Goal: Task Accomplishment & Management: Use online tool/utility

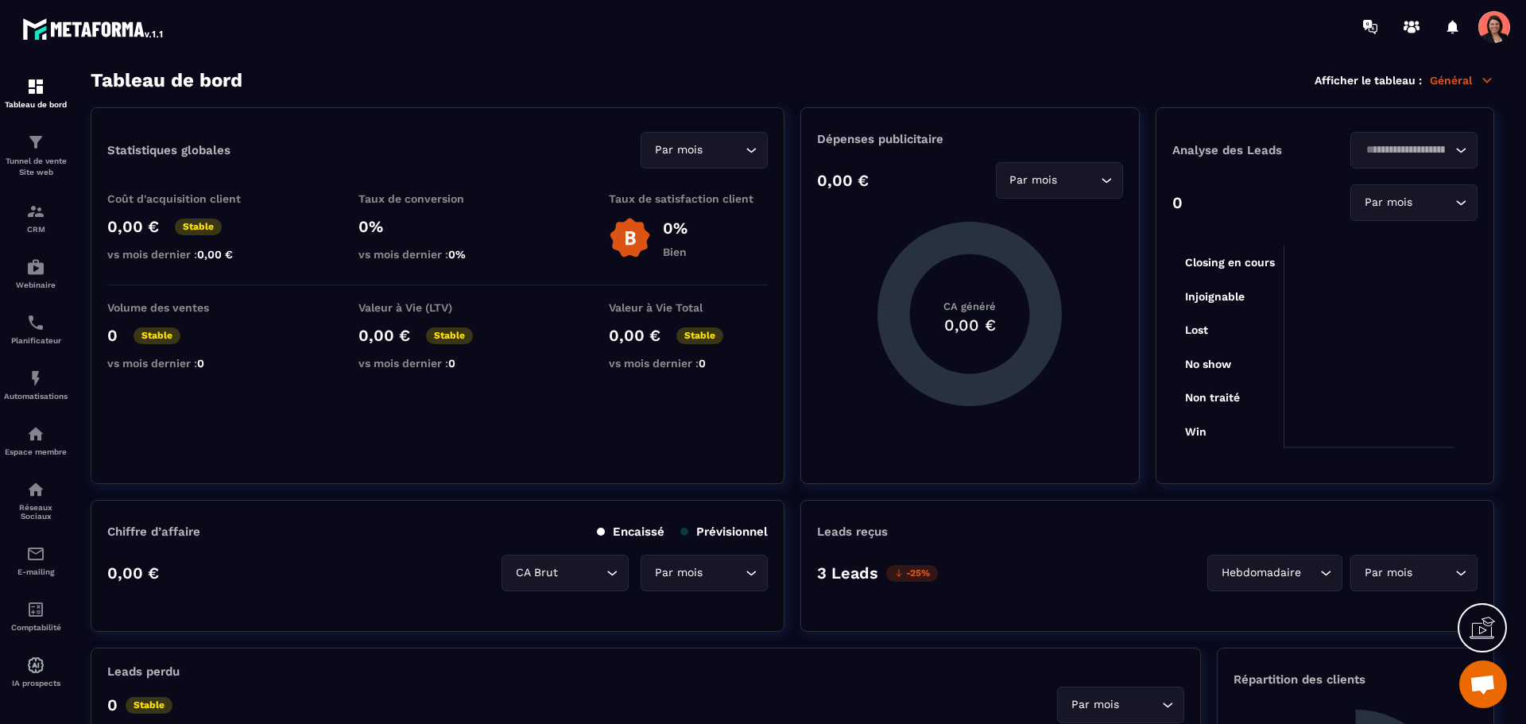
scroll to position [3271, 0]
click at [42, 207] on img at bounding box center [35, 211] width 19 height 19
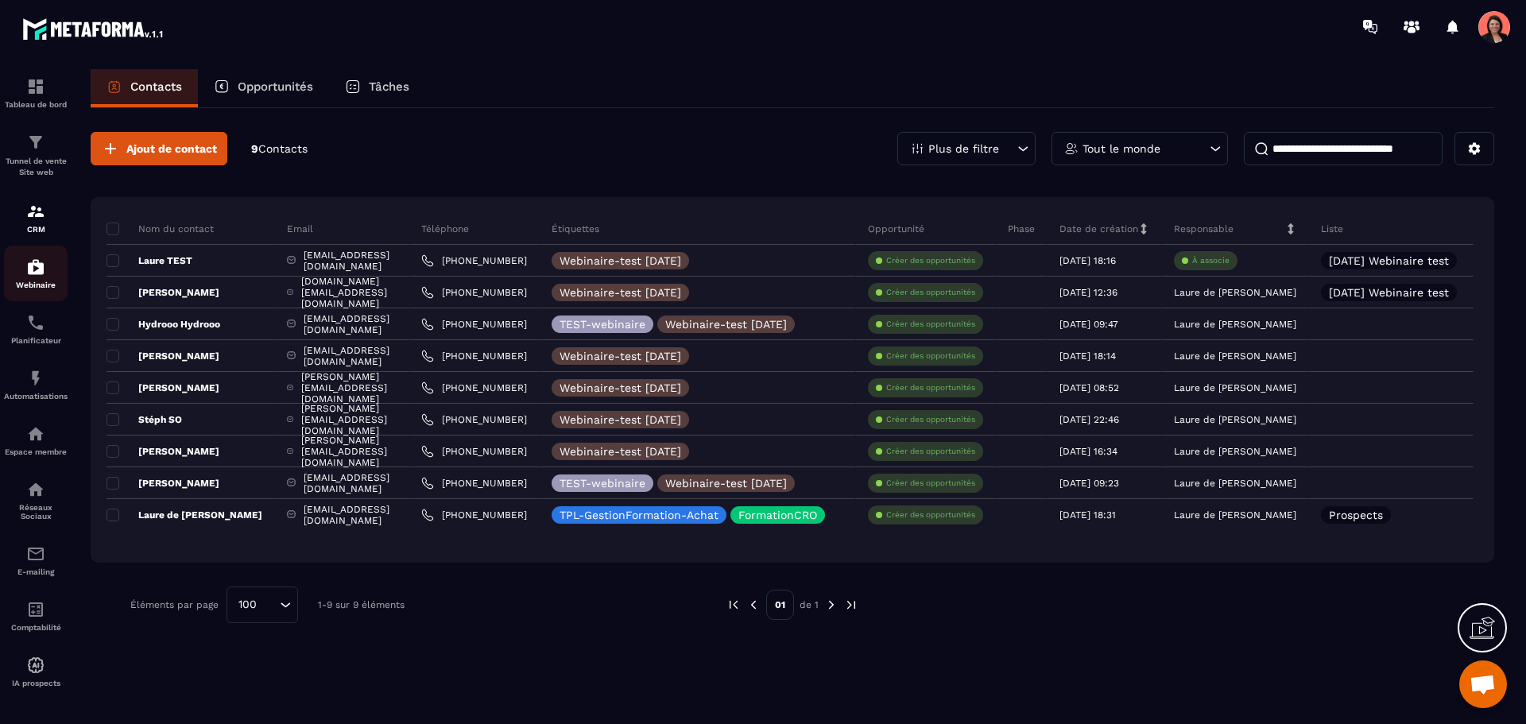
click at [37, 258] on img at bounding box center [35, 267] width 19 height 19
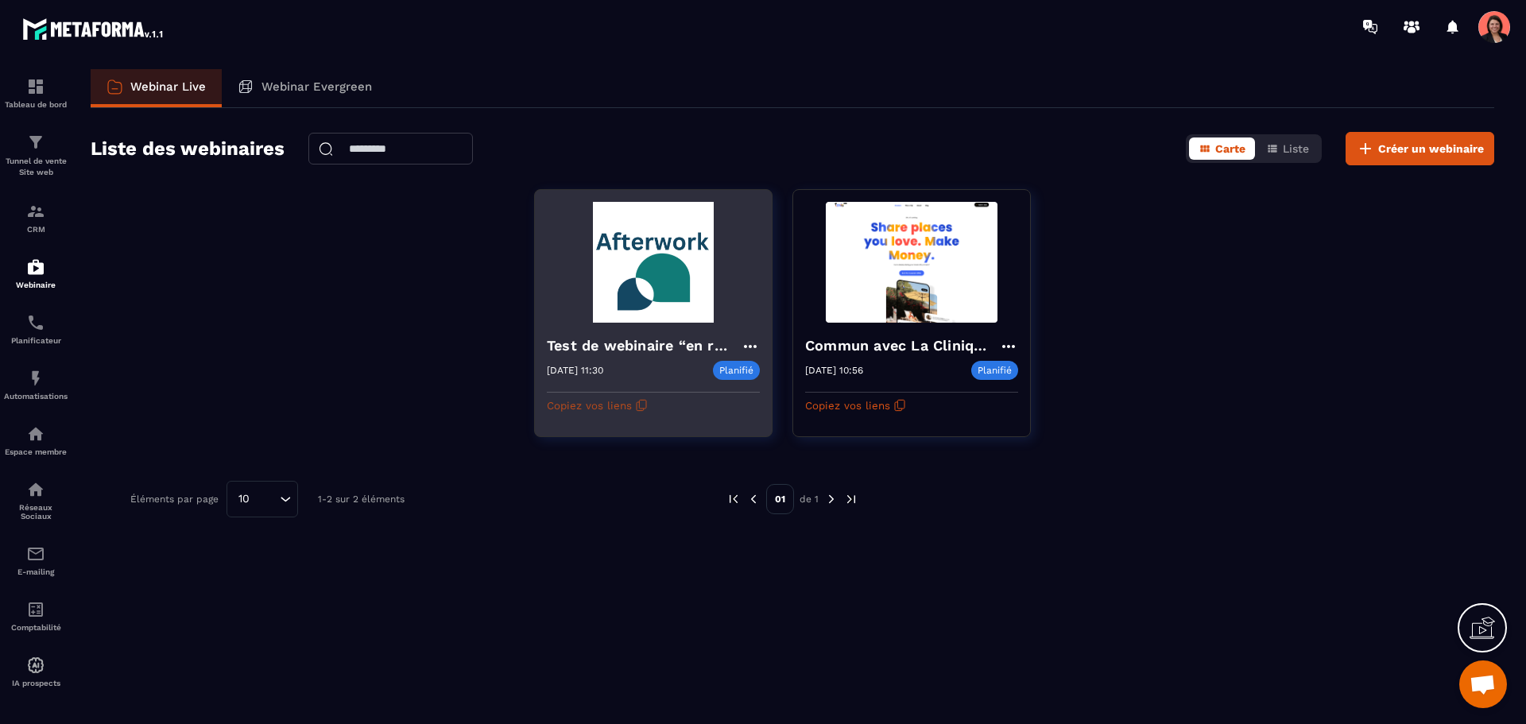
click at [637, 401] on icon "button" at bounding box center [641, 405] width 13 height 13
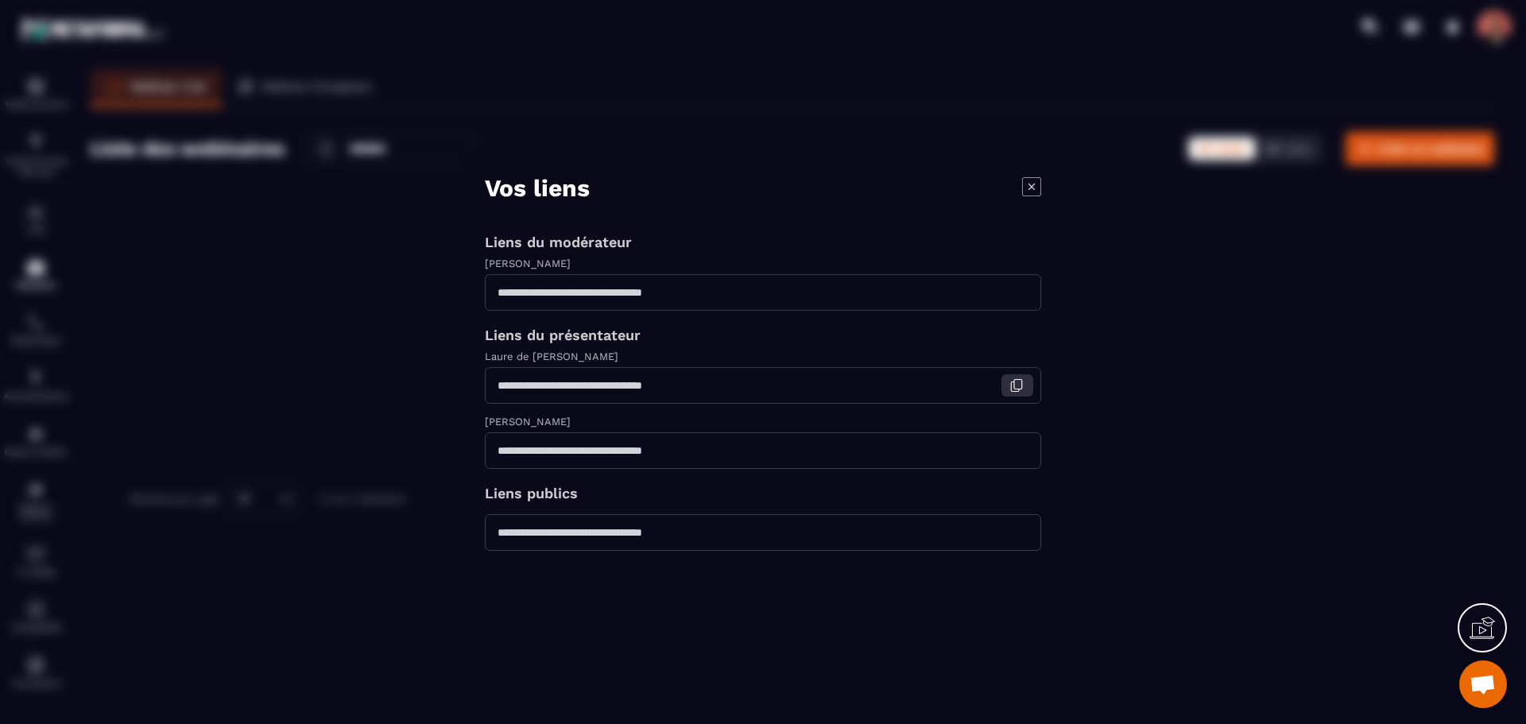
click at [1019, 382] on icon "Modal window" at bounding box center [1016, 385] width 14 height 14
click at [1023, 383] on icon "Modal window" at bounding box center [1016, 385] width 14 height 14
click at [1033, 186] on icon "Modal window" at bounding box center [1031, 185] width 19 height 19
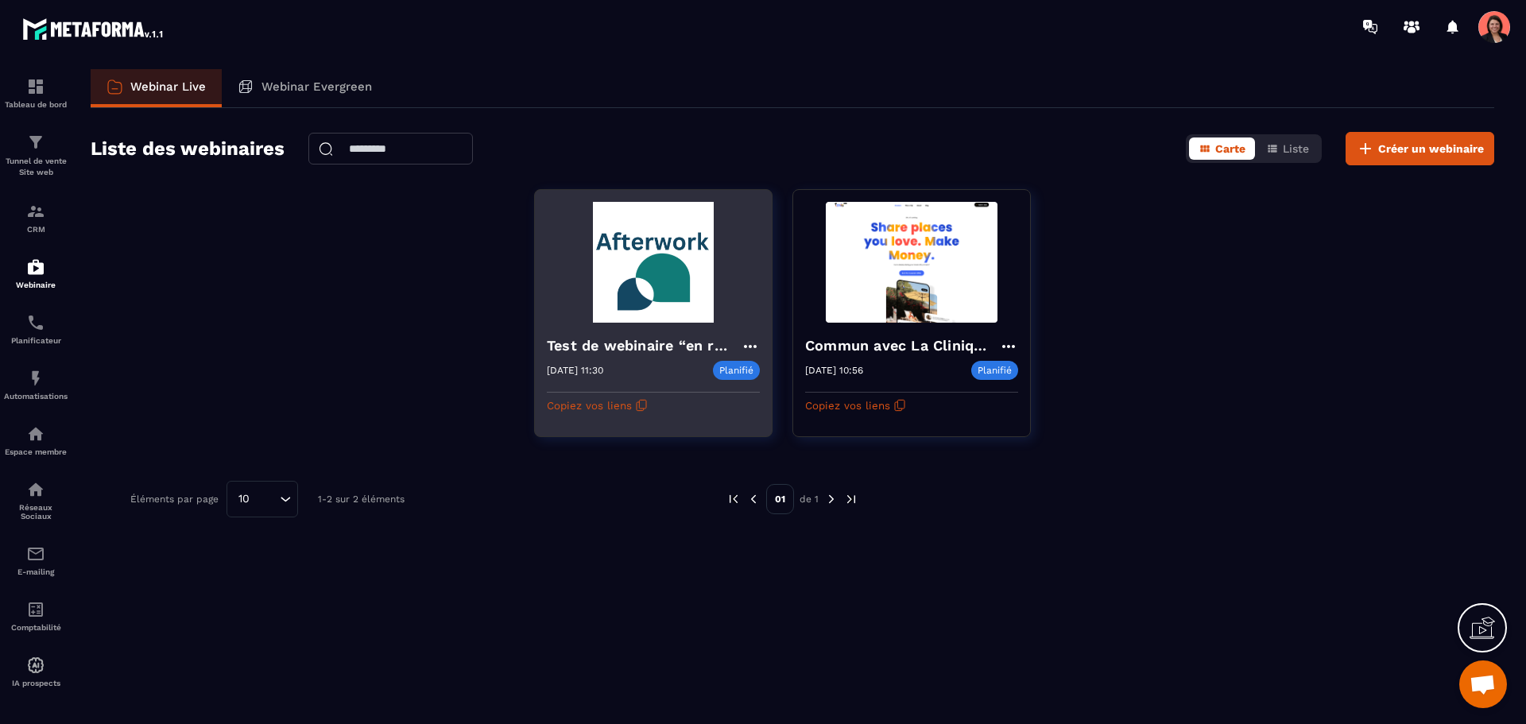
click at [651, 258] on img at bounding box center [653, 262] width 213 height 121
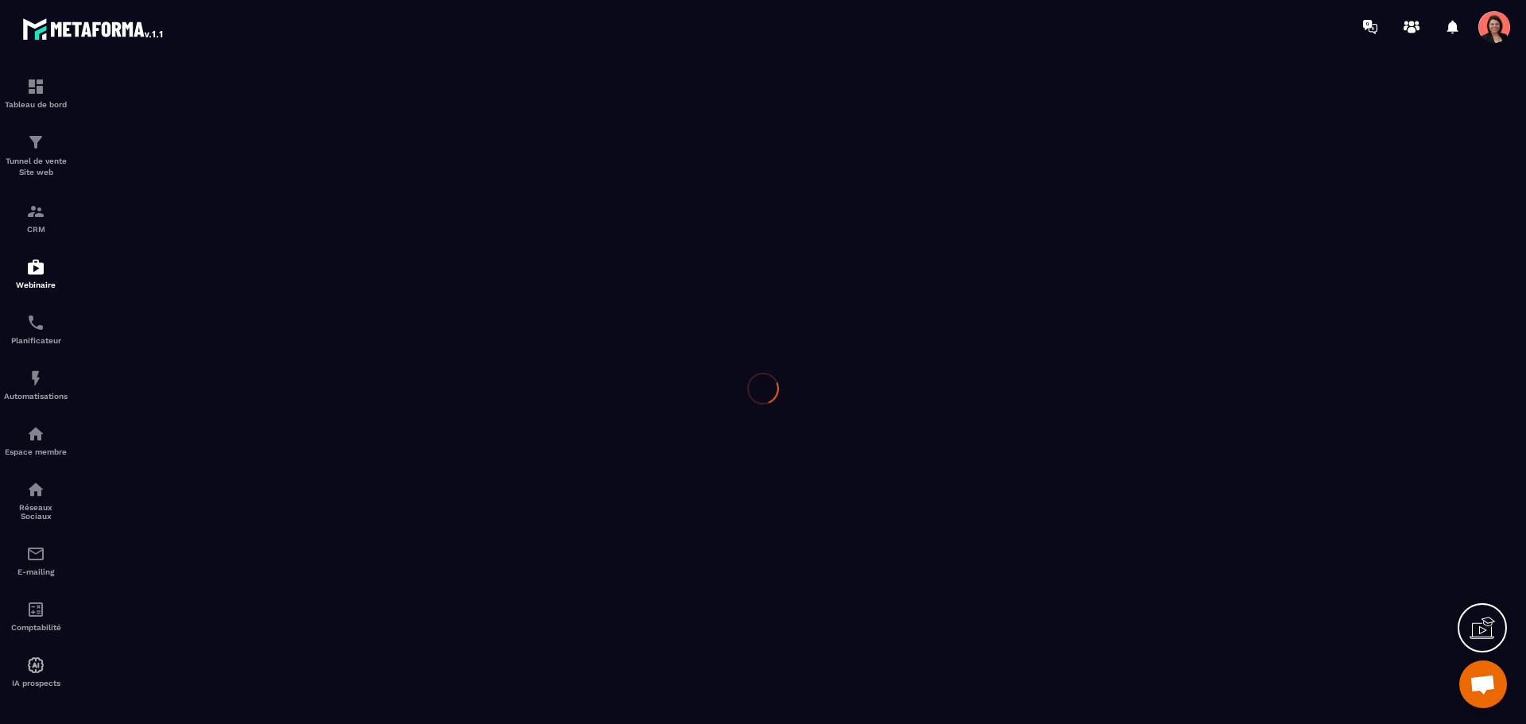
type input "**********"
type textarea "**********"
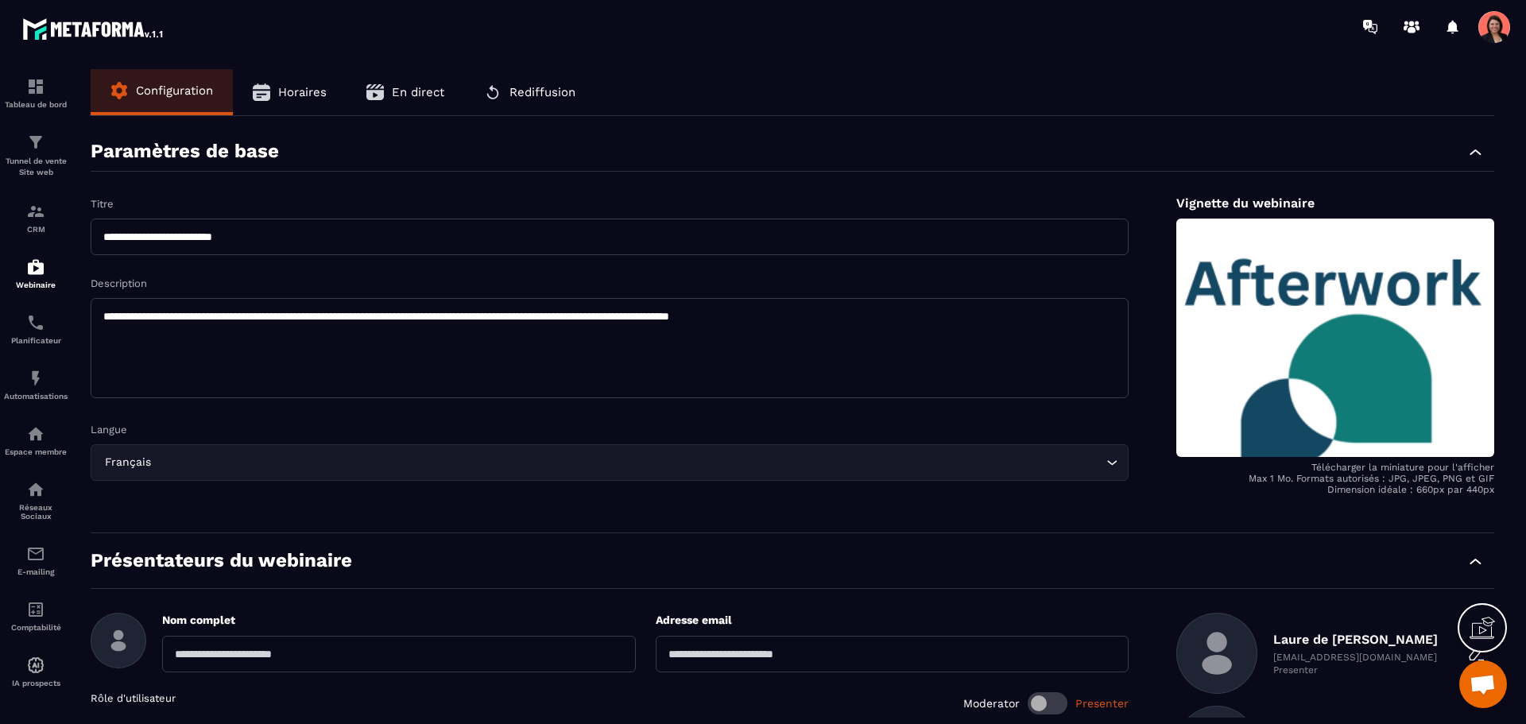
click at [296, 88] on span "Horaires" at bounding box center [302, 92] width 48 height 14
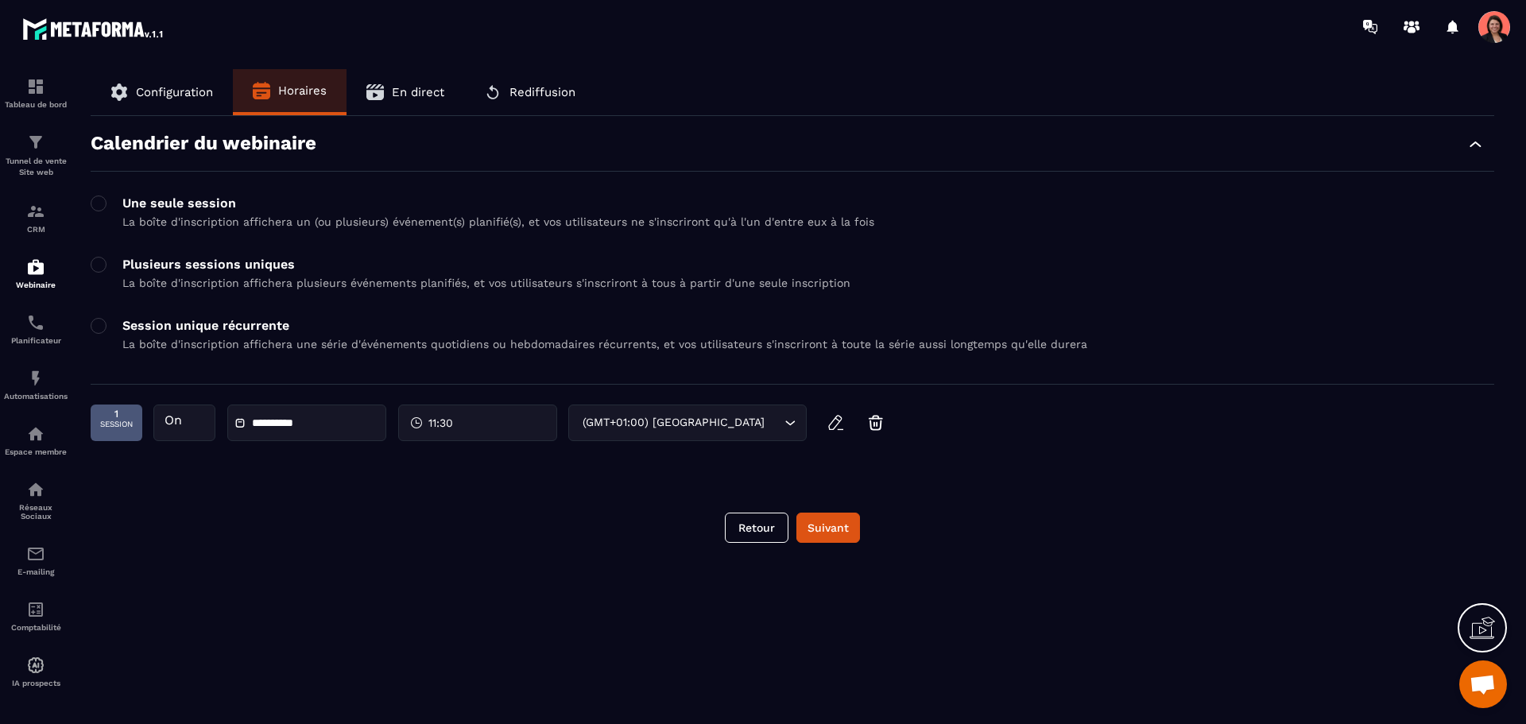
click at [409, 82] on button "En direct" at bounding box center [406, 92] width 118 height 46
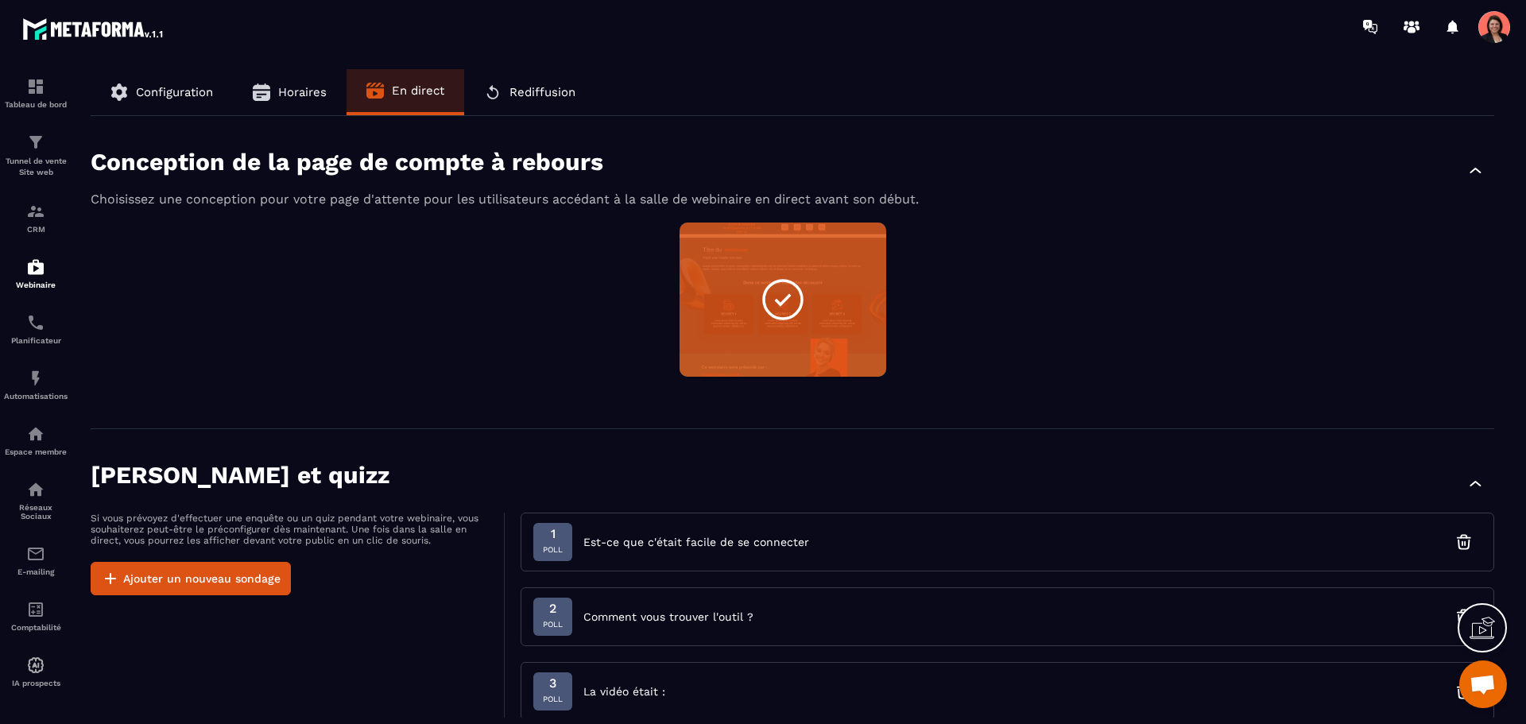
scroll to position [159, 0]
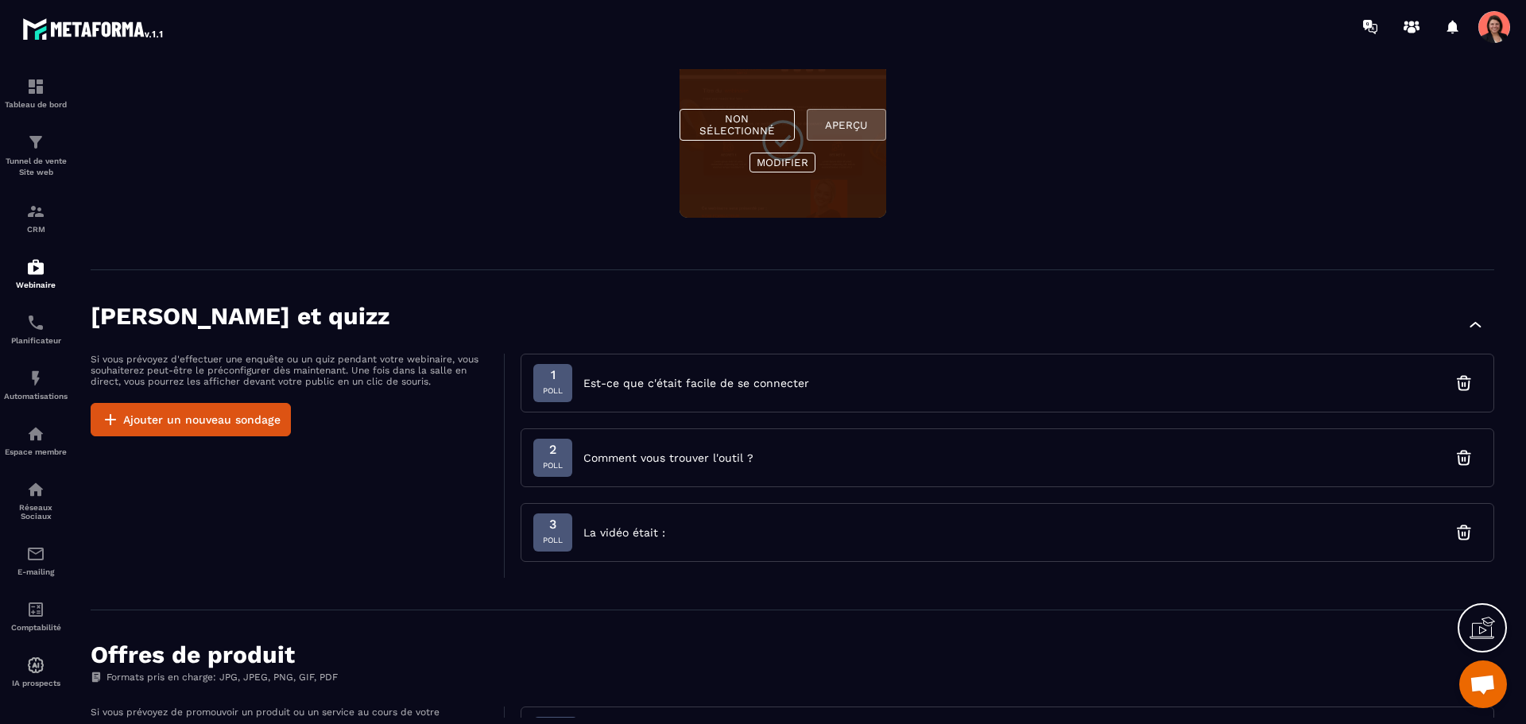
click at [850, 128] on button "Aperçu" at bounding box center [846, 125] width 79 height 32
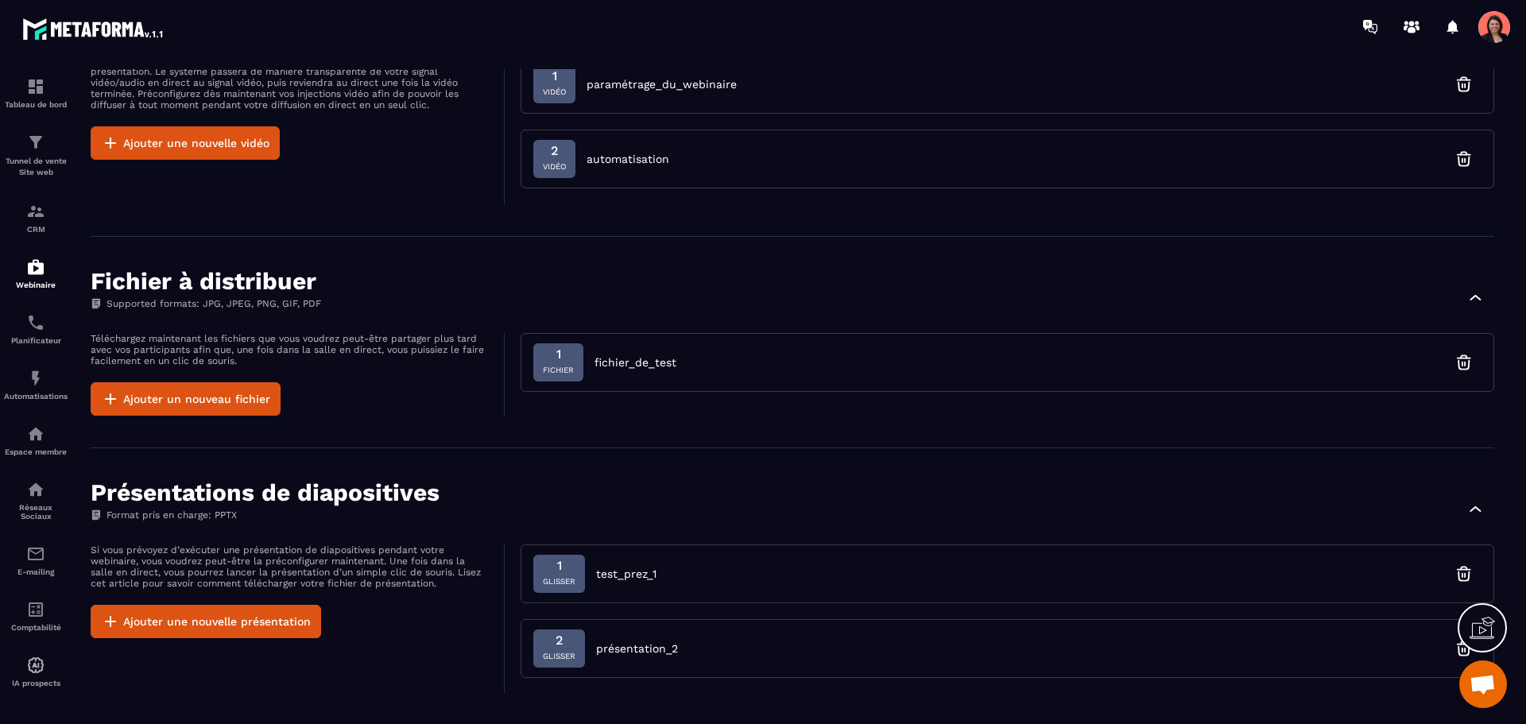
scroll to position [1112, 0]
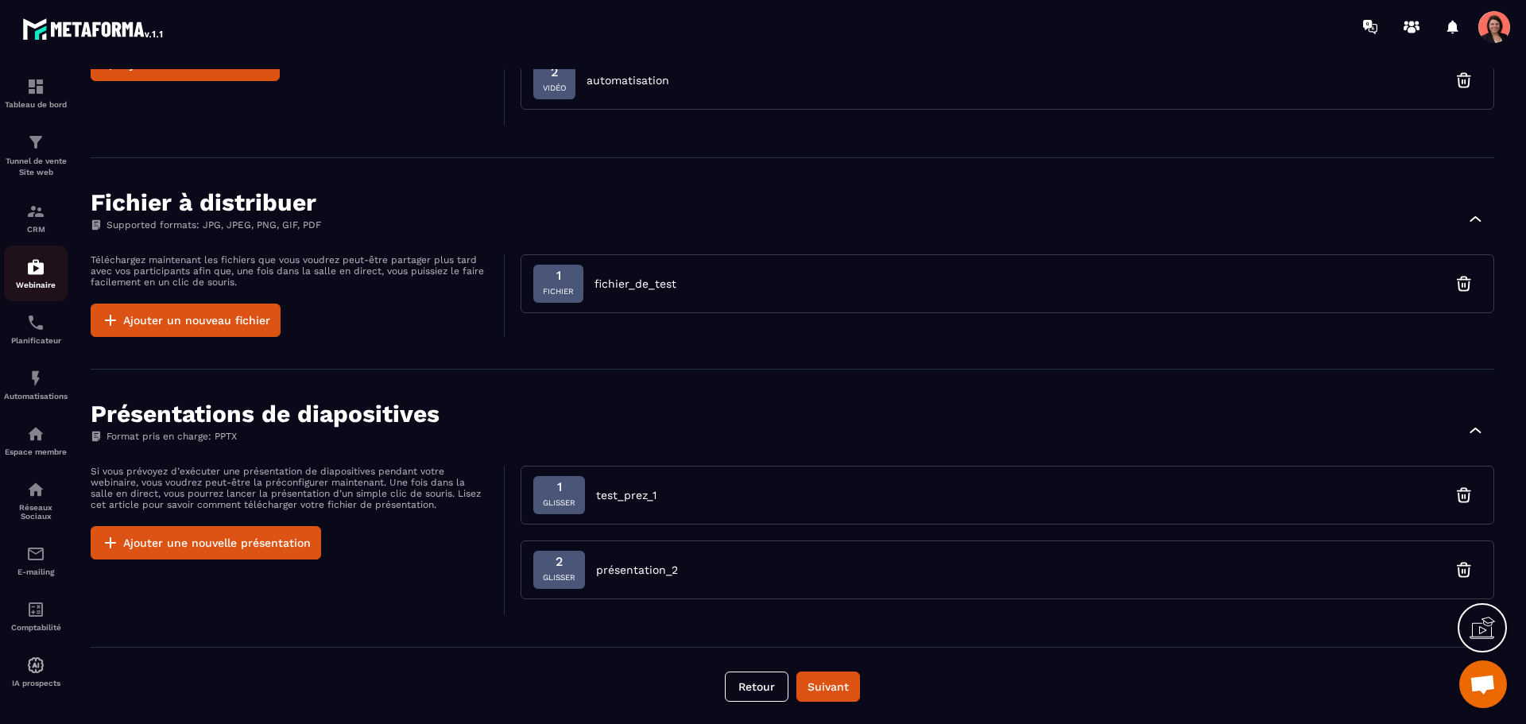
click at [30, 262] on img at bounding box center [35, 267] width 19 height 19
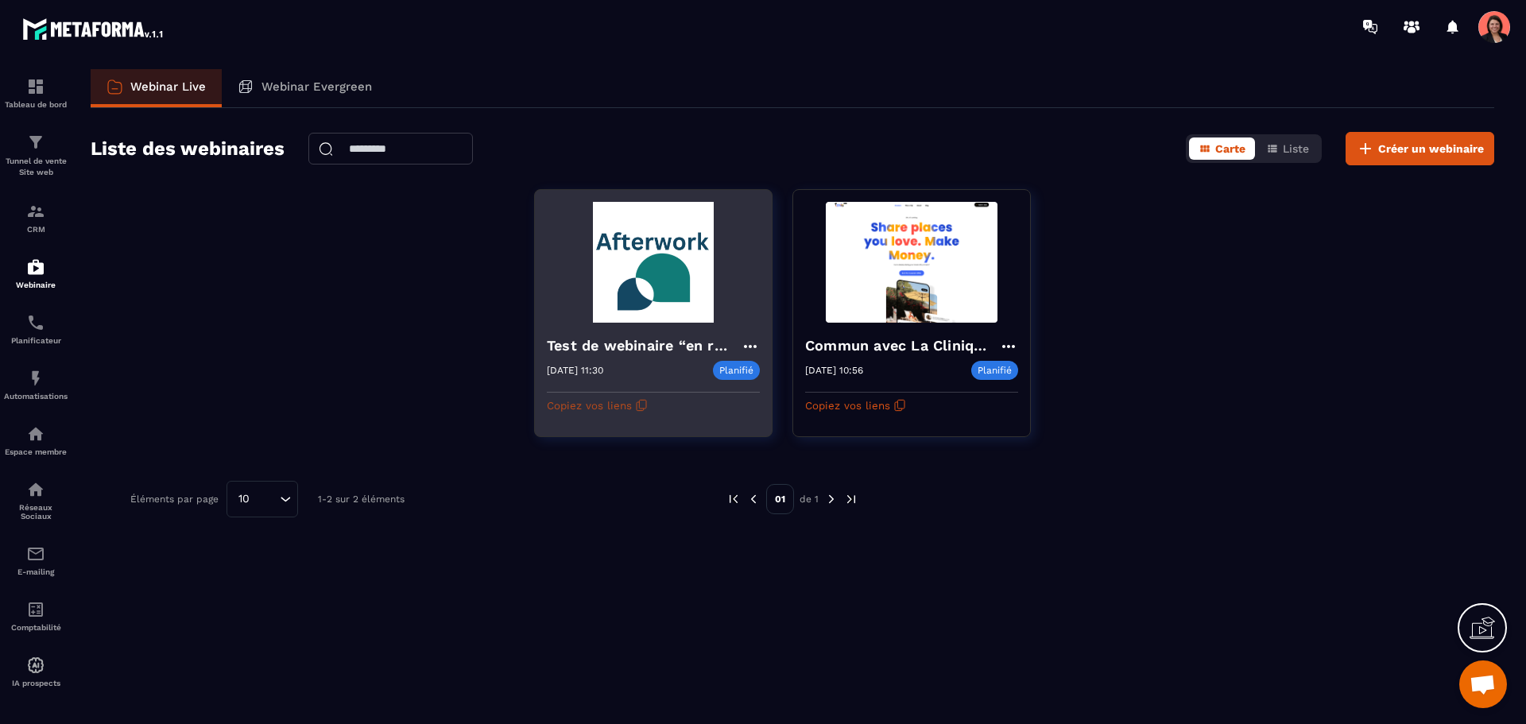
click at [635, 408] on icon "button" at bounding box center [641, 405] width 13 height 13
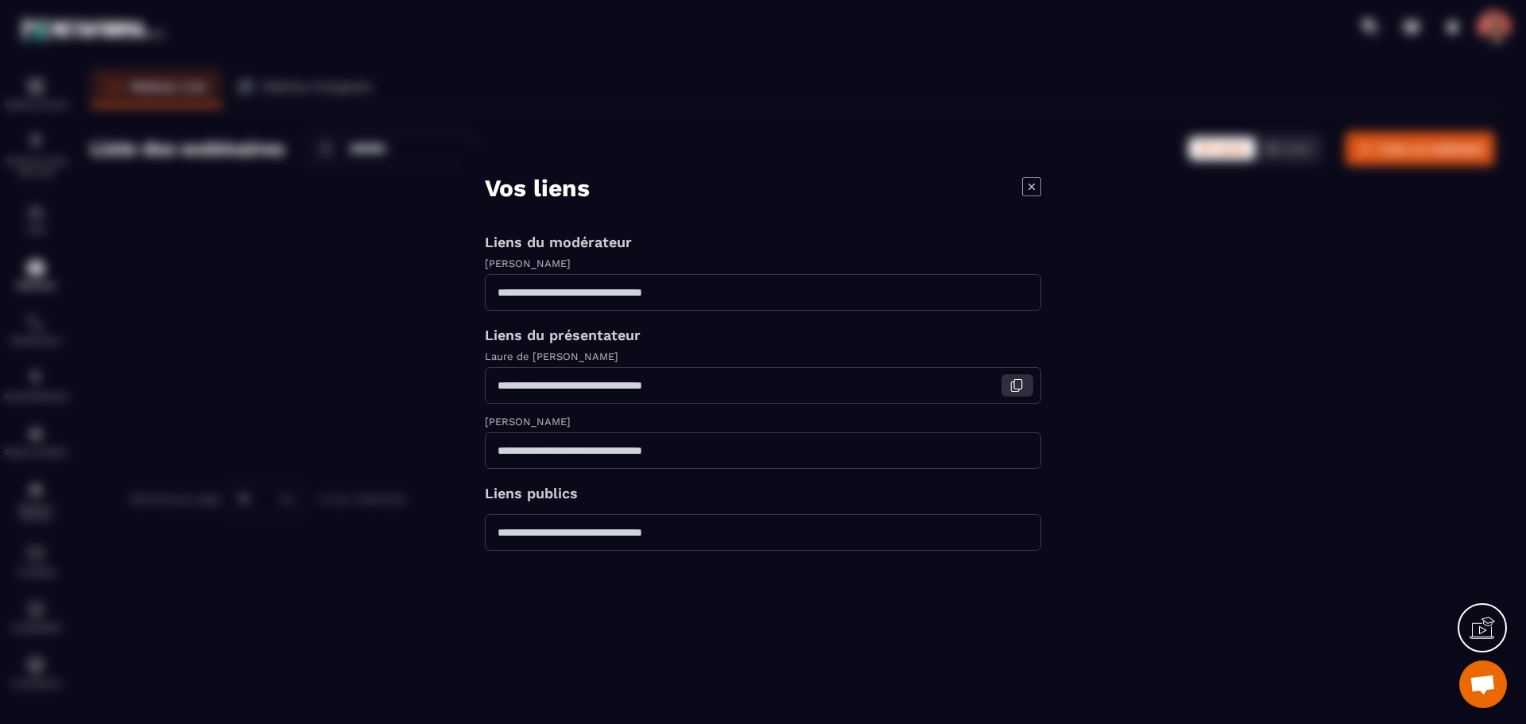
click at [1018, 386] on icon "Modal window" at bounding box center [1016, 385] width 14 height 14
click at [1032, 183] on icon "Modal window" at bounding box center [1031, 185] width 19 height 19
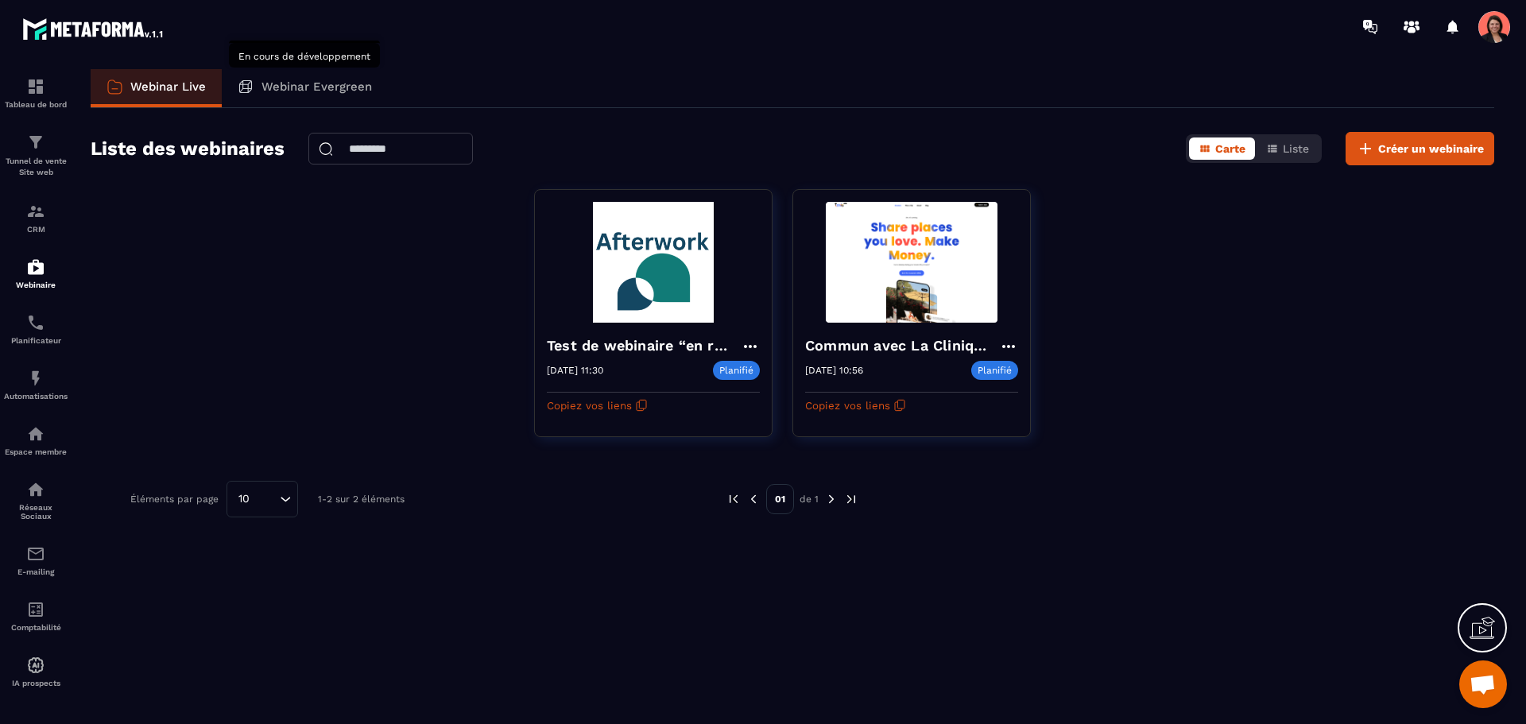
click at [292, 88] on p "Webinar Evergreen" at bounding box center [317, 86] width 110 height 14
click at [400, 360] on div "Test de webinaire “en réel” 15/09/2025 11:30 Planifié 15/09/2025 11:30 Copiez v…" at bounding box center [793, 323] width 1404 height 268
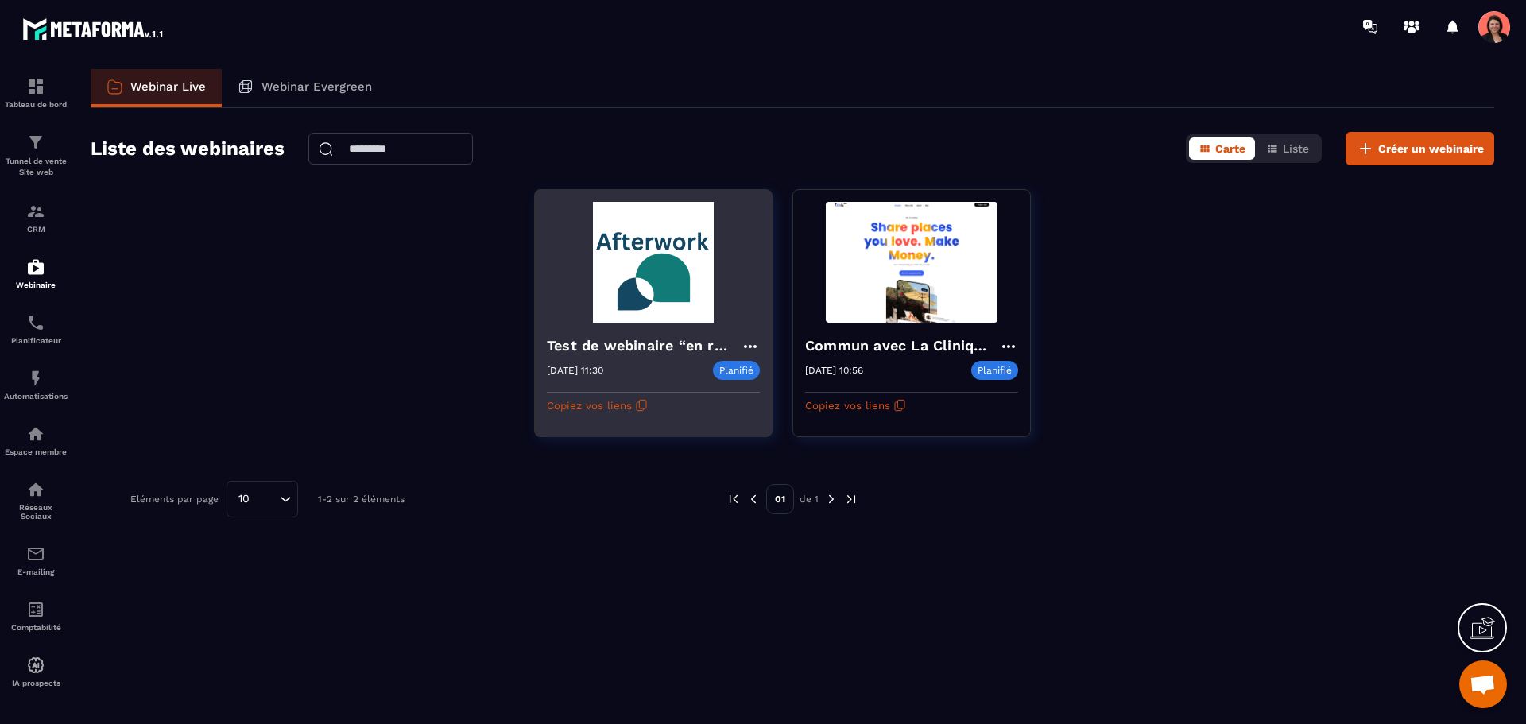
click at [666, 304] on img at bounding box center [653, 262] width 213 height 121
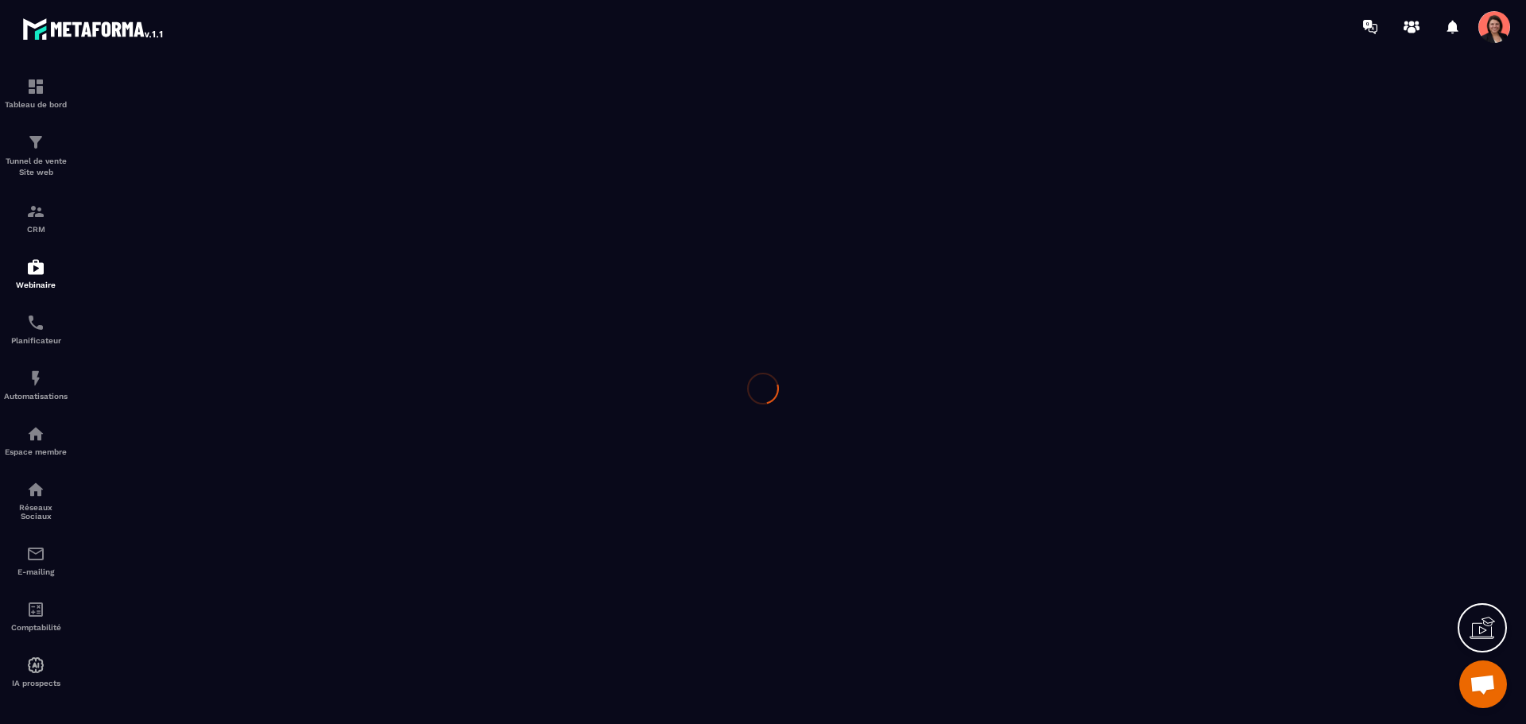
type input "**********"
type textarea "**********"
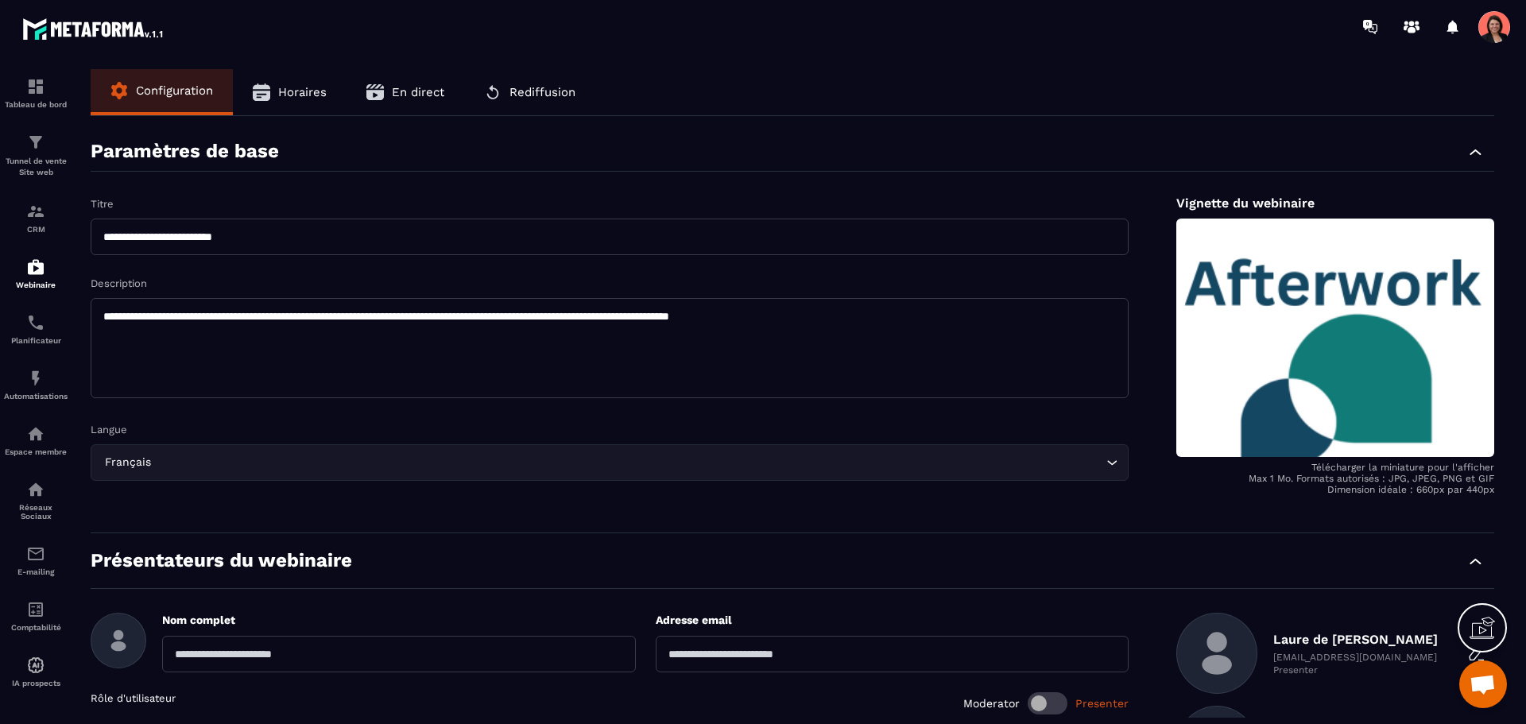
click at [426, 87] on span "En direct" at bounding box center [418, 92] width 52 height 14
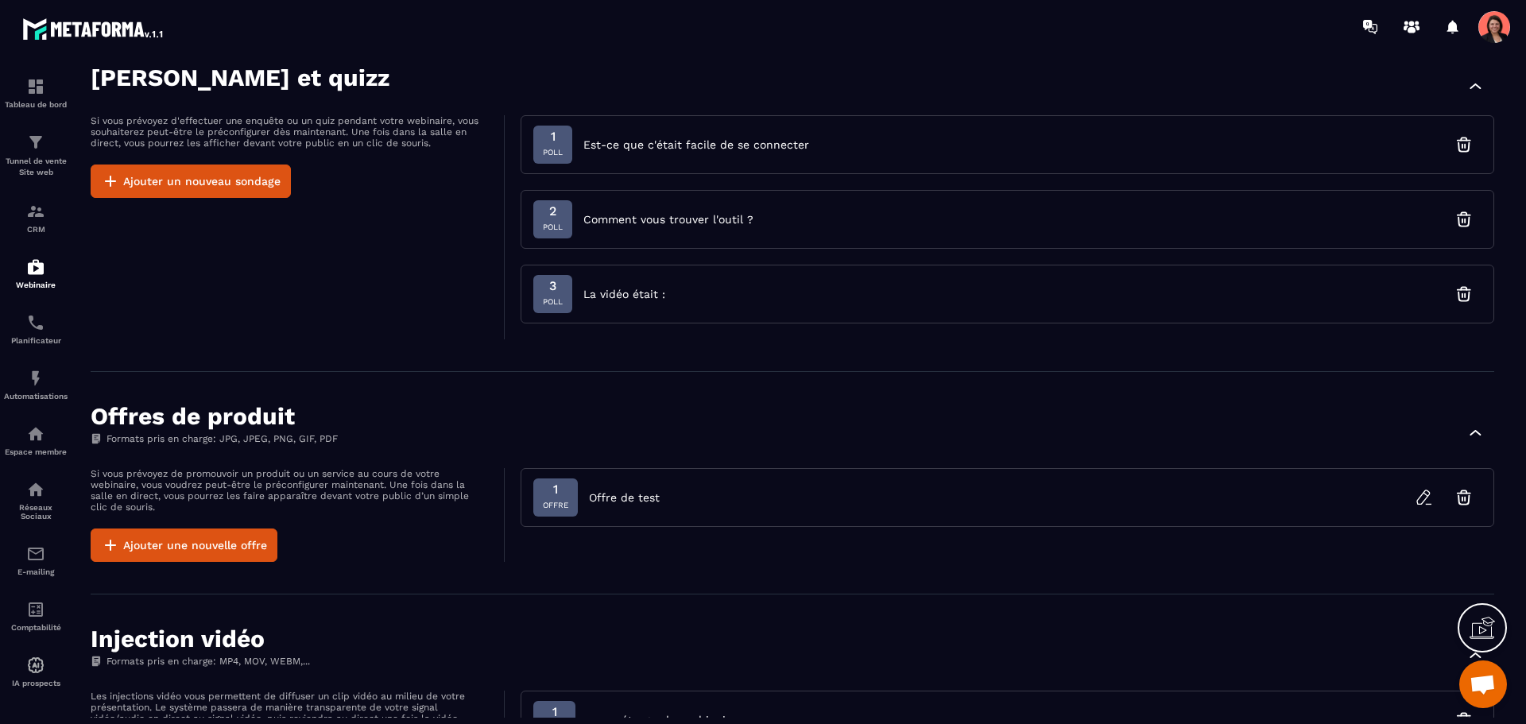
scroll to position [477, 0]
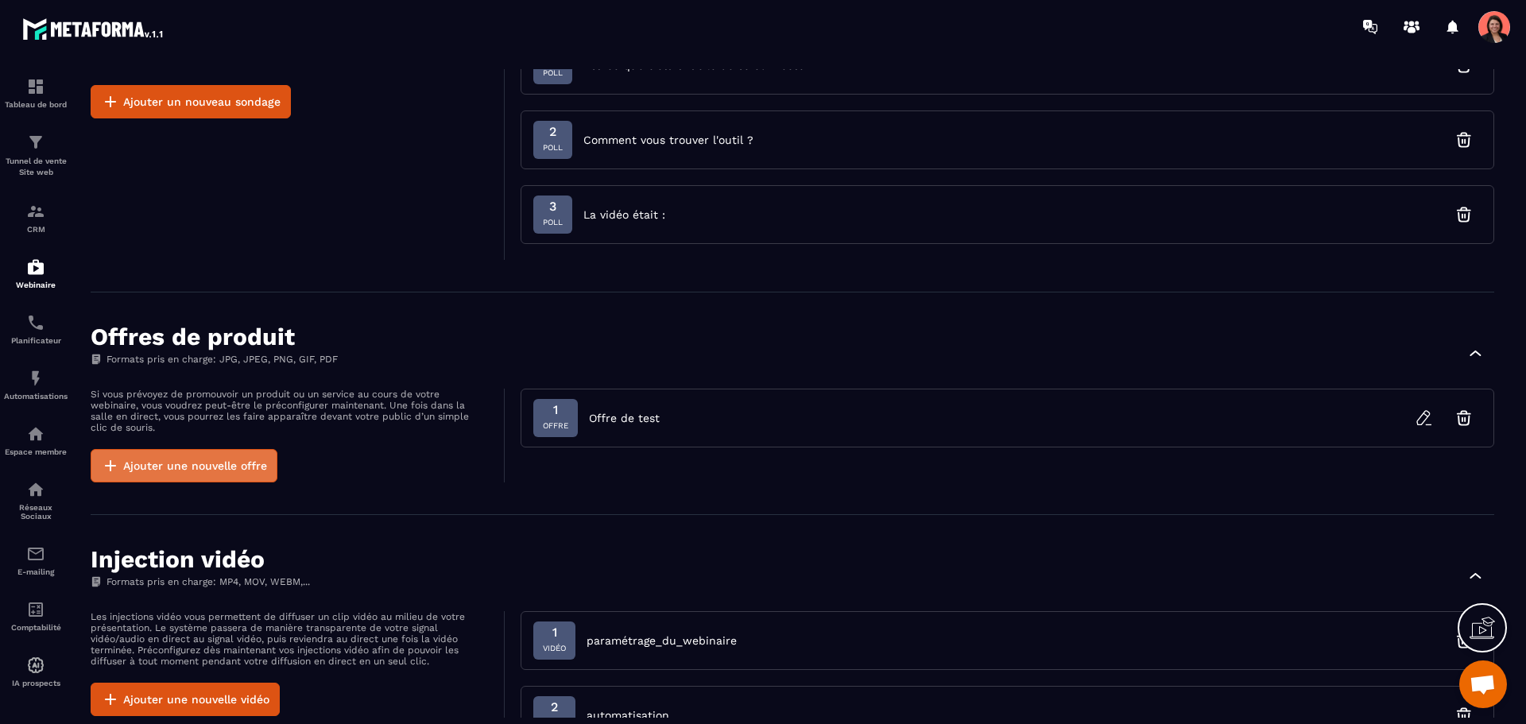
click at [201, 459] on button "Ajouter une nouvelle offre" at bounding box center [184, 465] width 187 height 33
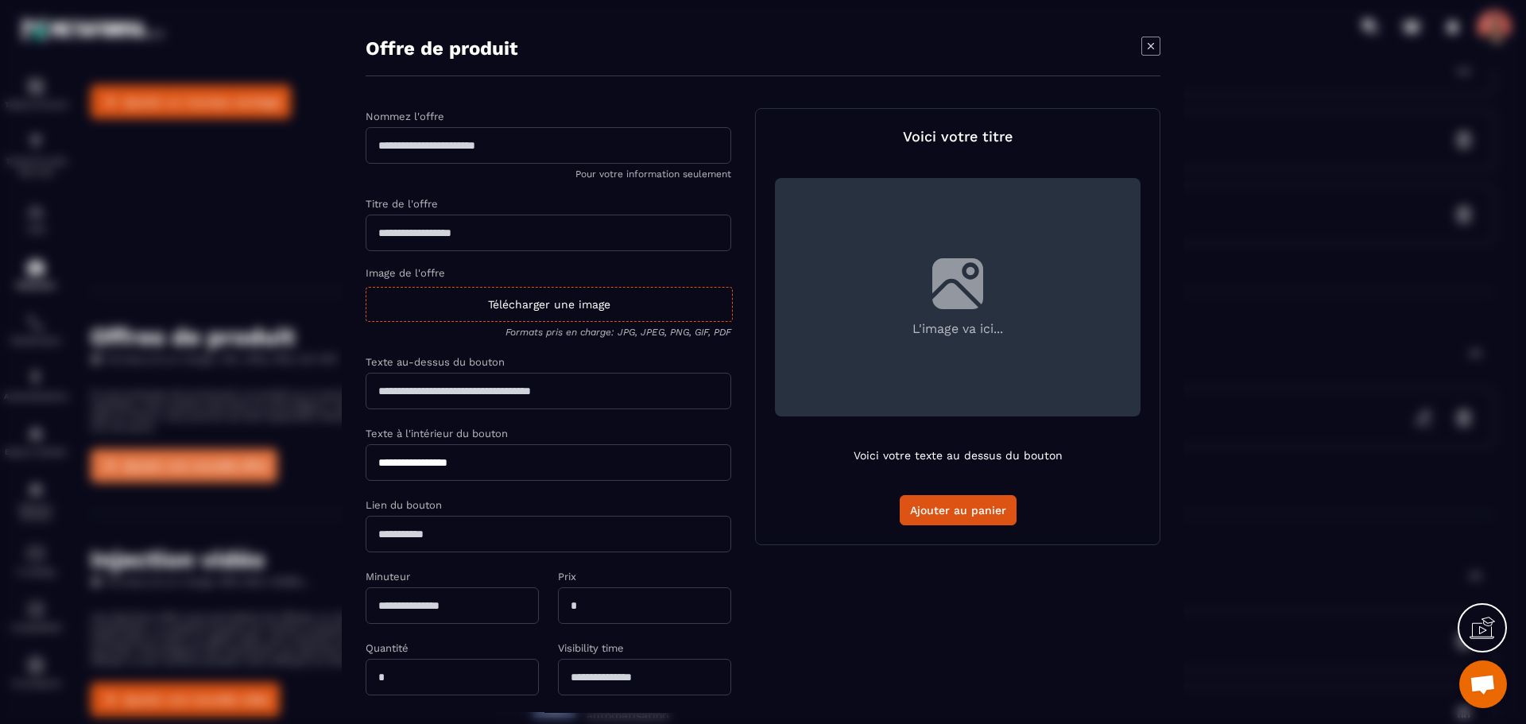
click at [201, 459] on div "Modal window" at bounding box center [763, 362] width 1526 height 724
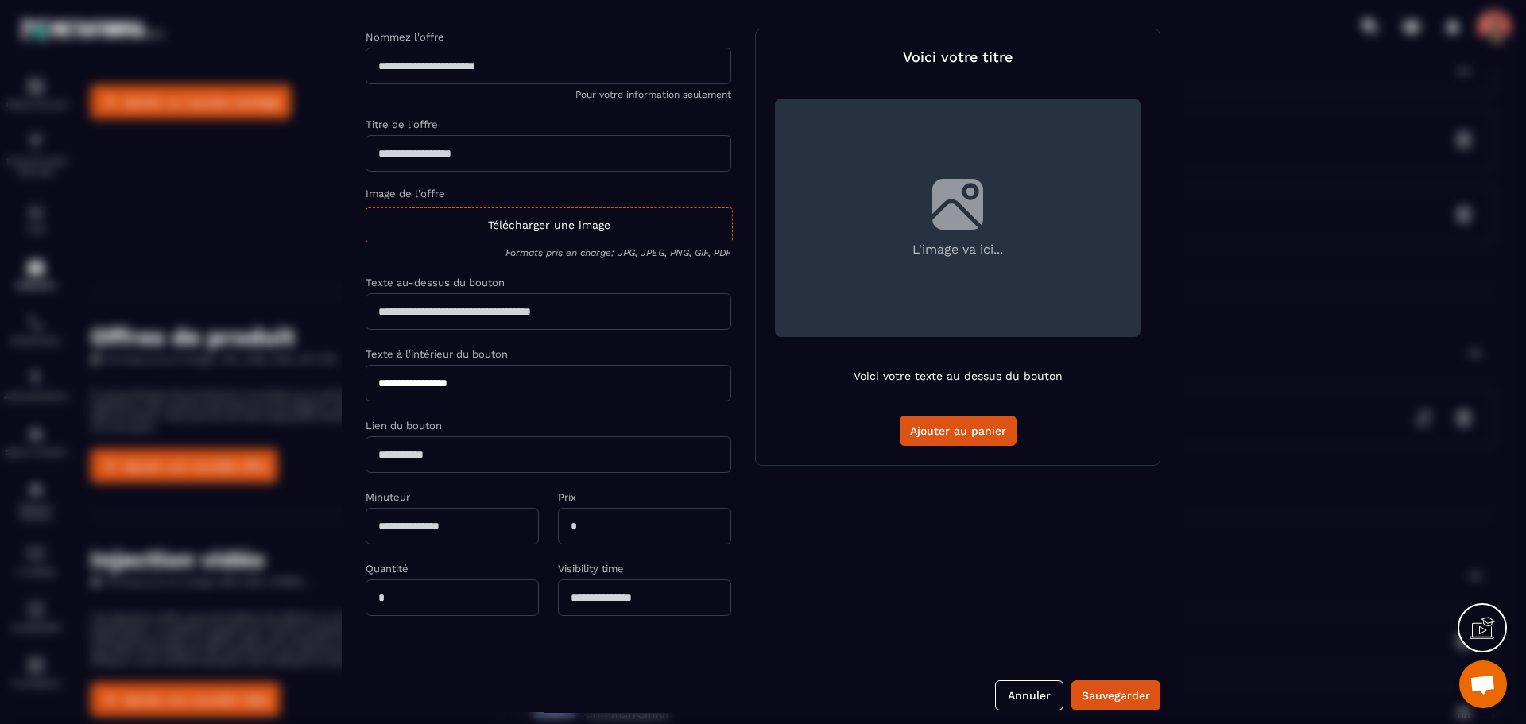
click at [400, 307] on input "Modal window" at bounding box center [549, 311] width 366 height 37
click at [387, 391] on input "**********" at bounding box center [549, 383] width 366 height 37
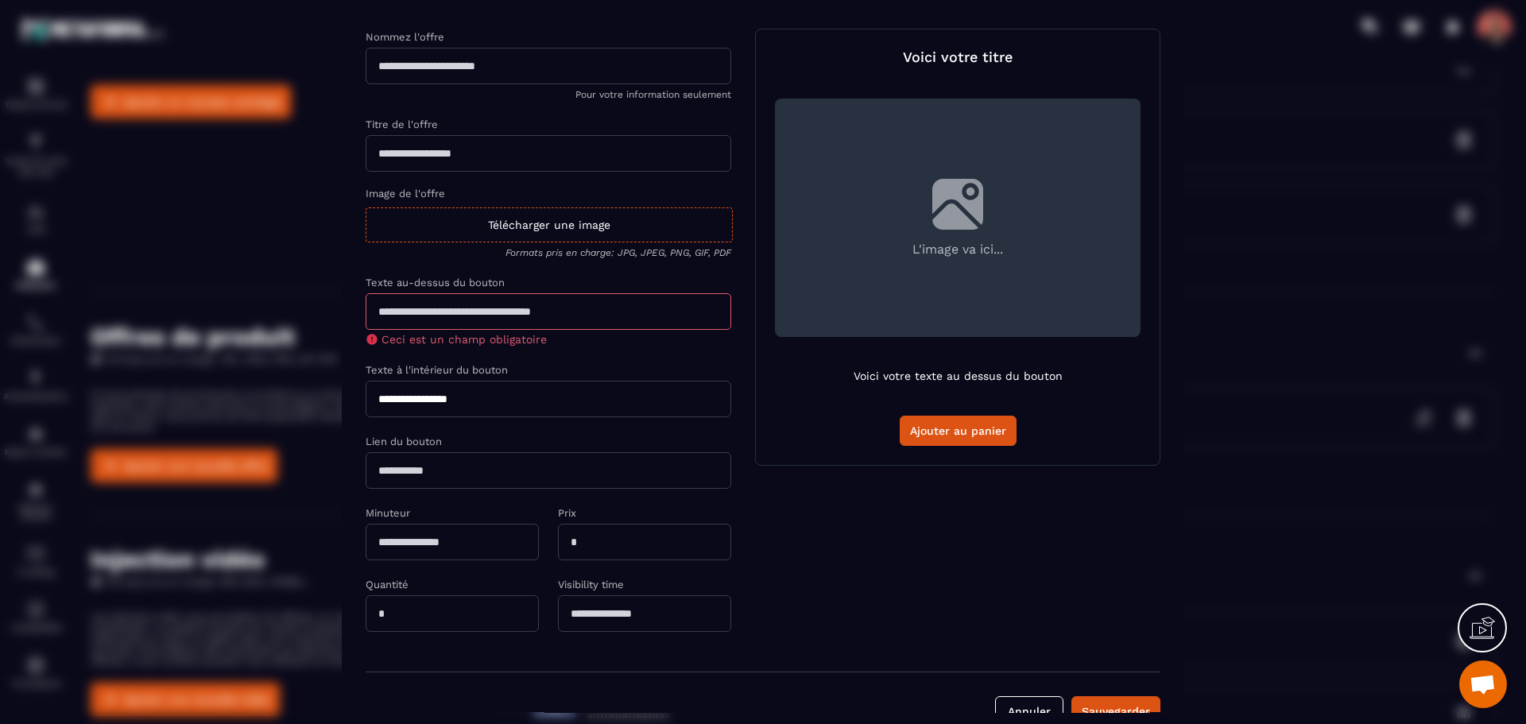
click at [428, 475] on input "Modal window" at bounding box center [549, 470] width 366 height 37
click at [533, 428] on div "**********" at bounding box center [549, 338] width 366 height 619
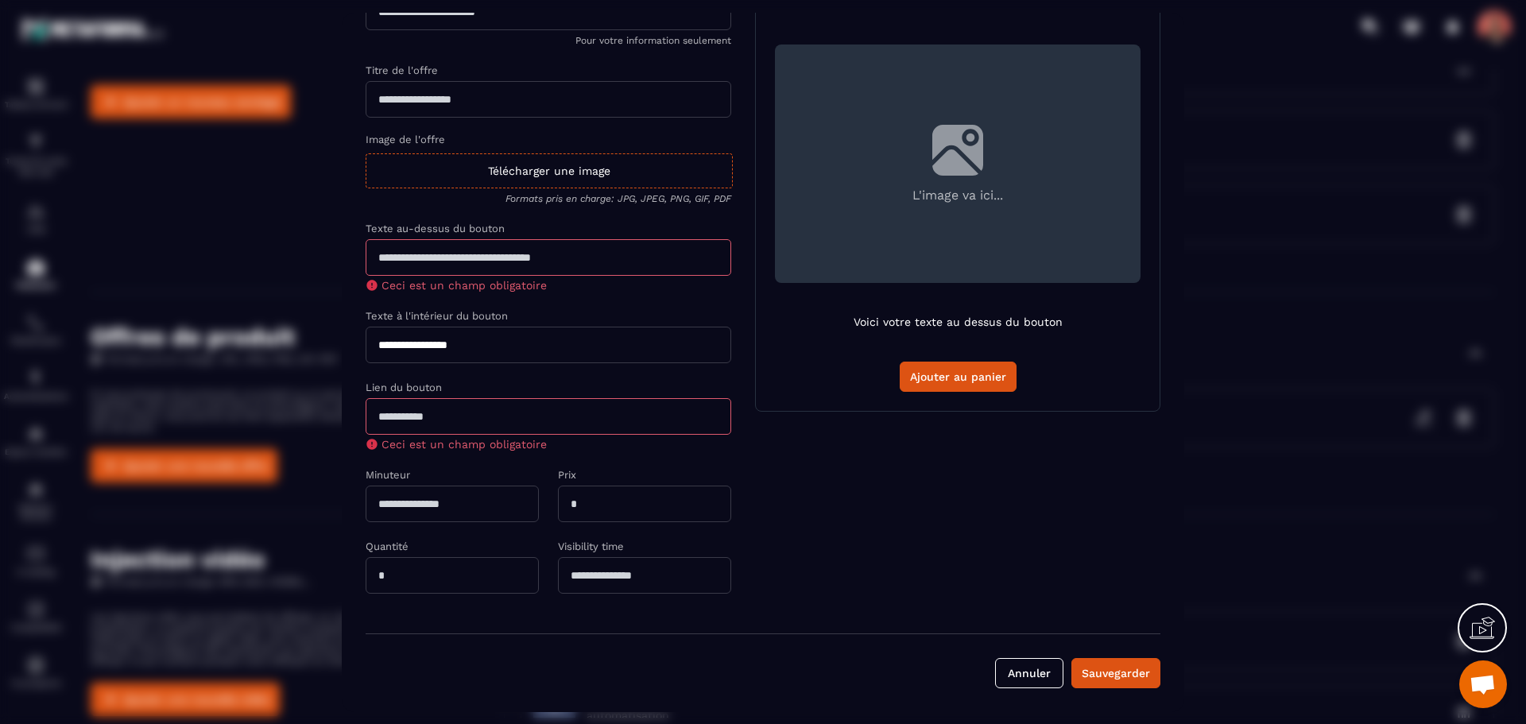
scroll to position [54, 0]
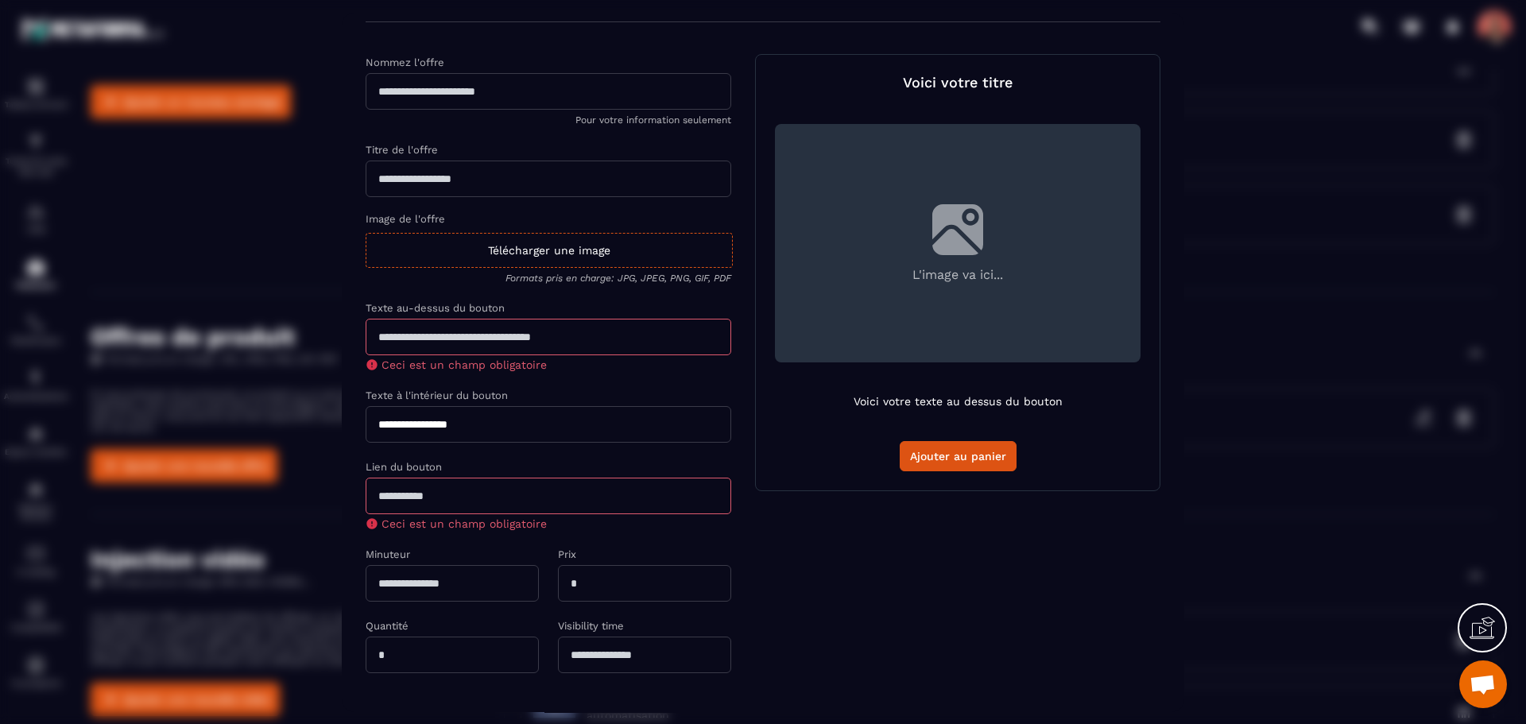
click at [266, 175] on div "Modal window" at bounding box center [763, 362] width 1526 height 724
click at [460, 497] on input "Modal window" at bounding box center [549, 496] width 366 height 37
click at [282, 327] on div "Modal window" at bounding box center [763, 362] width 1526 height 724
click at [1292, 547] on div "Modal window" at bounding box center [763, 362] width 1526 height 724
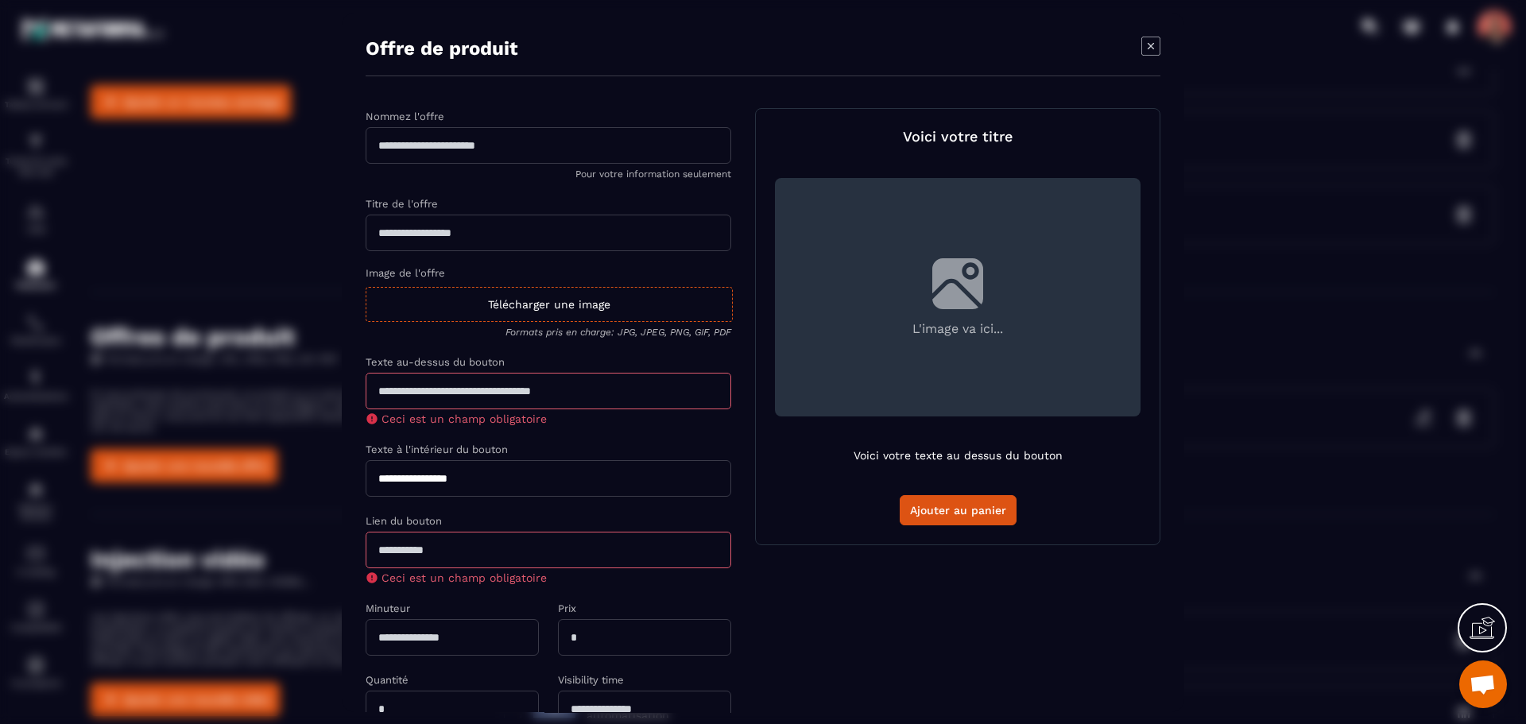
click at [1141, 45] on icon "Modal window" at bounding box center [1150, 46] width 18 height 18
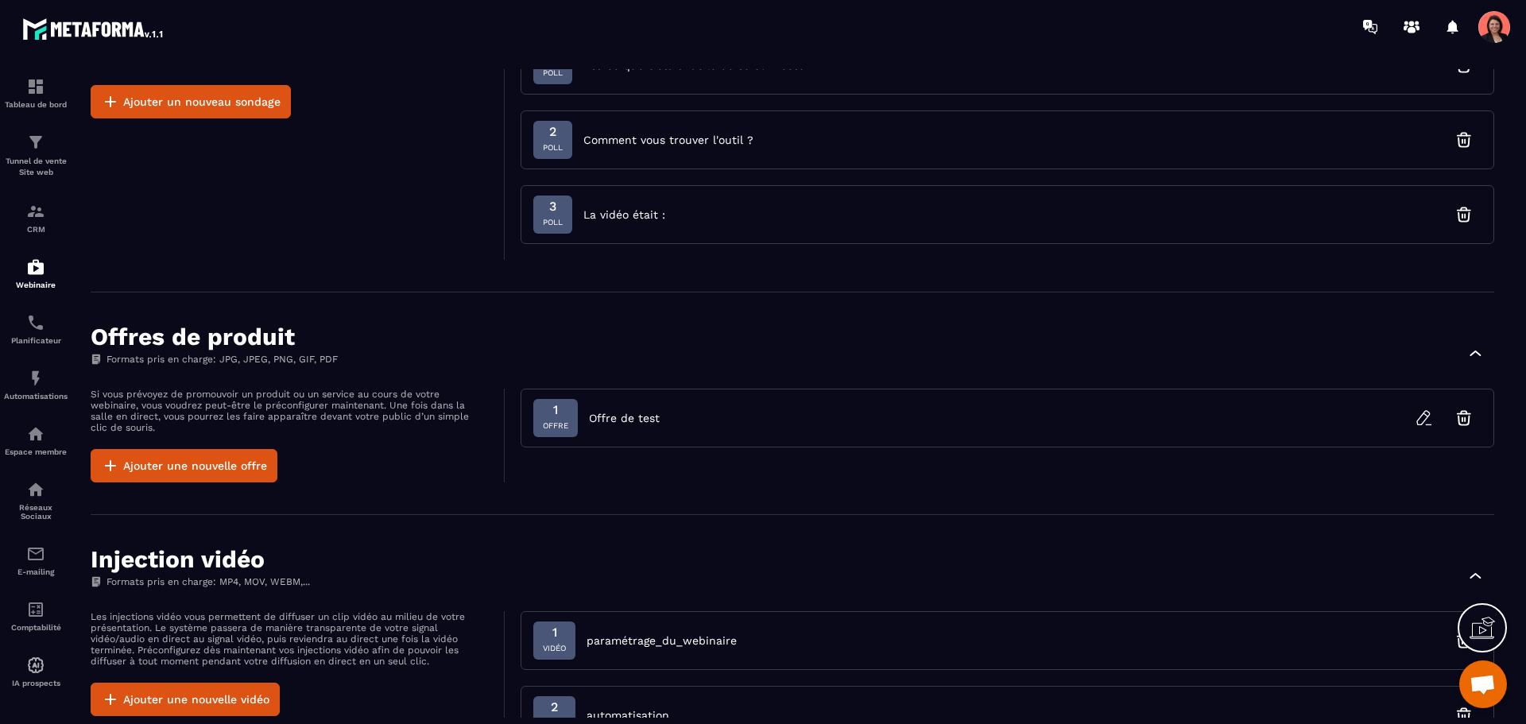
click at [616, 419] on span "Offre de test" at bounding box center [624, 418] width 71 height 16
click at [1431, 410] on icon "button" at bounding box center [1424, 418] width 19 height 19
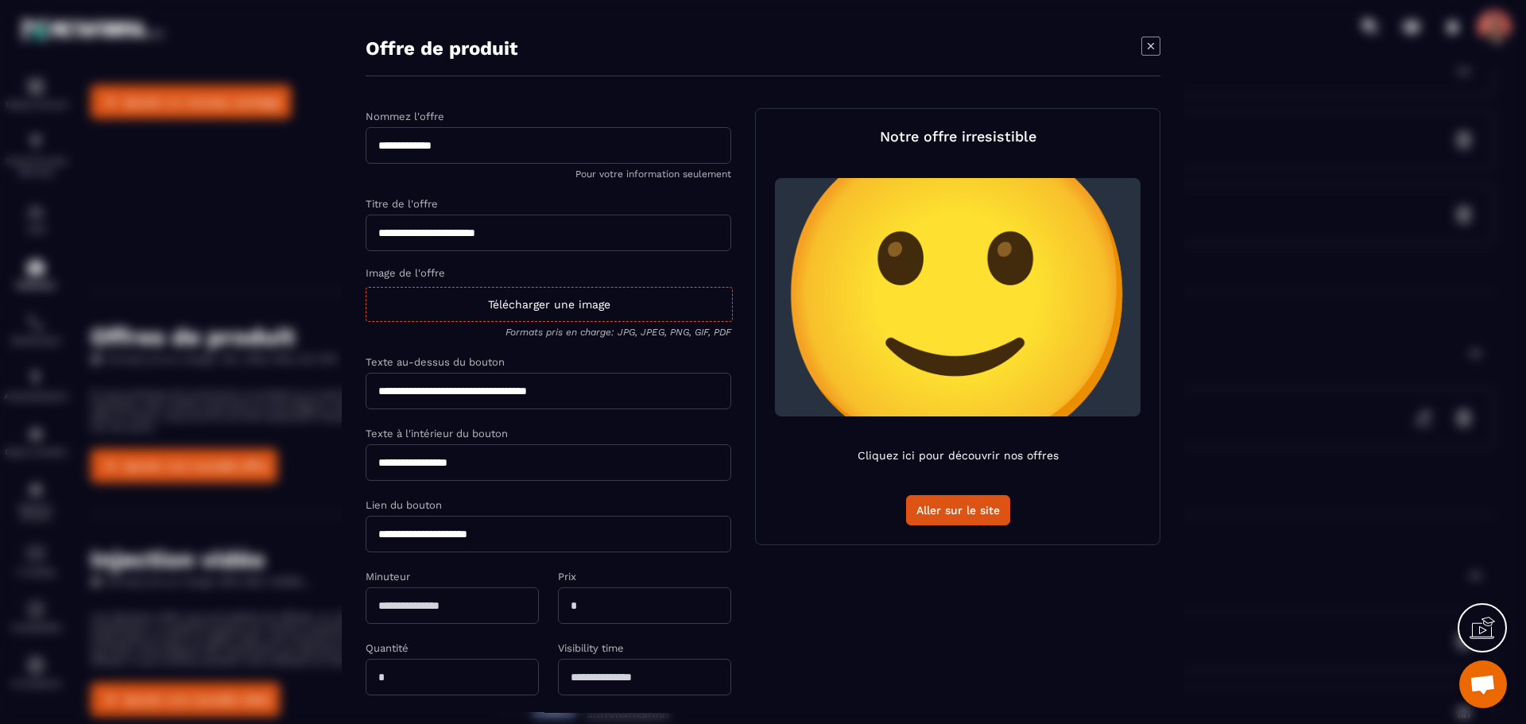
click at [505, 229] on input "**********" at bounding box center [549, 233] width 366 height 37
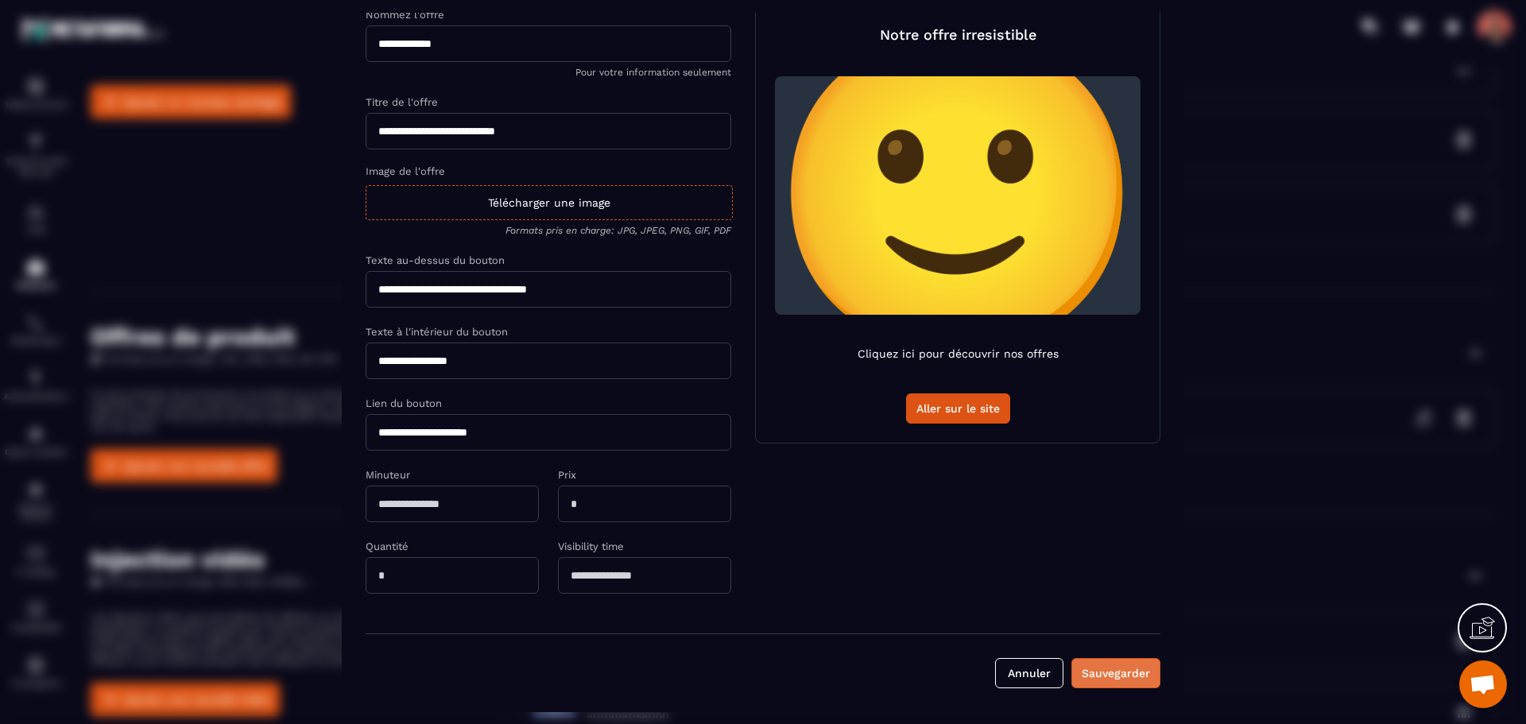
type input "**********"
click at [1134, 676] on div "Sauvegarder" at bounding box center [1116, 673] width 68 height 16
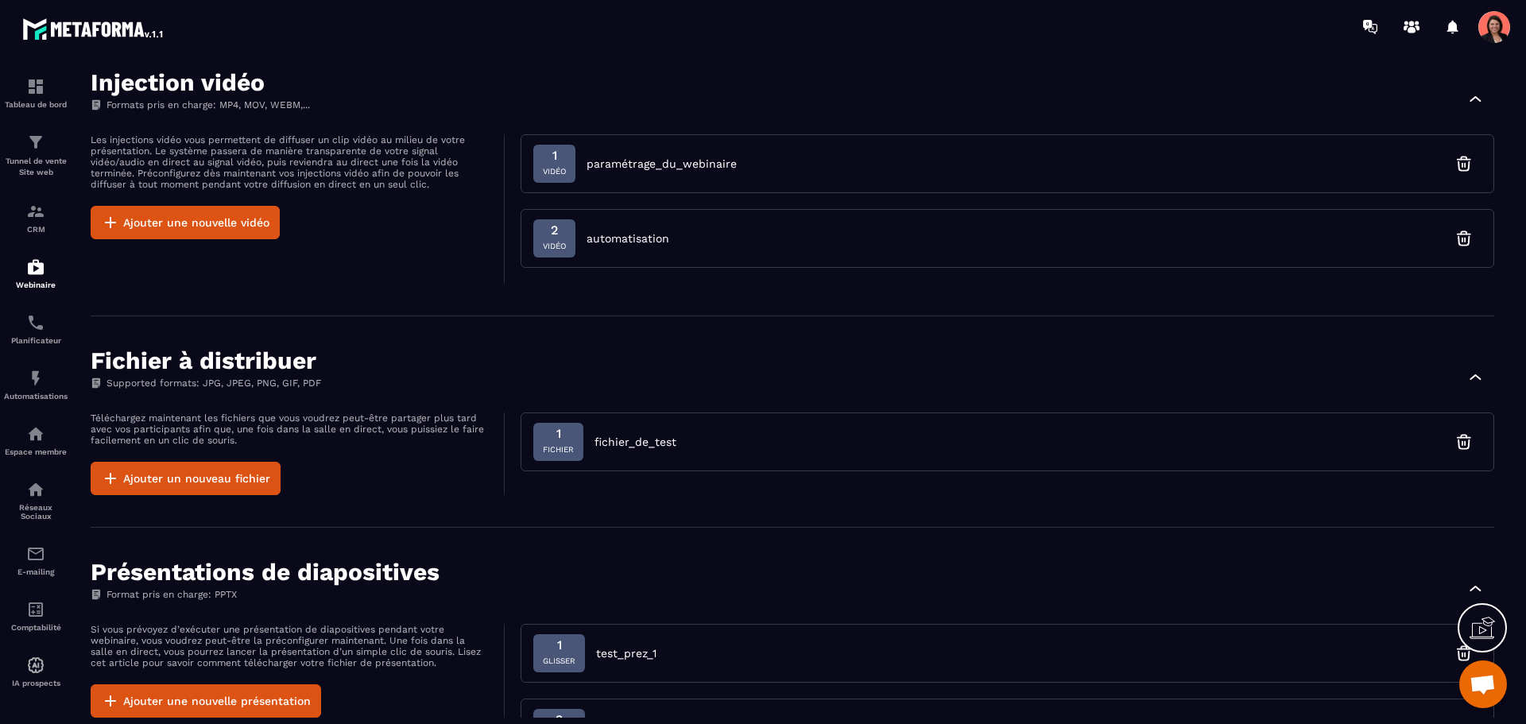
scroll to position [1033, 0]
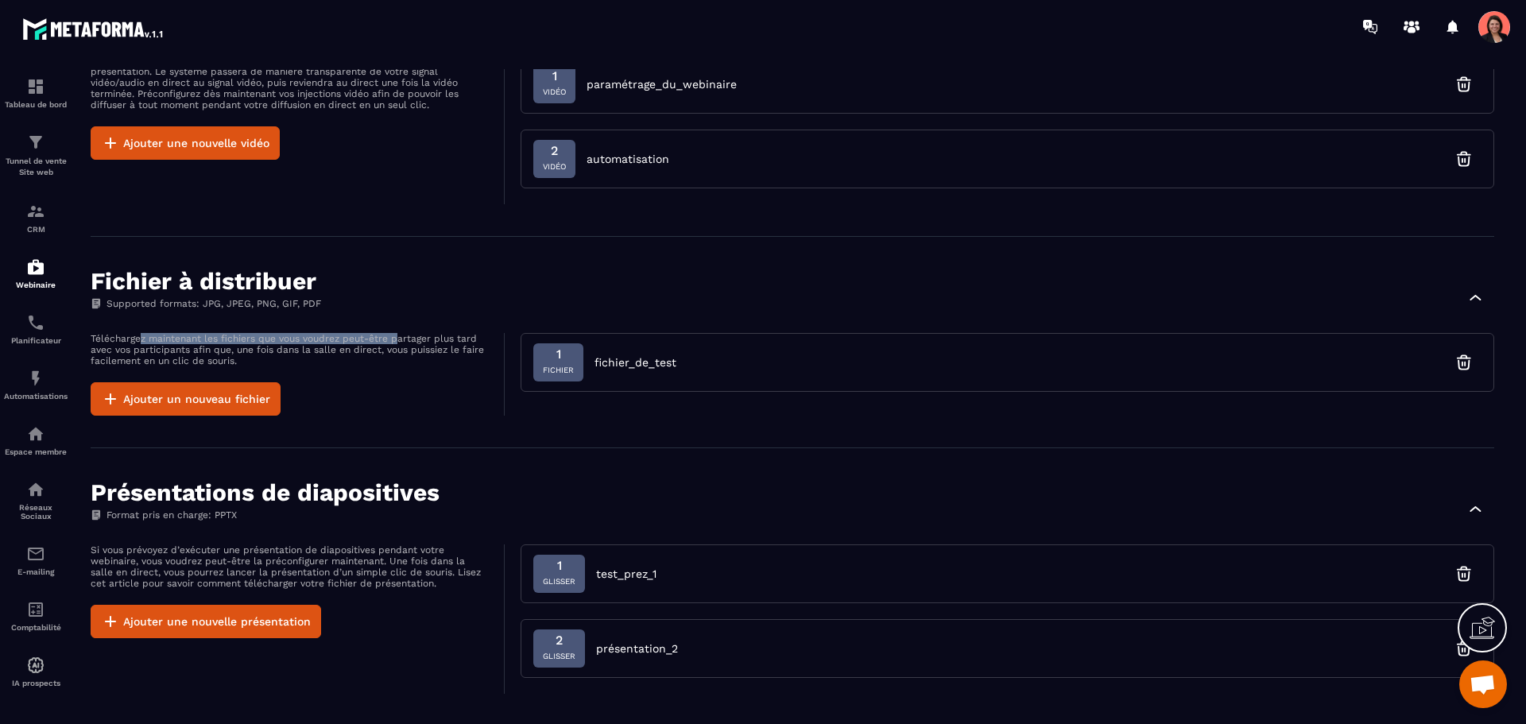
drag, startPoint x: 141, startPoint y: 340, endPoint x: 396, endPoint y: 335, distance: 254.4
click at [396, 335] on p "Téléchargez maintenant les fichiers que vous voudrez peut-être partager plus ta…" at bounding box center [289, 349] width 397 height 33
drag, startPoint x: 172, startPoint y: 273, endPoint x: 309, endPoint y: 271, distance: 137.5
click at [309, 271] on h2 "Fichier à distribuer" at bounding box center [206, 281] width 231 height 25
drag, startPoint x: 393, startPoint y: 375, endPoint x: 402, endPoint y: 377, distance: 9.7
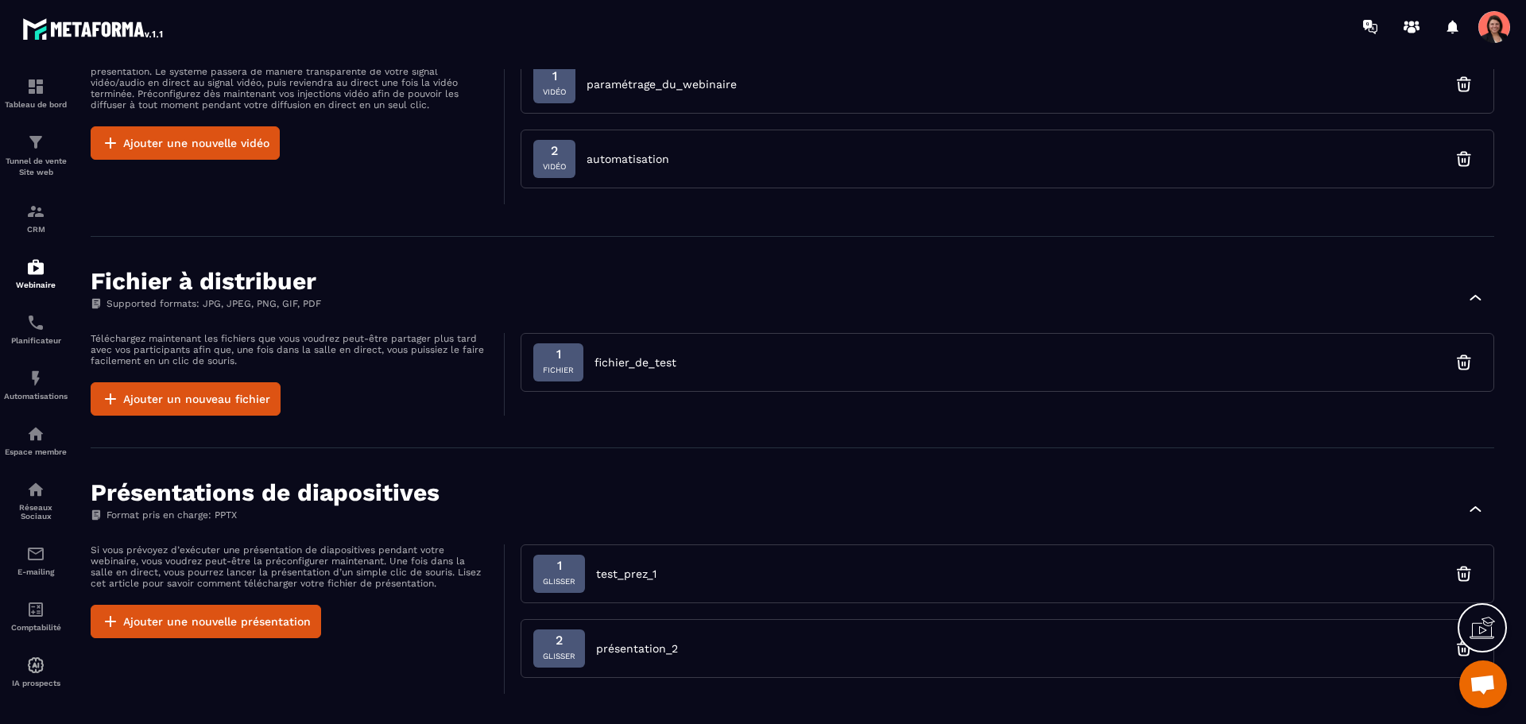
click at [393, 375] on div "Téléchargez maintenant les fichiers que vous voudrez peut-être partager plus ta…" at bounding box center [298, 374] width 414 height 83
click at [158, 334] on p "Téléchargez maintenant les fichiers que vous voudrez peut-être partager plus ta…" at bounding box center [289, 349] width 397 height 33
click at [40, 274] on img at bounding box center [35, 267] width 19 height 19
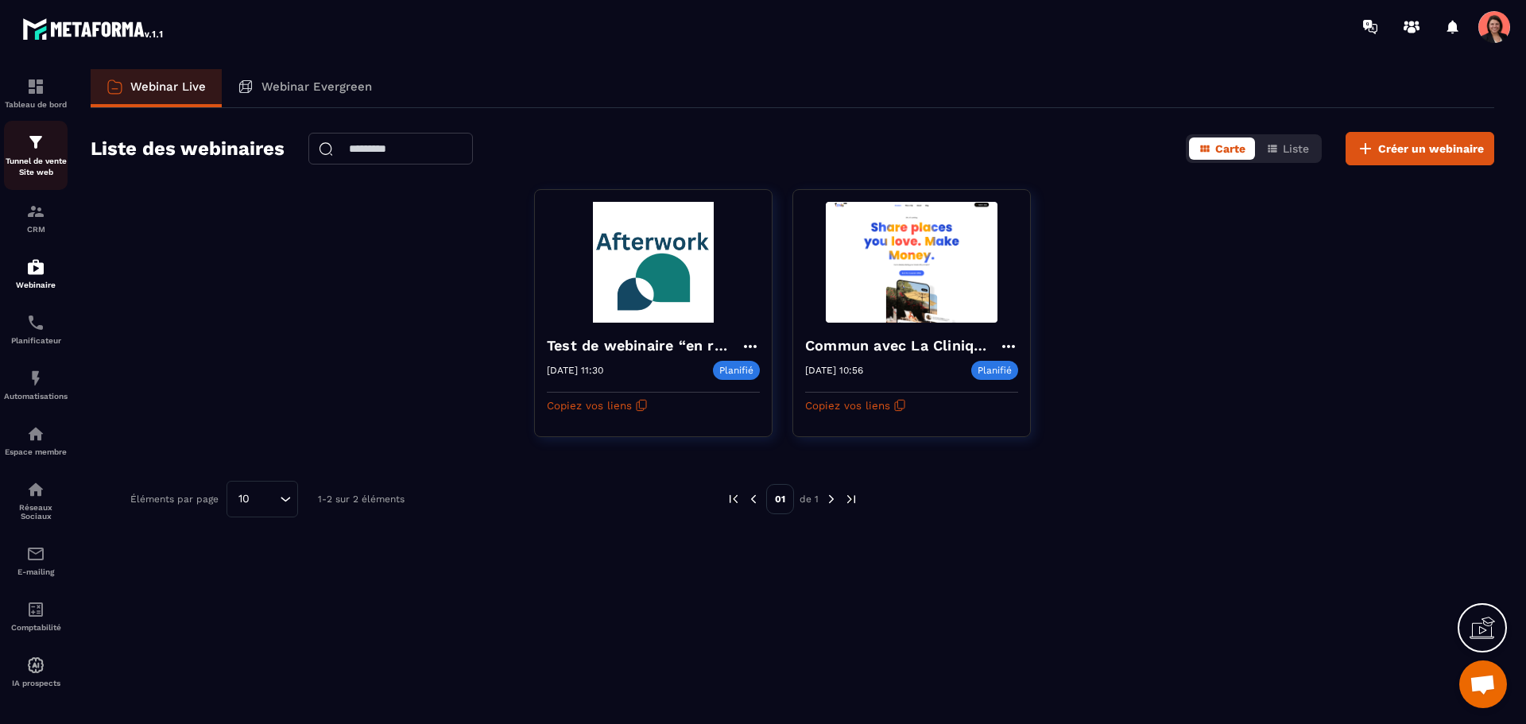
click at [37, 147] on img at bounding box center [35, 142] width 19 height 19
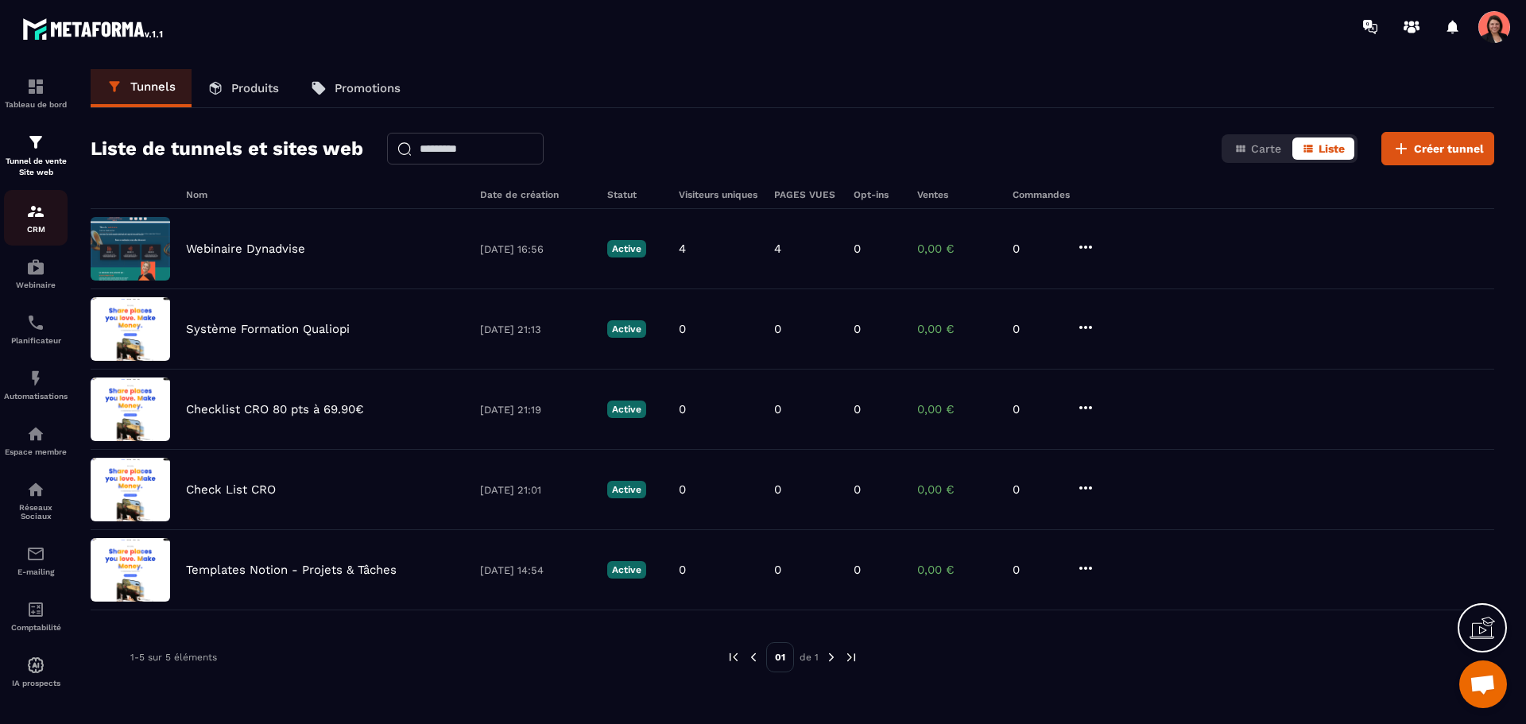
click at [33, 212] on img at bounding box center [35, 211] width 19 height 19
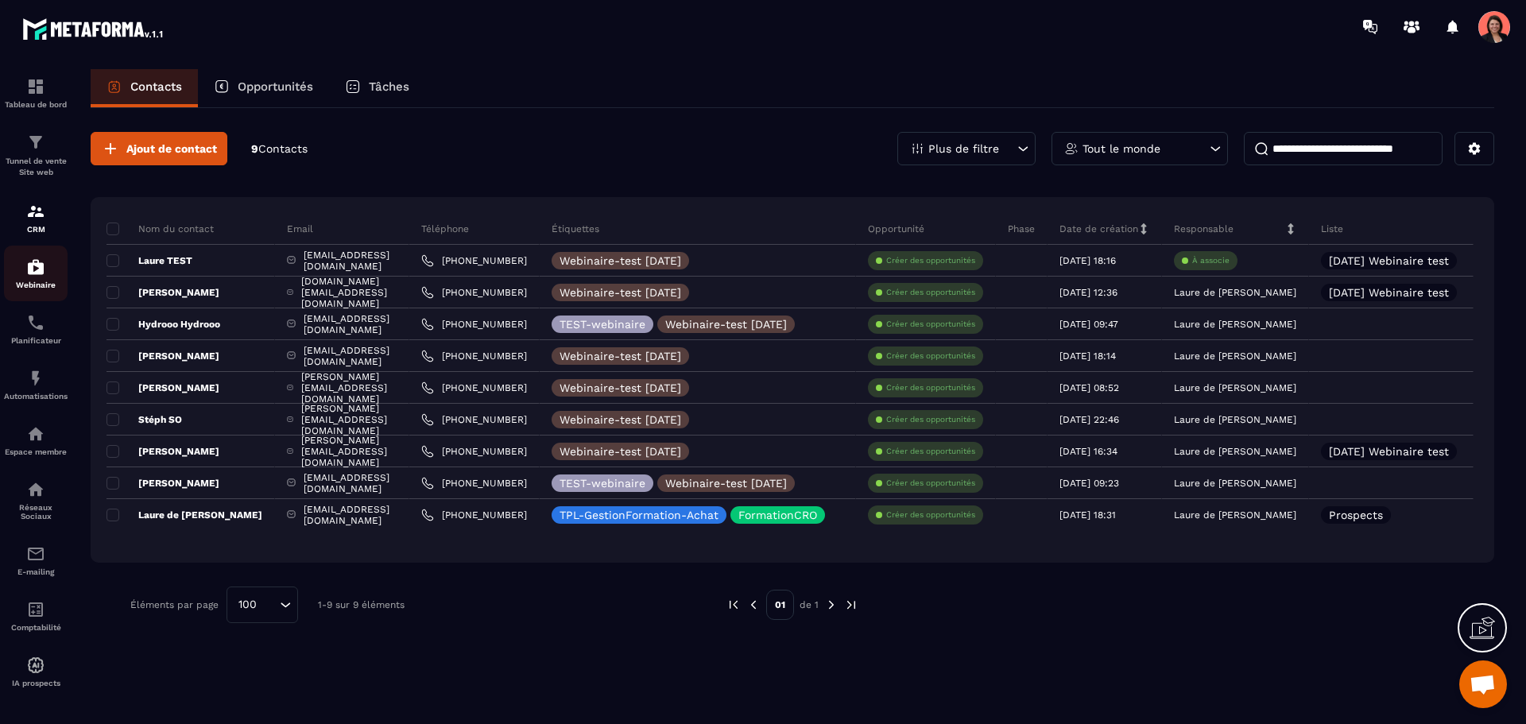
click at [37, 272] on img at bounding box center [35, 267] width 19 height 19
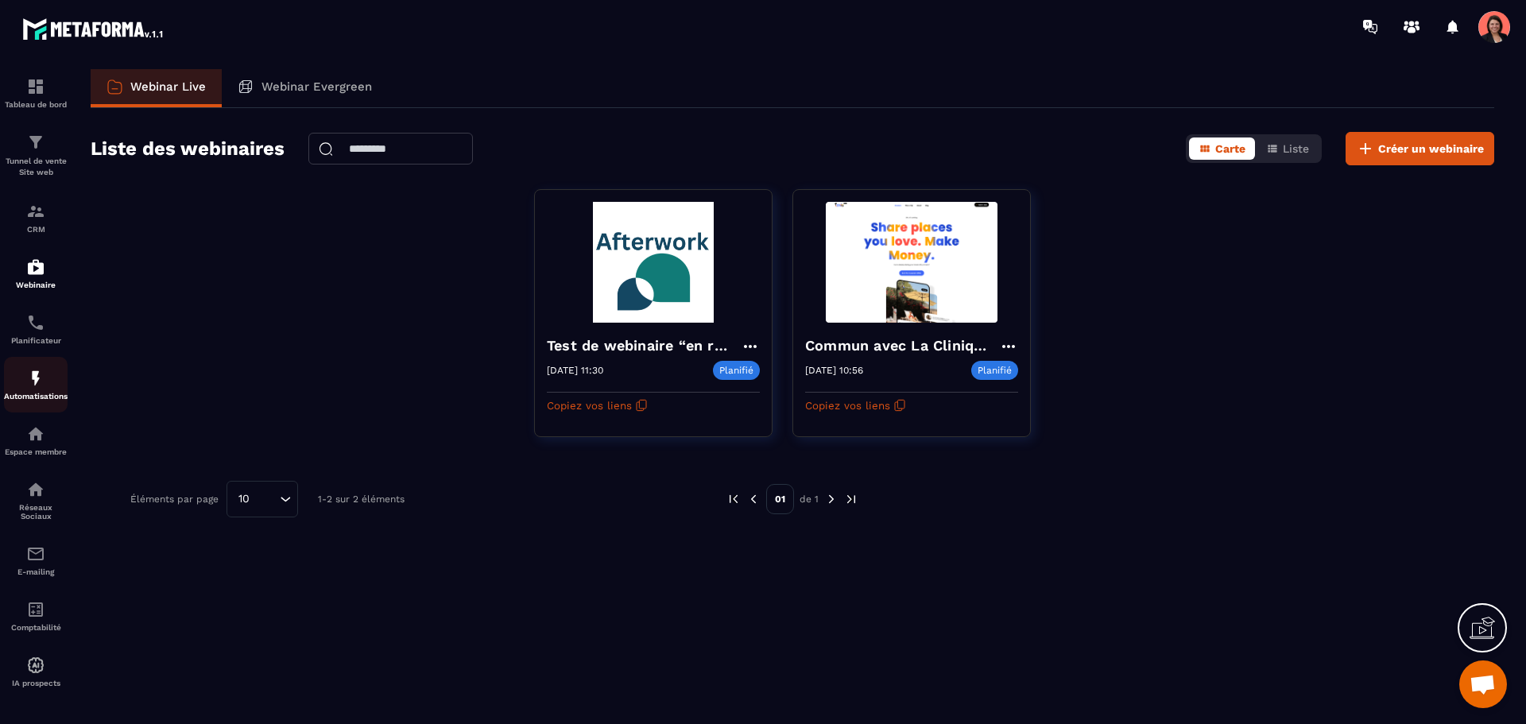
click at [36, 385] on img at bounding box center [35, 378] width 19 height 19
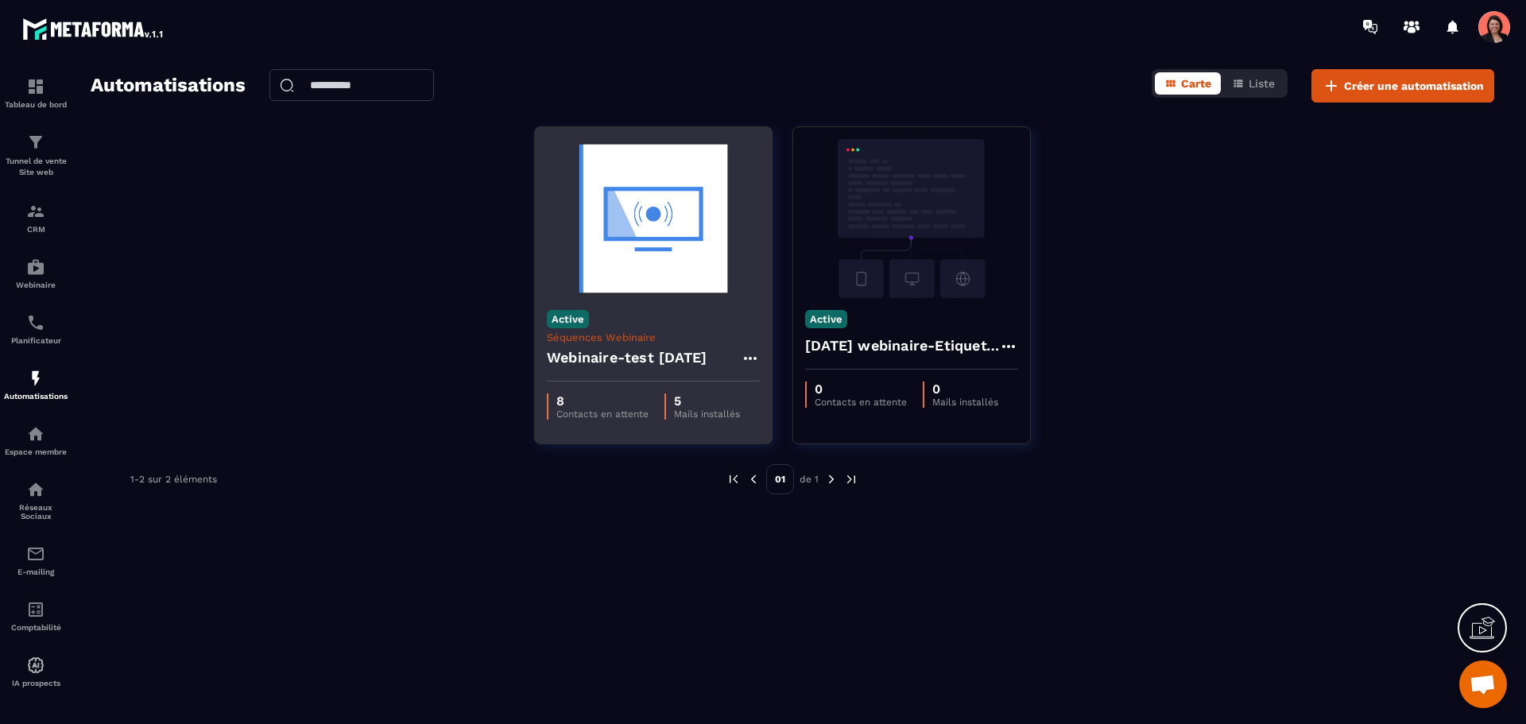
click at [679, 359] on h4 "Webinaire-test 15 sept" at bounding box center [627, 358] width 160 height 22
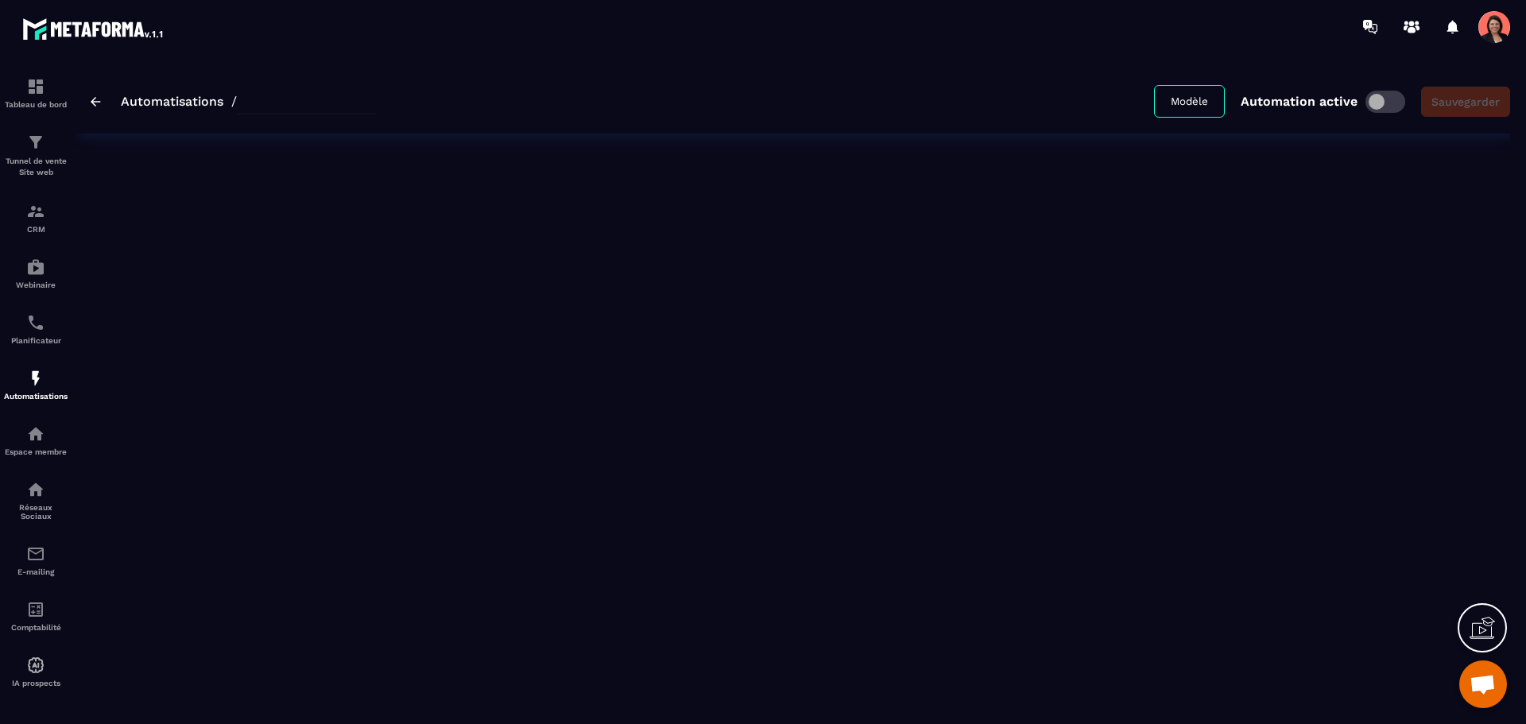
type input "**********"
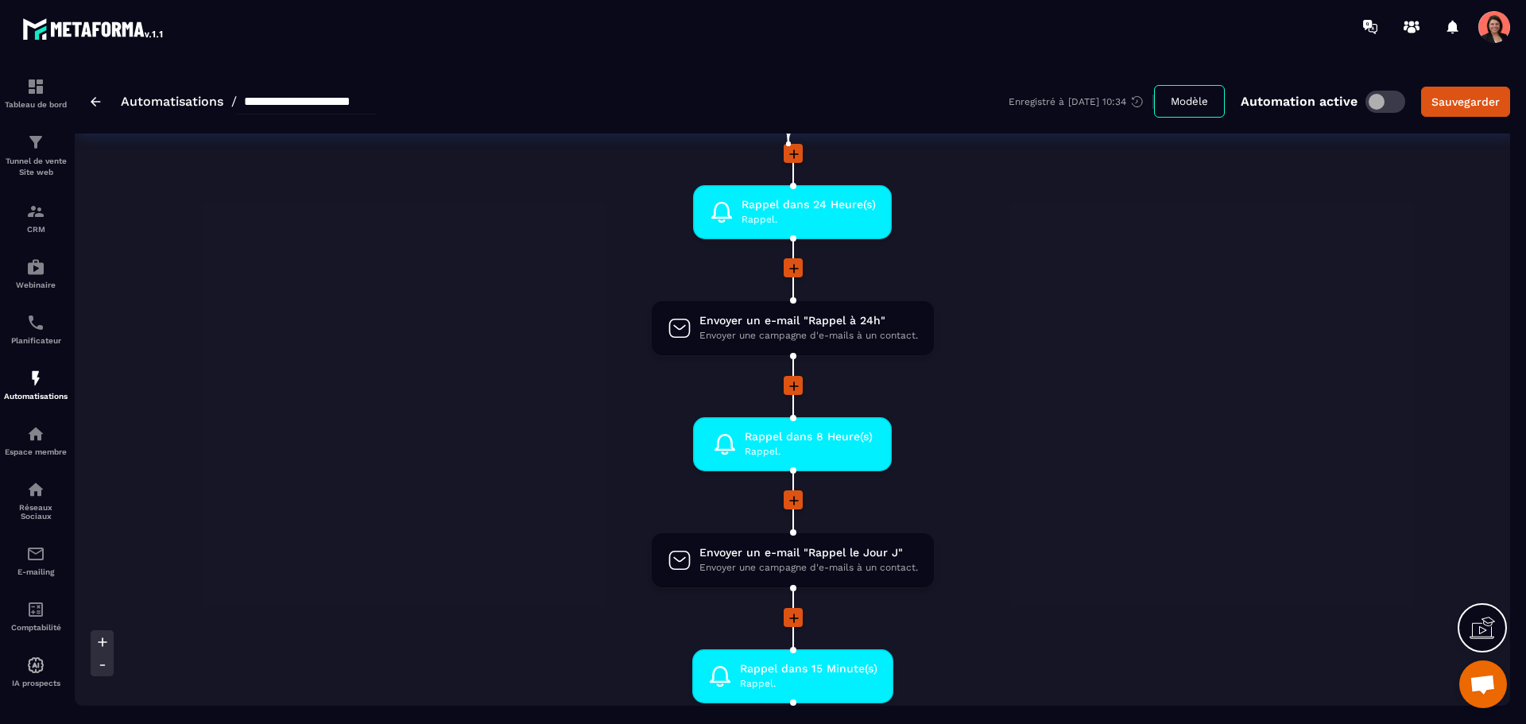
scroll to position [238, 0]
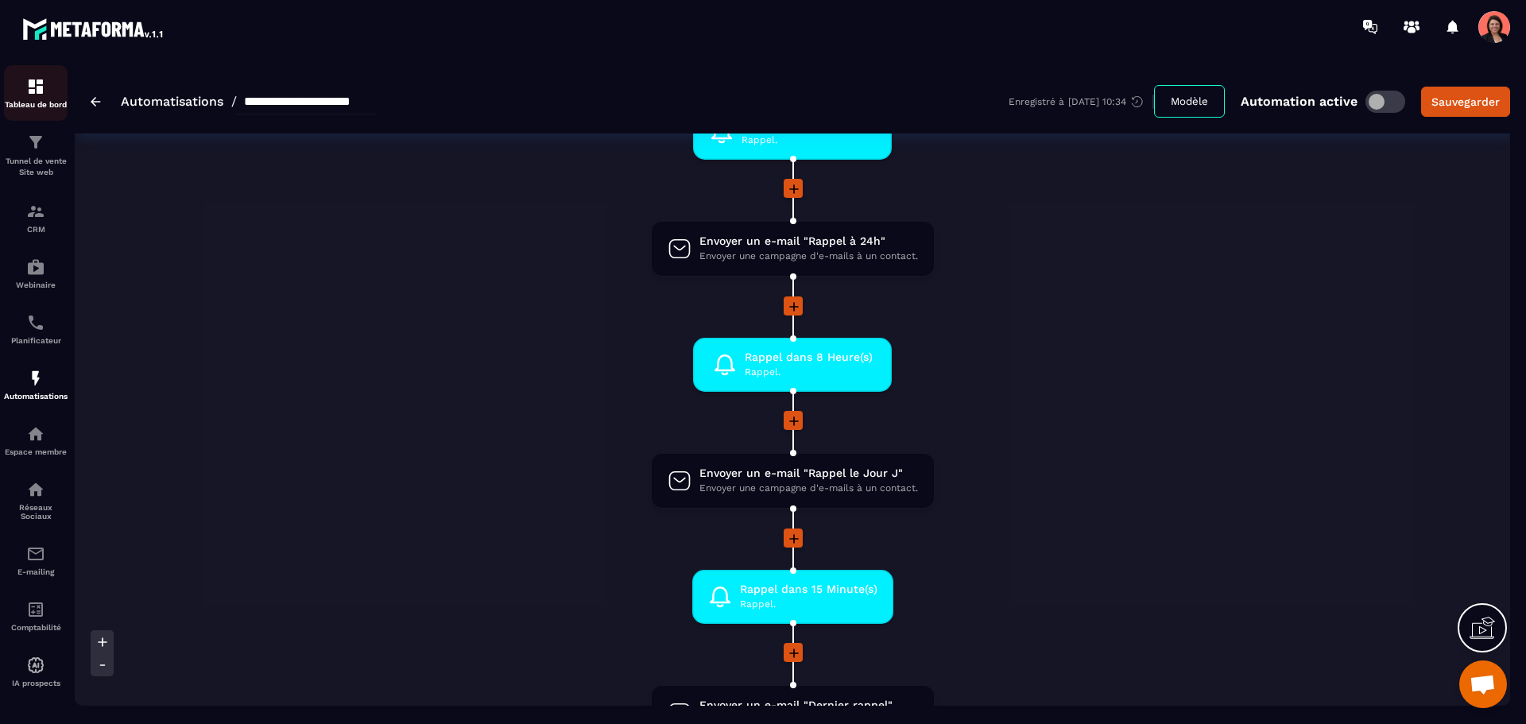
click at [36, 77] on img at bounding box center [35, 86] width 19 height 19
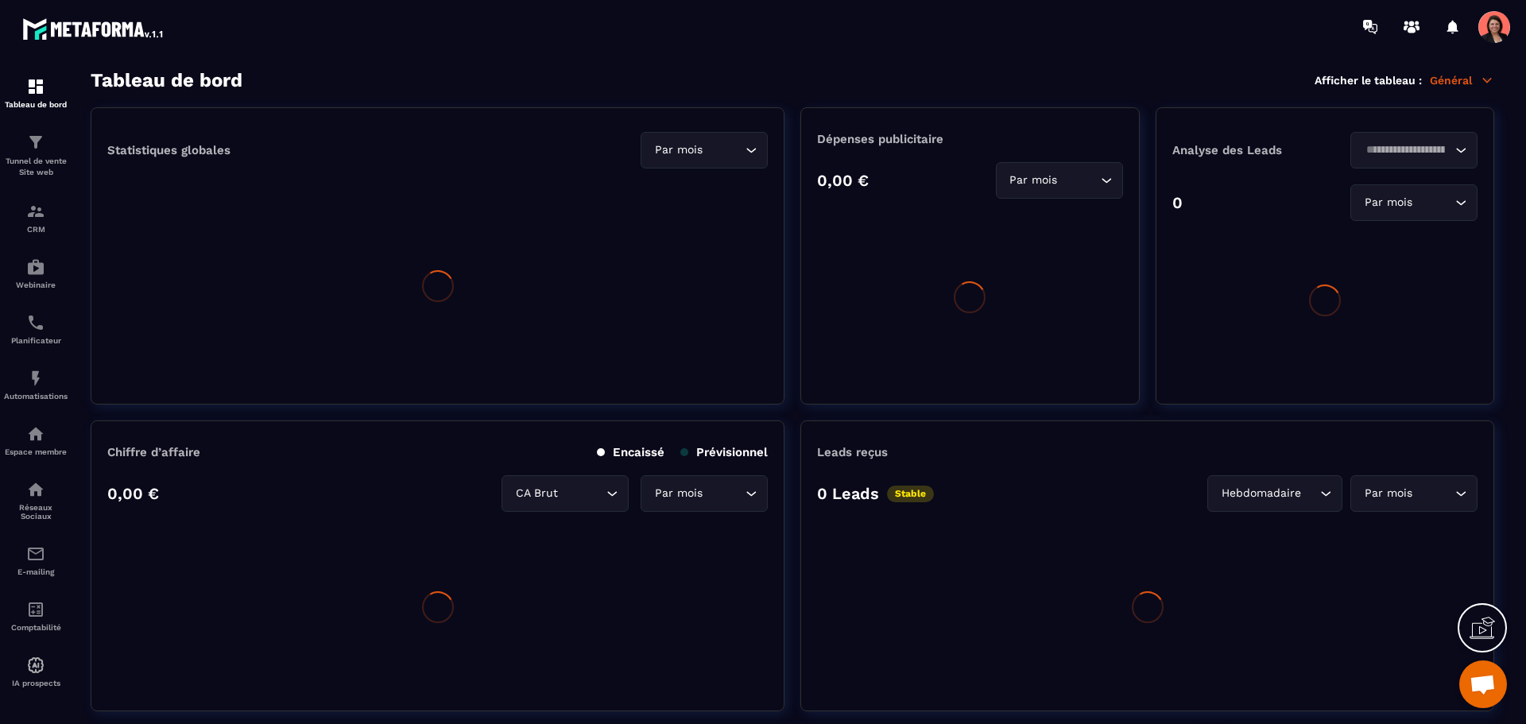
click at [1496, 34] on span at bounding box center [1494, 27] width 32 height 32
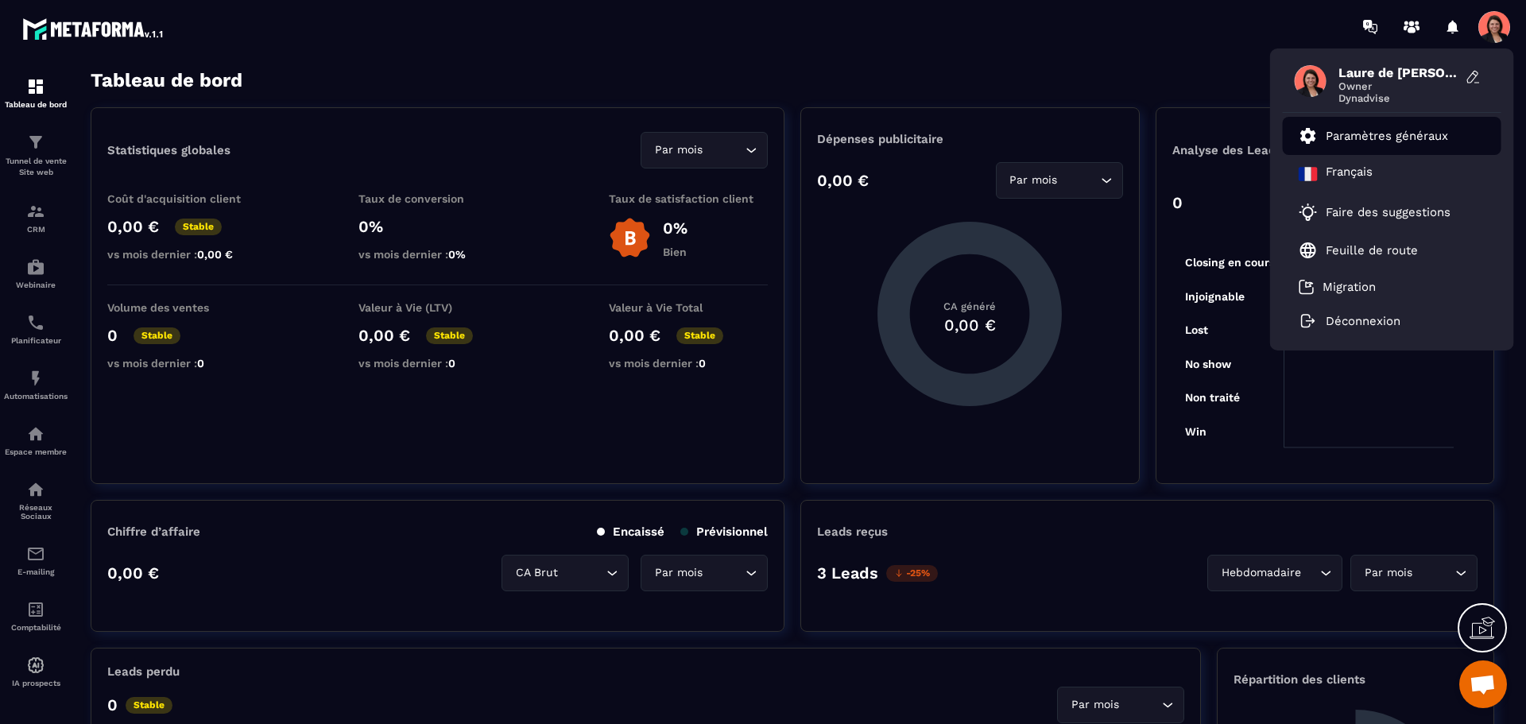
click at [1371, 133] on p "Paramètres généraux" at bounding box center [1387, 136] width 122 height 14
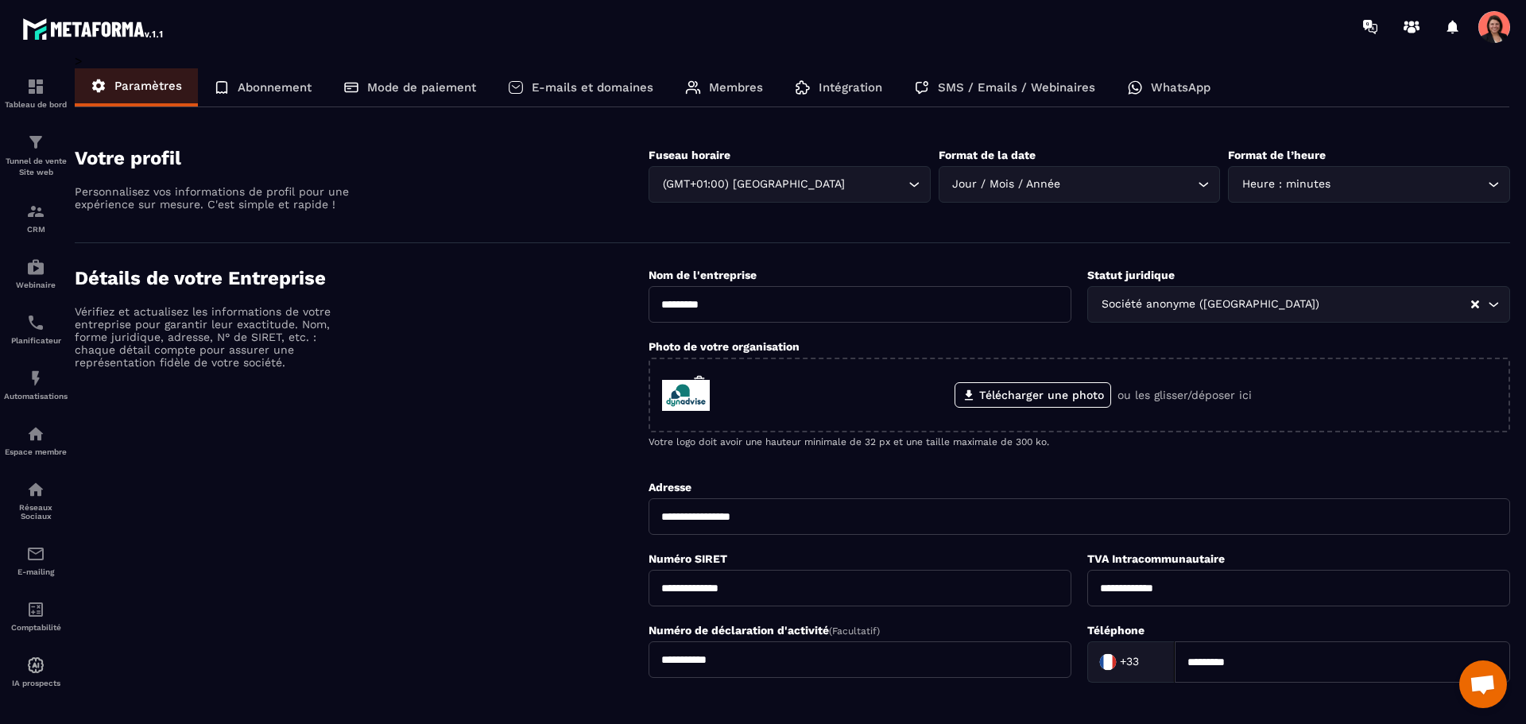
click at [1010, 87] on p "SMS / Emails / Webinaires" at bounding box center [1016, 87] width 157 height 14
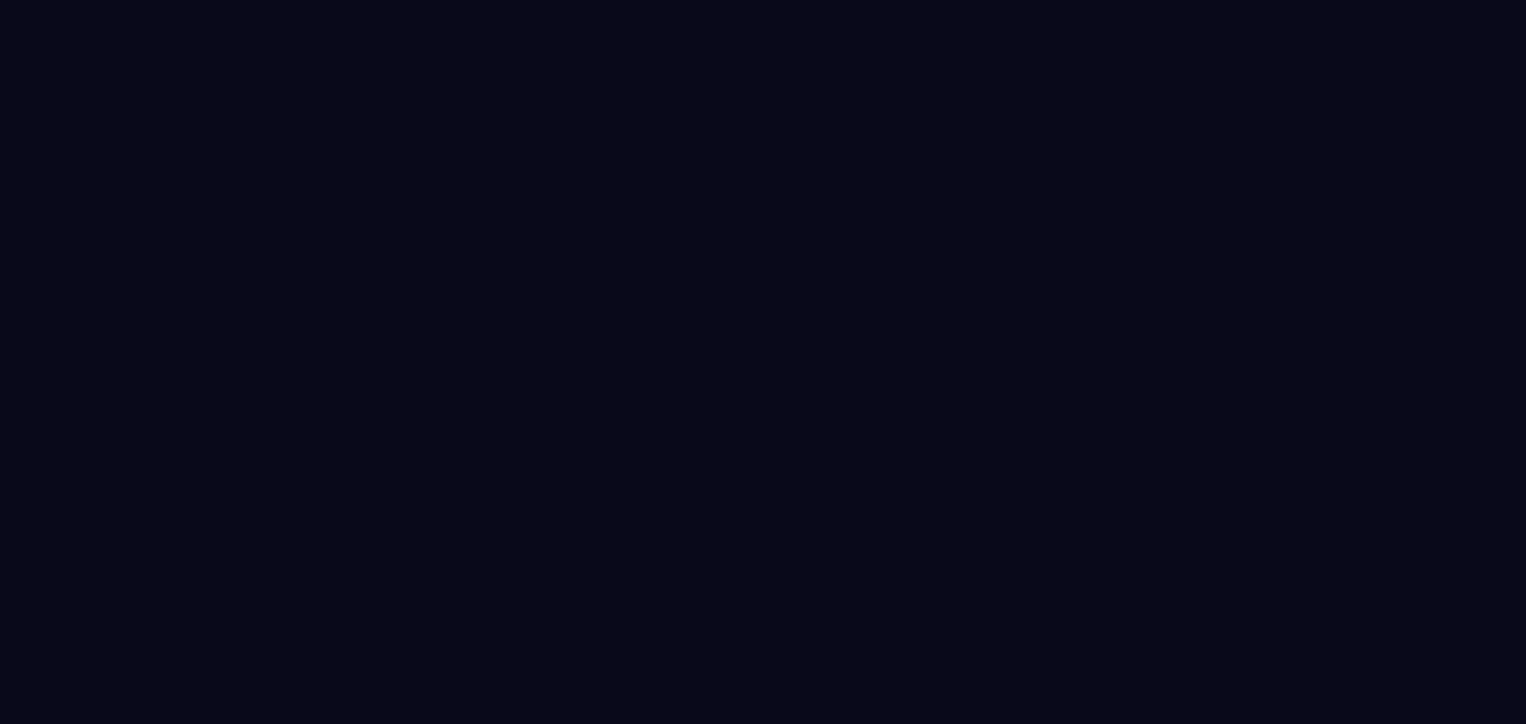
select select "****"
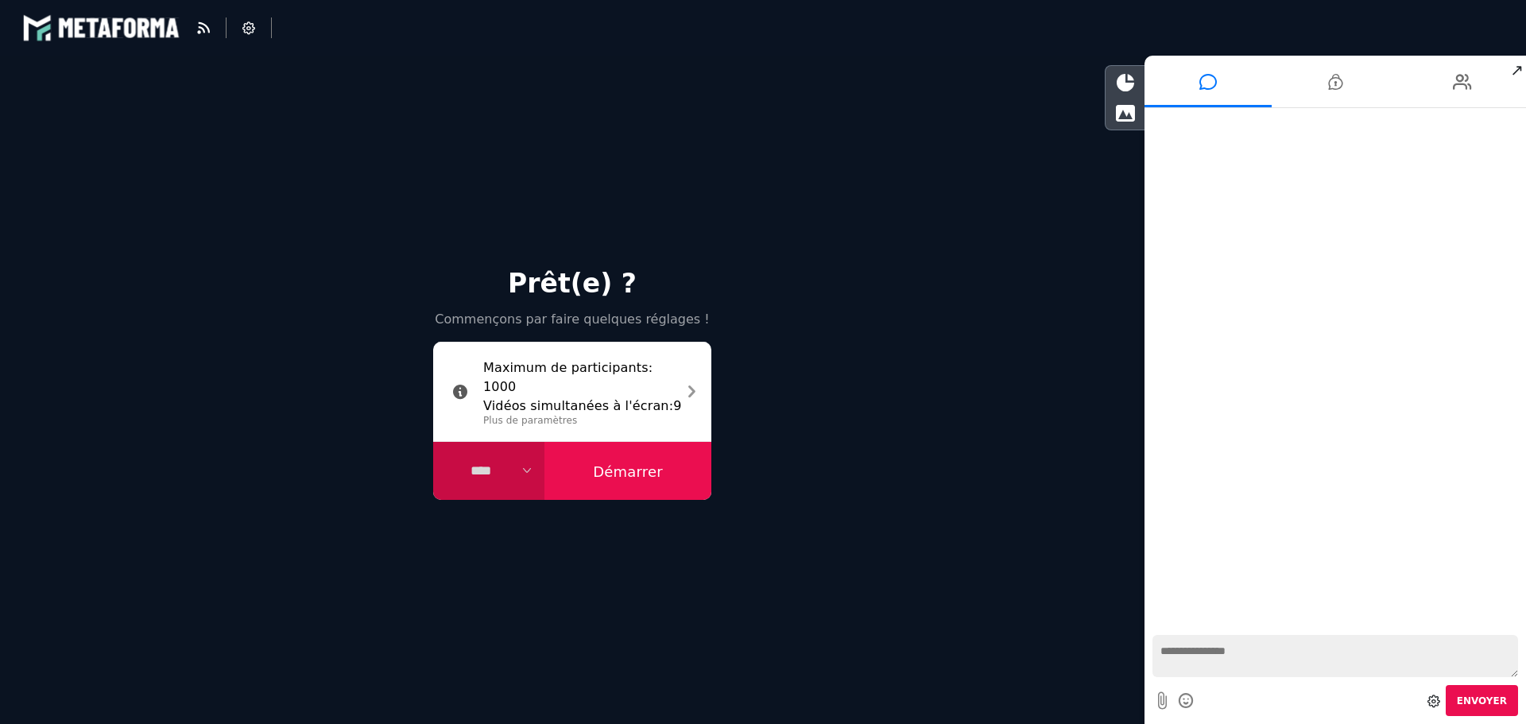
click at [527, 467] on select "**** **** *****" at bounding box center [488, 471] width 111 height 59
click at [692, 395] on icon at bounding box center [691, 392] width 7 height 21
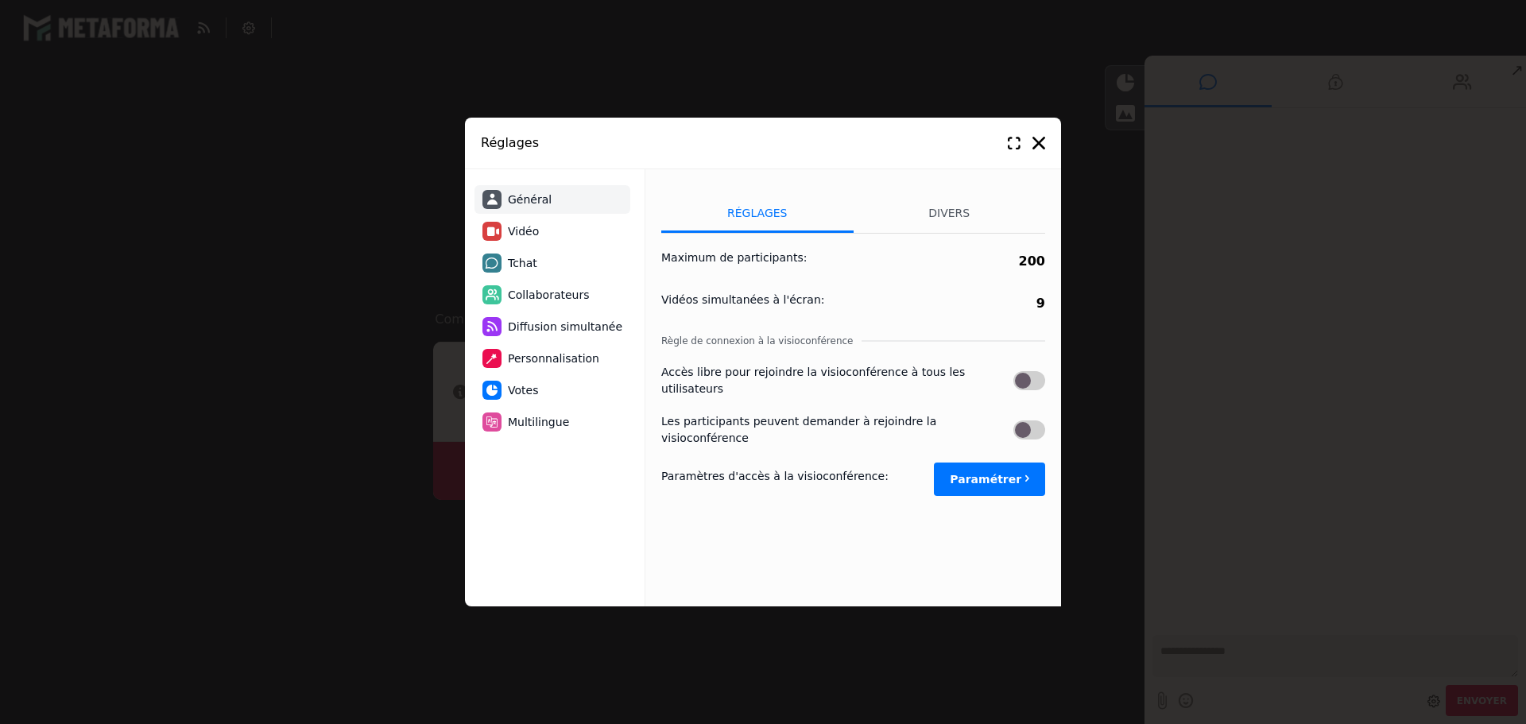
click at [1028, 420] on label at bounding box center [1029, 429] width 32 height 19
click at [959, 215] on li "Divers" at bounding box center [950, 213] width 192 height 40
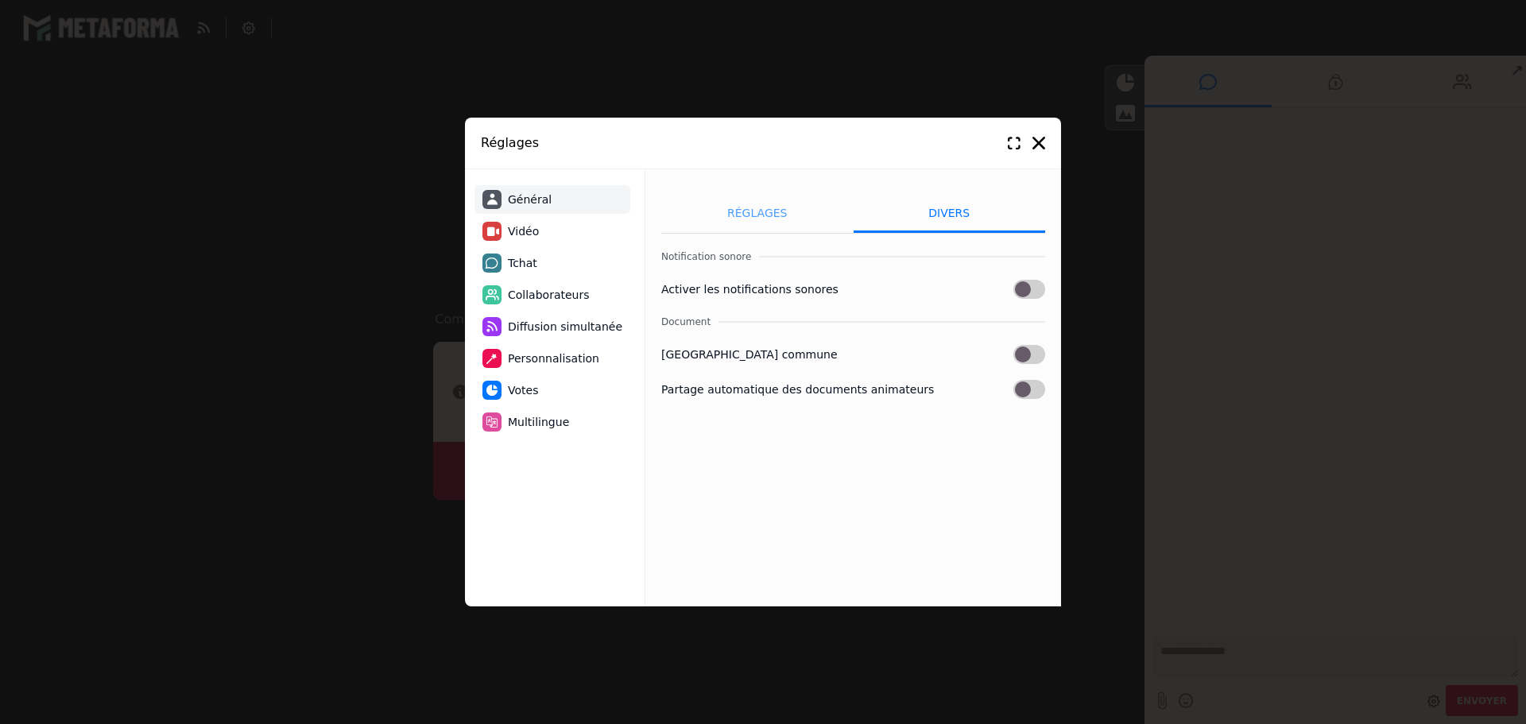
click at [735, 211] on li "Réglages" at bounding box center [757, 213] width 192 height 40
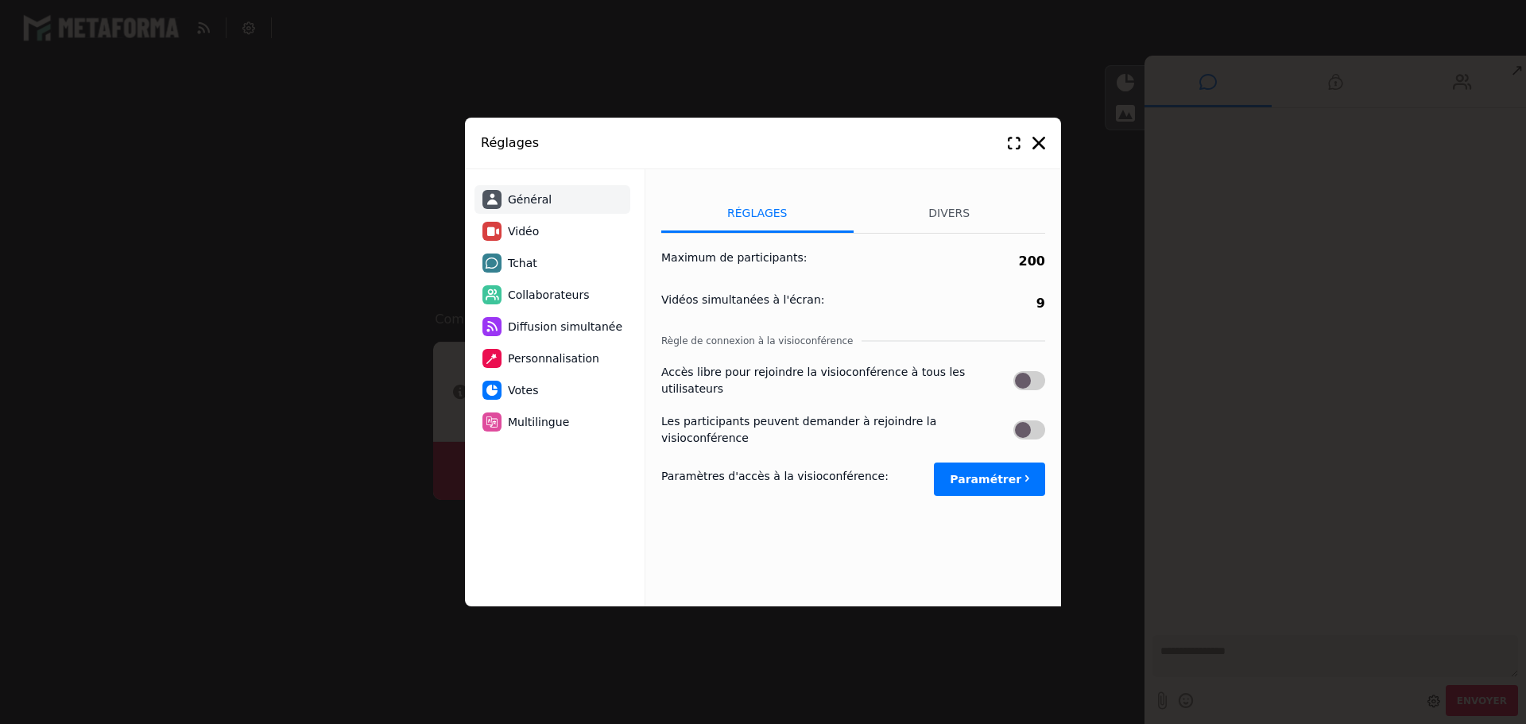
click at [1032, 378] on label at bounding box center [1029, 380] width 32 height 19
click at [961, 207] on li "Divers" at bounding box center [950, 213] width 192 height 40
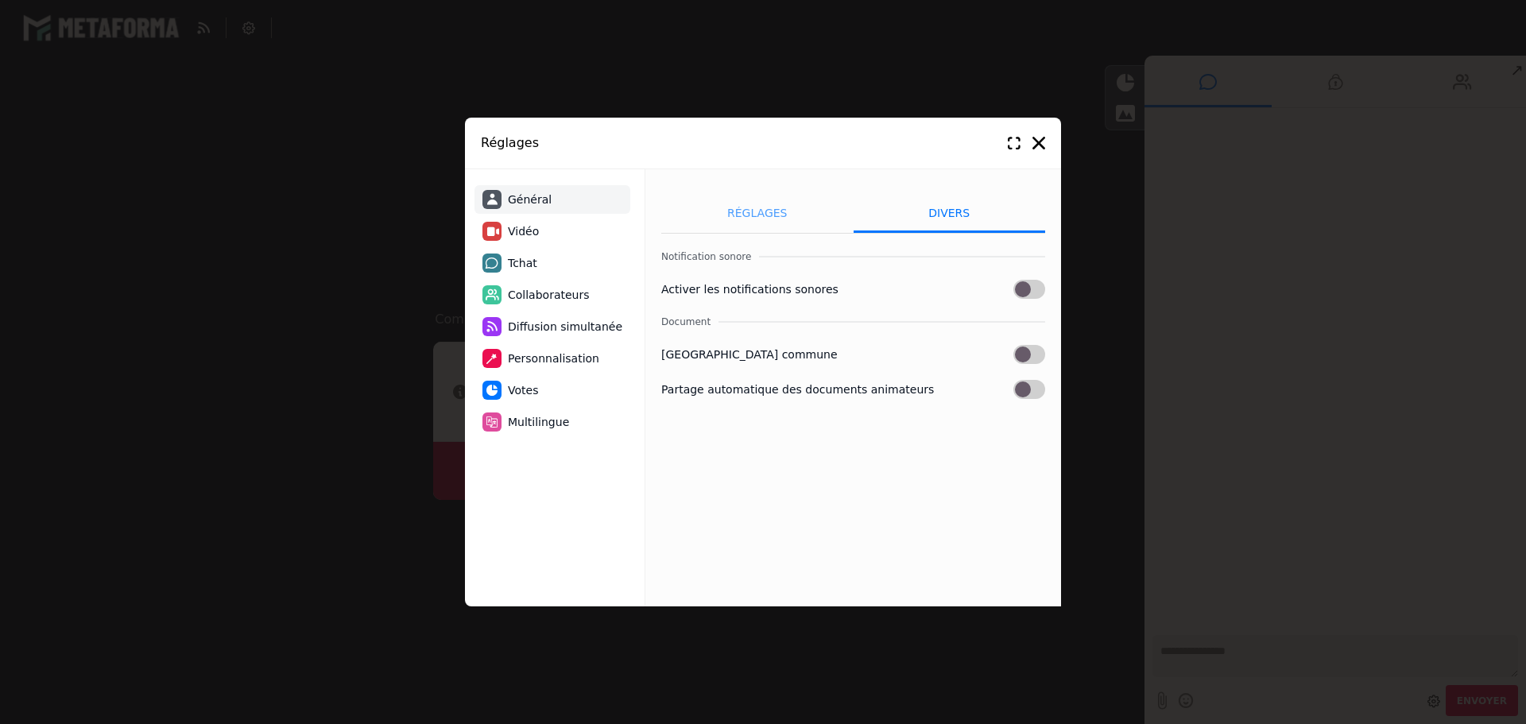
click at [750, 217] on li "Réglages" at bounding box center [757, 213] width 192 height 40
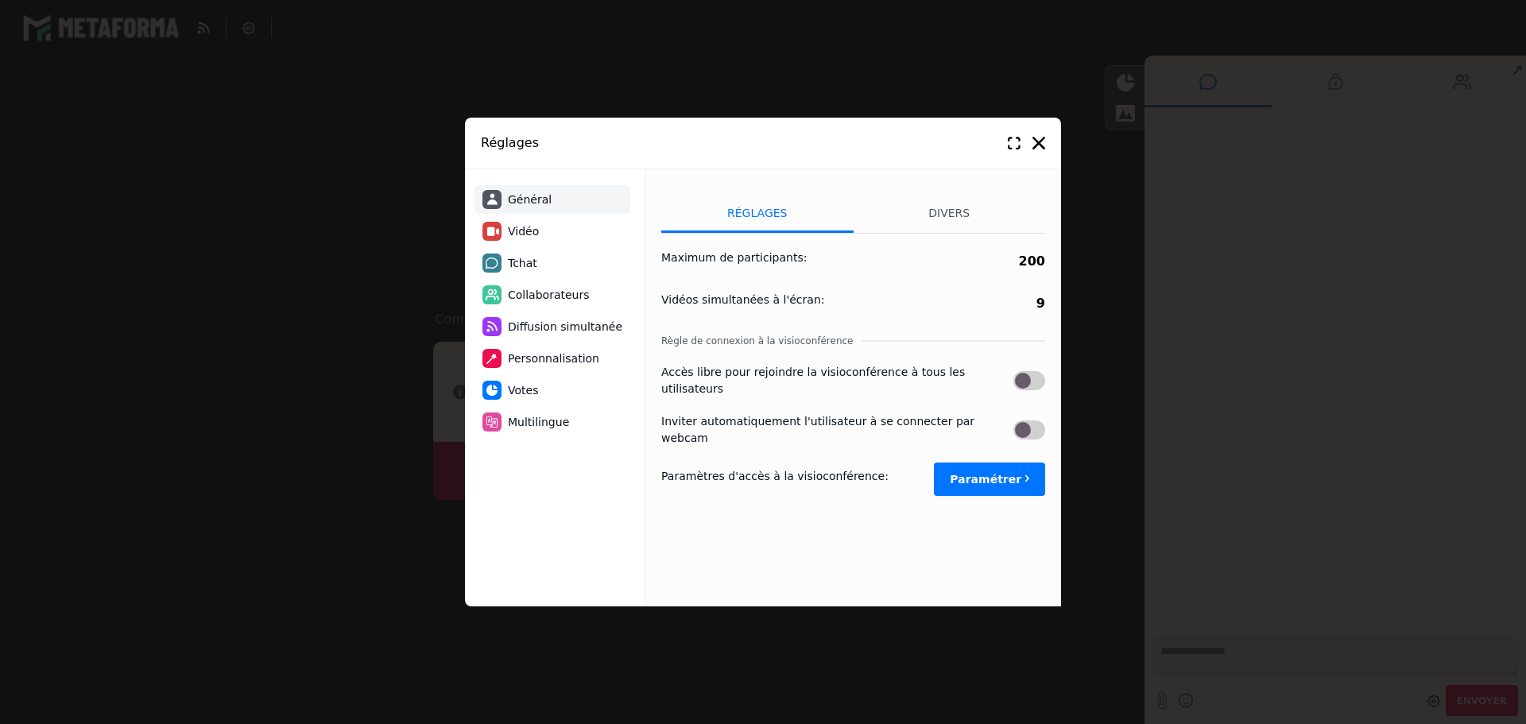
click at [1035, 374] on label at bounding box center [1029, 380] width 32 height 19
click at [944, 210] on li "Divers" at bounding box center [950, 213] width 192 height 40
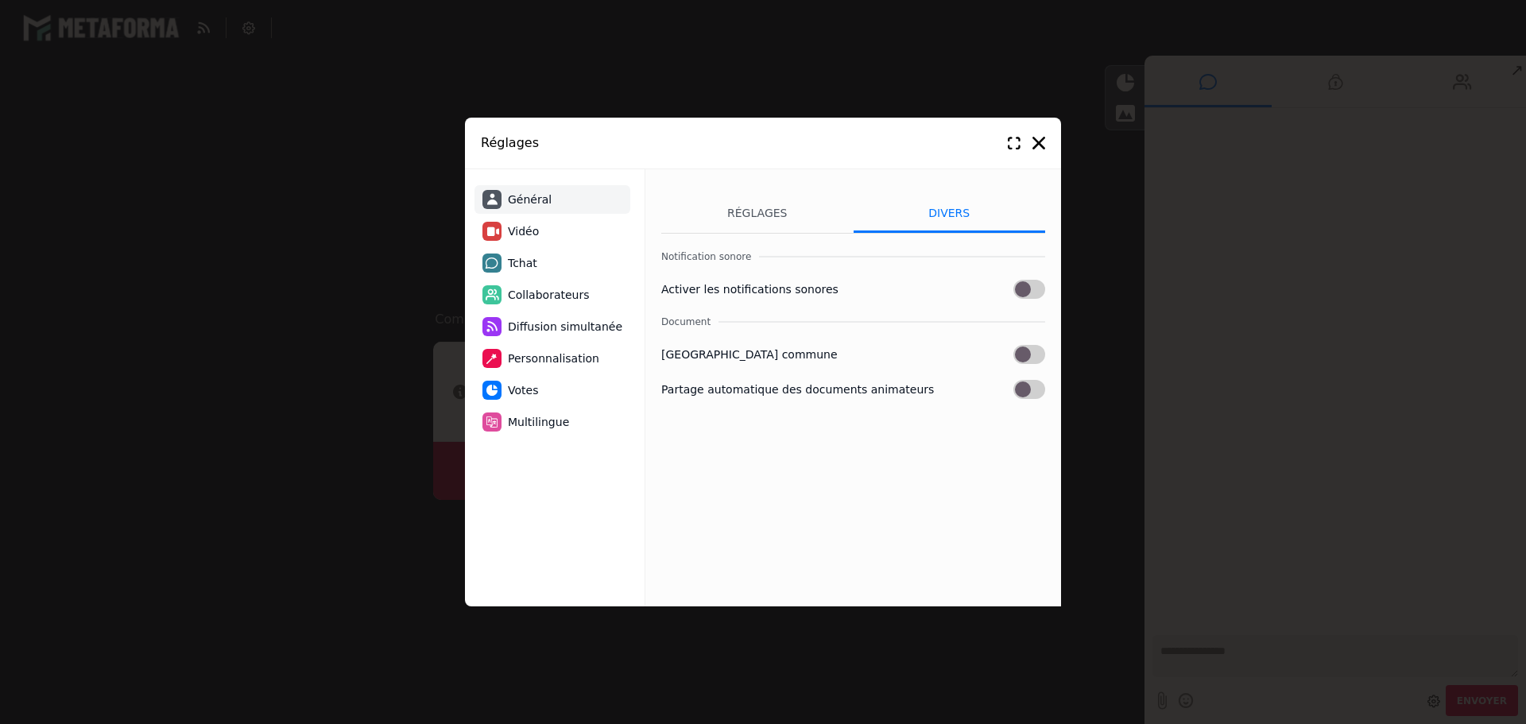
click at [1032, 288] on label at bounding box center [1029, 289] width 32 height 19
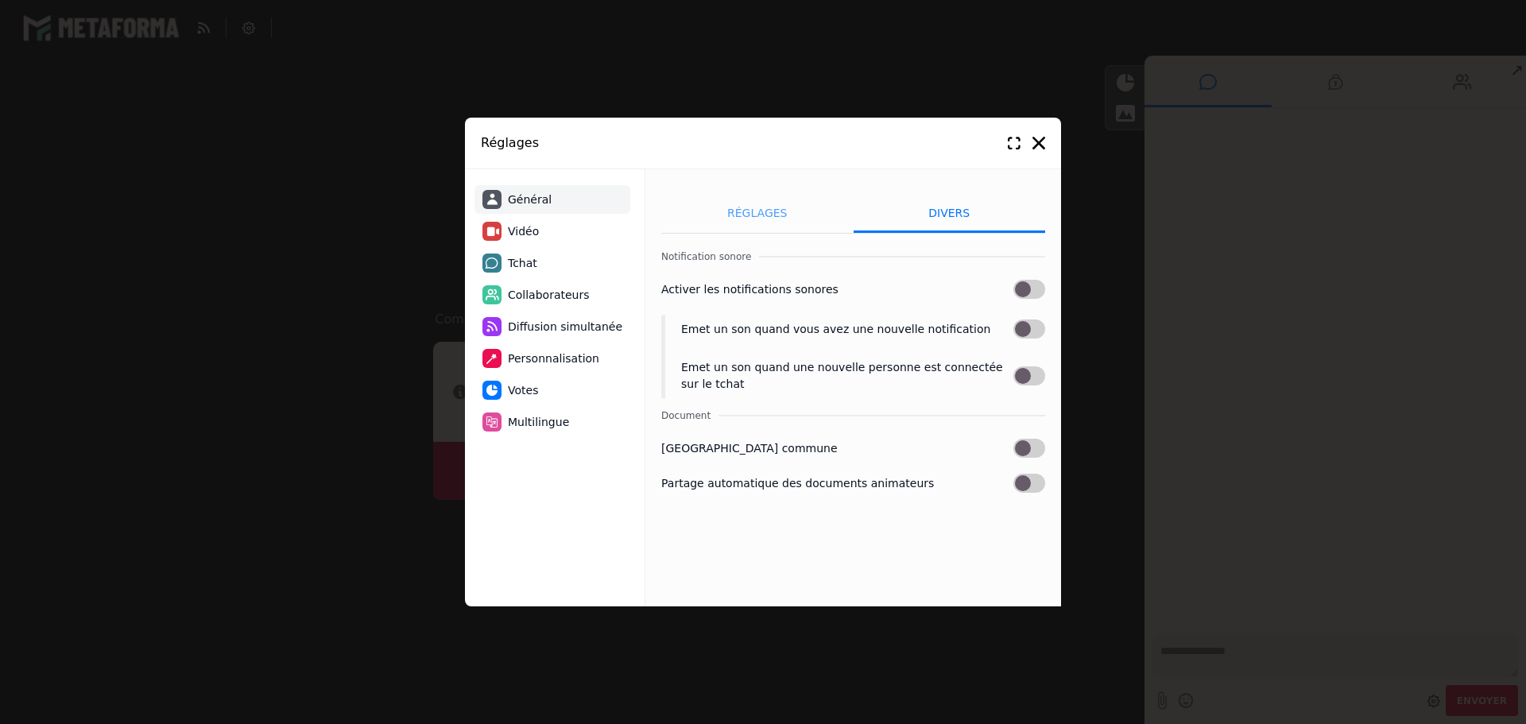
click at [741, 221] on li "Réglages" at bounding box center [757, 213] width 192 height 40
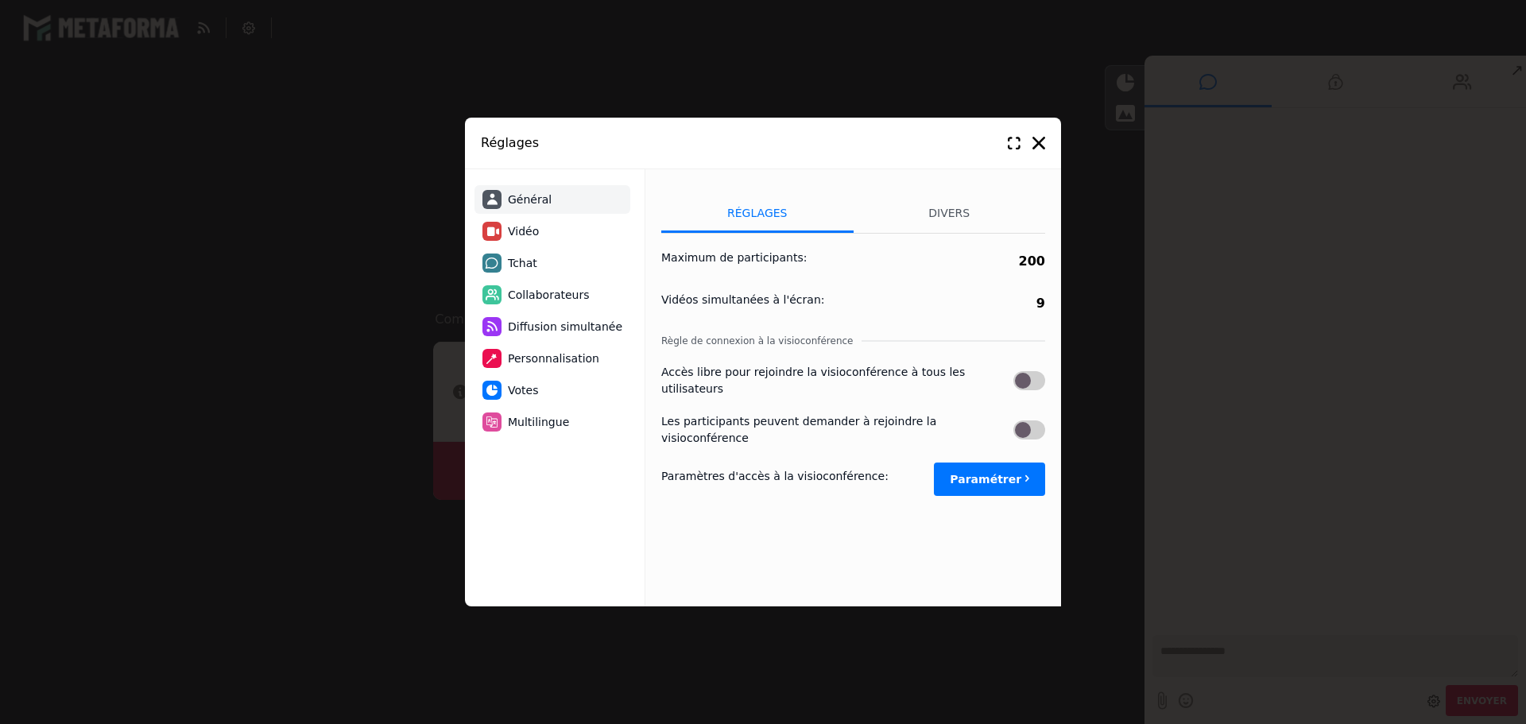
click at [535, 230] on span "Vidéo" at bounding box center [523, 231] width 31 height 17
select select "****"
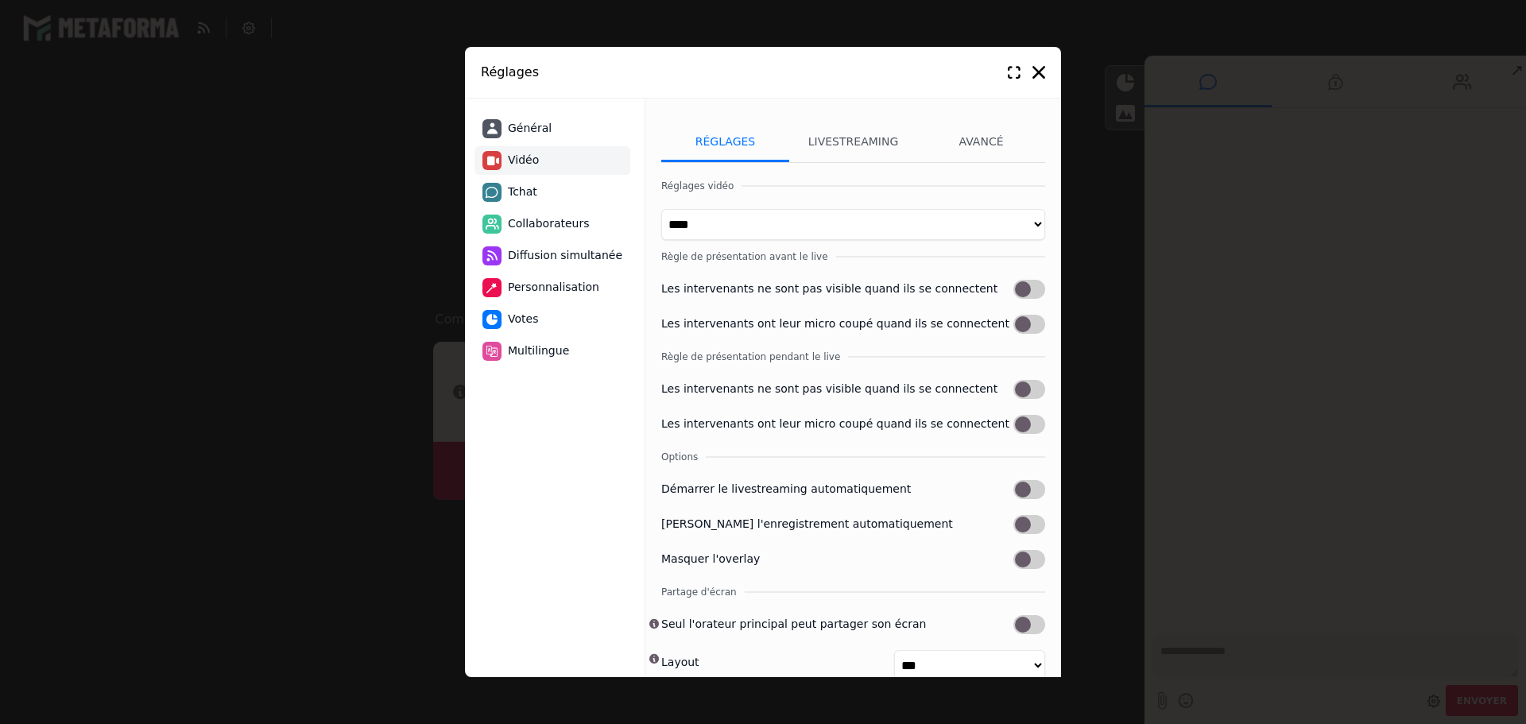
click at [1003, 231] on select "**** **** *****" at bounding box center [853, 224] width 384 height 31
click at [661, 209] on select "**** **** *****" at bounding box center [853, 224] width 384 height 31
click at [1016, 334] on label at bounding box center [1029, 324] width 32 height 19
click at [1025, 434] on label at bounding box center [1029, 424] width 32 height 19
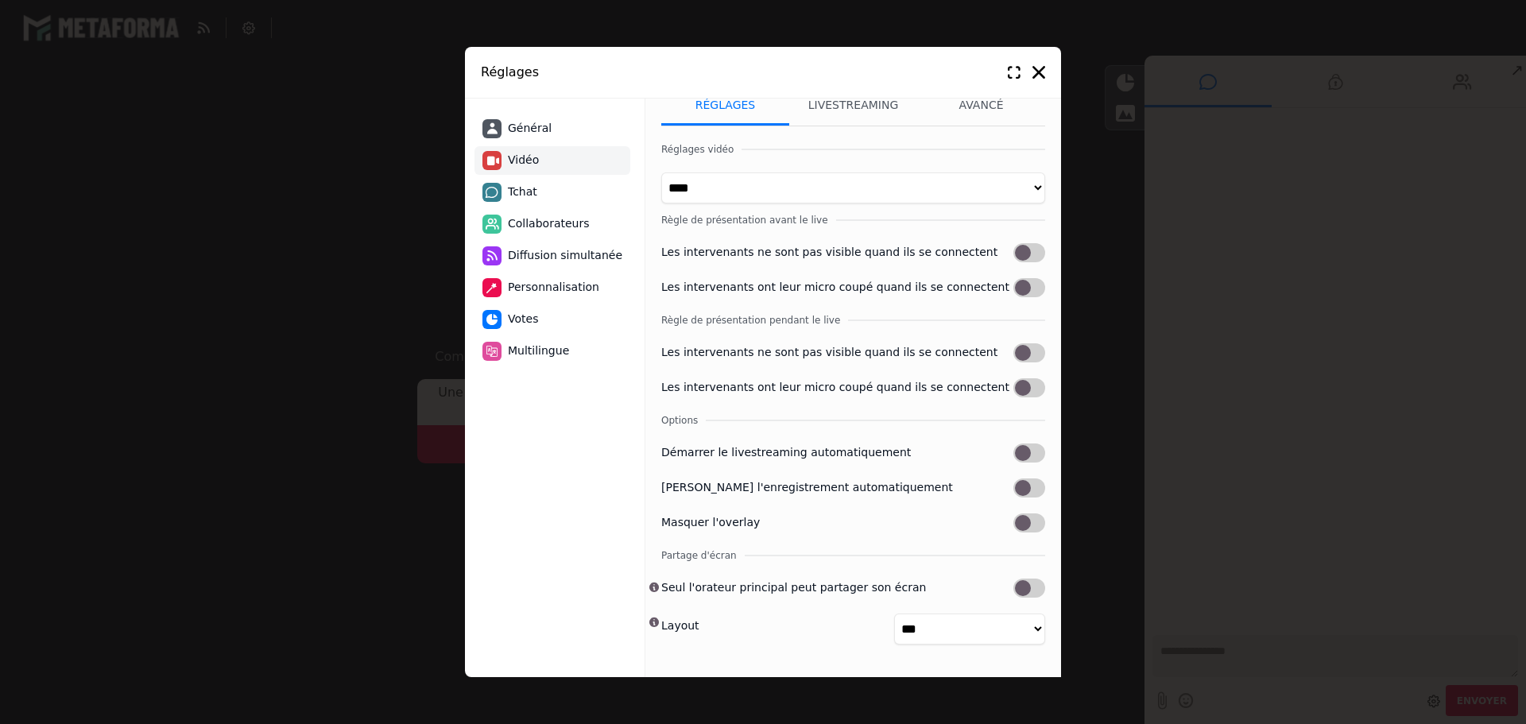
click at [998, 630] on select "**********" at bounding box center [969, 629] width 151 height 31
click at [526, 192] on span "Tchat" at bounding box center [522, 192] width 29 height 17
select select "**********"
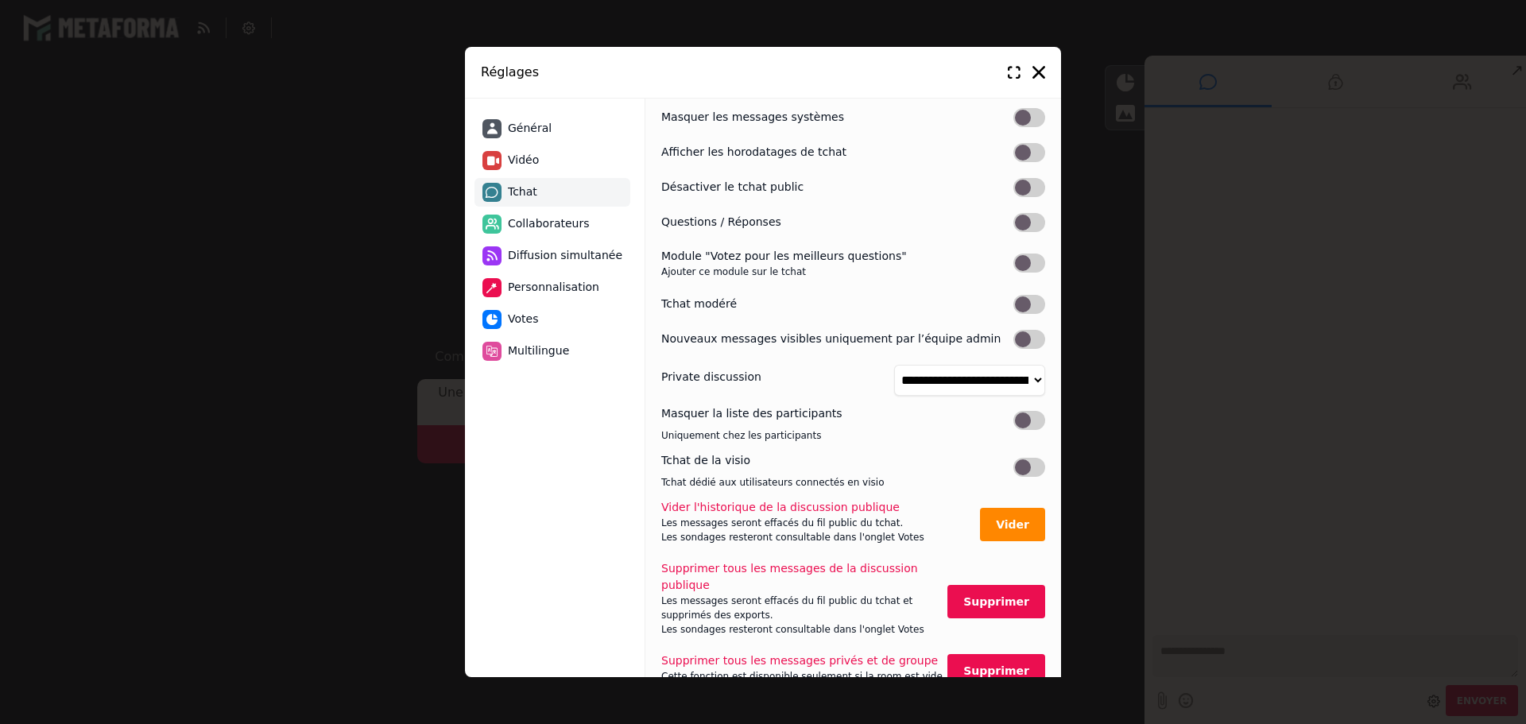
scroll to position [238, 0]
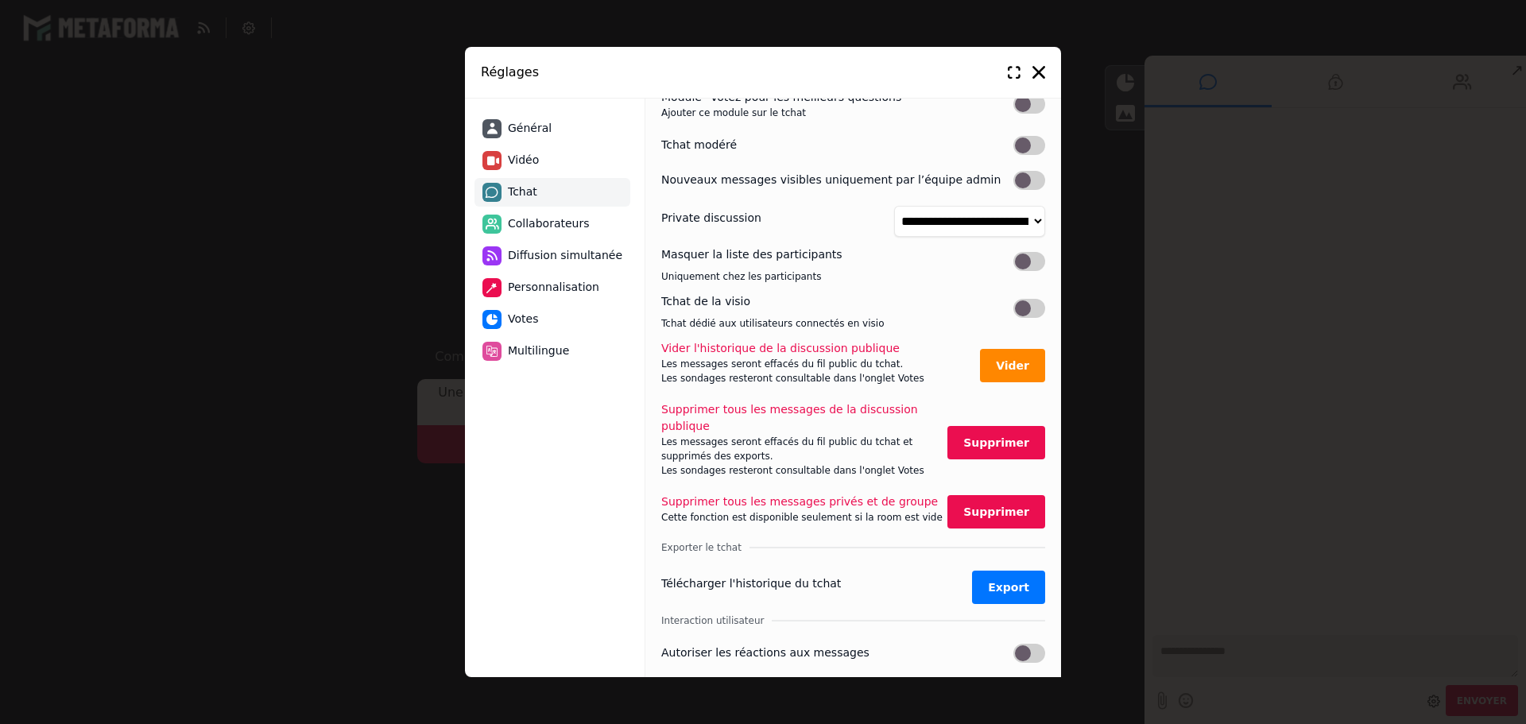
click at [534, 223] on span "Collaborateurs" at bounding box center [549, 223] width 82 height 17
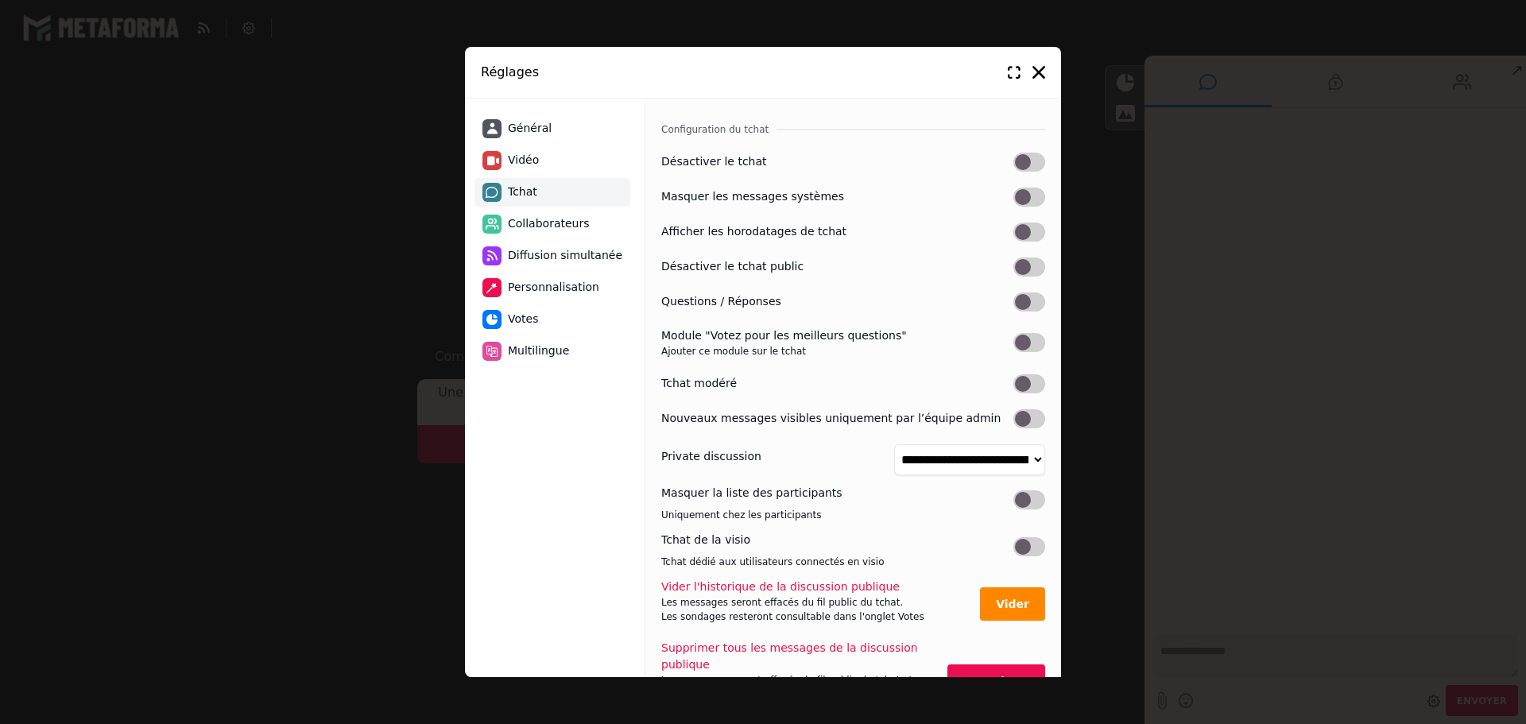
select select "********"
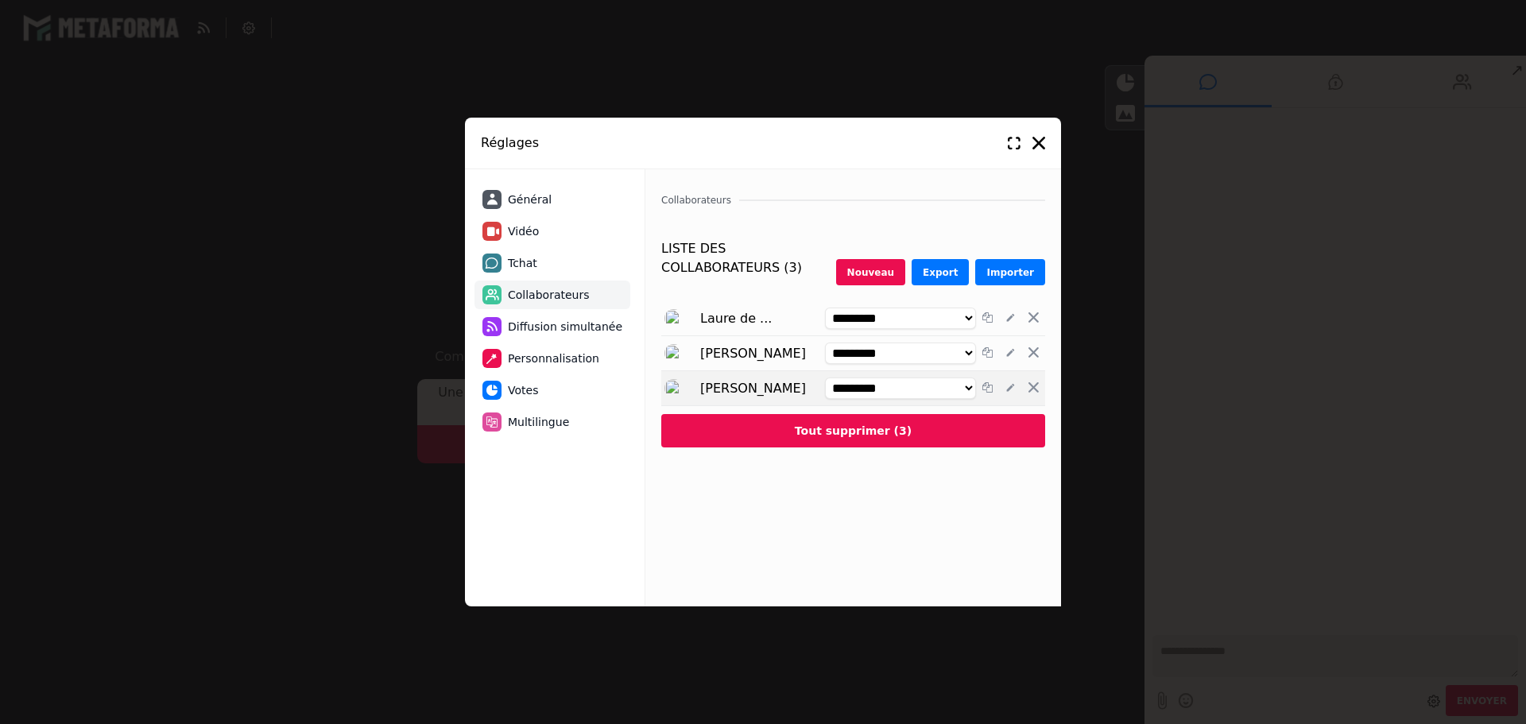
click at [906, 382] on select "**********" at bounding box center [900, 388] width 151 height 21
select select "*********"
click at [825, 378] on select "**********" at bounding box center [900, 388] width 151 height 21
click at [1041, 145] on icon at bounding box center [1038, 143] width 13 height 13
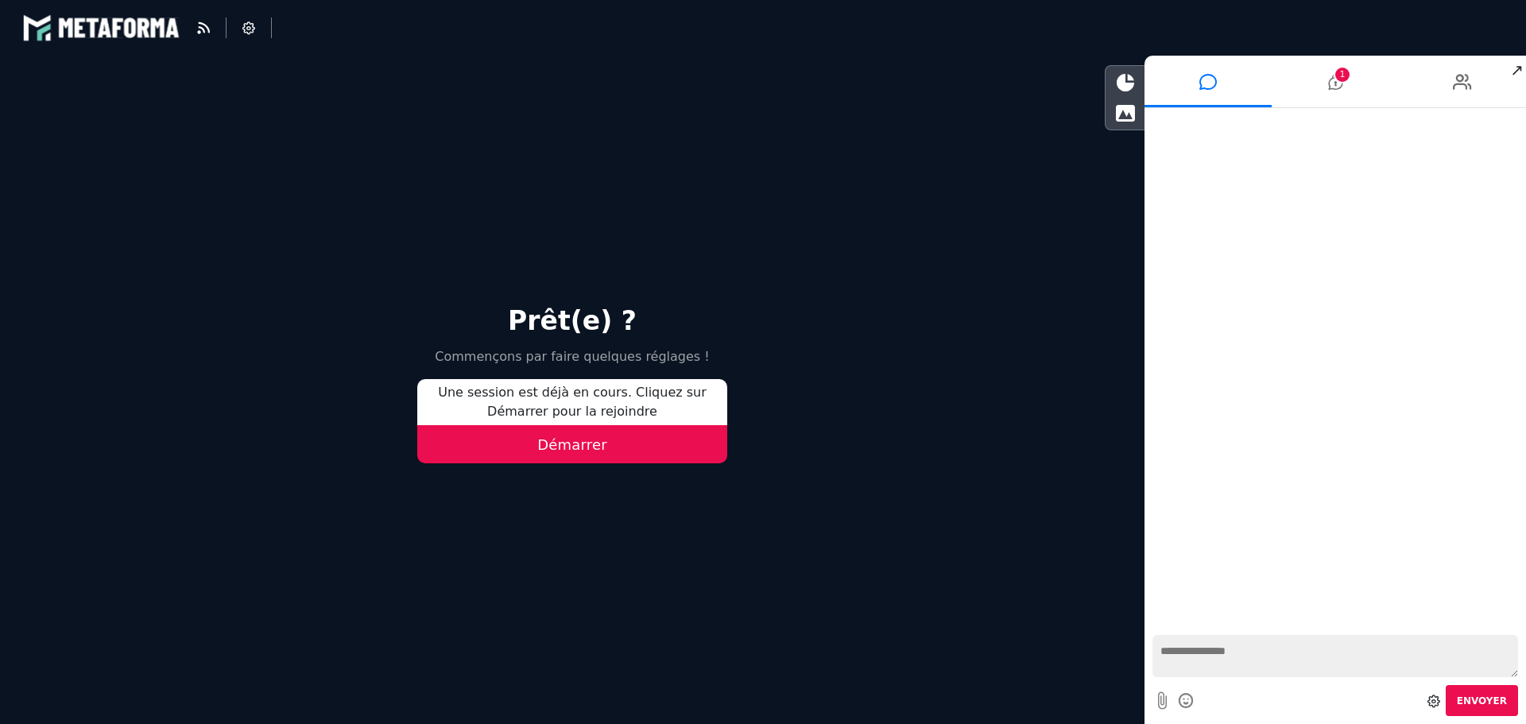
click at [571, 444] on button "Démarrer" at bounding box center [572, 444] width 310 height 38
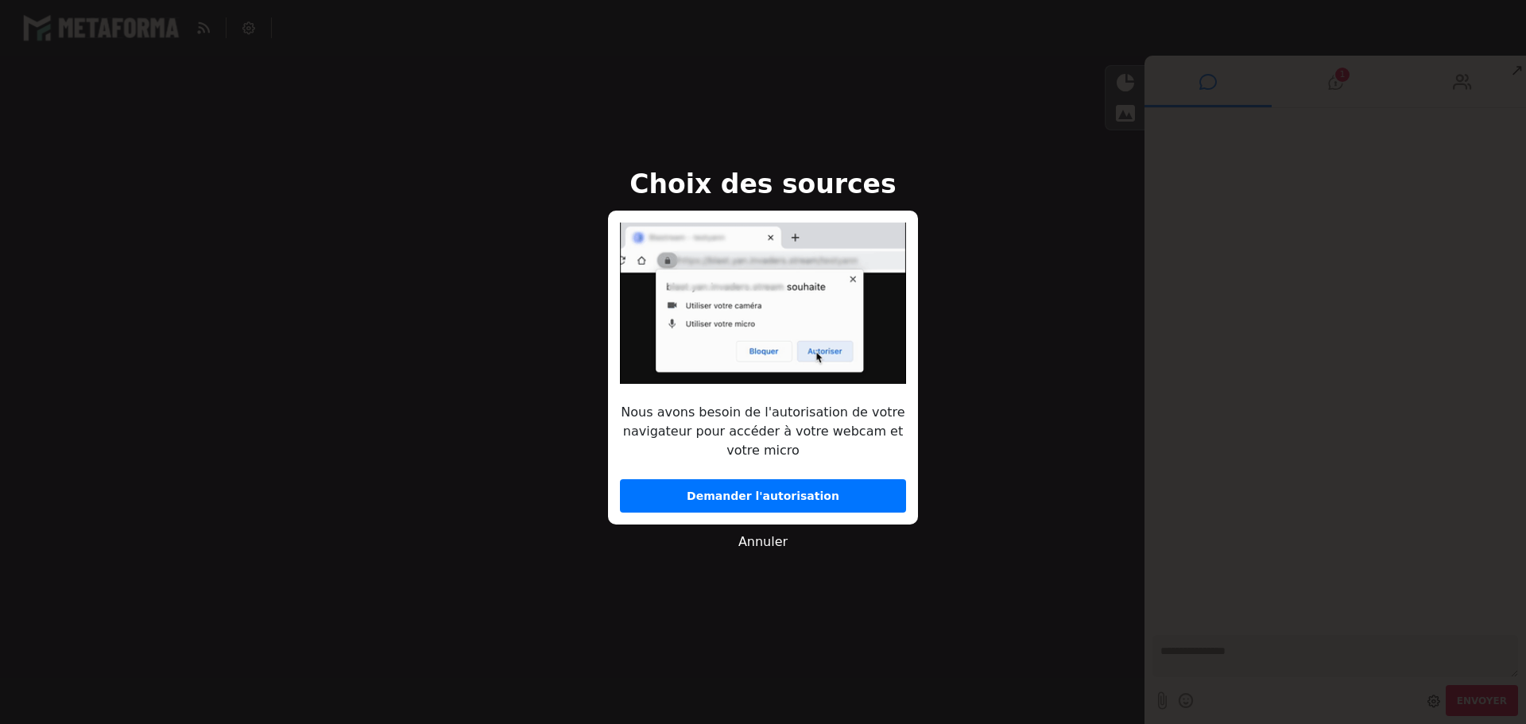
click at [762, 490] on button "Demander l'autorisation" at bounding box center [763, 495] width 286 height 33
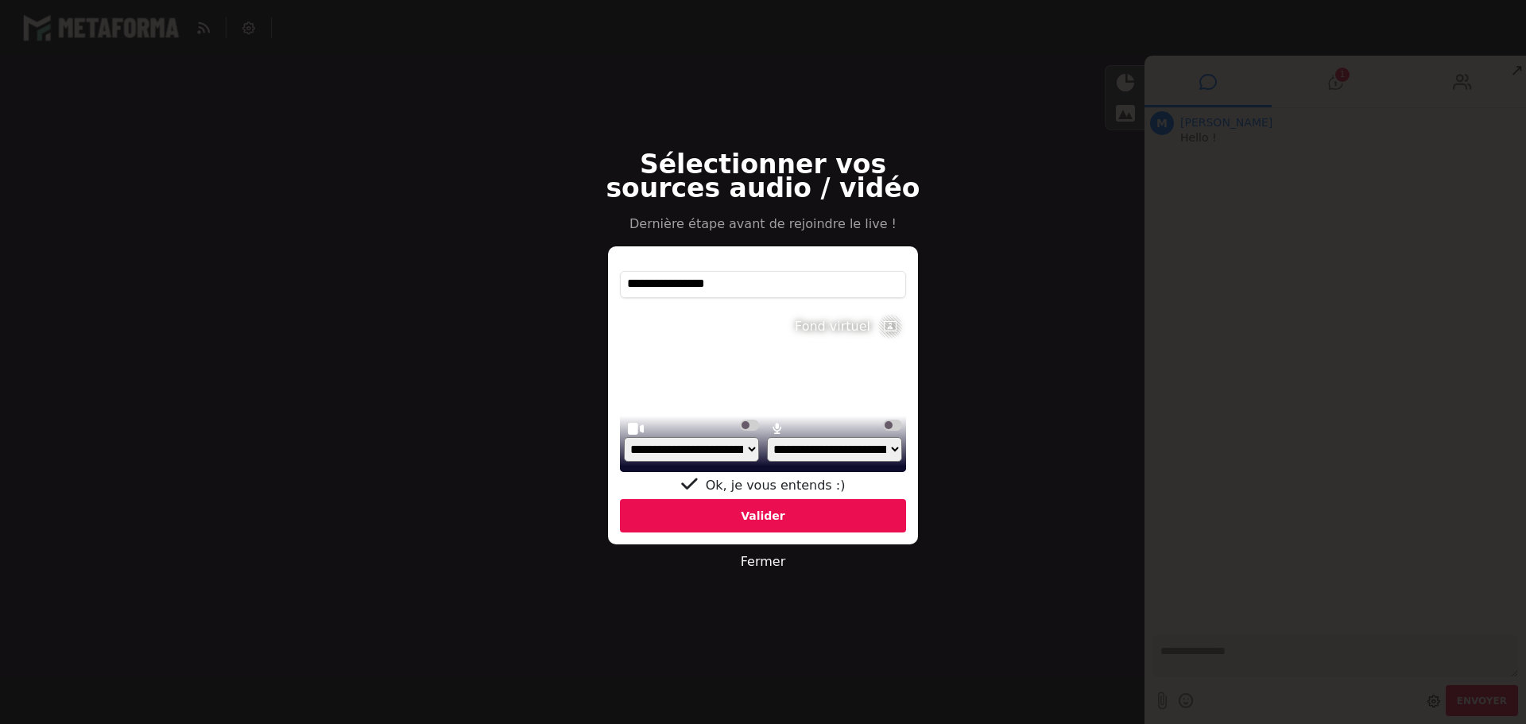
click at [801, 506] on div "Valider" at bounding box center [763, 515] width 286 height 33
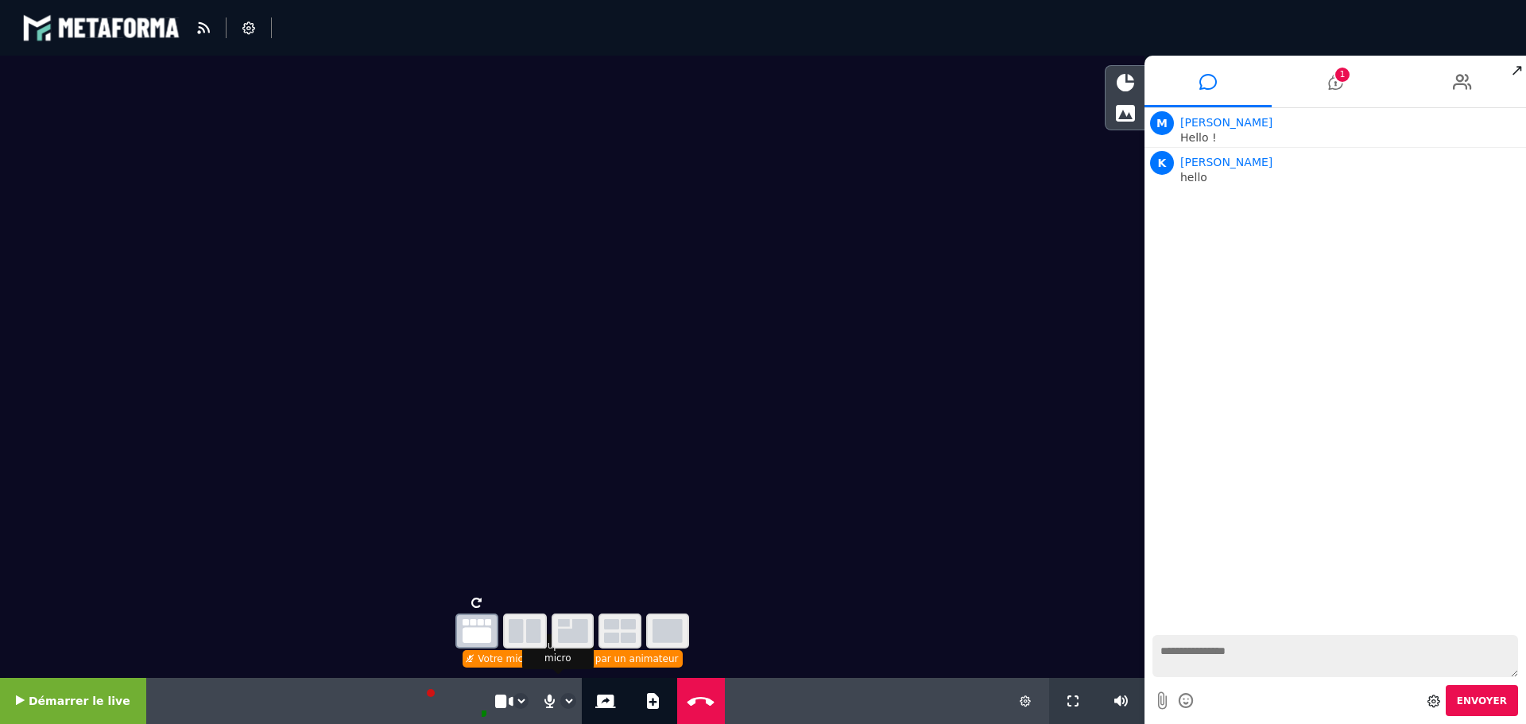
click at [547, 703] on button "Mic on" at bounding box center [549, 701] width 21 height 46
click at [542, 704] on icon at bounding box center [549, 701] width 15 height 16
click at [1232, 661] on textarea at bounding box center [1336, 656] width 366 height 42
type textarea "**********"
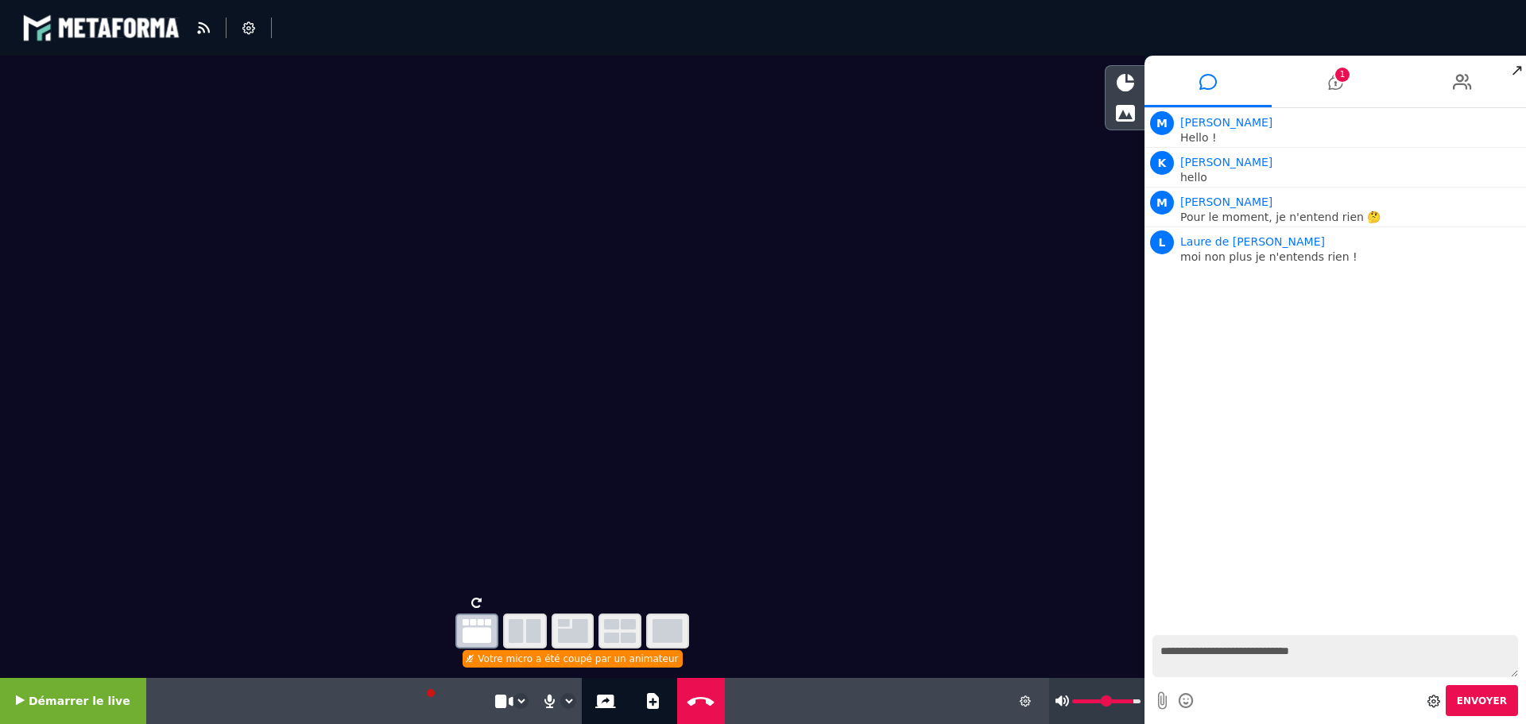
type input "**"
click at [1129, 701] on input "range" at bounding box center [1106, 701] width 68 height 4
click at [474, 658] on icon at bounding box center [470, 659] width 7 height 8
click at [259, 20] on li at bounding box center [249, 27] width 45 height 21
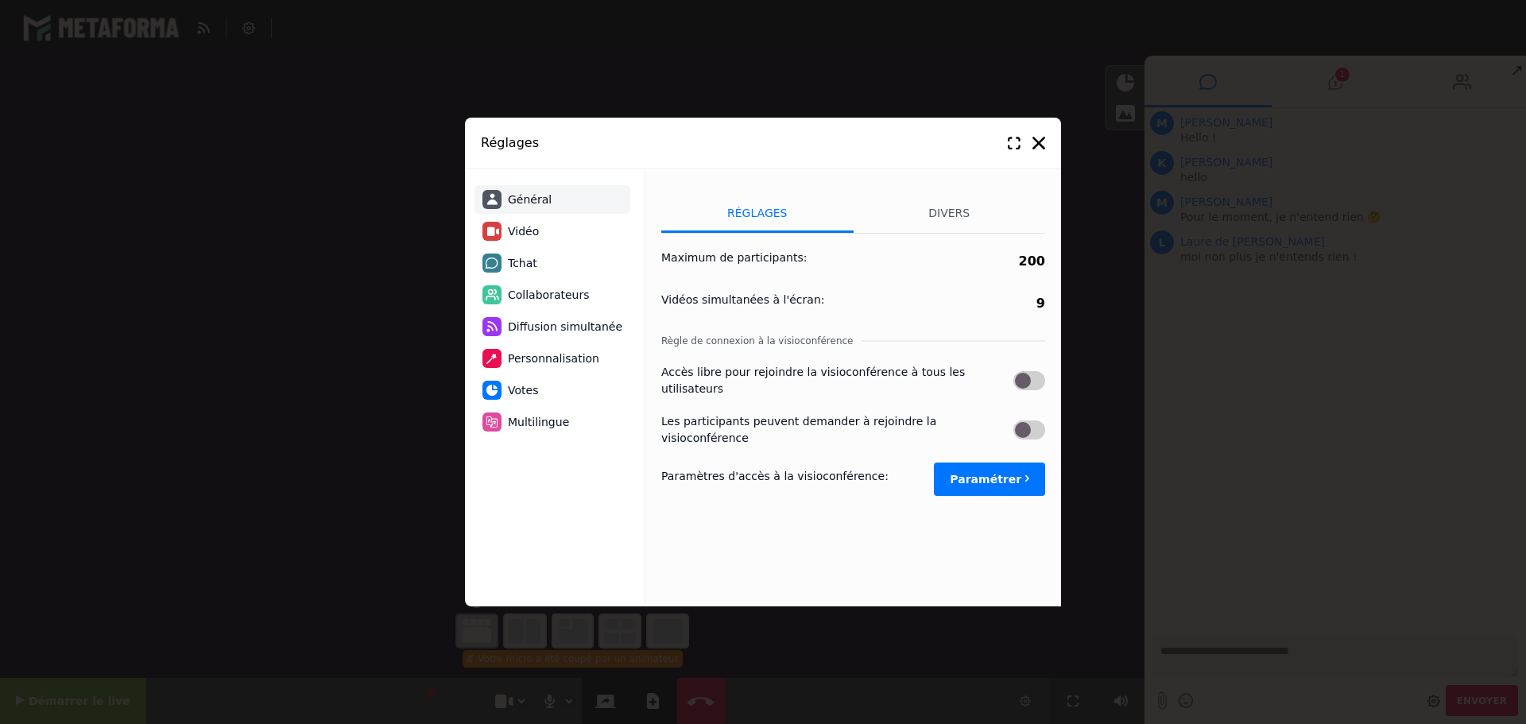
click at [531, 231] on span "Vidéo" at bounding box center [523, 231] width 31 height 17
select select "****"
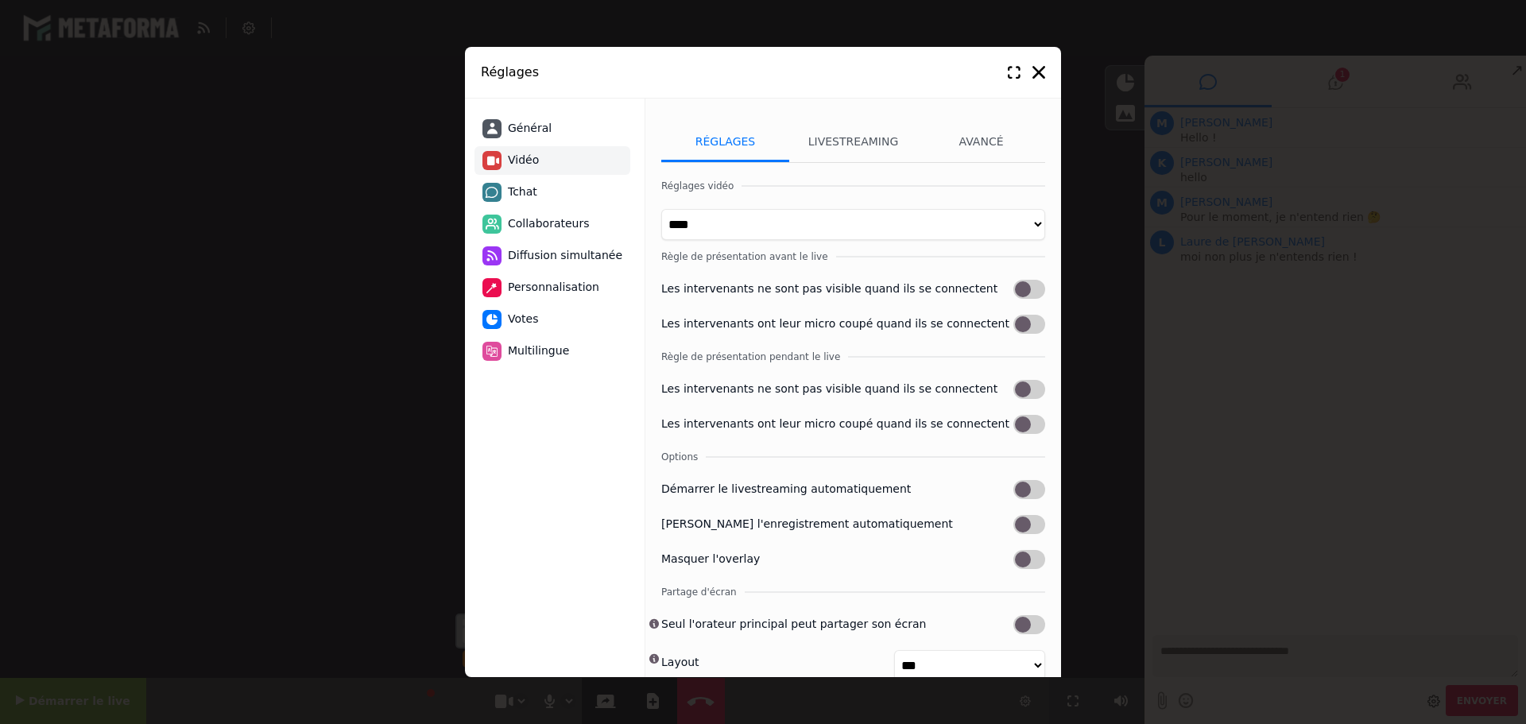
click at [1021, 318] on div "Les intervenants ne sont pas visible quand ils se connectent Les intervenants o…" at bounding box center [853, 310] width 384 height 60
click at [1019, 329] on label at bounding box center [1029, 324] width 32 height 19
click at [298, 360] on div "**********" at bounding box center [763, 362] width 1526 height 724
click at [1041, 74] on icon at bounding box center [1038, 72] width 13 height 13
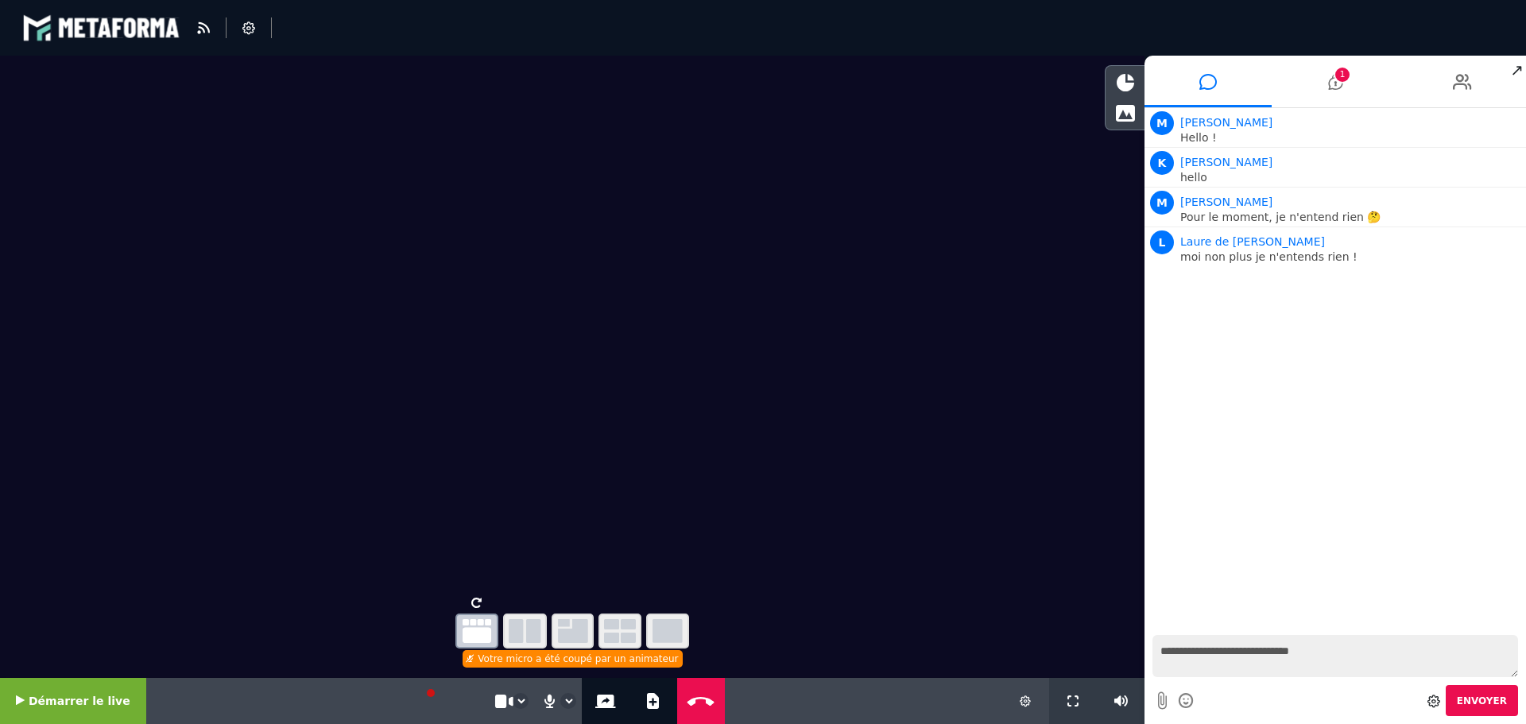
click at [1264, 396] on div "Nouveaux messages Marie vous invite à rejoindre une discussion privée M Marie H…" at bounding box center [1336, 367] width 382 height 519
click at [1218, 657] on textarea "**********" at bounding box center [1336, 656] width 366 height 42
click at [506, 440] on video at bounding box center [572, 323] width 1145 height 535
click at [493, 656] on div "Votre micro a été coupé par un animateur" at bounding box center [573, 658] width 220 height 17
click at [241, 27] on li at bounding box center [249, 27] width 45 height 21
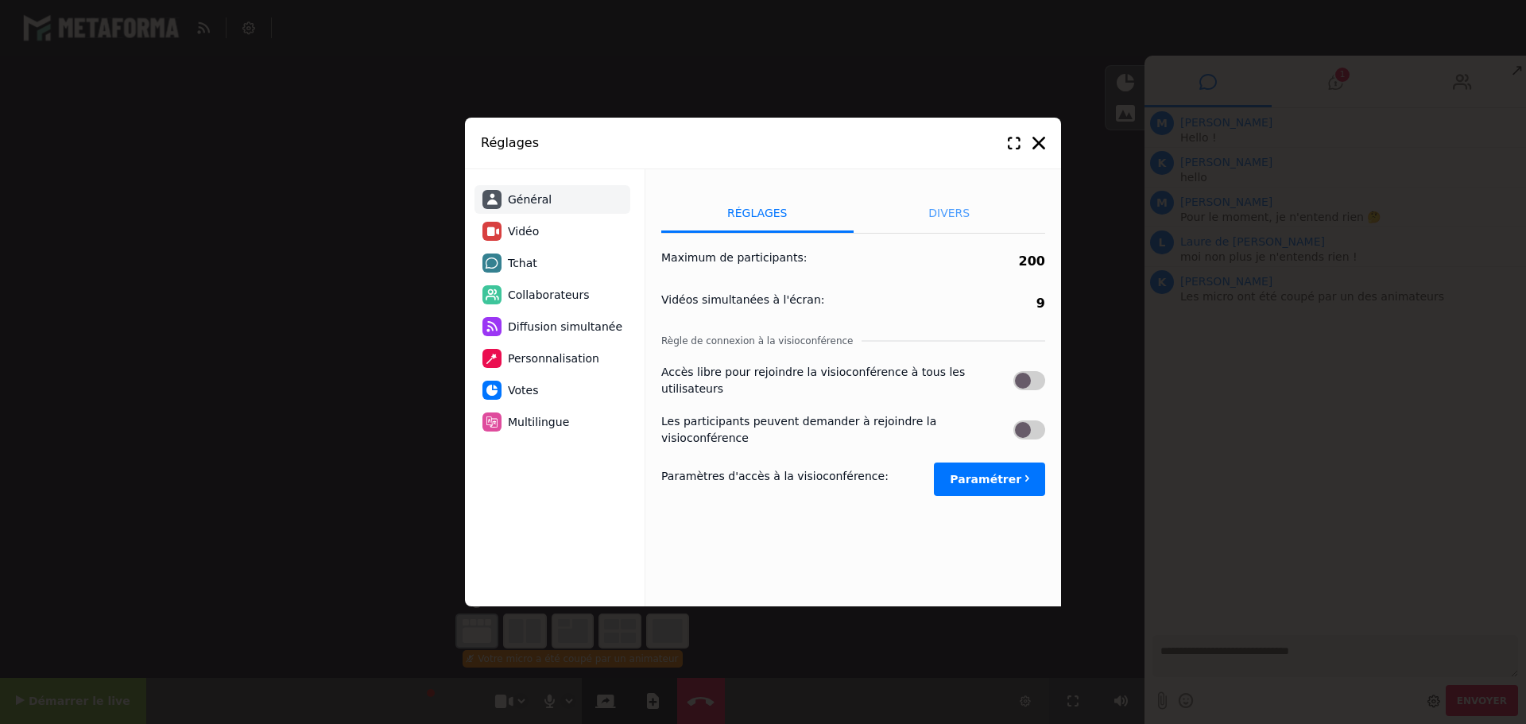
click at [959, 207] on li "Divers" at bounding box center [950, 213] width 192 height 40
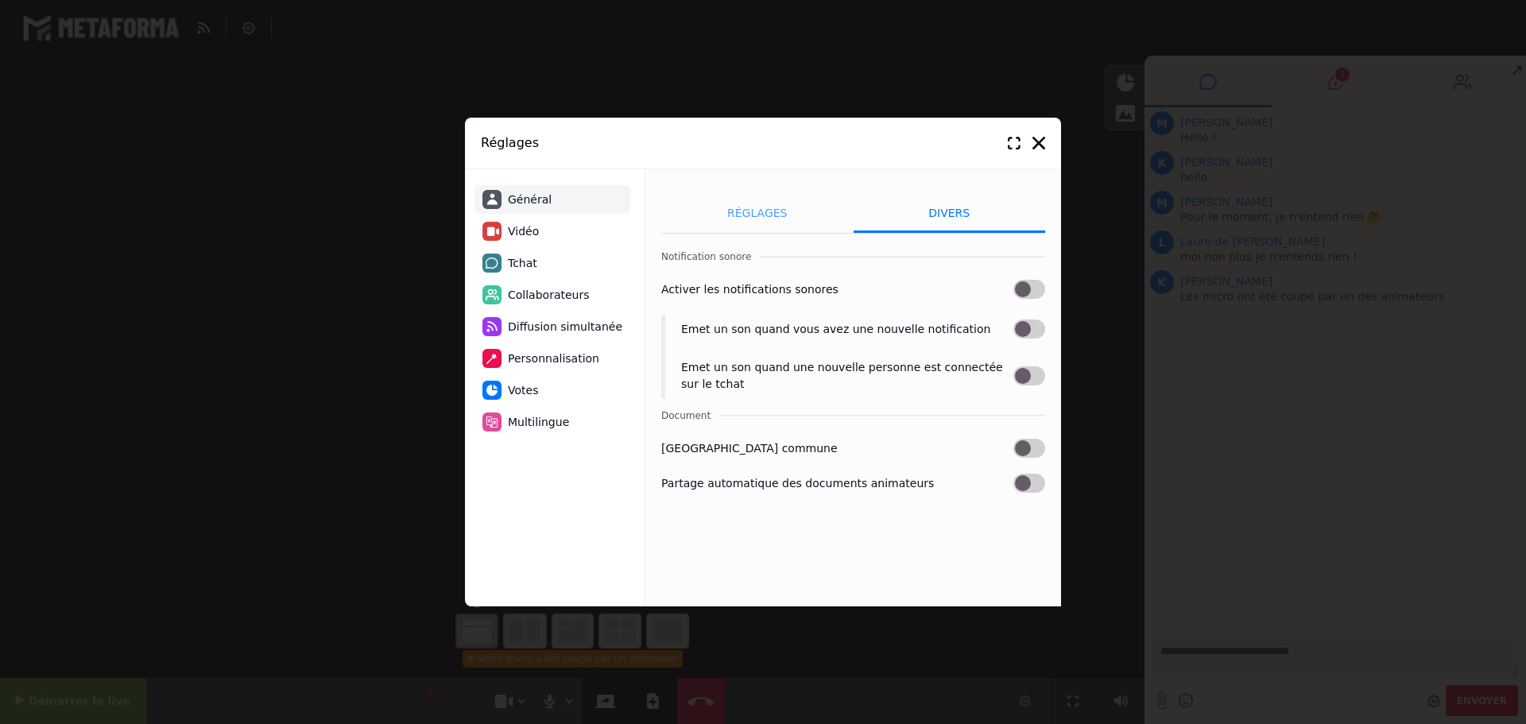
click at [749, 216] on li "Réglages" at bounding box center [757, 213] width 192 height 40
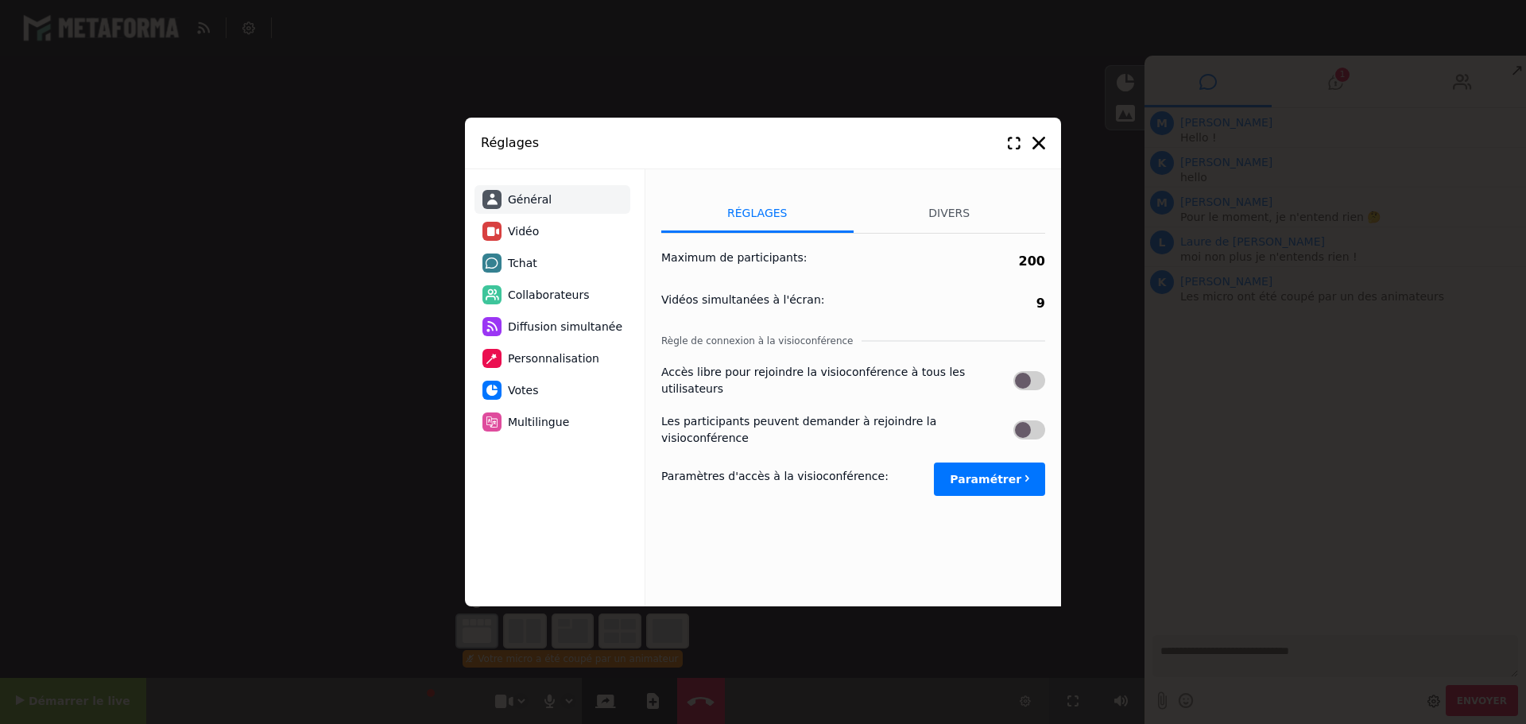
click at [990, 463] on button "Paramétrer" at bounding box center [989, 479] width 111 height 33
select select "****"
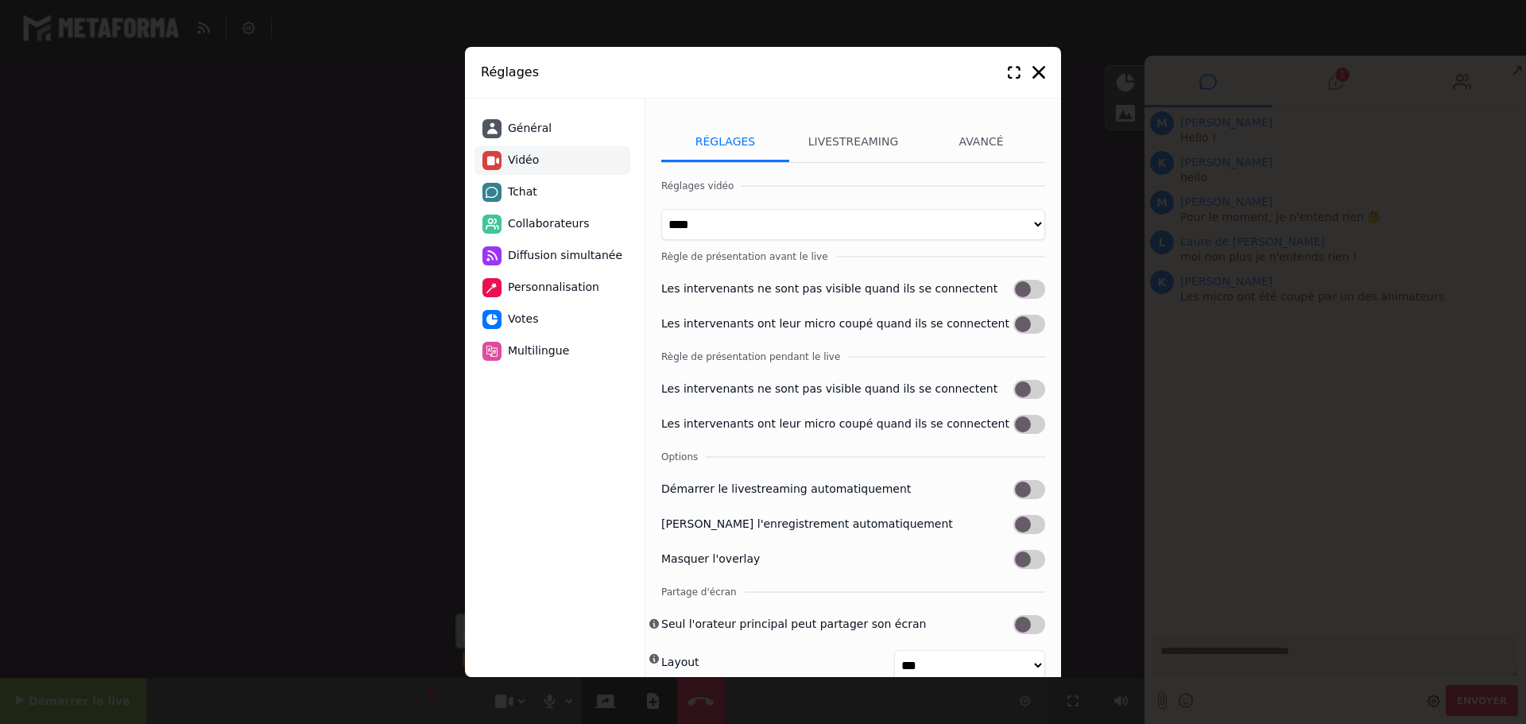
scroll to position [46, 0]
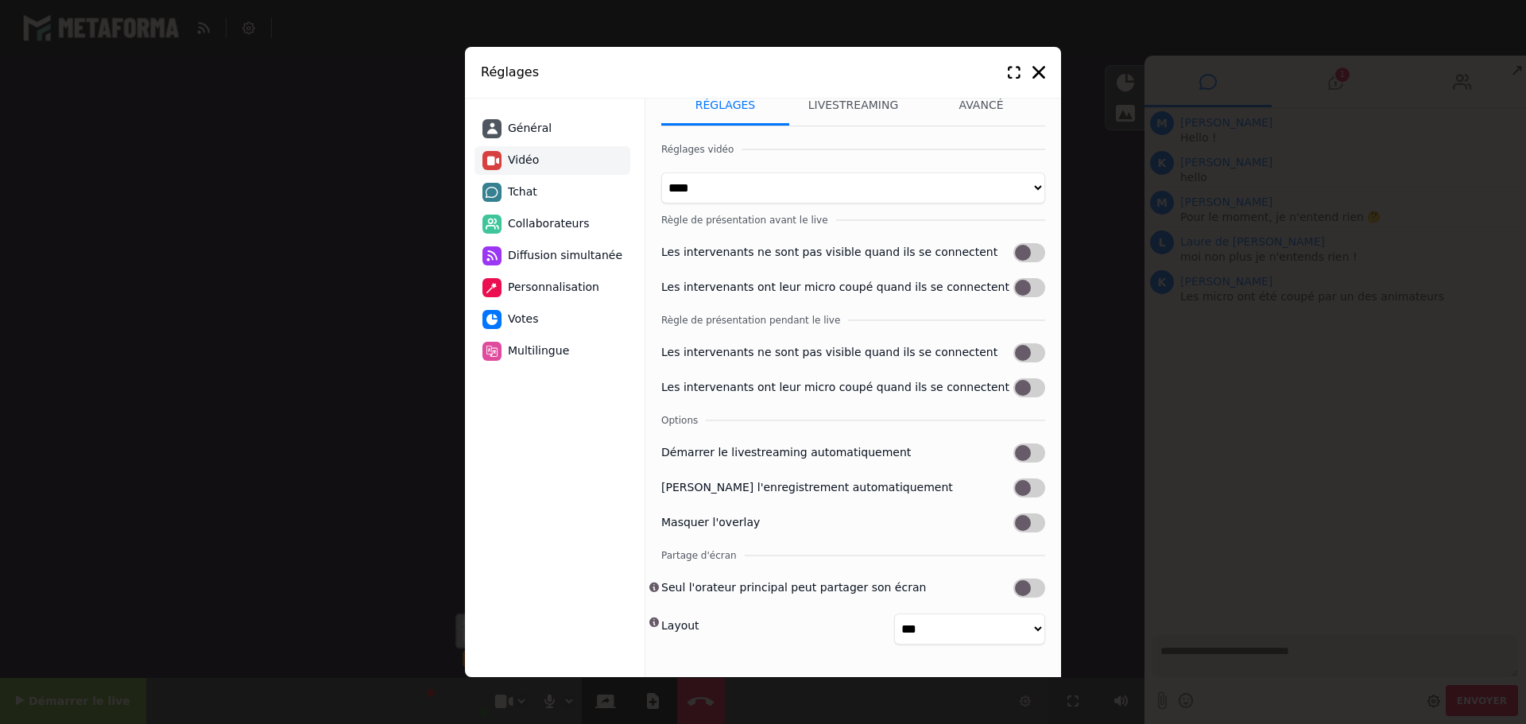
click at [533, 187] on span "Tchat" at bounding box center [522, 192] width 29 height 17
select select "**********"
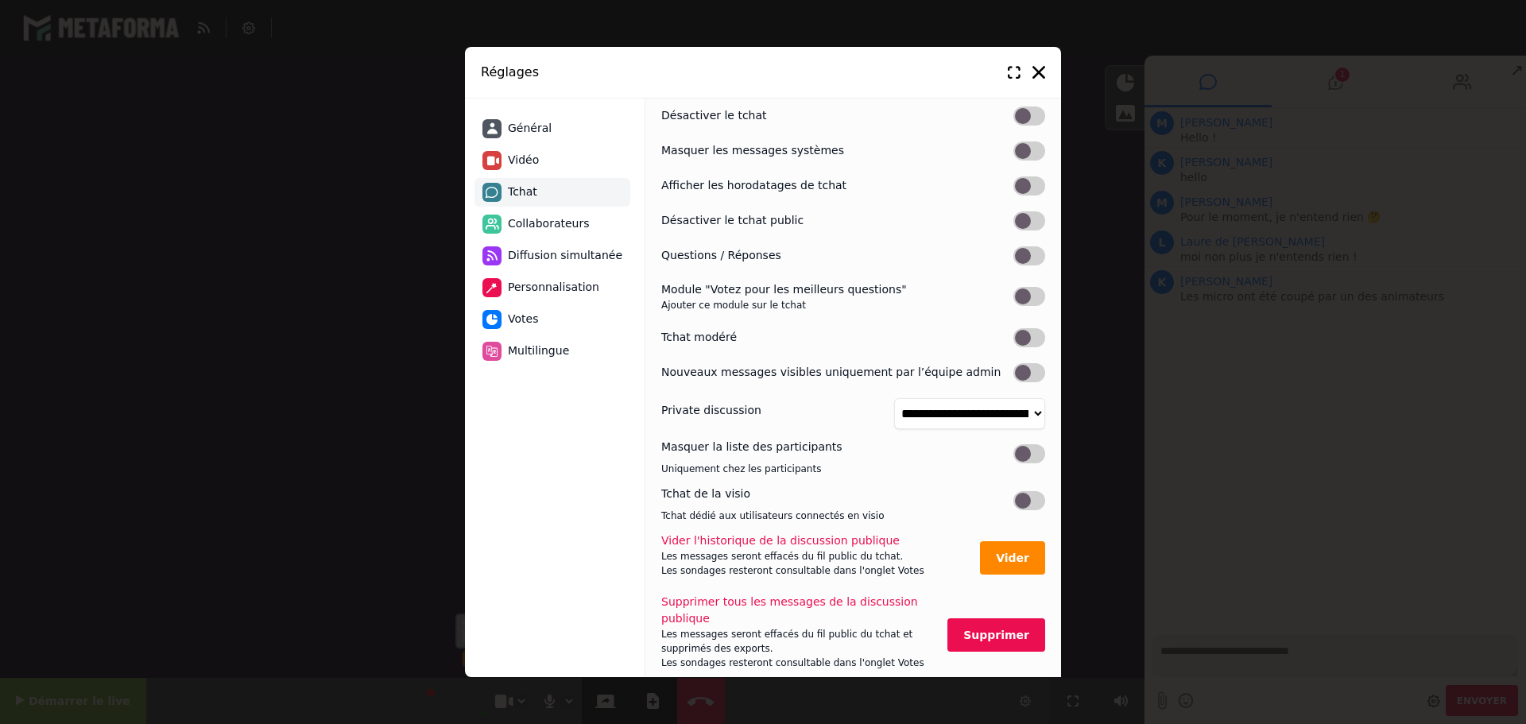
click at [1046, 68] on div "Réglages" at bounding box center [763, 73] width 596 height 52
click at [1036, 73] on icon at bounding box center [1038, 72] width 13 height 13
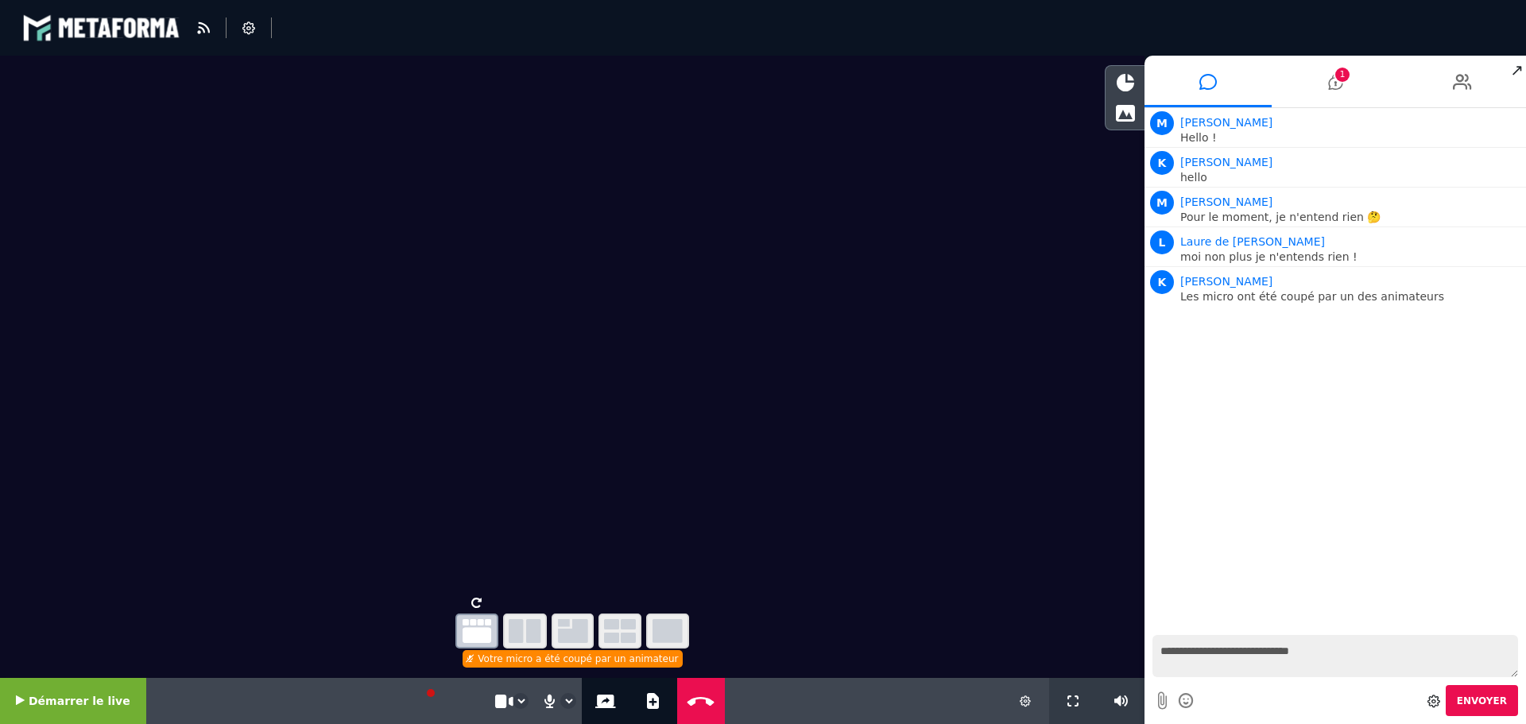
click at [881, 405] on video at bounding box center [572, 323] width 1145 height 535
click at [1274, 300] on p "Les micro ont été coupé par un des animateurs" at bounding box center [1351, 296] width 342 height 11
click at [1207, 657] on textarea "**********" at bounding box center [1336, 656] width 366 height 42
type textarea "**********"
click at [1331, 83] on icon at bounding box center [1335, 82] width 14 height 40
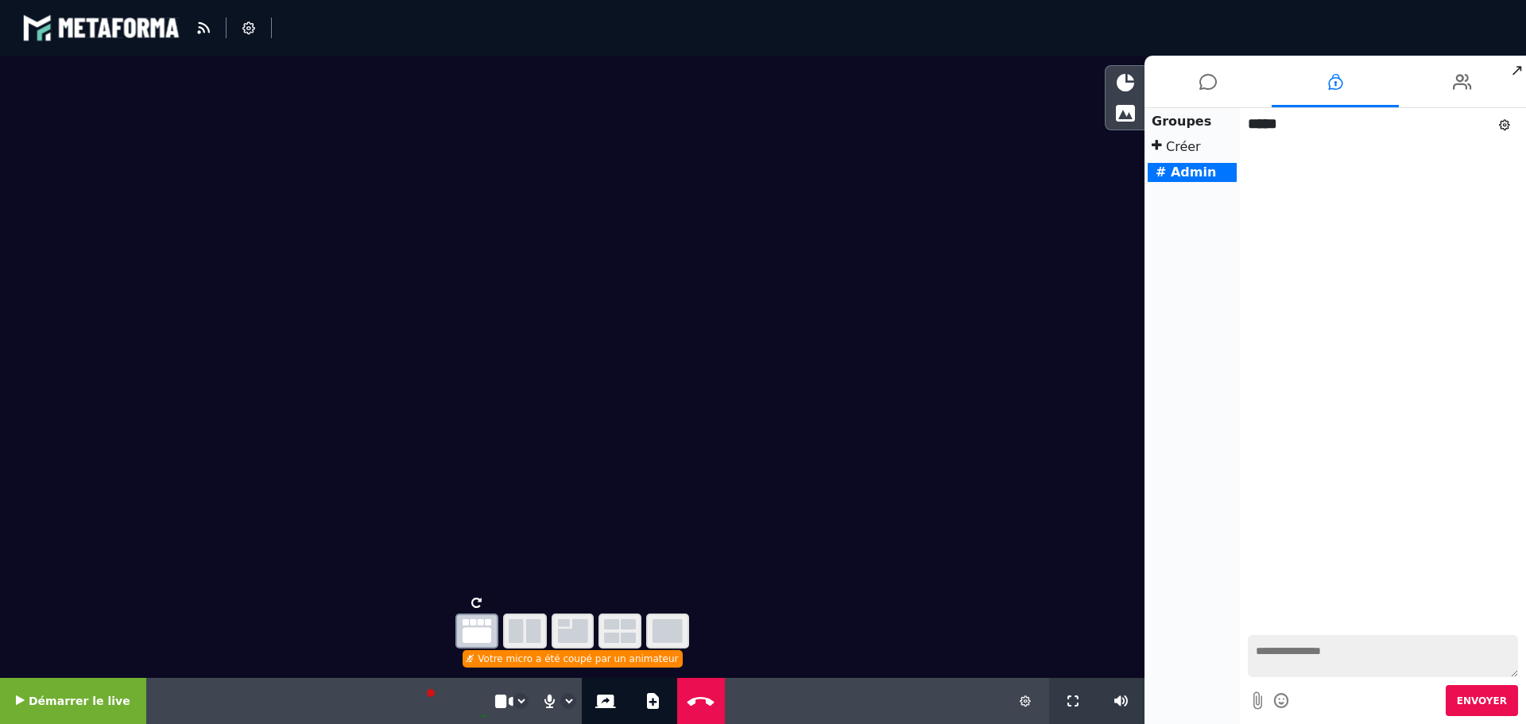
click at [1331, 502] on div "Nouveaux messages Laure de La Faye rejoint la discussion Kelly rejoint la discu…" at bounding box center [1383, 383] width 286 height 487
click at [1359, 302] on div "Nouveaux messages Laure de La Faye rejoint la discussion Kelly rejoint la discu…" at bounding box center [1383, 383] width 286 height 487
click at [41, 703] on span "Démarrer le live" at bounding box center [80, 701] width 102 height 13
click at [1217, 81] on icon at bounding box center [1207, 82] width 17 height 40
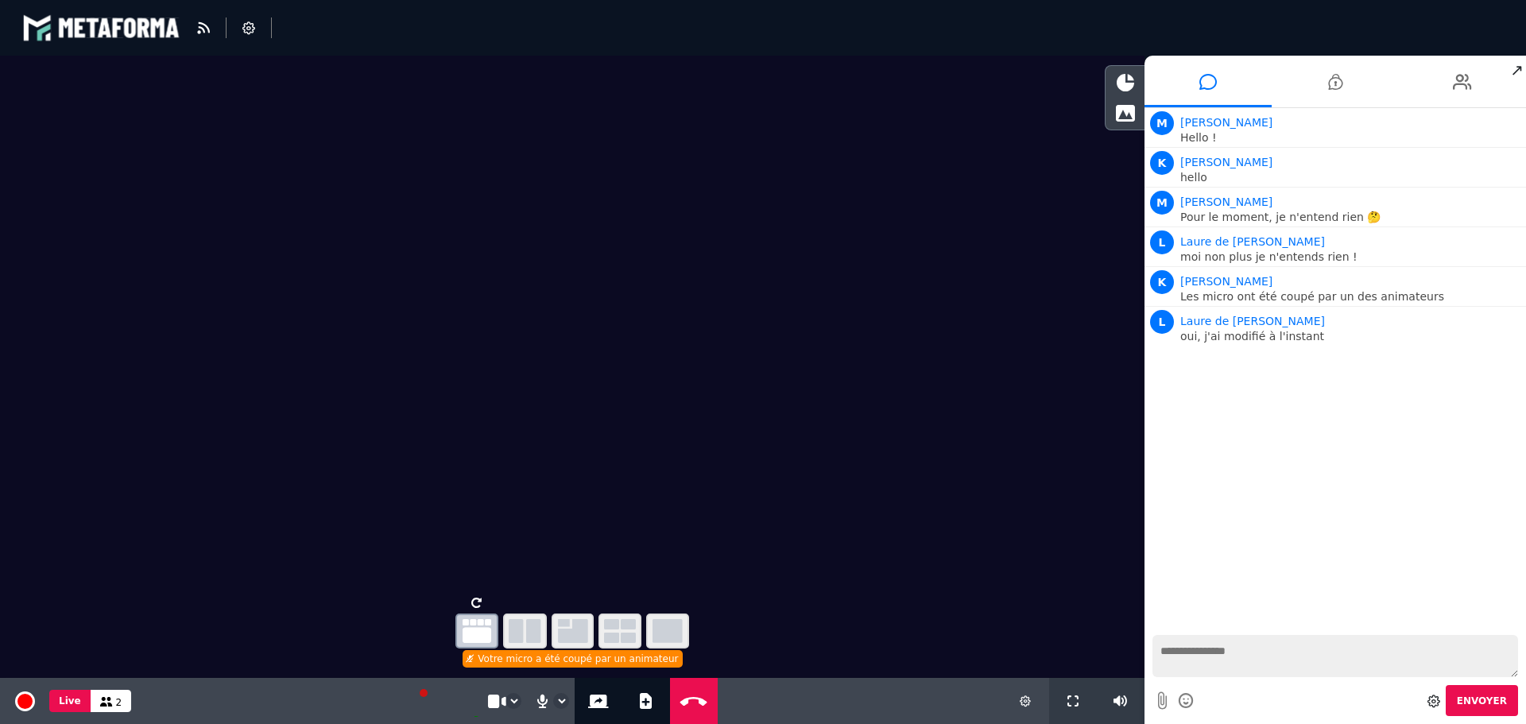
click at [1230, 658] on textarea at bounding box center [1336, 656] width 366 height 42
type textarea "**********"
click at [474, 660] on icon at bounding box center [470, 659] width 7 height 8
click at [243, 25] on icon at bounding box center [248, 27] width 13 height 13
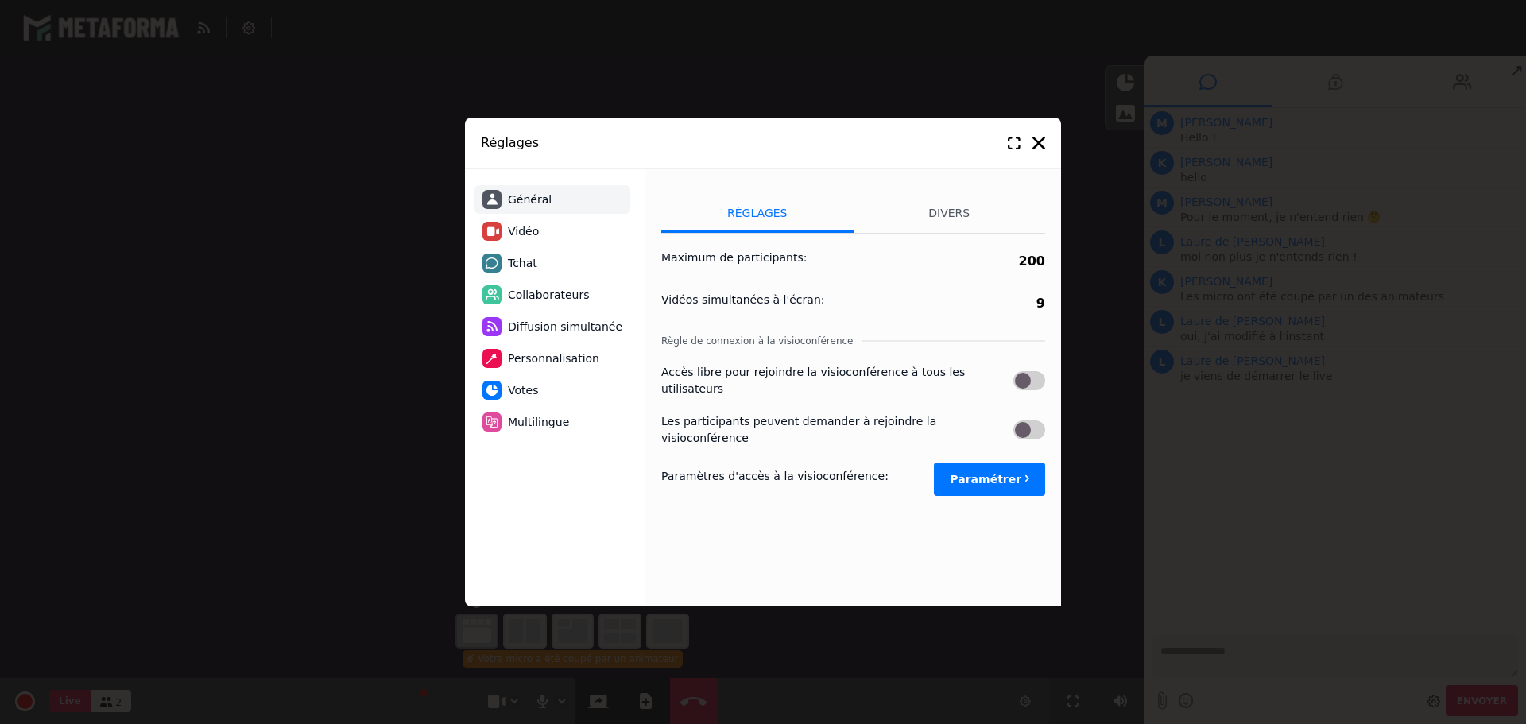
click at [1012, 463] on button "Paramétrer" at bounding box center [989, 479] width 111 height 33
select select "****"
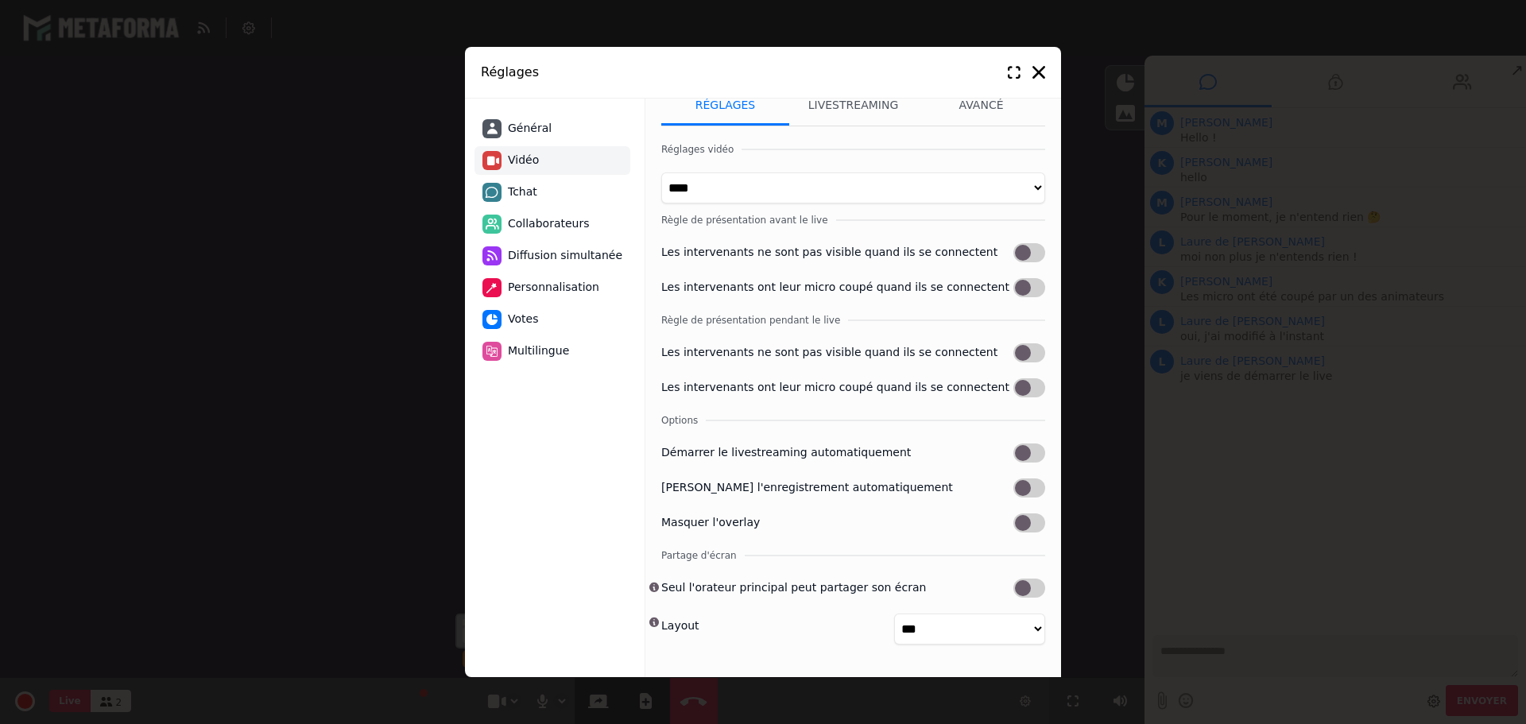
scroll to position [0, 0]
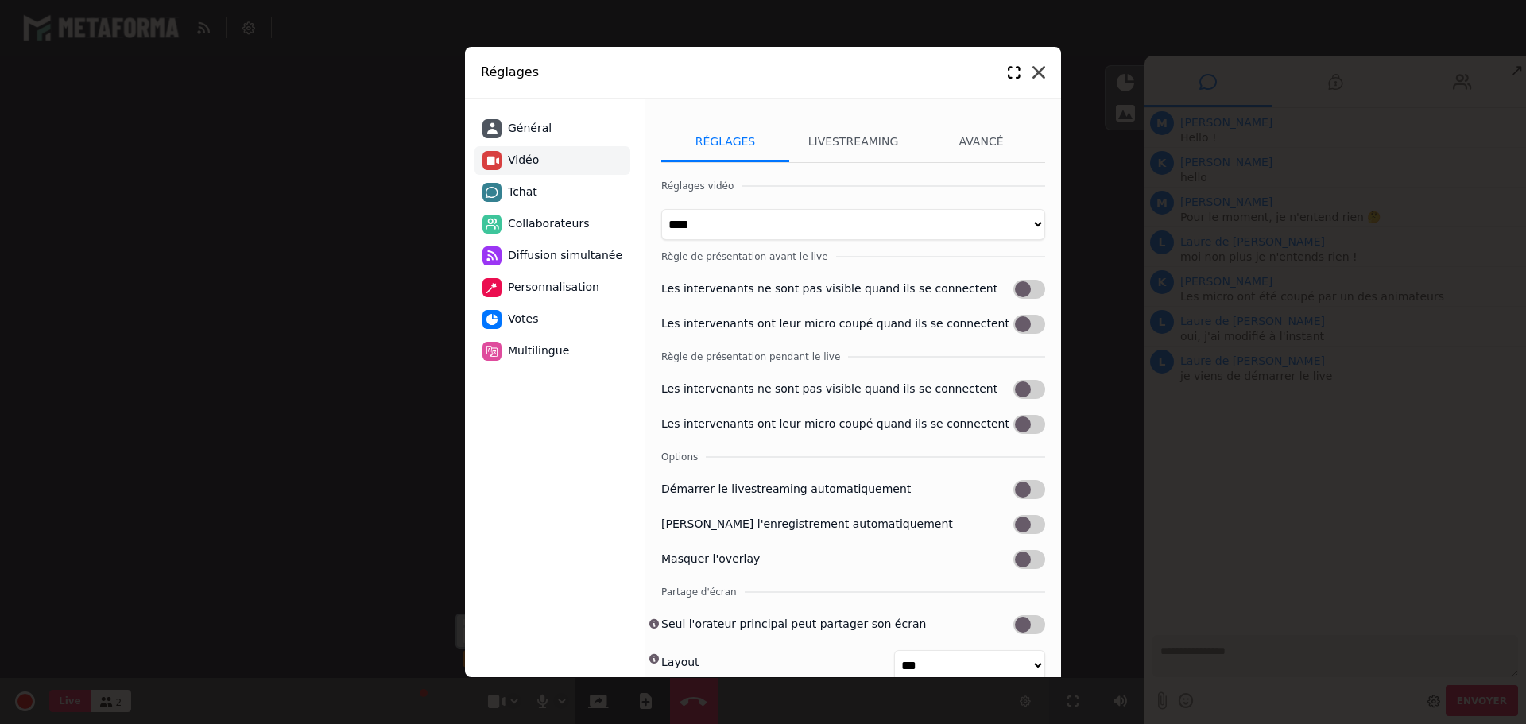
click at [1042, 70] on icon at bounding box center [1038, 72] width 13 height 13
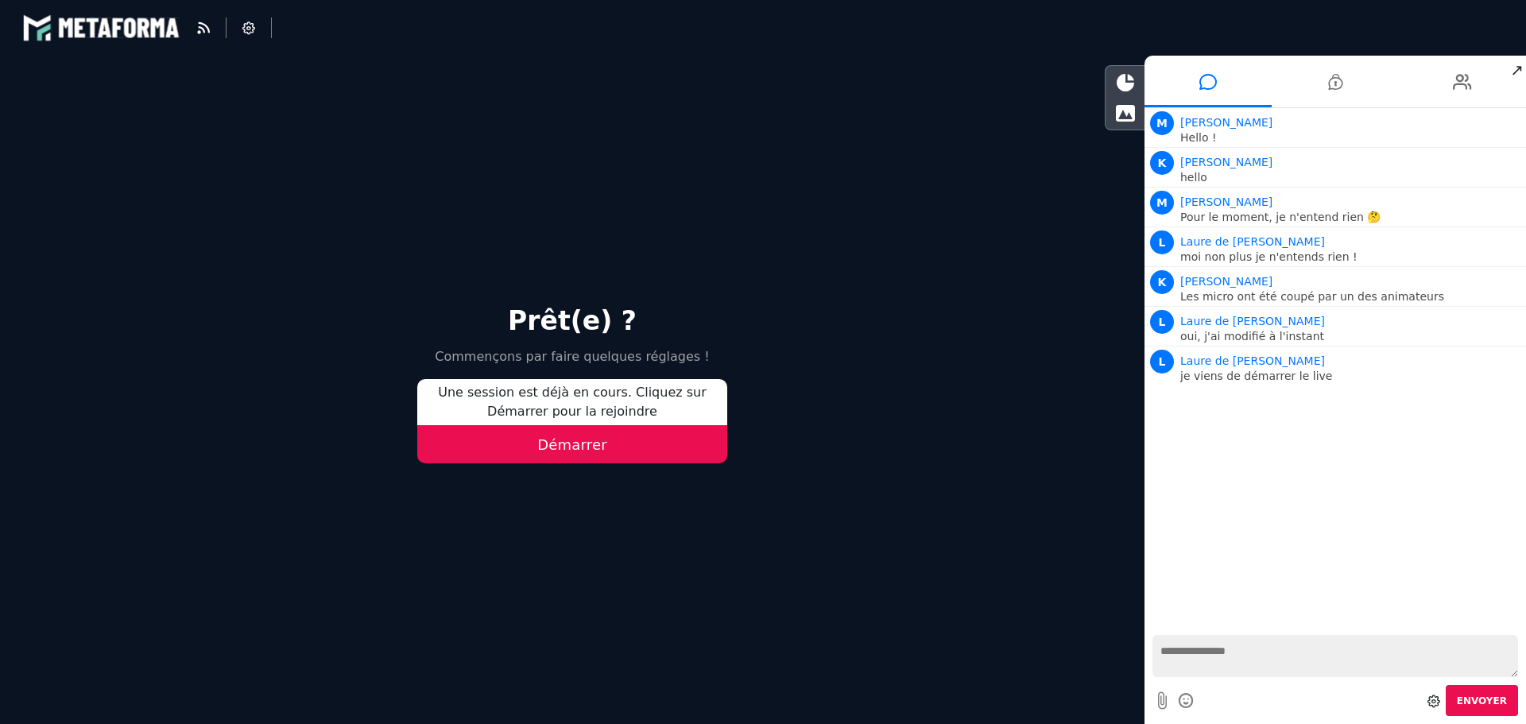
click at [587, 445] on button "Démarrer" at bounding box center [572, 444] width 310 height 38
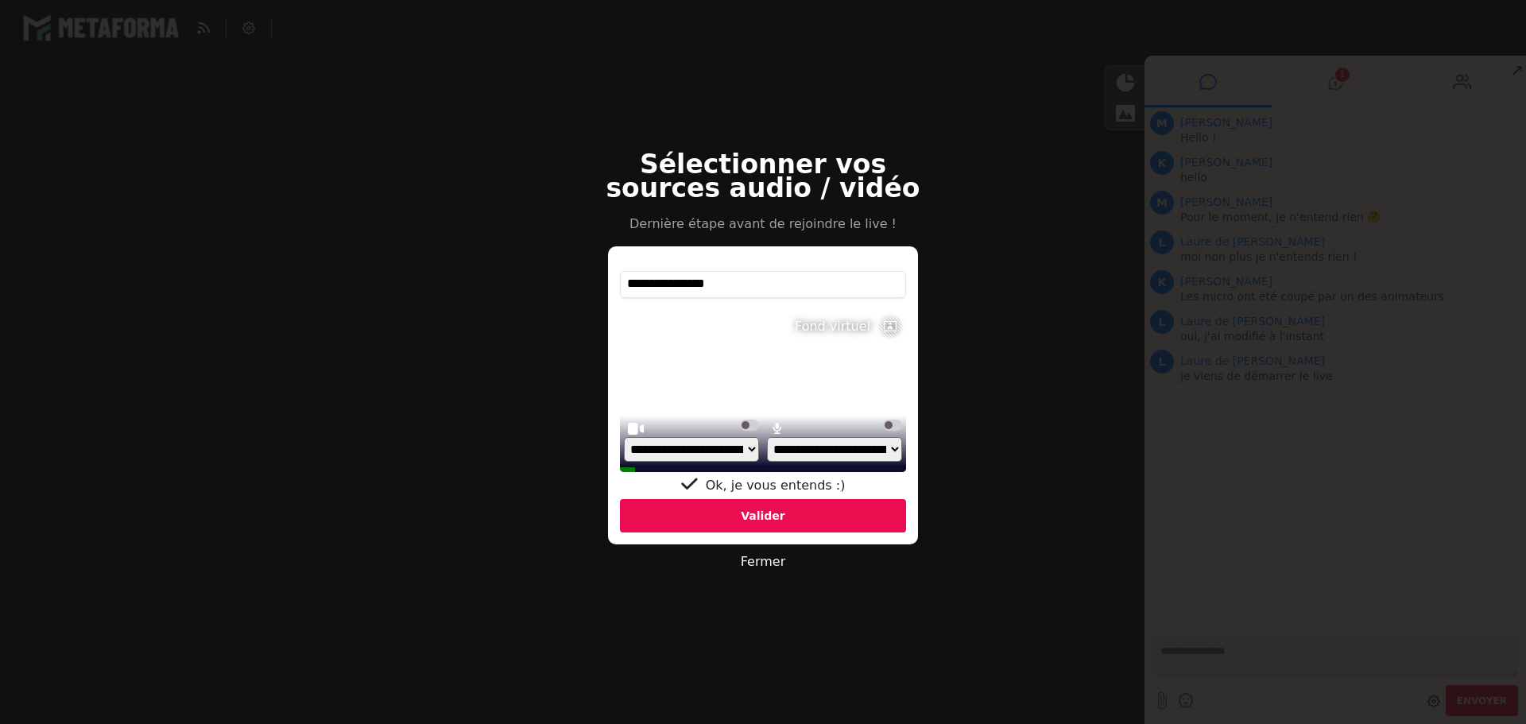
click at [757, 520] on div "Valider" at bounding box center [763, 515] width 286 height 33
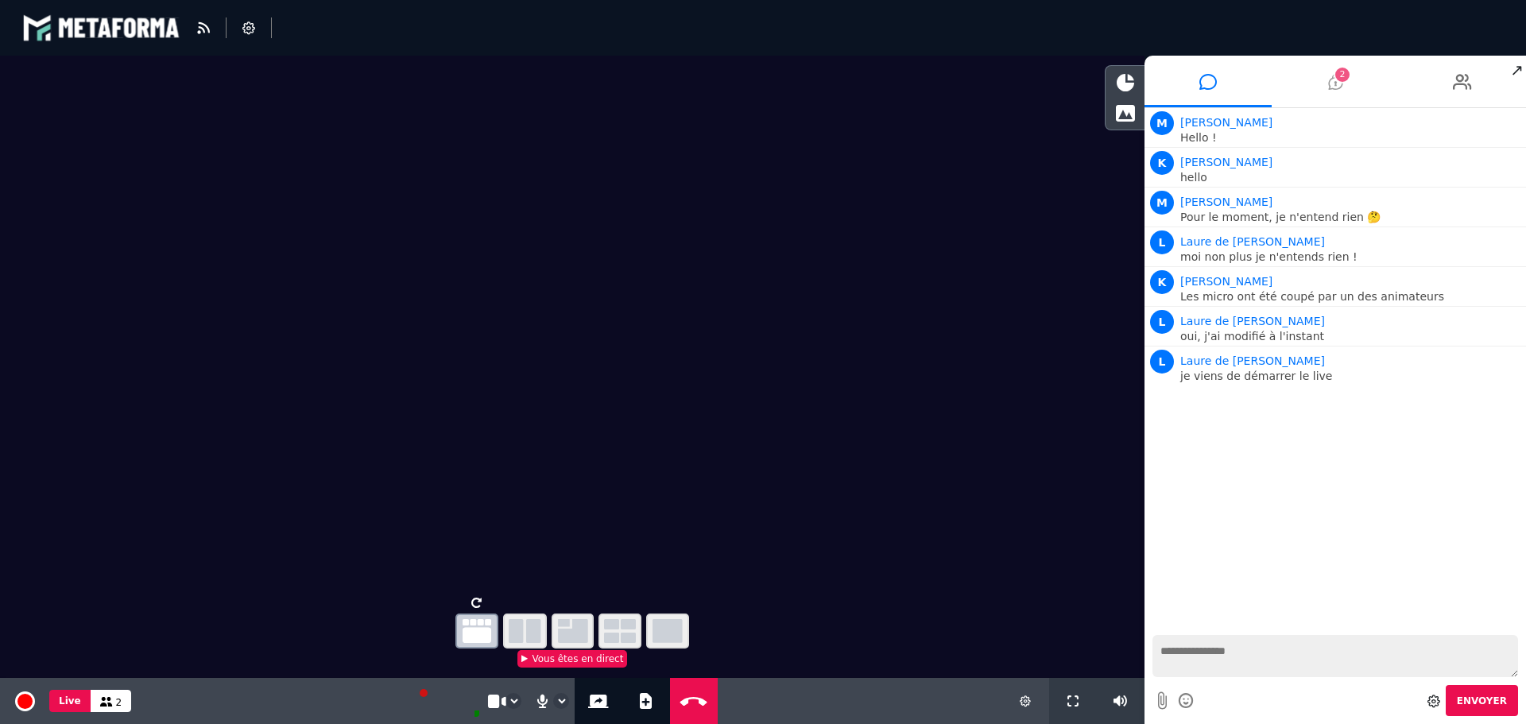
click at [1346, 89] on li "2" at bounding box center [1335, 82] width 127 height 52
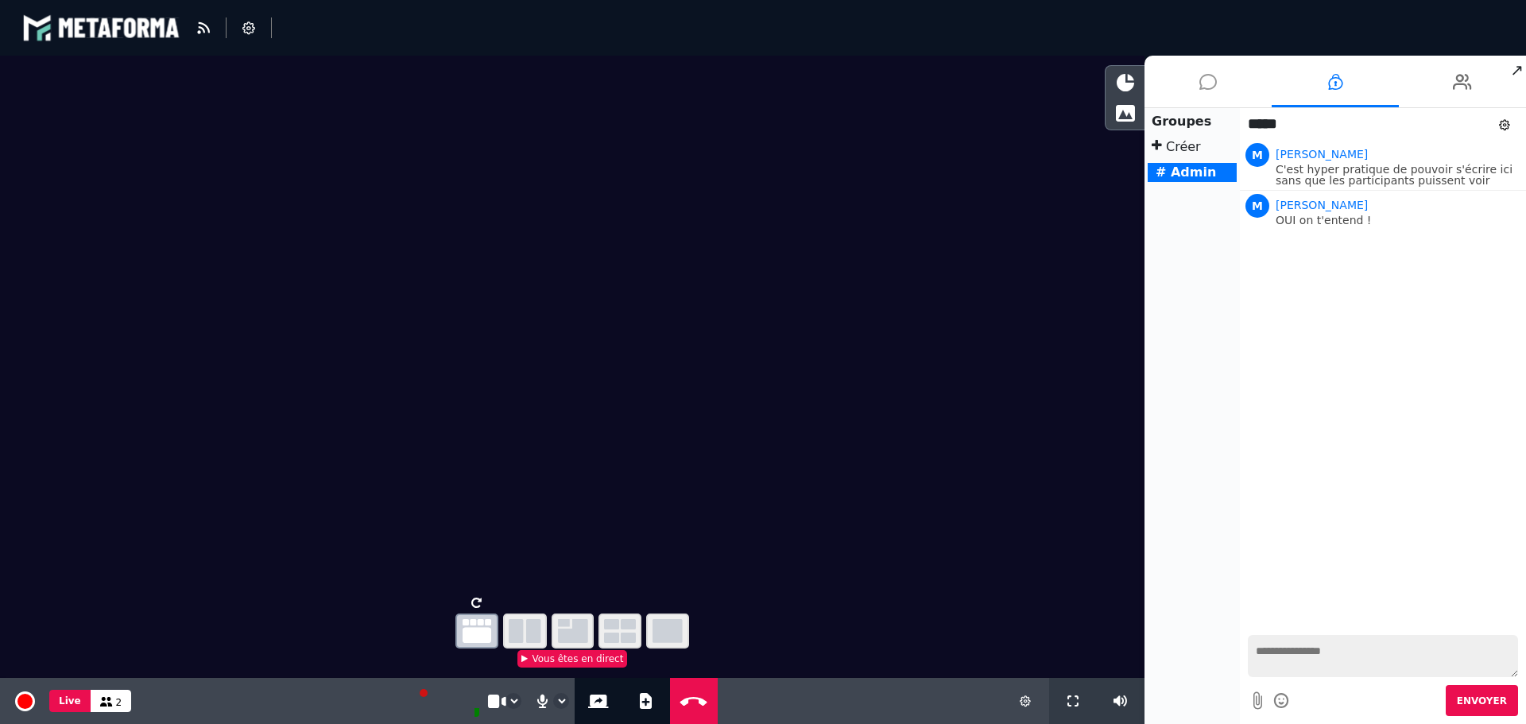
click at [1212, 91] on icon at bounding box center [1207, 82] width 17 height 40
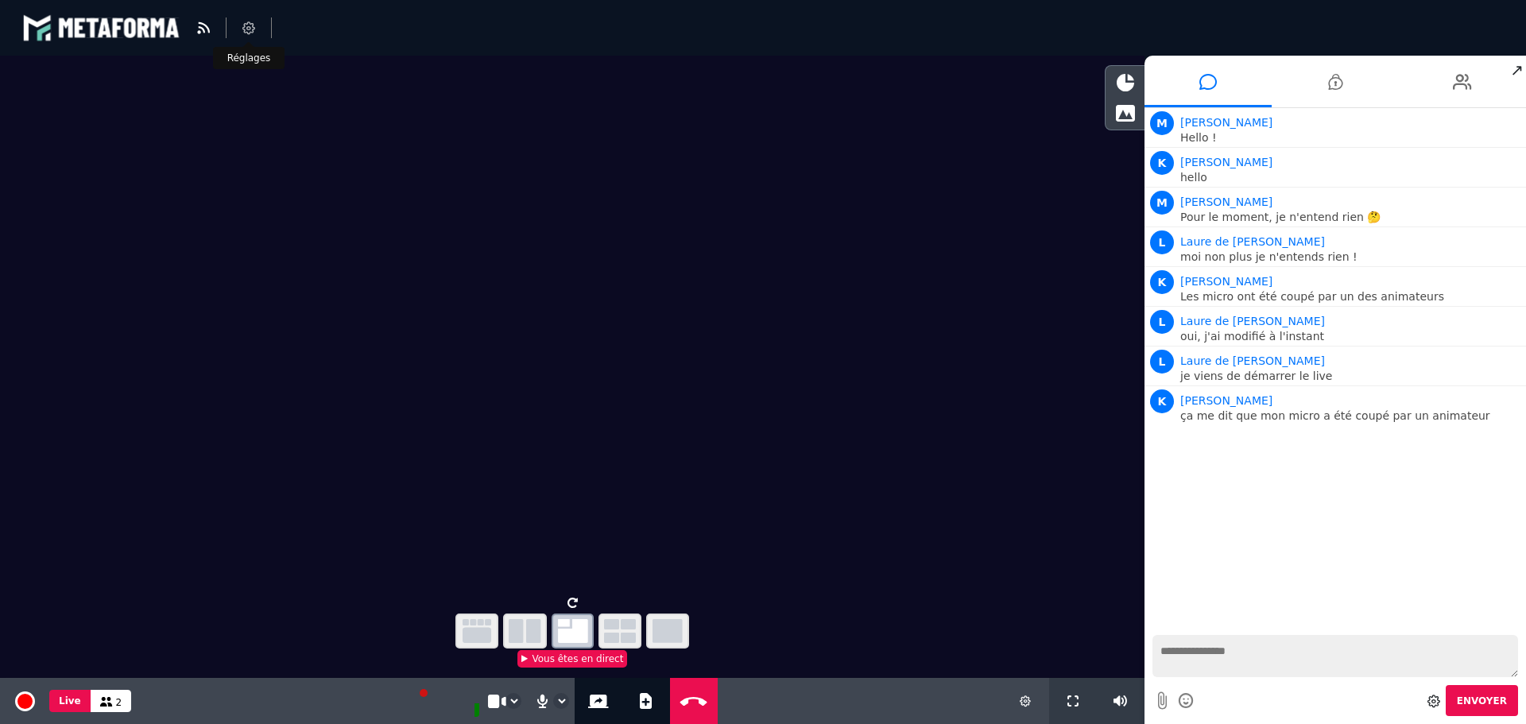
click at [247, 32] on icon at bounding box center [248, 27] width 13 height 13
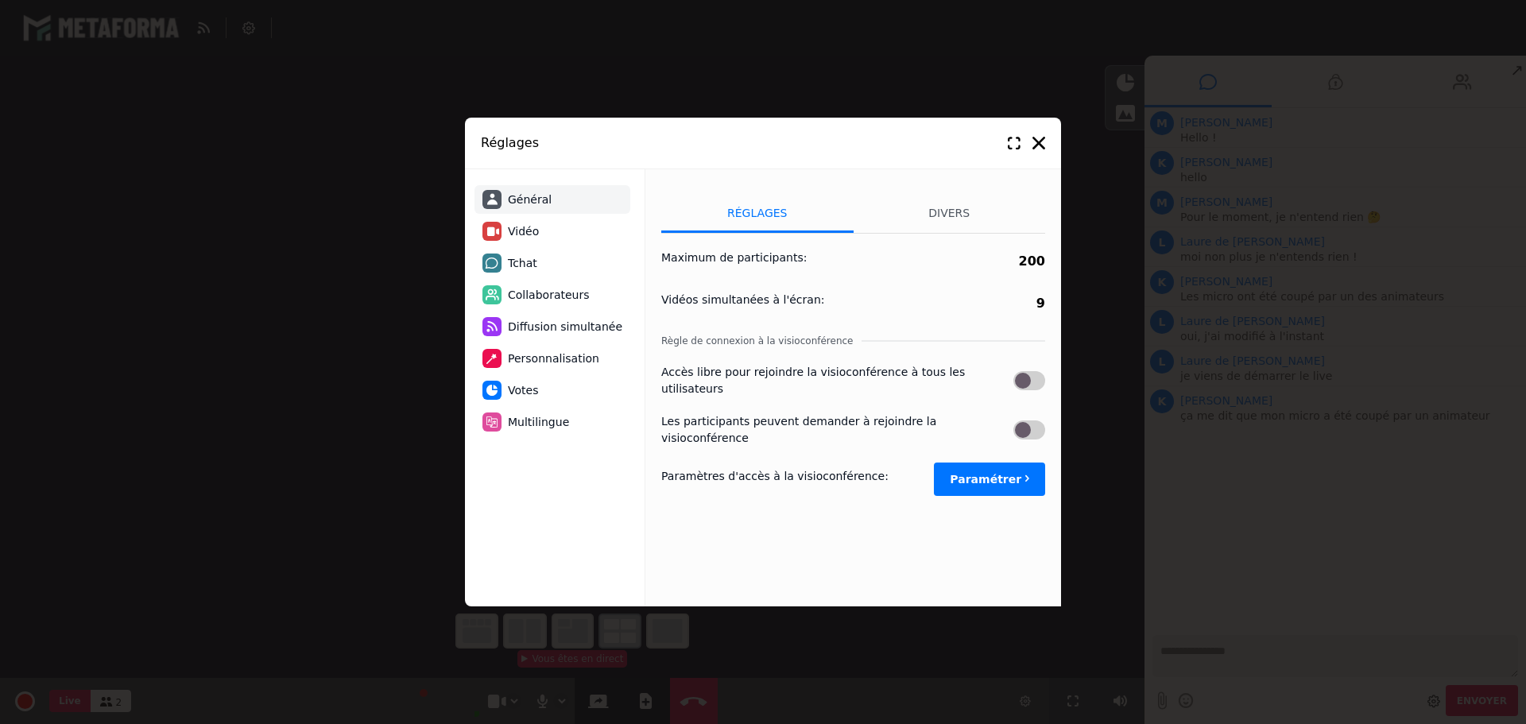
click at [530, 230] on span "Vidéo" at bounding box center [523, 231] width 31 height 17
select select "****"
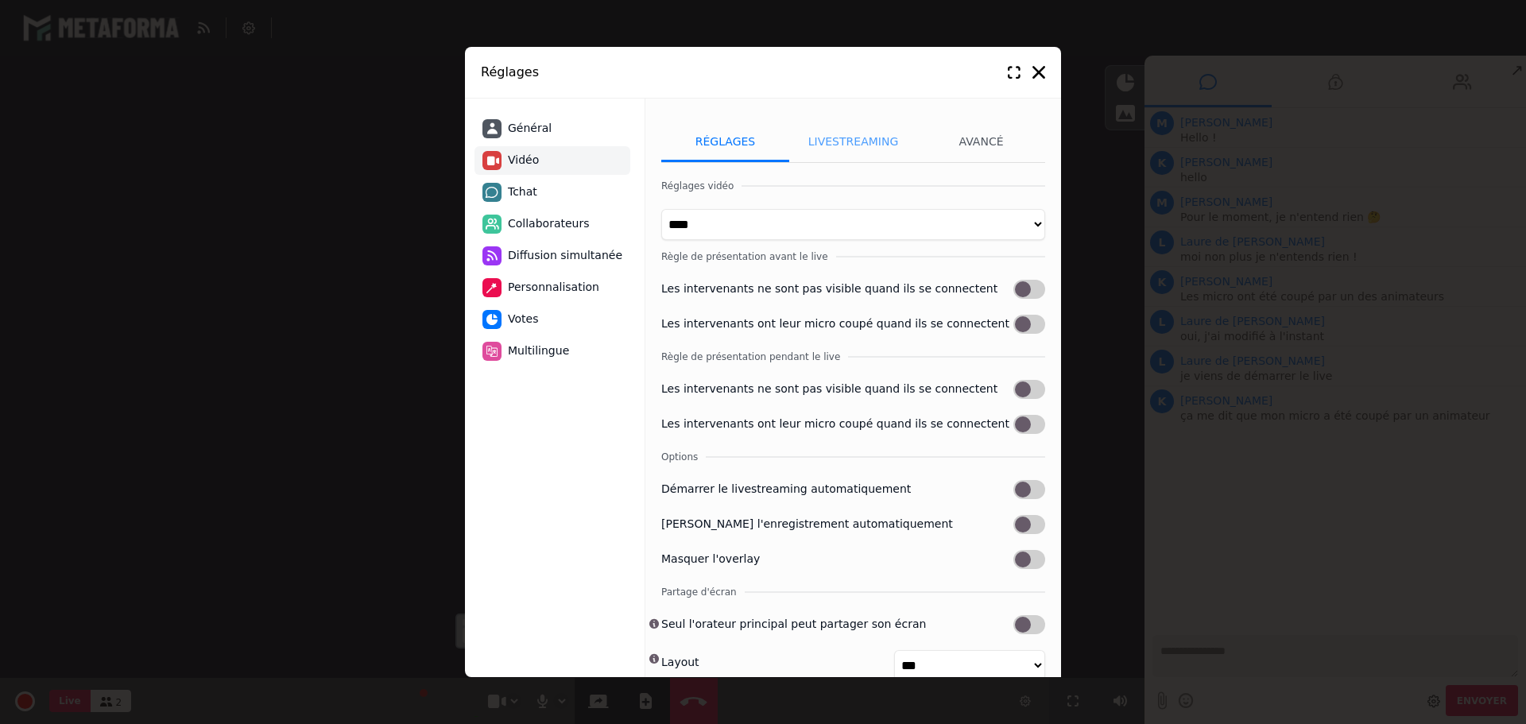
click at [850, 148] on li "Livestreaming" at bounding box center [853, 142] width 128 height 40
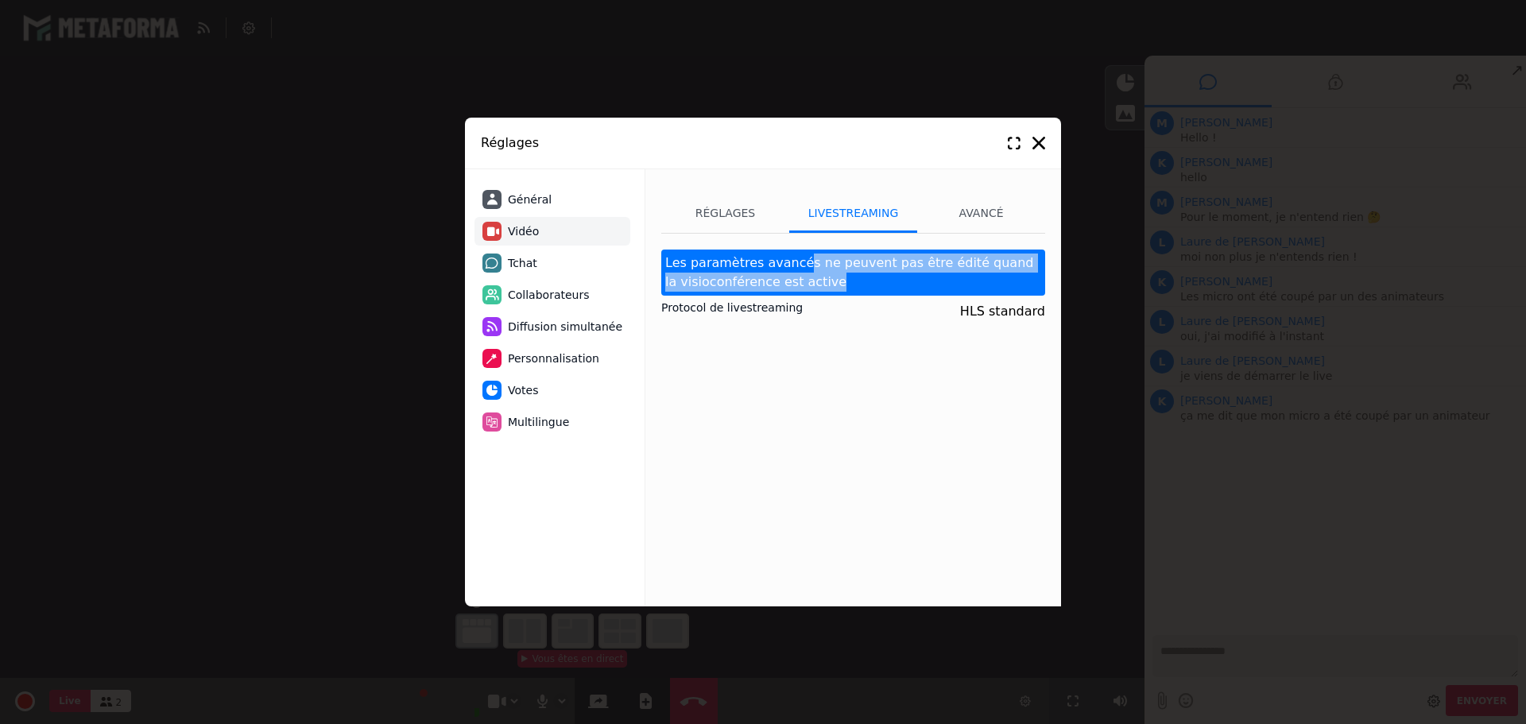
drag, startPoint x: 786, startPoint y: 259, endPoint x: 905, endPoint y: 275, distance: 120.3
click at [905, 275] on div "Les paramètres avancés ne peuvent pas être édité quand la visioconférence est a…" at bounding box center [853, 273] width 384 height 46
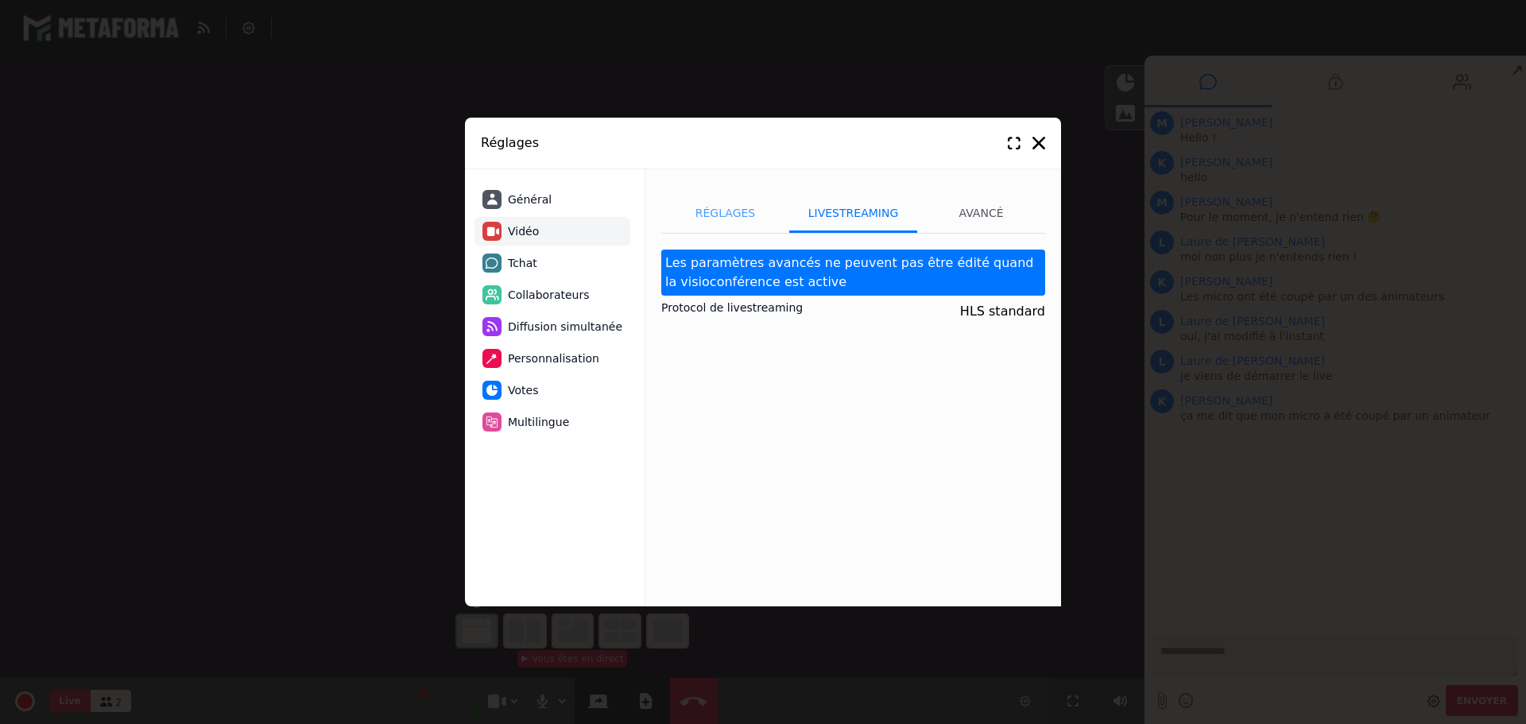
click at [716, 210] on li "Réglages" at bounding box center [725, 213] width 128 height 40
select select "****"
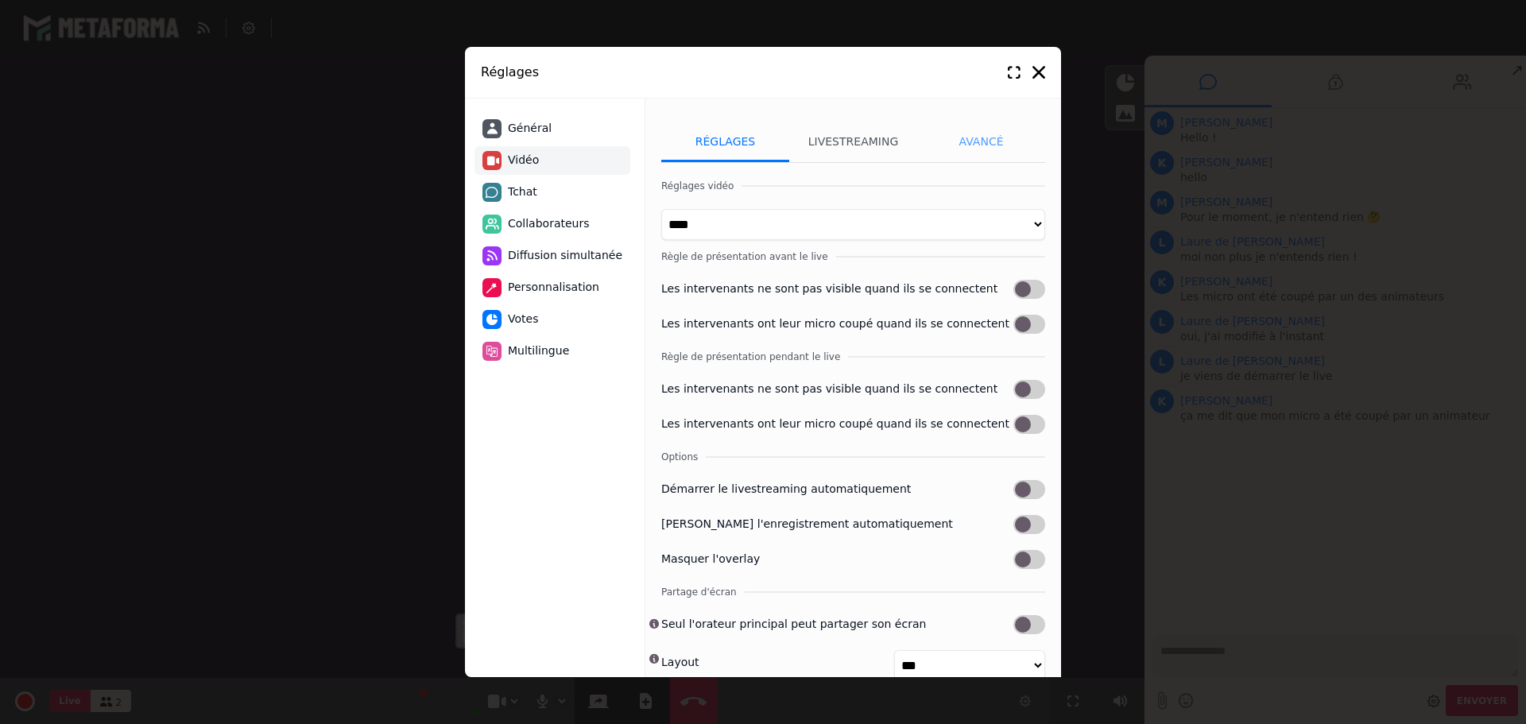
click at [978, 145] on li "Avancé" at bounding box center [981, 142] width 128 height 40
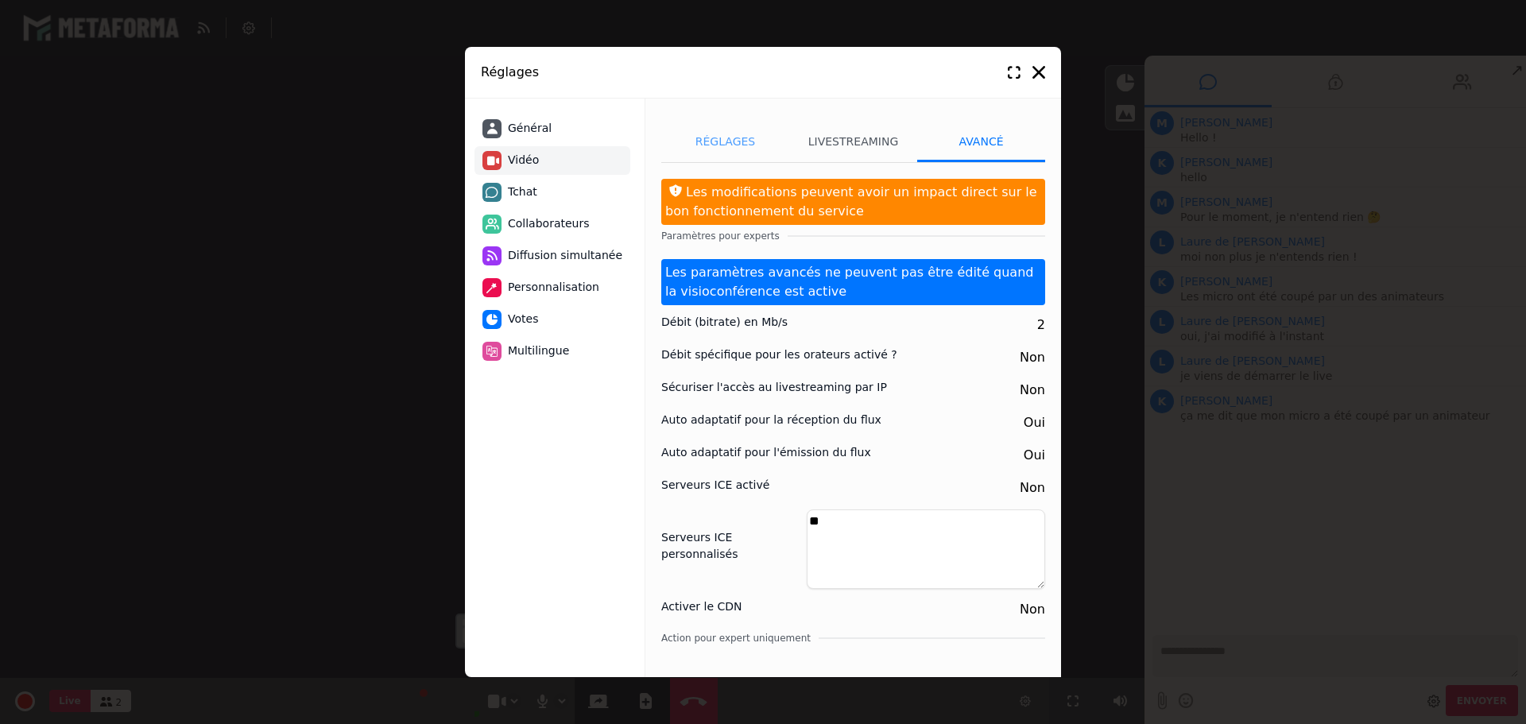
click at [724, 139] on li "Réglages" at bounding box center [725, 142] width 128 height 40
select select "****"
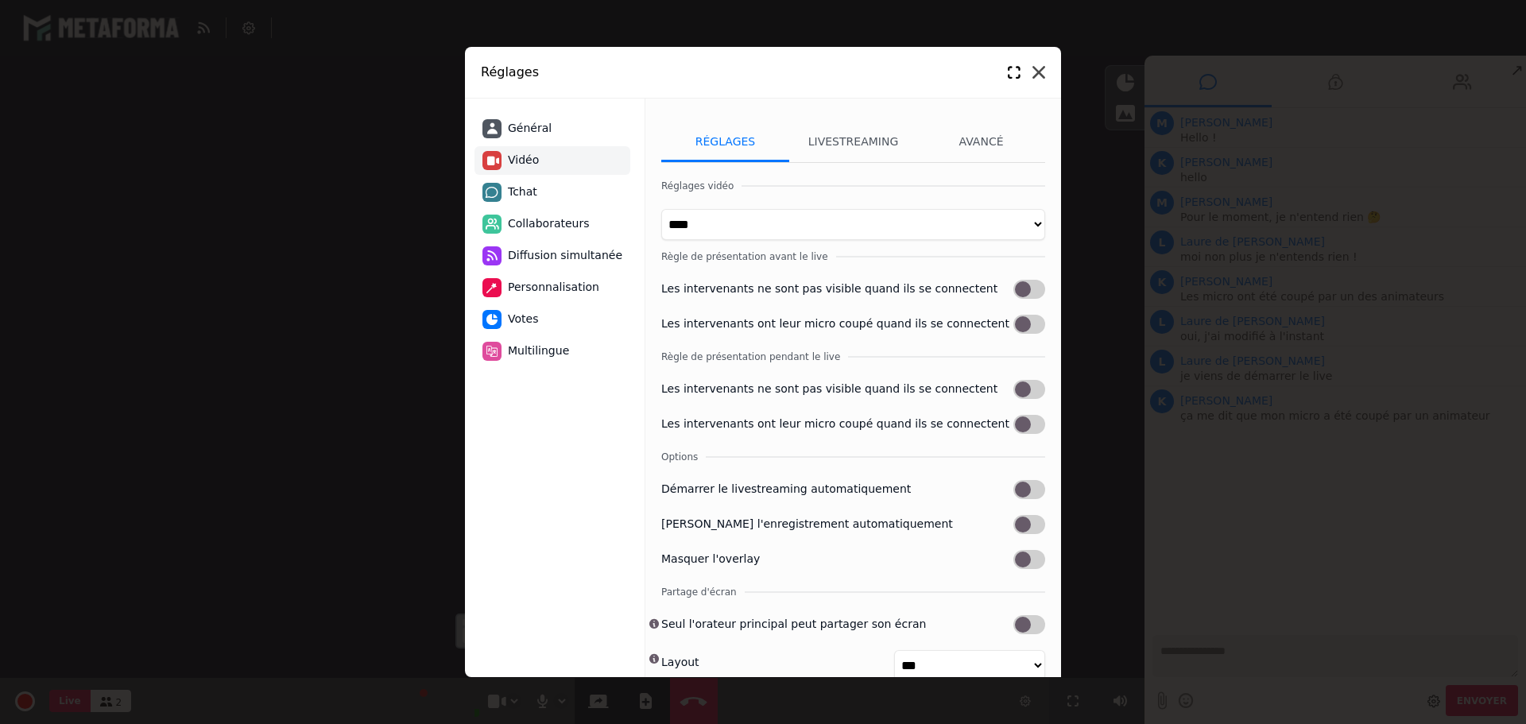
click at [1040, 72] on icon at bounding box center [1038, 72] width 13 height 13
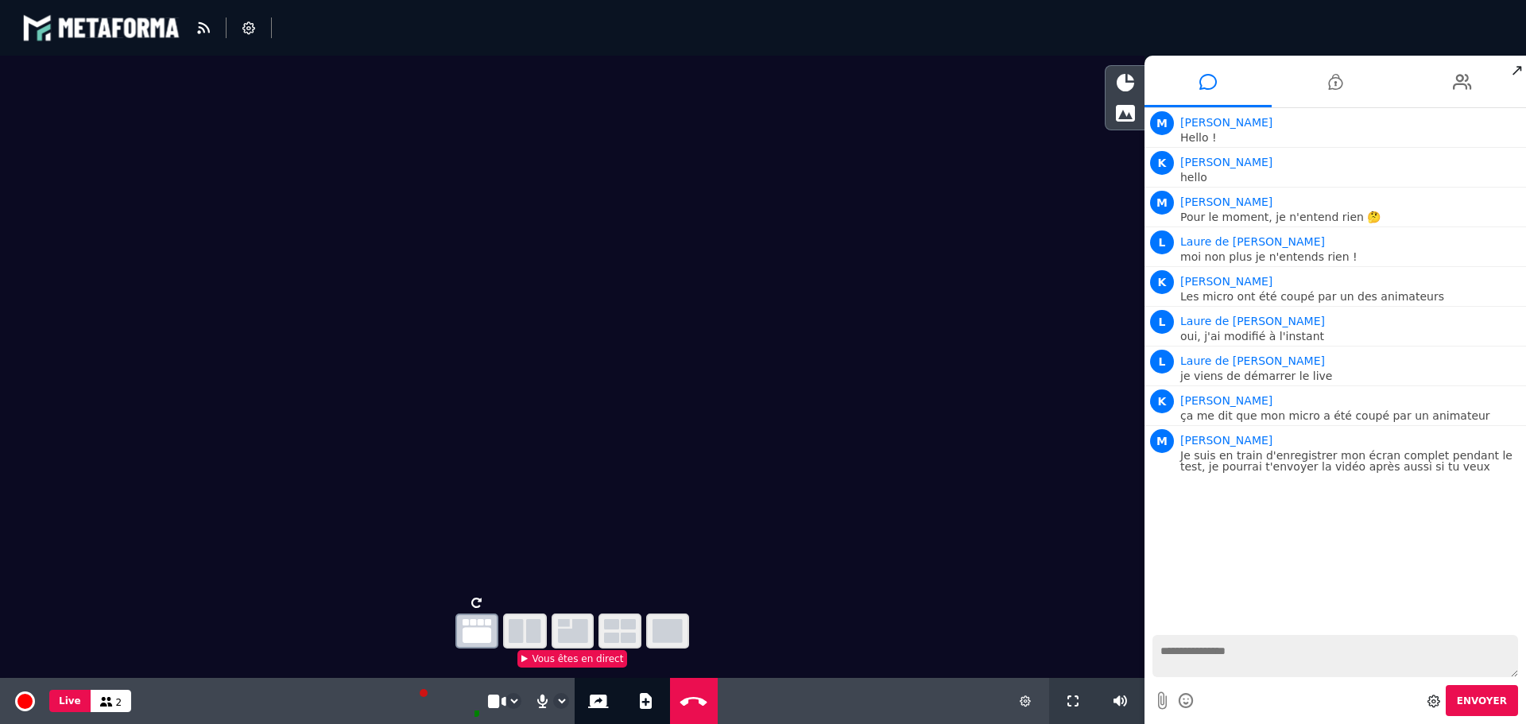
click at [850, 106] on video at bounding box center [572, 323] width 1145 height 535
click at [1451, 84] on li at bounding box center [1462, 82] width 127 height 52
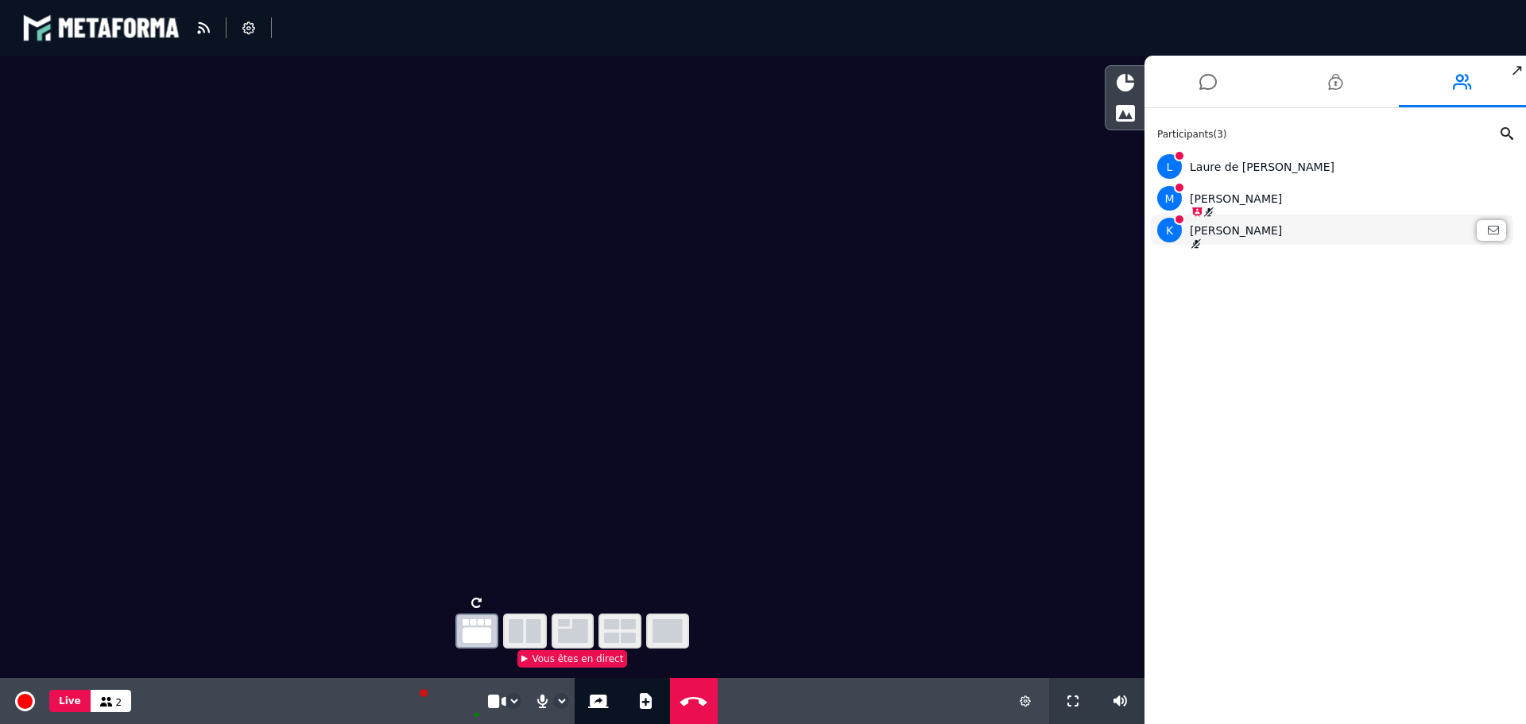
click at [1199, 247] on icon at bounding box center [1195, 244] width 11 height 10
click at [1196, 243] on icon at bounding box center [1195, 244] width 11 height 10
click at [1170, 229] on span "K" at bounding box center [1169, 230] width 25 height 25
click at [1317, 224] on div "[PERSON_NAME]" at bounding box center [1332, 230] width 350 height 25
click at [1218, 231] on div "[PERSON_NAME]" at bounding box center [1332, 230] width 350 height 25
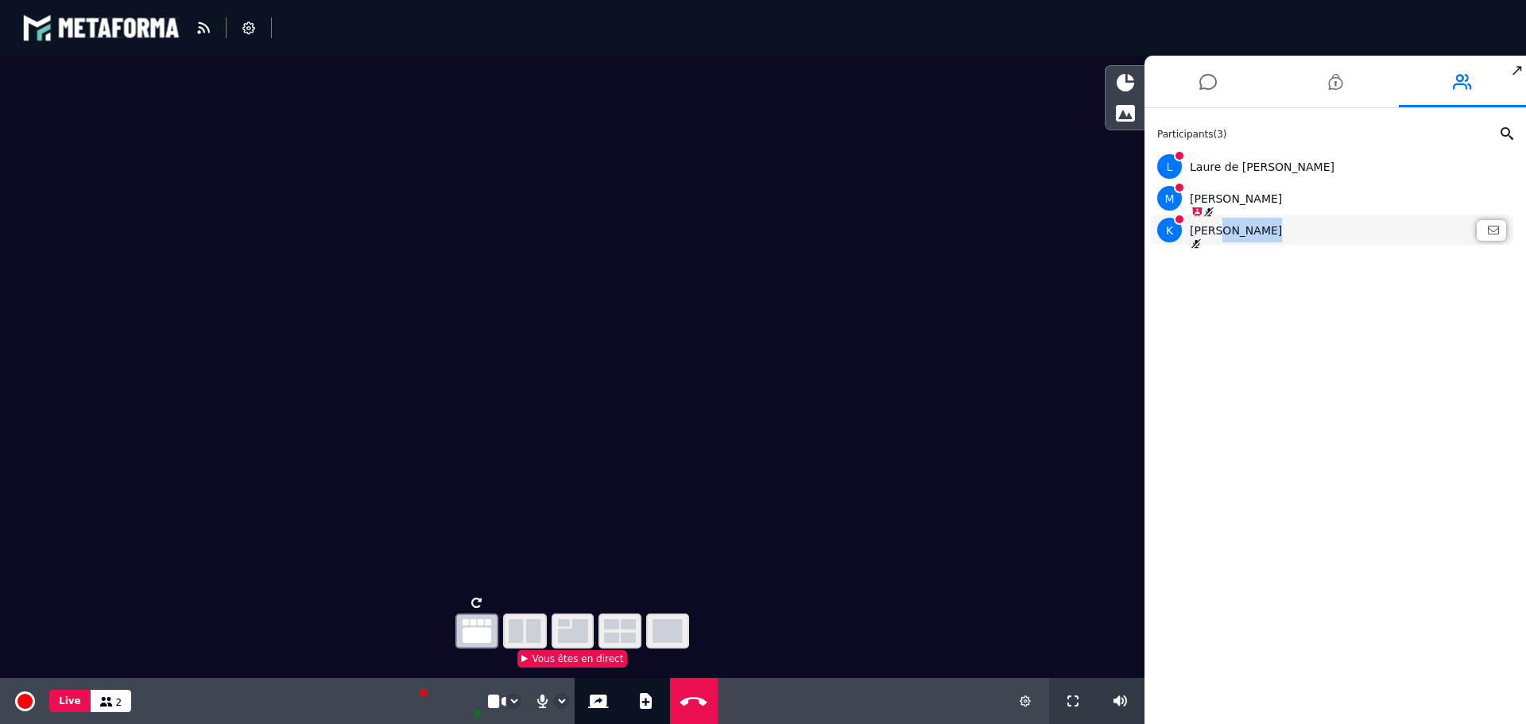
click at [1218, 231] on div "[PERSON_NAME]" at bounding box center [1332, 230] width 350 height 25
click at [1300, 234] on div "[PERSON_NAME]" at bounding box center [1332, 230] width 350 height 25
click at [1194, 244] on icon at bounding box center [1195, 244] width 11 height 10
click at [1021, 704] on icon at bounding box center [1025, 700] width 11 height 11
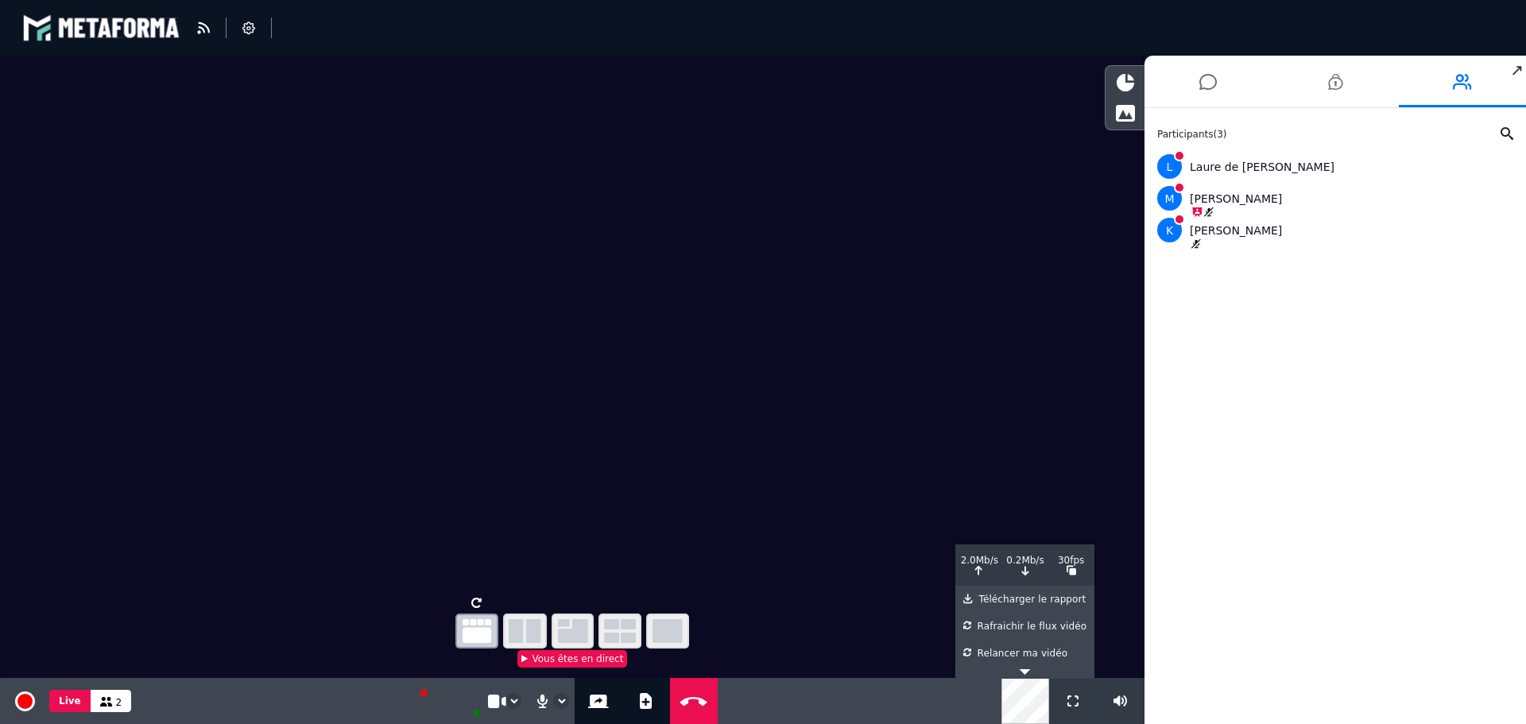
click at [1208, 354] on div "Participants ( 3 ) L Laure de La [PERSON_NAME]" at bounding box center [1336, 416] width 382 height 616
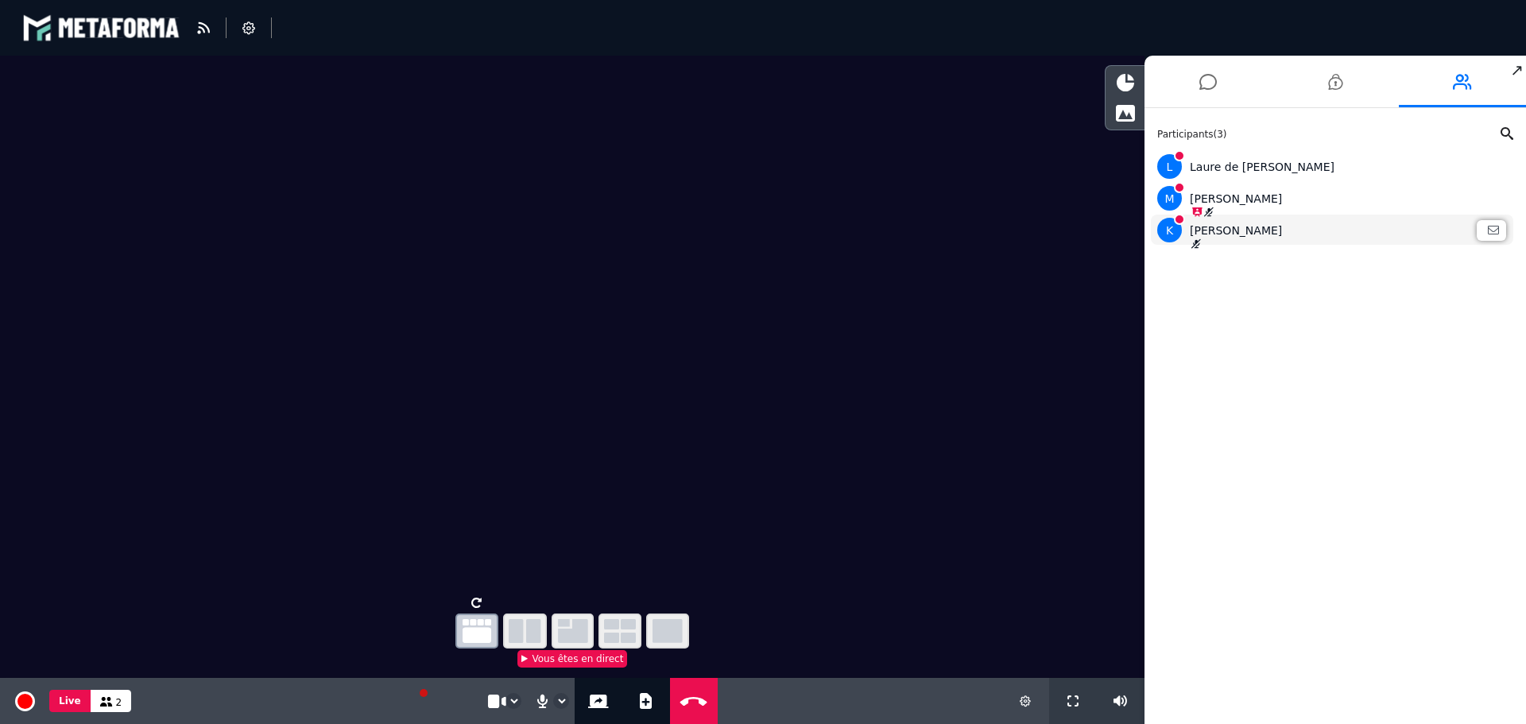
click at [1200, 241] on icon at bounding box center [1195, 244] width 11 height 10
click at [1194, 242] on icon at bounding box center [1195, 244] width 11 height 10
click at [71, 702] on button "Live" at bounding box center [69, 701] width 41 height 22
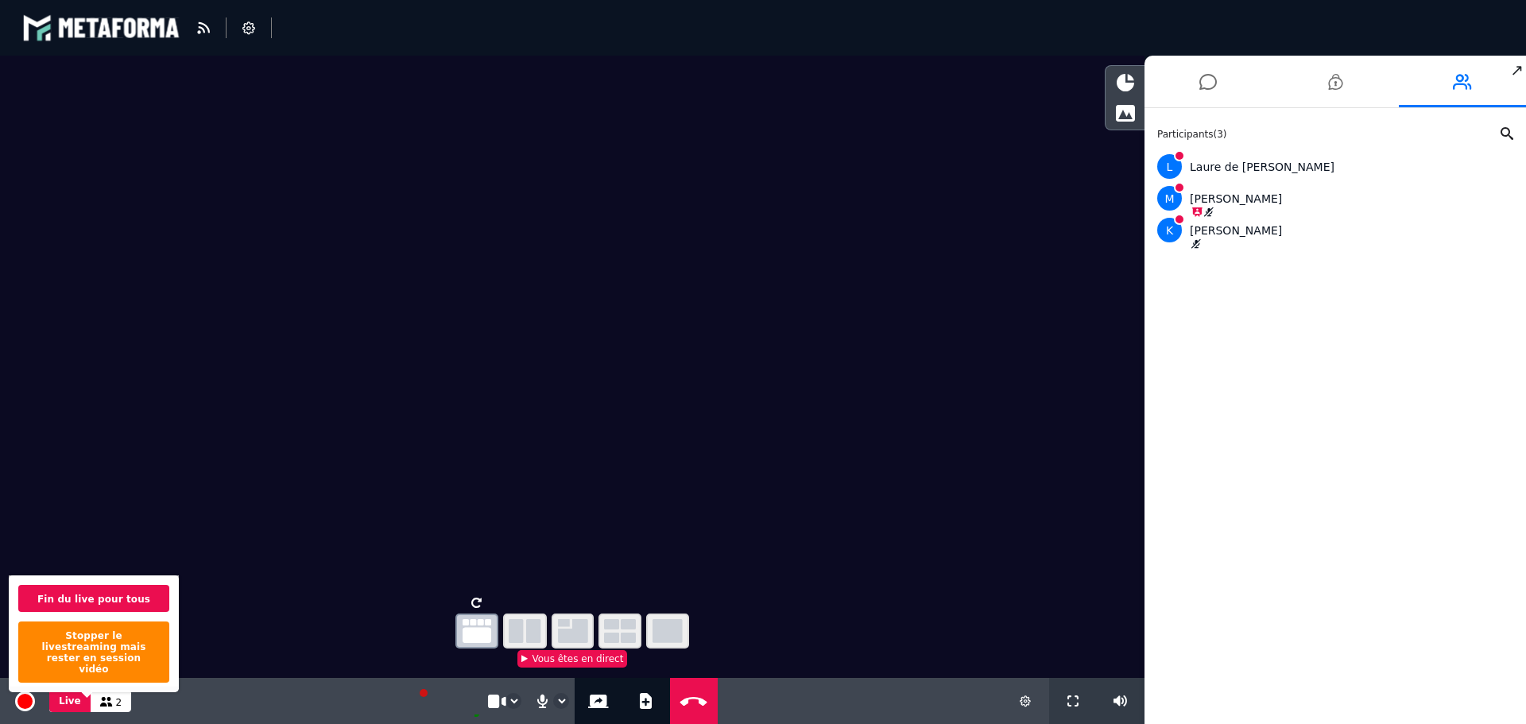
click at [116, 701] on span "2" at bounding box center [119, 702] width 6 height 11
click at [1240, 410] on div "Participants ( 3 ) L Laure de La [PERSON_NAME]" at bounding box center [1336, 416] width 382 height 616
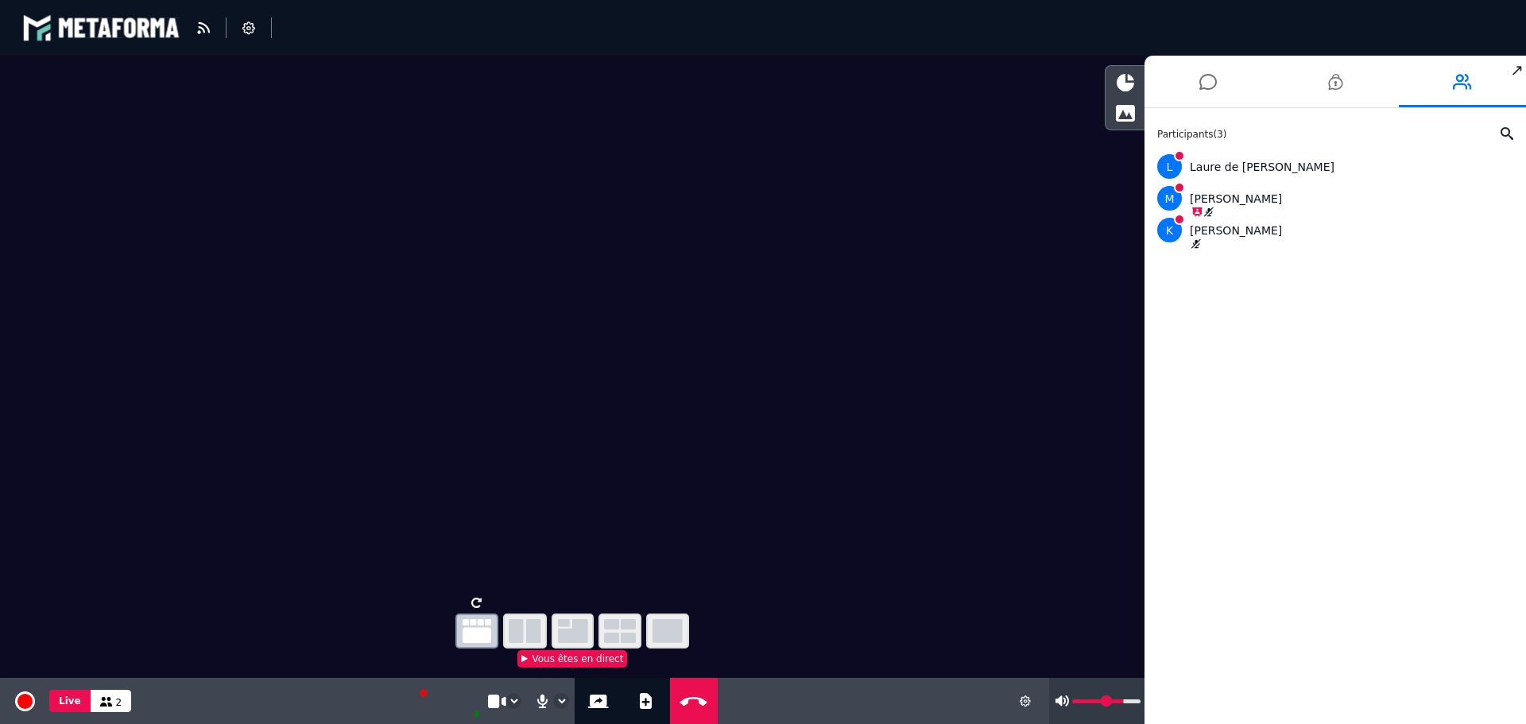
click at [1122, 699] on input "range" at bounding box center [1106, 701] width 68 height 4
click at [1256, 451] on div "Participants ( 3 ) L Laure de La [PERSON_NAME]" at bounding box center [1336, 416] width 382 height 616
click at [1203, 238] on div "[PERSON_NAME]" at bounding box center [1332, 230] width 350 height 25
drag, startPoint x: 1203, startPoint y: 238, endPoint x: 1238, endPoint y: 231, distance: 34.8
click at [1238, 231] on div "[PERSON_NAME]" at bounding box center [1332, 230] width 350 height 25
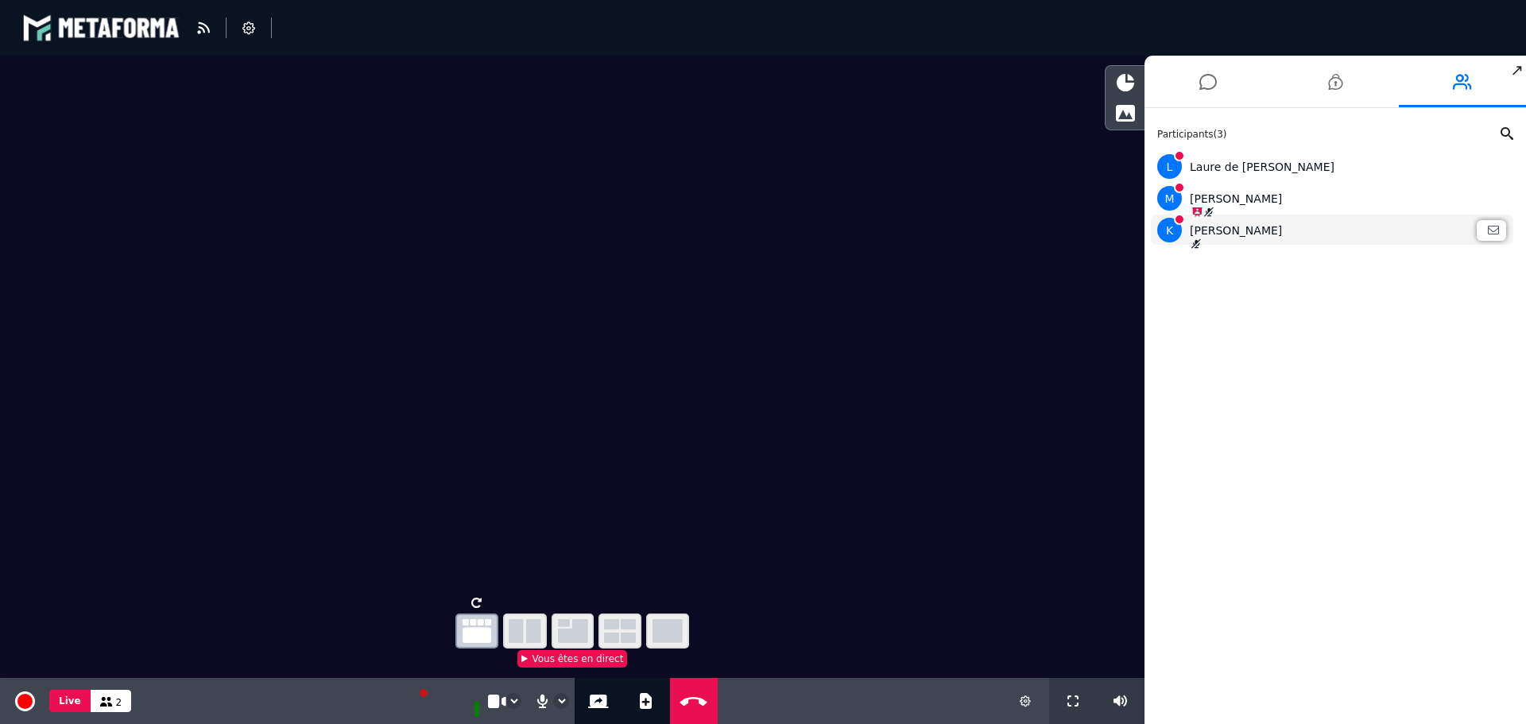
click at [1187, 236] on div "[PERSON_NAME]" at bounding box center [1332, 230] width 350 height 25
click at [1203, 203] on div "[PERSON_NAME]" at bounding box center [1332, 198] width 350 height 25
click at [1226, 172] on div "L Laure de La Faye" at bounding box center [1332, 166] width 350 height 25
click at [1222, 212] on div "[PERSON_NAME]" at bounding box center [1332, 198] width 362 height 30
click at [597, 696] on icon at bounding box center [598, 702] width 21 height 14
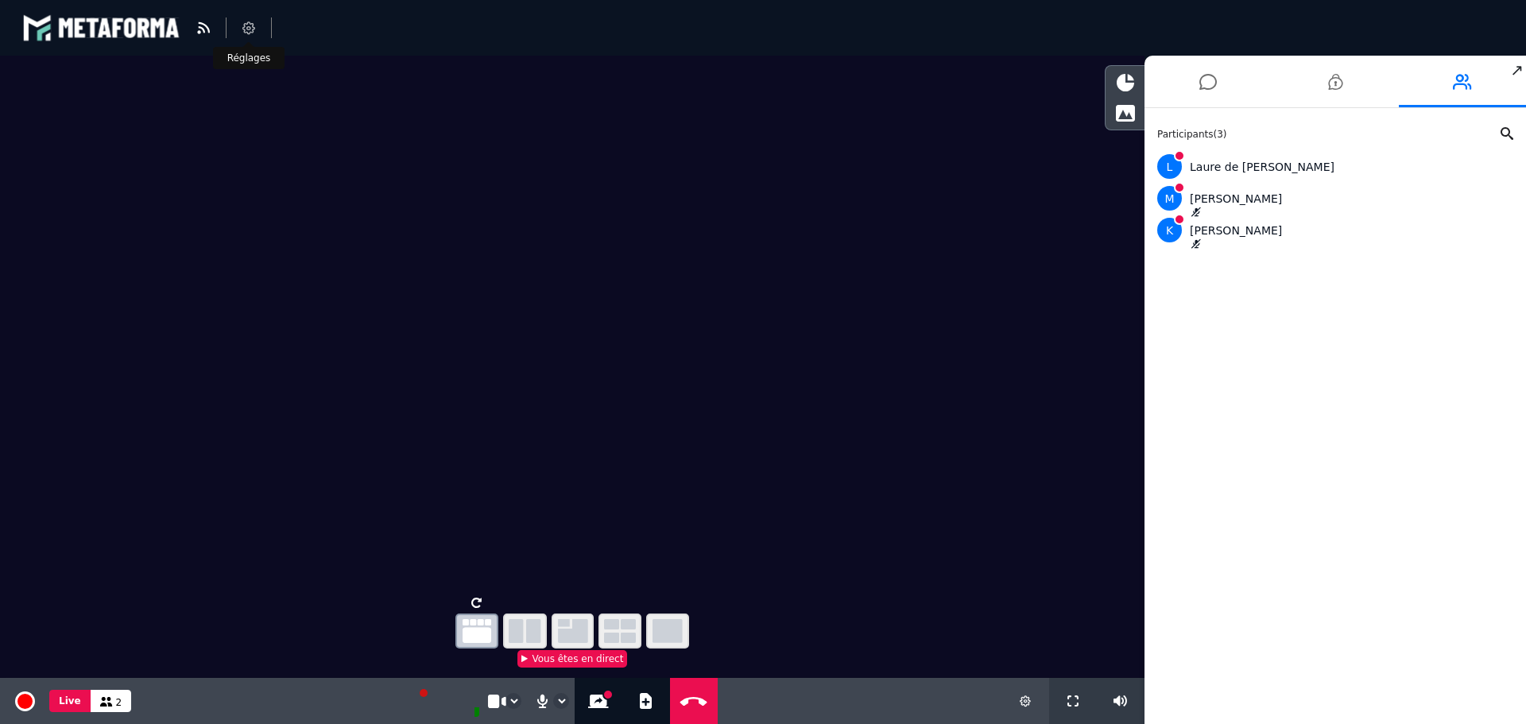
click at [254, 21] on icon at bounding box center [248, 27] width 13 height 13
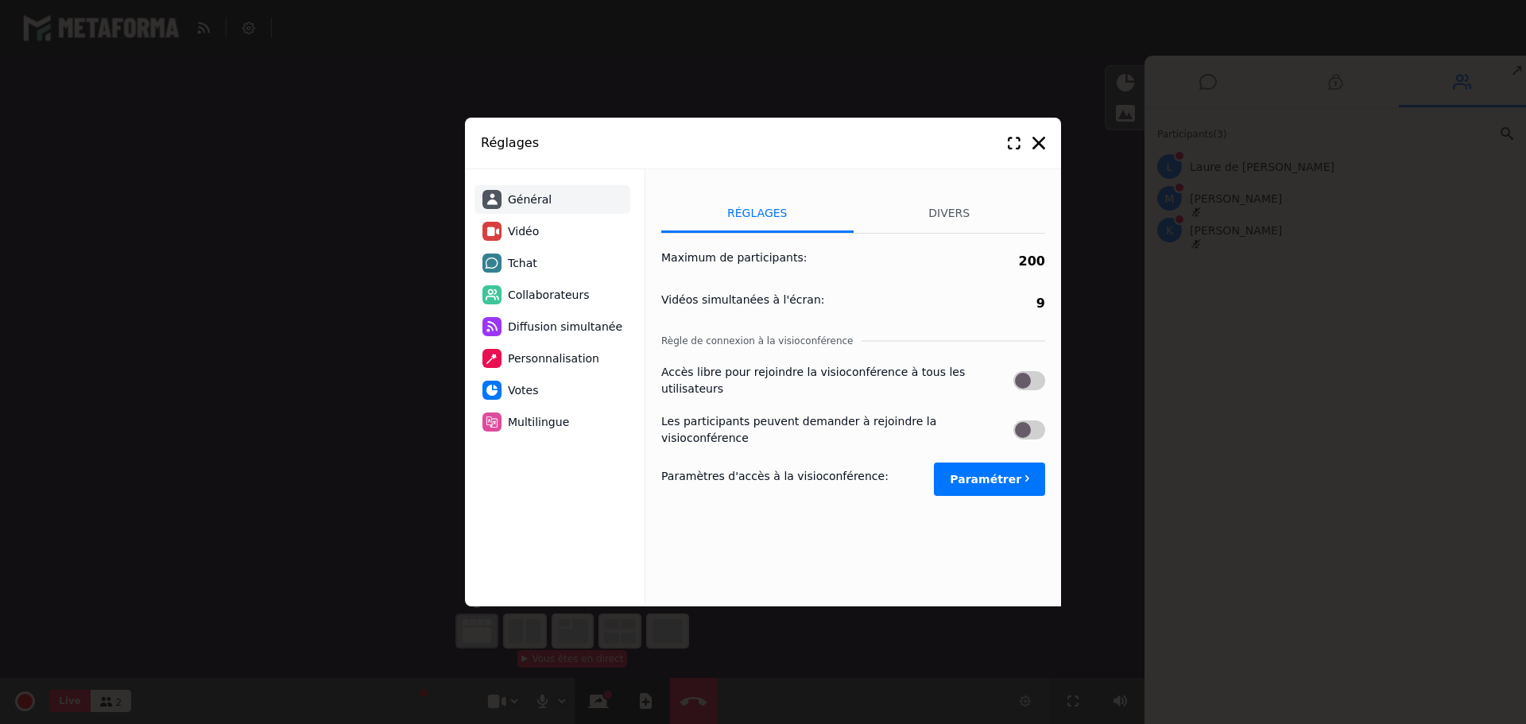
click at [992, 467] on div "Réglages Divers Maximum de participants : 200 Vidéos simultanées à l'écran : 9 …" at bounding box center [853, 349] width 384 height 312
click at [994, 463] on button "Paramétrer" at bounding box center [989, 479] width 111 height 33
select select "****"
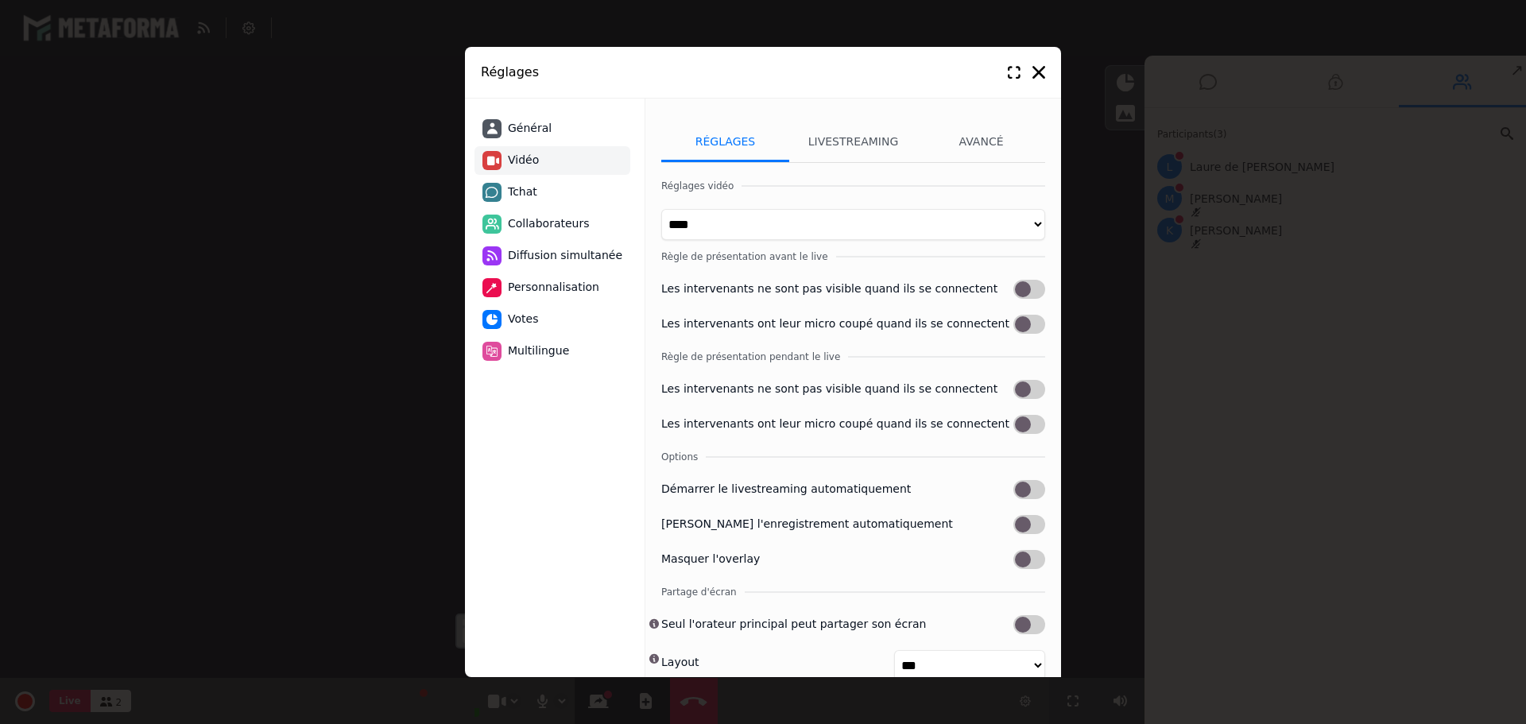
click at [1032, 323] on label at bounding box center [1029, 324] width 32 height 19
click at [1029, 331] on label at bounding box center [1029, 324] width 32 height 19
click at [761, 405] on div "Les intervenants ne sont pas visible quand ils se connectent" at bounding box center [853, 392] width 384 height 25
drag, startPoint x: 657, startPoint y: 368, endPoint x: 819, endPoint y: 365, distance: 162.2
click at [819, 364] on h3 "Règle de présentation pendant le live" at bounding box center [853, 357] width 384 height 14
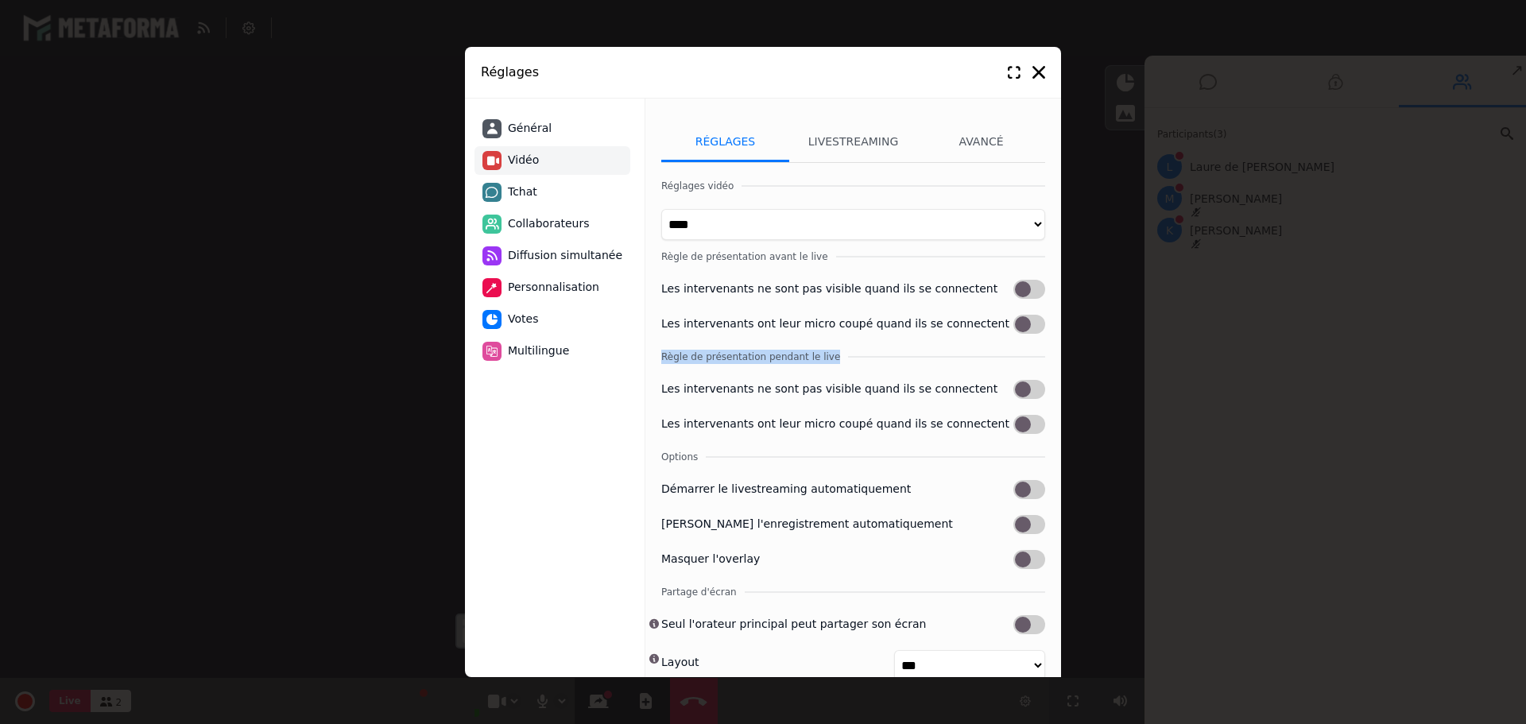
scroll to position [46, 0]
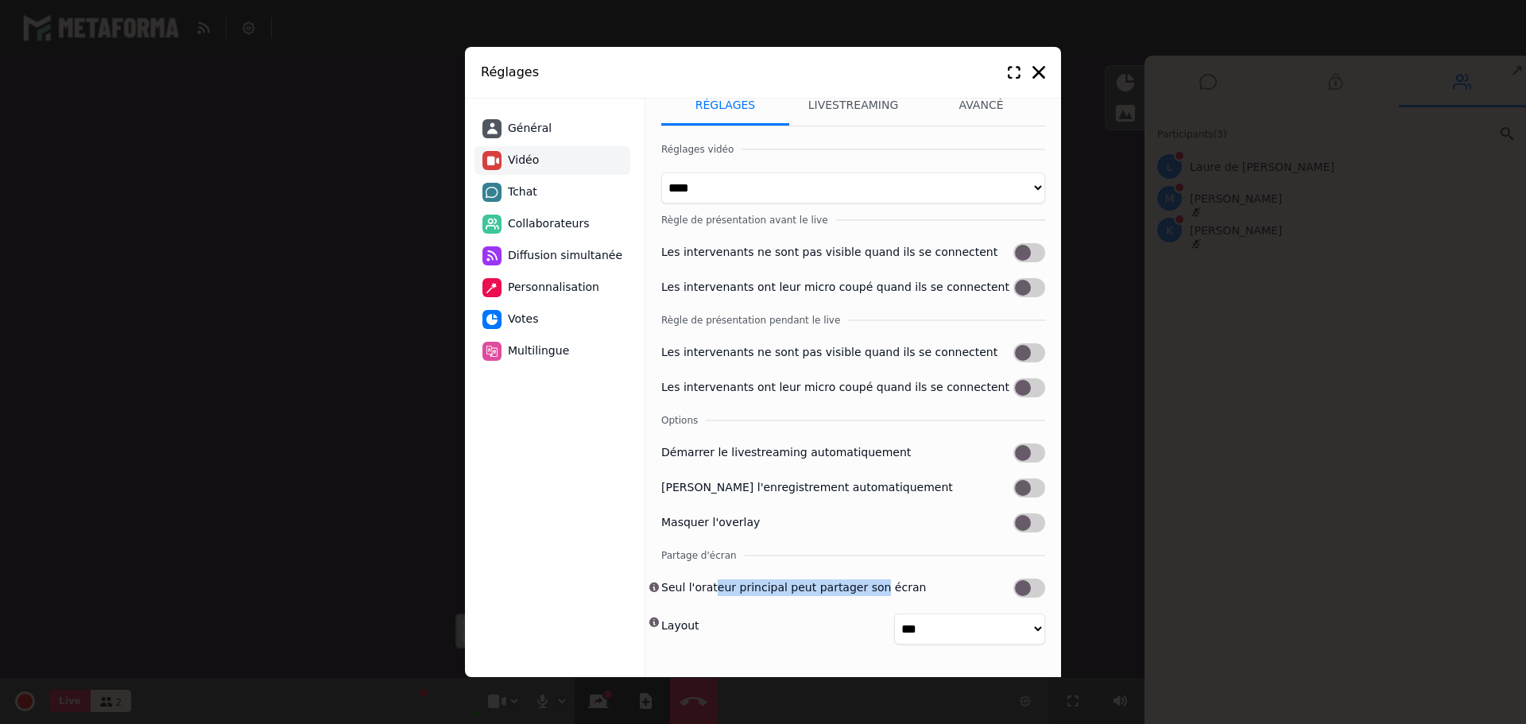
drag, startPoint x: 705, startPoint y: 587, endPoint x: 861, endPoint y: 575, distance: 156.2
click at [861, 579] on label "Seul l'orateur principal peut partager son écran" at bounding box center [793, 587] width 265 height 17
click at [947, 585] on div "Si l'option n'est pas cochée, le partage d'écran est accessible à tous les inte…" at bounding box center [853, 591] width 384 height 25
drag, startPoint x: 670, startPoint y: 480, endPoint x: 819, endPoint y: 475, distance: 148.7
click at [819, 479] on label "[PERSON_NAME] l'enregistrement automatiquement" at bounding box center [807, 487] width 292 height 17
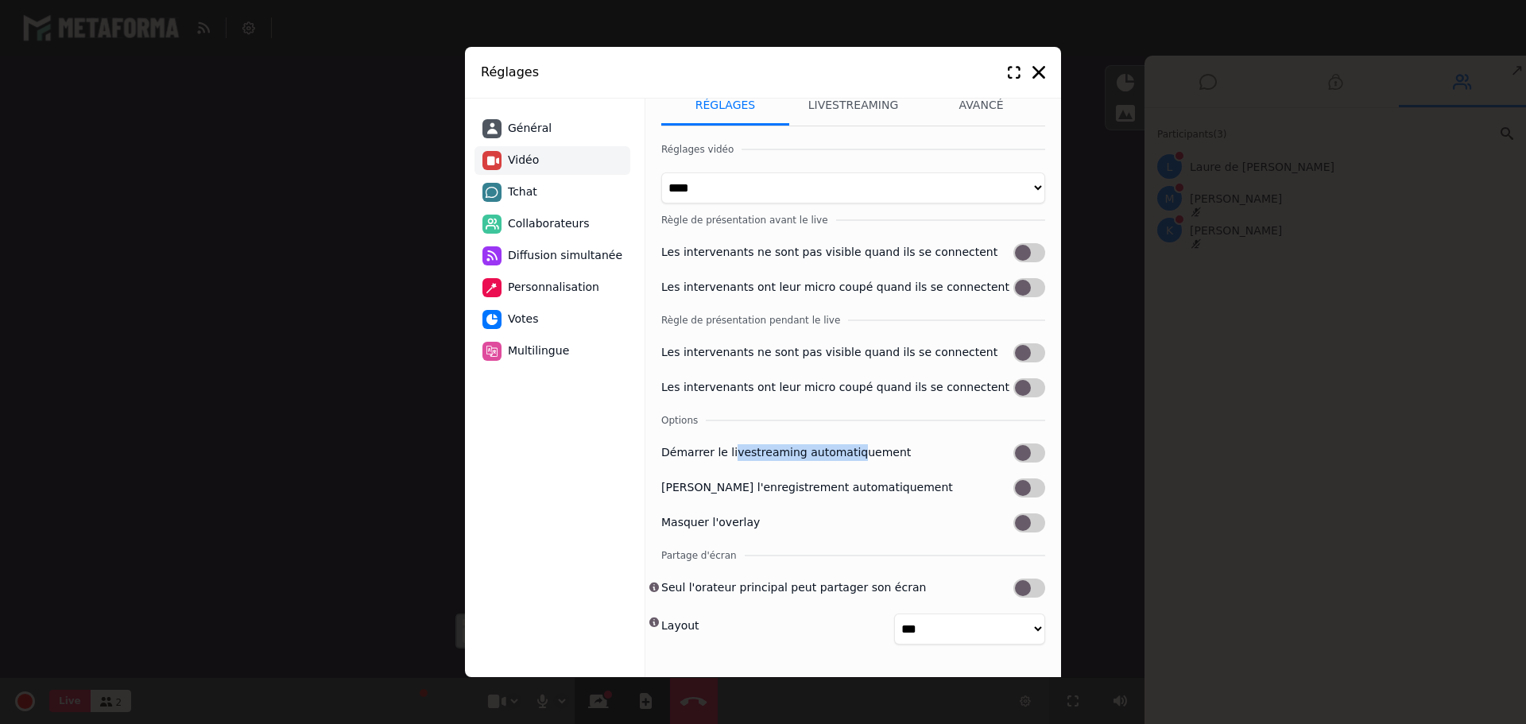
drag, startPoint x: 723, startPoint y: 451, endPoint x: 843, endPoint y: 442, distance: 119.5
click at [843, 444] on label "Démarrer le livestreaming automatiquement" at bounding box center [786, 452] width 250 height 17
click at [757, 385] on label "Les intervenants ont leur micro coupé quand ils se connectent" at bounding box center [835, 387] width 348 height 17
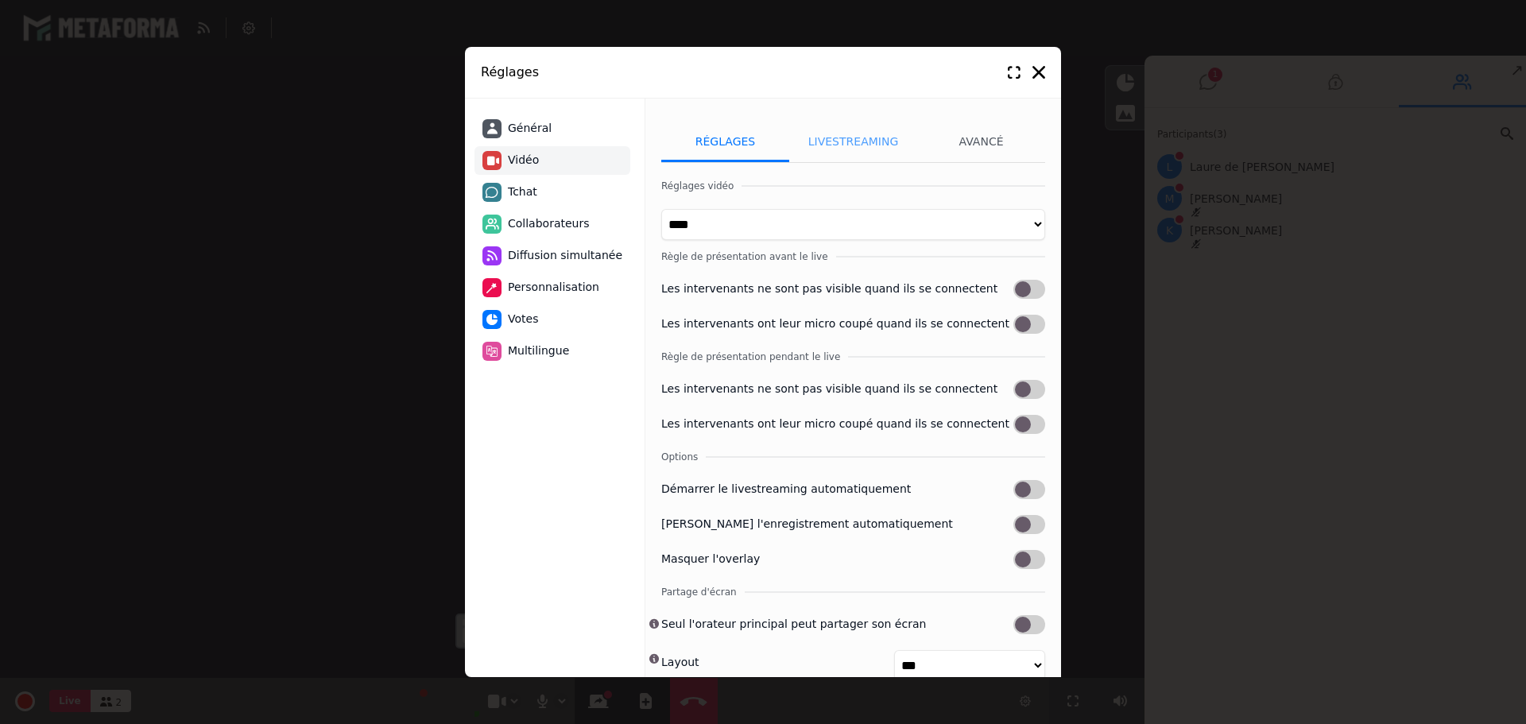
click at [837, 137] on li "Livestreaming" at bounding box center [853, 142] width 128 height 40
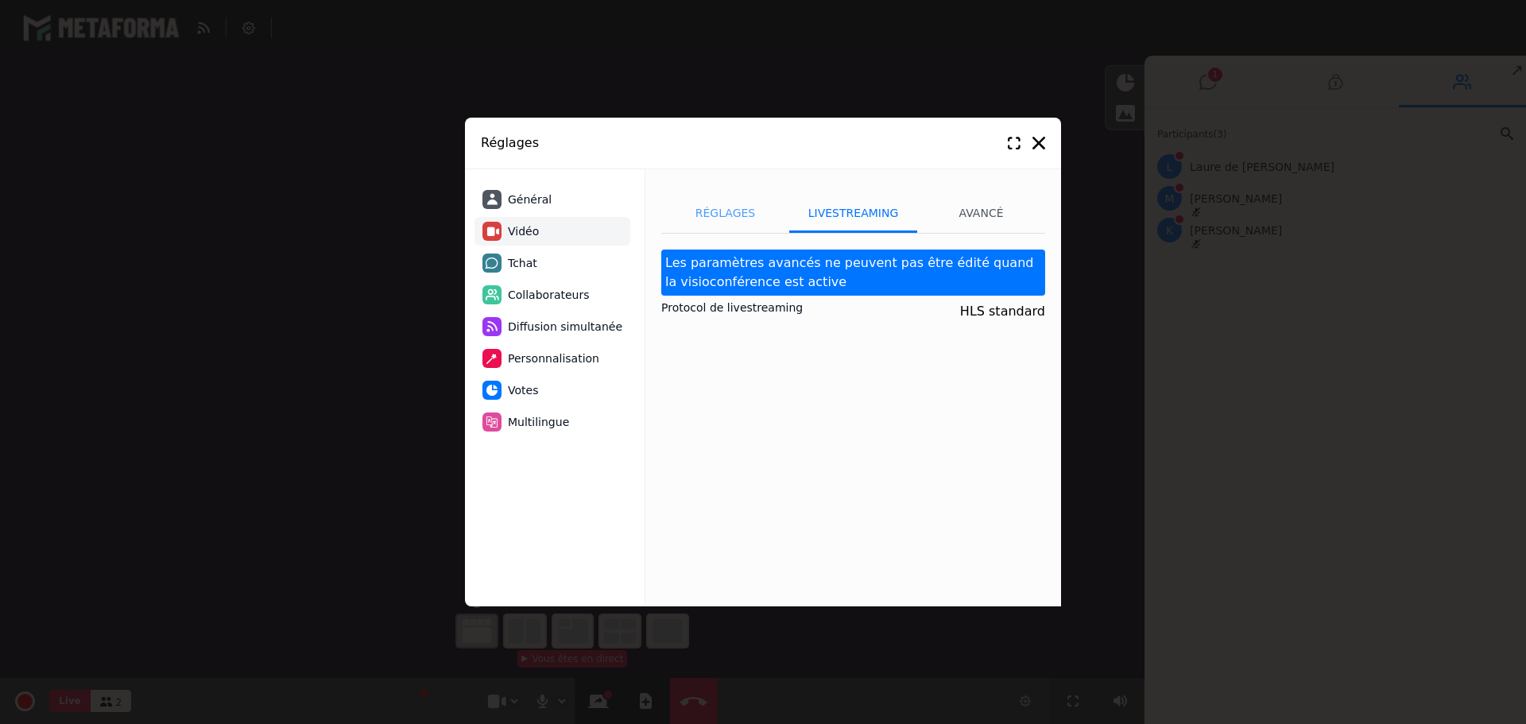
click at [707, 213] on li "Réglages" at bounding box center [725, 213] width 128 height 40
select select "****"
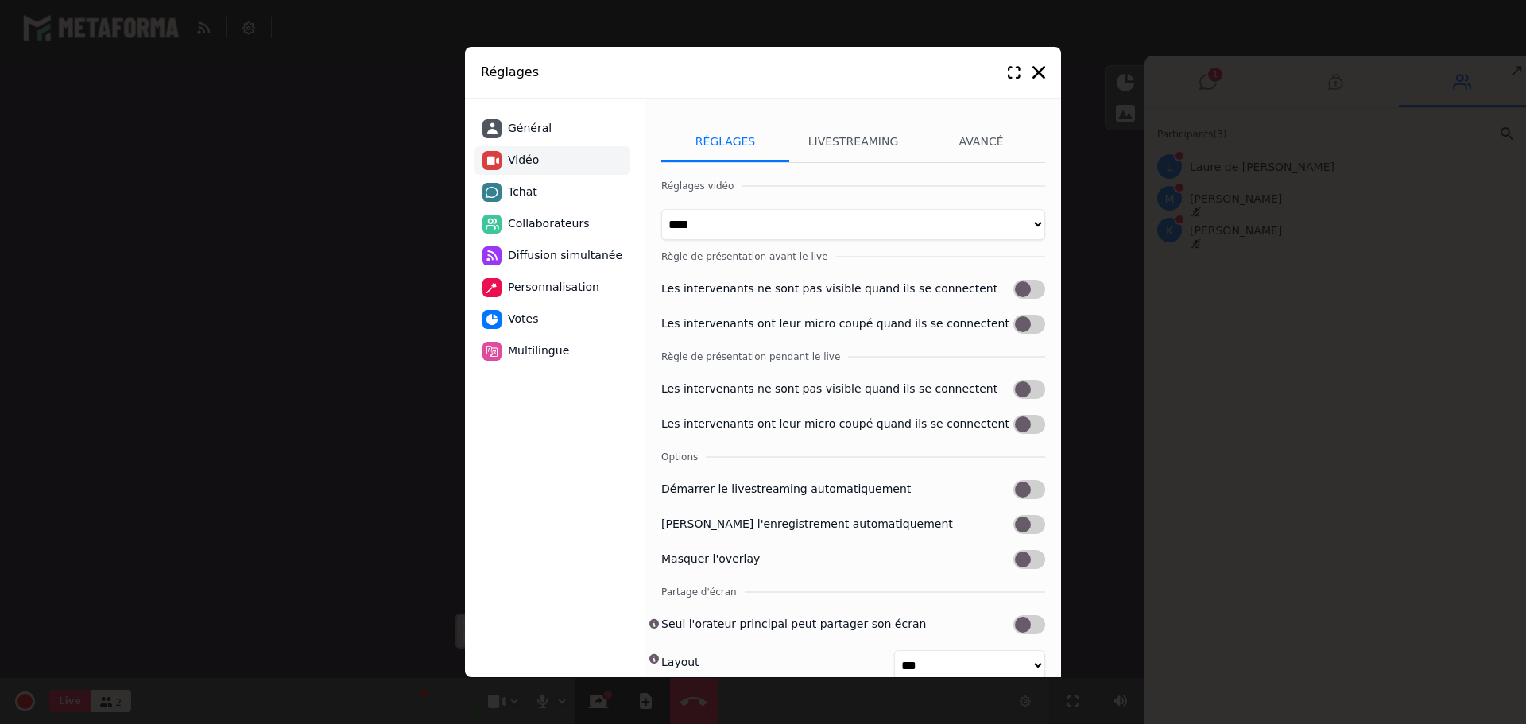
click at [531, 257] on span "Diffusion simultanée" at bounding box center [565, 255] width 114 height 17
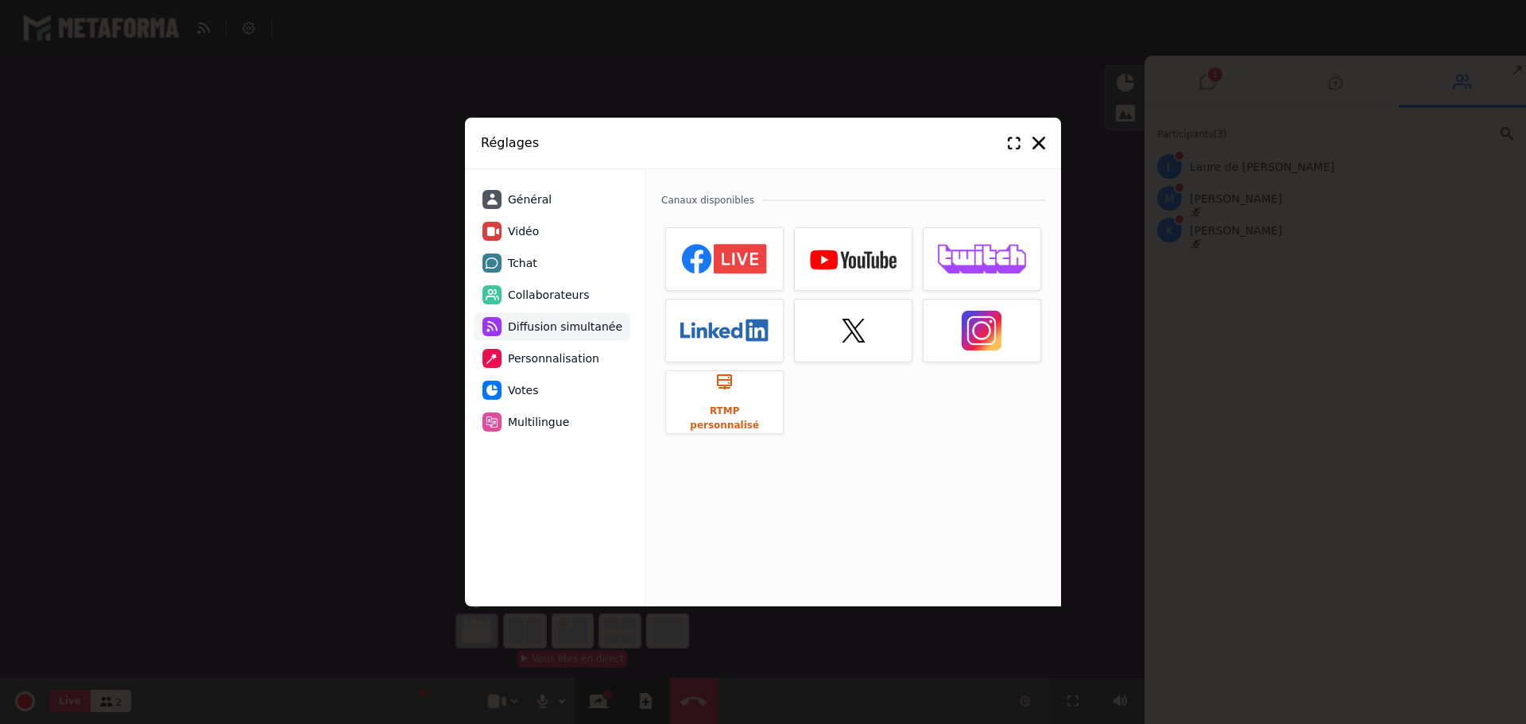
click at [537, 293] on span "Collaborateurs" at bounding box center [549, 295] width 82 height 17
select select "********"
select select "*********"
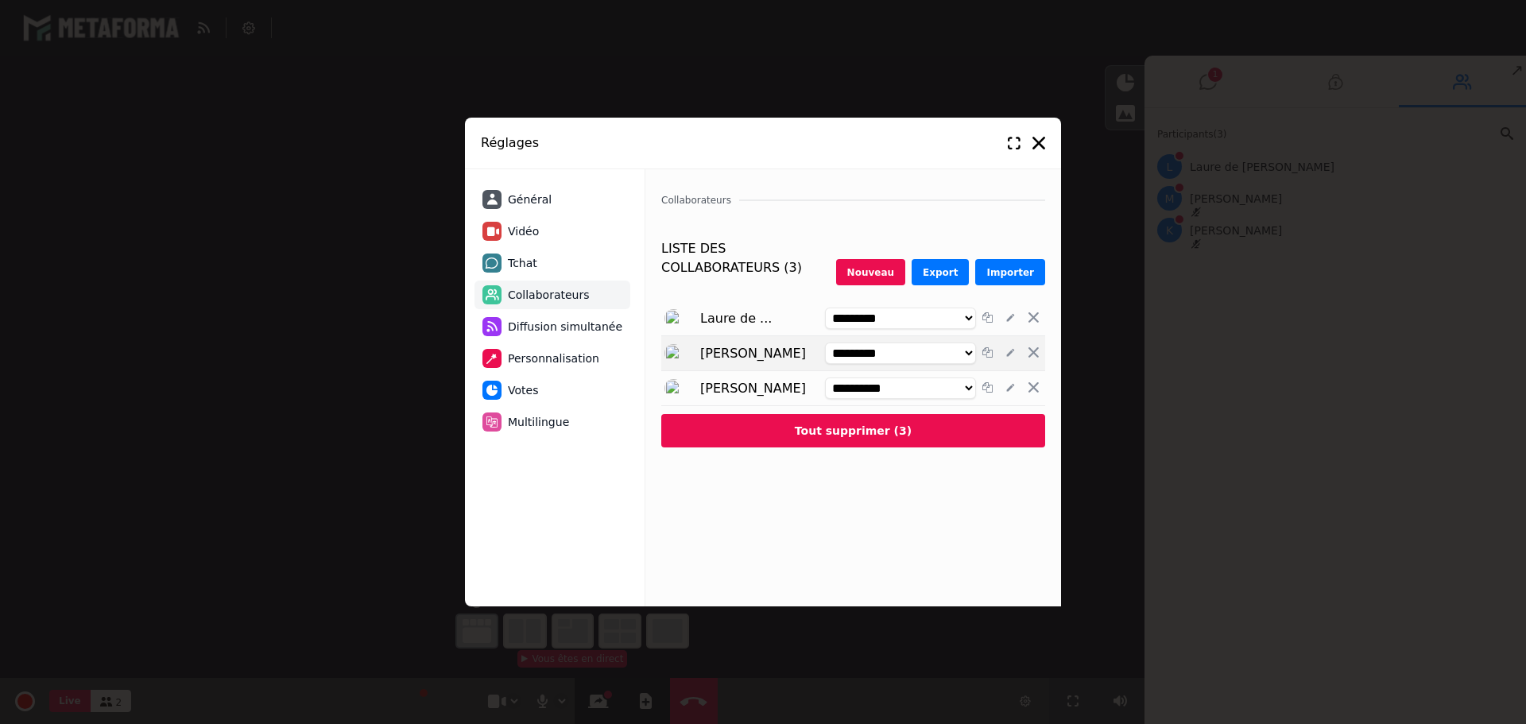
click at [964, 343] on select "**********" at bounding box center [900, 353] width 151 height 21
click at [962, 343] on select "**********" at bounding box center [900, 353] width 151 height 21
click at [955, 308] on select "**********" at bounding box center [900, 318] width 151 height 21
click at [558, 328] on span "Diffusion simultanée" at bounding box center [565, 327] width 114 height 17
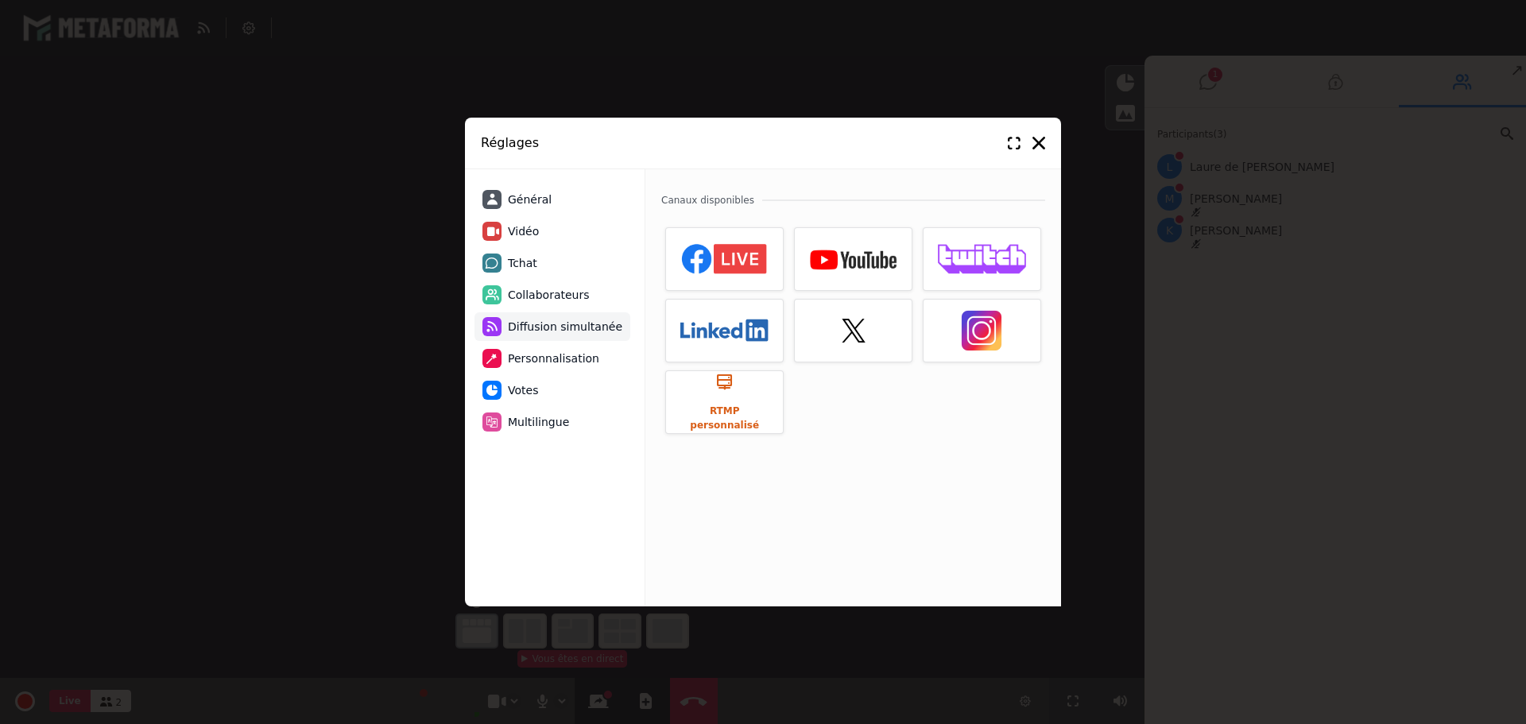
click at [558, 368] on li "Personnalisation" at bounding box center [553, 358] width 156 height 29
click at [552, 414] on span "Multilingue" at bounding box center [538, 422] width 61 height 17
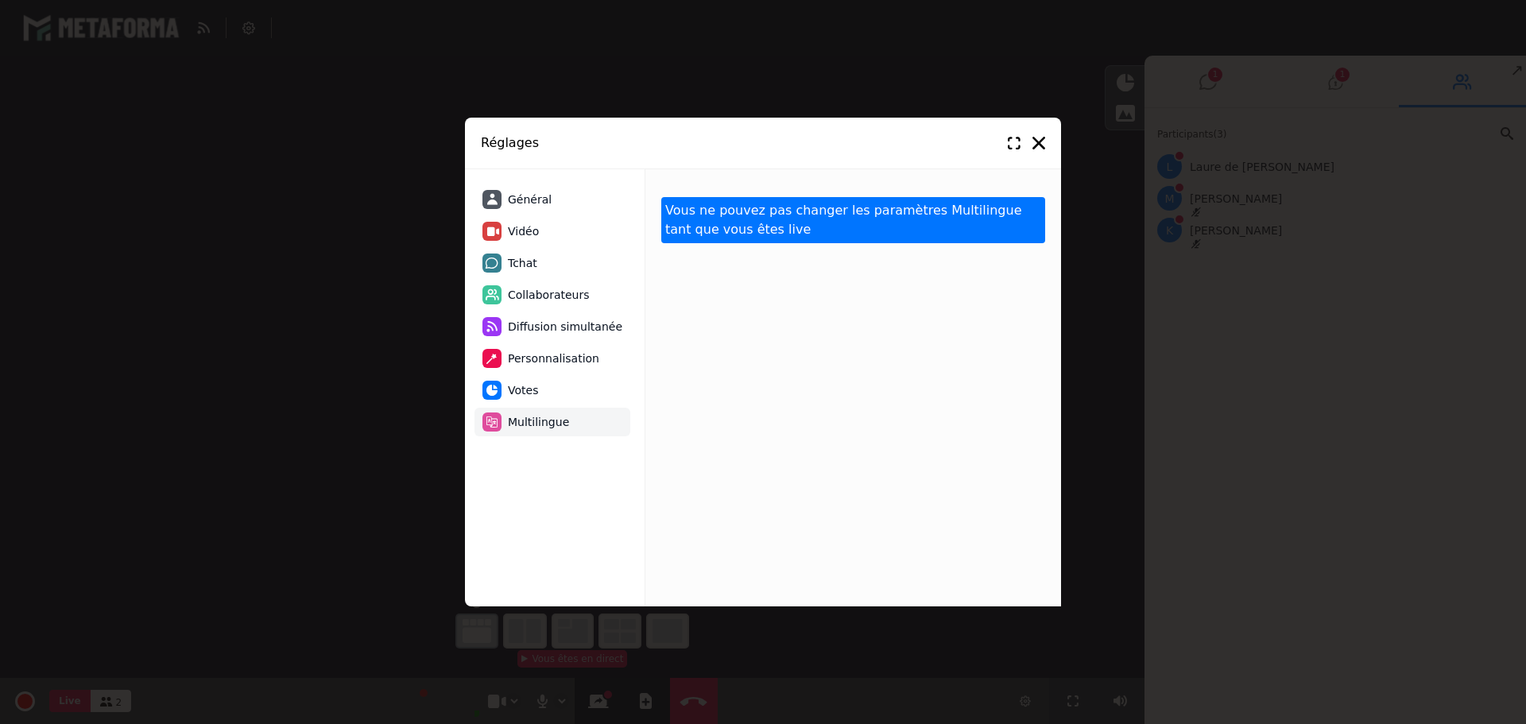
click at [512, 387] on span "Votes" at bounding box center [523, 390] width 30 height 17
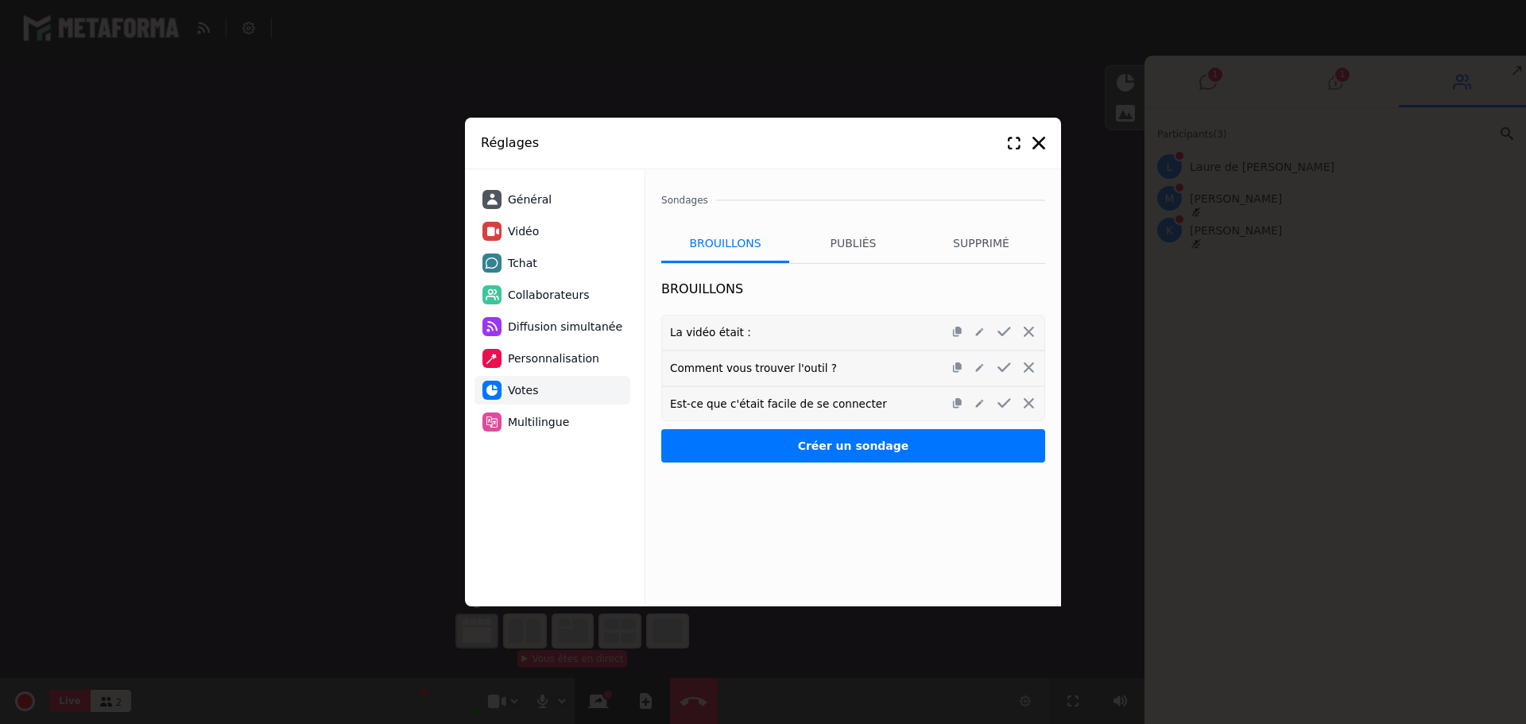
click at [519, 198] on span "Général" at bounding box center [530, 200] width 44 height 17
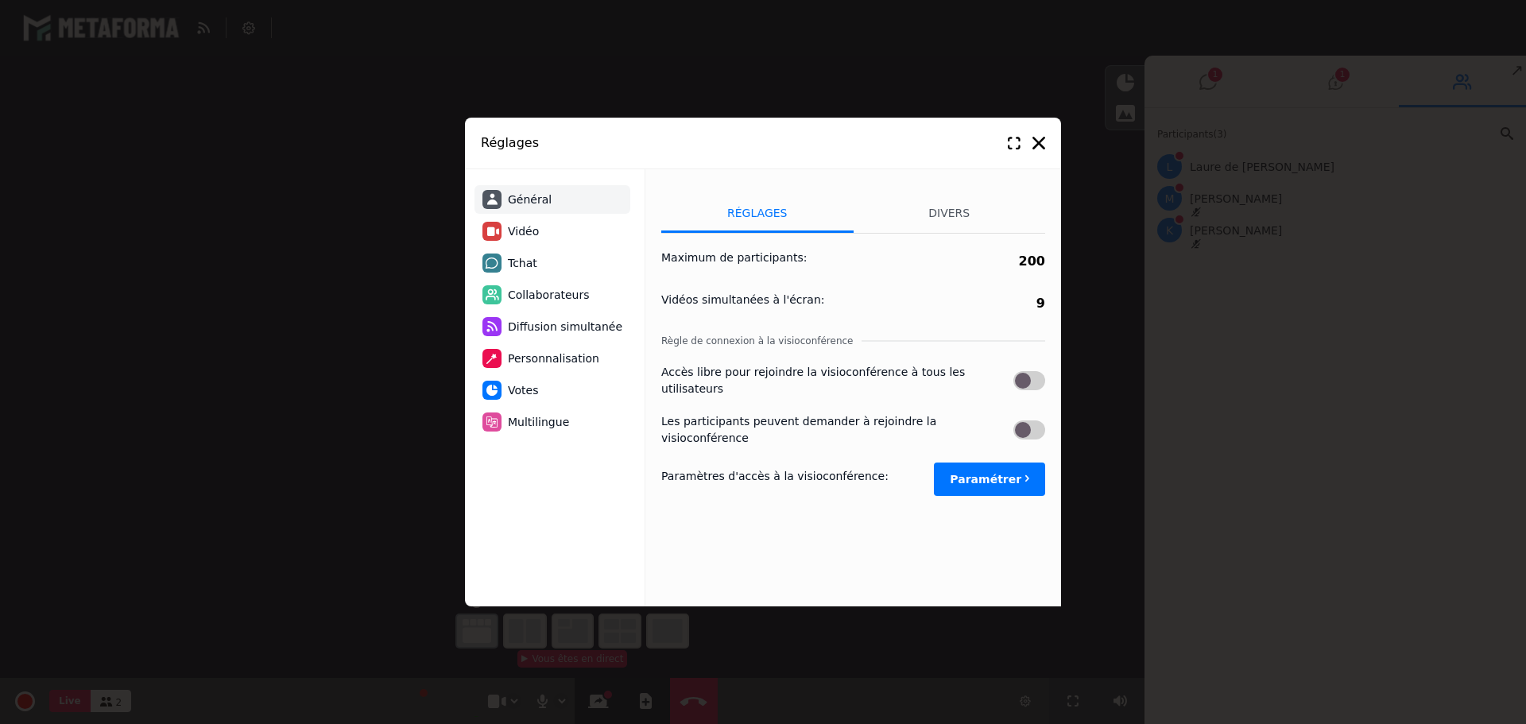
click at [1028, 373] on label at bounding box center [1029, 380] width 32 height 19
click at [1037, 139] on icon at bounding box center [1038, 143] width 13 height 13
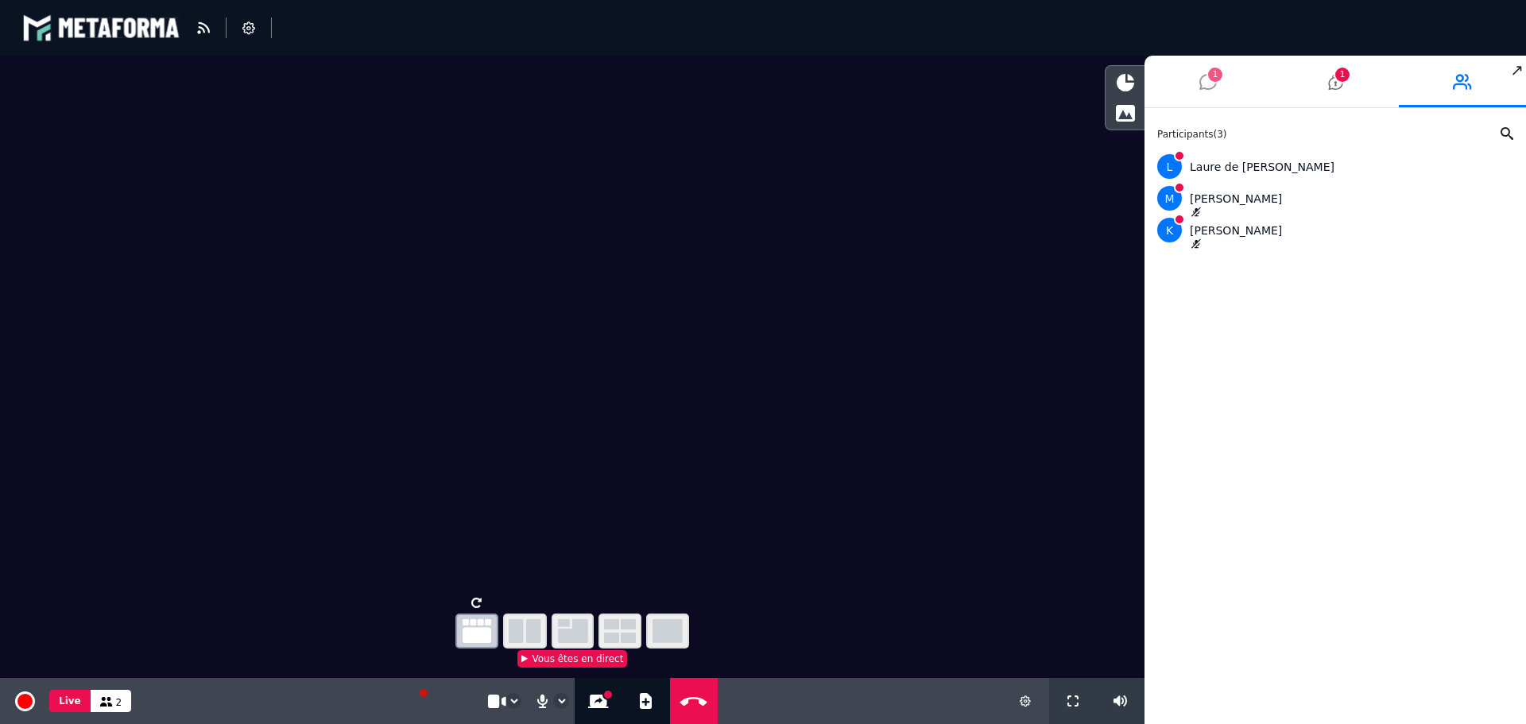
click at [1208, 80] on icon at bounding box center [1207, 82] width 17 height 40
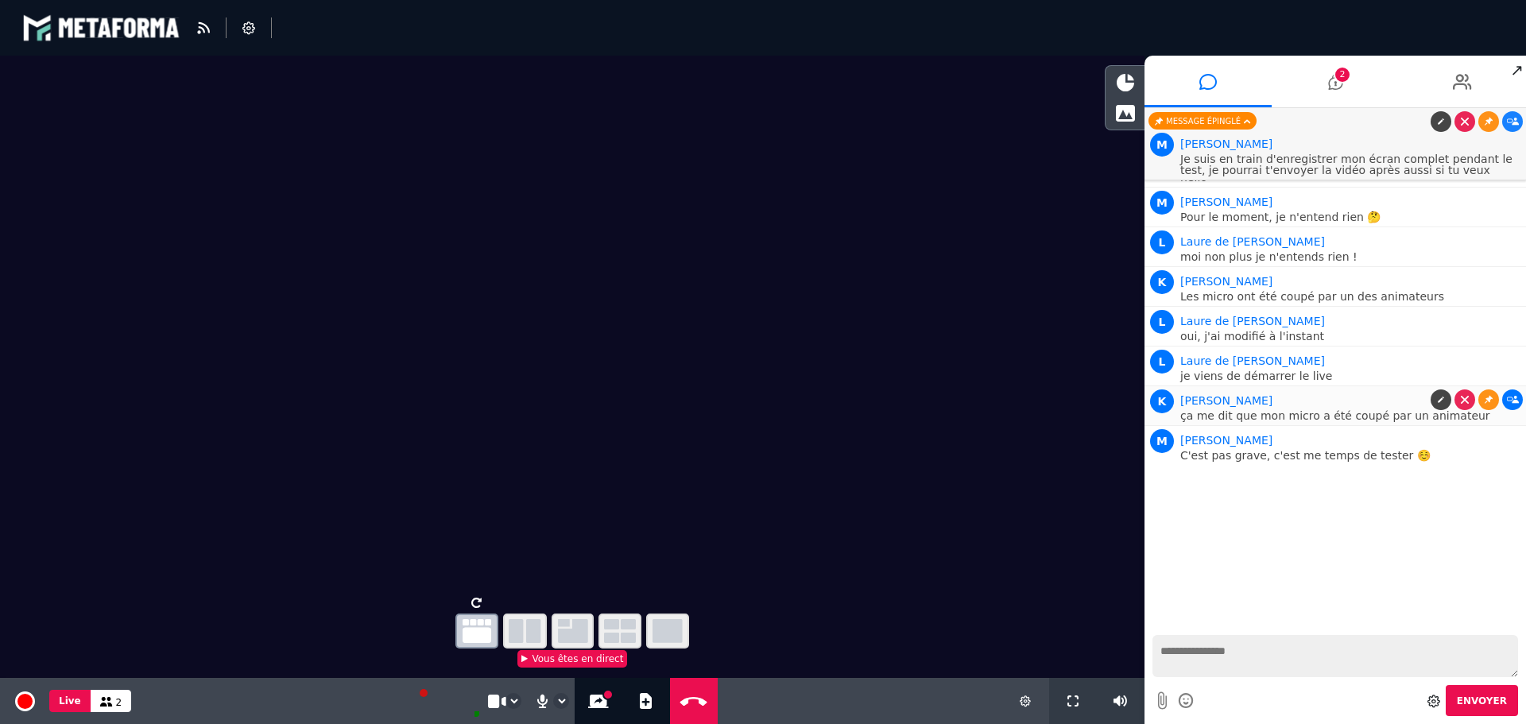
click at [1512, 399] on icon at bounding box center [1513, 400] width 12 height 8
click at [1490, 398] on icon at bounding box center [1489, 400] width 8 height 8
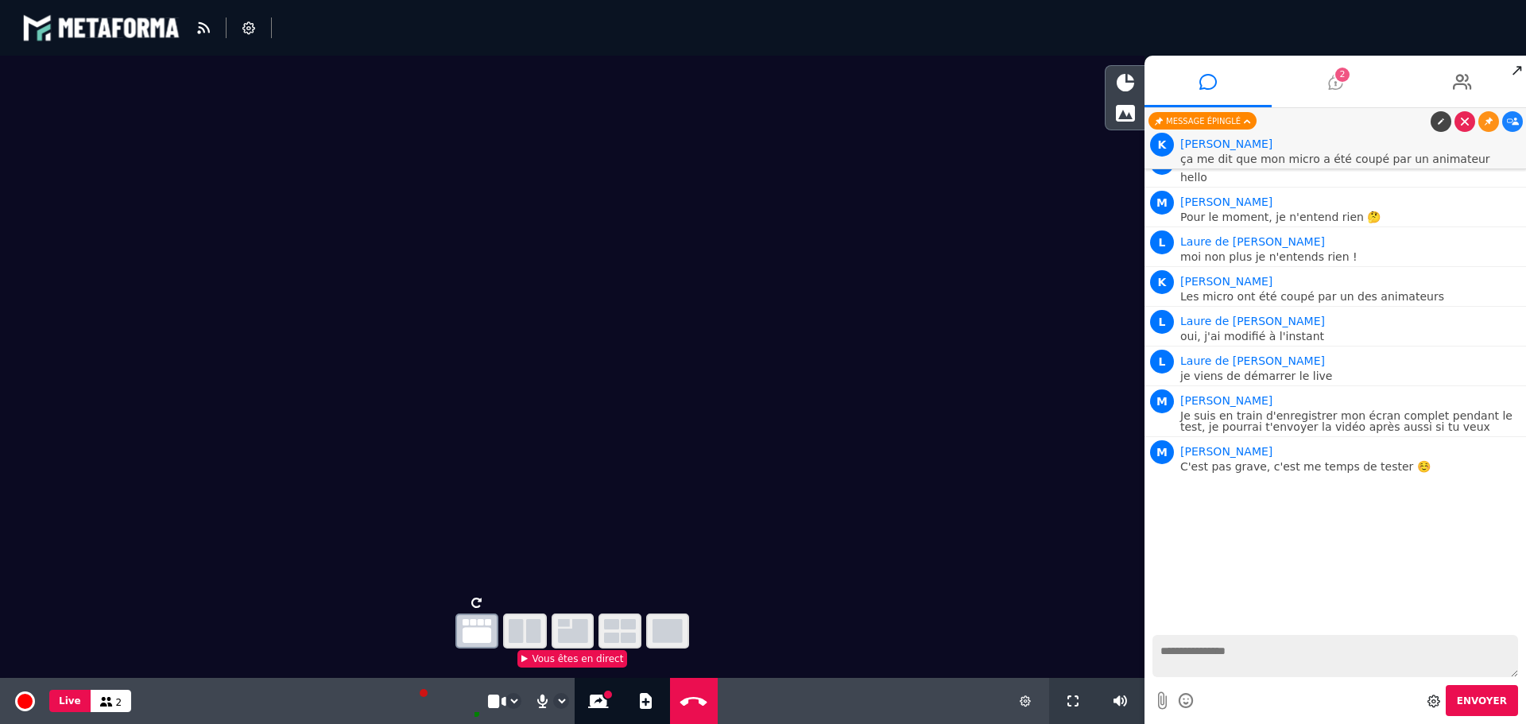
click at [1341, 87] on icon at bounding box center [1335, 82] width 14 height 40
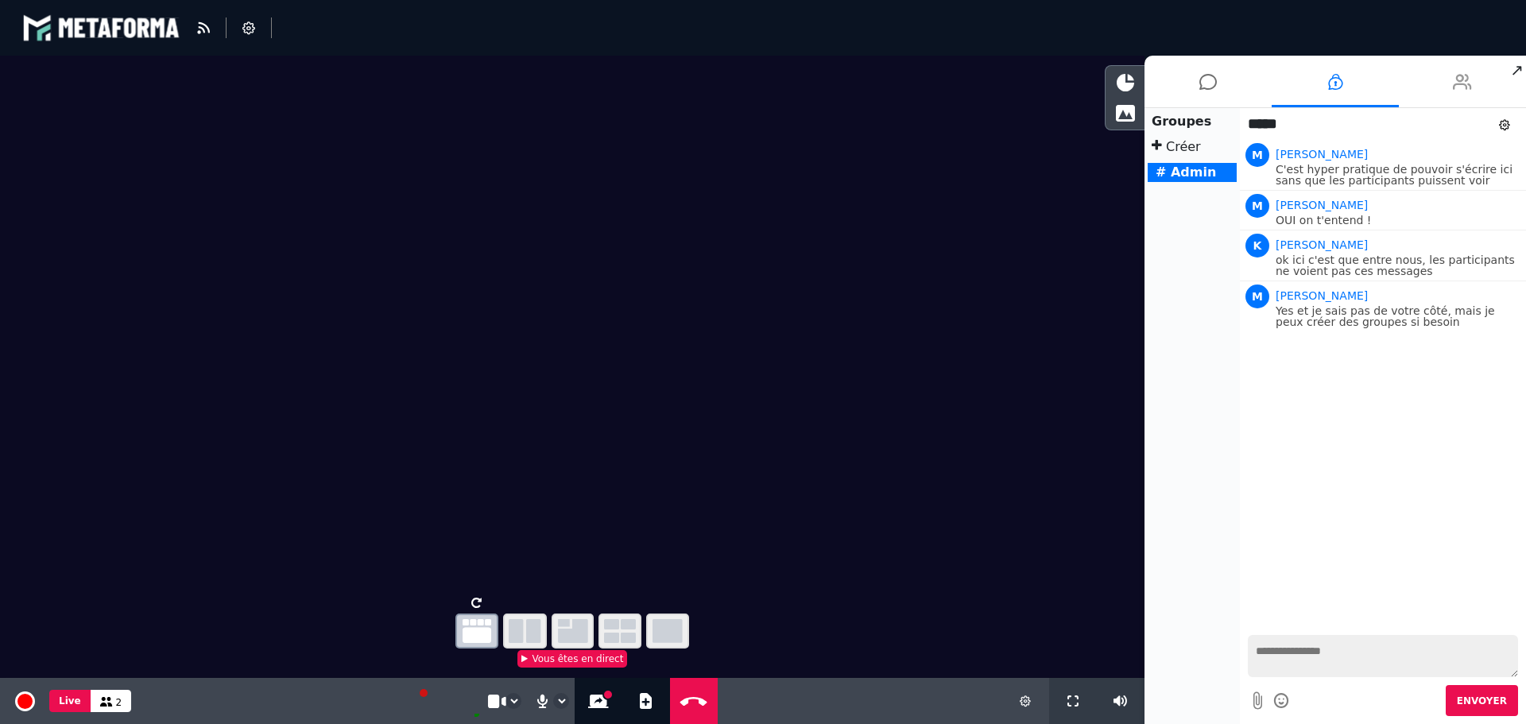
click at [1461, 75] on icon at bounding box center [1462, 82] width 19 height 40
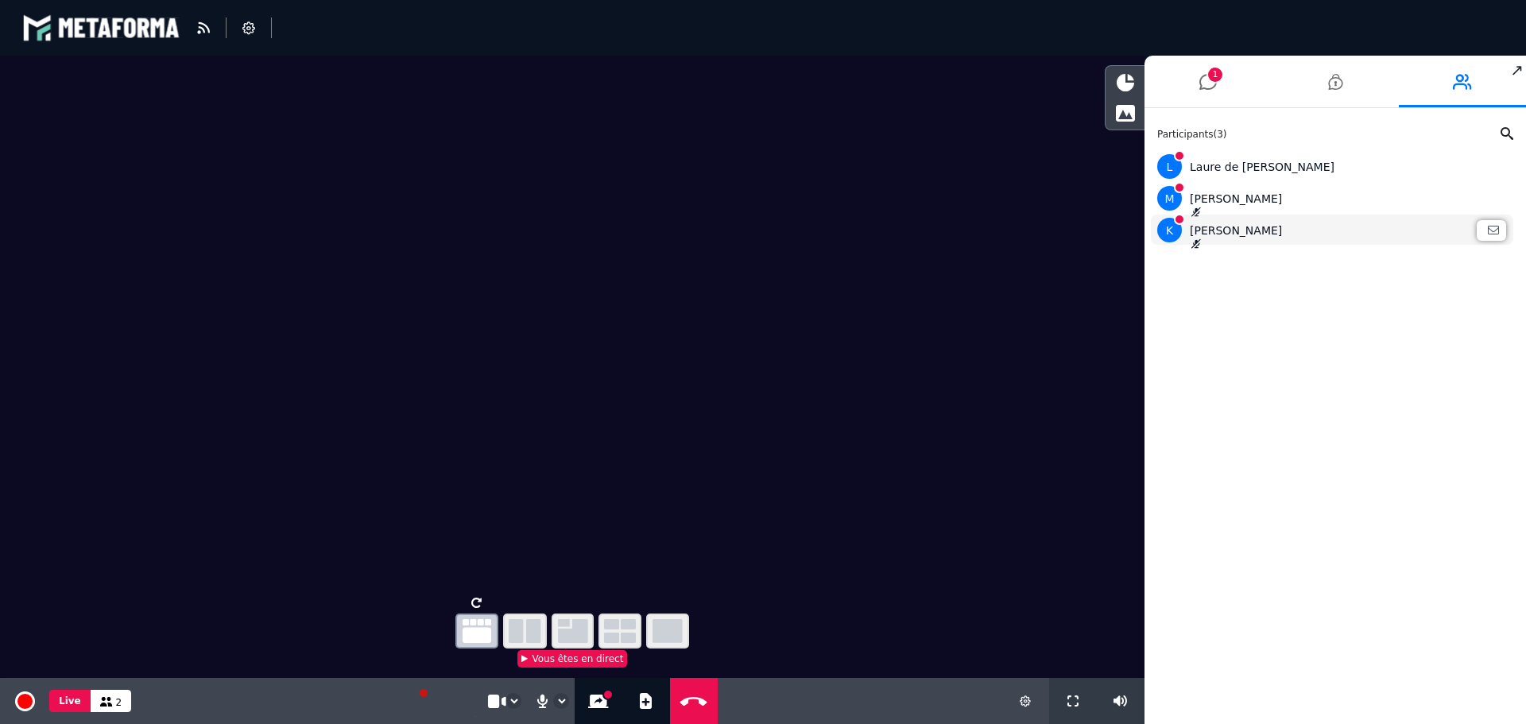
click at [1199, 242] on icon at bounding box center [1195, 244] width 11 height 10
click at [1172, 229] on span "K" at bounding box center [1169, 230] width 25 height 25
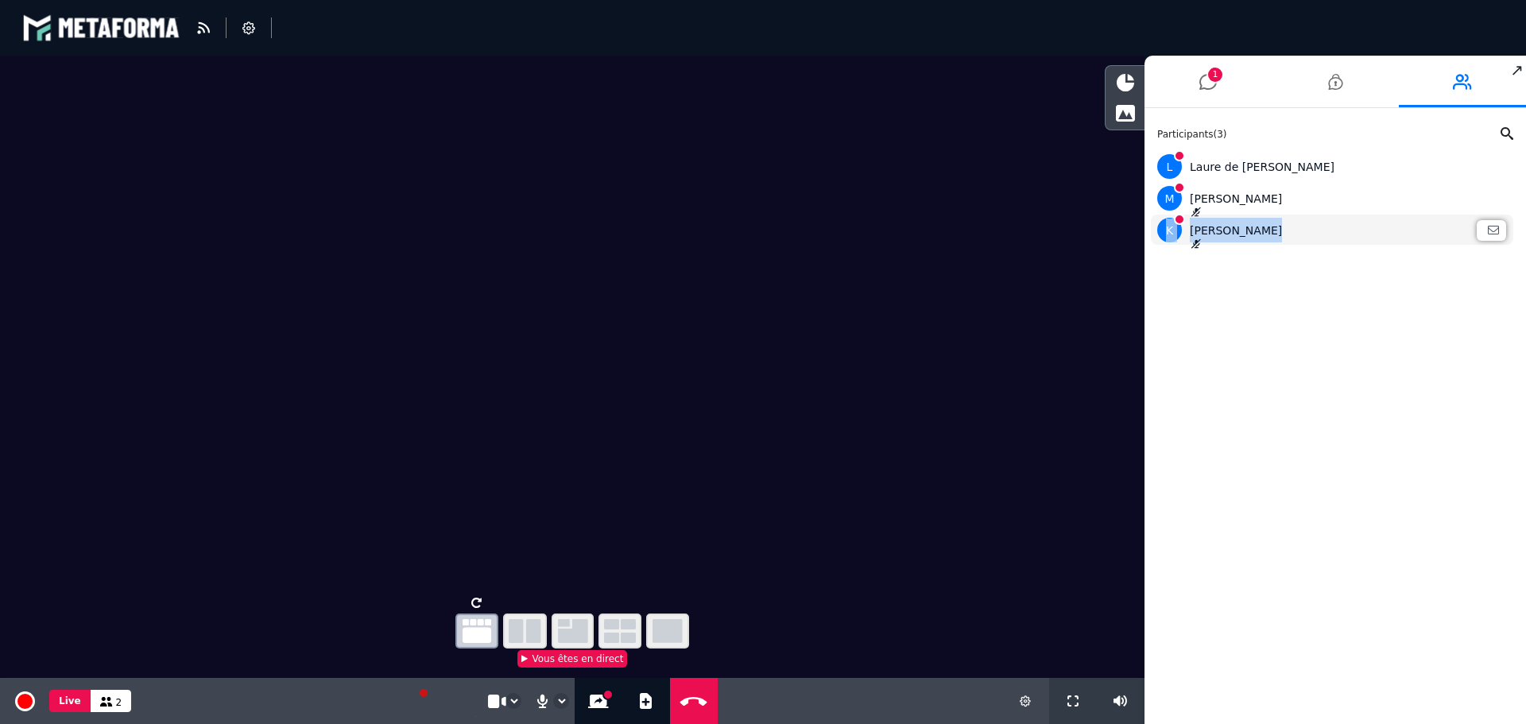
click at [1212, 228] on div "[PERSON_NAME]" at bounding box center [1332, 230] width 350 height 25
click at [1190, 246] on icon at bounding box center [1195, 244] width 11 height 10
click at [1209, 78] on span "1" at bounding box center [1215, 75] width 14 height 14
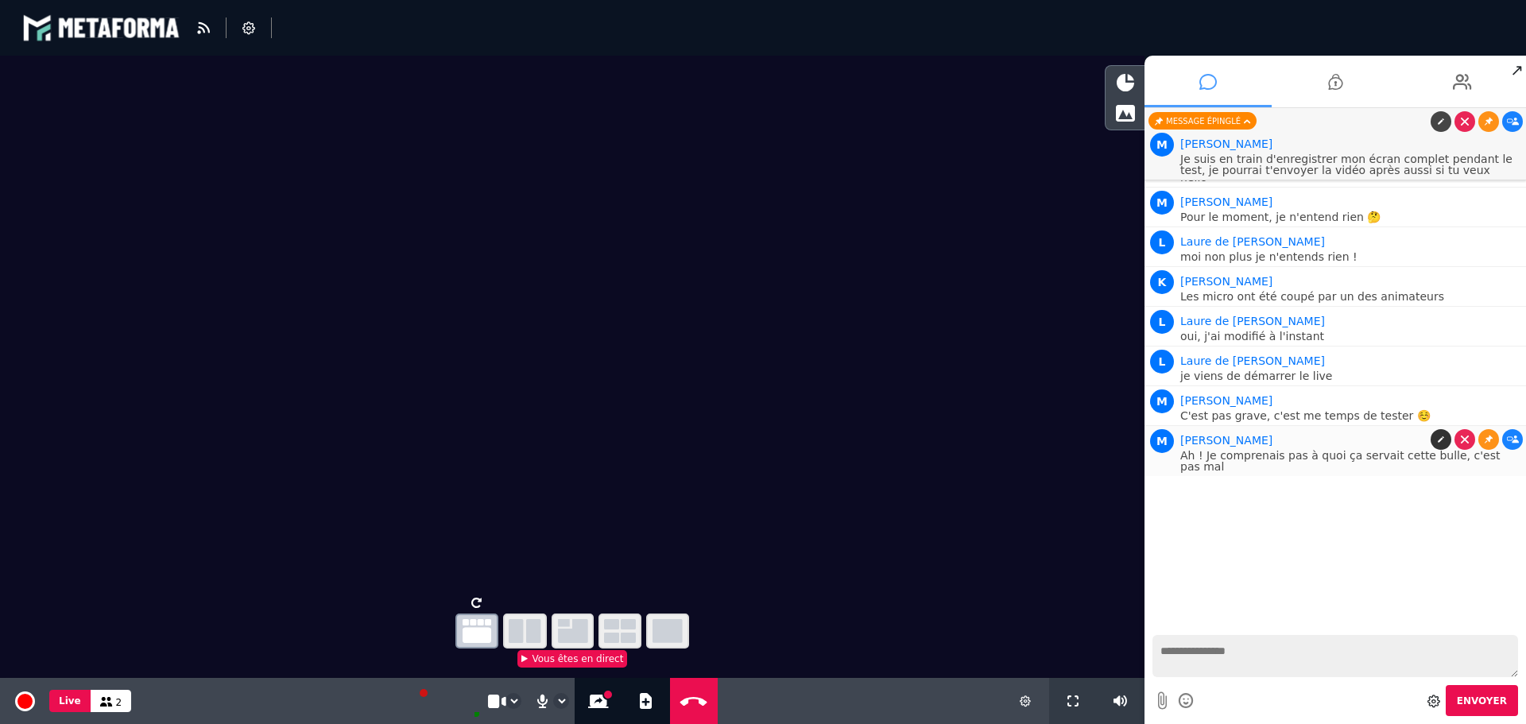
click at [1443, 442] on icon at bounding box center [1441, 440] width 8 height 8
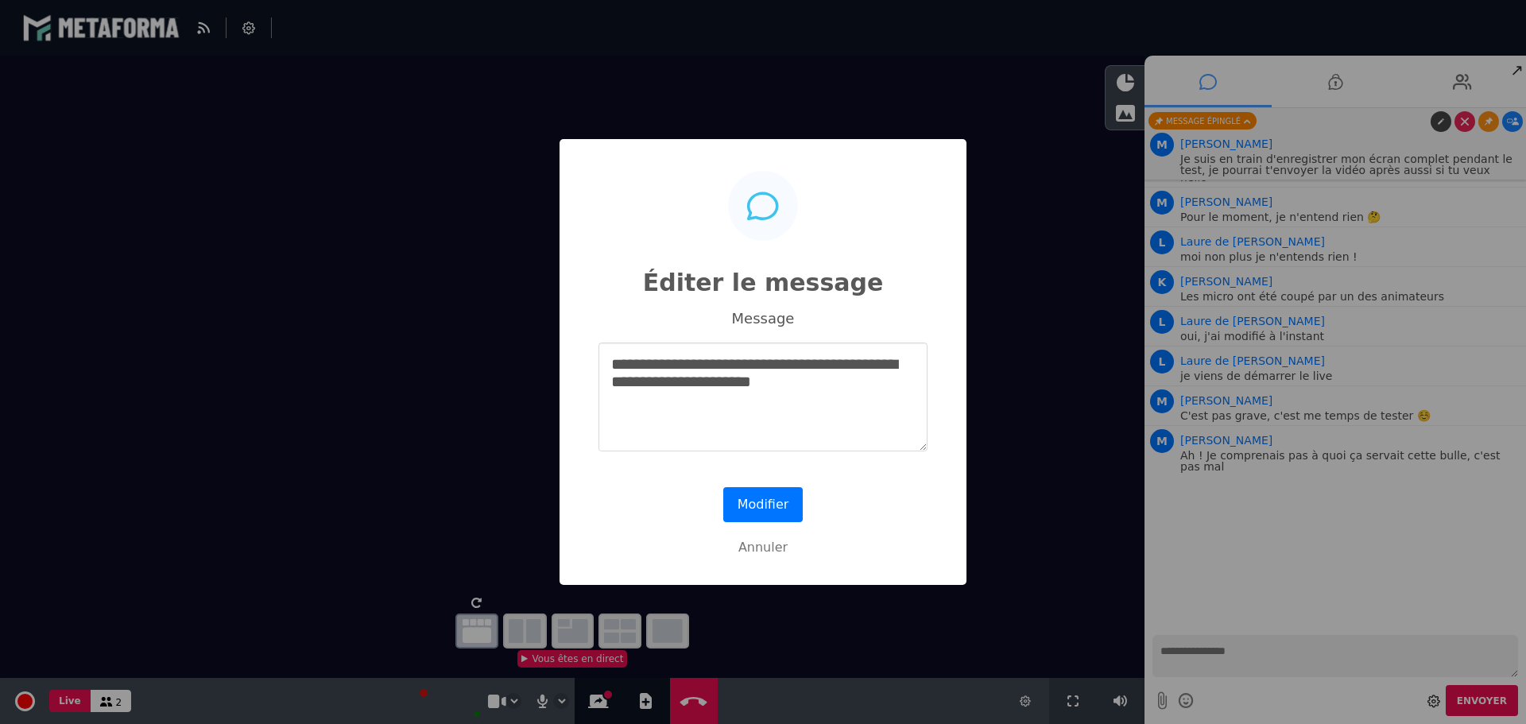
click at [761, 366] on textarea "**********" at bounding box center [763, 397] width 329 height 109
type textarea "**********"
click at [762, 516] on button "Modifier" at bounding box center [762, 504] width 79 height 35
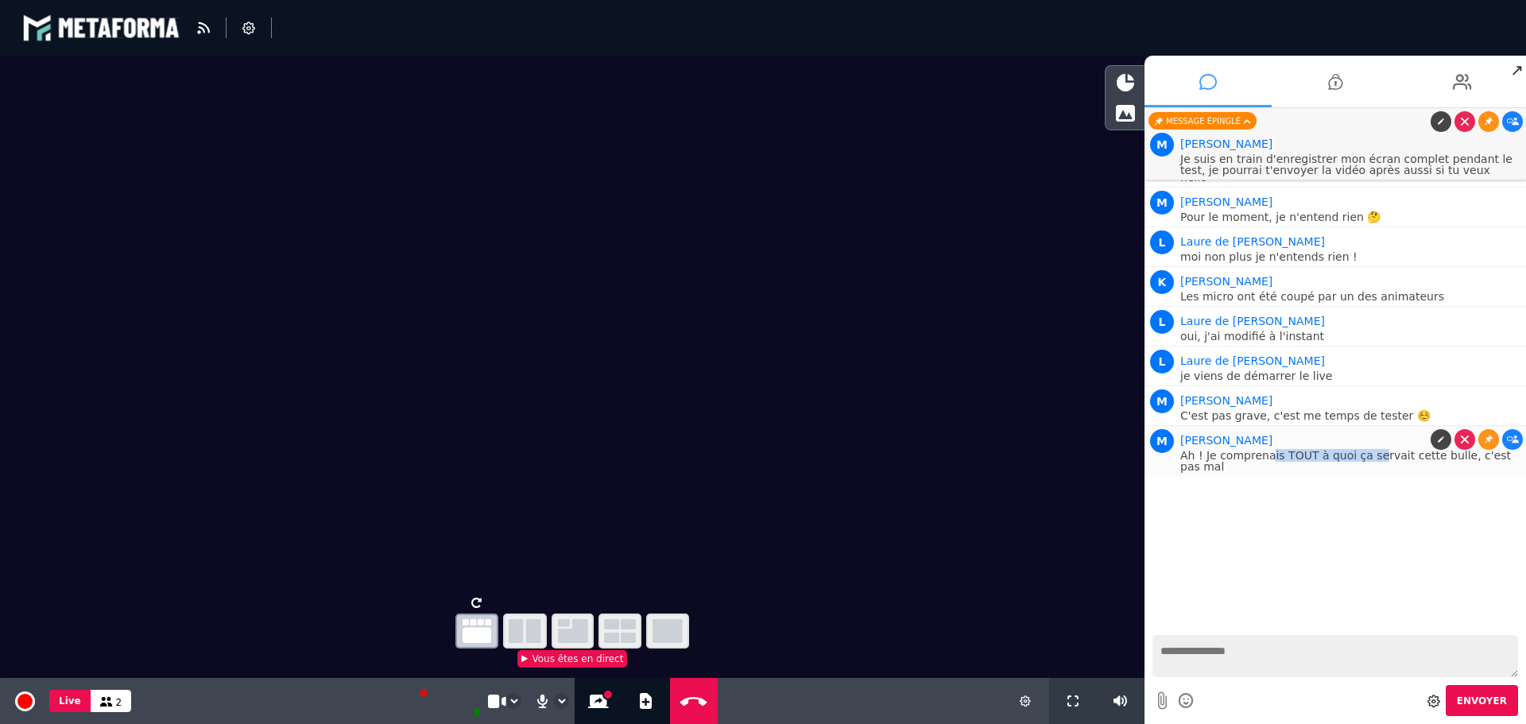
drag, startPoint x: 1266, startPoint y: 461, endPoint x: 1364, endPoint y: 450, distance: 98.4
click at [1364, 450] on p "Ah ! Je comprenais TOUT à quoi ça servait cette bulle, c'est pas mal" at bounding box center [1351, 461] width 342 height 22
click at [1366, 440] on div "[PERSON_NAME]" at bounding box center [1351, 440] width 342 height 19
click at [1465, 433] on link at bounding box center [1465, 439] width 21 height 21
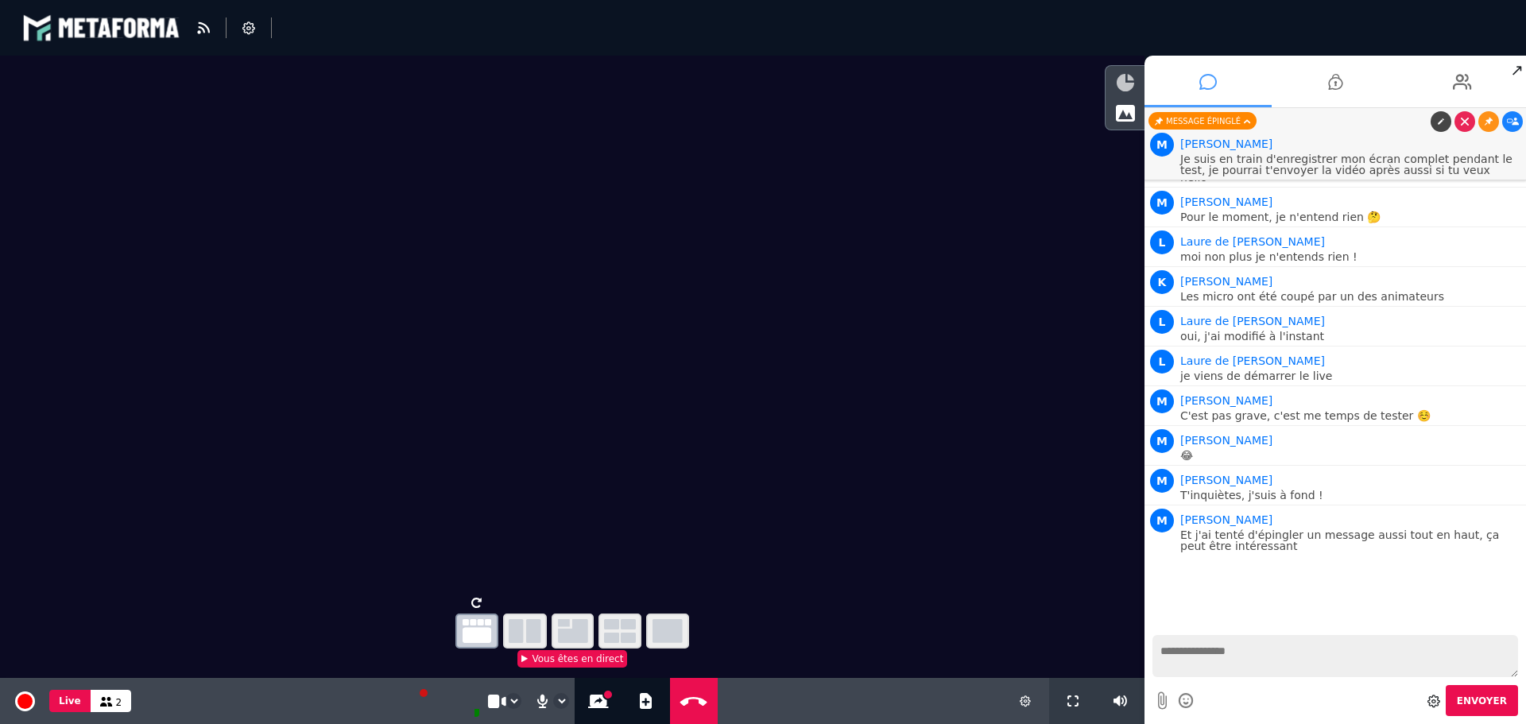
click at [1125, 76] on icon at bounding box center [1125, 82] width 17 height 17
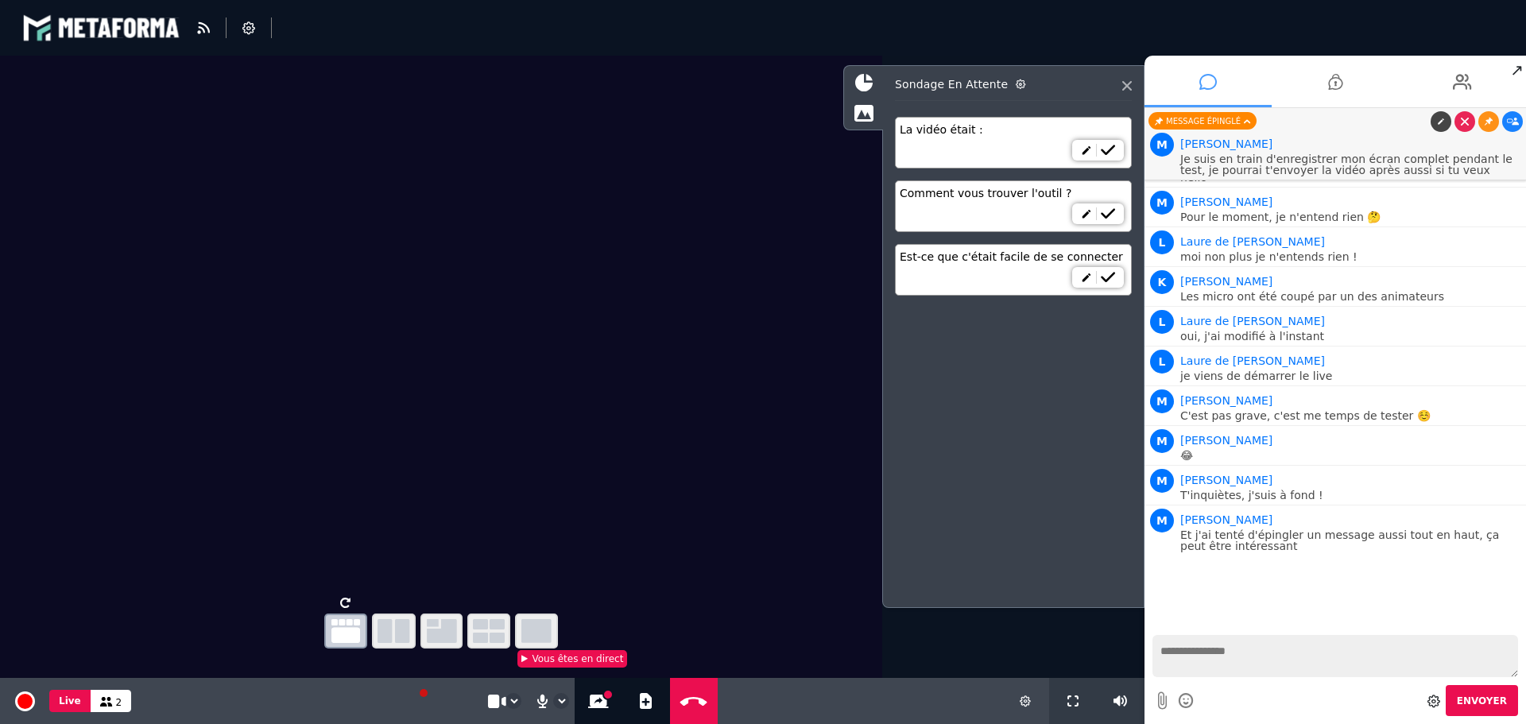
click at [963, 269] on li "Est-ce que c'était facile de se connecter" at bounding box center [1013, 270] width 237 height 52
click at [1318, 549] on p "Et j'ai tenté d'épingler un message aussi tout en haut, ça peut être intéressant" at bounding box center [1351, 540] width 342 height 22
click at [864, 112] on icon at bounding box center [864, 112] width 20 height 17
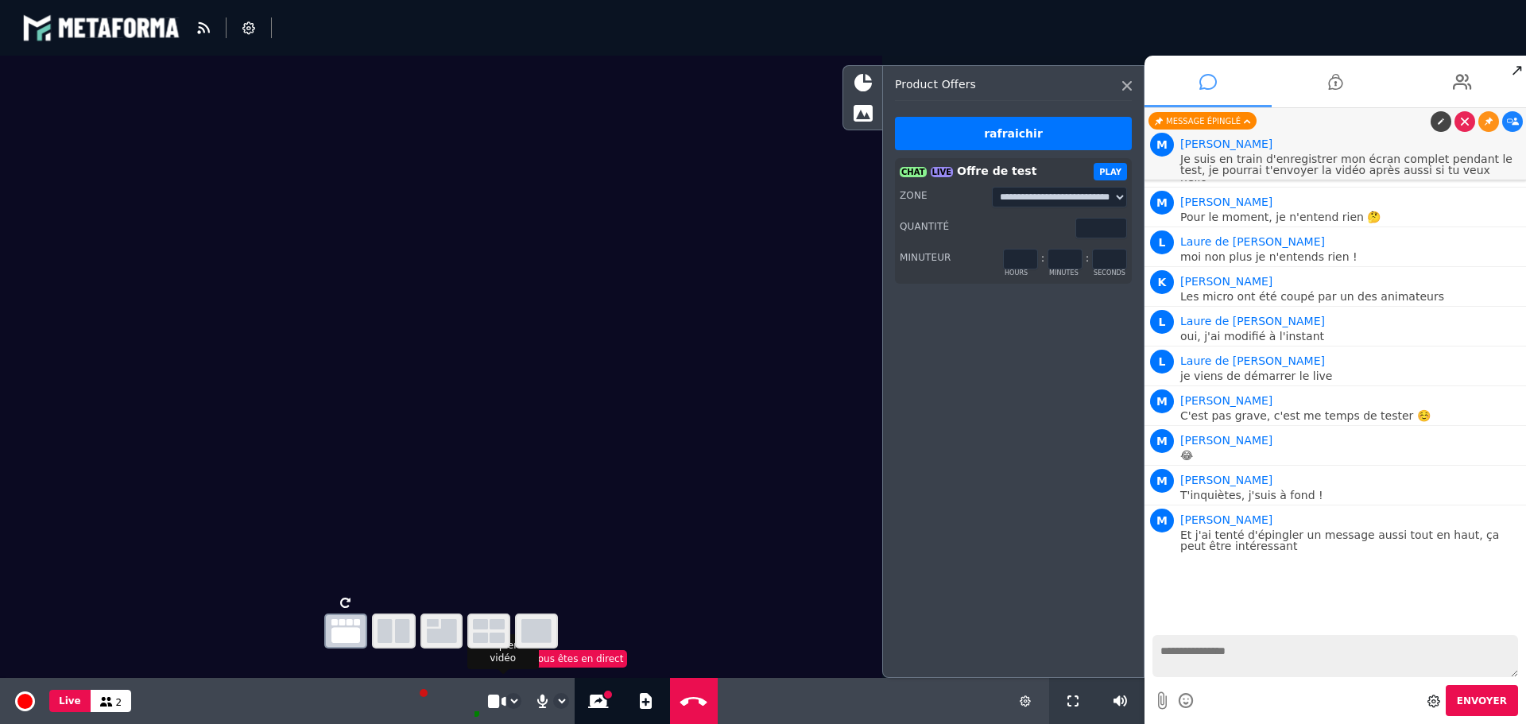
click at [508, 703] on select "**********" at bounding box center [513, 701] width 14 height 14
click at [564, 704] on select "**********" at bounding box center [561, 701] width 14 height 14
click at [558, 703] on select "**********" at bounding box center [561, 701] width 14 height 14
click at [1029, 701] on div "**********" at bounding box center [1013, 394] width 262 height 659
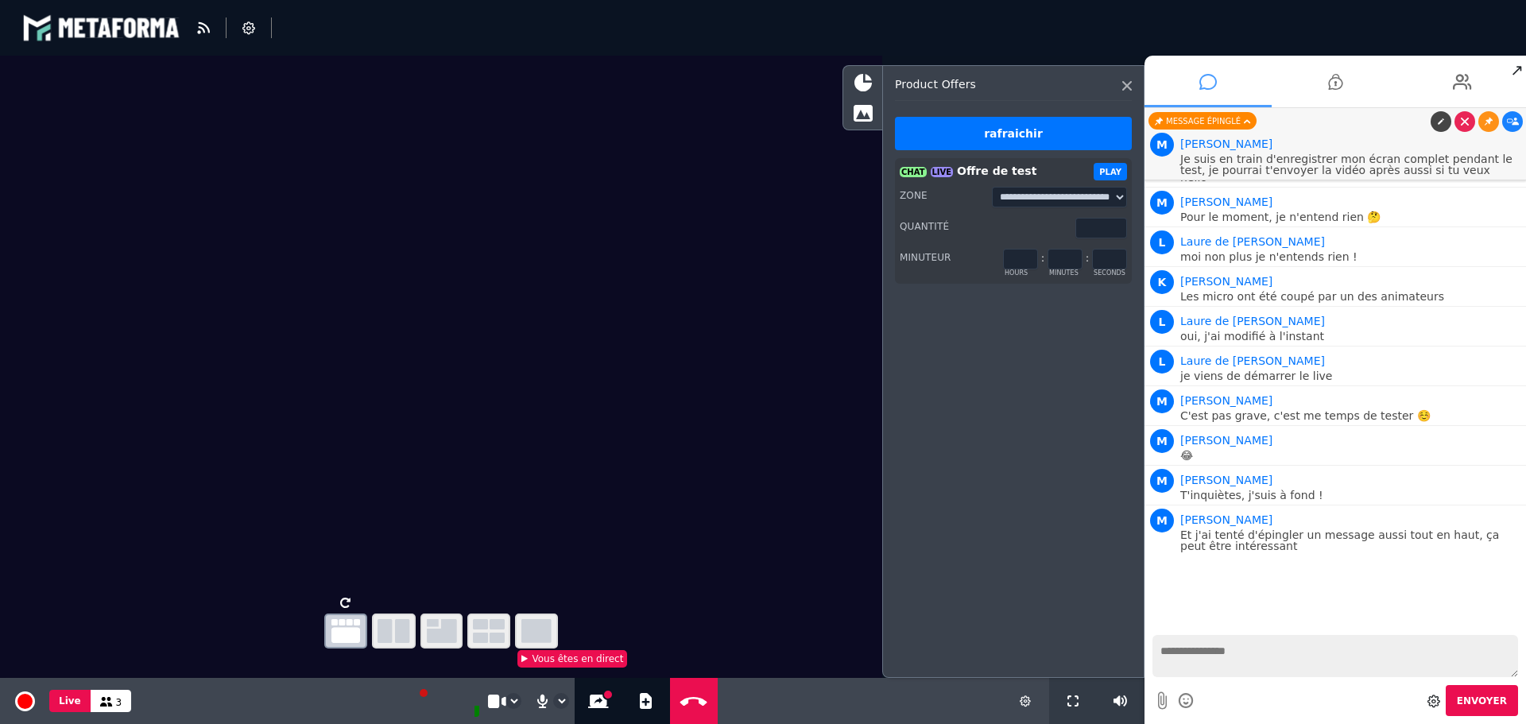
click at [1025, 705] on div "**********" at bounding box center [1013, 394] width 262 height 659
click at [860, 86] on icon at bounding box center [862, 82] width 17 height 17
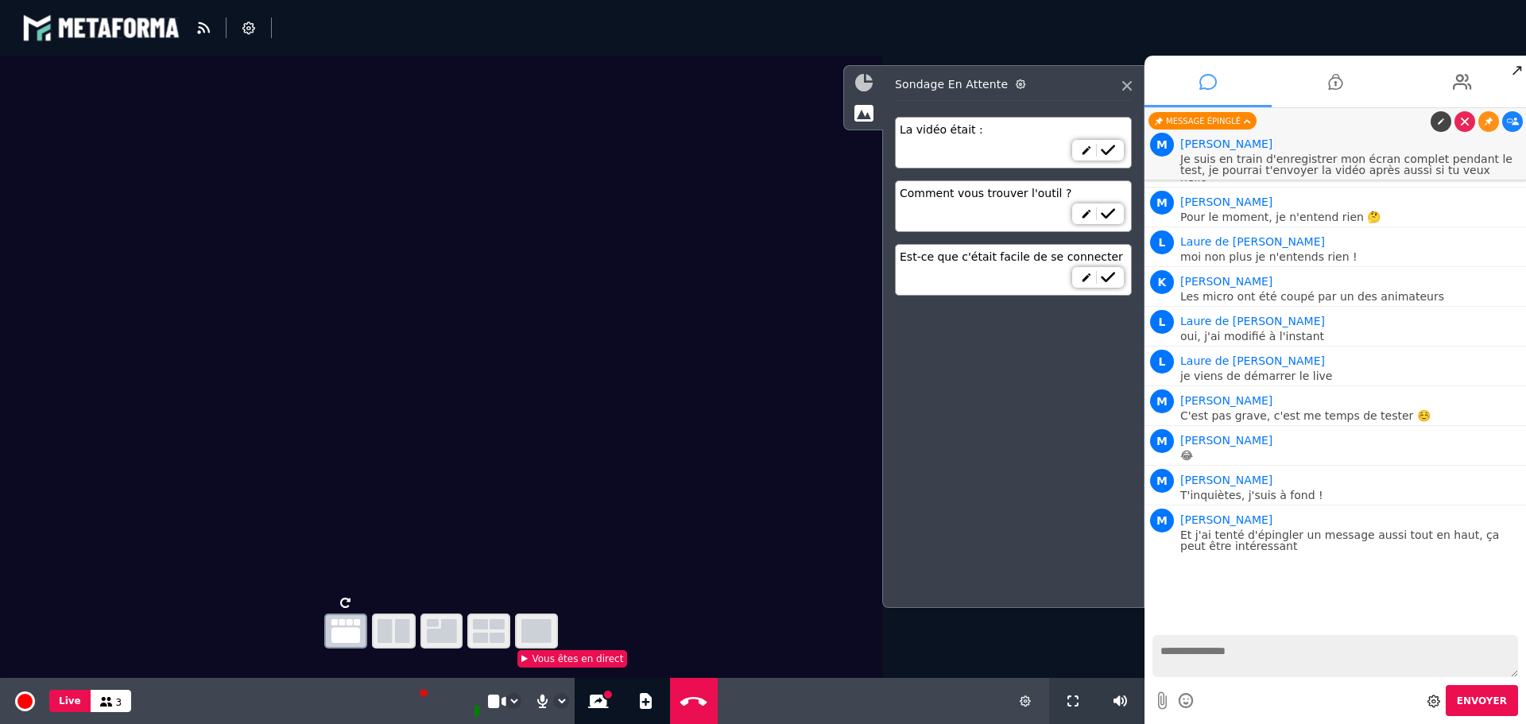
click at [862, 76] on icon at bounding box center [863, 82] width 17 height 17
click at [1129, 83] on icon at bounding box center [1127, 86] width 10 height 10
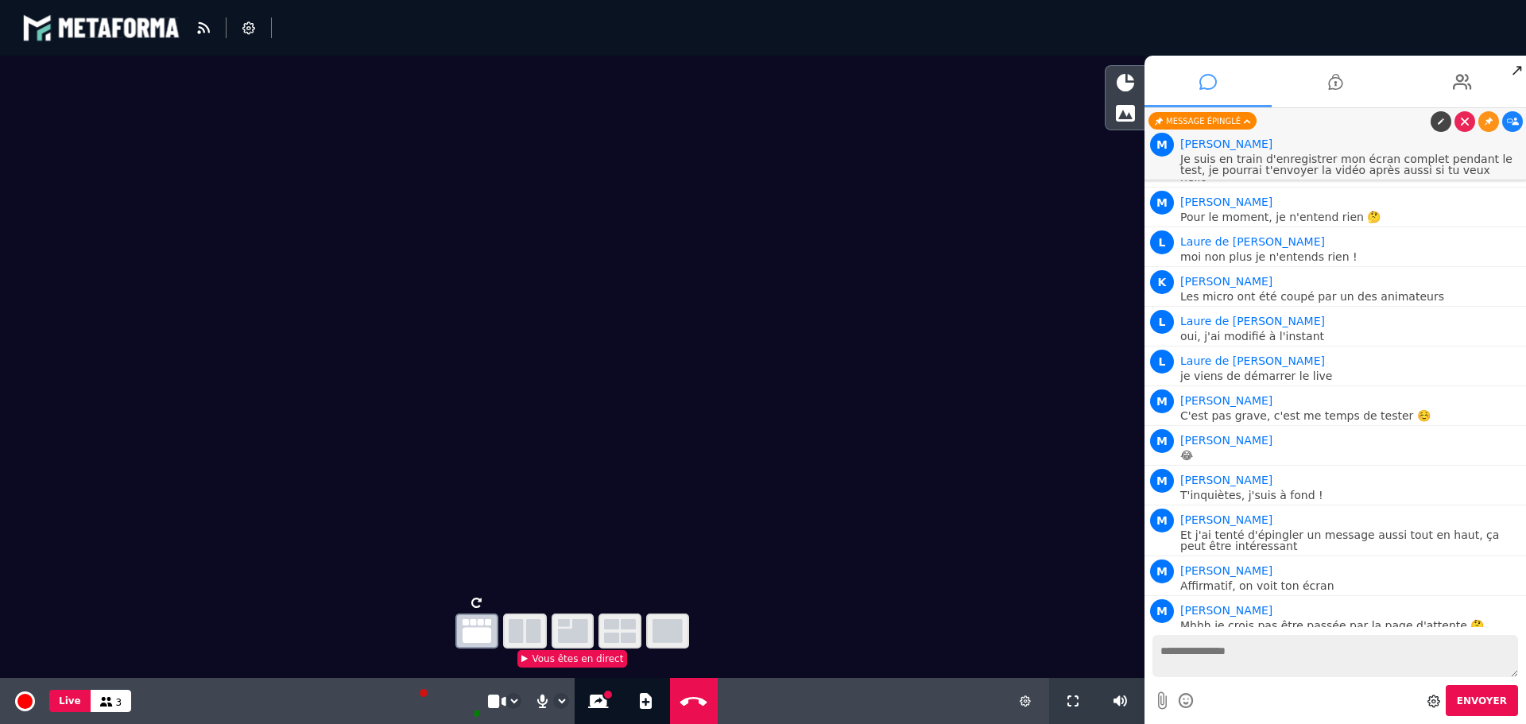
scroll to position [8, 0]
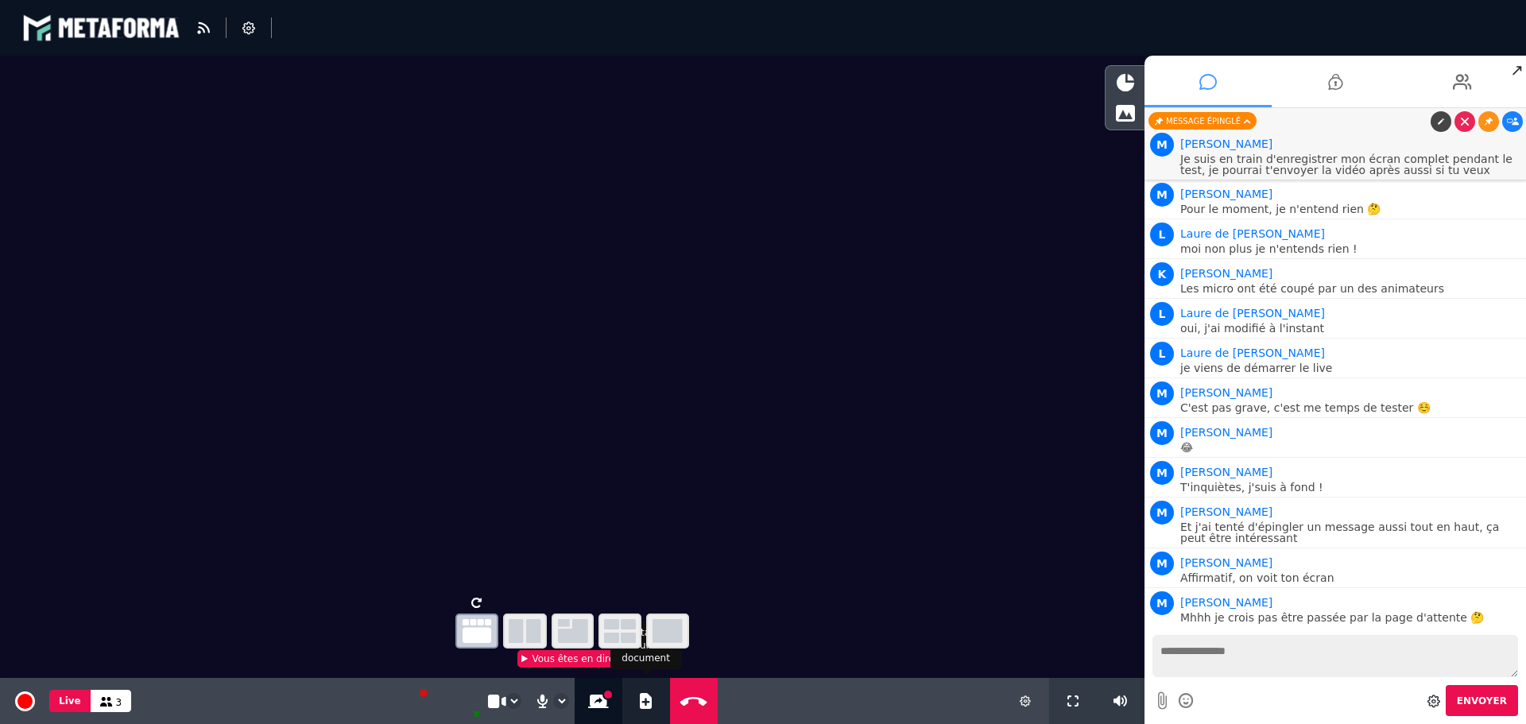
click at [648, 695] on icon at bounding box center [646, 701] width 12 height 16
select select "****"
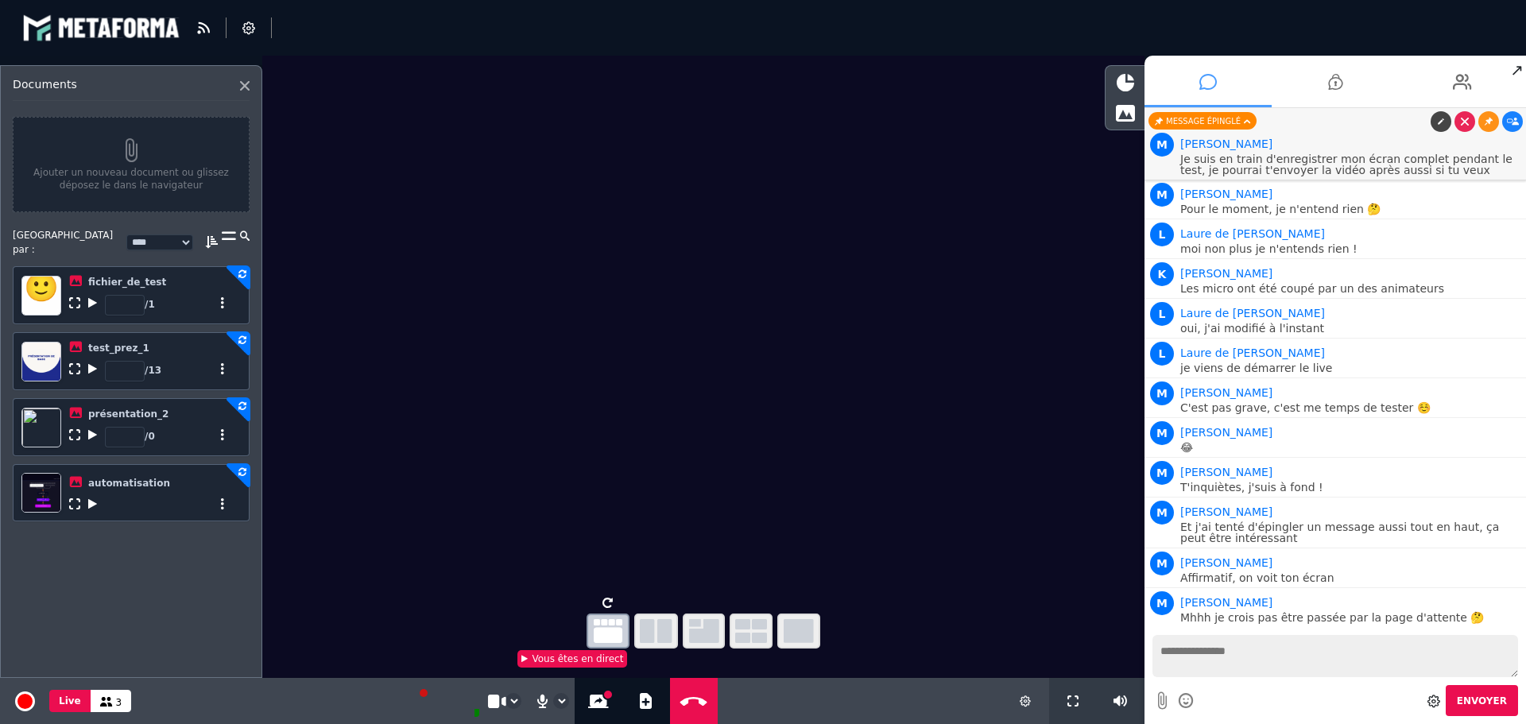
click at [656, 633] on icon "button" at bounding box center [656, 631] width 33 height 24
click at [701, 628] on icon "button" at bounding box center [704, 631] width 30 height 24
click at [756, 627] on icon "button" at bounding box center [751, 631] width 32 height 24
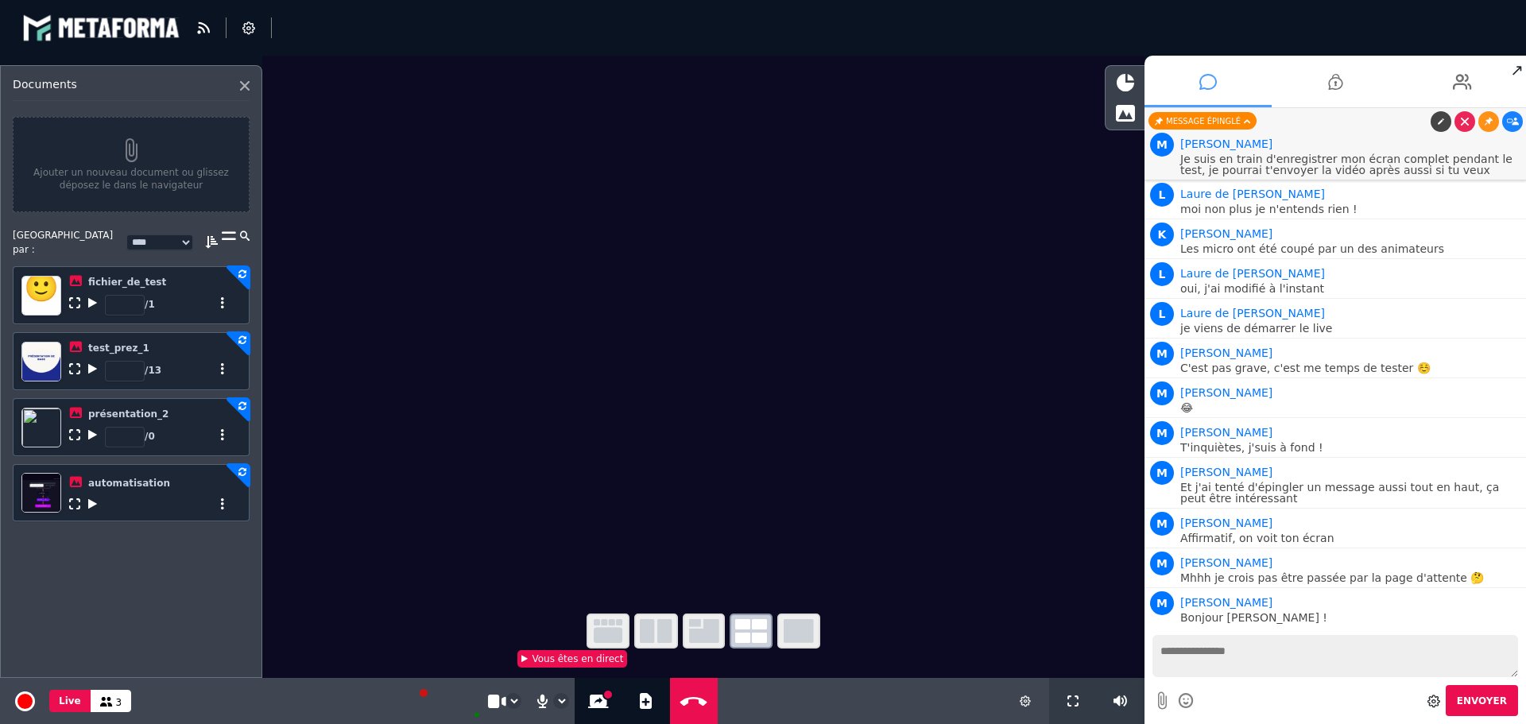
click at [901, 192] on video at bounding box center [703, 323] width 882 height 535
click at [1470, 85] on icon at bounding box center [1462, 82] width 19 height 40
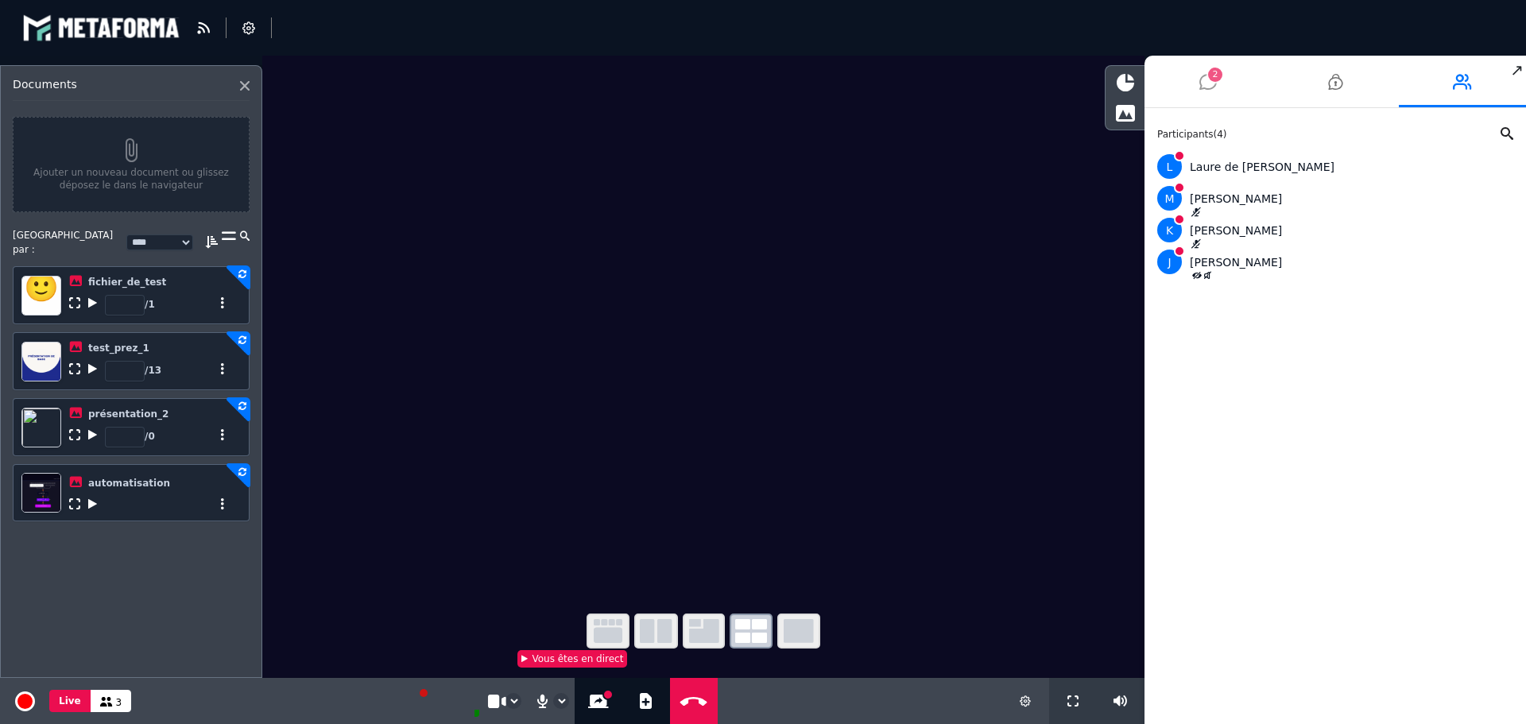
click at [91, 363] on icon at bounding box center [92, 368] width 9 height 11
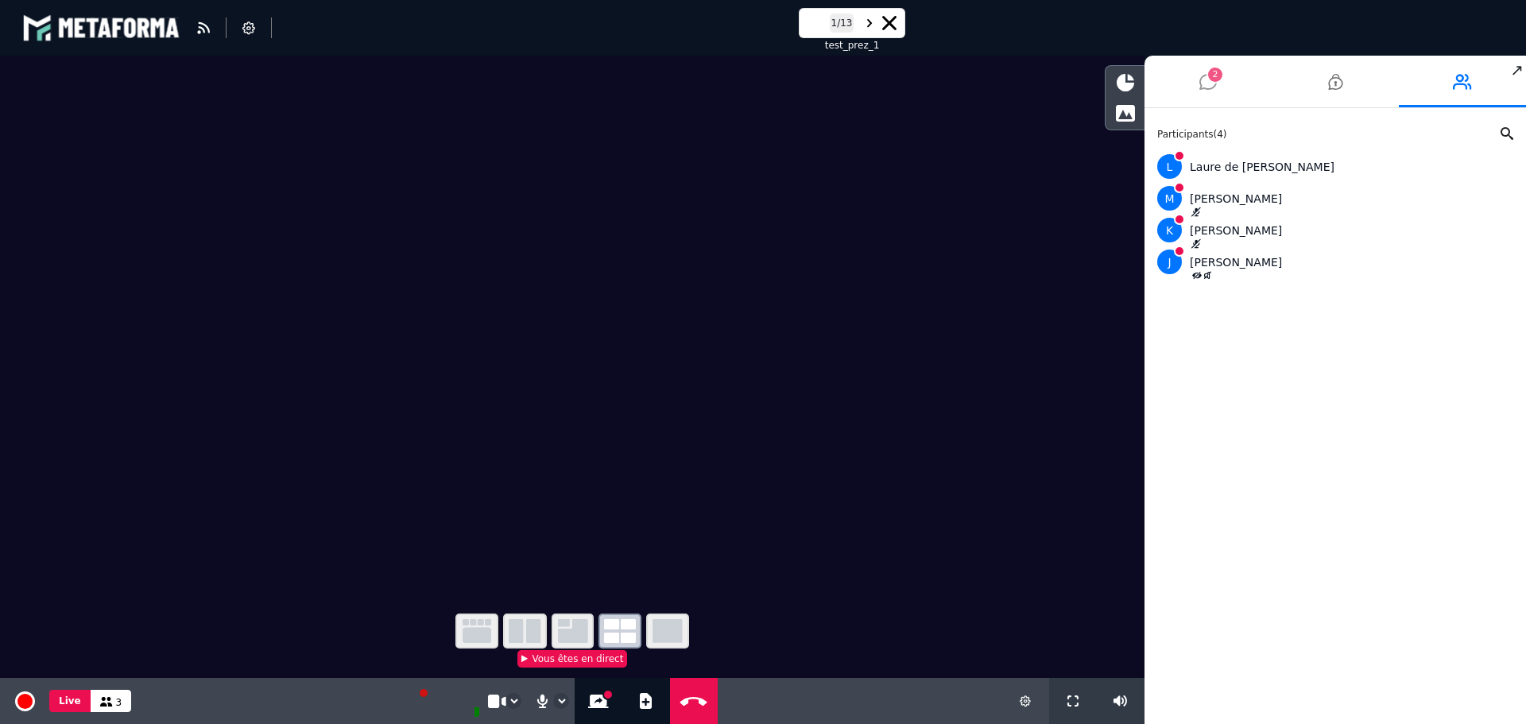
click at [477, 626] on icon "button" at bounding box center [477, 631] width 29 height 24
click at [833, 396] on video at bounding box center [572, 323] width 1145 height 535
click at [870, 24] on icon at bounding box center [869, 23] width 5 height 14
click at [812, 21] on icon at bounding box center [814, 23] width 5 height 14
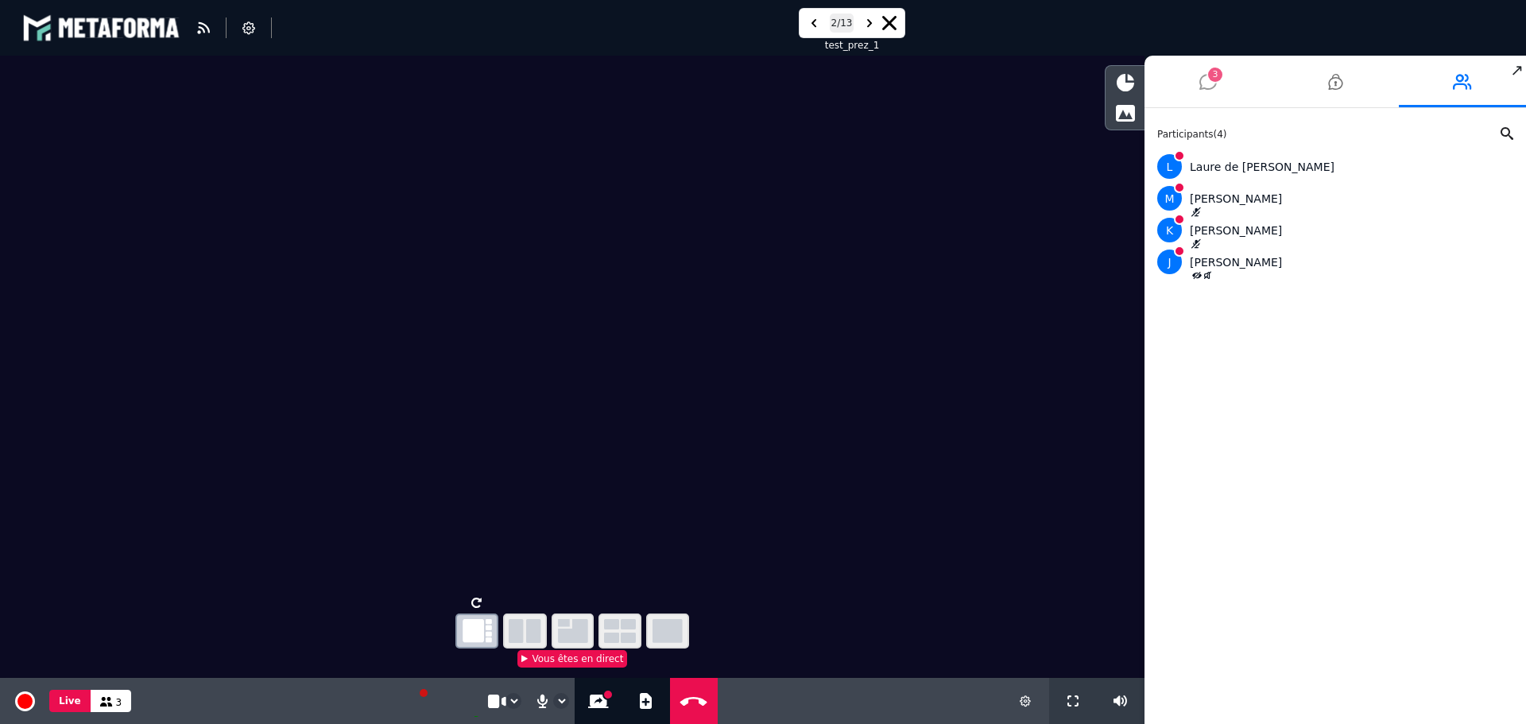
click at [870, 21] on icon at bounding box center [869, 23] width 5 height 14
click at [870, 20] on icon at bounding box center [869, 23] width 5 height 14
click at [893, 27] on icon at bounding box center [889, 23] width 14 height 14
click at [643, 697] on icon at bounding box center [646, 701] width 12 height 16
select select "****"
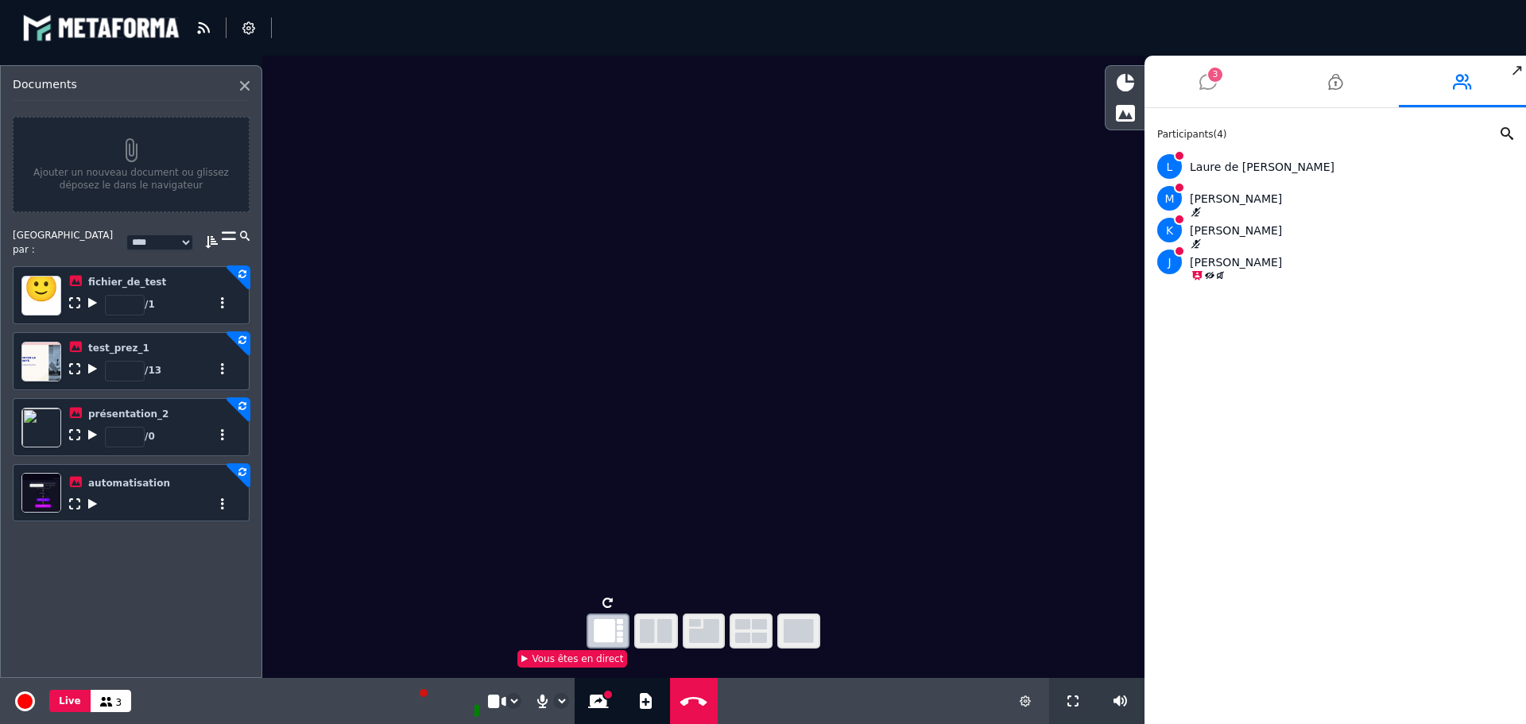
click at [95, 429] on icon at bounding box center [92, 434] width 9 height 11
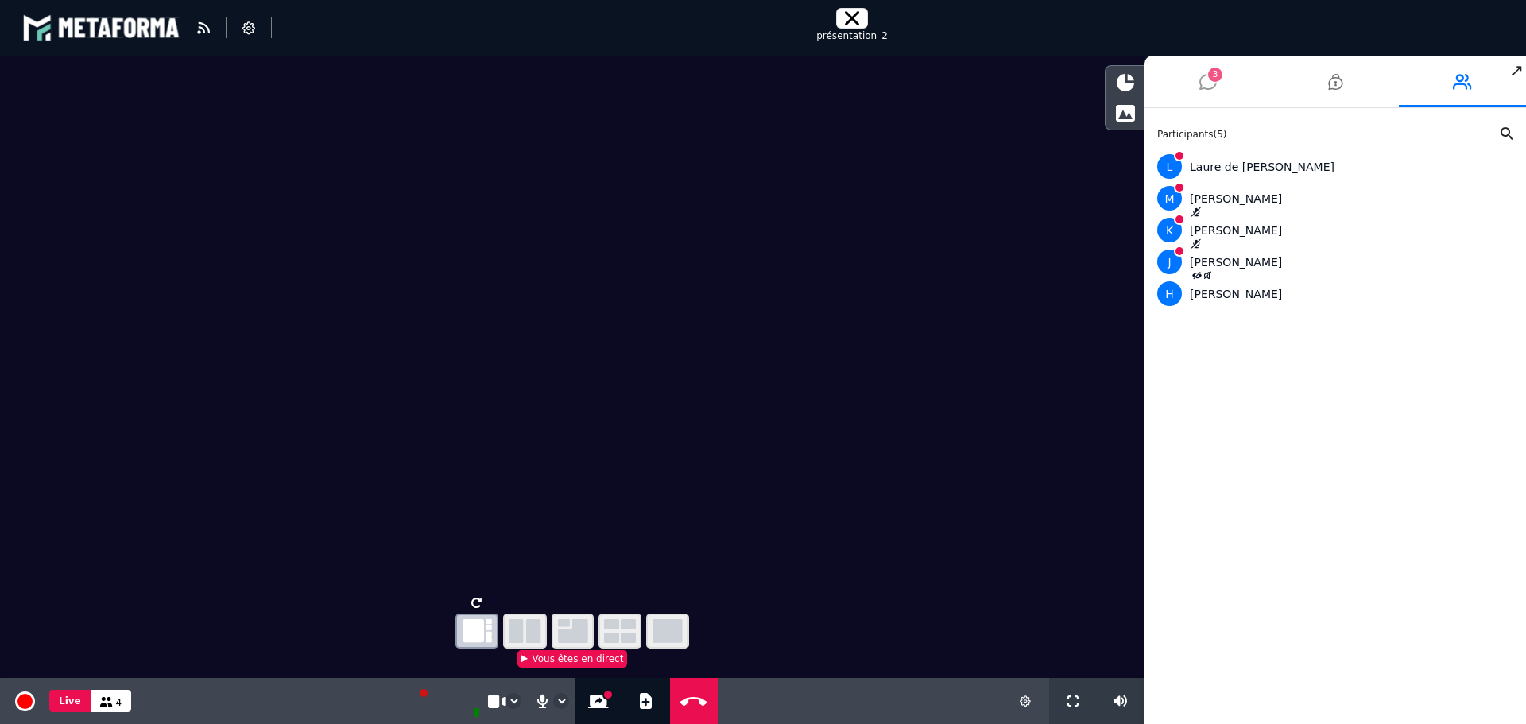
click at [797, 23] on div "blastream fr en fr" at bounding box center [763, 28] width 1482 height 48
click at [861, 15] on button at bounding box center [852, 18] width 21 height 14
click at [629, 704] on div "Ajouter un document" at bounding box center [646, 701] width 48 height 46
select select "****"
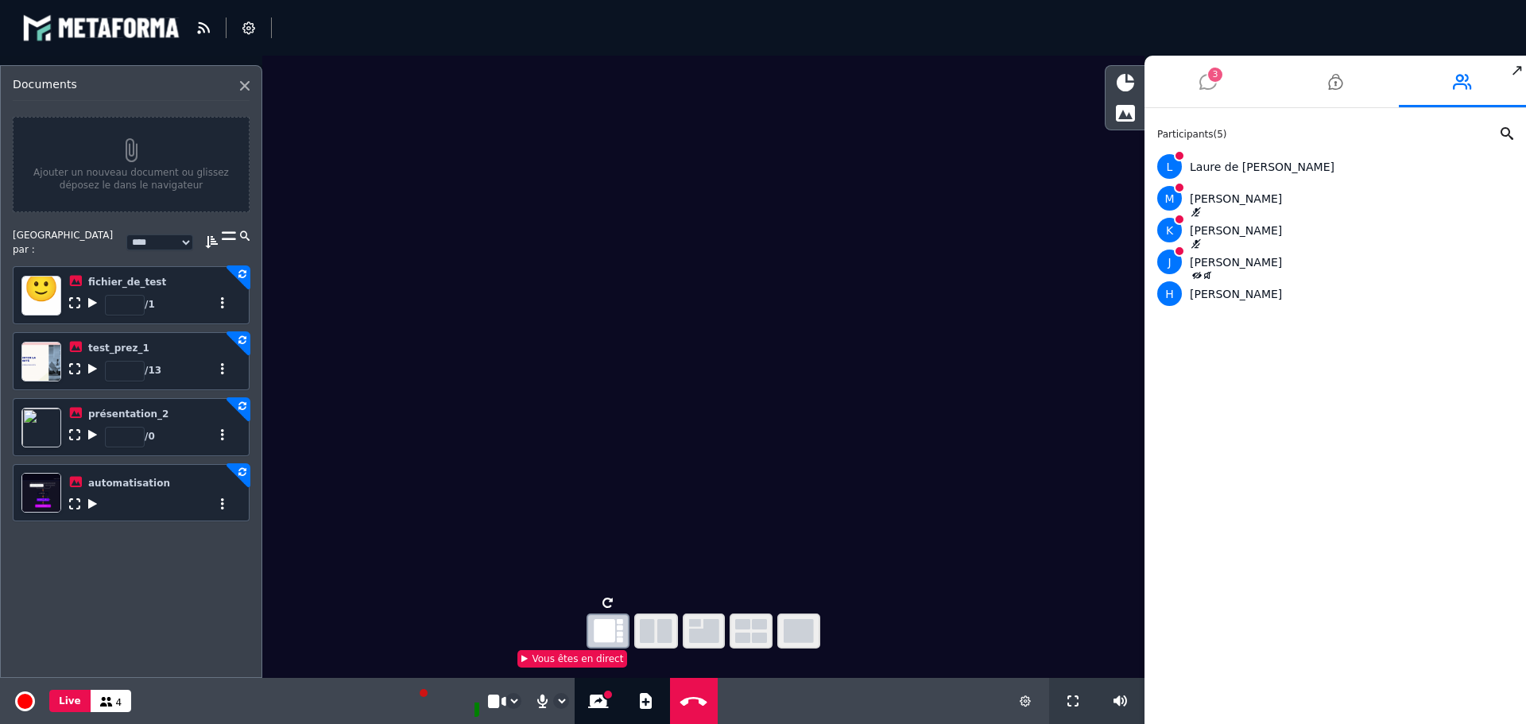
click at [91, 429] on icon at bounding box center [92, 434] width 9 height 11
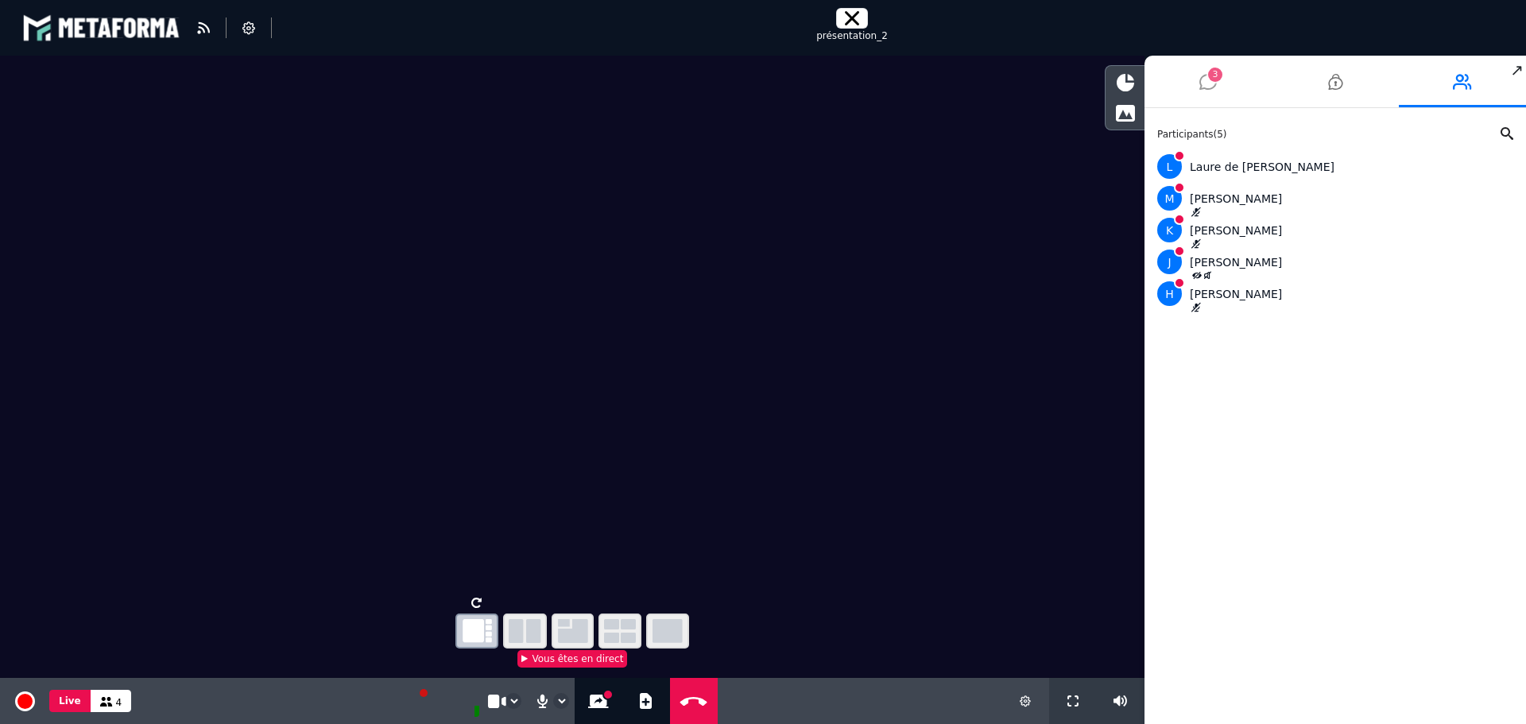
click at [1216, 76] on span "3" at bounding box center [1215, 75] width 14 height 14
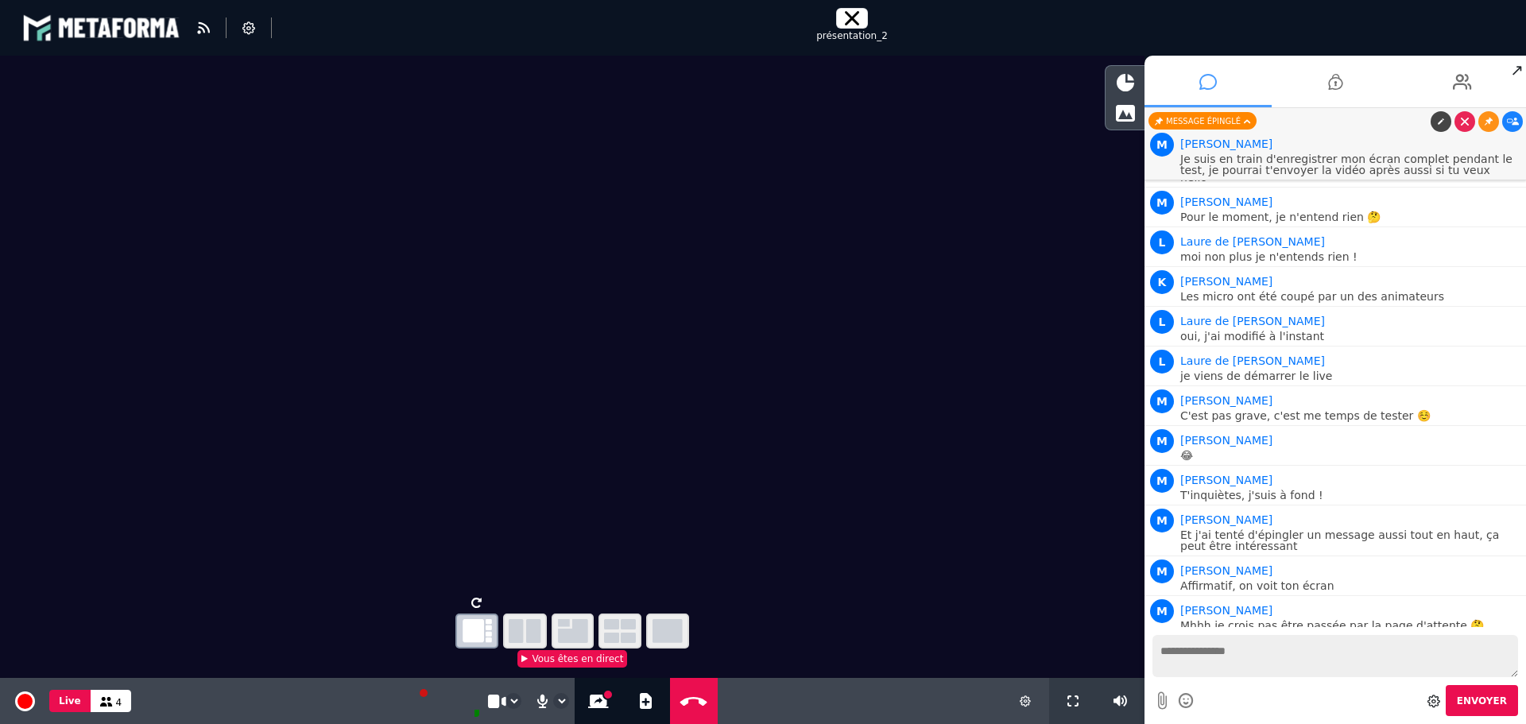
scroll to position [178, 0]
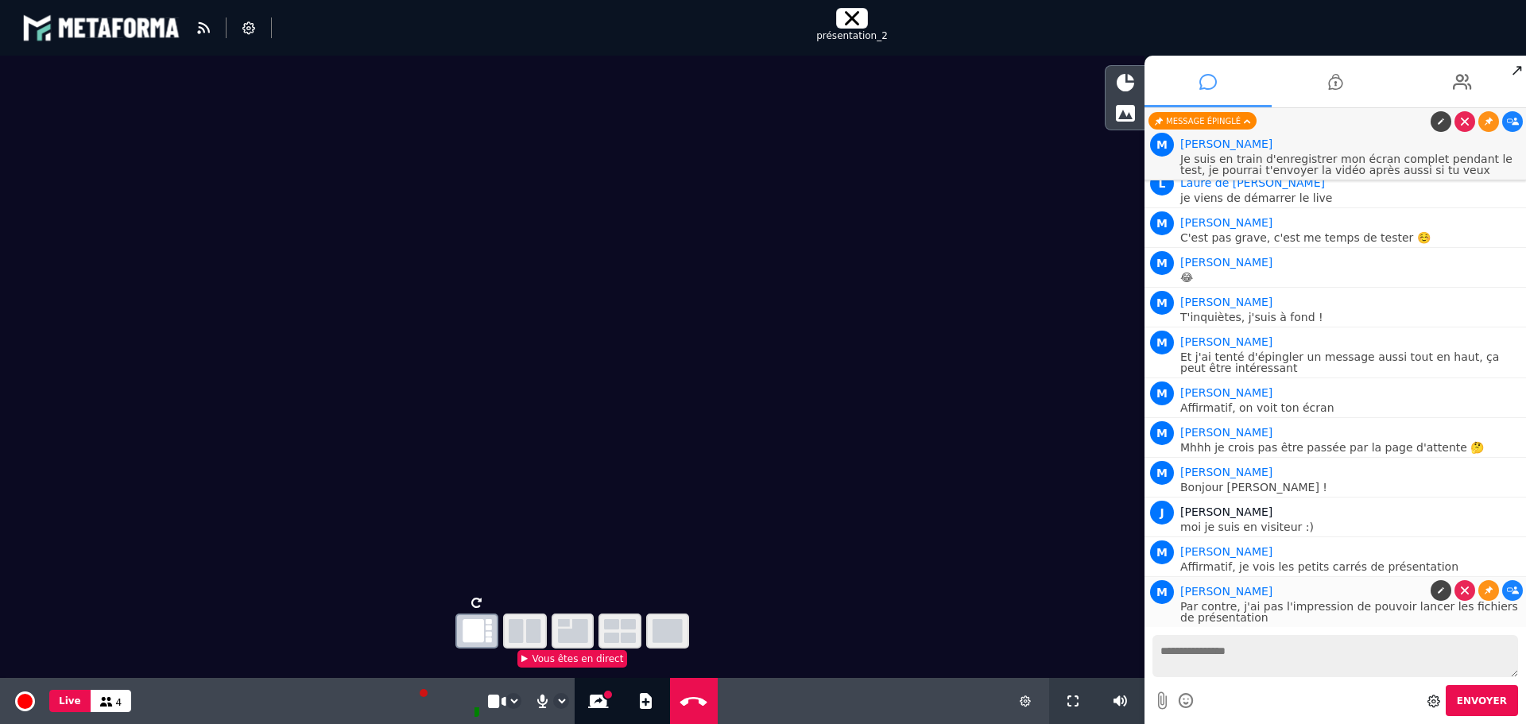
click at [1220, 615] on p "Par contre, j'ai pas l'impression de pouvoir lancer les fichiers de présentation" at bounding box center [1351, 612] width 342 height 22
click at [641, 699] on icon at bounding box center [646, 701] width 12 height 16
select select "****"
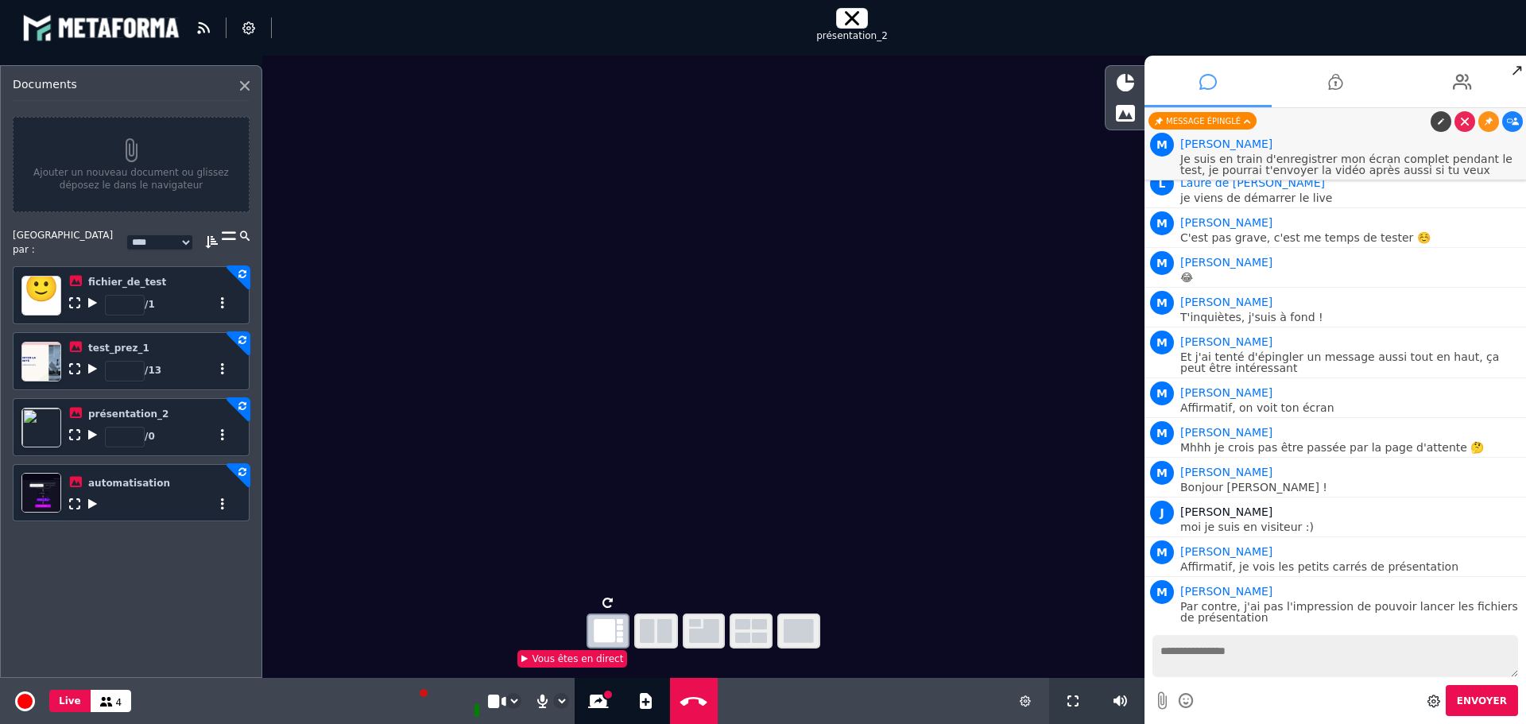
click at [90, 297] on icon at bounding box center [92, 302] width 9 height 11
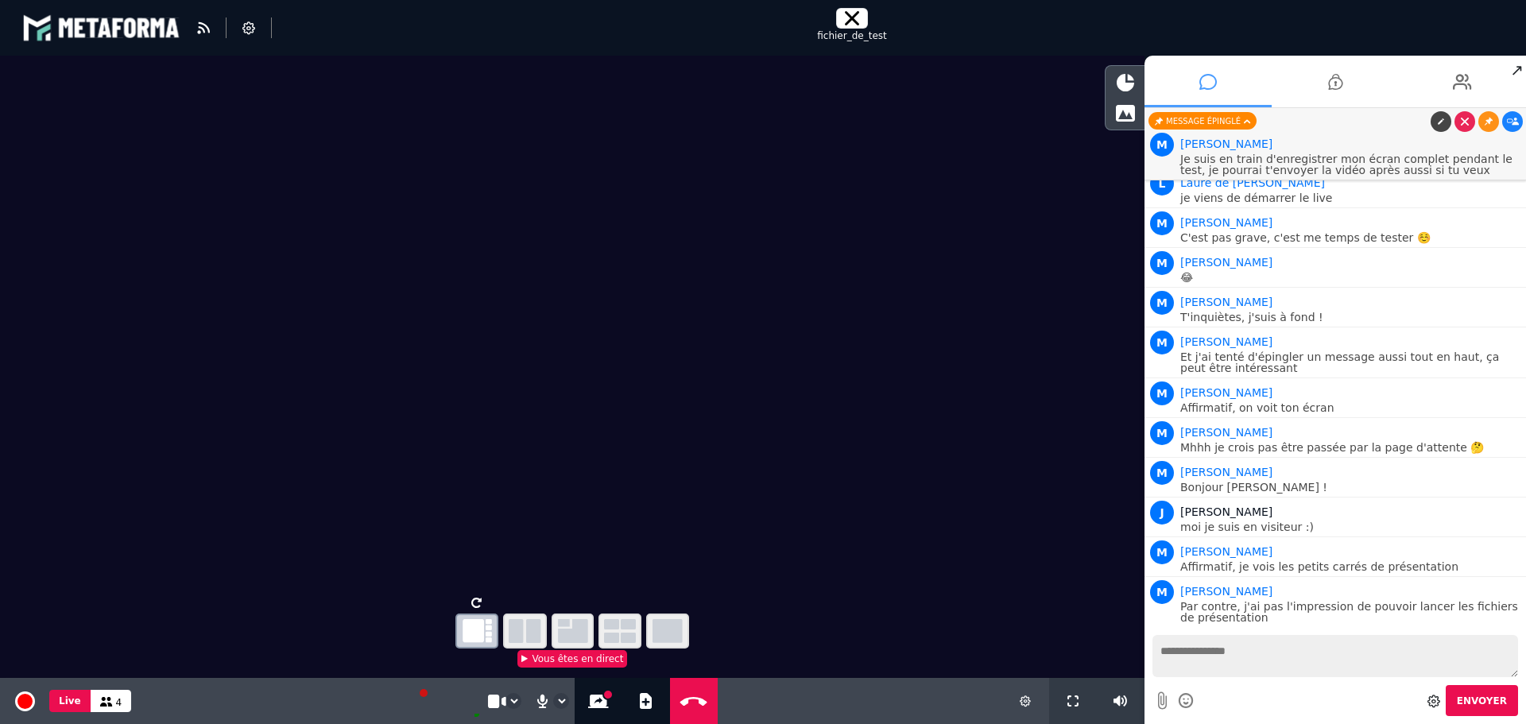
scroll to position [218, 0]
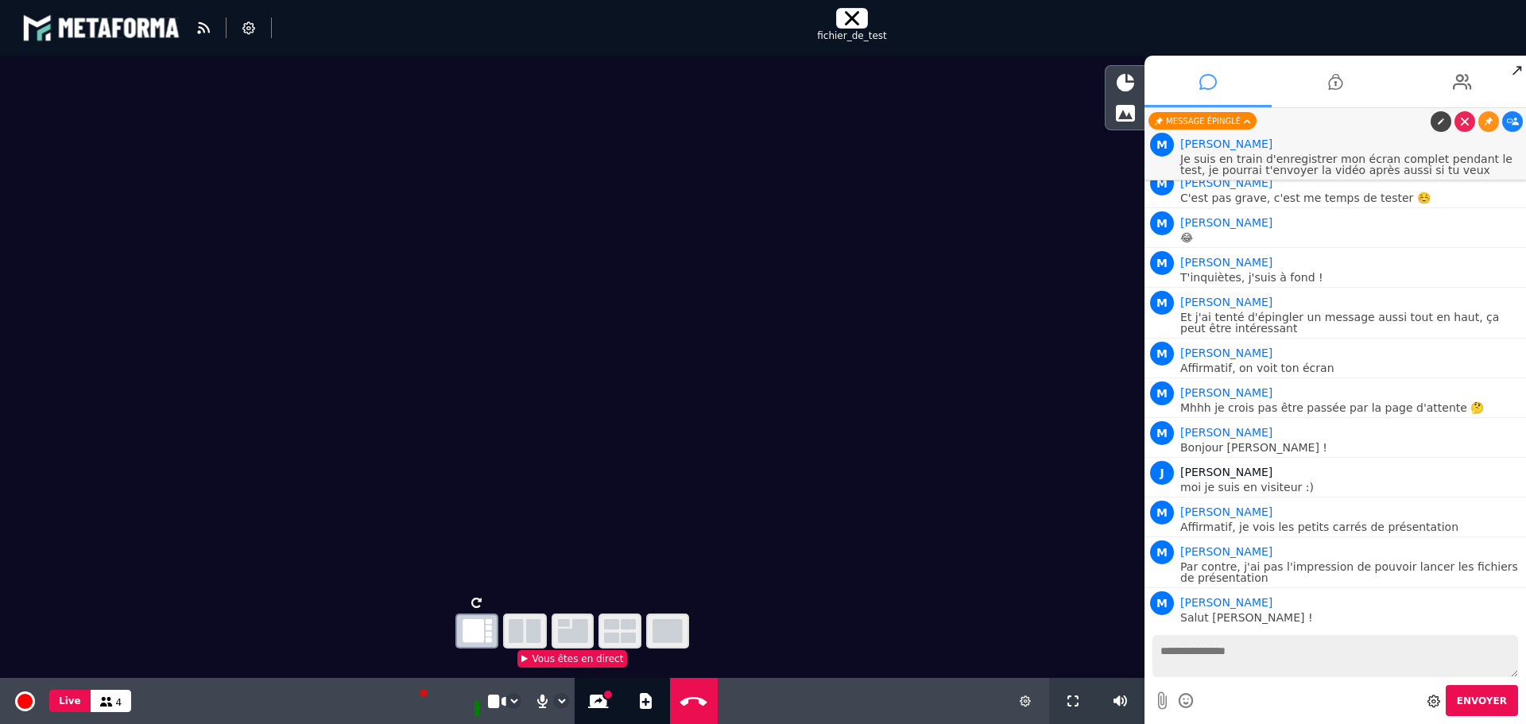
click at [853, 17] on icon at bounding box center [852, 18] width 14 height 14
click at [650, 697] on button "Ajouter un document" at bounding box center [646, 701] width 18 height 46
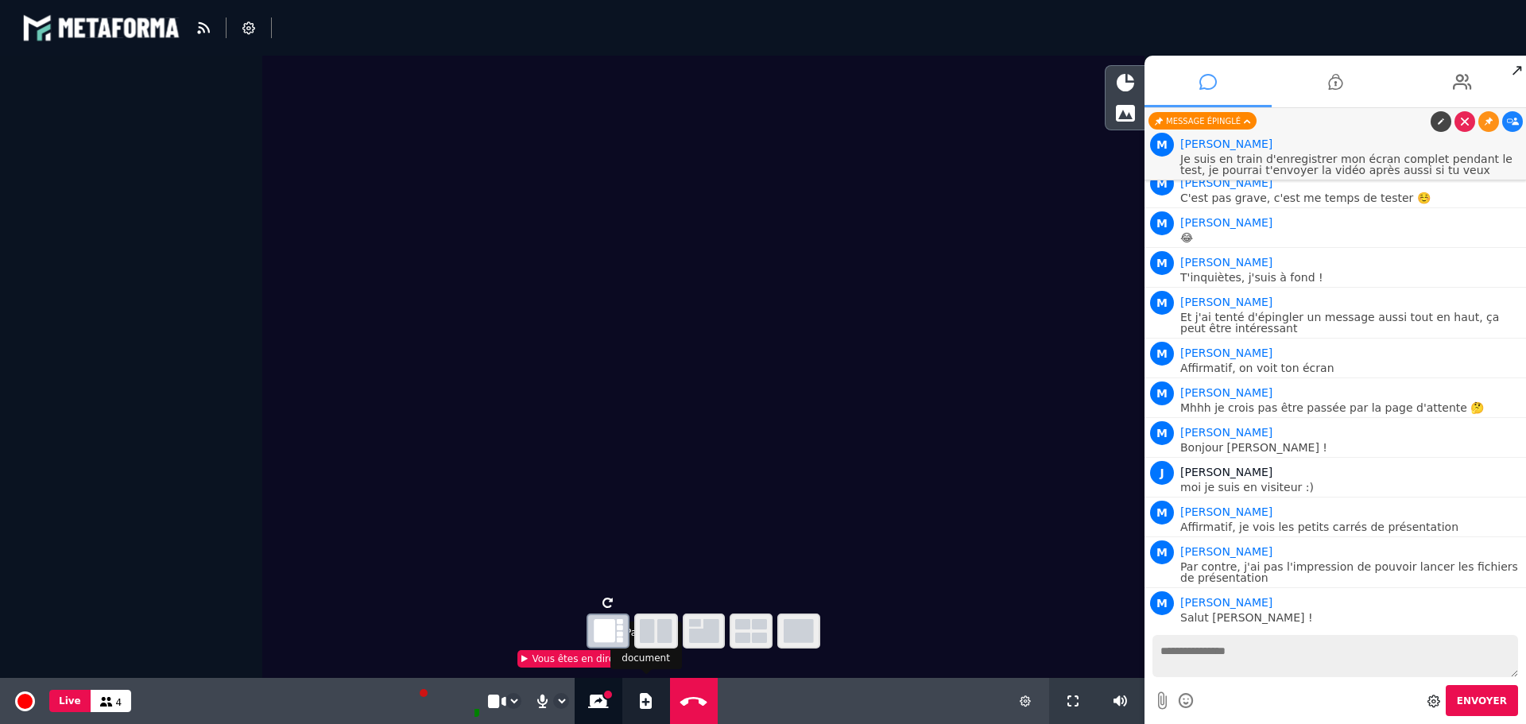
select select "****"
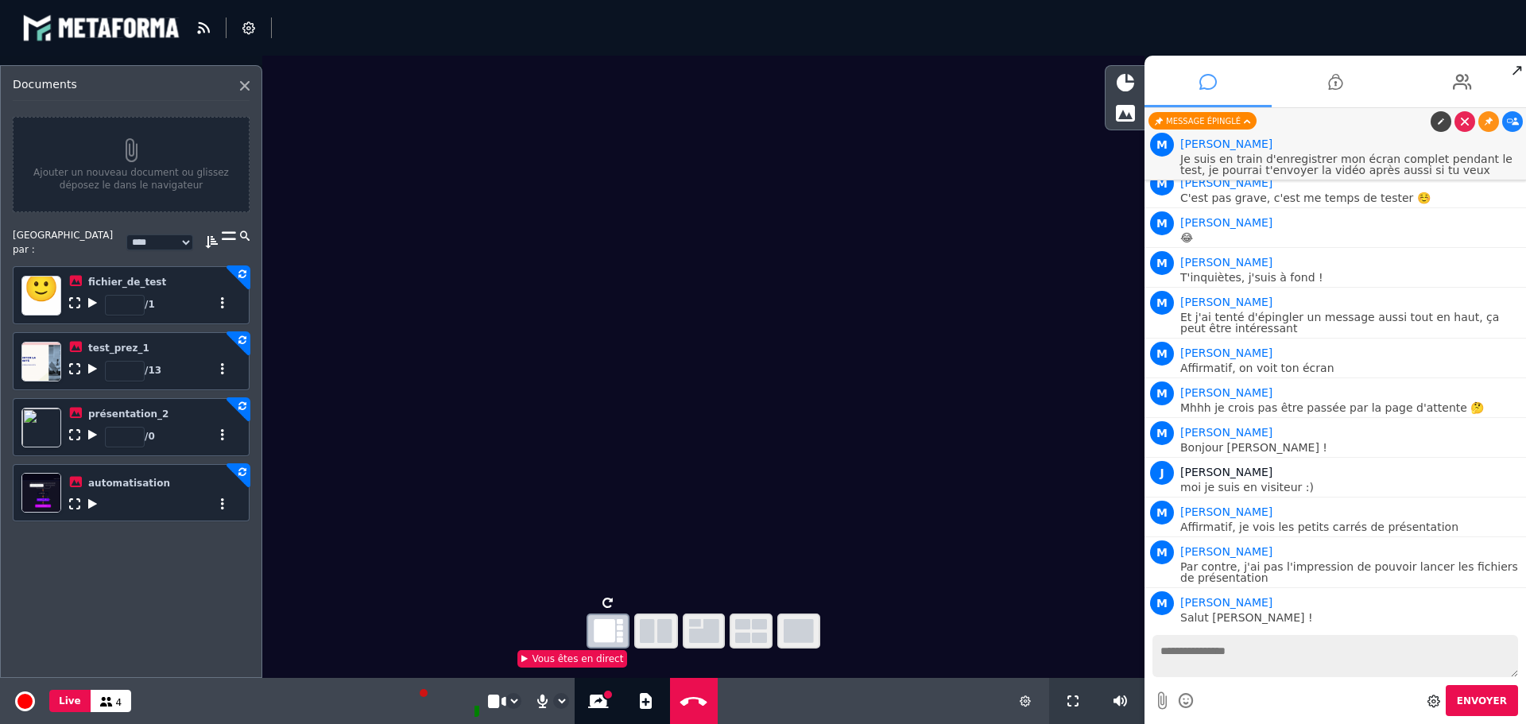
scroll to position [258, 0]
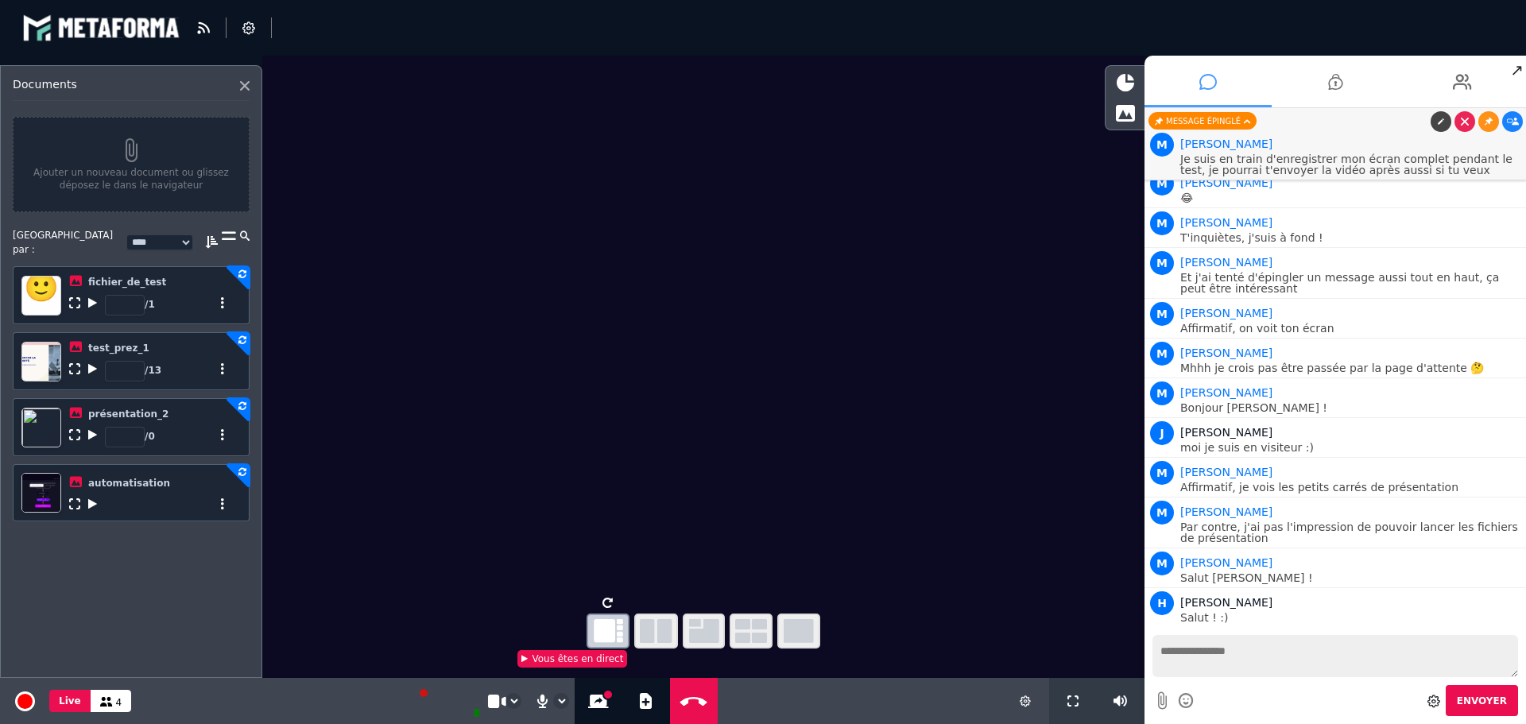
click at [91, 498] on icon at bounding box center [92, 503] width 9 height 11
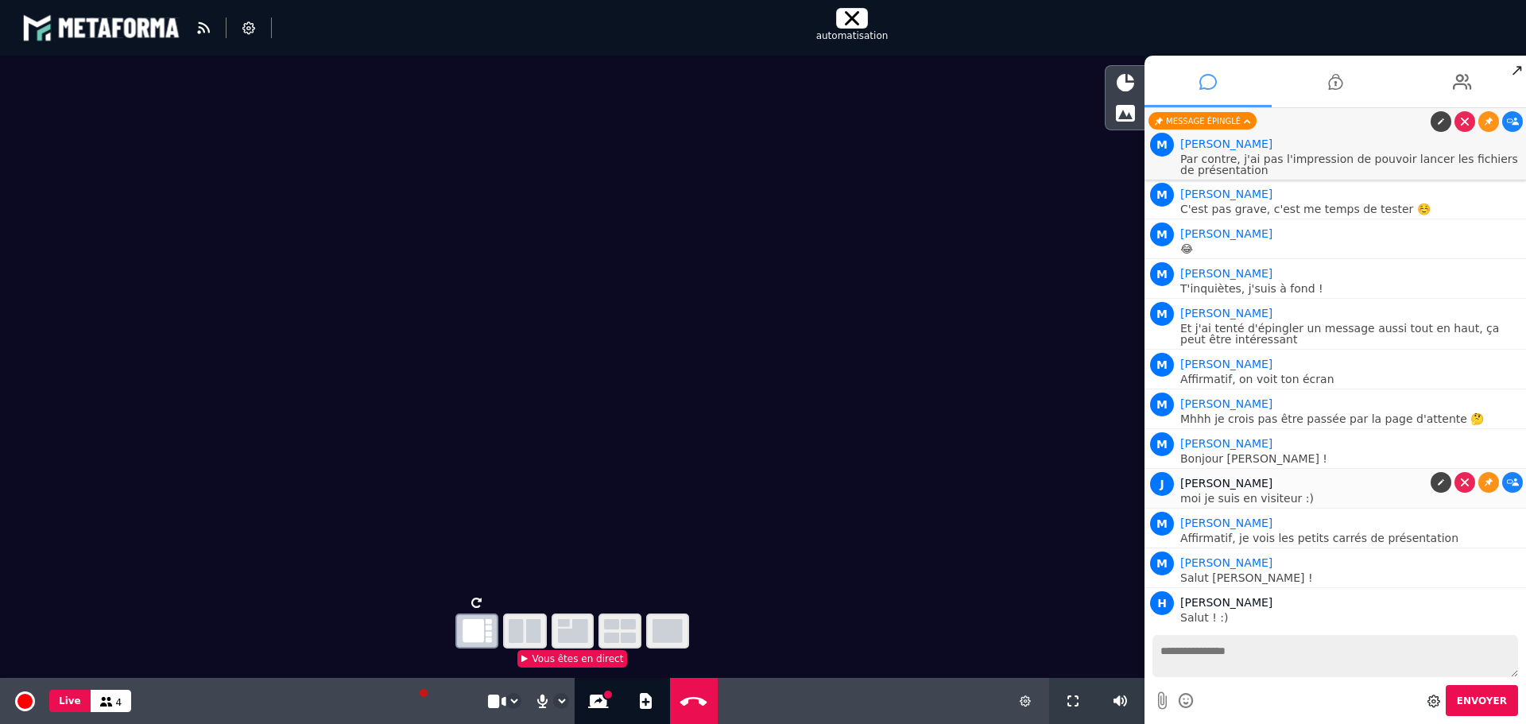
scroll to position [337, 0]
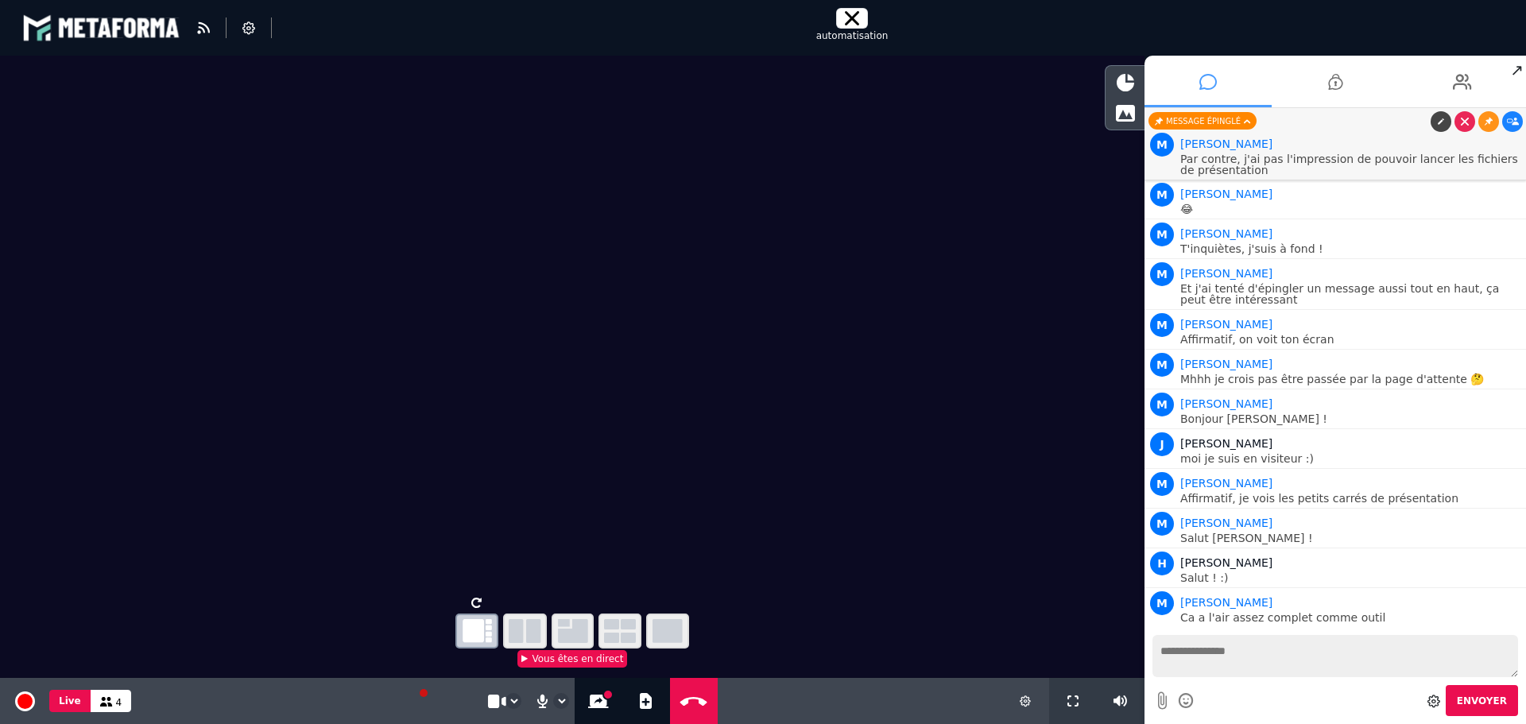
click at [672, 626] on icon "button" at bounding box center [668, 631] width 30 height 24
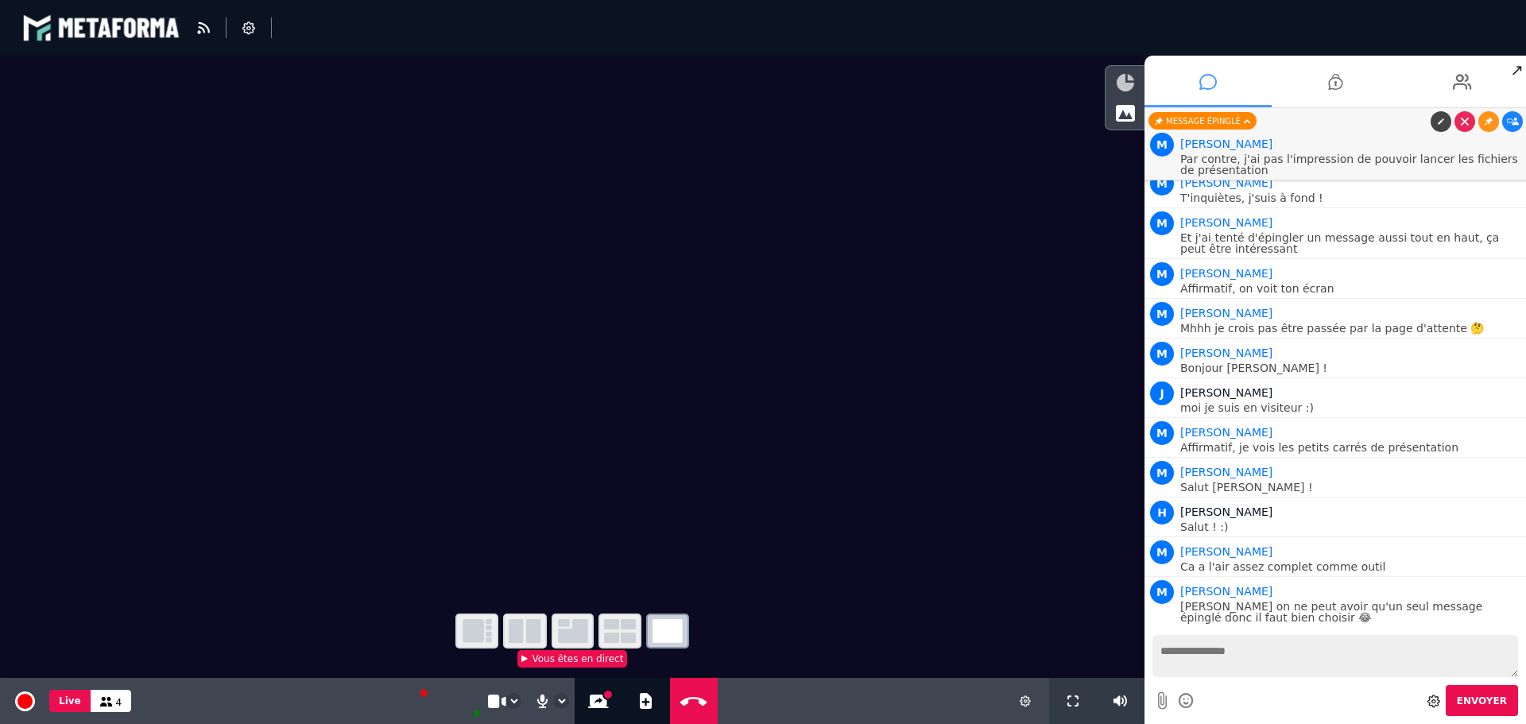
click at [1125, 83] on icon at bounding box center [1125, 82] width 17 height 17
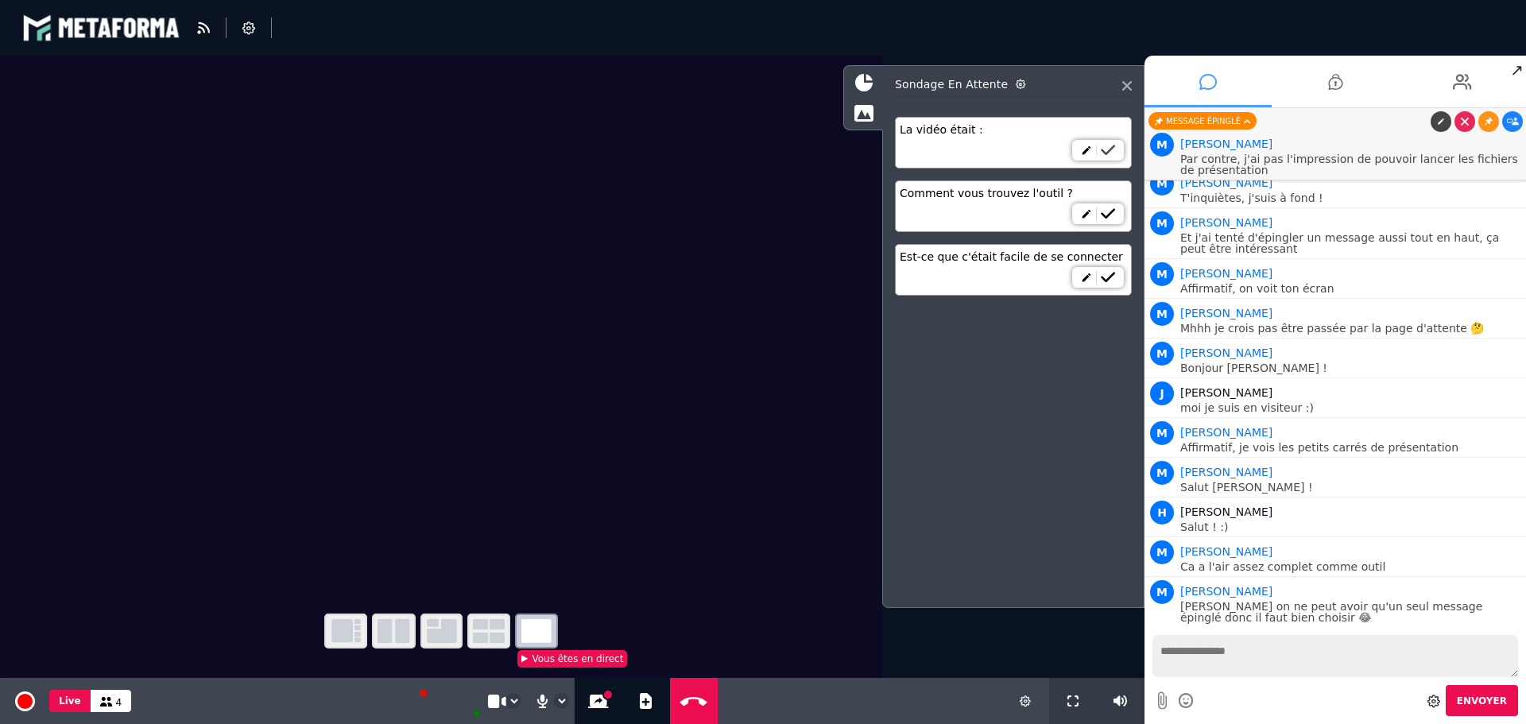
click at [1110, 152] on icon at bounding box center [1108, 150] width 14 height 11
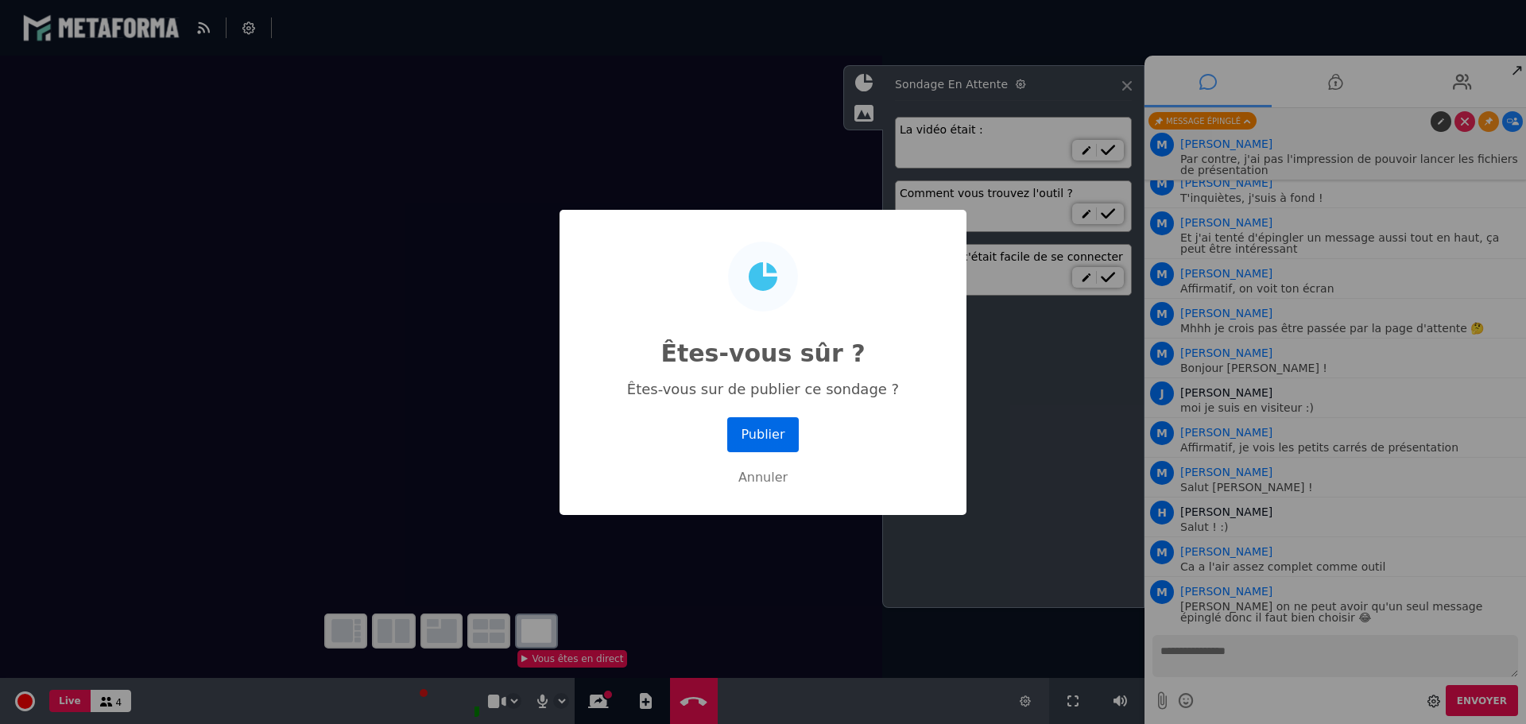
click at [769, 439] on button "Publier" at bounding box center [763, 434] width 72 height 35
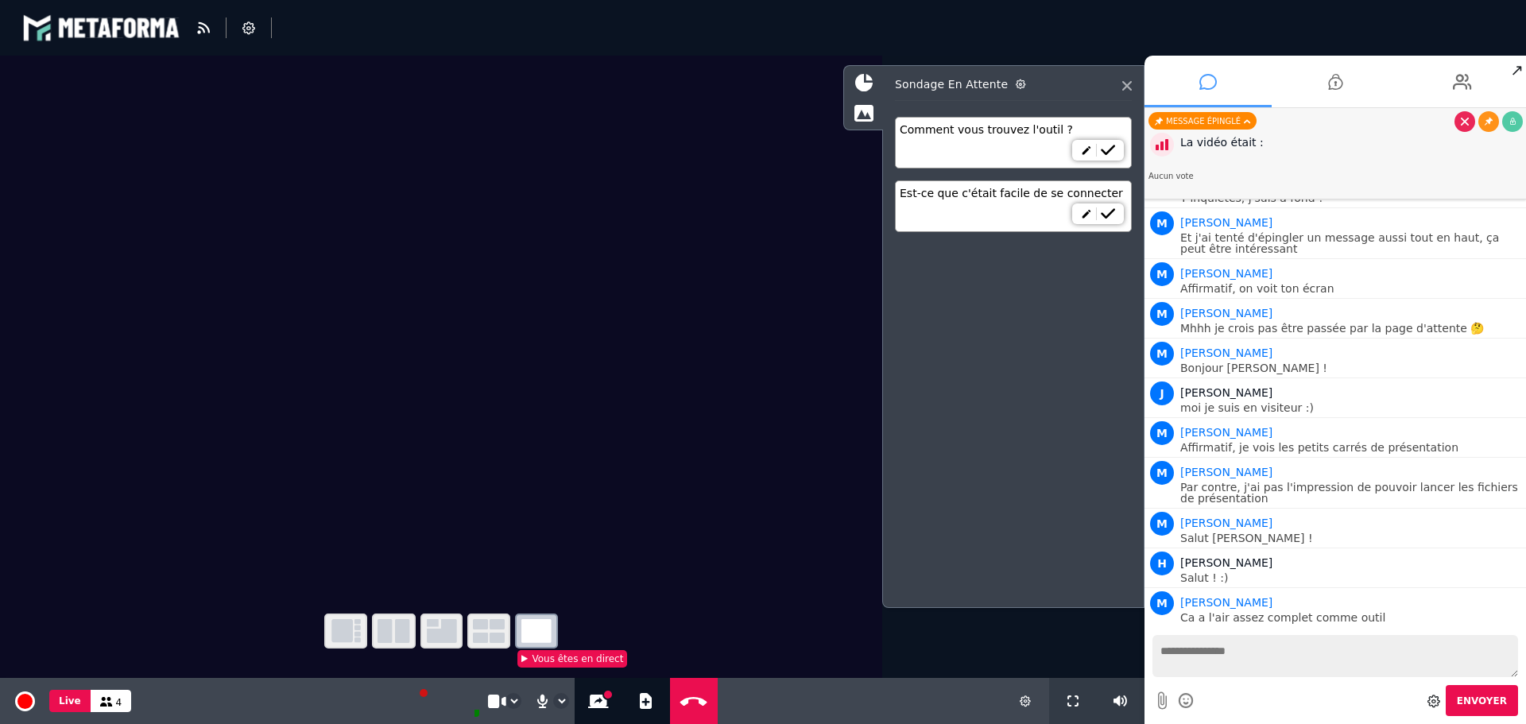
scroll to position [440, 0]
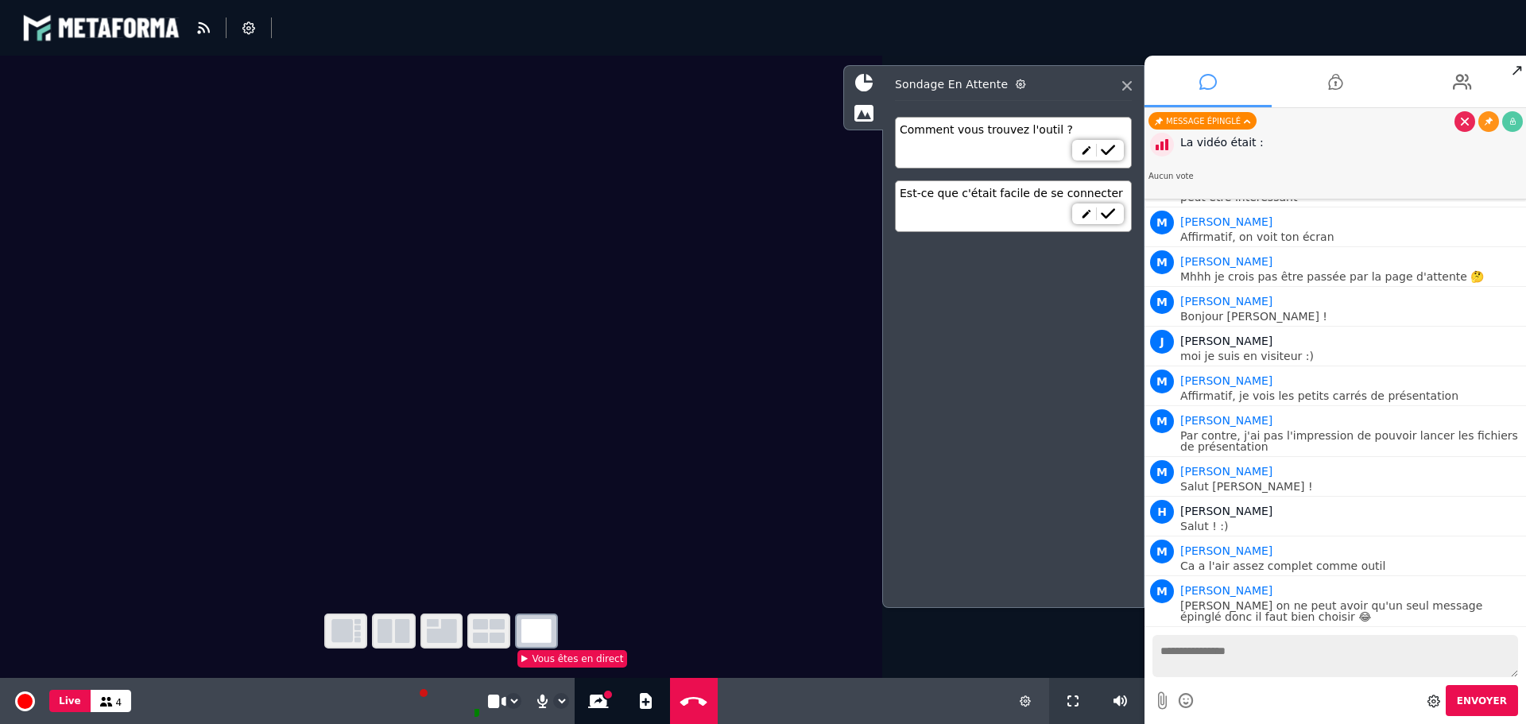
click at [345, 632] on icon "button" at bounding box center [345, 631] width 29 height 24
click at [588, 710] on button "Stopper le partage d'écran" at bounding box center [598, 701] width 27 height 46
click at [1351, 155] on div "La vidéo était : Aucun vote" at bounding box center [1336, 156] width 374 height 52
click at [1242, 144] on div "La vidéo était :" at bounding box center [1351, 142] width 342 height 17
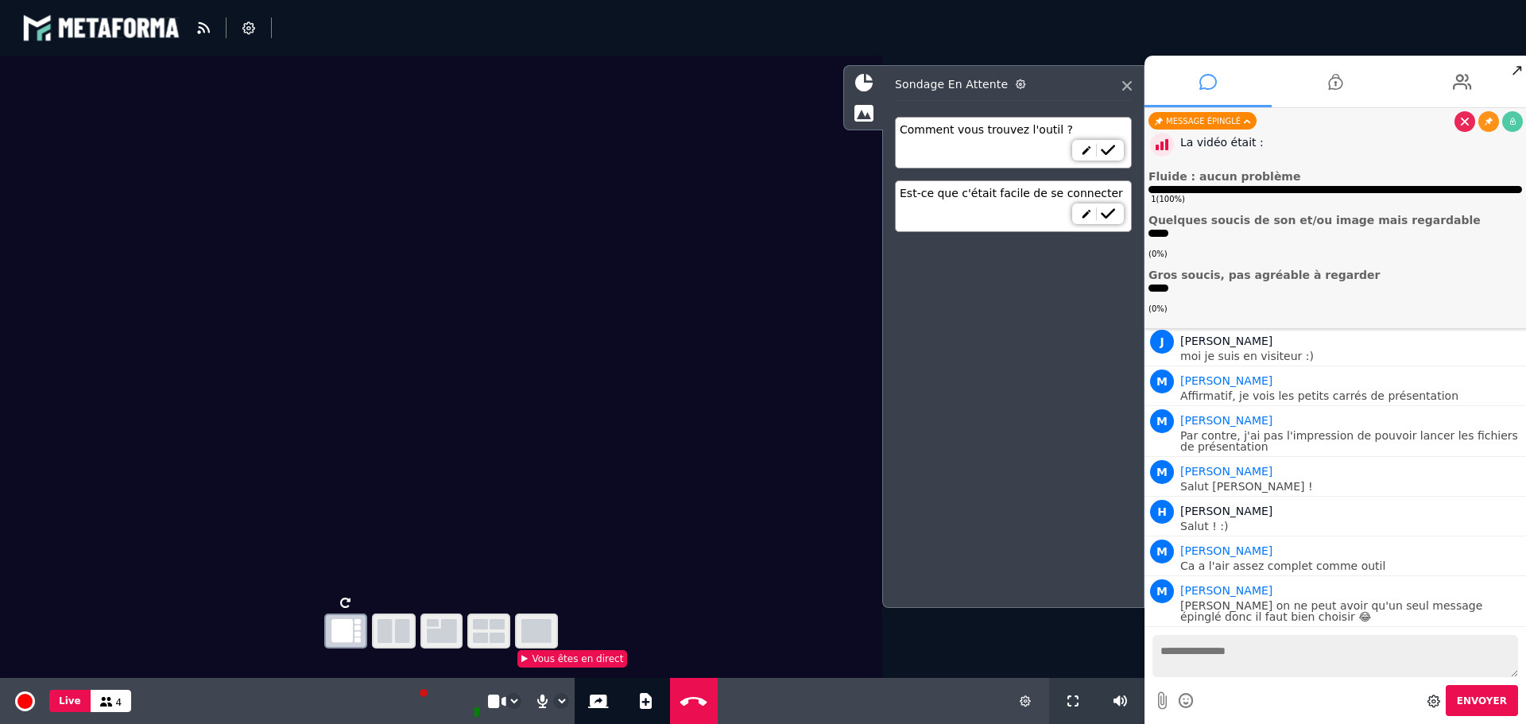
scroll to position [478, 0]
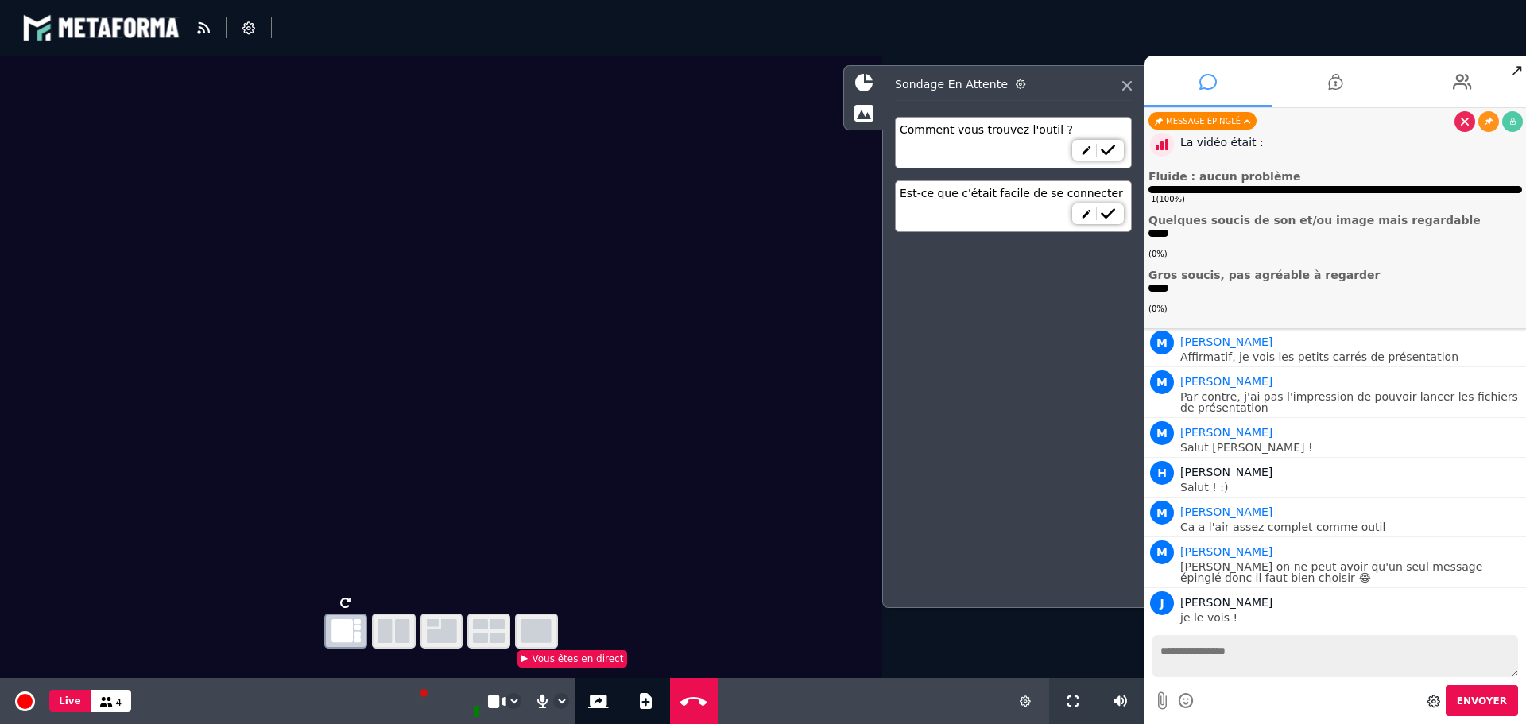
click at [1215, 73] on icon at bounding box center [1207, 82] width 17 height 40
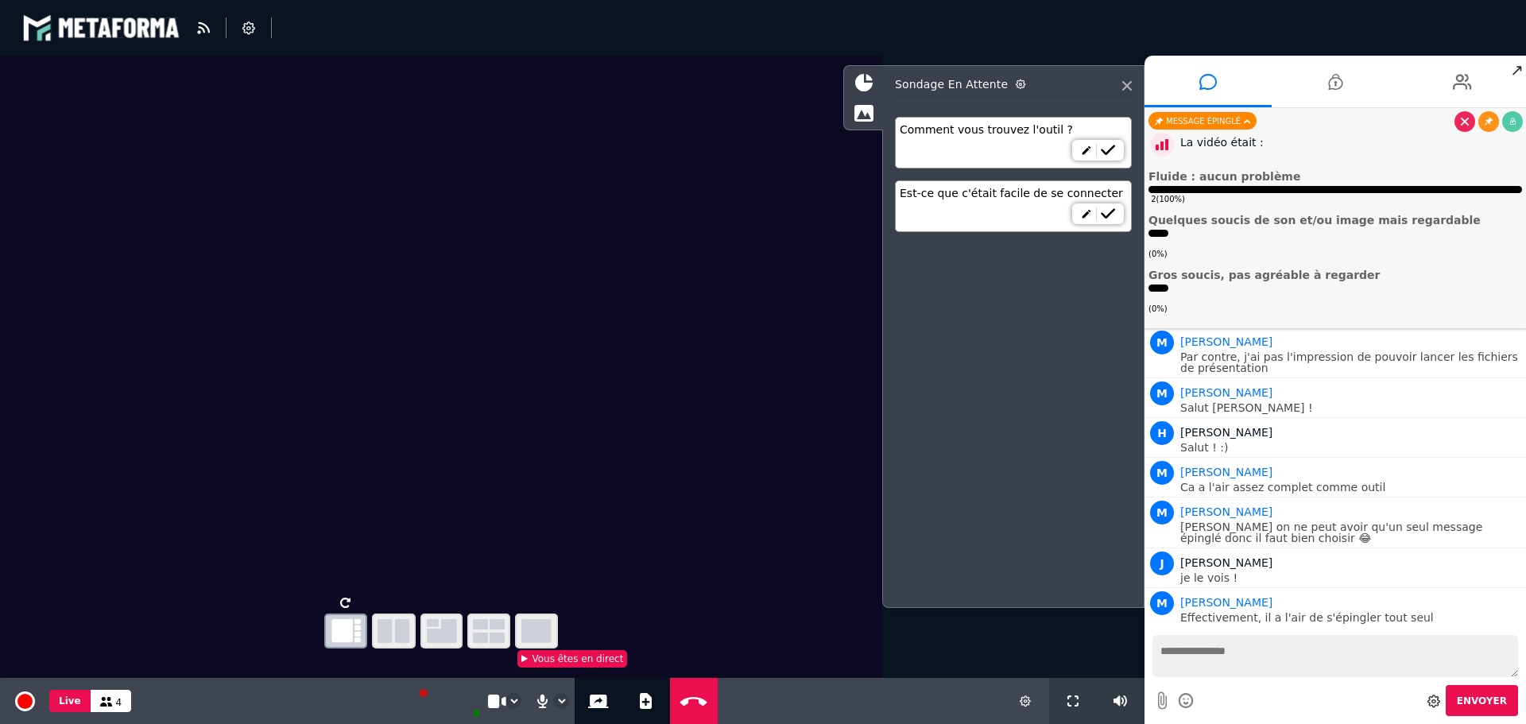
click at [308, 267] on video at bounding box center [441, 323] width 882 height 535
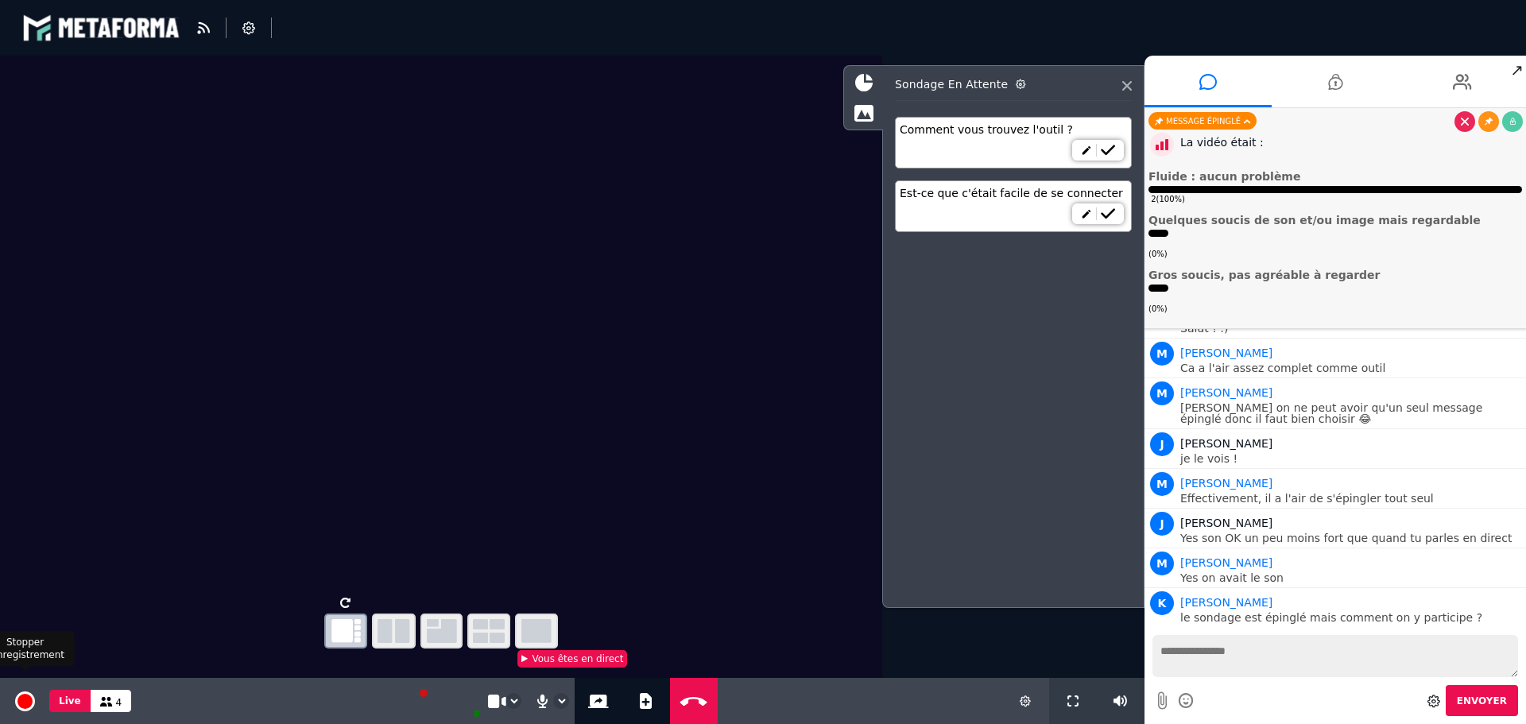
scroll to position [688, 0]
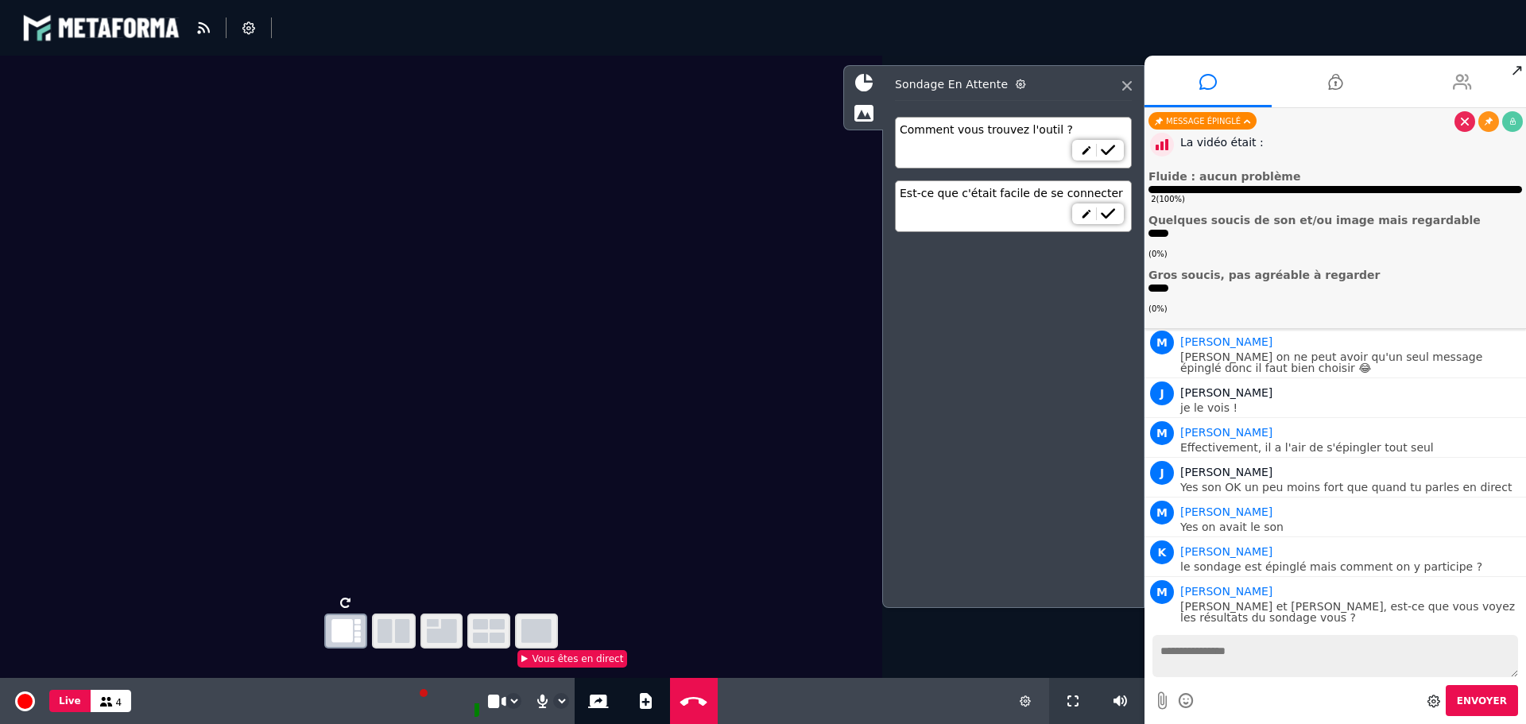
click at [1461, 83] on icon at bounding box center [1462, 82] width 19 height 40
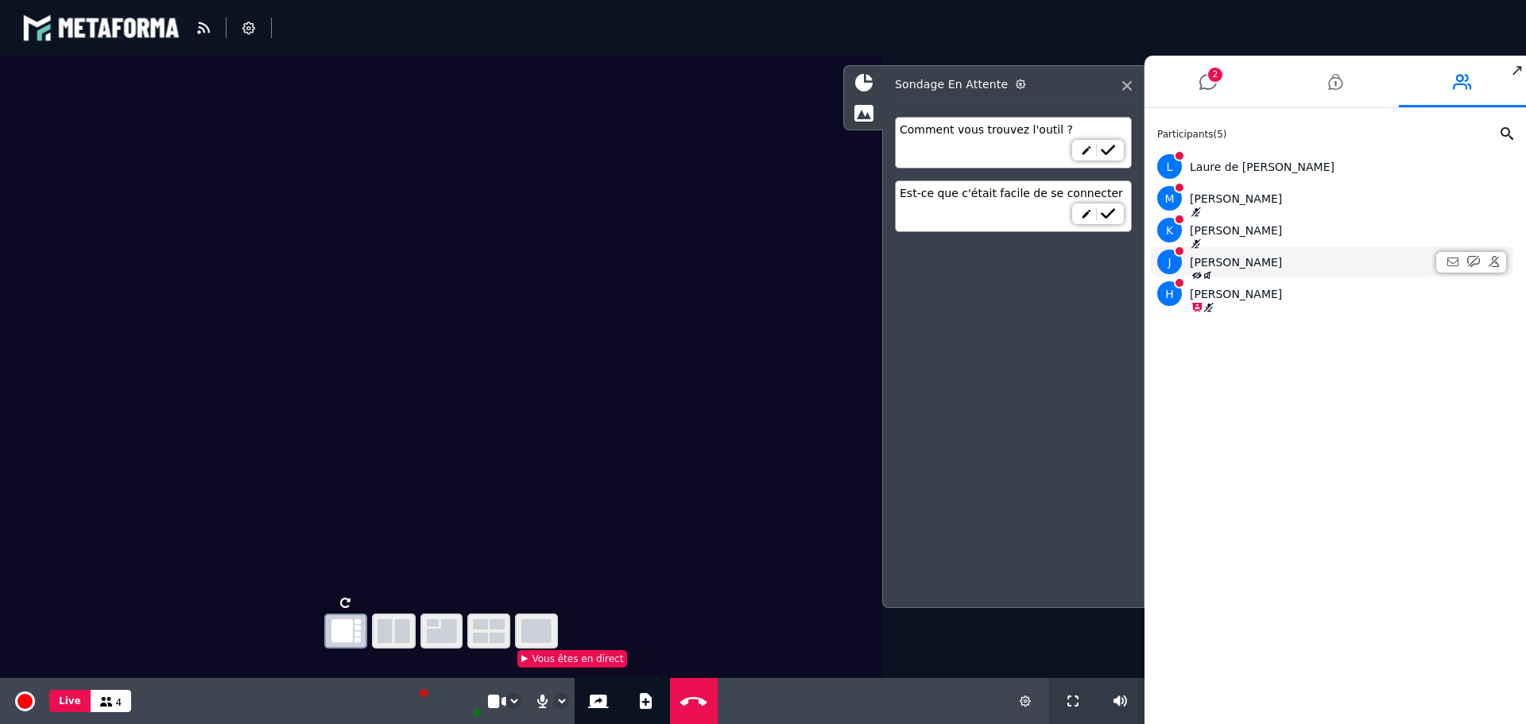
click at [1207, 277] on icon at bounding box center [1207, 276] width 10 height 10
click at [1195, 243] on icon at bounding box center [1195, 244] width 11 height 10
click at [1200, 273] on icon at bounding box center [1196, 276] width 12 height 10
click at [1196, 273] on icon at bounding box center [1196, 276] width 12 height 10
click at [1211, 304] on icon at bounding box center [1208, 308] width 11 height 10
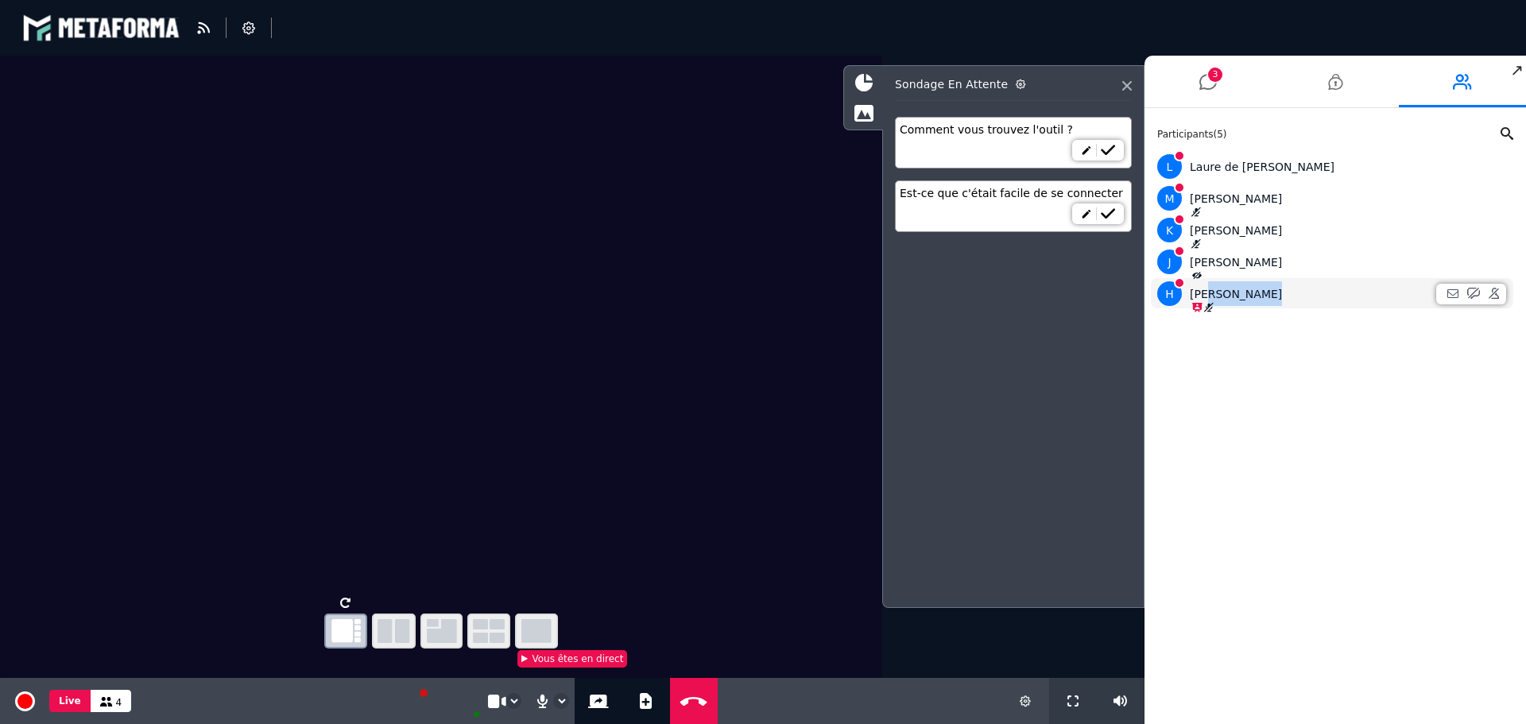
click at [1208, 302] on div "H [PERSON_NAME]" at bounding box center [1332, 293] width 350 height 25
click at [1197, 272] on icon at bounding box center [1196, 276] width 12 height 10
click at [1128, 86] on icon at bounding box center [1127, 86] width 10 height 10
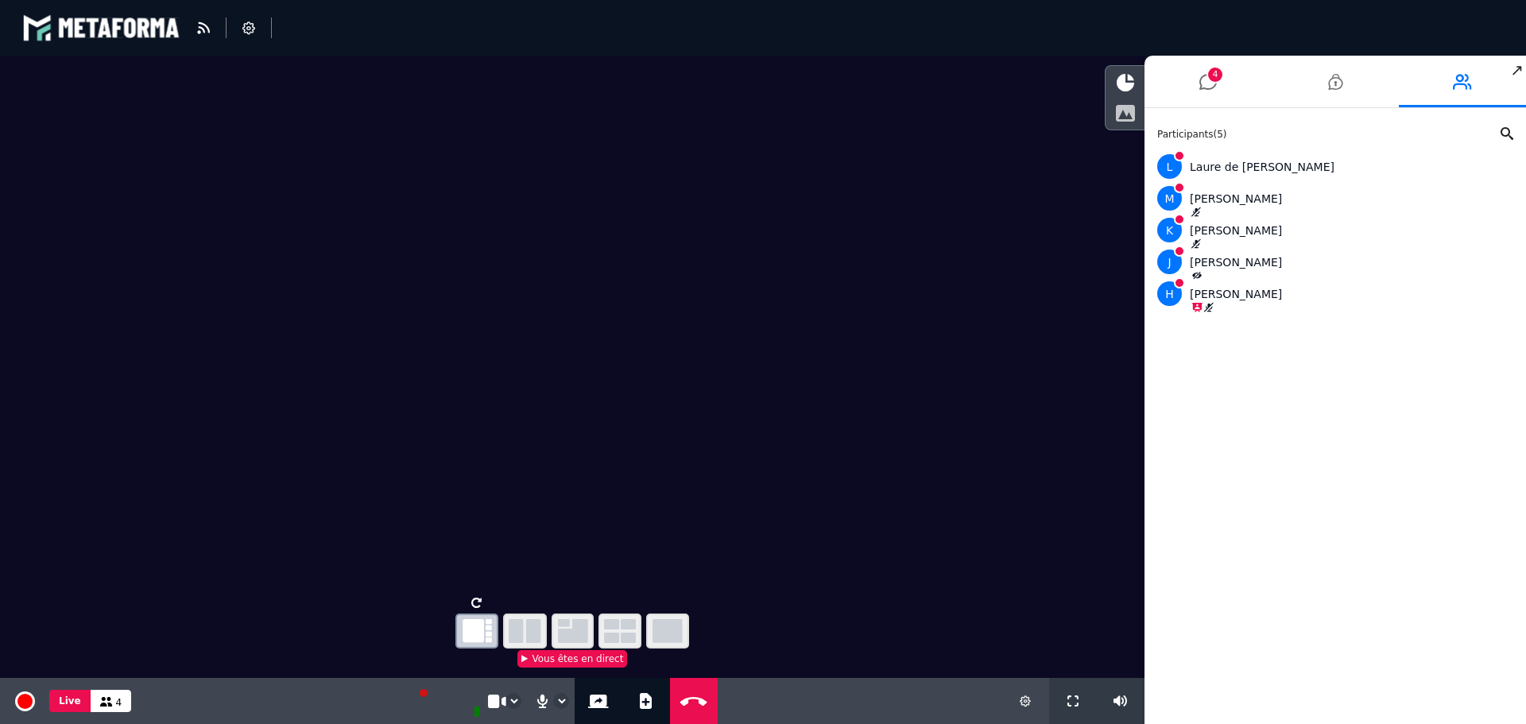
click at [1129, 110] on icon at bounding box center [1125, 112] width 20 height 17
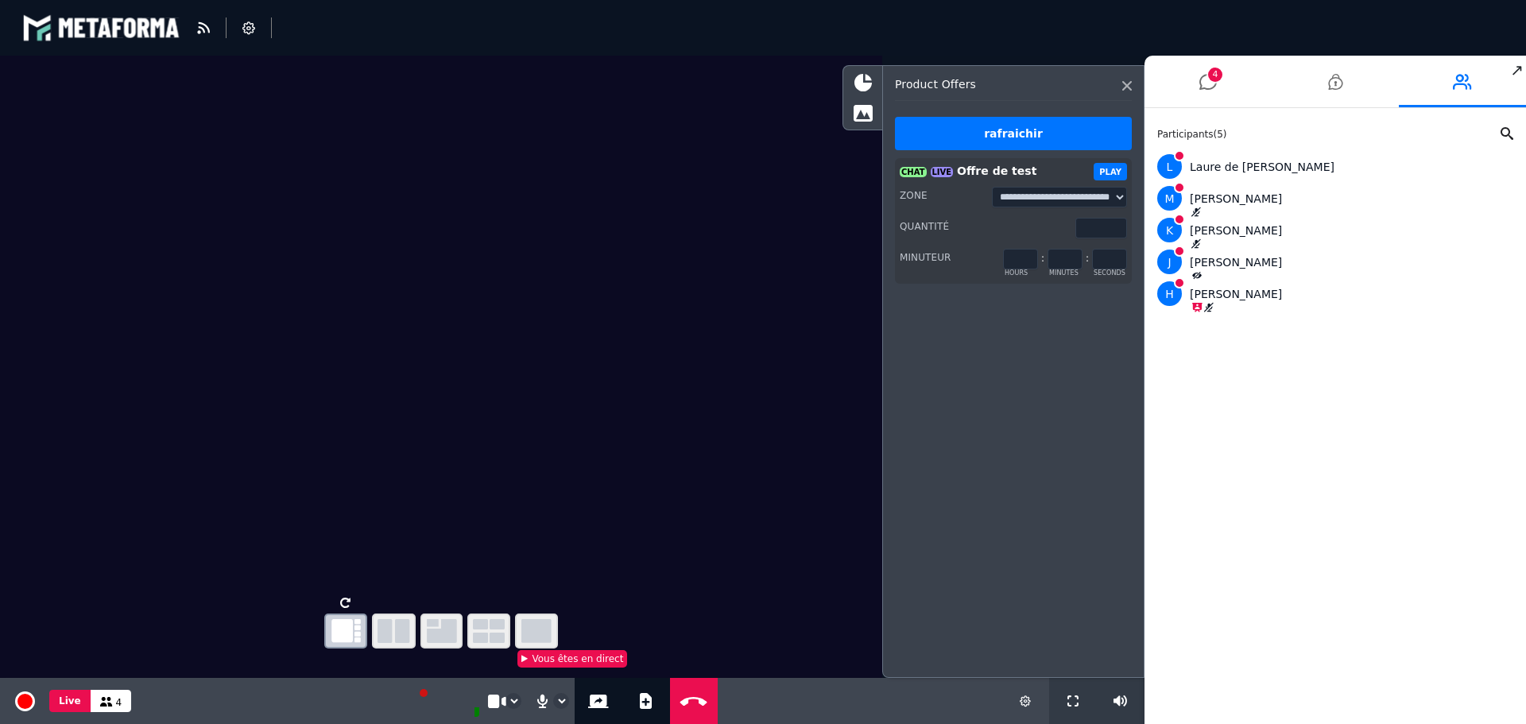
click at [1113, 165] on button "PLAY" at bounding box center [1110, 171] width 33 height 17
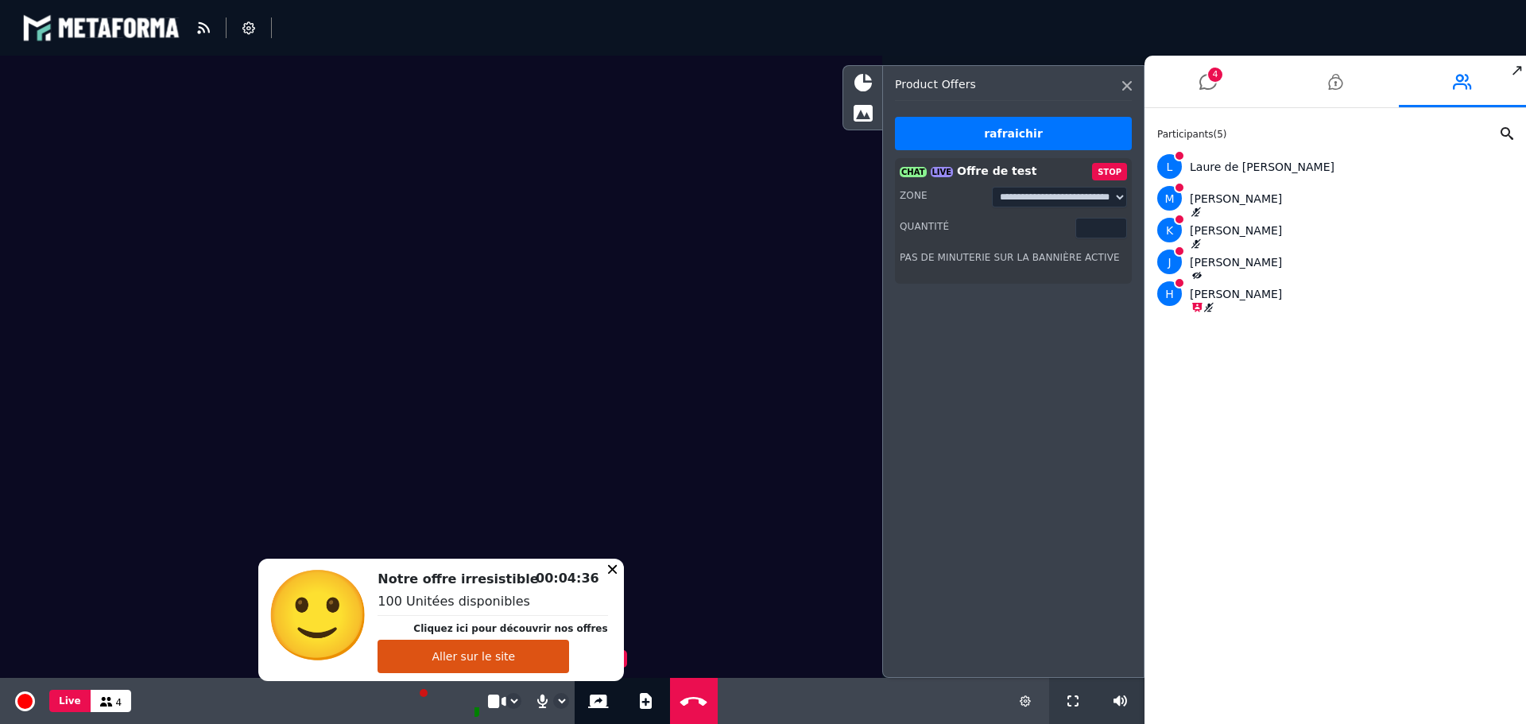
click at [509, 657] on button "Aller sur le site" at bounding box center [474, 656] width 192 height 33
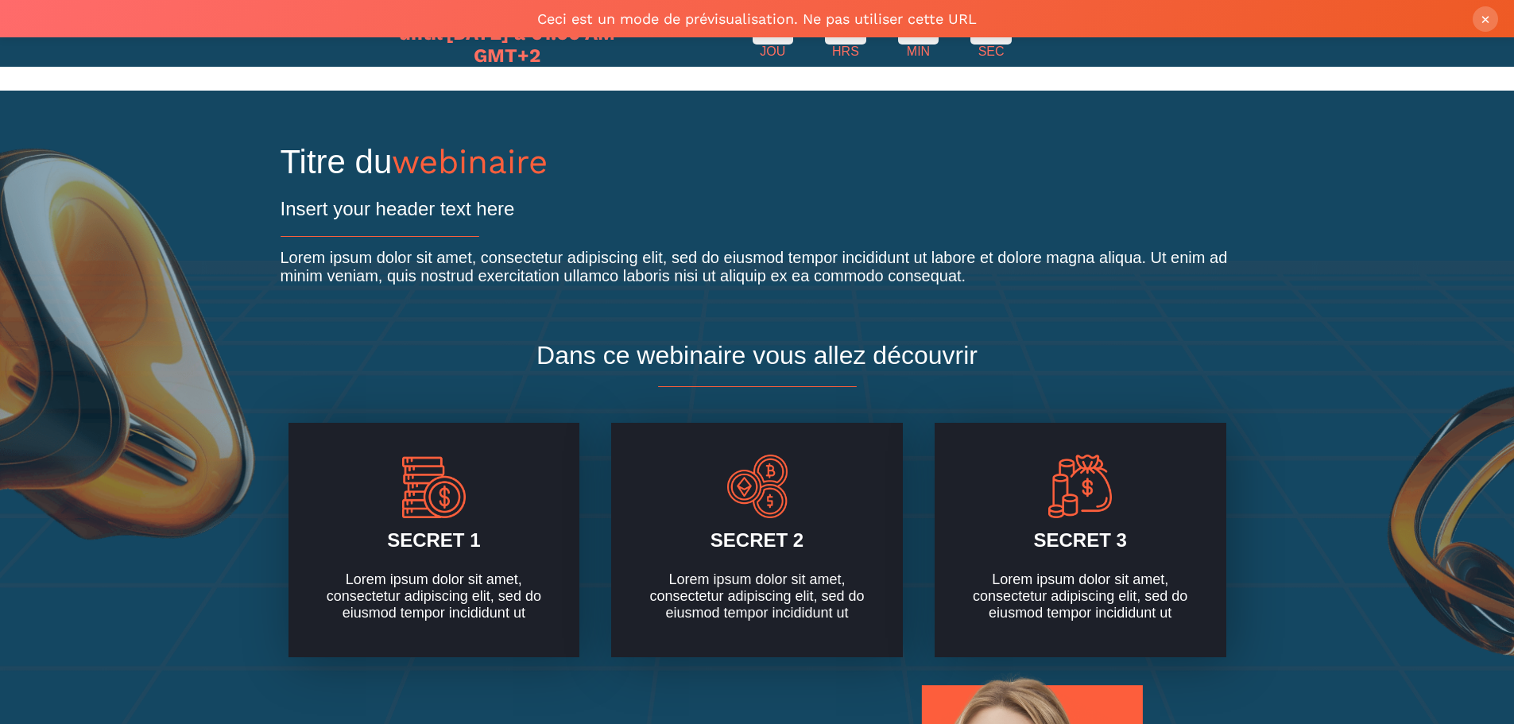
click at [1484, 17] on button "×" at bounding box center [1485, 18] width 25 height 25
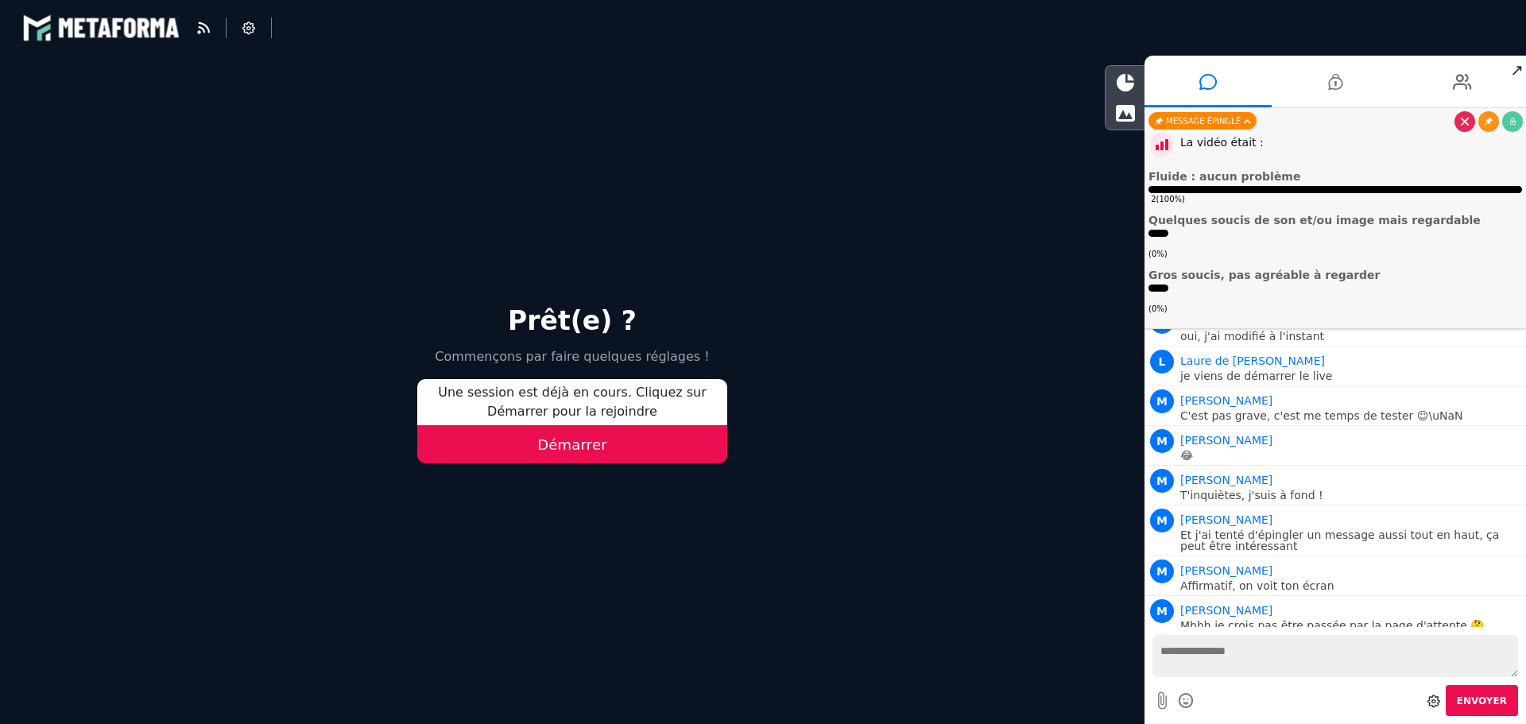
scroll to position [910, 0]
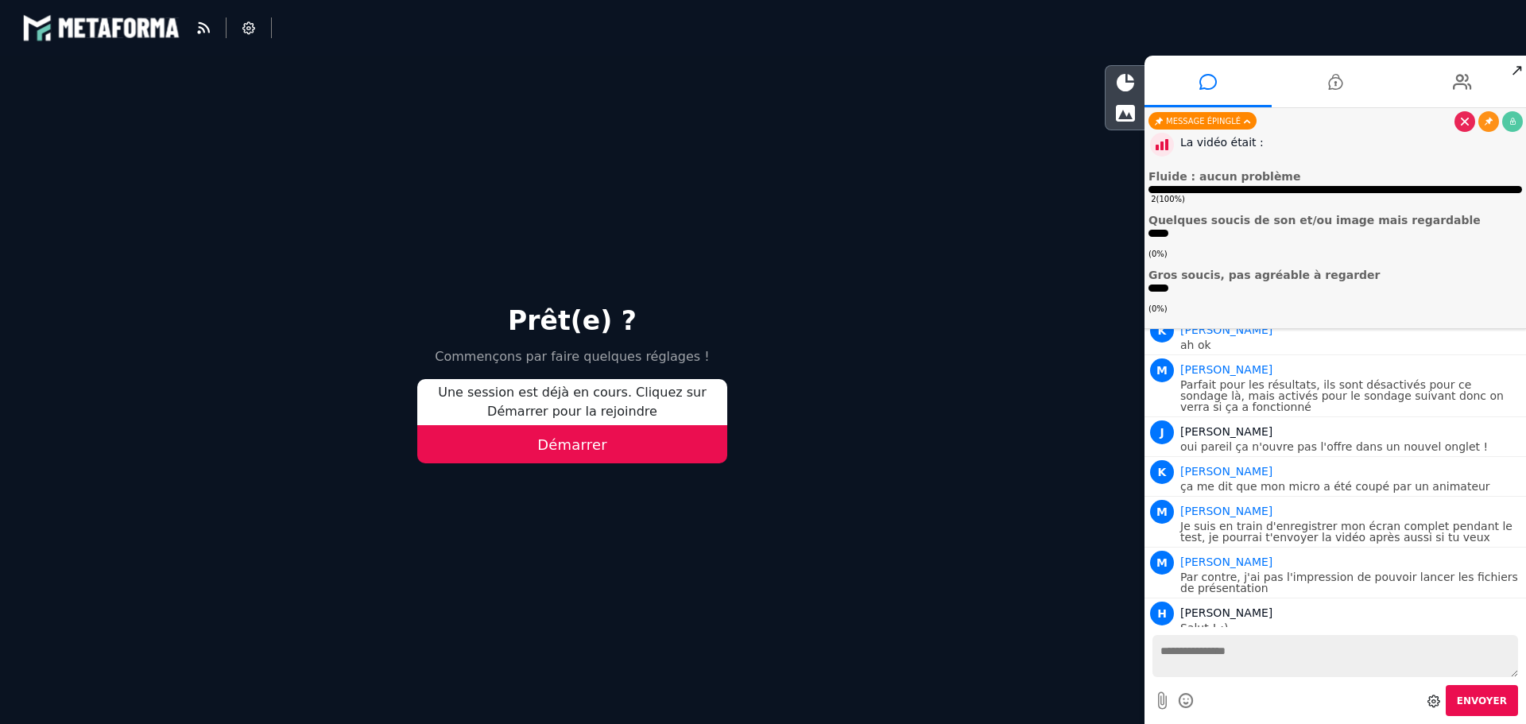
click at [571, 450] on button "Démarrer" at bounding box center [572, 444] width 310 height 38
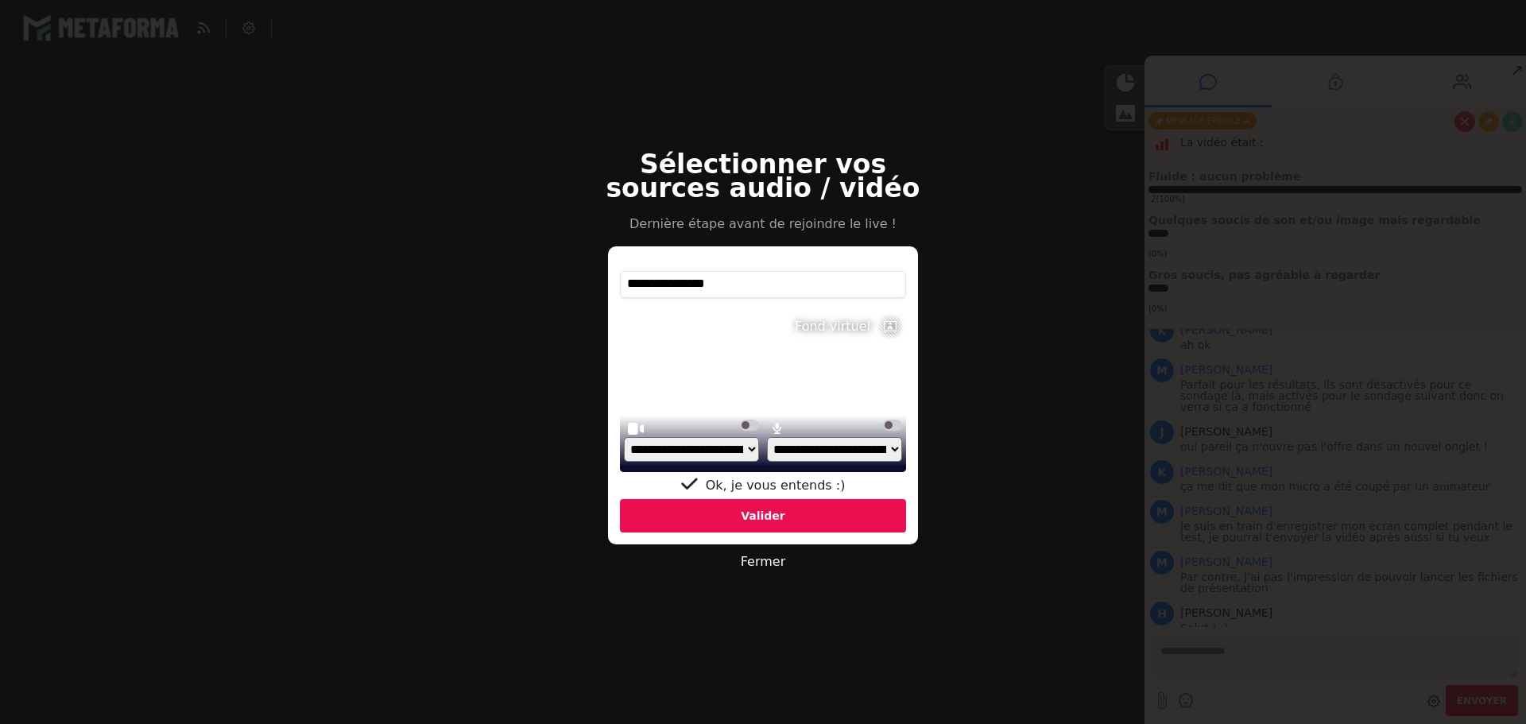
click at [759, 519] on div "Valider" at bounding box center [763, 515] width 286 height 33
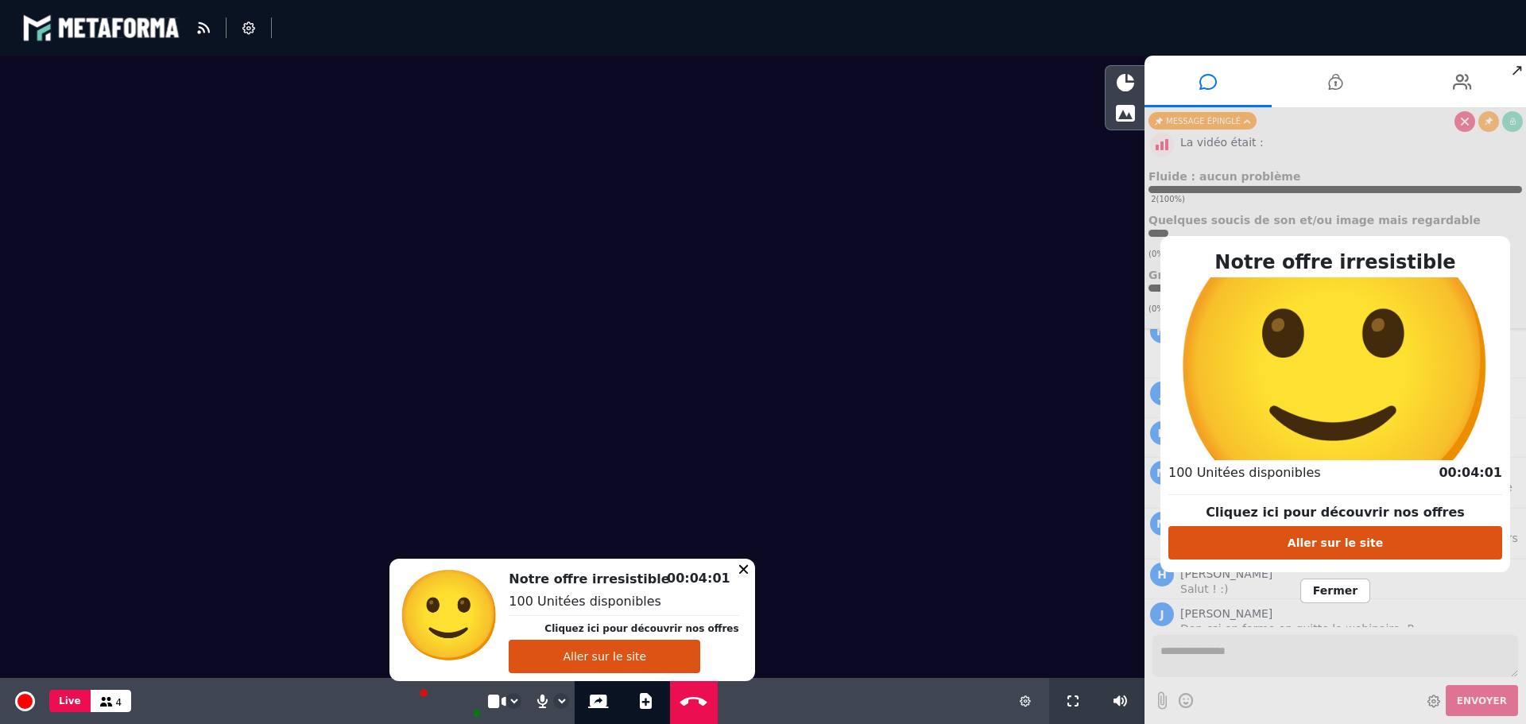
scroll to position [1000, 0]
click at [1346, 593] on span "Fermer" at bounding box center [1335, 591] width 70 height 25
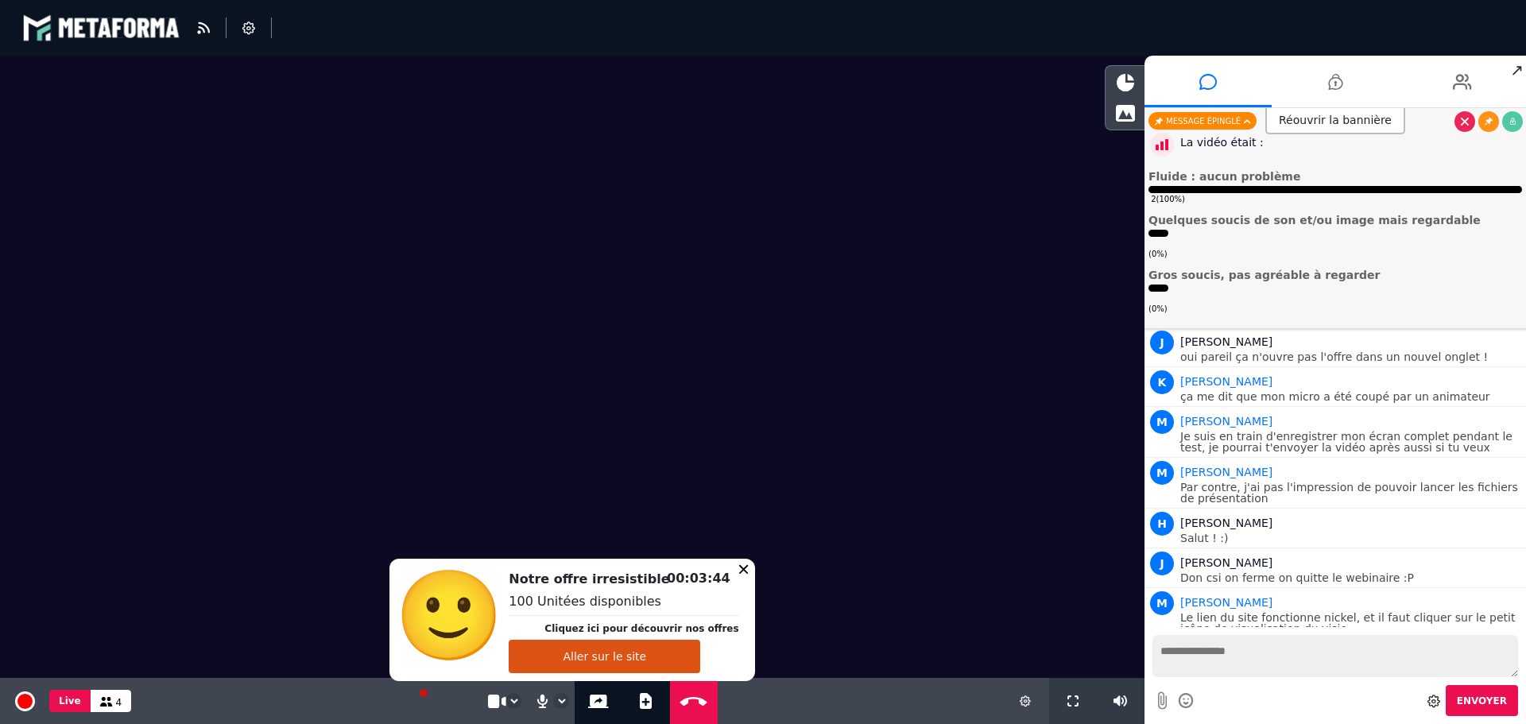
scroll to position [1040, 0]
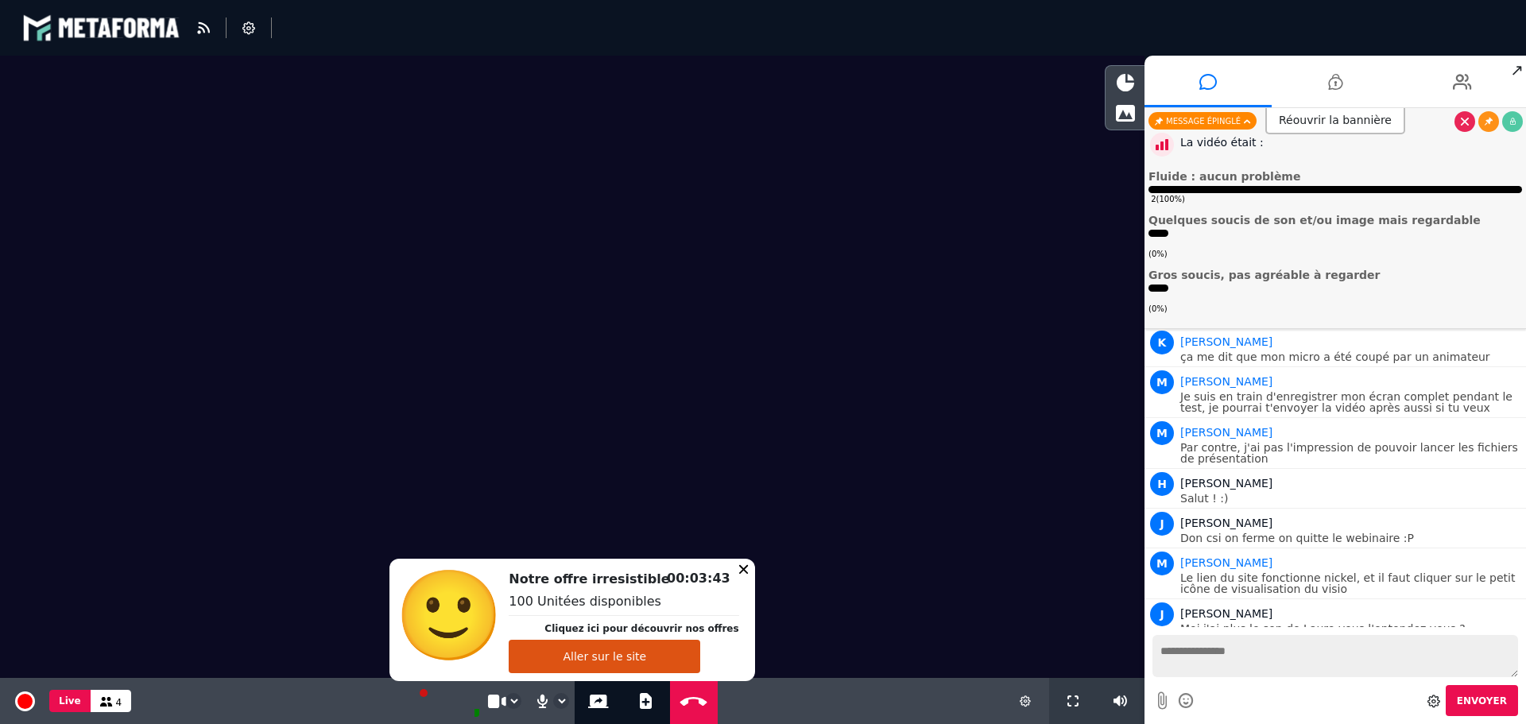
click at [739, 569] on icon at bounding box center [743, 568] width 9 height 9
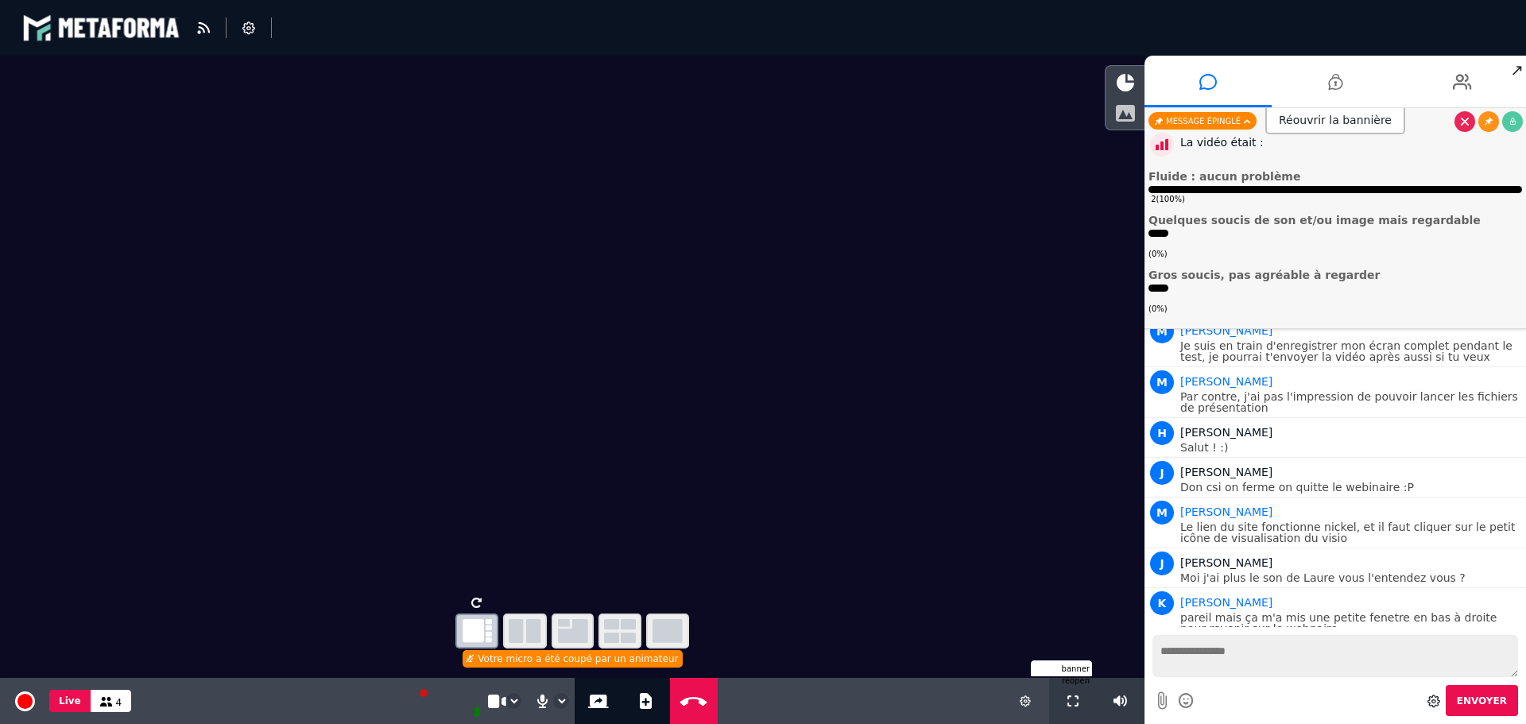
scroll to position [1141, 0]
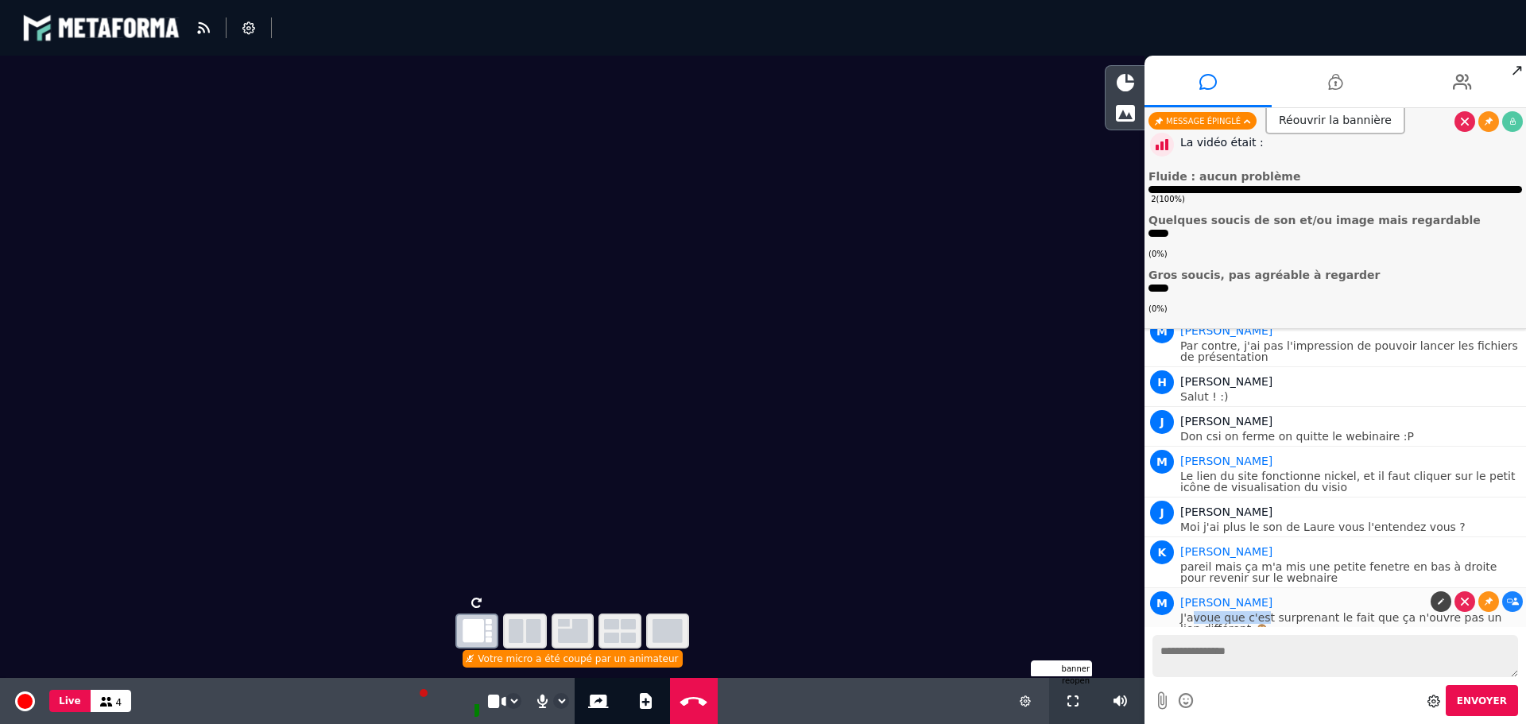
drag, startPoint x: 1191, startPoint y: 612, endPoint x: 1258, endPoint y: 613, distance: 66.8
click at [1258, 613] on p "J'avoue que c'est surprenant le fait que ça n'ouvre pas un lien différent 🙈" at bounding box center [1351, 623] width 342 height 22
drag, startPoint x: 1257, startPoint y: 622, endPoint x: 1206, endPoint y: 608, distance: 53.4
click at [1206, 612] on p "J'avoue que c'est surprenant le fait que ça n'ouvre pas un lien différent 🙈" at bounding box center [1351, 623] width 342 height 22
click at [1515, 118] on div "Réouvrir la bannière" at bounding box center [1336, 121] width 382 height 26
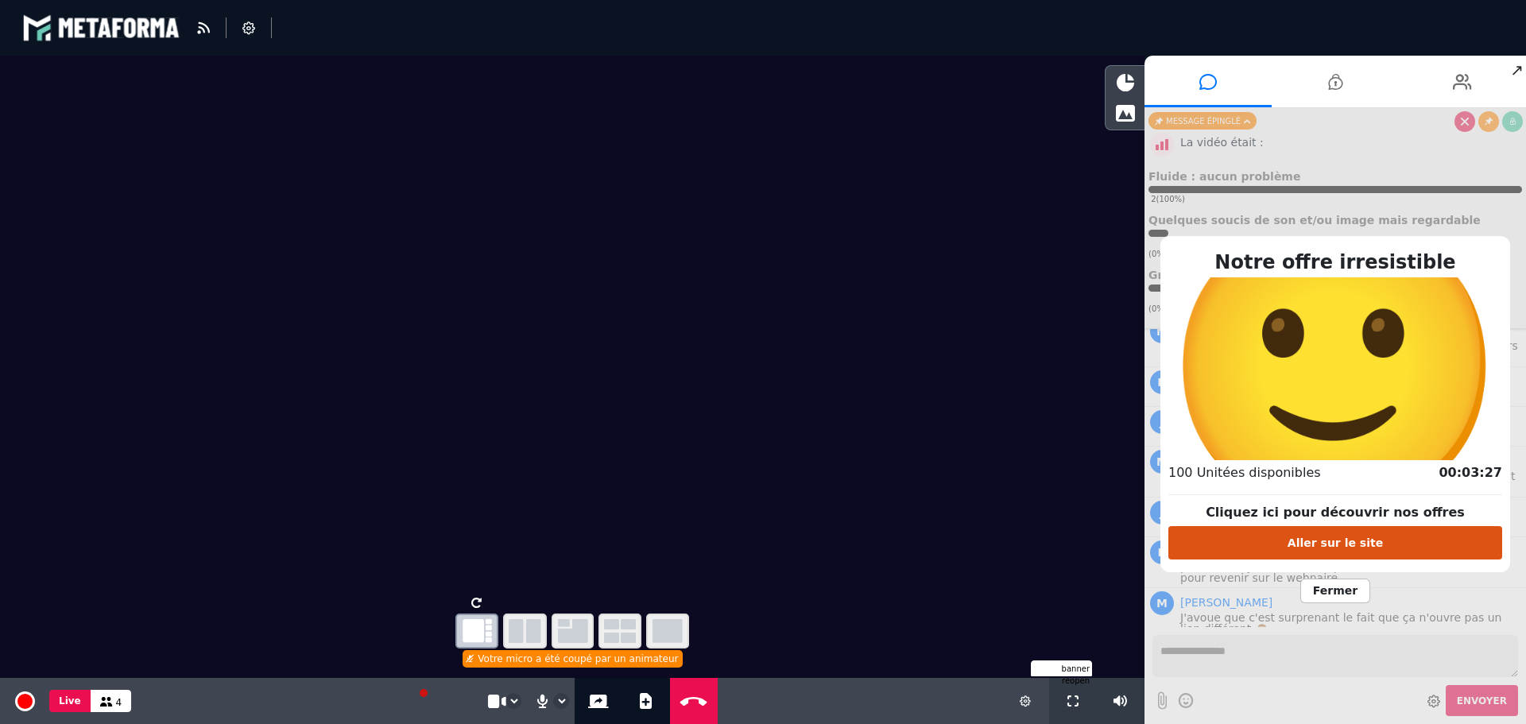
click at [1339, 595] on span "Fermer" at bounding box center [1335, 591] width 70 height 25
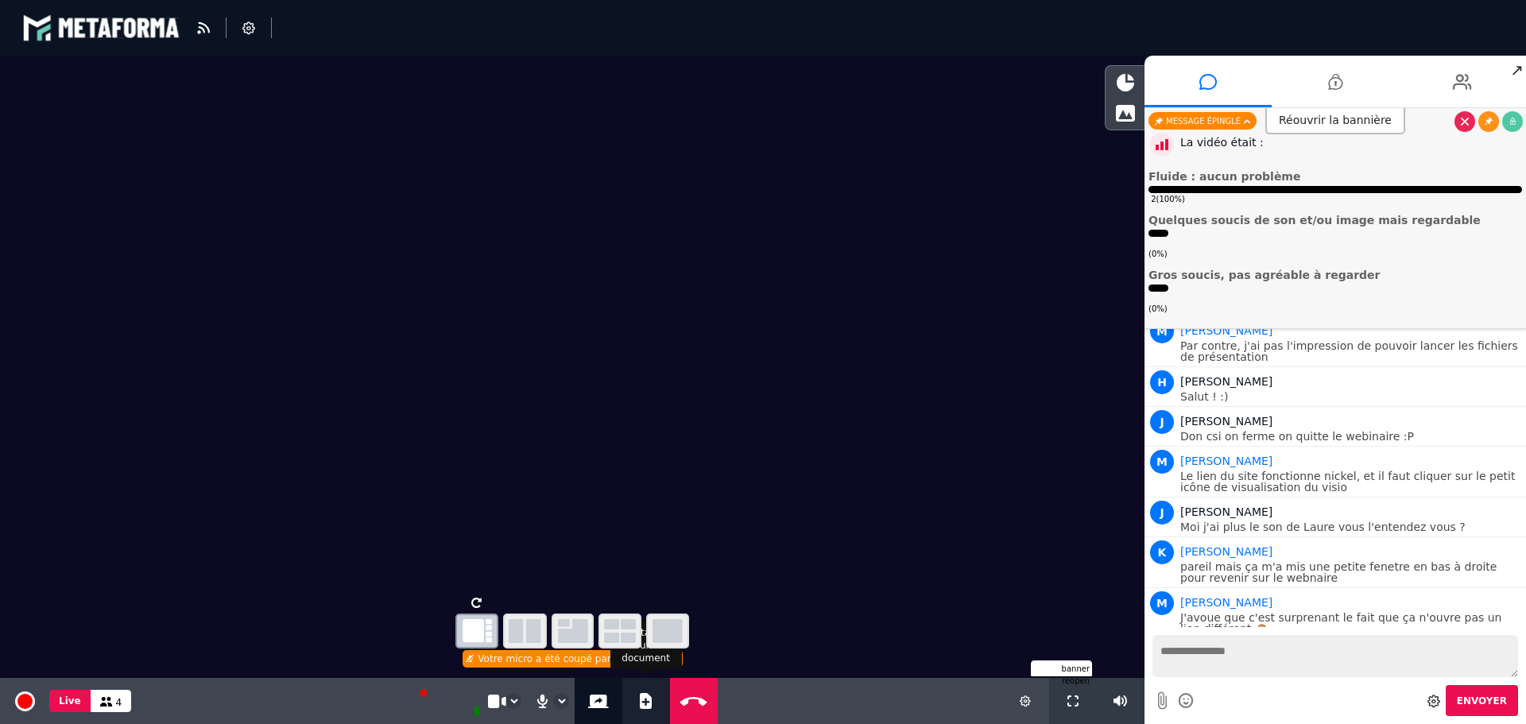
click at [641, 699] on icon at bounding box center [646, 701] width 12 height 16
select select "****"
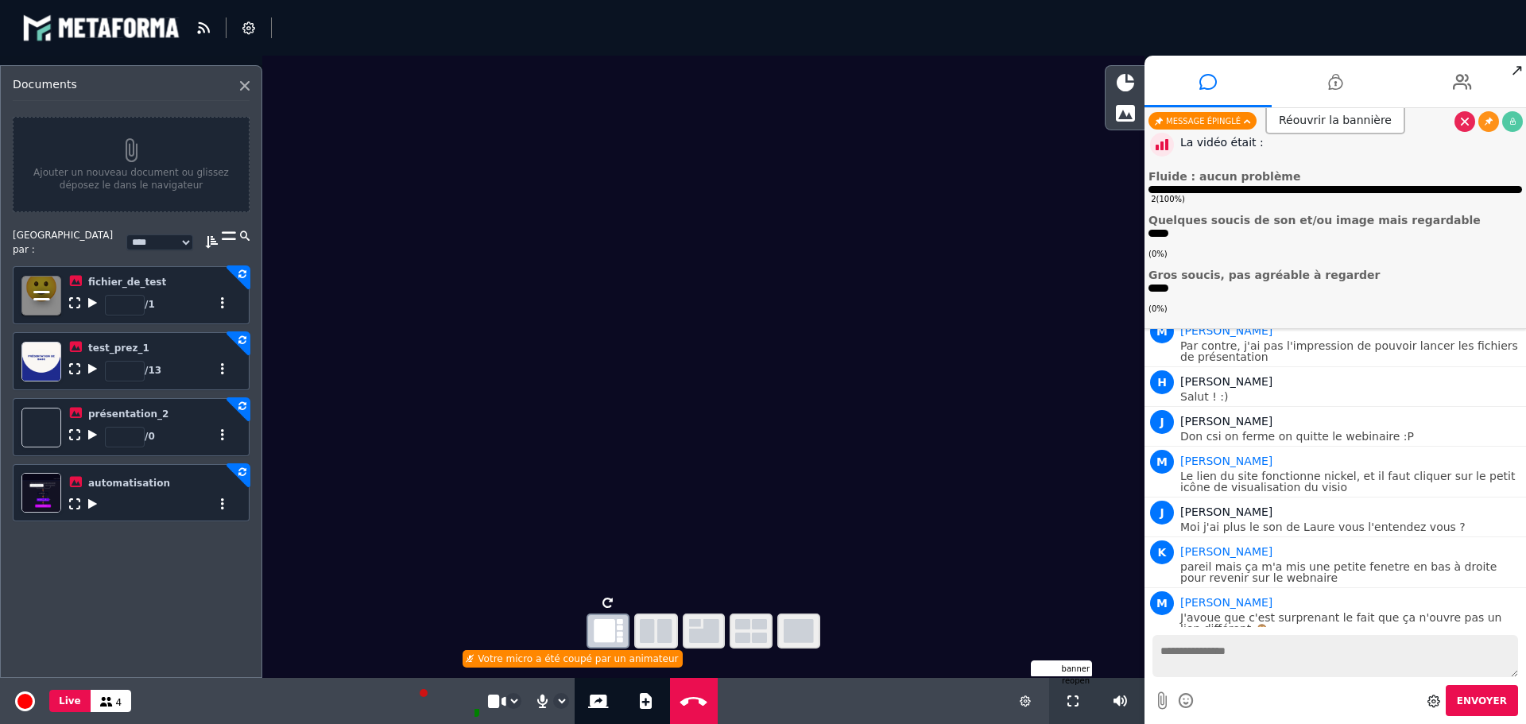
scroll to position [1192, 0]
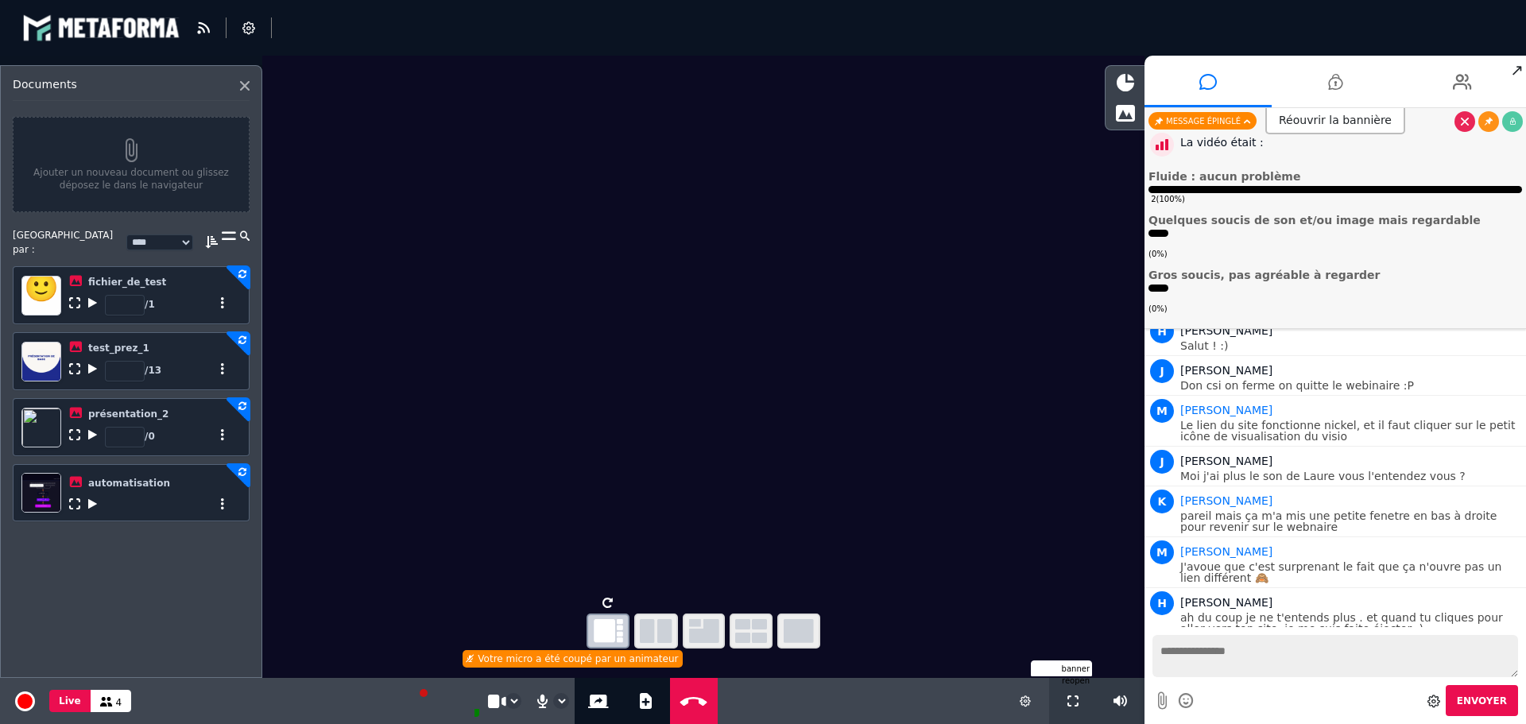
click at [179, 421] on div "* / 0" at bounding box center [152, 434] width 167 height 26
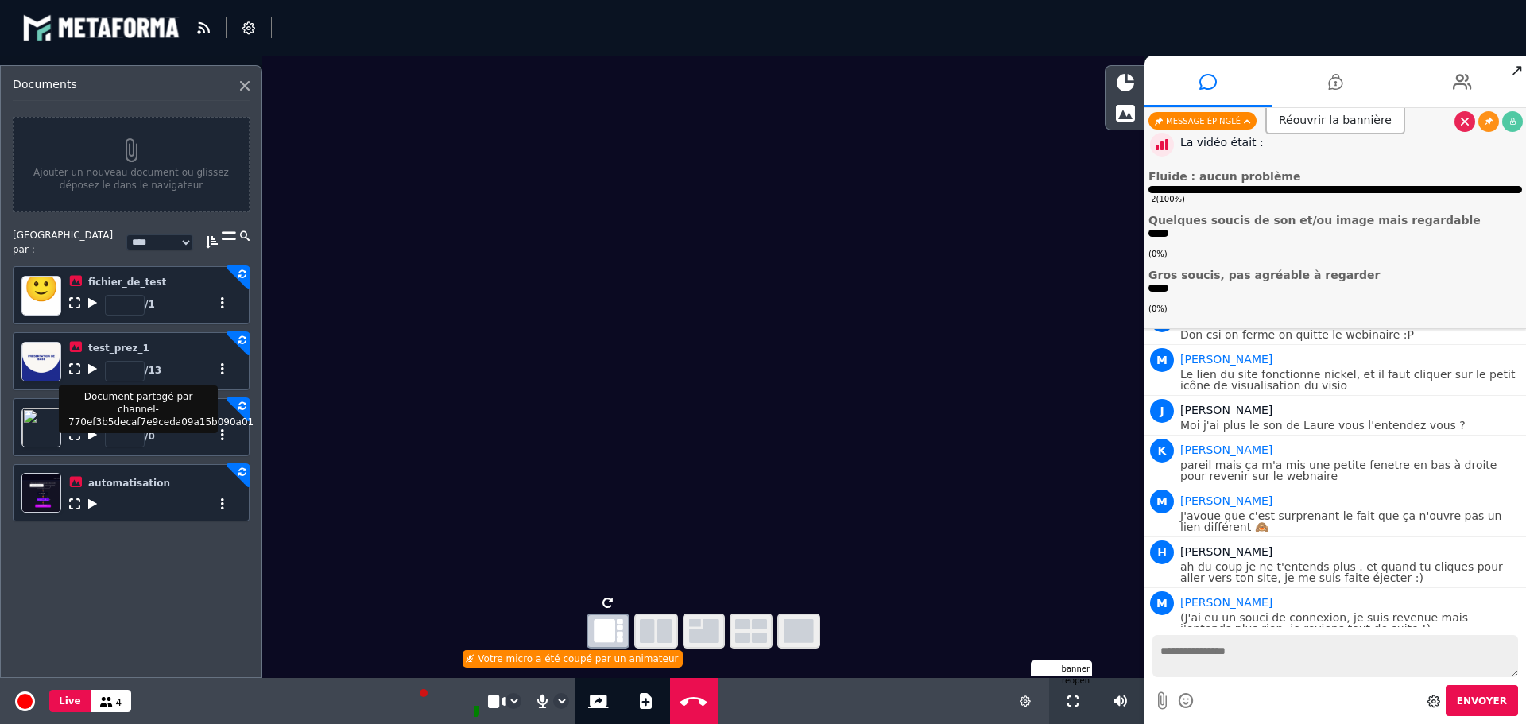
click at [243, 401] on icon at bounding box center [242, 406] width 8 height 10
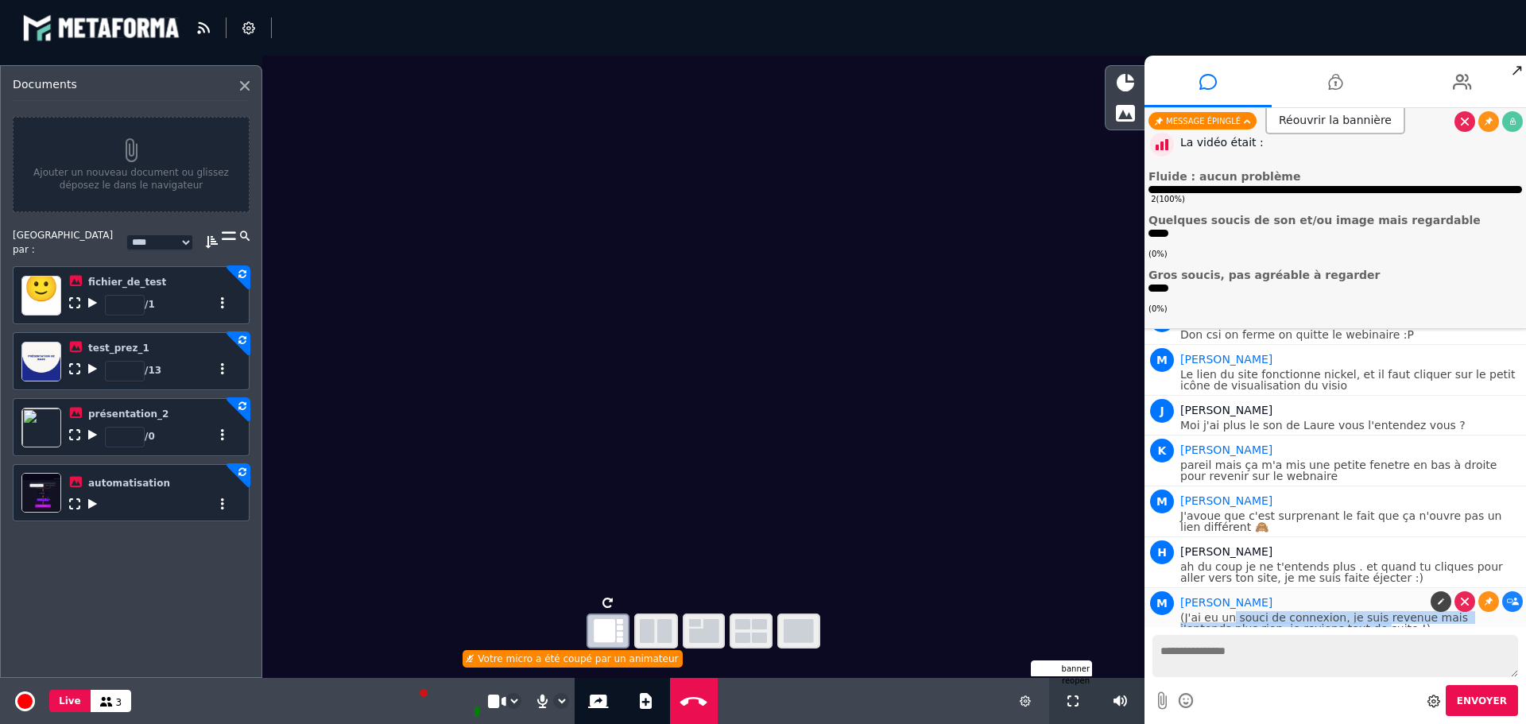
drag, startPoint x: 1226, startPoint y: 606, endPoint x: 1293, endPoint y: 622, distance: 68.5
click at [1293, 622] on p "(J'ai eu un souci de connexion, je suis revenue mais j'entends plus rien, je re…" at bounding box center [1351, 623] width 342 height 22
click at [1317, 619] on p "(J'ai eu un souci de connexion, je suis revenue mais j'entends plus rien, je re…" at bounding box center [1351, 623] width 342 height 22
click at [482, 664] on div "banner reopen" at bounding box center [600, 669] width 984 height 16
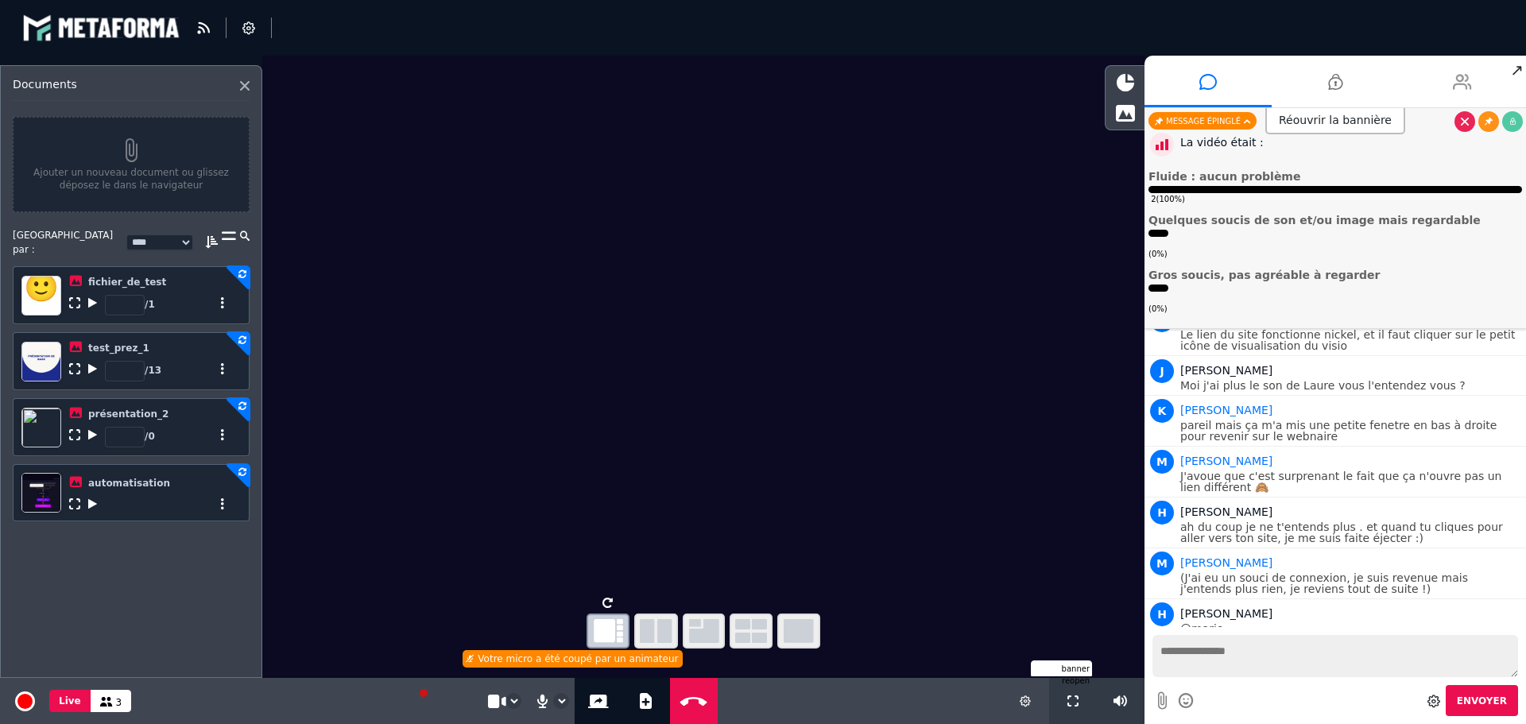
scroll to position [1323, 0]
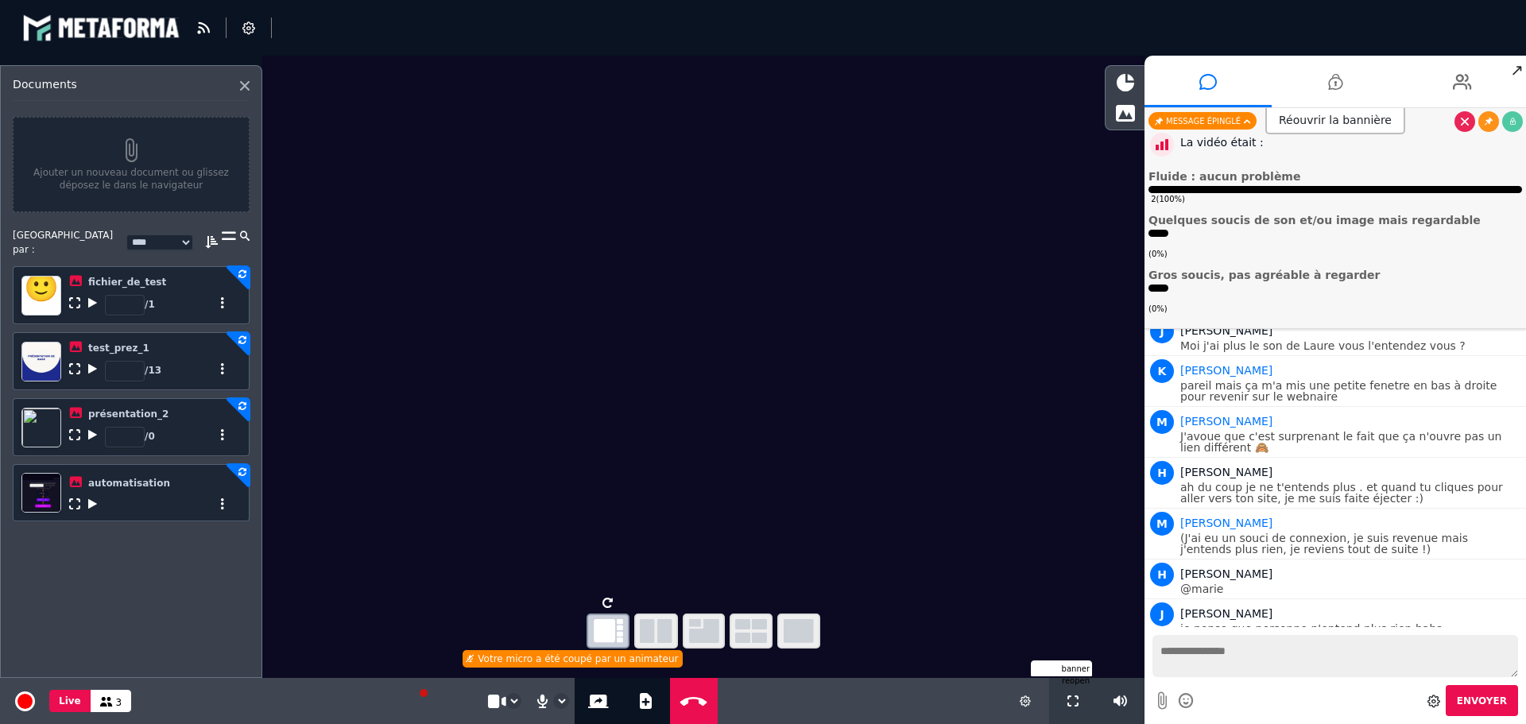
click at [1265, 649] on textarea at bounding box center [1336, 656] width 366 height 42
click at [587, 711] on button "Partage d'écran" at bounding box center [598, 701] width 27 height 46
click at [1275, 653] on textarea "***" at bounding box center [1336, 656] width 366 height 42
type textarea "**********"
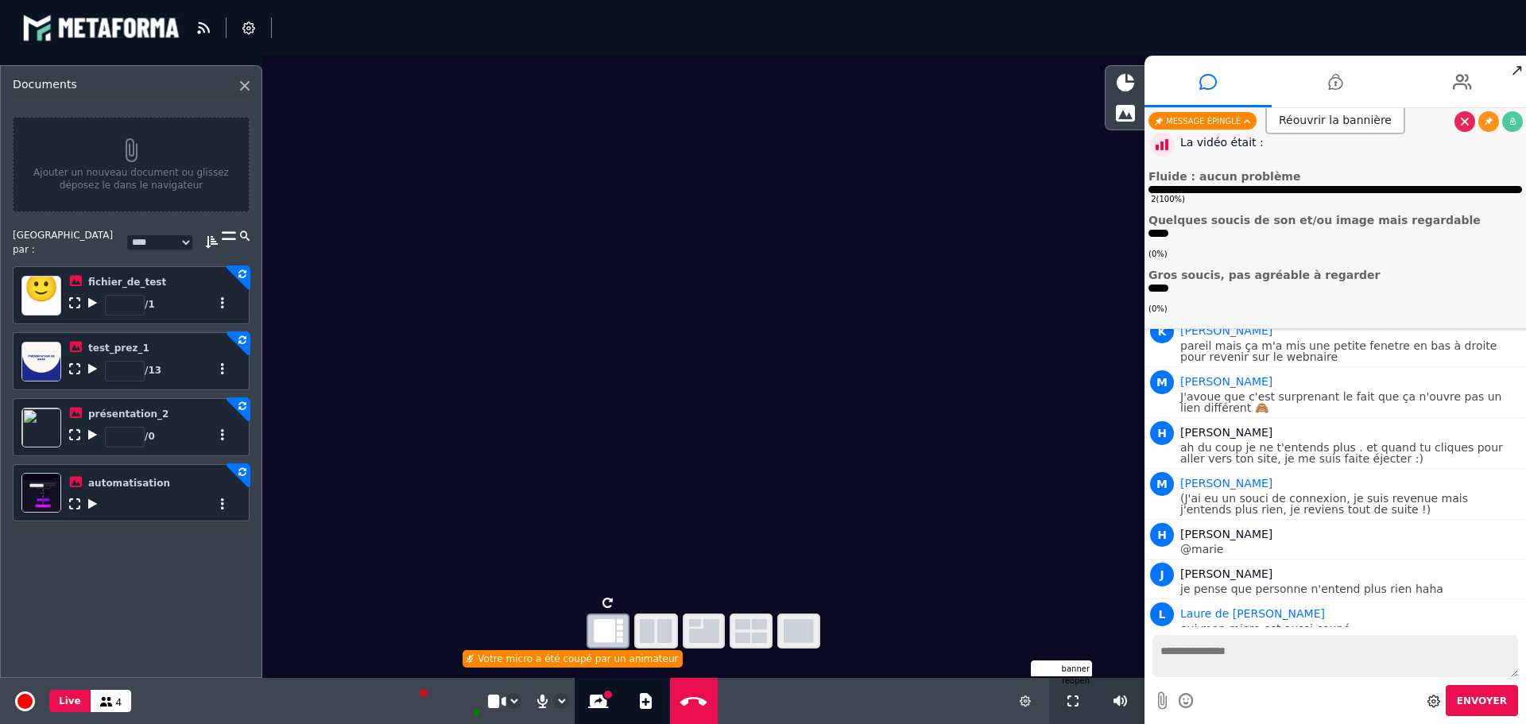
click at [245, 16] on div "blastream fr en fr" at bounding box center [763, 28] width 1482 height 48
click at [246, 28] on icon at bounding box center [248, 27] width 13 height 13
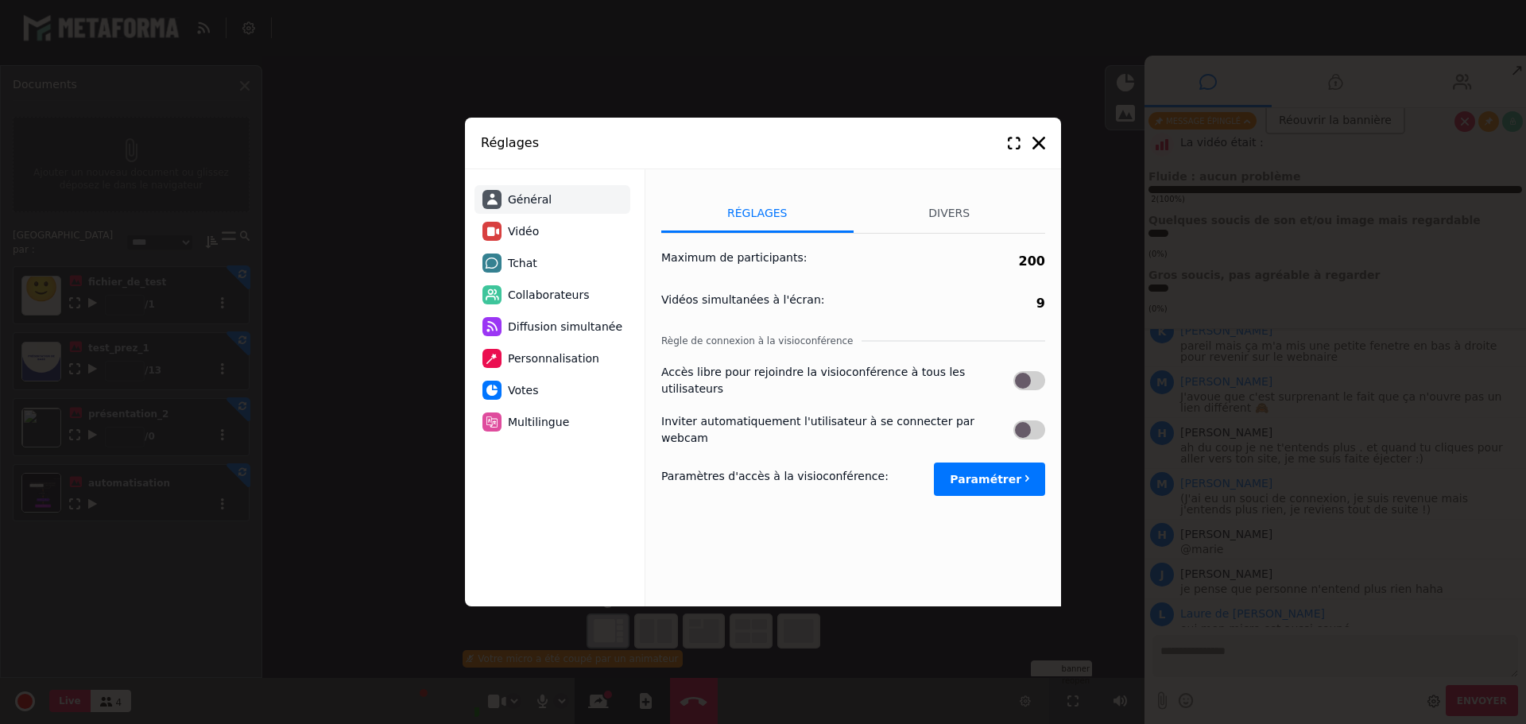
click at [970, 463] on button "Paramétrer" at bounding box center [989, 479] width 111 height 33
select select "****"
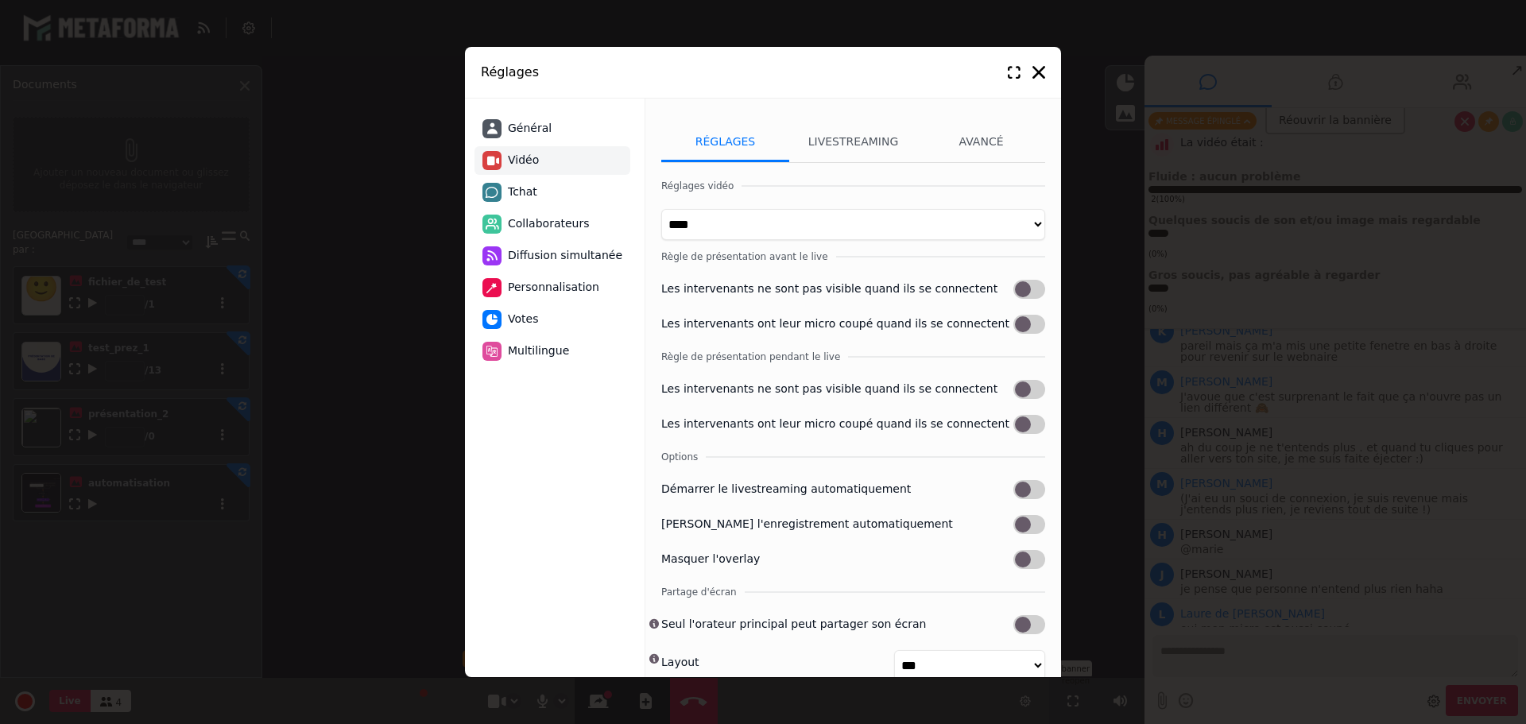
click at [1025, 324] on label at bounding box center [1029, 324] width 32 height 19
click at [1032, 428] on label at bounding box center [1029, 424] width 32 height 19
click at [569, 451] on div "Général Vidéo Tchat Collaborateurs Diffusion simultanée Personnalisation Votes …" at bounding box center [555, 388] width 180 height 579
click at [1042, 76] on icon at bounding box center [1038, 72] width 13 height 13
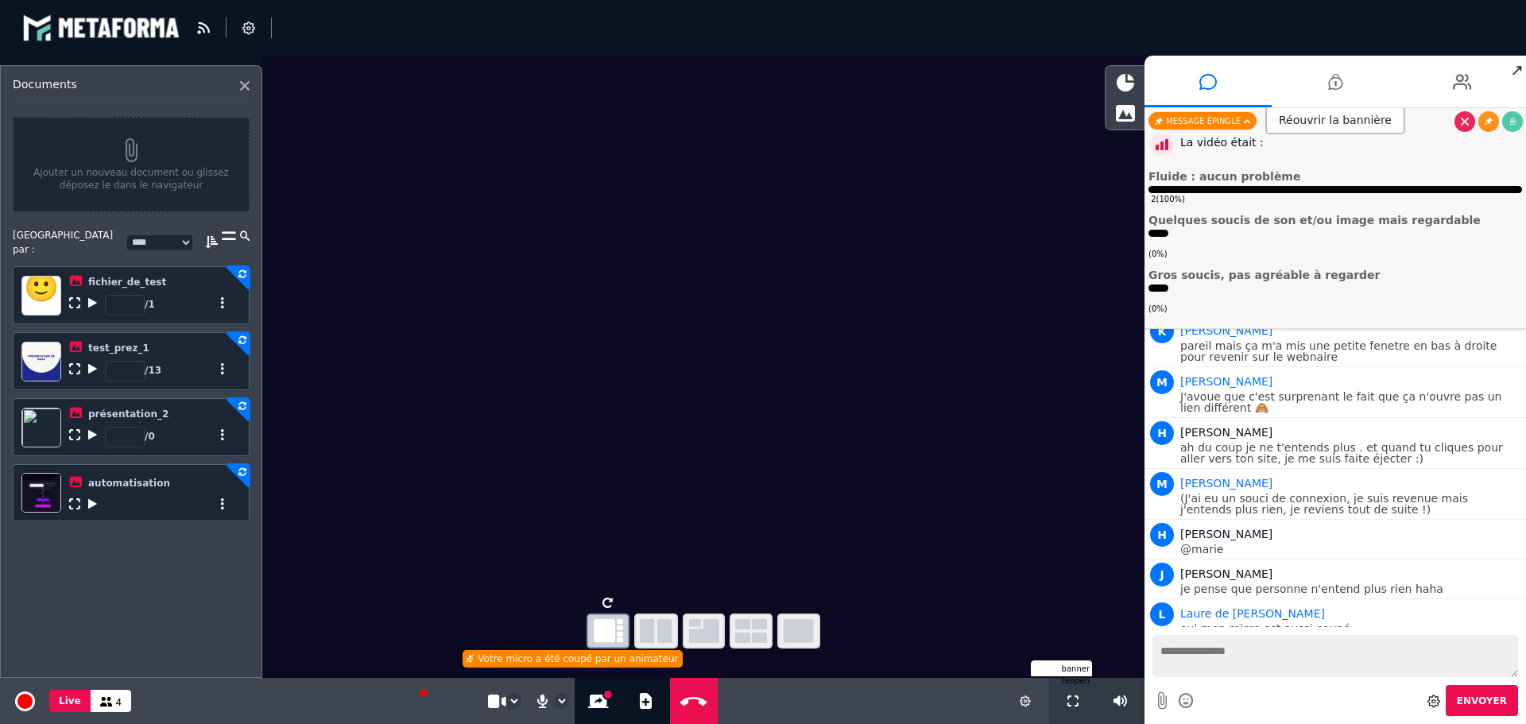
scroll to position [1402, 0]
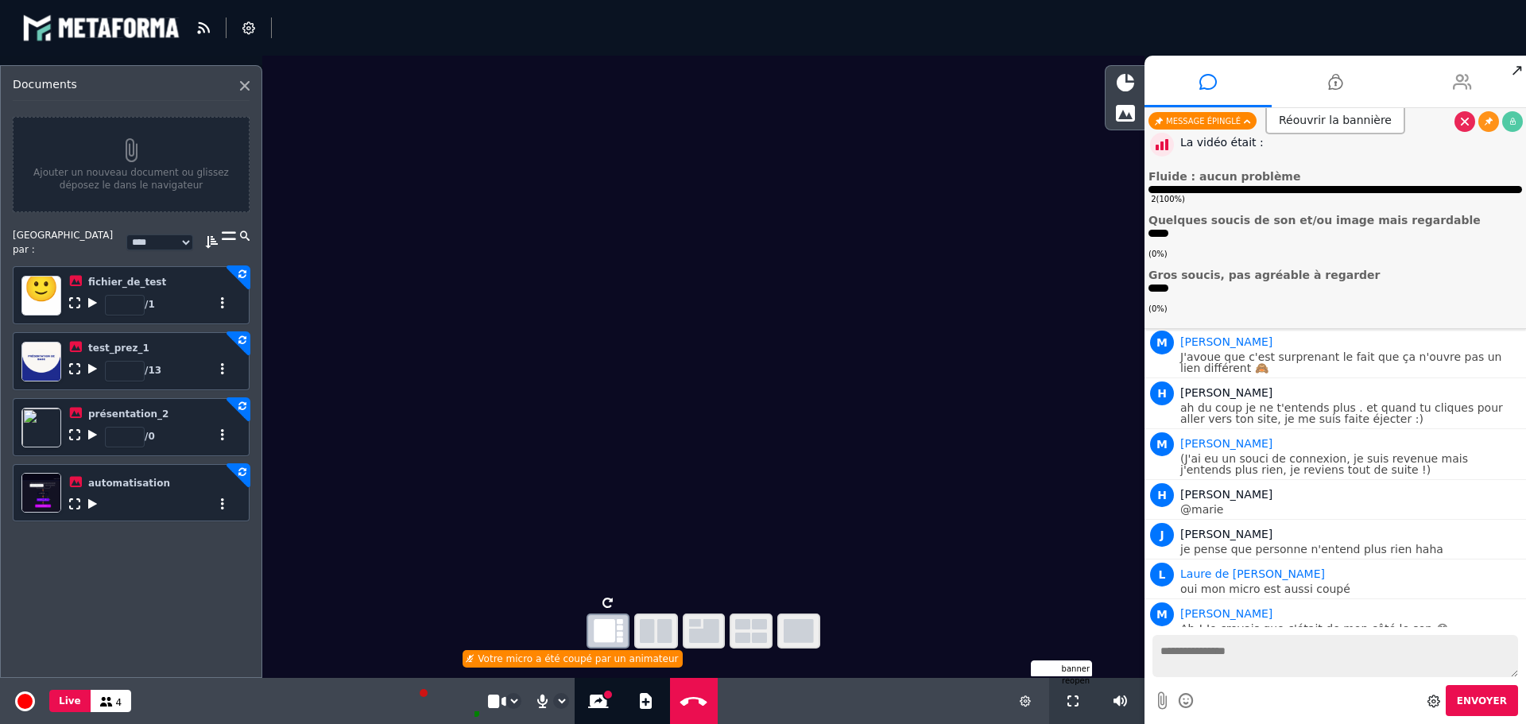
click at [1473, 76] on li at bounding box center [1462, 82] width 127 height 52
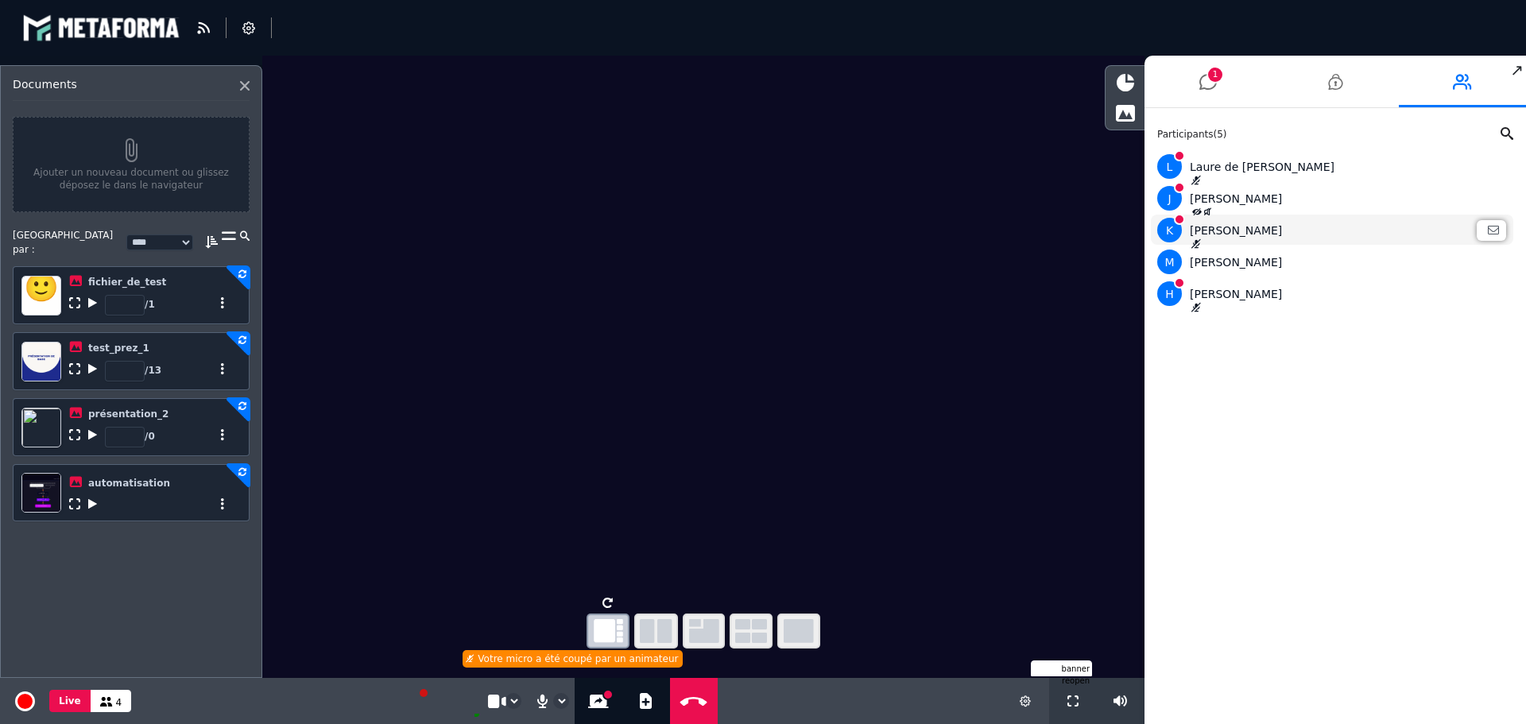
click at [1198, 242] on icon at bounding box center [1195, 244] width 11 height 10
click at [1198, 175] on div "L Laure de La Faye" at bounding box center [1332, 166] width 350 height 25
click at [1215, 79] on span "1" at bounding box center [1215, 75] width 14 height 14
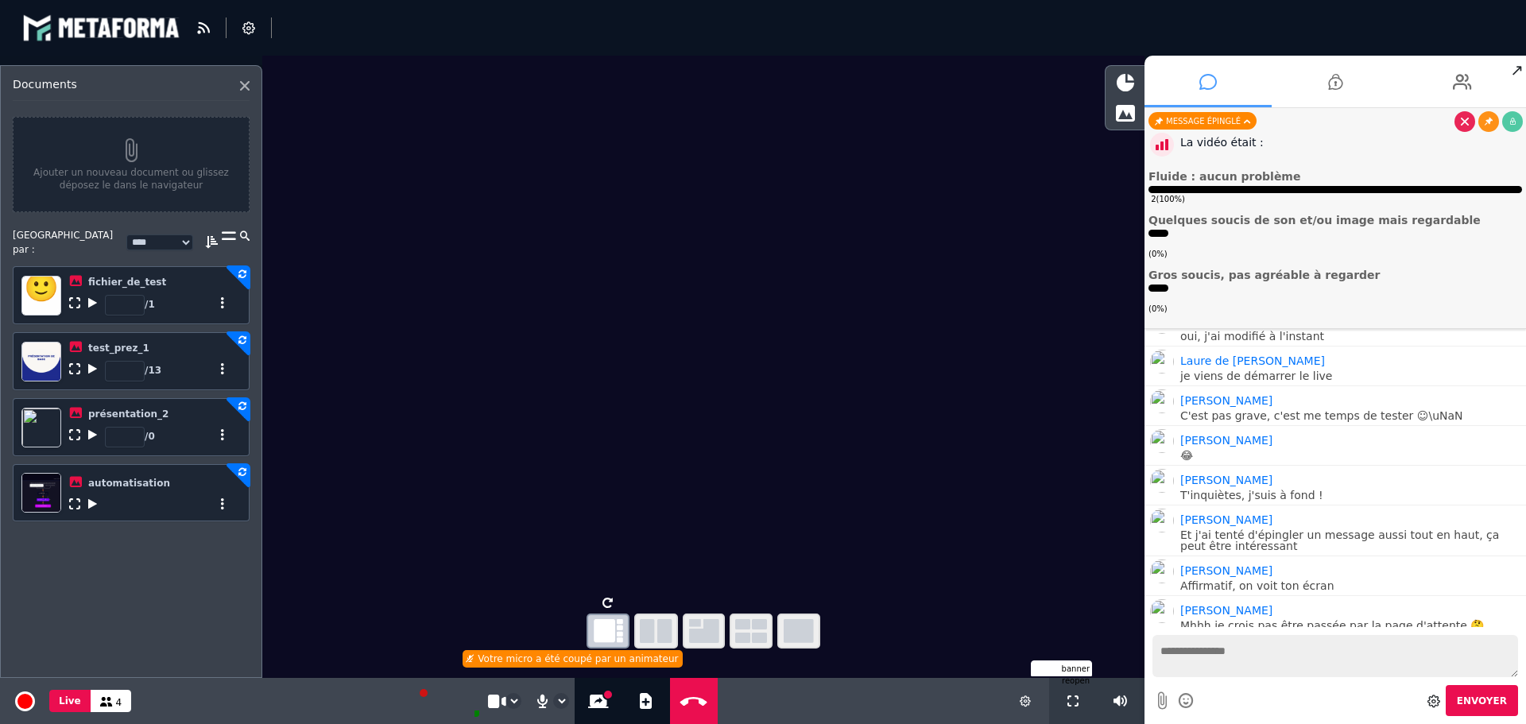
scroll to position [1453, 0]
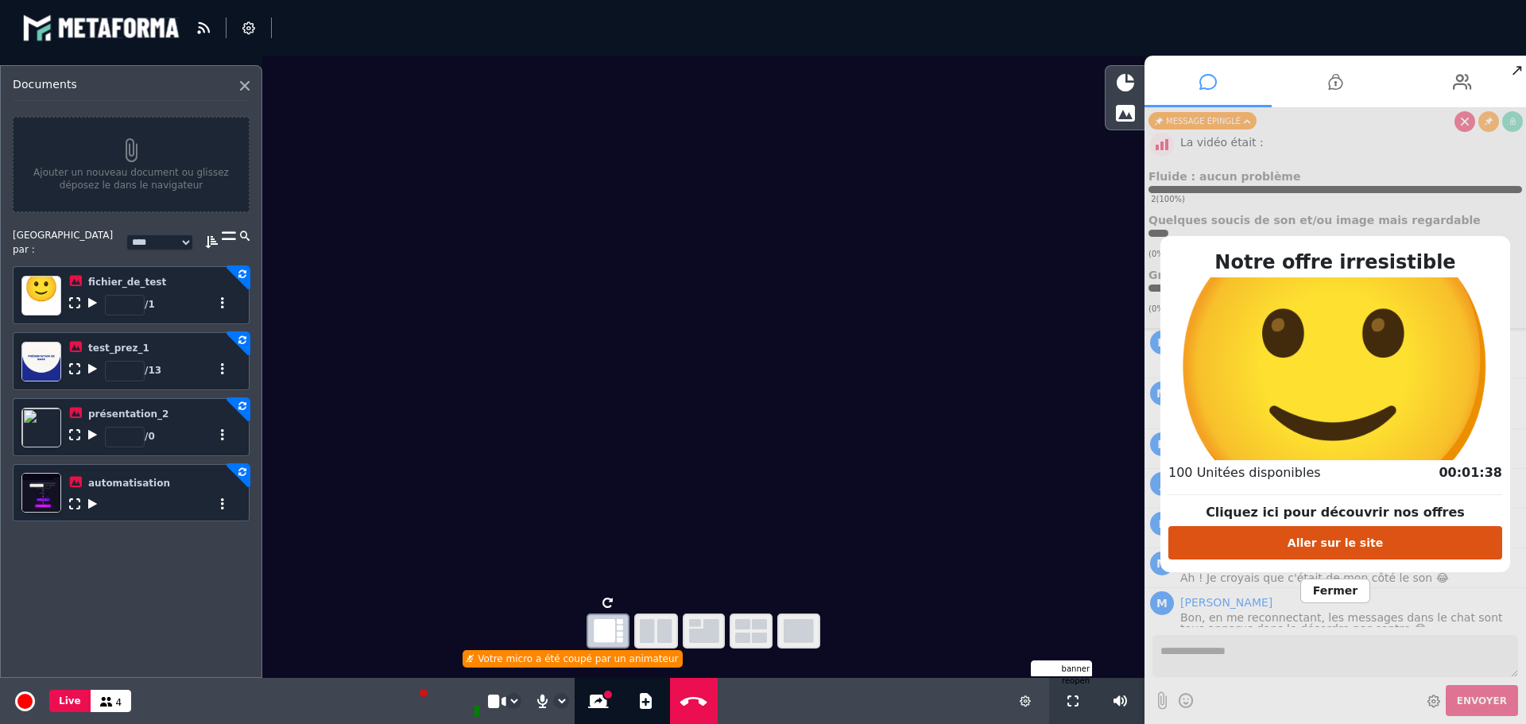
click at [1338, 598] on span "Fermer" at bounding box center [1335, 591] width 70 height 25
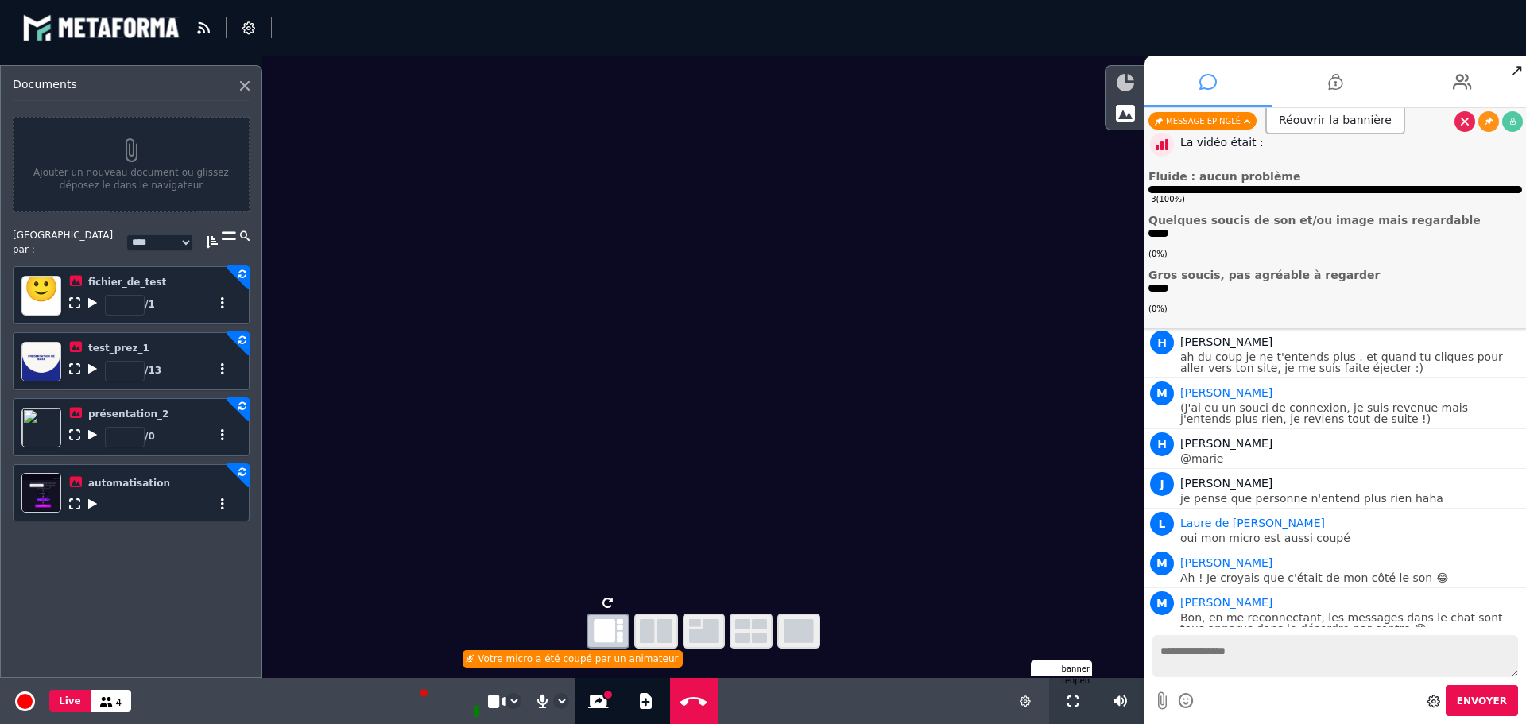
click at [1128, 79] on icon at bounding box center [1125, 82] width 17 height 17
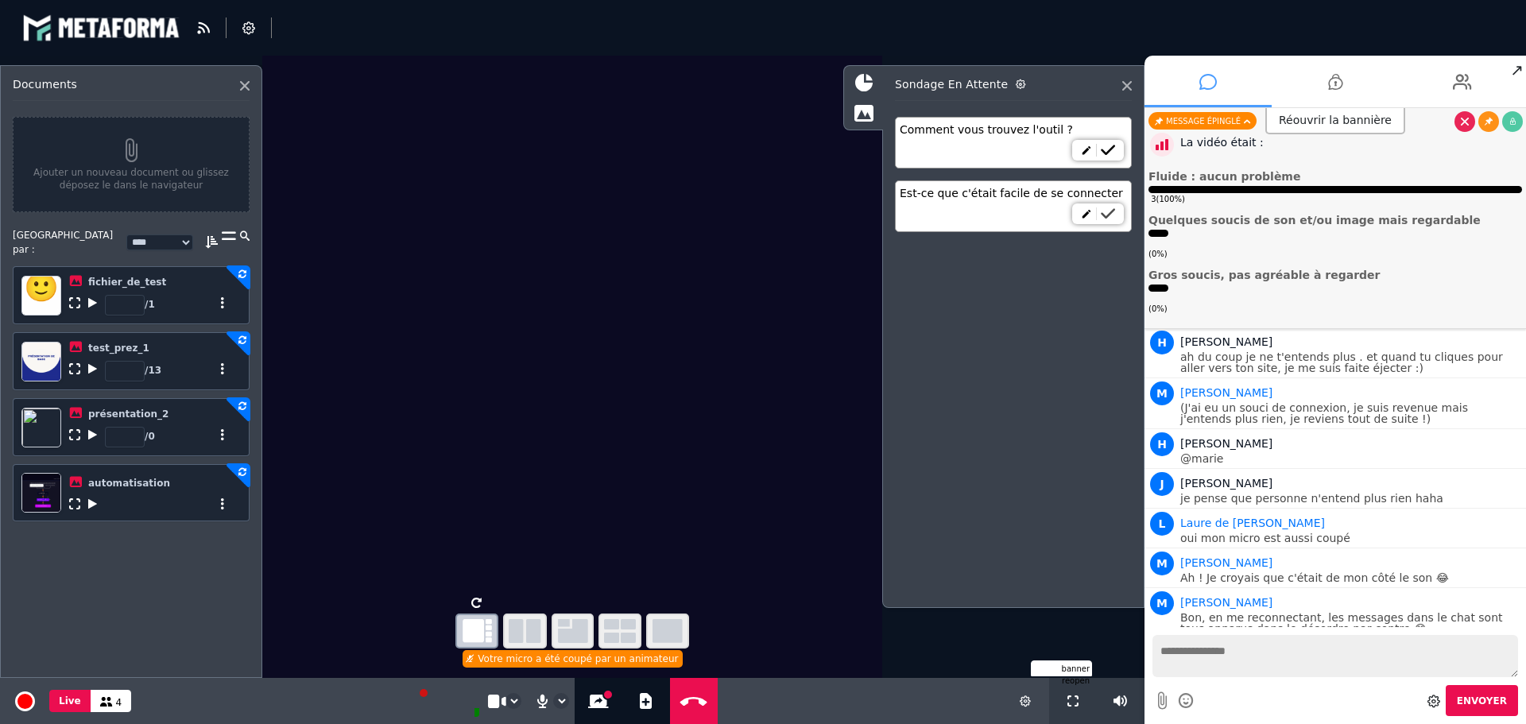
click at [1112, 214] on icon at bounding box center [1108, 213] width 14 height 11
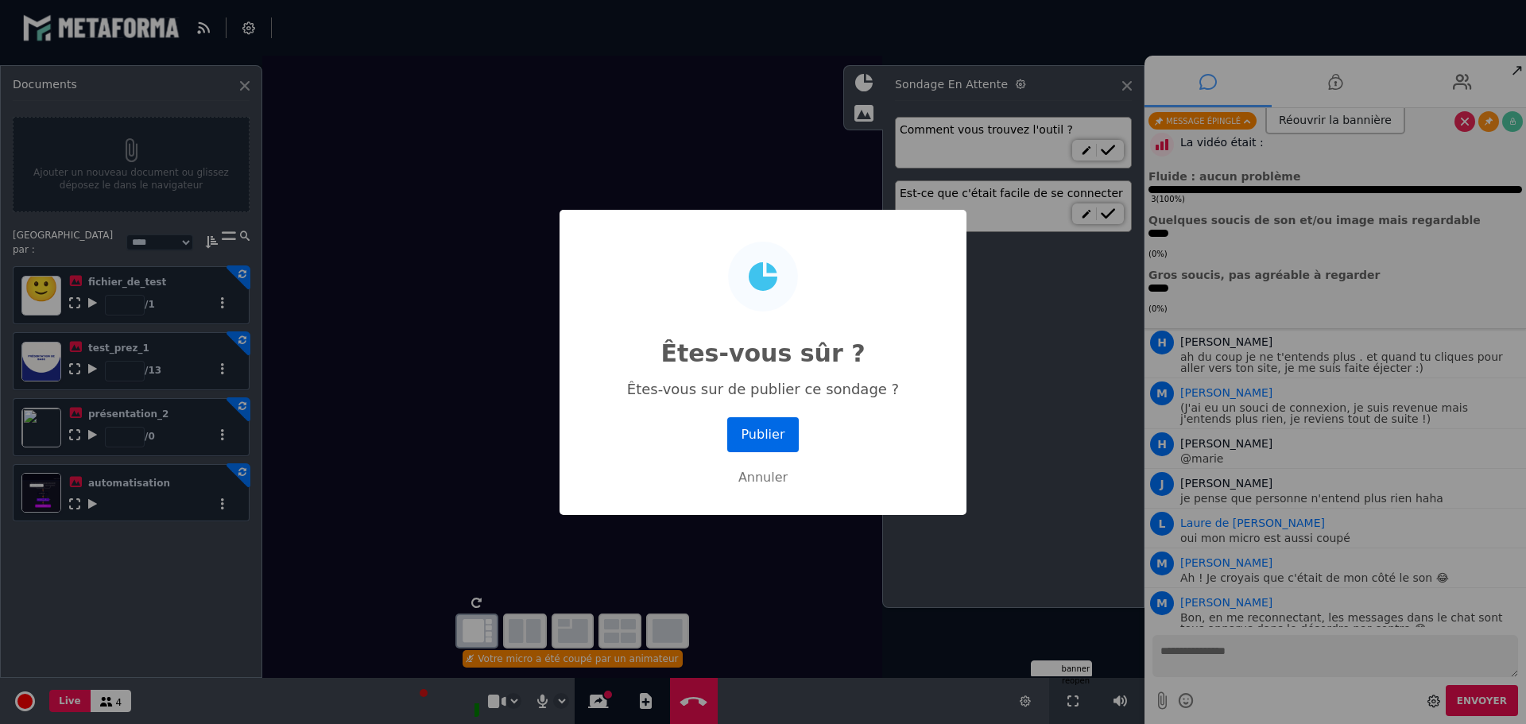
click at [770, 433] on button "Publier" at bounding box center [763, 434] width 72 height 35
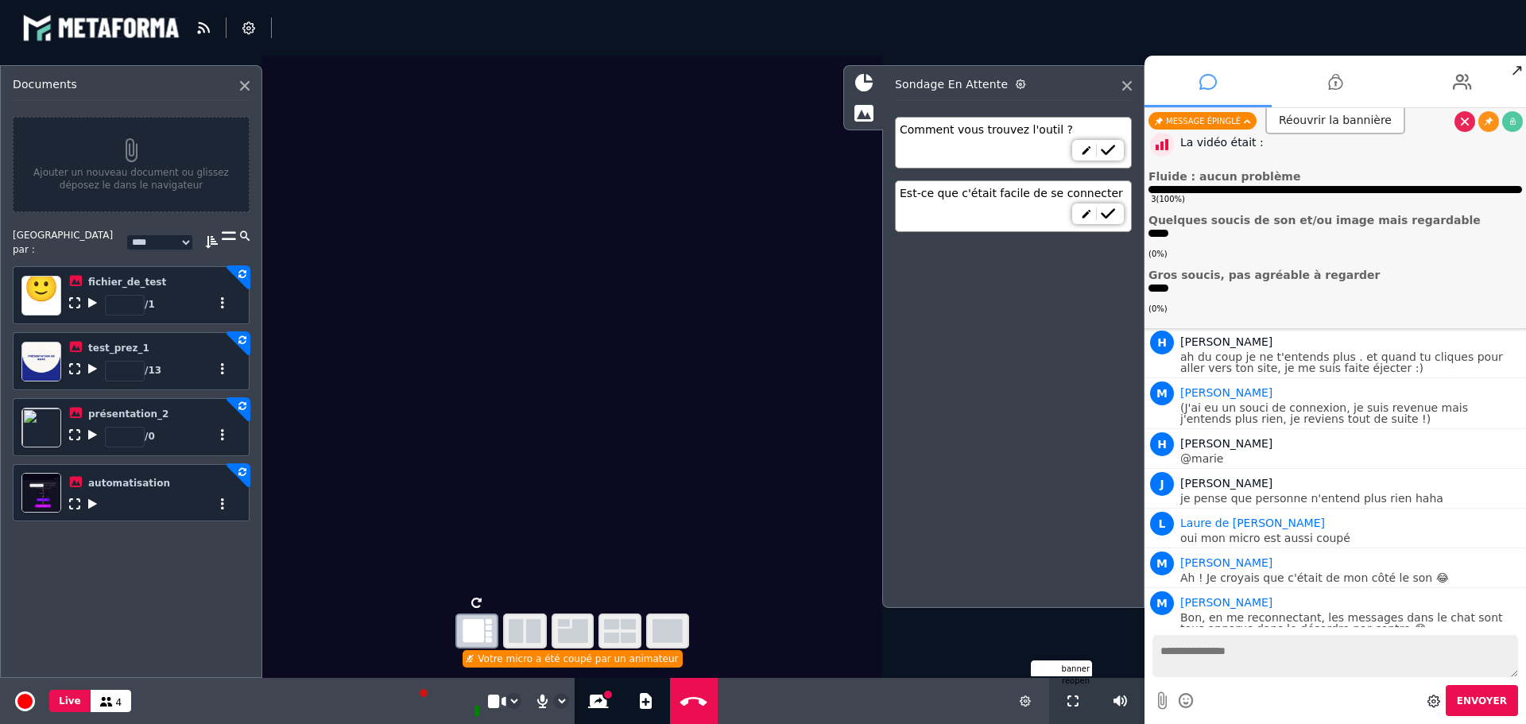
scroll to position [1653, 0]
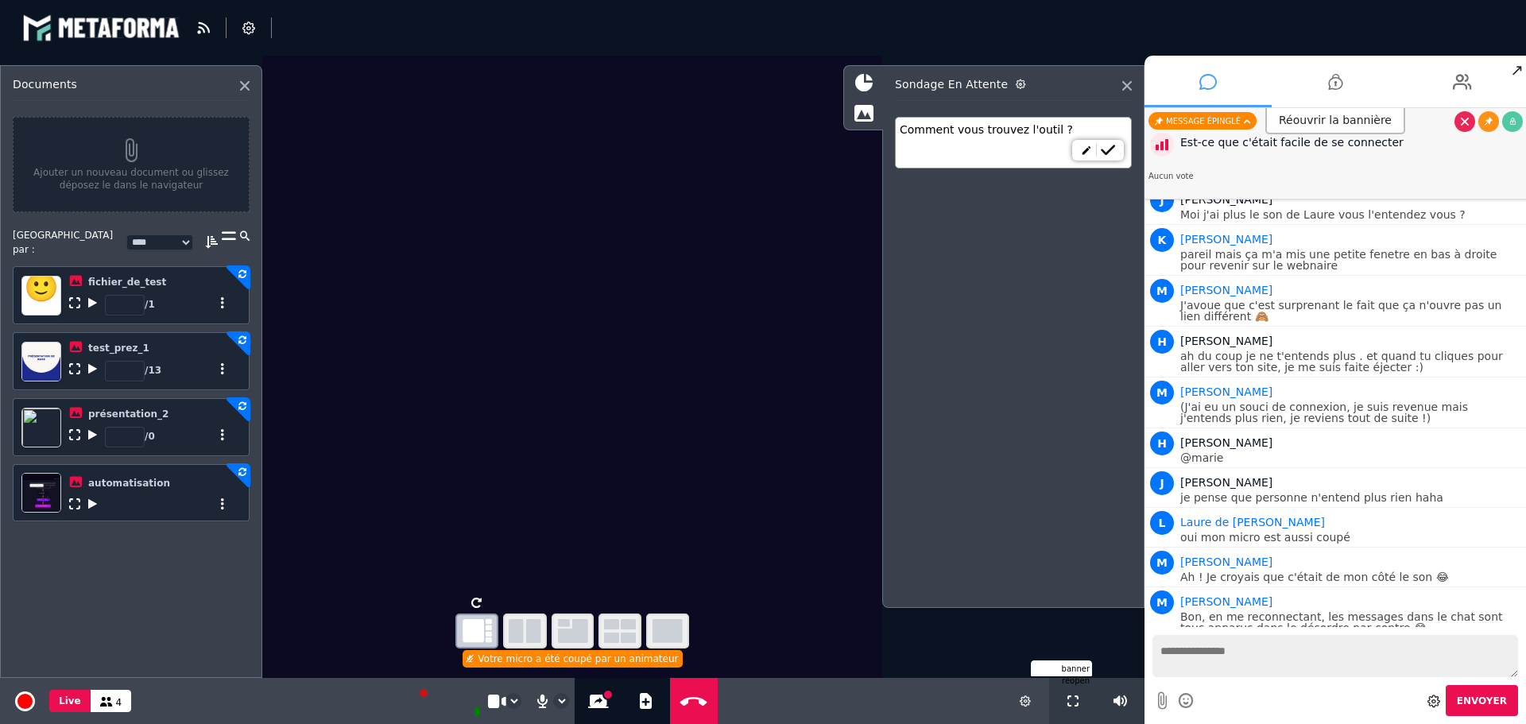
click at [1213, 161] on div "Est-ce que c'était facile de se connecter Aucun vote" at bounding box center [1336, 156] width 374 height 52
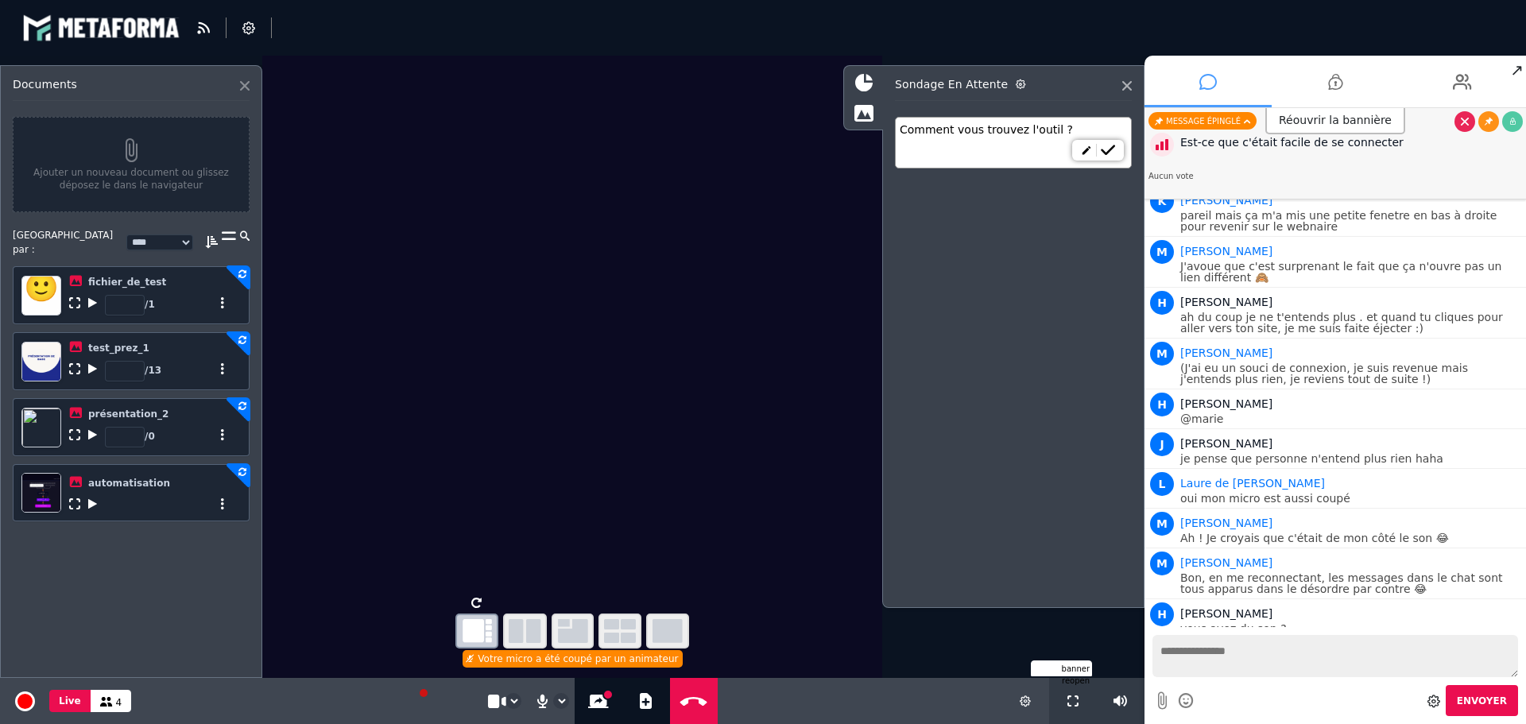
click at [246, 86] on icon at bounding box center [245, 86] width 10 height 10
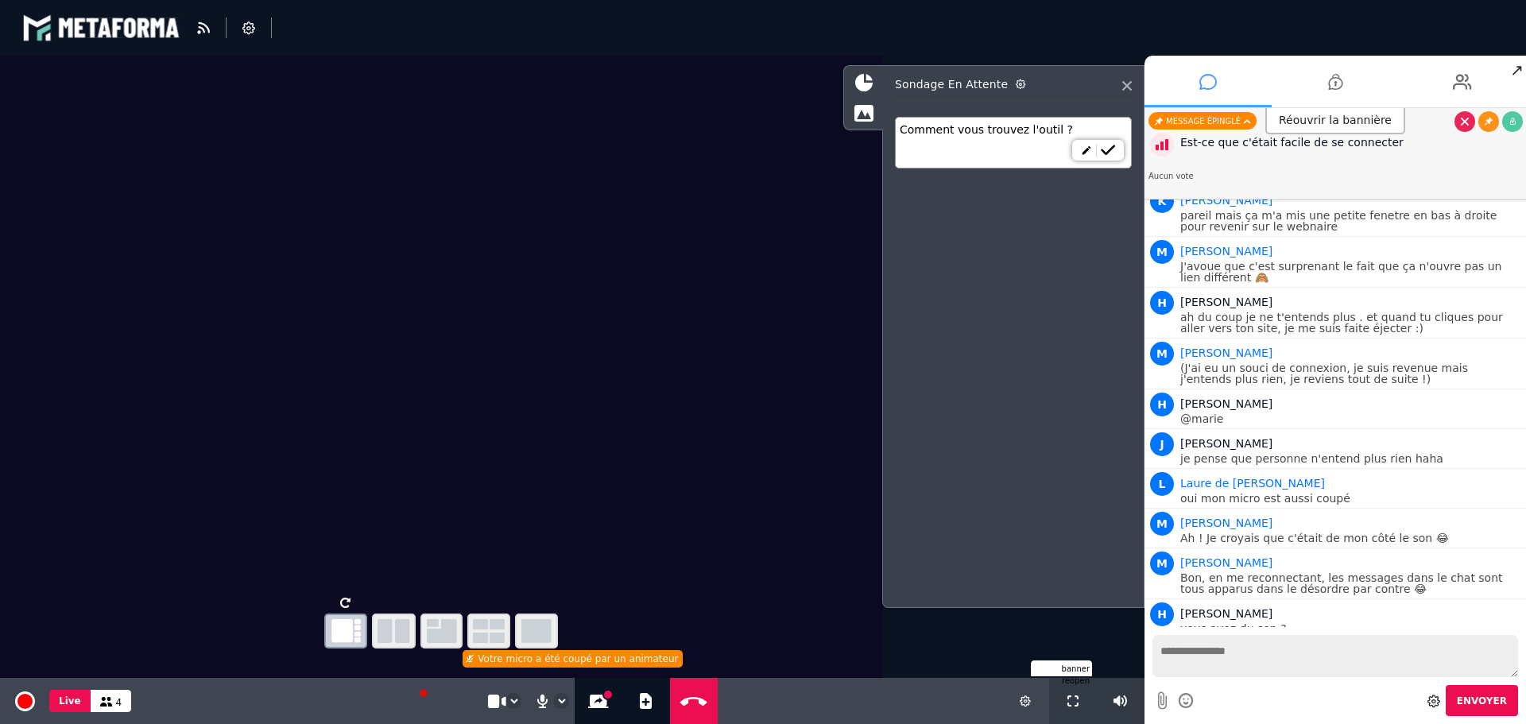
click at [583, 657] on div "Votre micro a été coupé par un animateur" at bounding box center [573, 658] width 220 height 17
click at [505, 662] on div "banner reopen" at bounding box center [600, 669] width 984 height 16
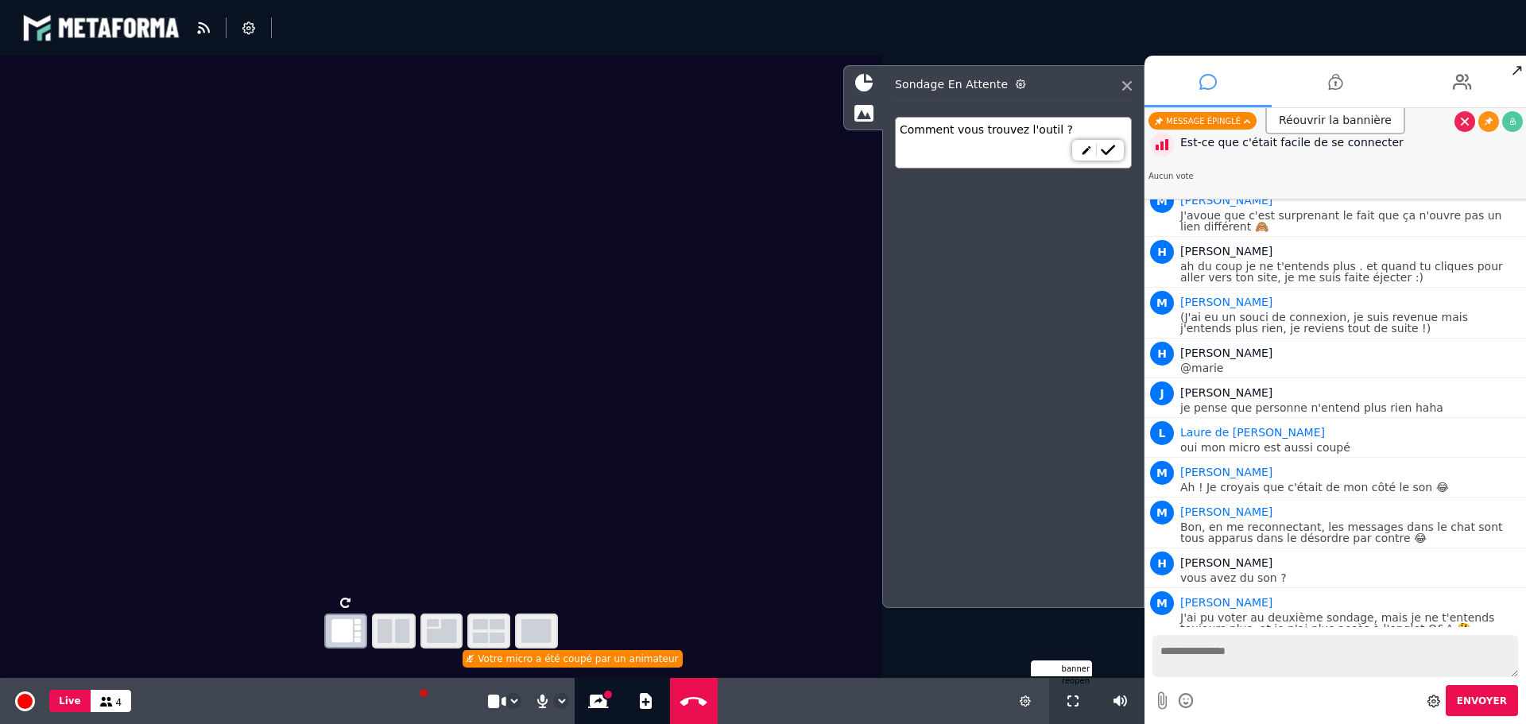
click at [1246, 667] on textarea at bounding box center [1336, 656] width 366 height 42
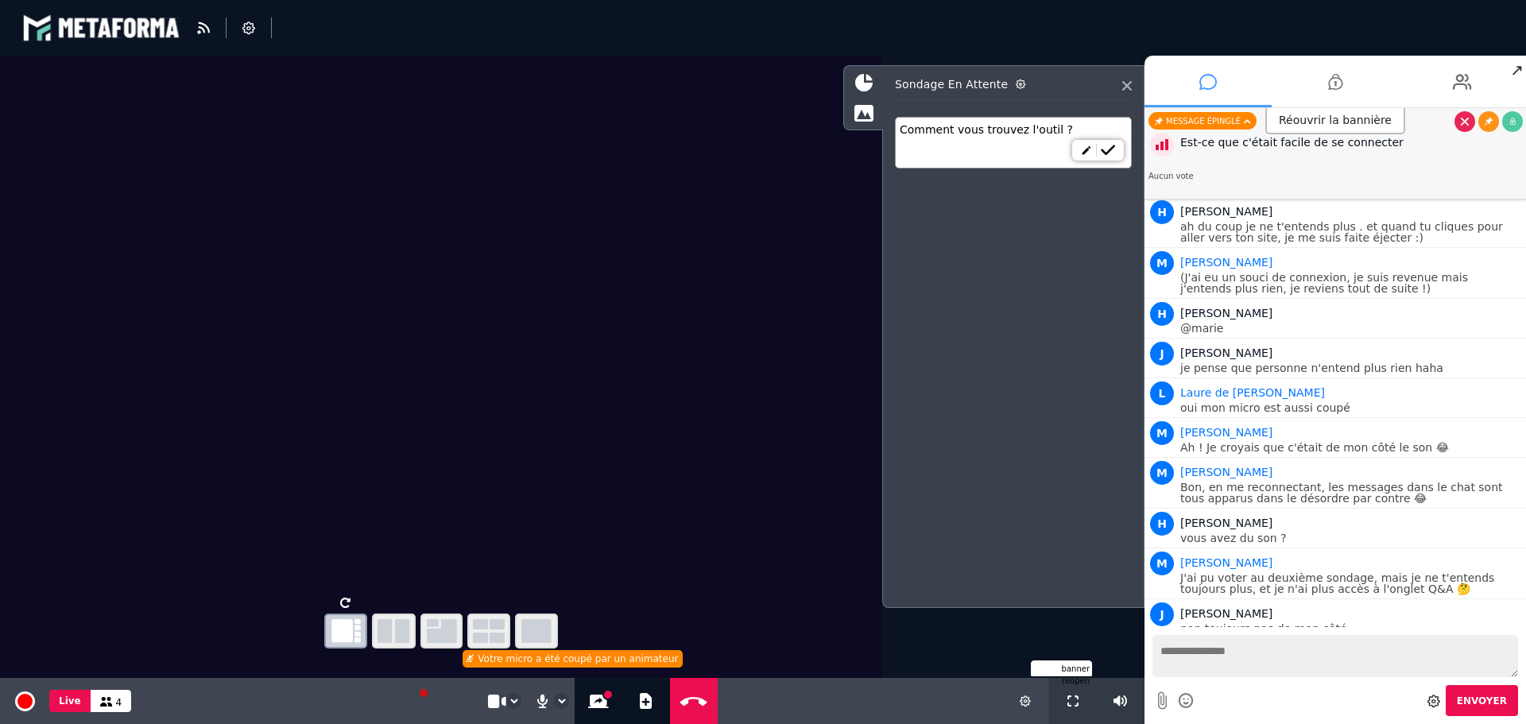
click at [1239, 659] on textarea at bounding box center [1336, 656] width 366 height 42
click at [1205, 623] on p "non toujours pas de mon côté" at bounding box center [1351, 628] width 342 height 11
click at [243, 27] on icon at bounding box center [248, 27] width 13 height 13
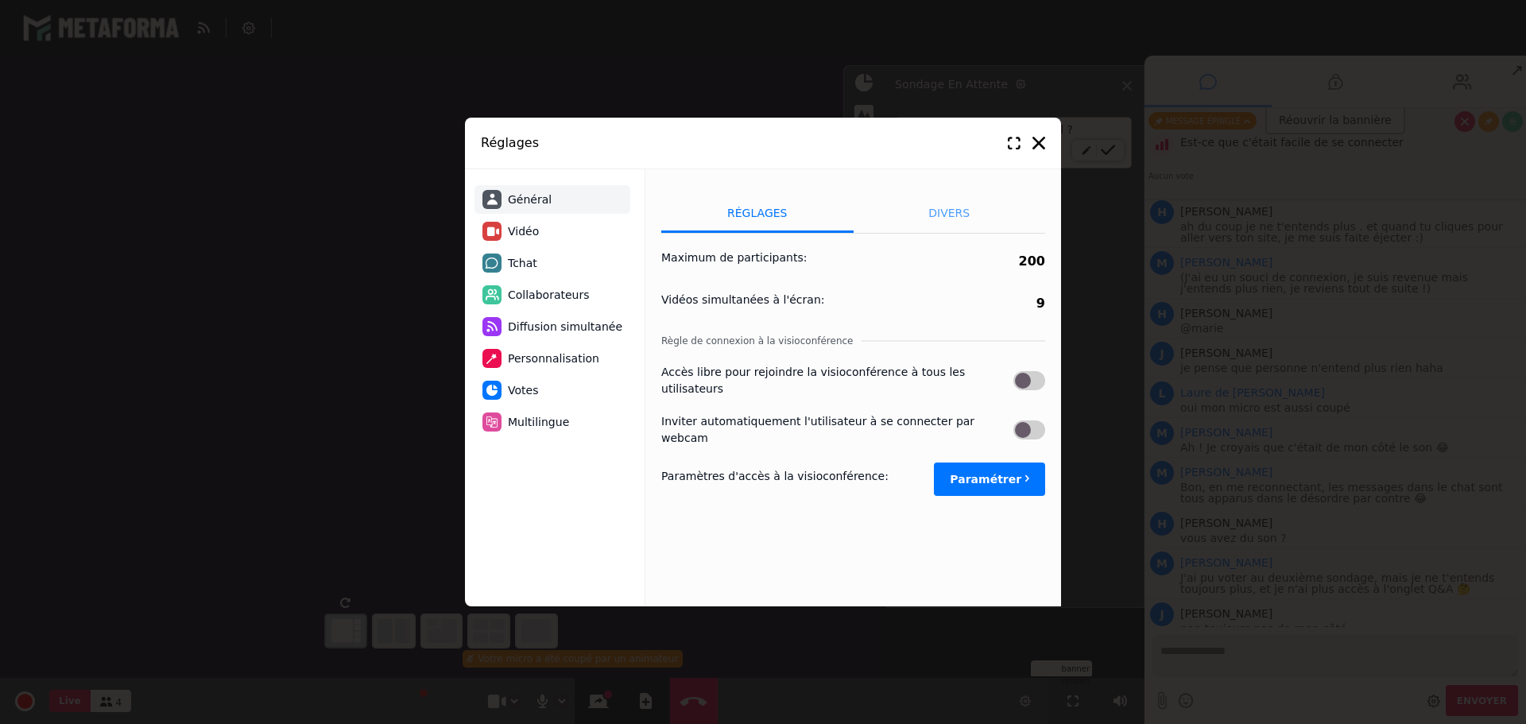
click at [939, 215] on li "Divers" at bounding box center [950, 213] width 192 height 40
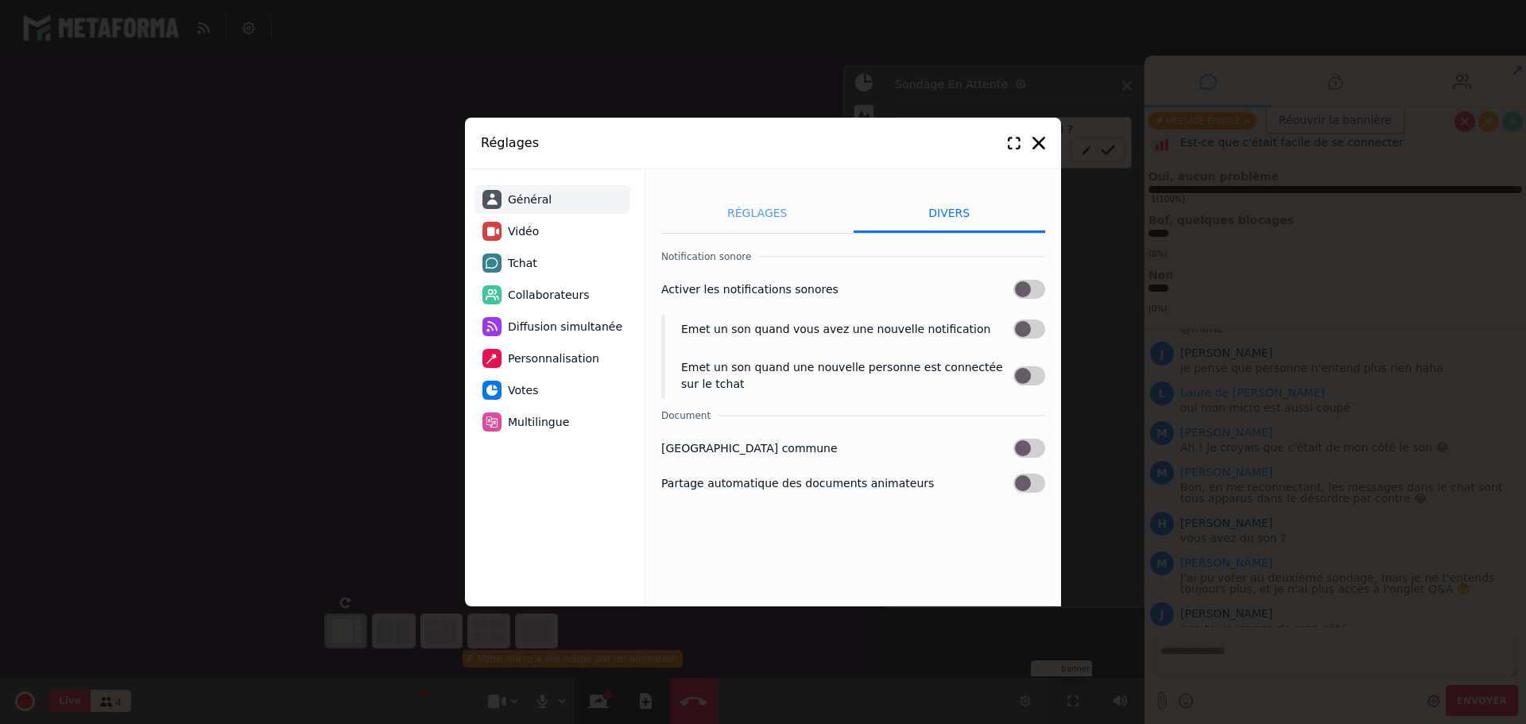
click at [764, 218] on li "Réglages" at bounding box center [757, 213] width 192 height 40
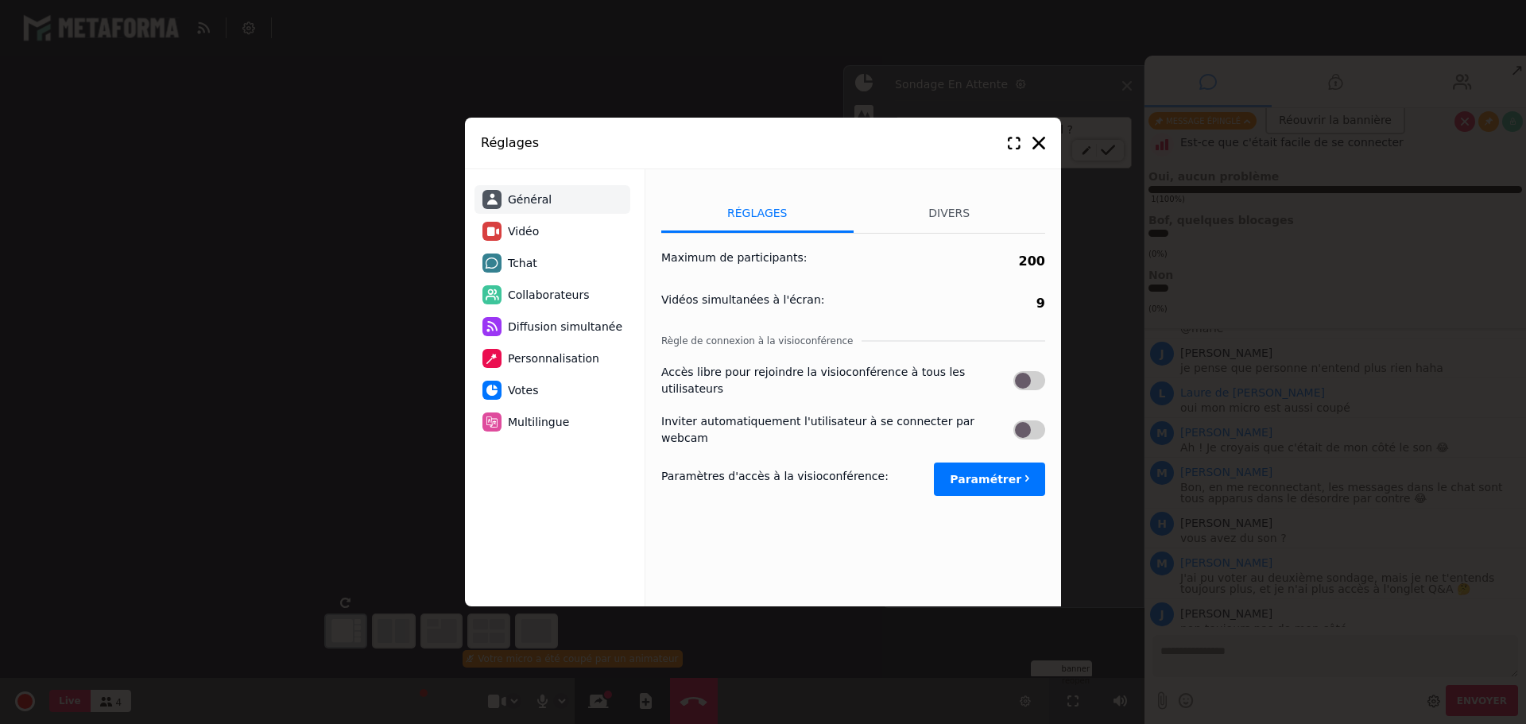
click at [989, 463] on button "Paramétrer" at bounding box center [989, 479] width 111 height 33
select select "****"
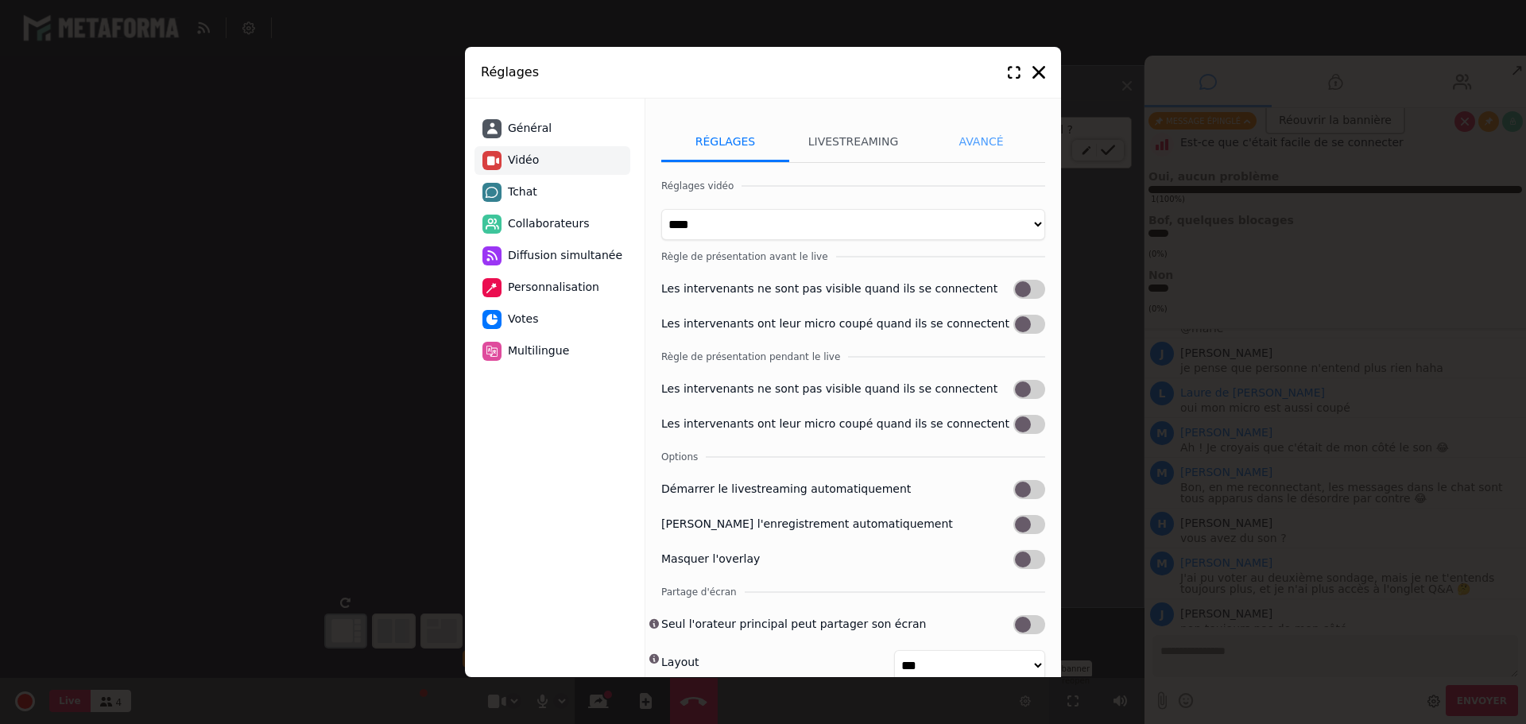
click at [989, 134] on li "Avancé" at bounding box center [981, 142] width 128 height 40
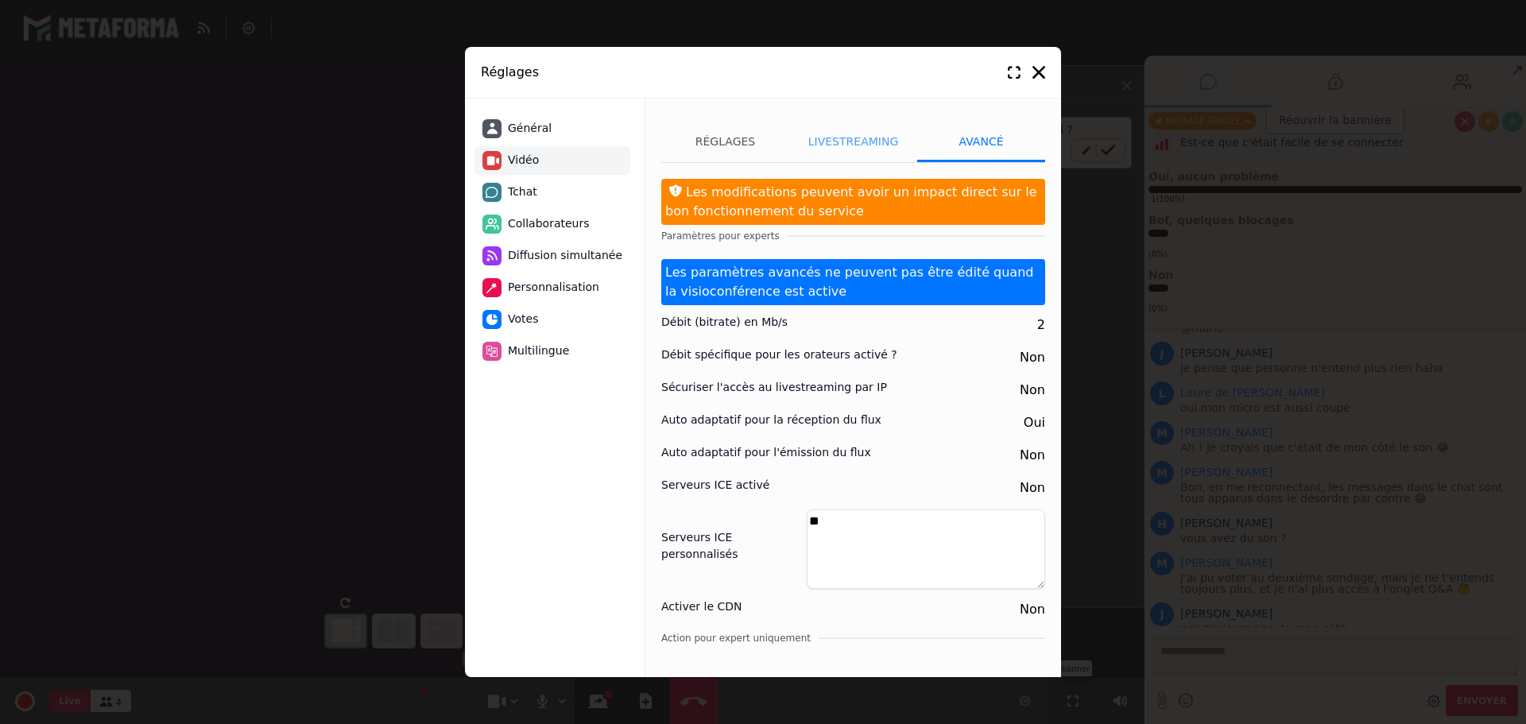
click at [855, 145] on li "Livestreaming" at bounding box center [853, 142] width 128 height 40
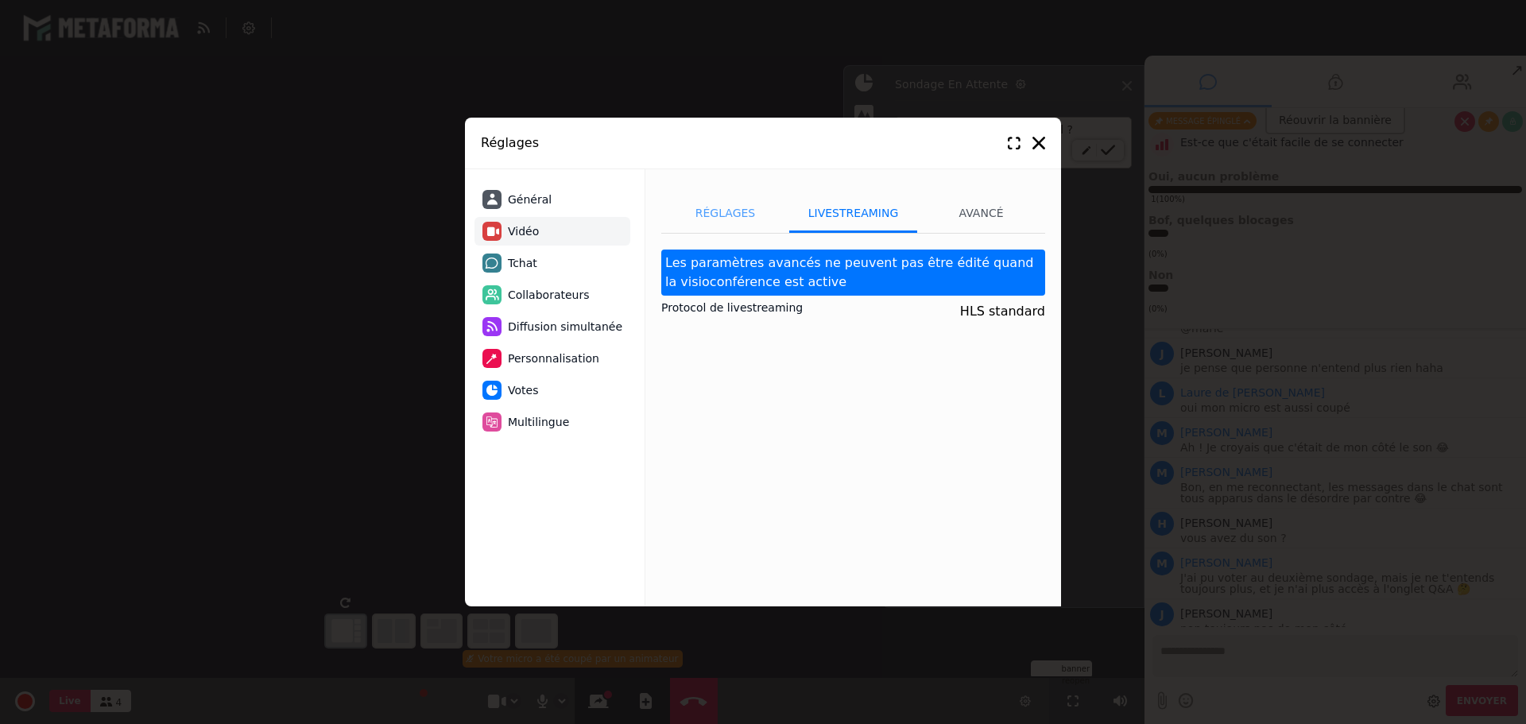
click at [703, 220] on li "Réglages" at bounding box center [725, 213] width 128 height 40
select select "****"
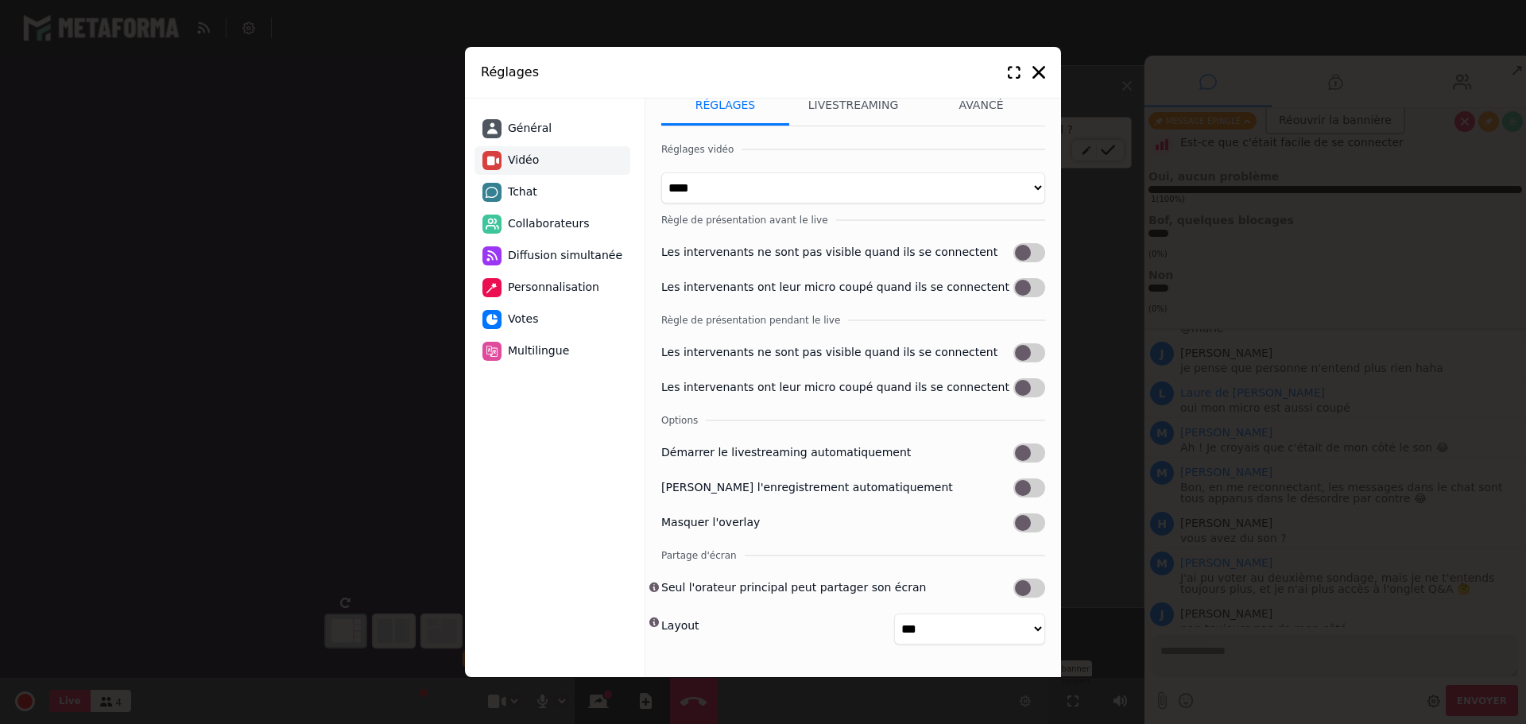
scroll to position [0, 0]
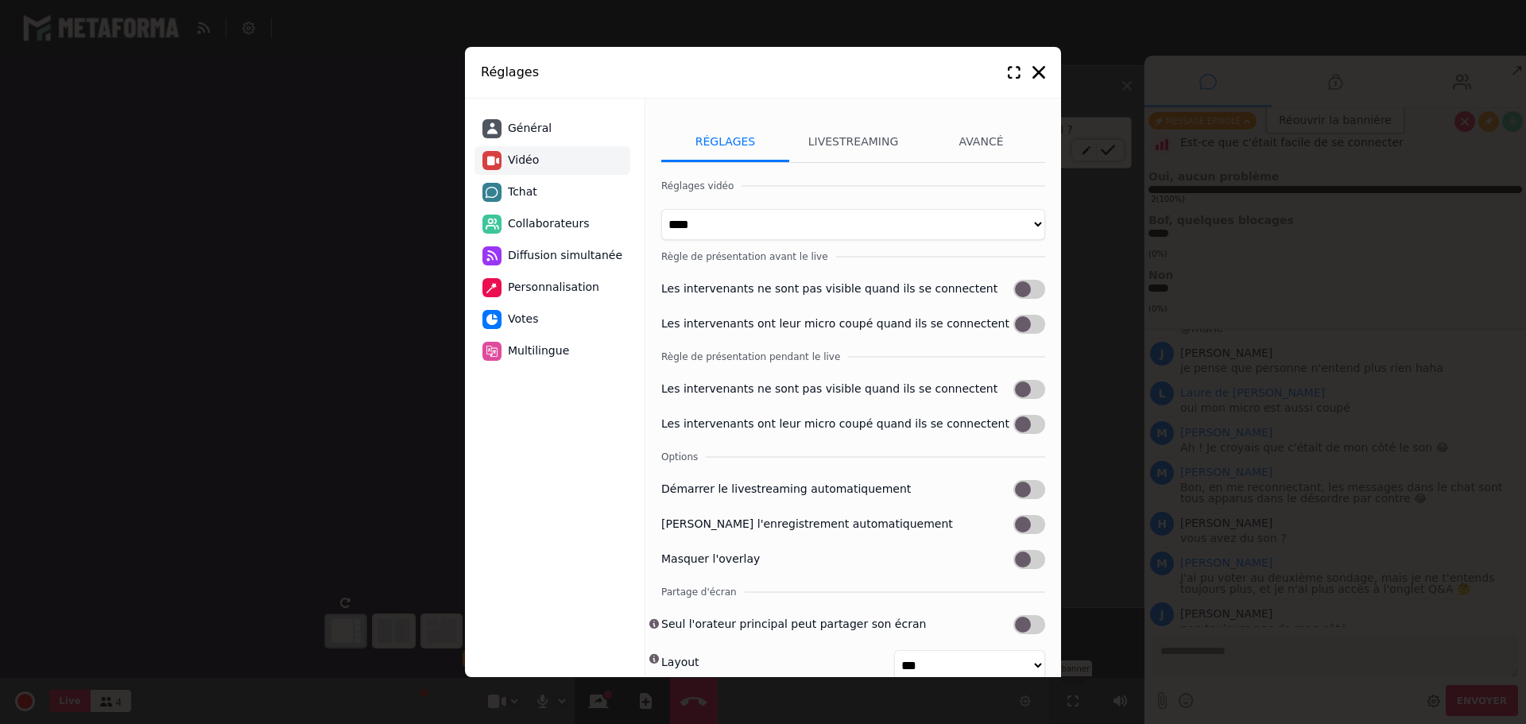
click at [527, 161] on span "Vidéo" at bounding box center [523, 160] width 31 height 17
click at [765, 189] on h3 "Réglages vidéo" at bounding box center [853, 186] width 384 height 14
click at [1038, 71] on icon at bounding box center [1038, 72] width 13 height 13
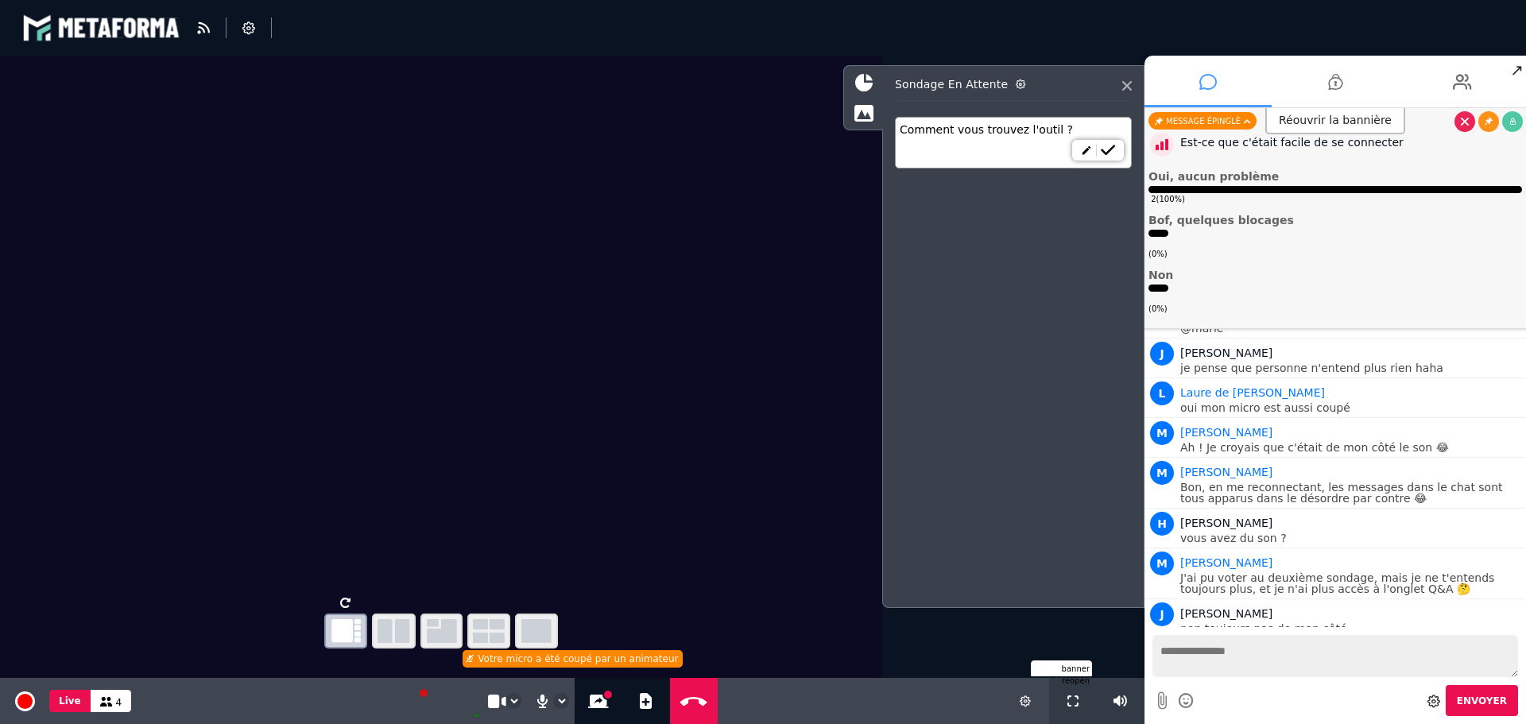
click at [1246, 645] on textarea at bounding box center [1336, 656] width 366 height 42
click at [516, 659] on div "Votre micro a été coupé par un animateur" at bounding box center [573, 658] width 220 height 17
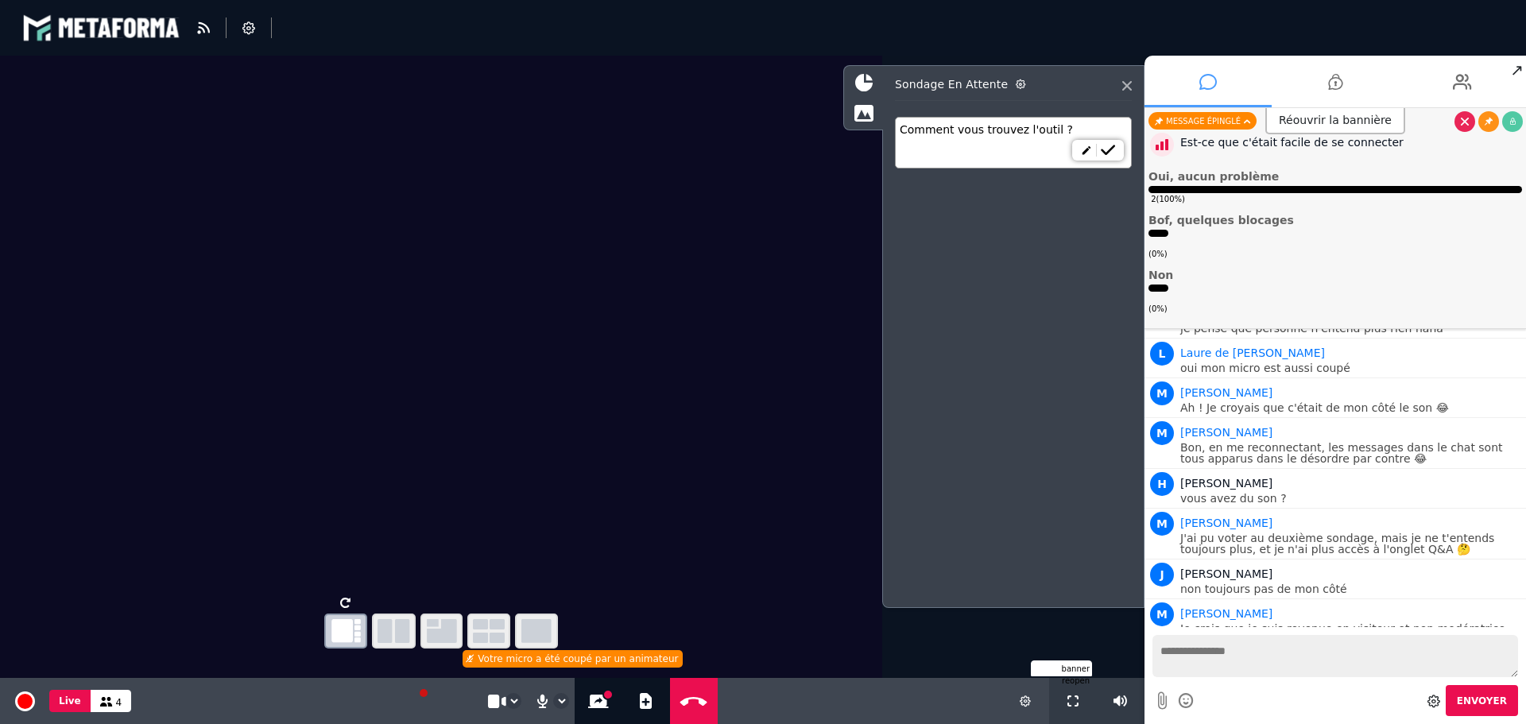
click at [1281, 653] on textarea at bounding box center [1336, 656] width 366 height 42
click at [1462, 80] on icon at bounding box center [1462, 82] width 19 height 40
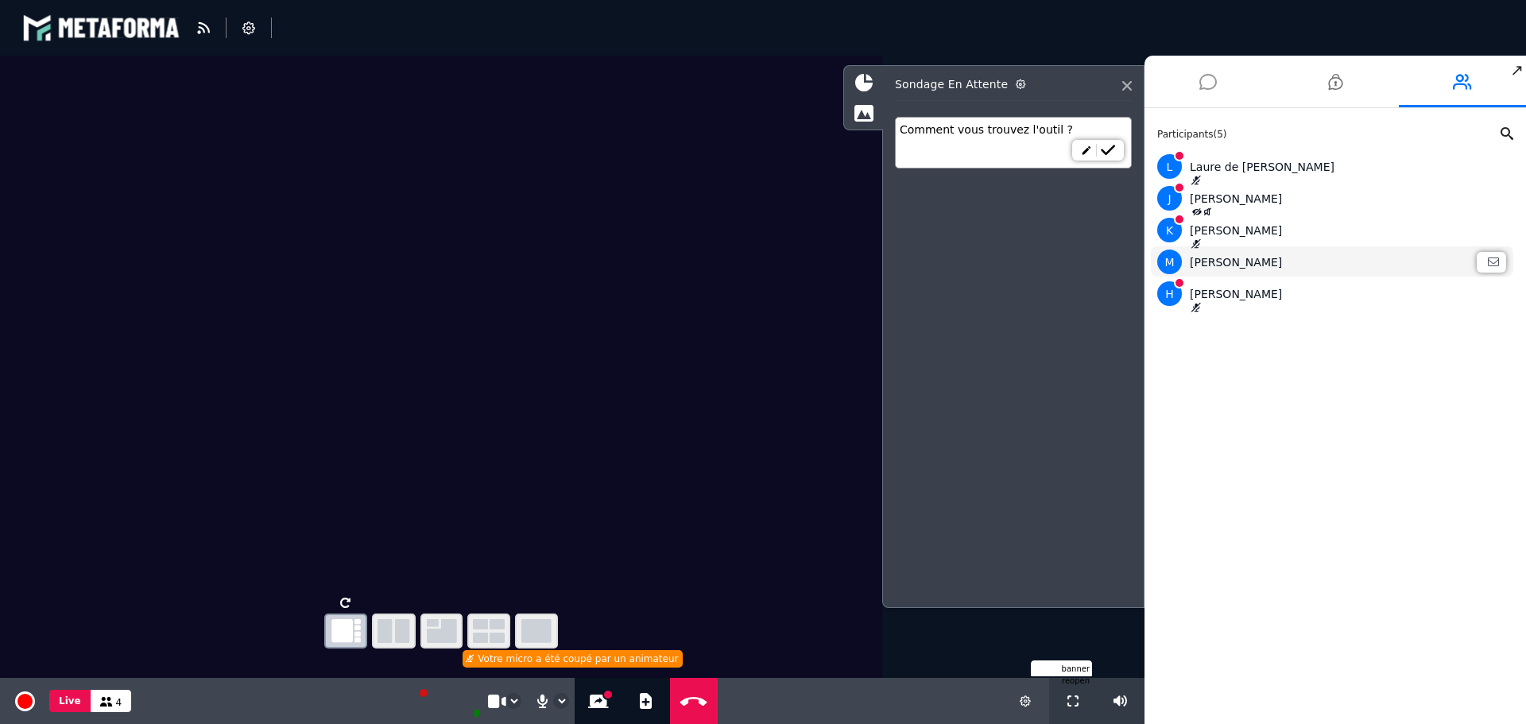
click at [1200, 264] on div "[PERSON_NAME]" at bounding box center [1332, 262] width 350 height 25
click at [1021, 700] on icon at bounding box center [1025, 700] width 11 height 11
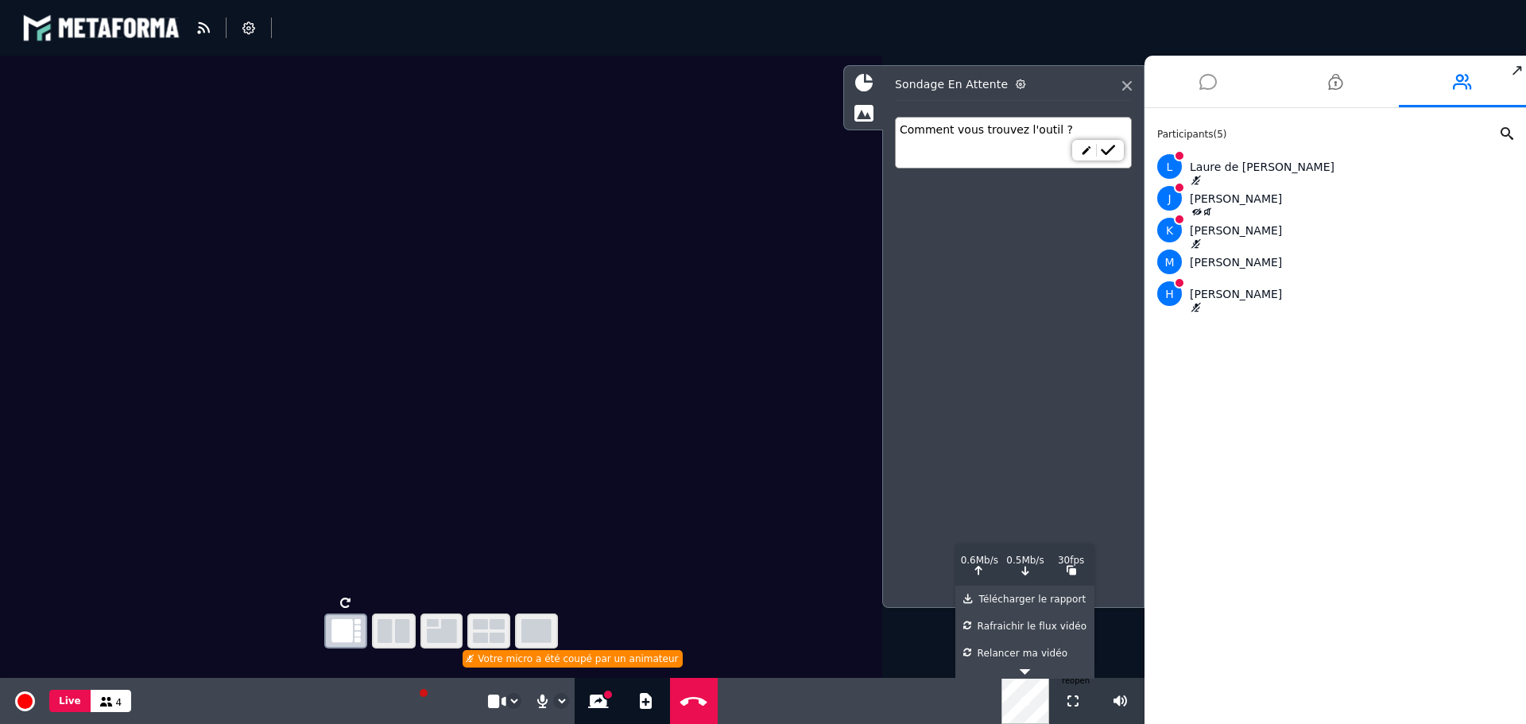
click at [116, 697] on span "4" at bounding box center [119, 702] width 6 height 11
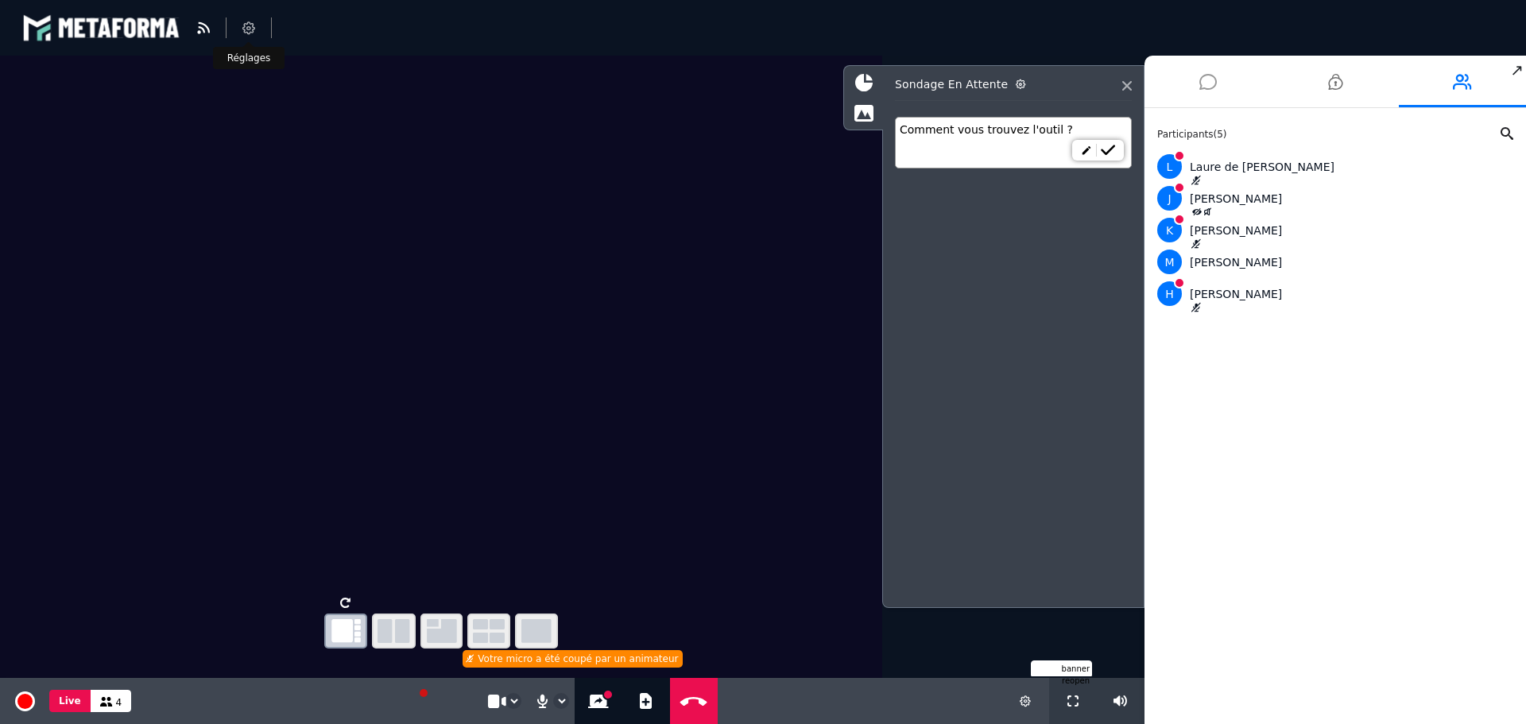
click at [252, 26] on icon at bounding box center [248, 27] width 13 height 13
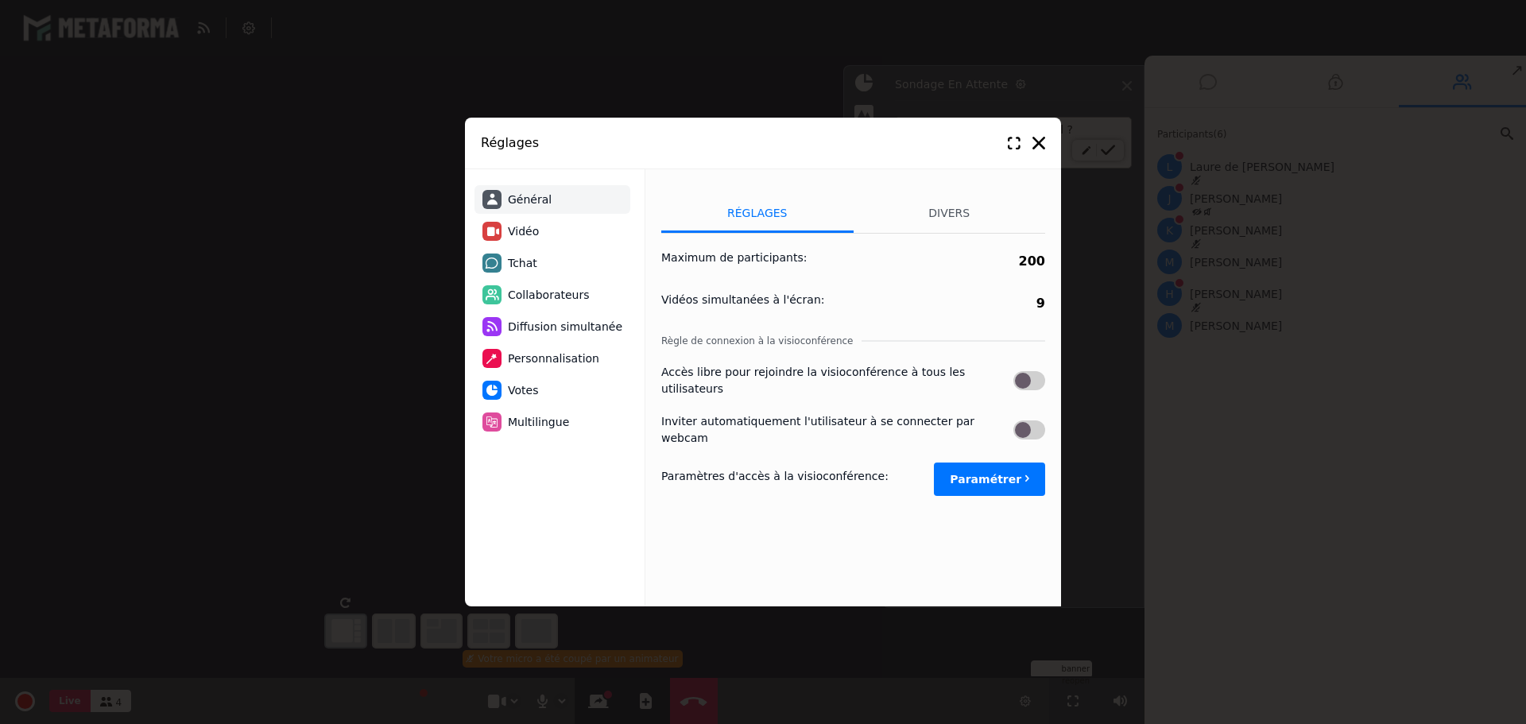
click at [529, 291] on span "Collaborateurs" at bounding box center [549, 295] width 82 height 17
select select "********"
select select "*********"
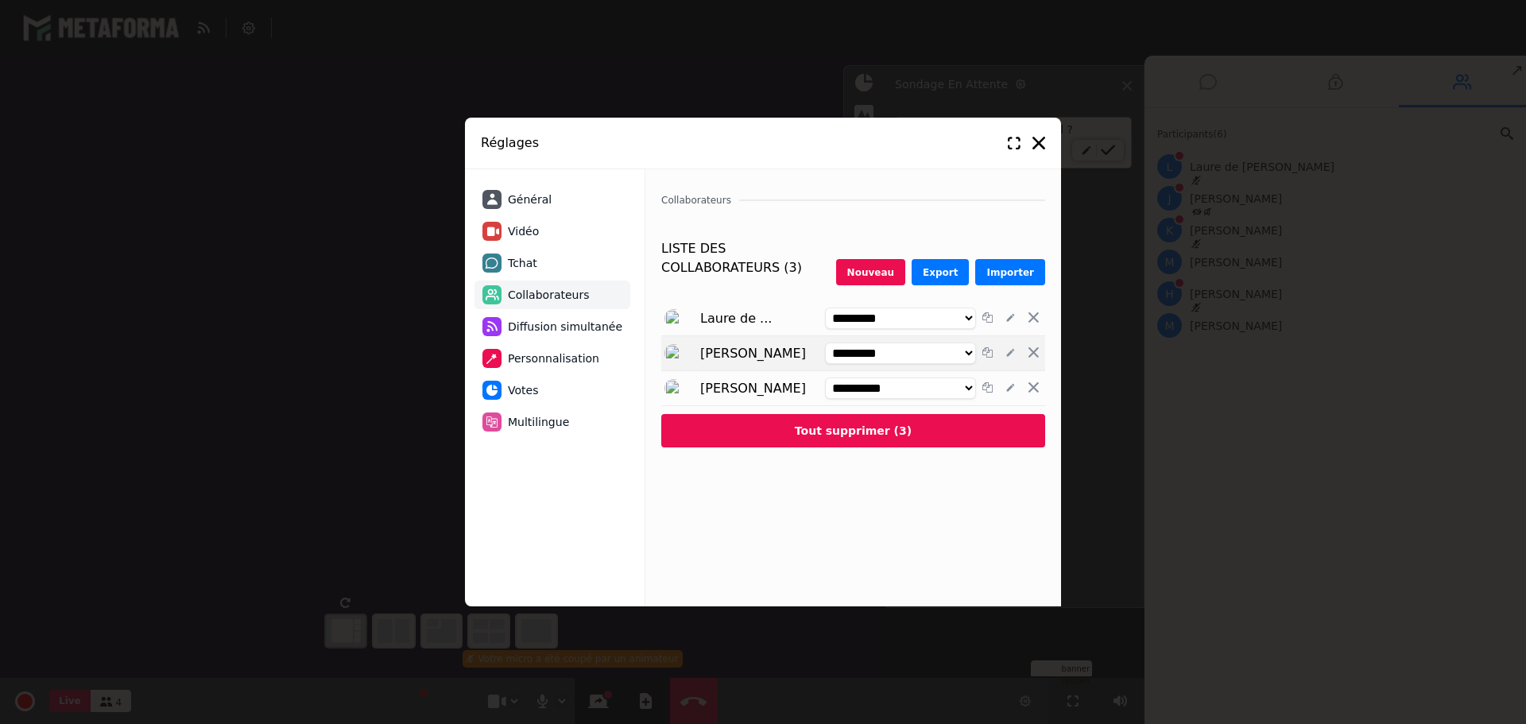
click at [931, 343] on select "**********" at bounding box center [900, 353] width 151 height 21
click at [825, 343] on select "**********" at bounding box center [900, 353] width 151 height 21
click at [876, 308] on select "**********" at bounding box center [900, 318] width 151 height 21
click at [825, 308] on select "**********" at bounding box center [900, 318] width 151 height 21
click at [517, 223] on span "Vidéo" at bounding box center [523, 231] width 31 height 17
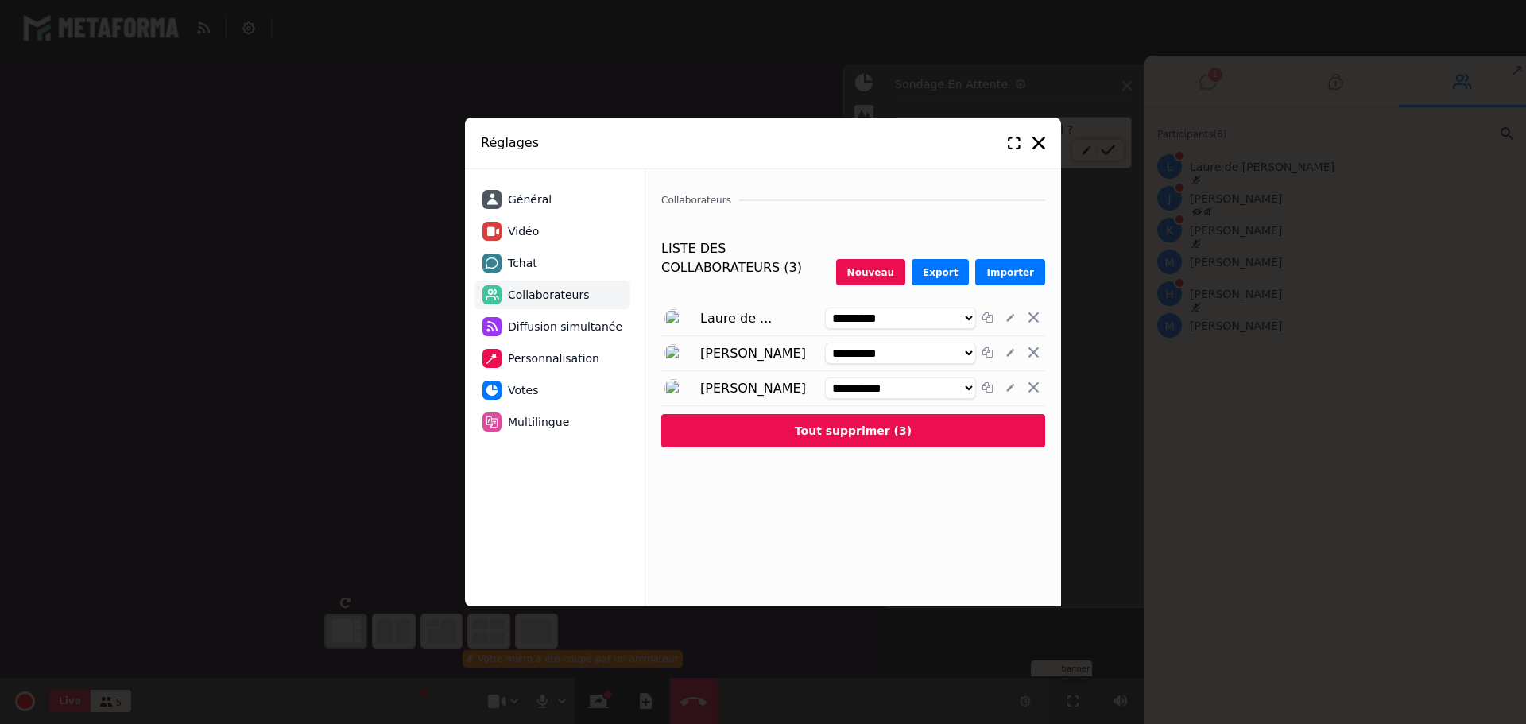
select select "****"
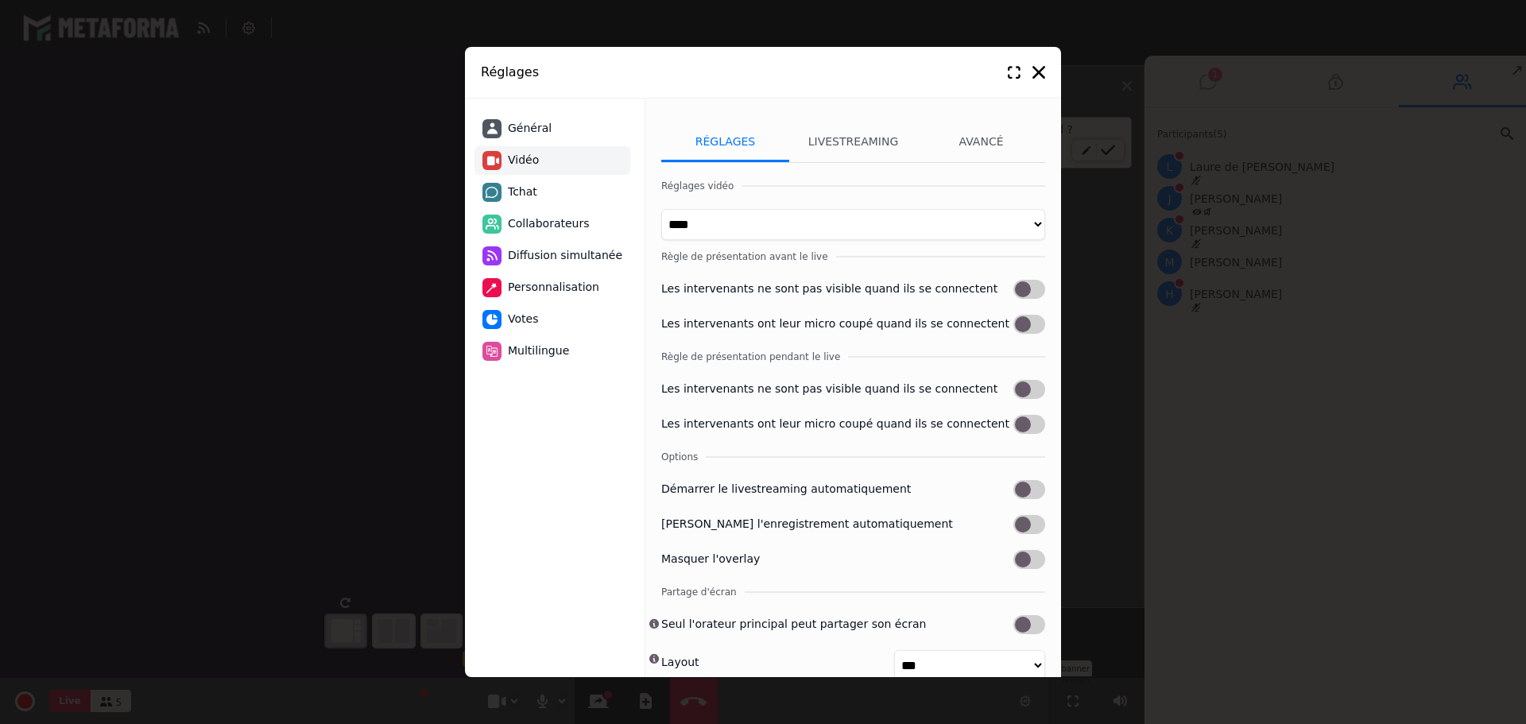
scroll to position [46, 0]
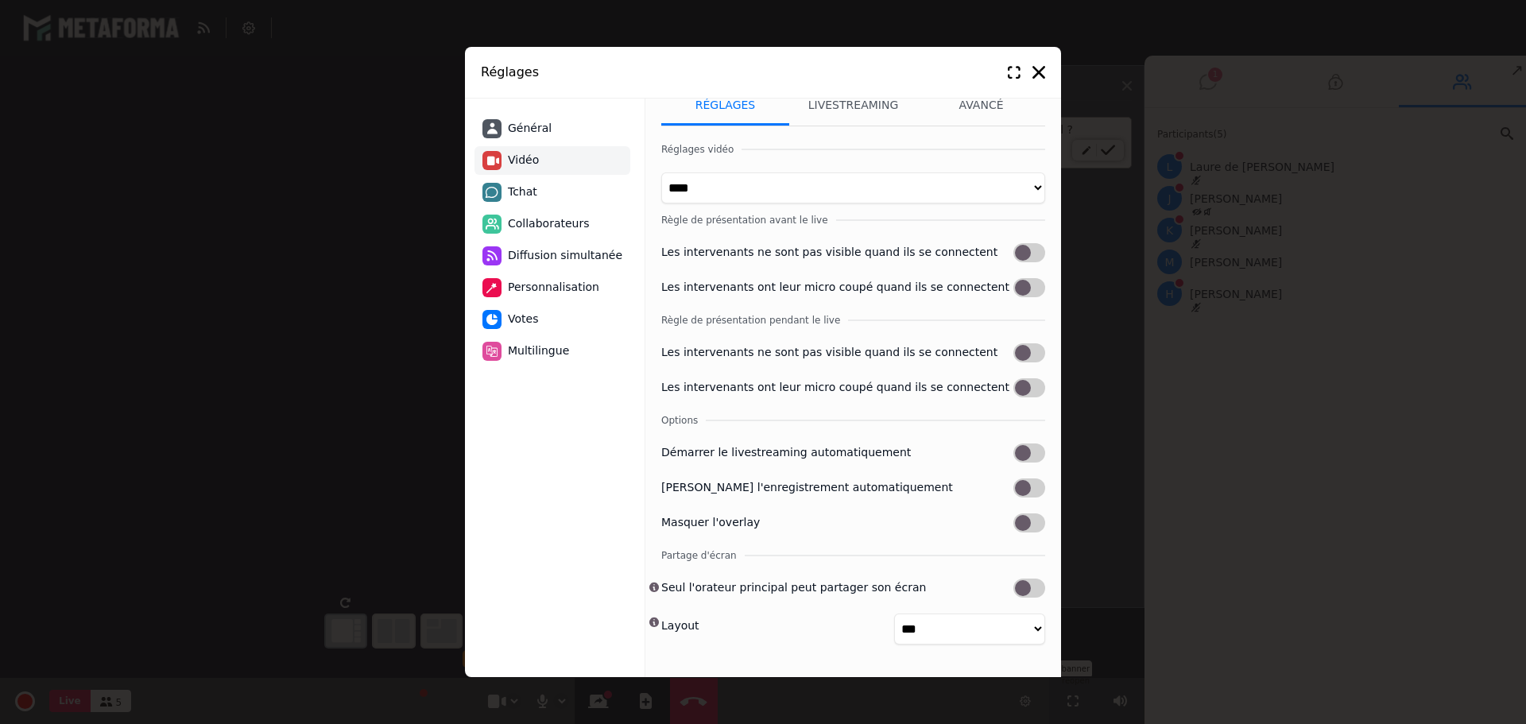
click at [1001, 630] on select "**********" at bounding box center [969, 629] width 151 height 31
select select "**********"
click at [894, 614] on select "**********" at bounding box center [969, 629] width 151 height 31
click at [542, 130] on span "Général" at bounding box center [530, 128] width 44 height 17
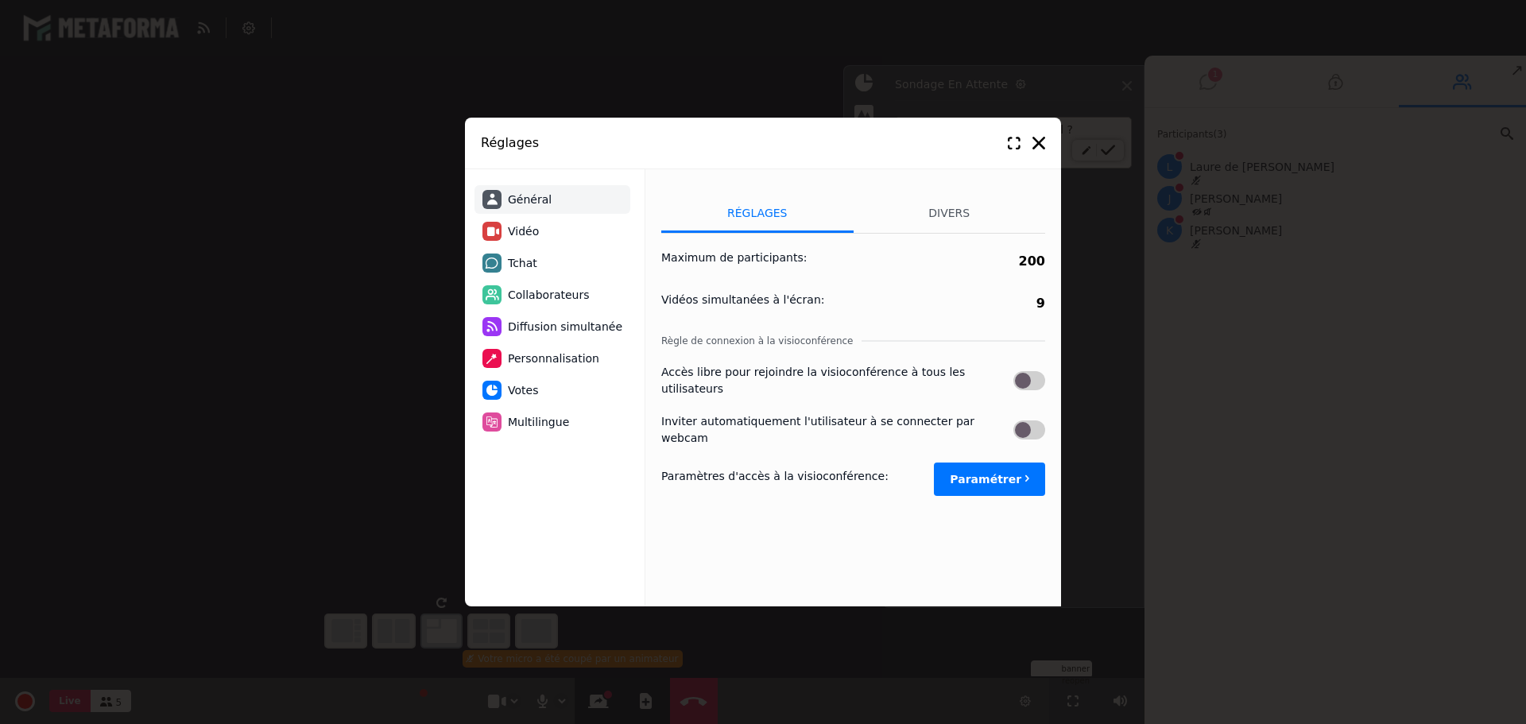
scroll to position [0, 0]
click at [974, 211] on li "Divers" at bounding box center [950, 213] width 192 height 40
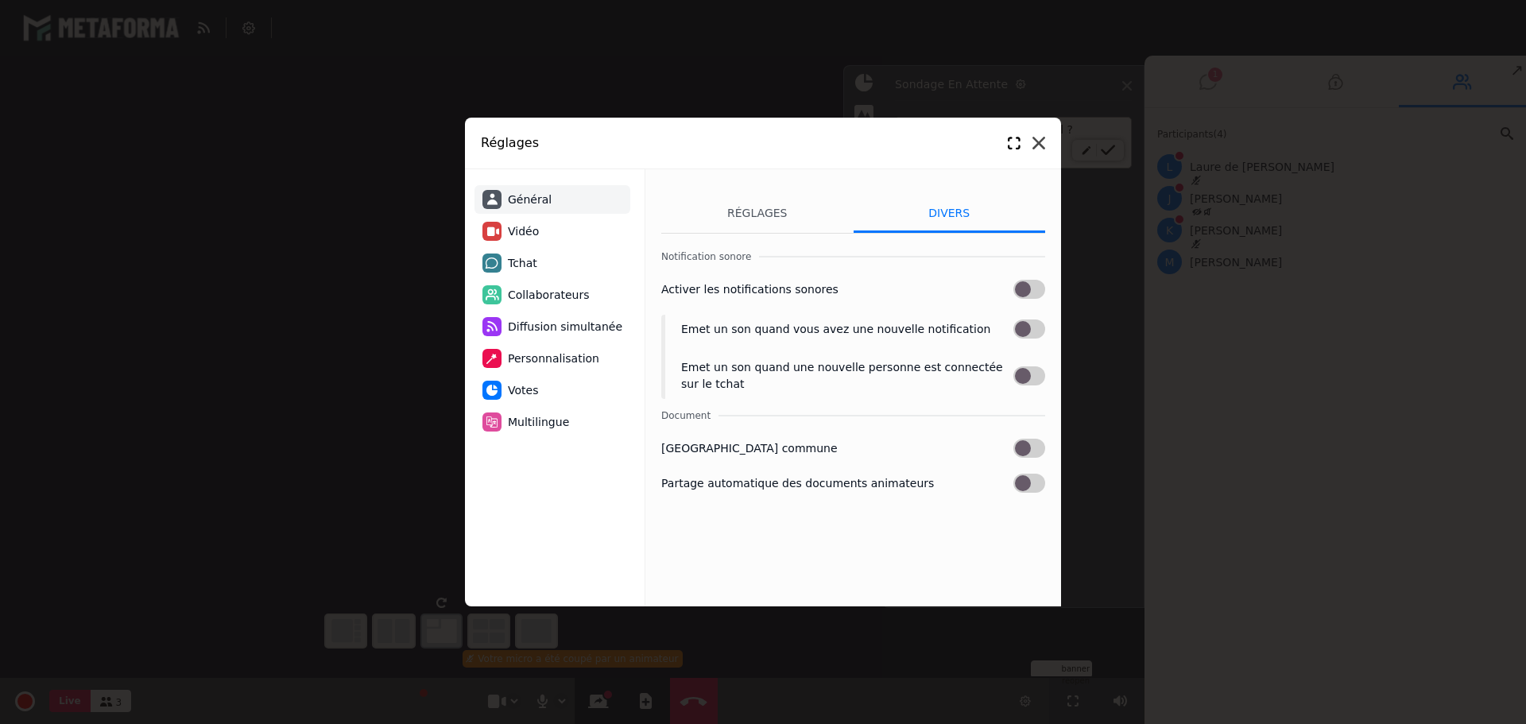
click at [1035, 140] on icon at bounding box center [1038, 143] width 13 height 13
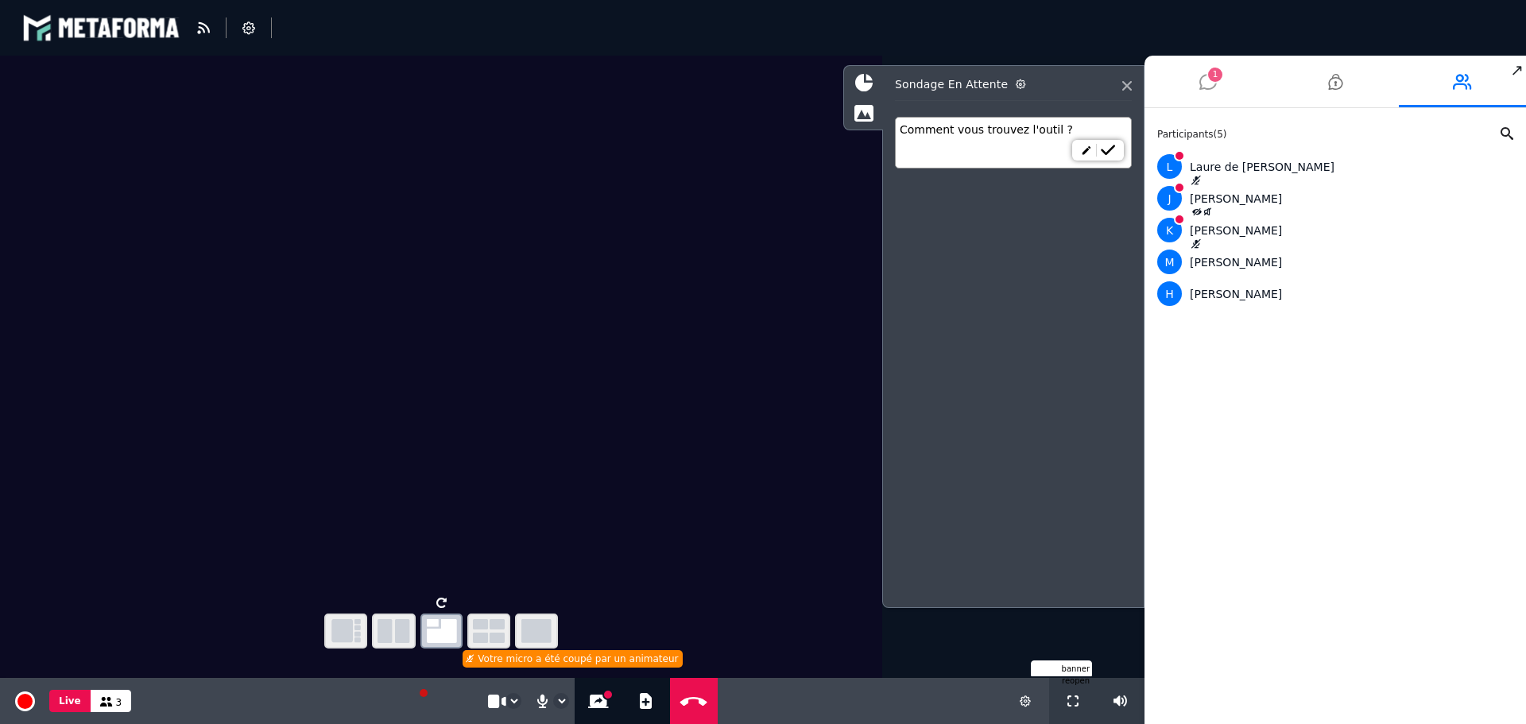
click at [1211, 78] on span "1" at bounding box center [1215, 75] width 14 height 14
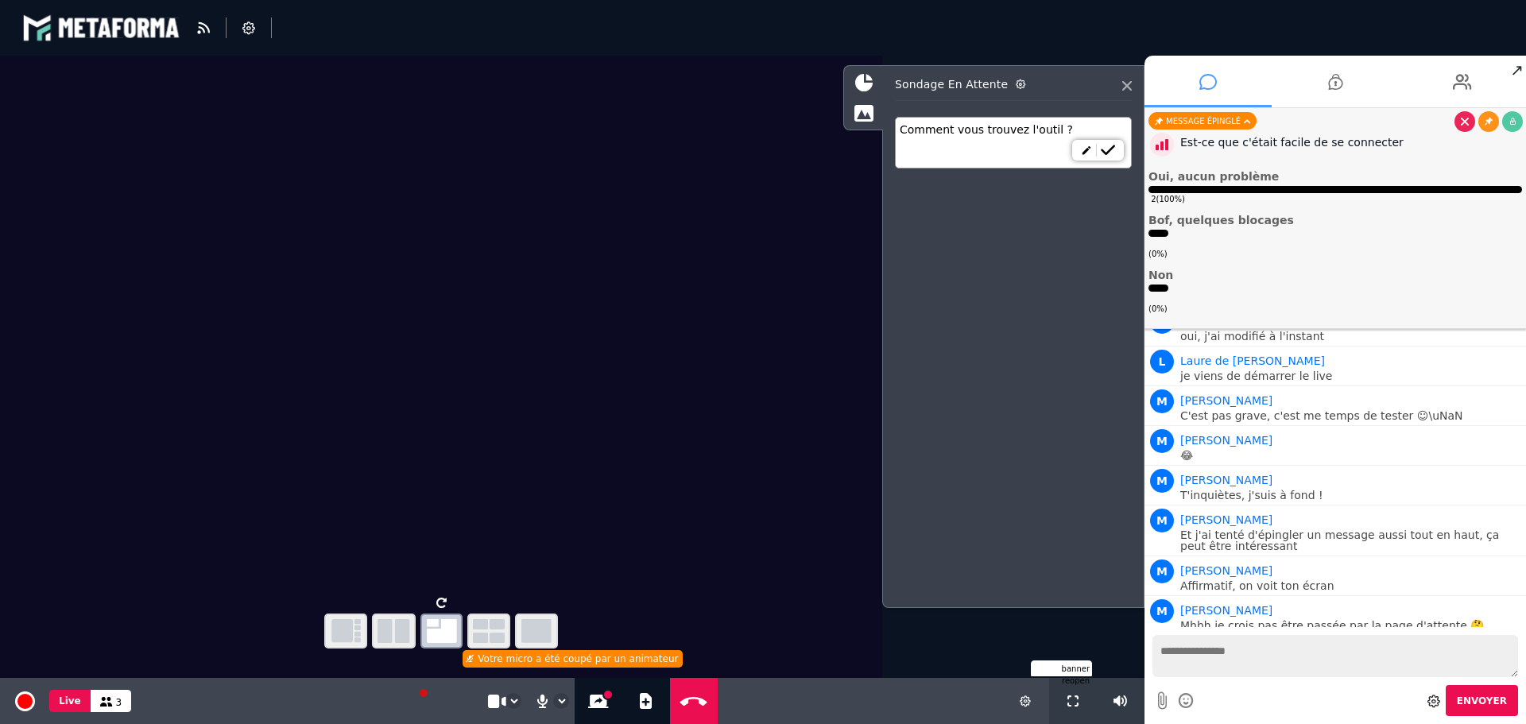
scroll to position [1663, 0]
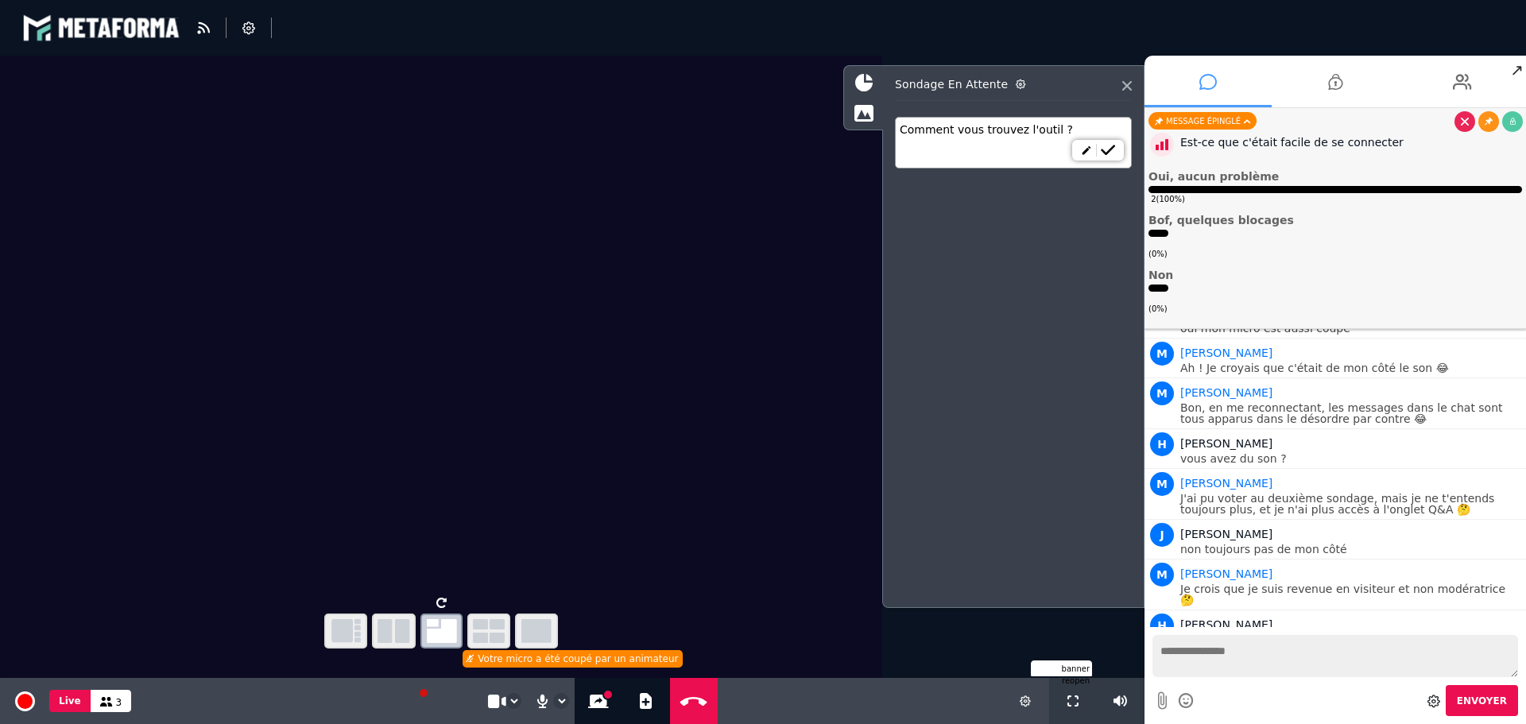
click at [1261, 654] on textarea at bounding box center [1336, 656] width 366 height 42
click at [545, 664] on div "banner reopen" at bounding box center [600, 669] width 984 height 16
click at [515, 660] on div "Votre micro a été coupé par un animateur" at bounding box center [573, 658] width 220 height 17
click at [563, 699] on select "**********" at bounding box center [561, 701] width 14 height 14
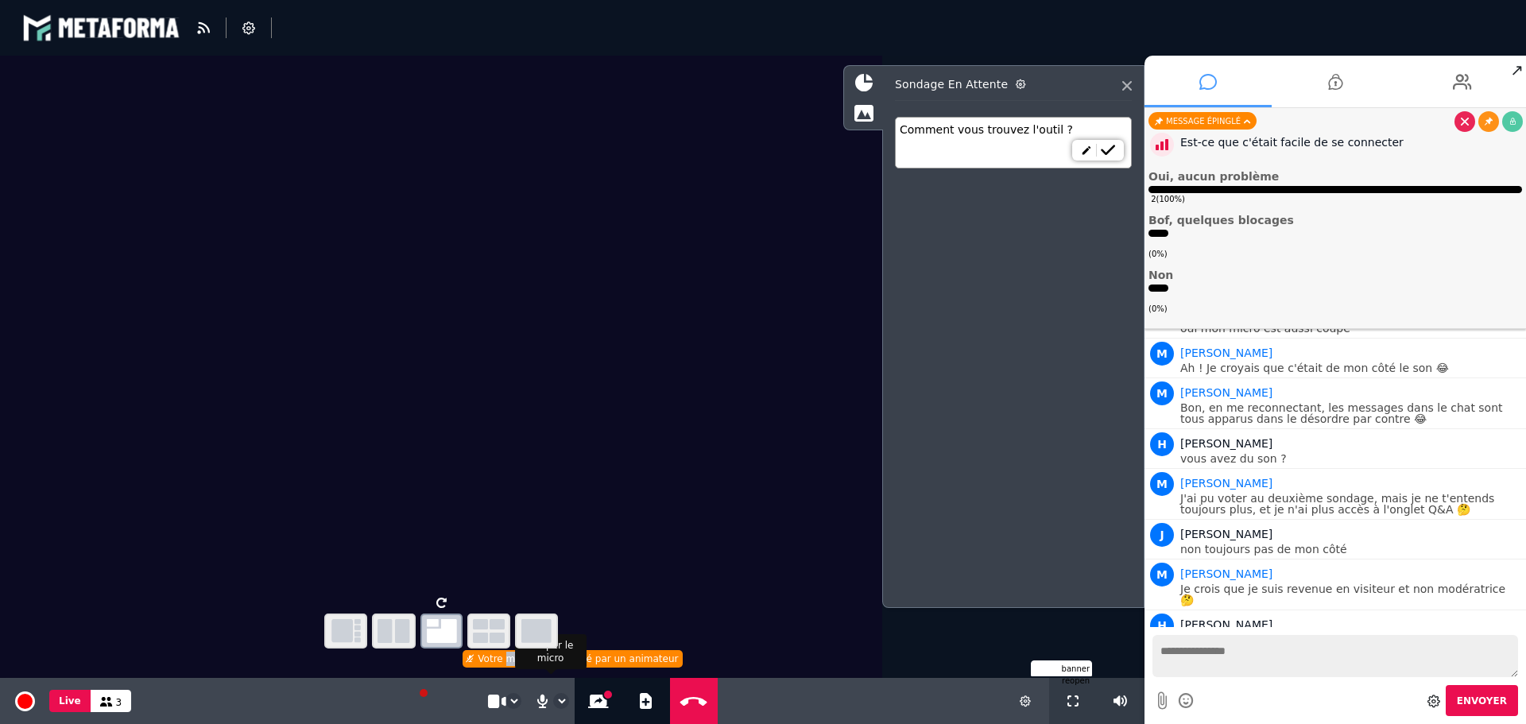
click at [554, 694] on select "**********" at bounding box center [561, 701] width 14 height 14
click at [544, 661] on div "banner reopen" at bounding box center [600, 669] width 984 height 16
click at [1264, 683] on div "Envoyer" at bounding box center [1336, 675] width 382 height 97
click at [1249, 662] on textarea at bounding box center [1336, 656] width 366 height 42
type textarea "**********"
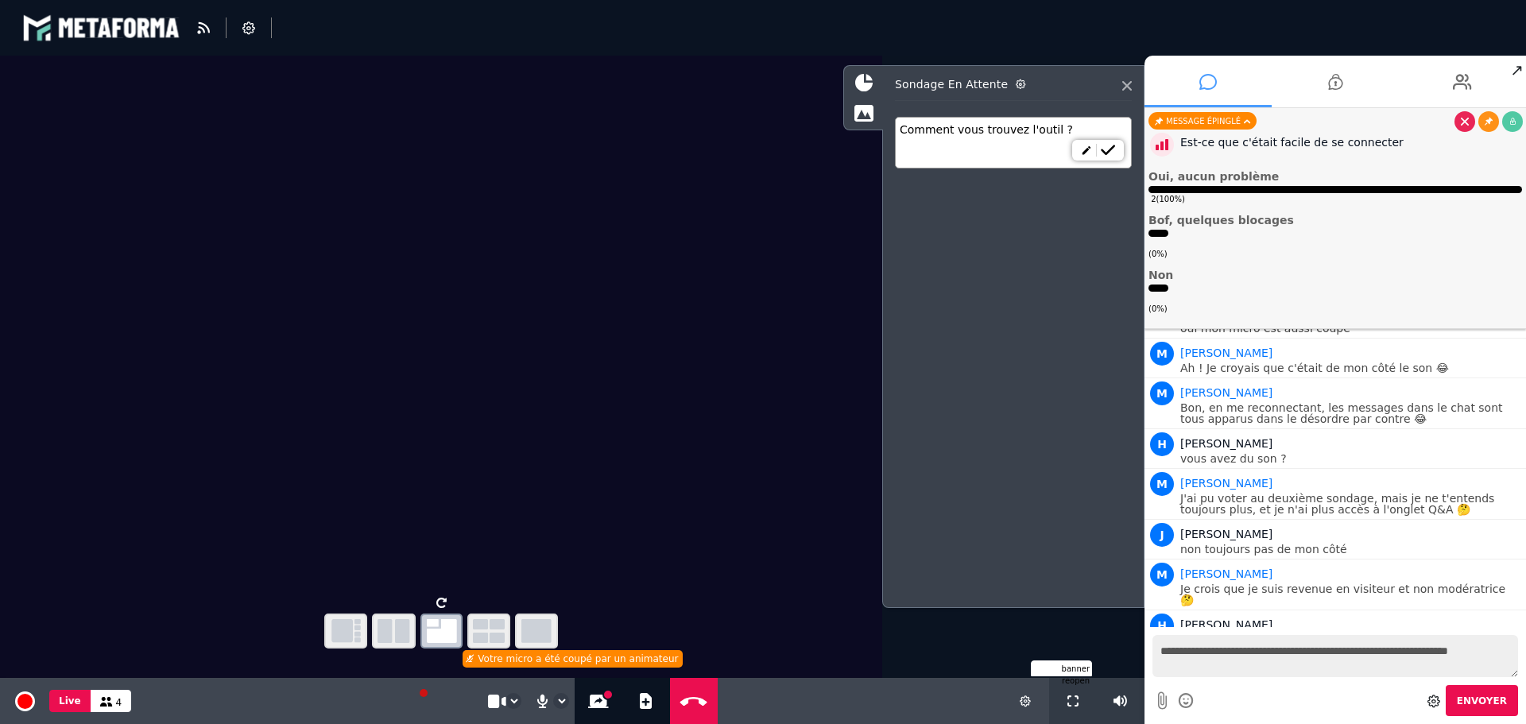
scroll to position [1714, 0]
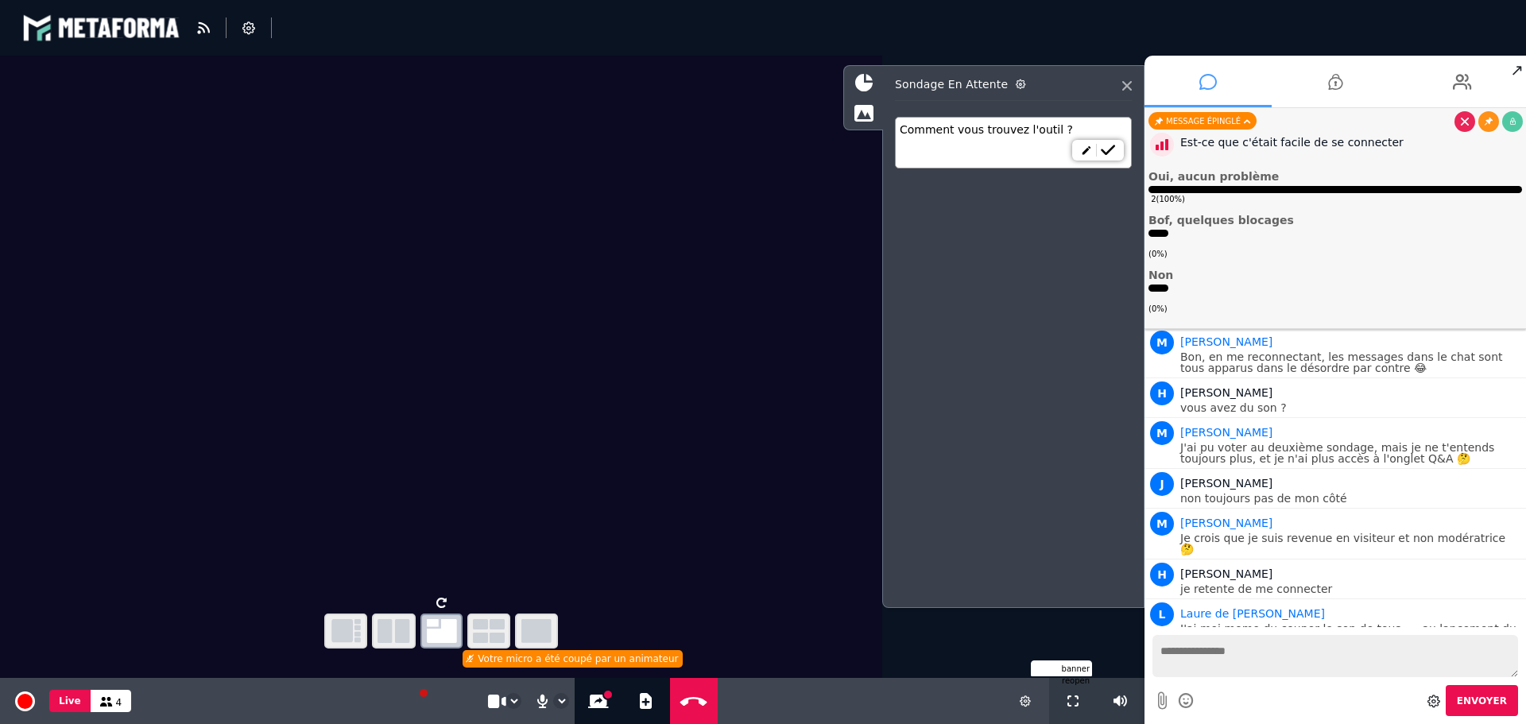
click at [1244, 657] on textarea at bounding box center [1336, 656] width 366 height 42
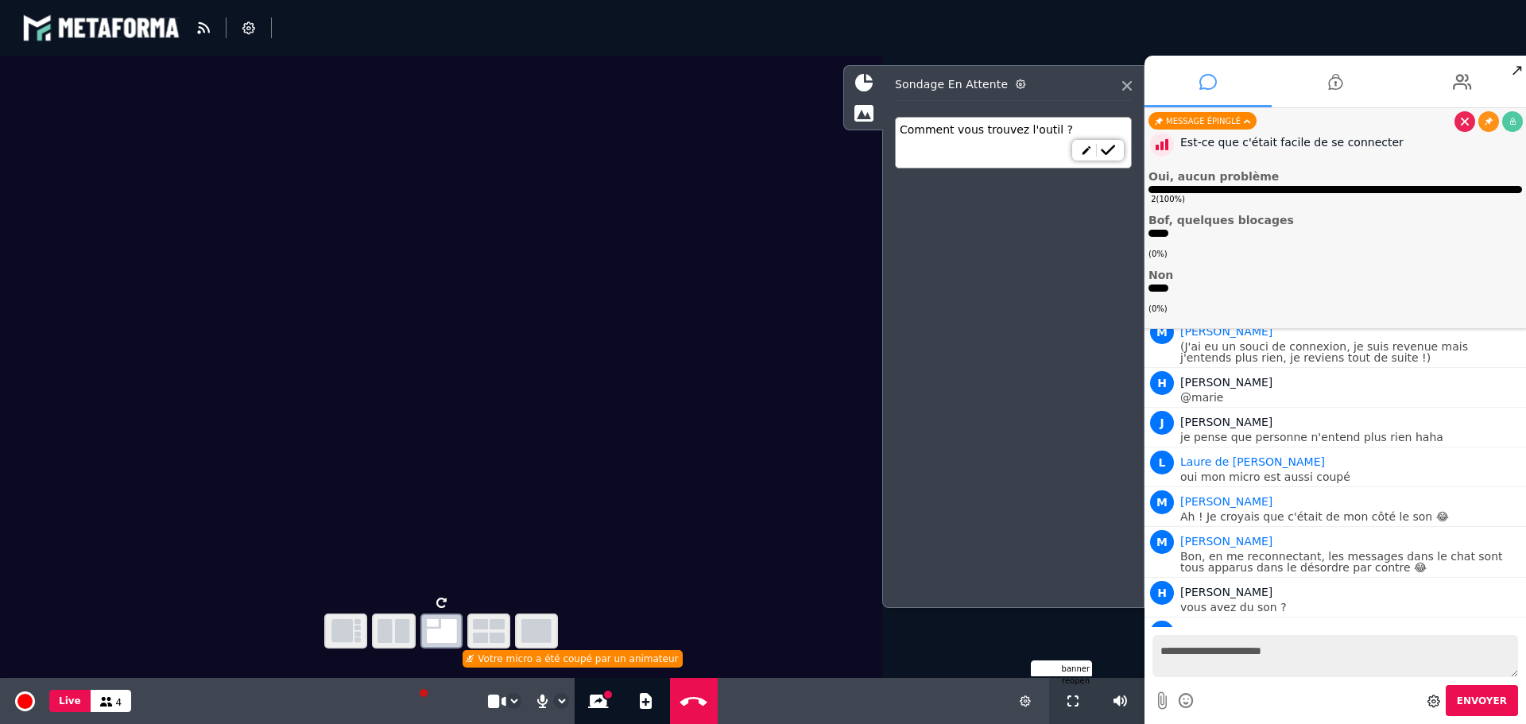
type textarea "**********"
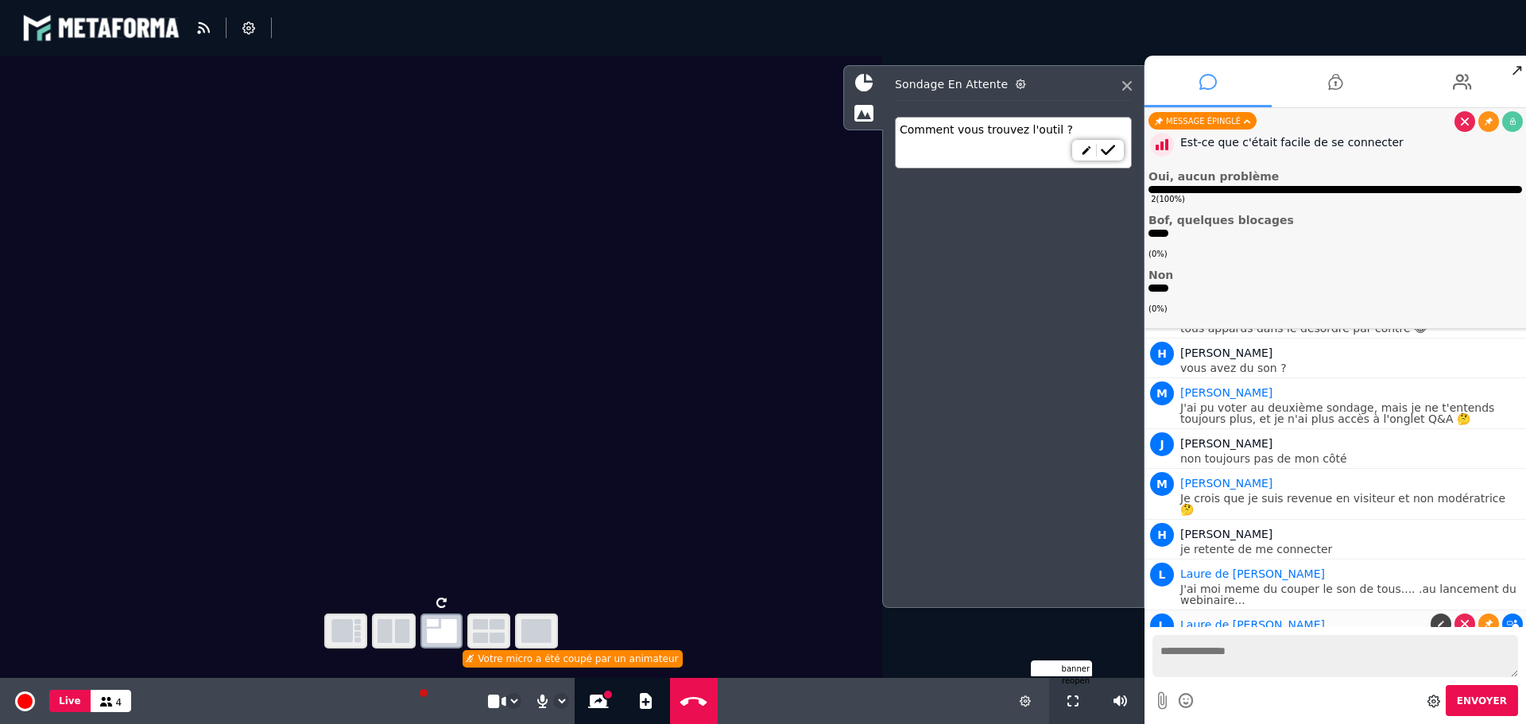
click at [1513, 620] on icon at bounding box center [1513, 624] width 12 height 8
click at [1108, 138] on li "Comment vous trouvez l'outil ?" at bounding box center [1013, 143] width 237 height 52
click at [1108, 156] on link at bounding box center [1107, 150] width 23 height 13
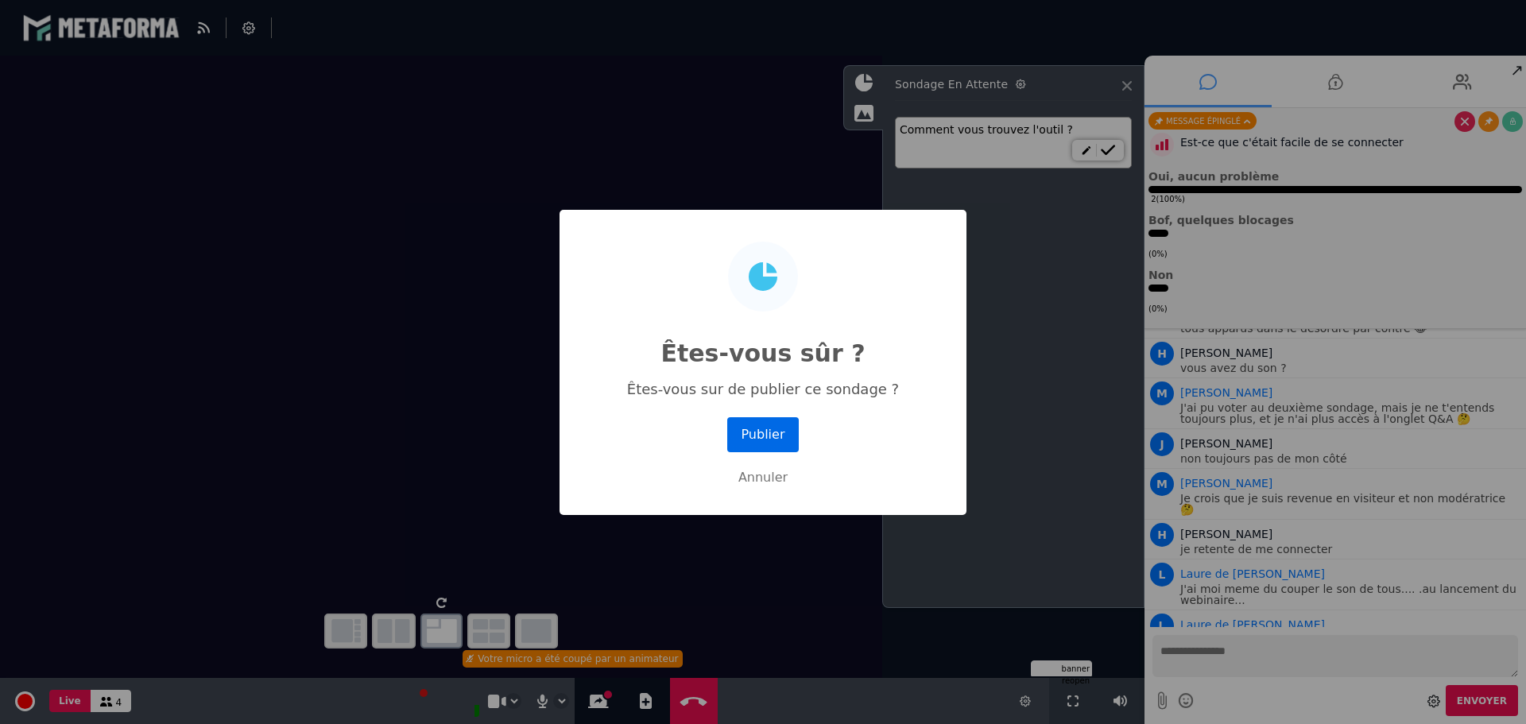
click at [758, 435] on button "Publier" at bounding box center [763, 434] width 72 height 35
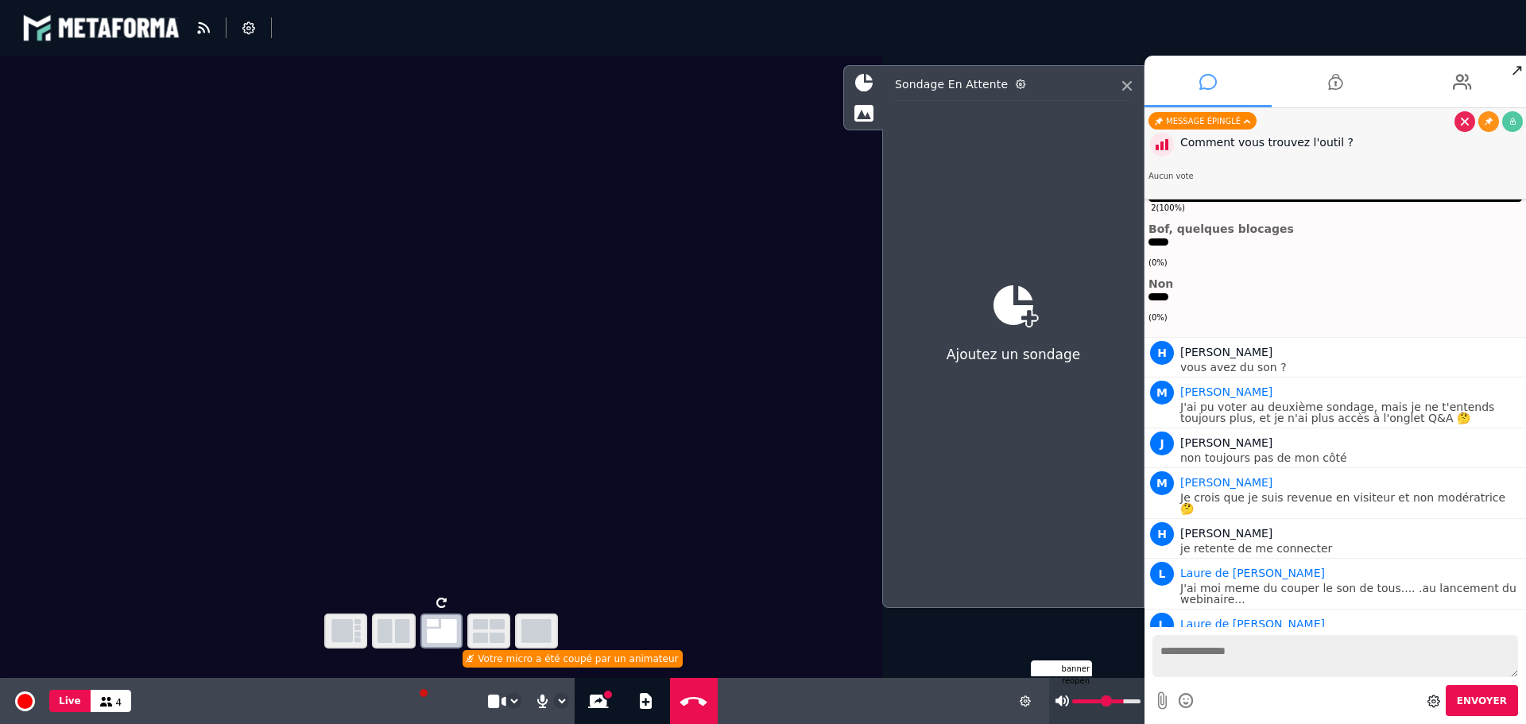
scroll to position [2192, 0]
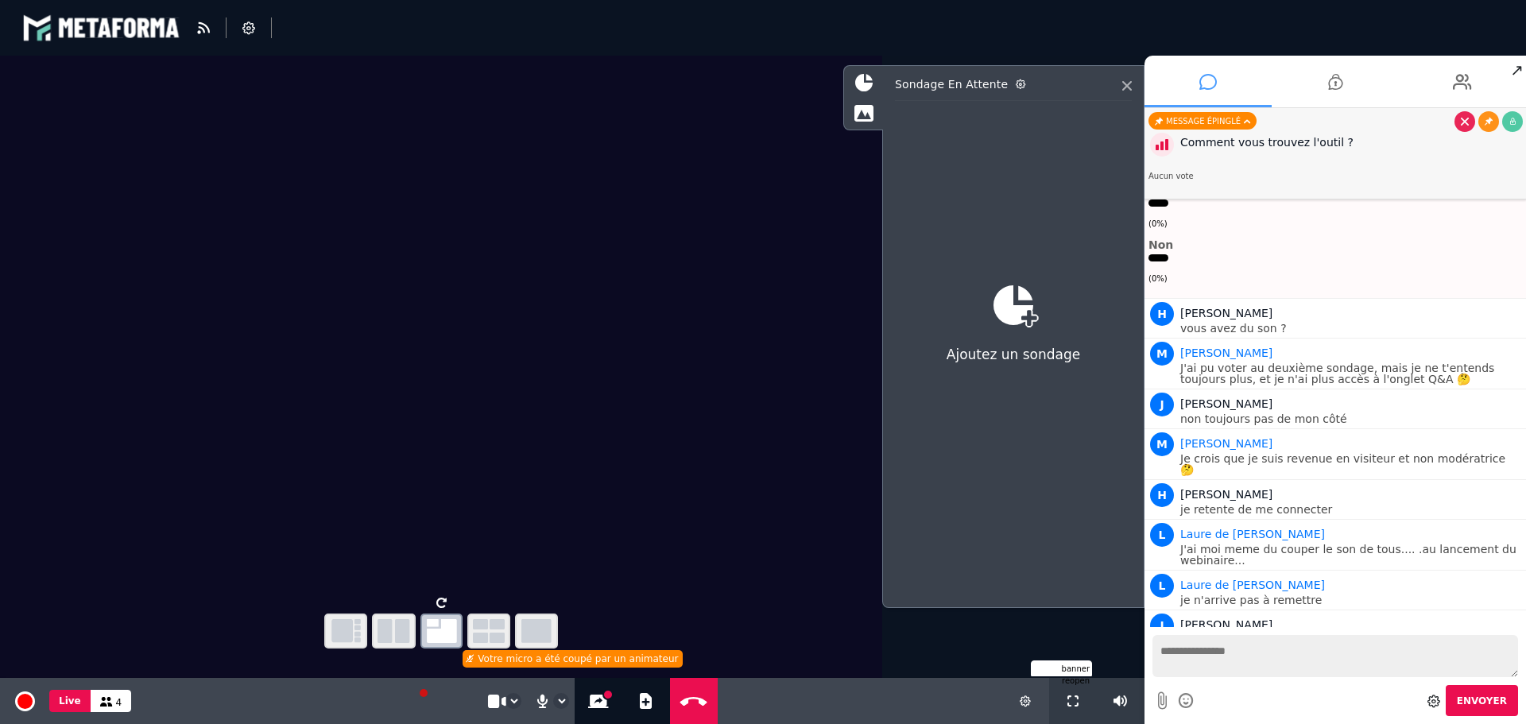
click at [1021, 707] on button at bounding box center [1025, 701] width 17 height 46
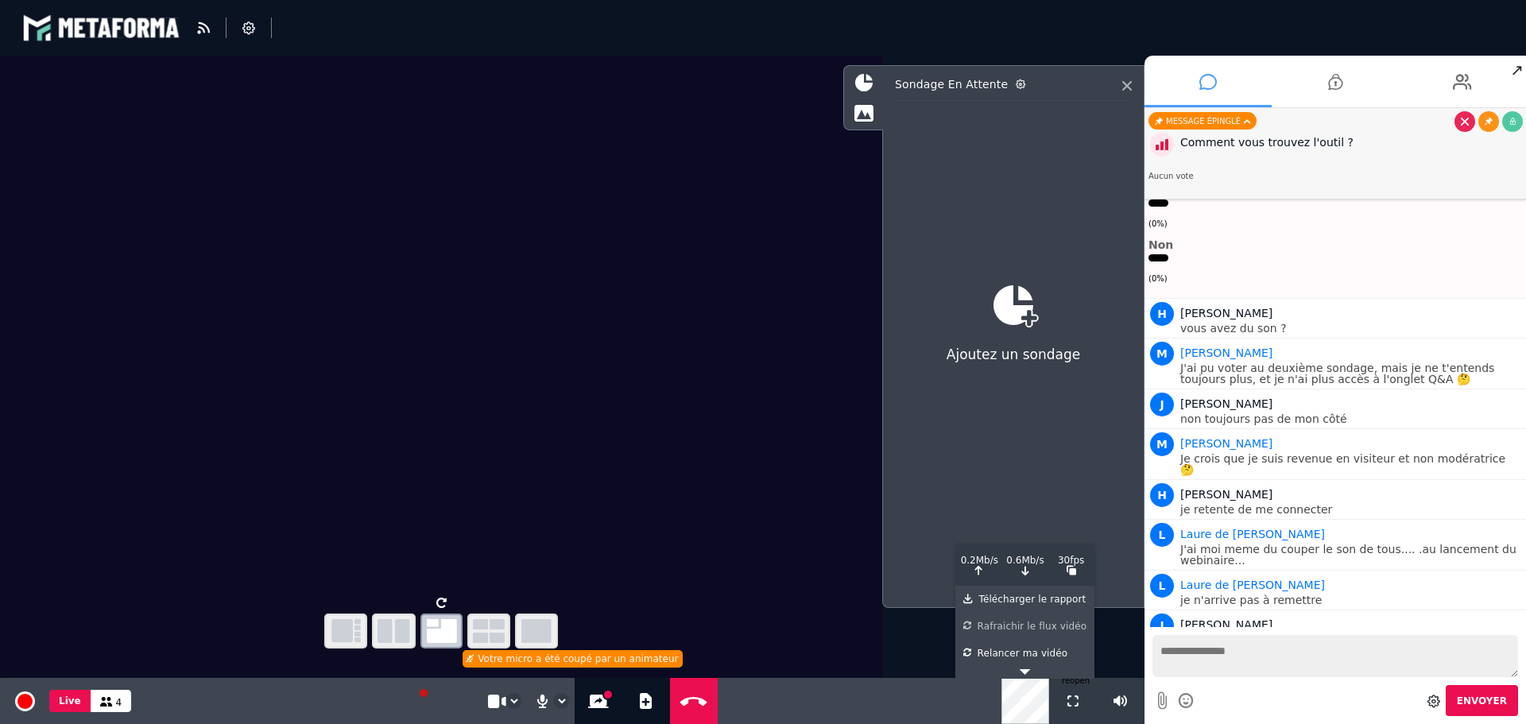
click at [1025, 622] on div "Rafraichir le flux vidéo" at bounding box center [1024, 623] width 123 height 21
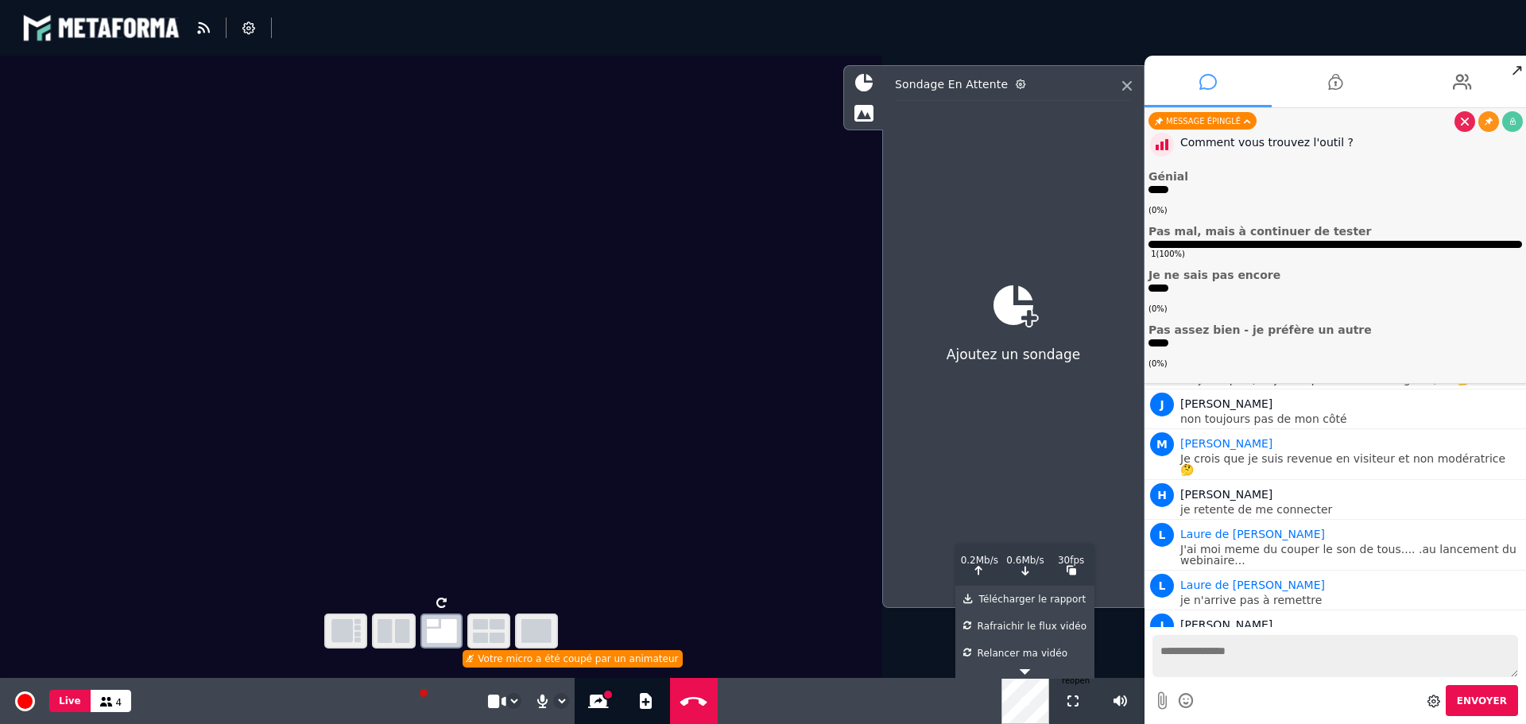
click at [1440, 697] on icon at bounding box center [1434, 701] width 13 height 13
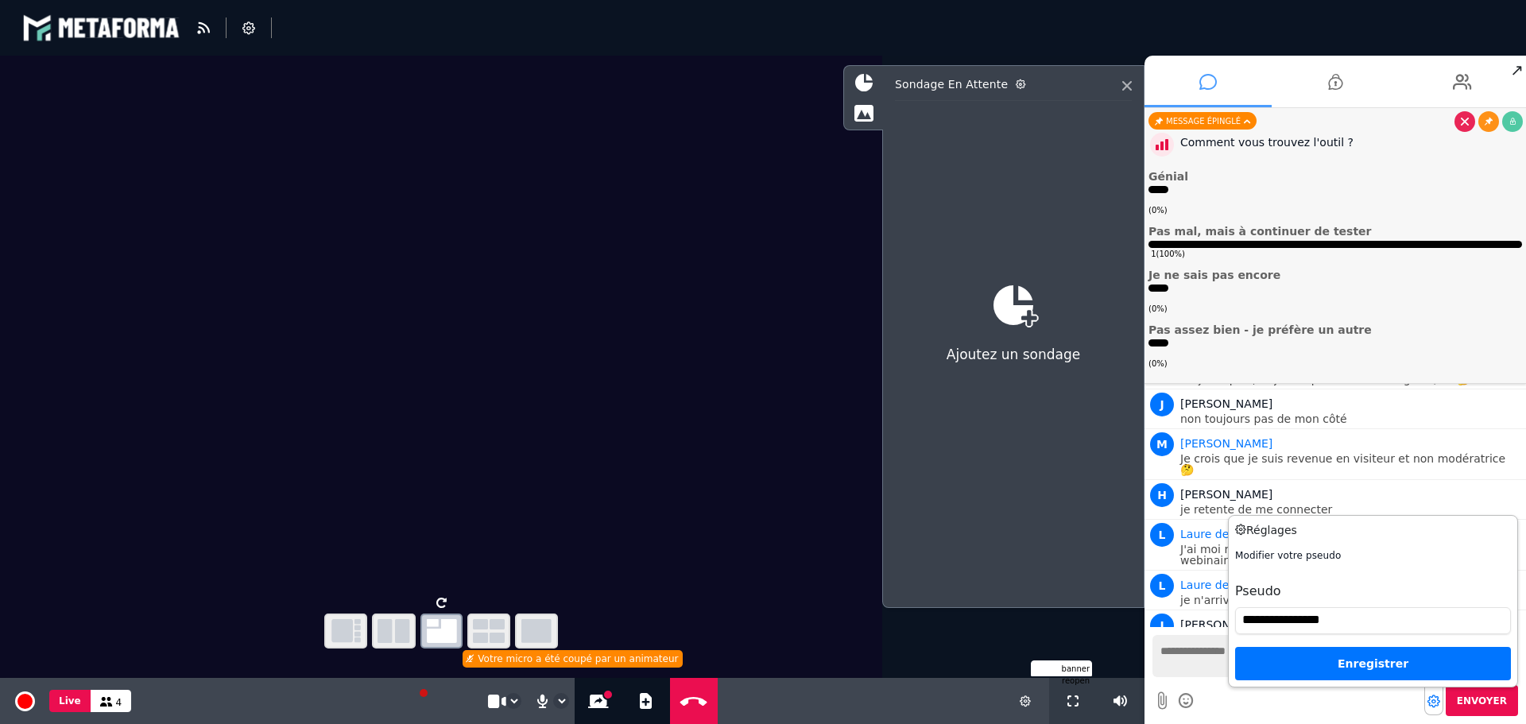
click at [1310, 556] on h4 "Modifier votre pseudo" at bounding box center [1373, 555] width 276 height 14
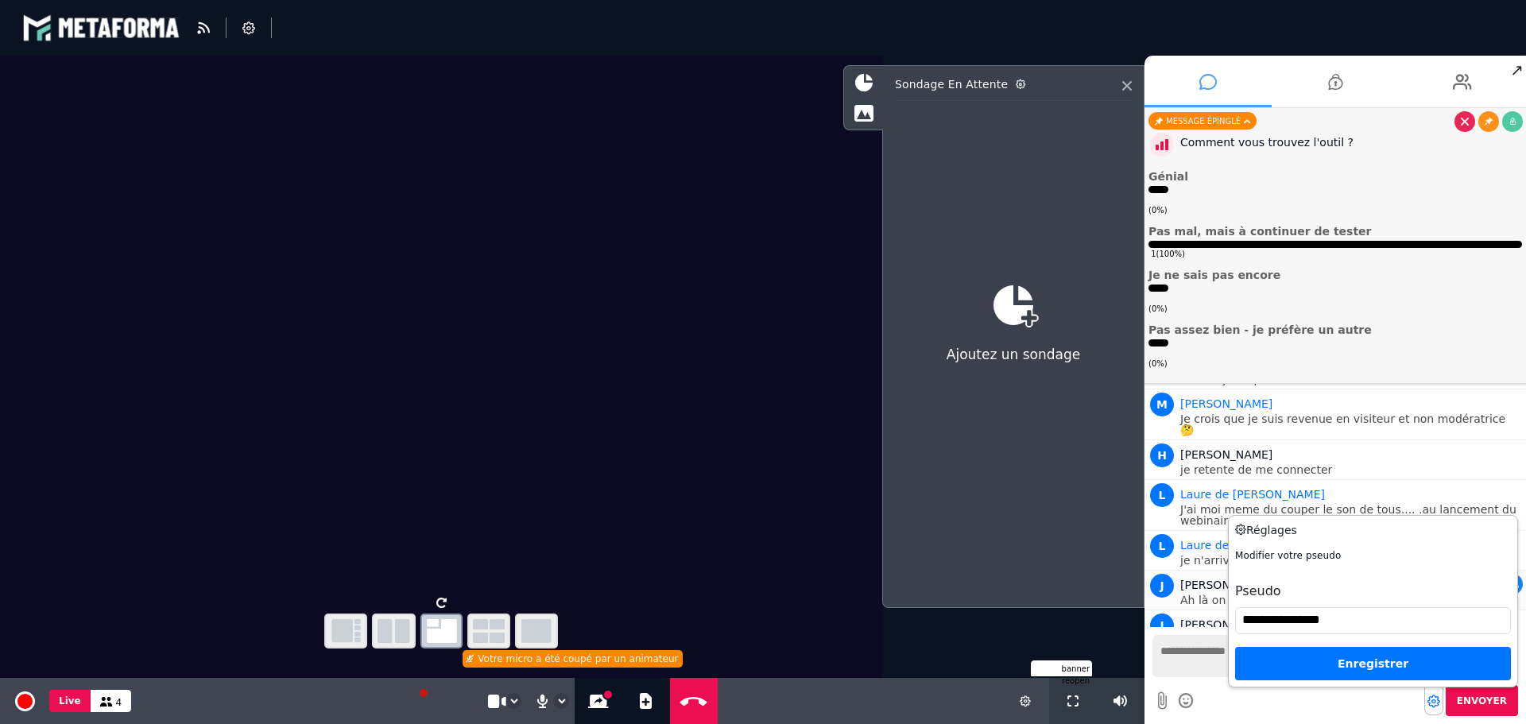
drag, startPoint x: 1355, startPoint y: 622, endPoint x: 1211, endPoint y: 614, distance: 144.8
click at [1205, 615] on div "Accéder à la discussion admin Nouveaux messages M Marie Hello ! K Kelly hello M…" at bounding box center [1336, 416] width 382 height 616
type input "****"
click at [1370, 673] on div "Enregistrer" at bounding box center [1373, 663] width 276 height 33
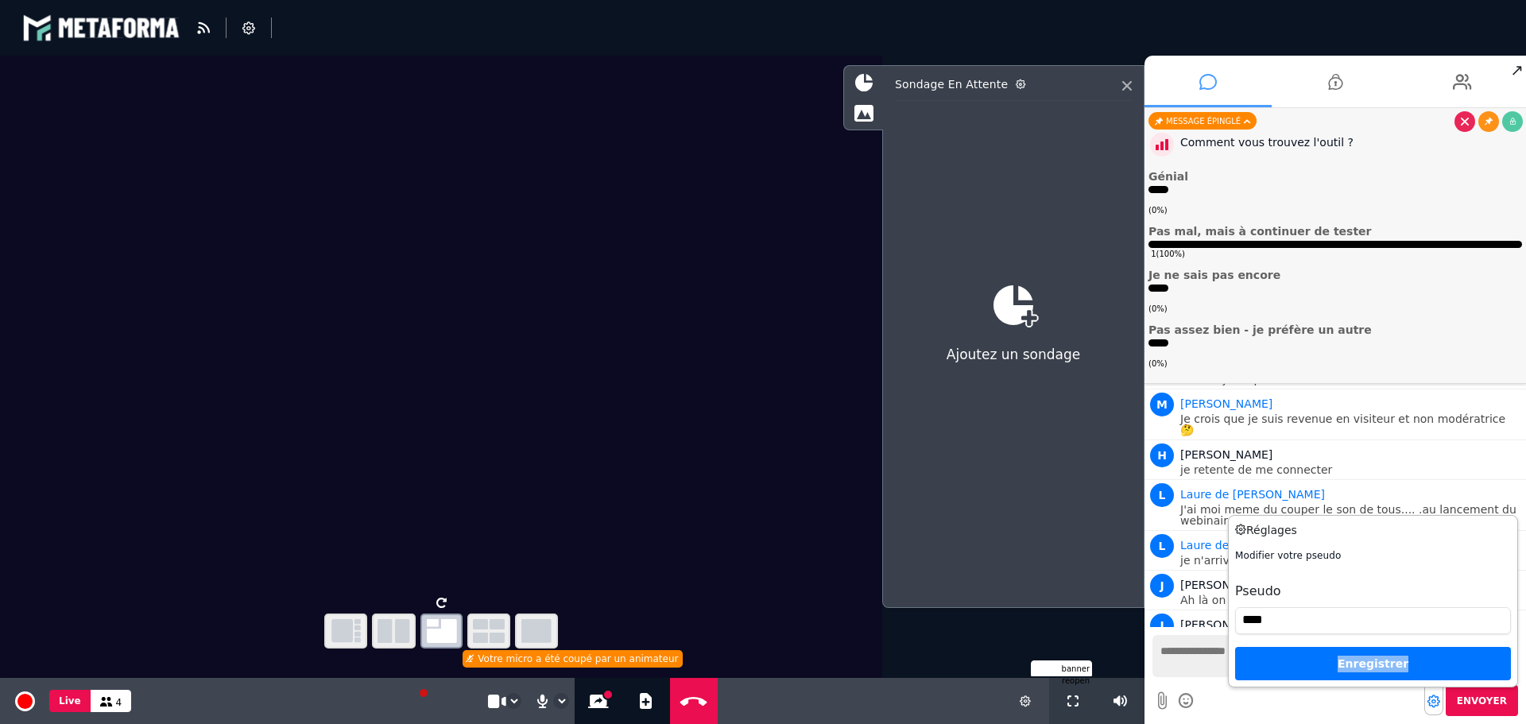
click at [1367, 664] on div "Enregistrer" at bounding box center [1373, 663] width 276 height 33
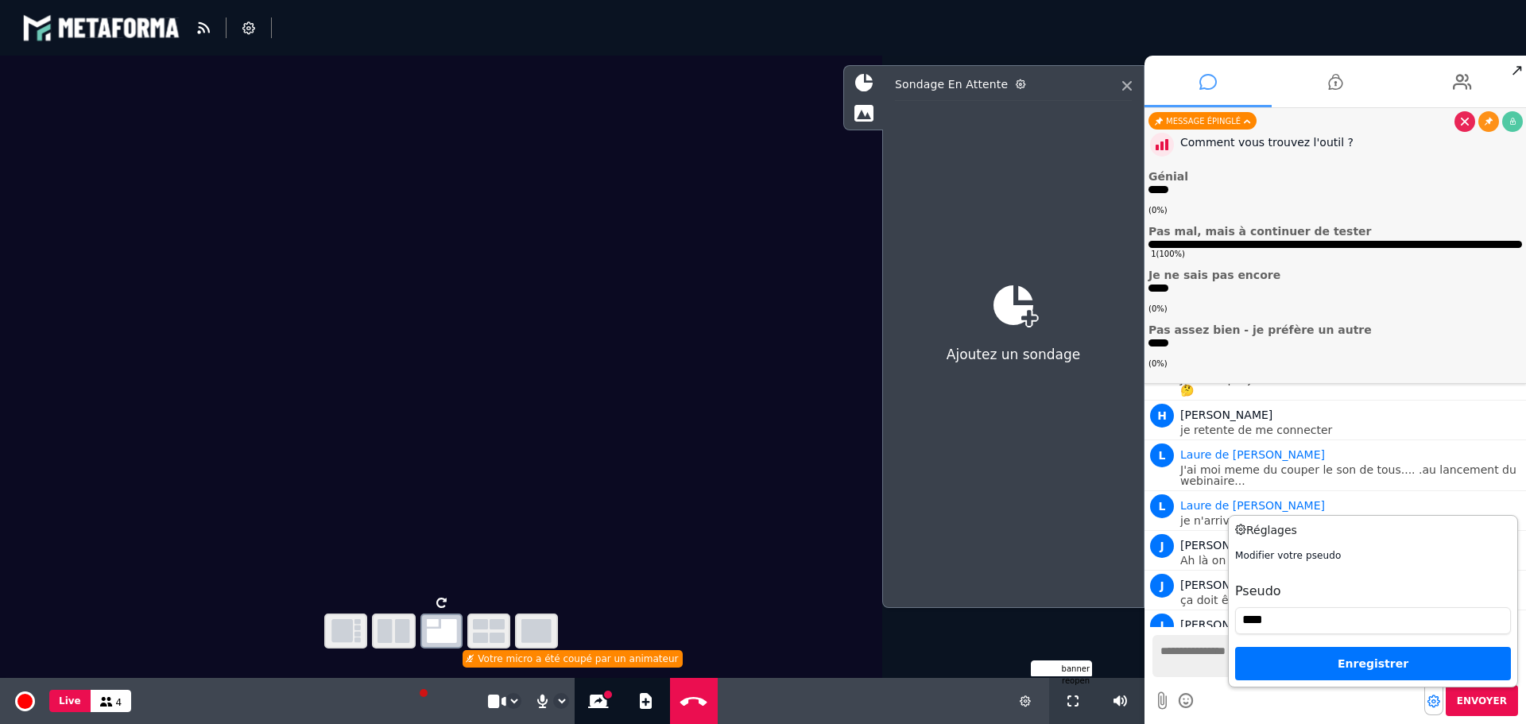
click at [1369, 664] on div "Enregistrer" at bounding box center [1373, 663] width 276 height 33
click at [1304, 445] on div "L Laure de La Faye" at bounding box center [1351, 454] width 342 height 19
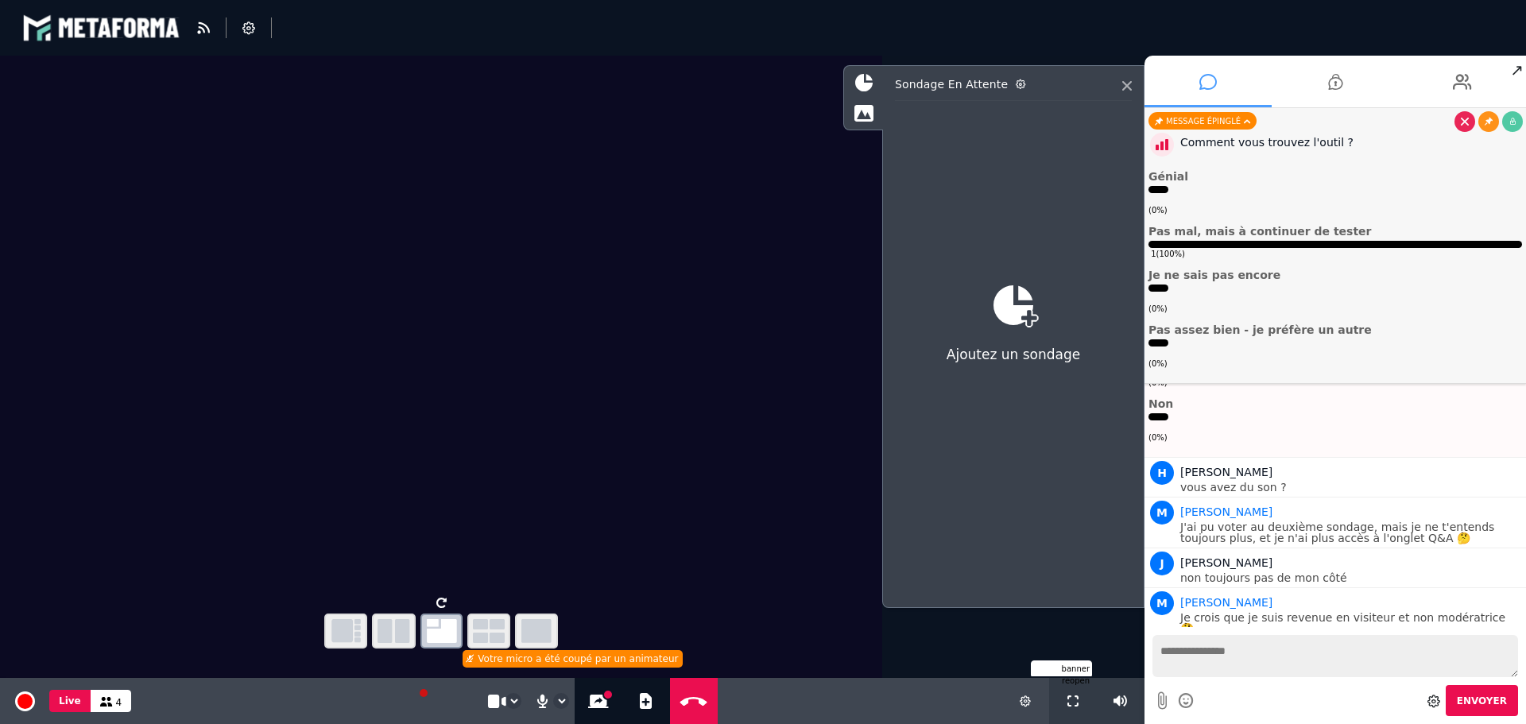
scroll to position [1954, 0]
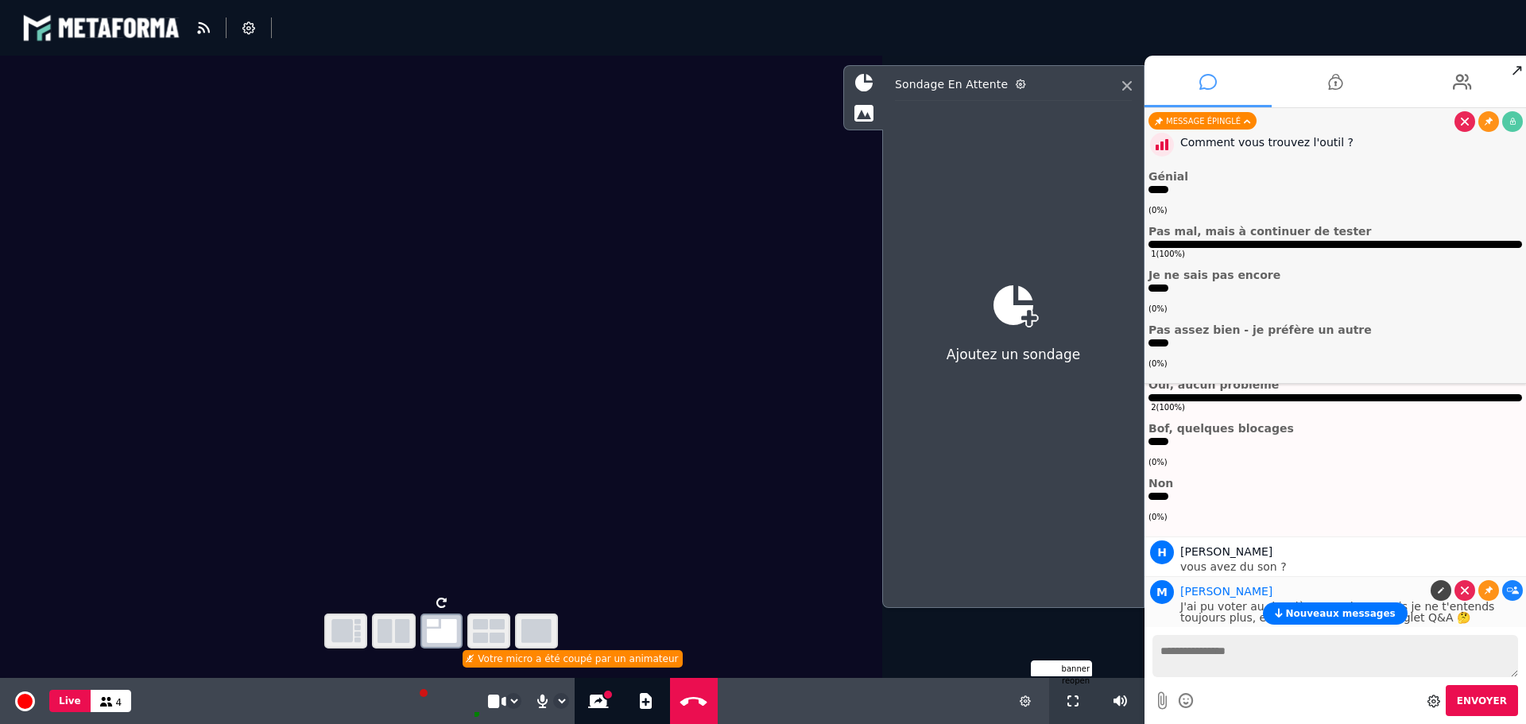
click at [1327, 601] on p "J'ai pu voter au deuxième sondage, mais je ne t'entends toujours plus, et je n'…" at bounding box center [1351, 612] width 342 height 22
click at [1329, 611] on span "Nouveaux messages" at bounding box center [1340, 613] width 110 height 11
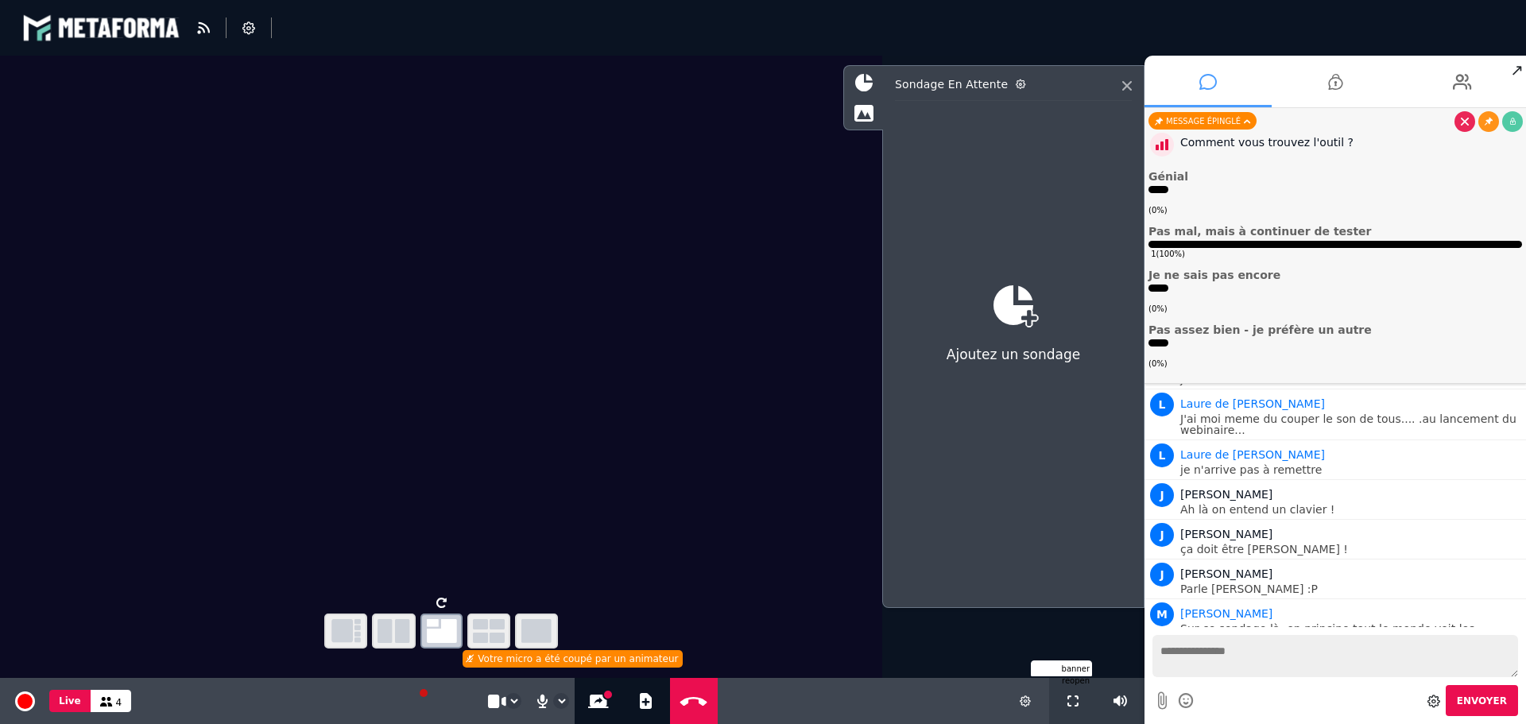
scroll to position [2362, 0]
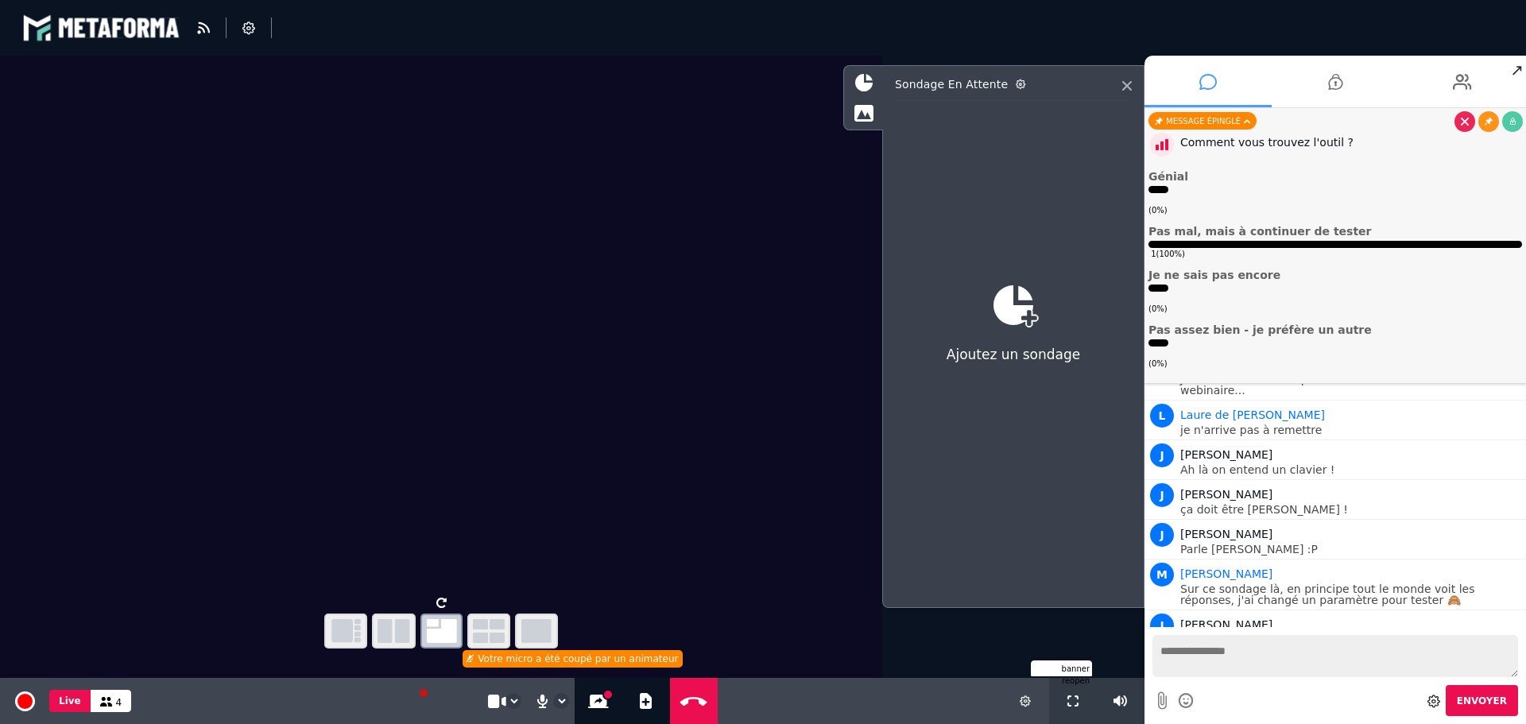
click at [1238, 664] on textarea at bounding box center [1336, 656] width 366 height 42
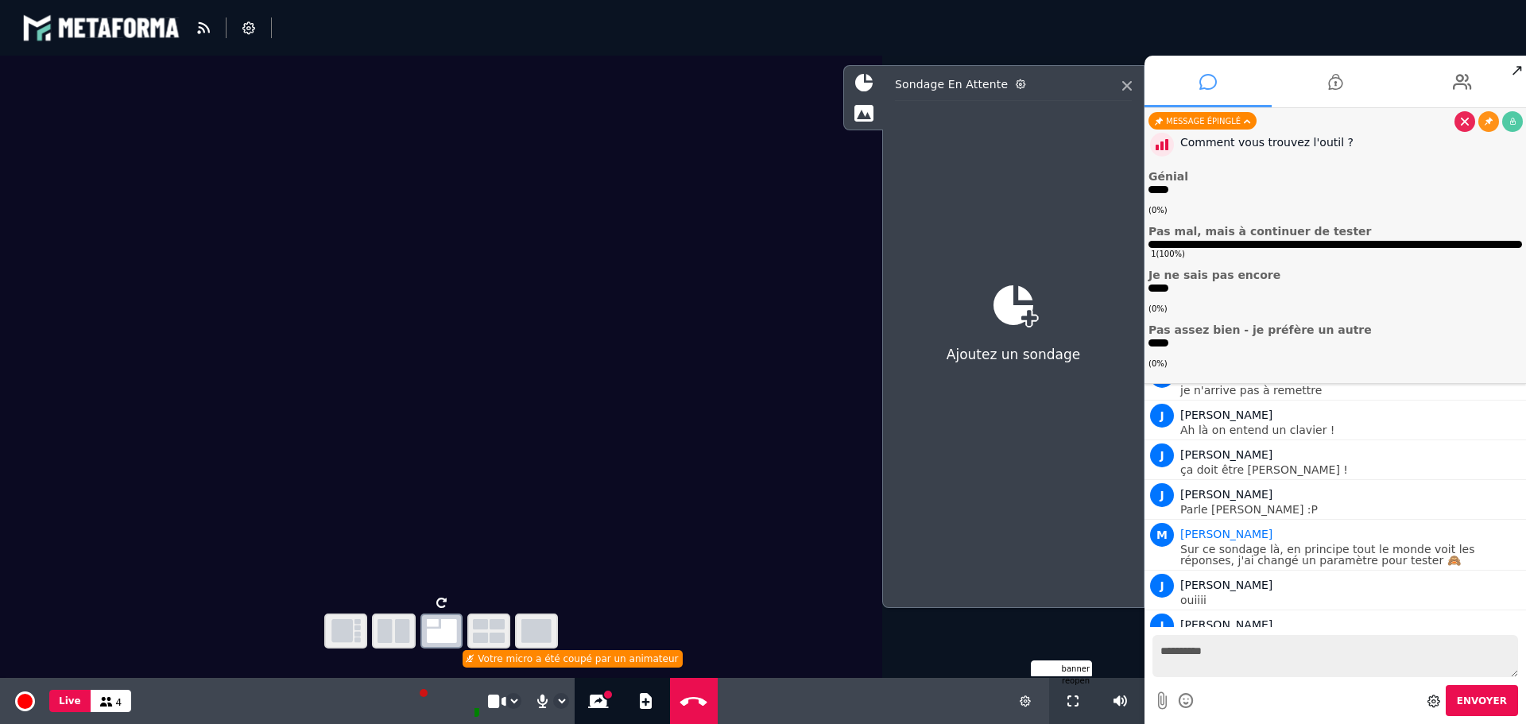
type textarea "**********"
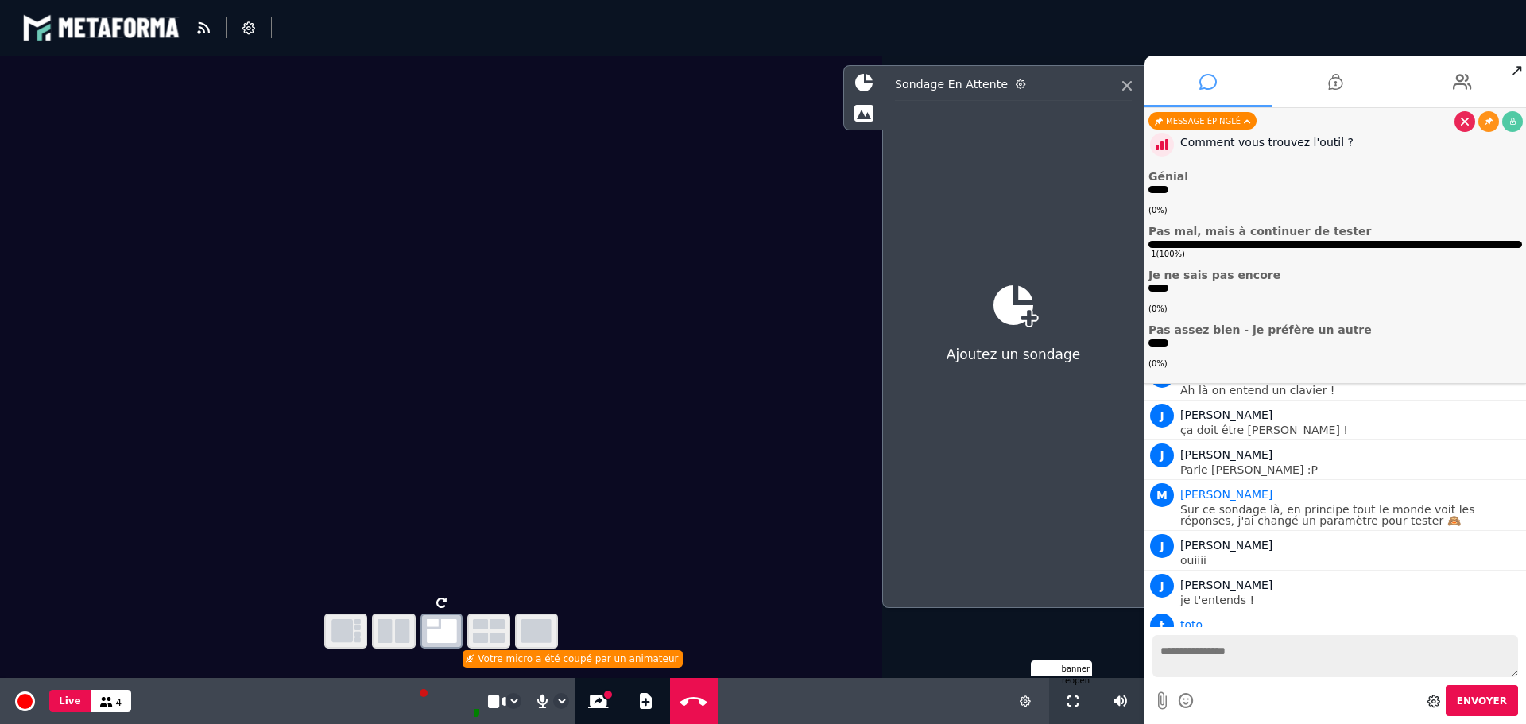
scroll to position [2481, 0]
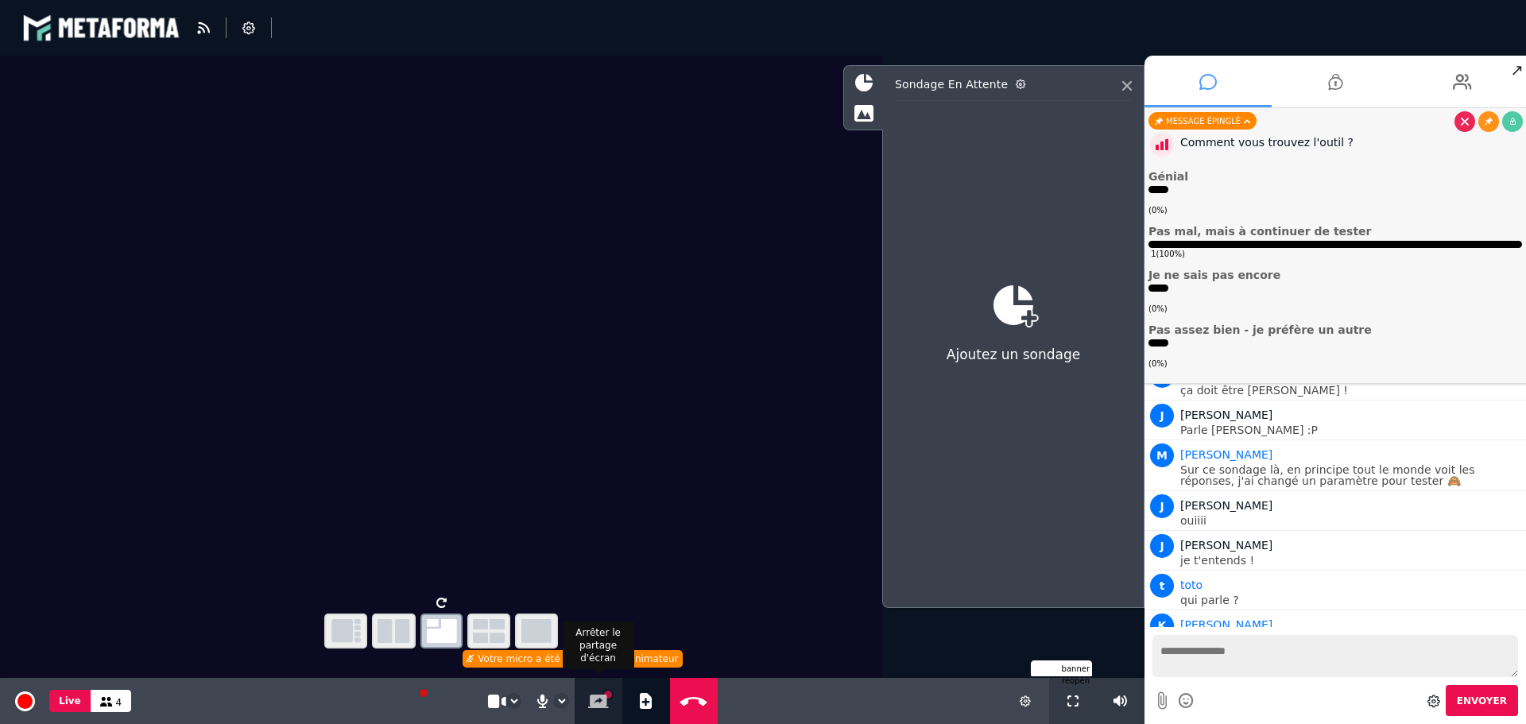
click at [592, 704] on icon at bounding box center [598, 702] width 21 height 14
drag, startPoint x: 1300, startPoint y: 615, endPoint x: 1385, endPoint y: 618, distance: 85.1
click at [1385, 634] on p "mais comment tu as fait pour débloquer ton micro ????" at bounding box center [1351, 639] width 342 height 11
click at [1508, 614] on link at bounding box center [1512, 624] width 21 height 21
click at [559, 699] on select "**********" at bounding box center [561, 701] width 14 height 14
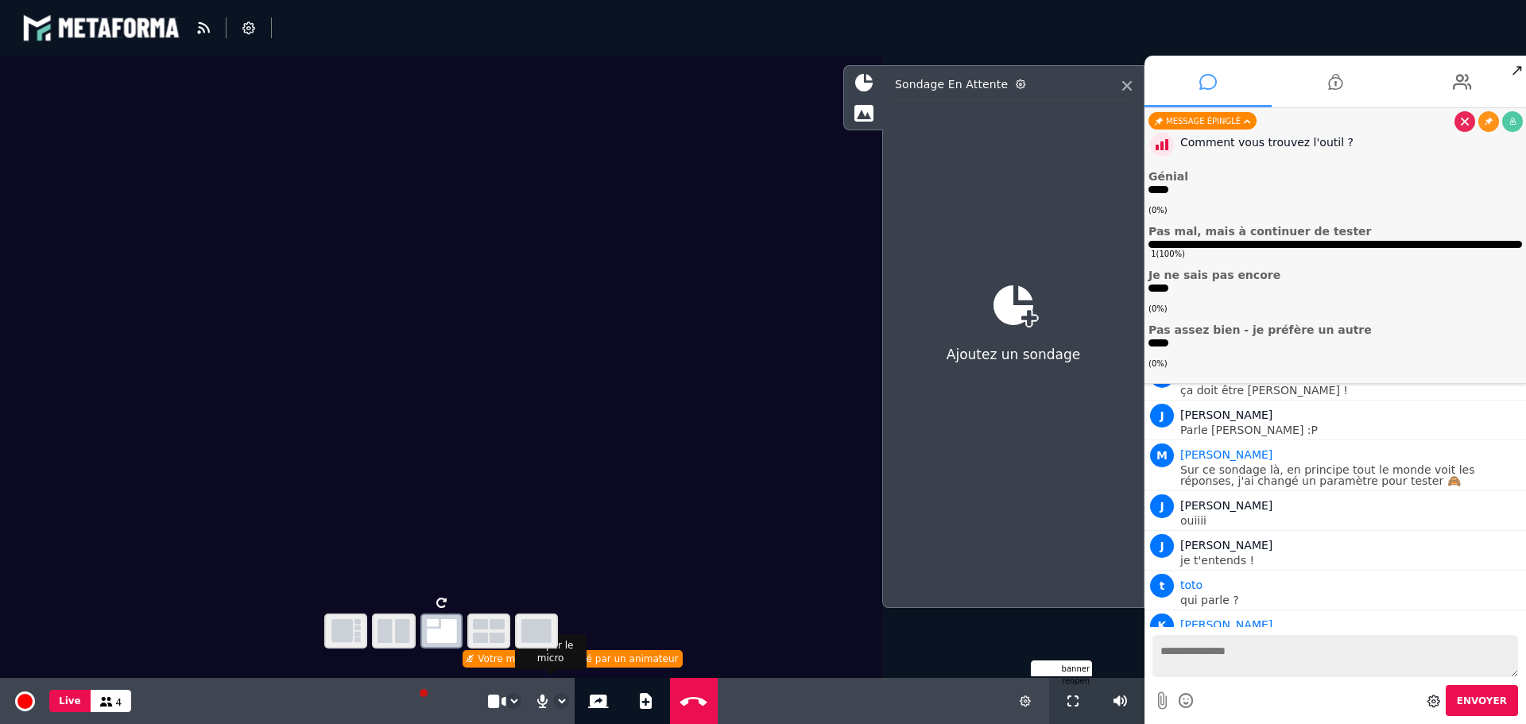
click at [559, 699] on select "**********" at bounding box center [561, 701] width 14 height 14
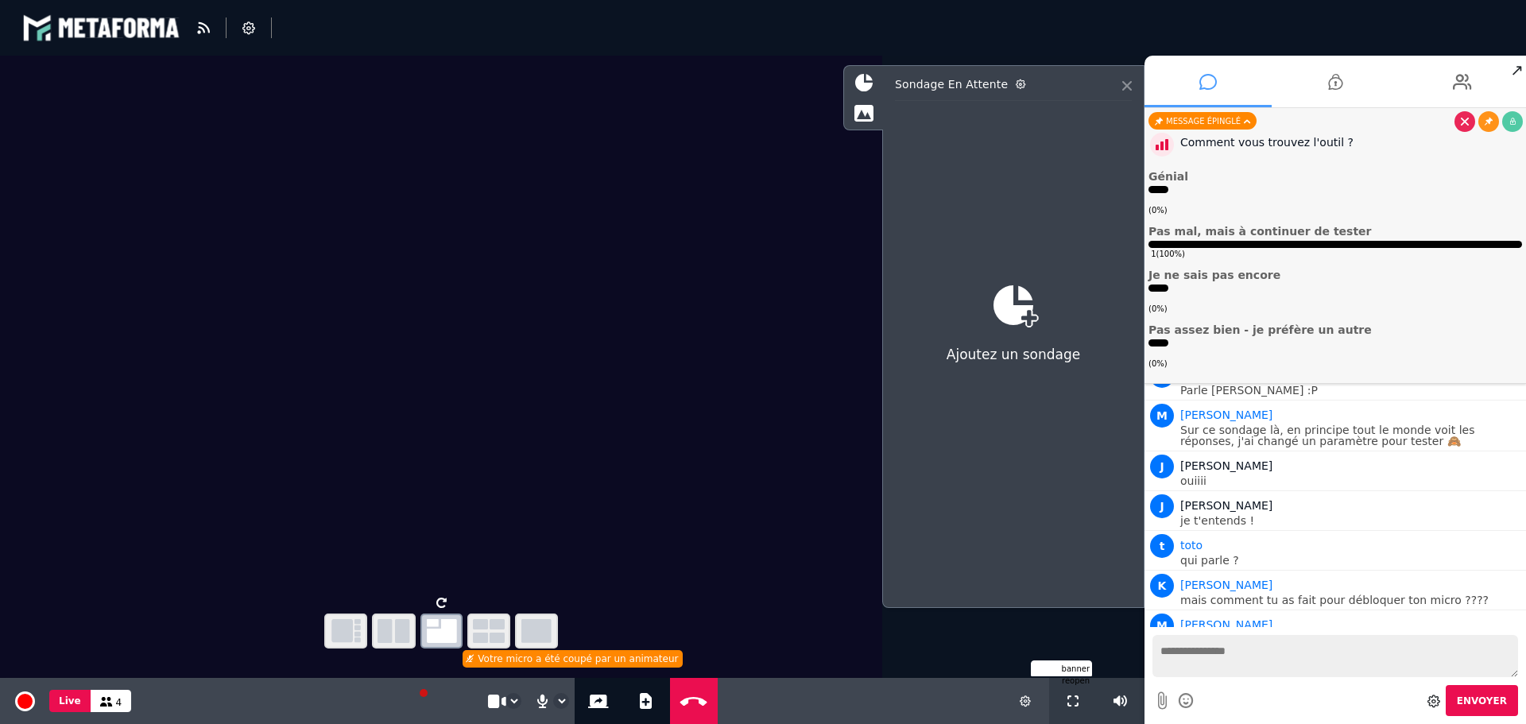
click at [1129, 85] on icon at bounding box center [1127, 86] width 10 height 10
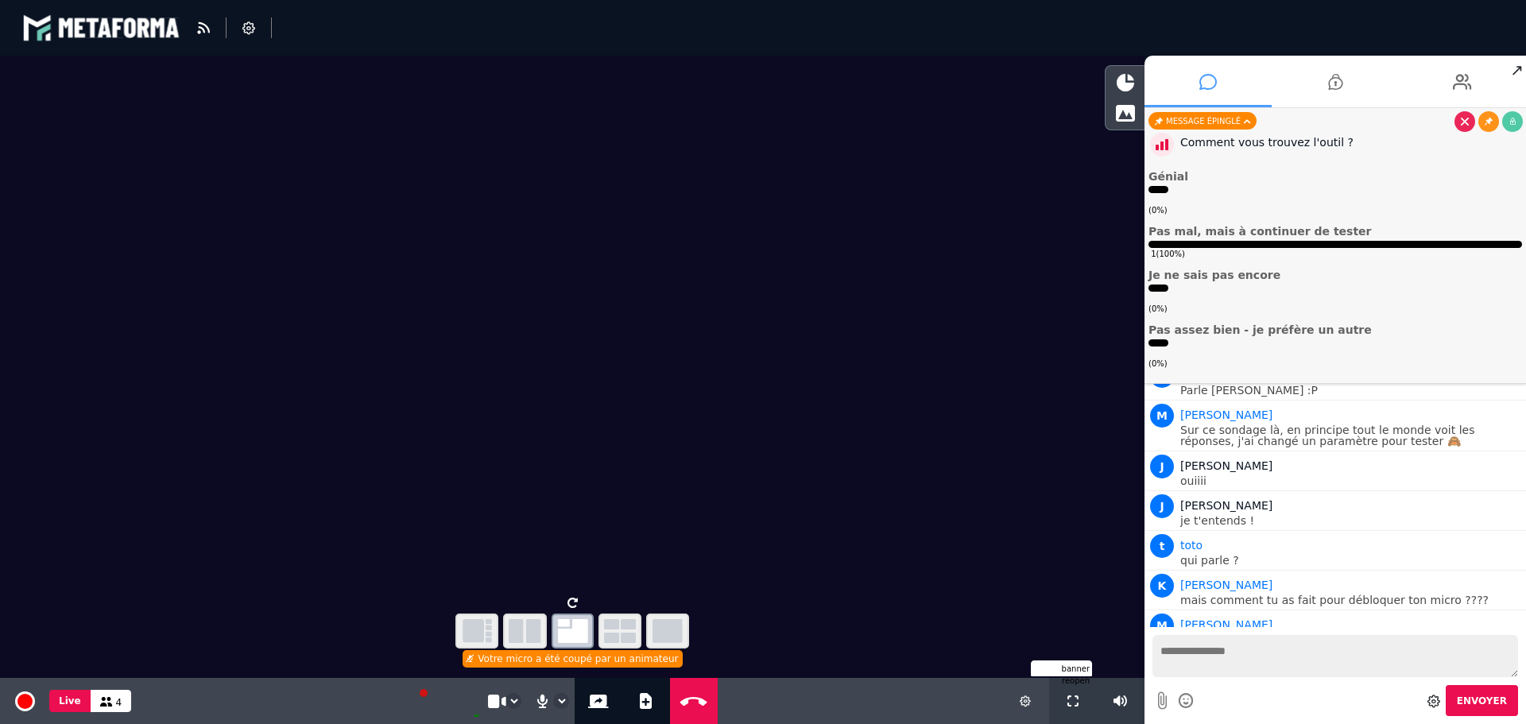
scroll to position [2572, 0]
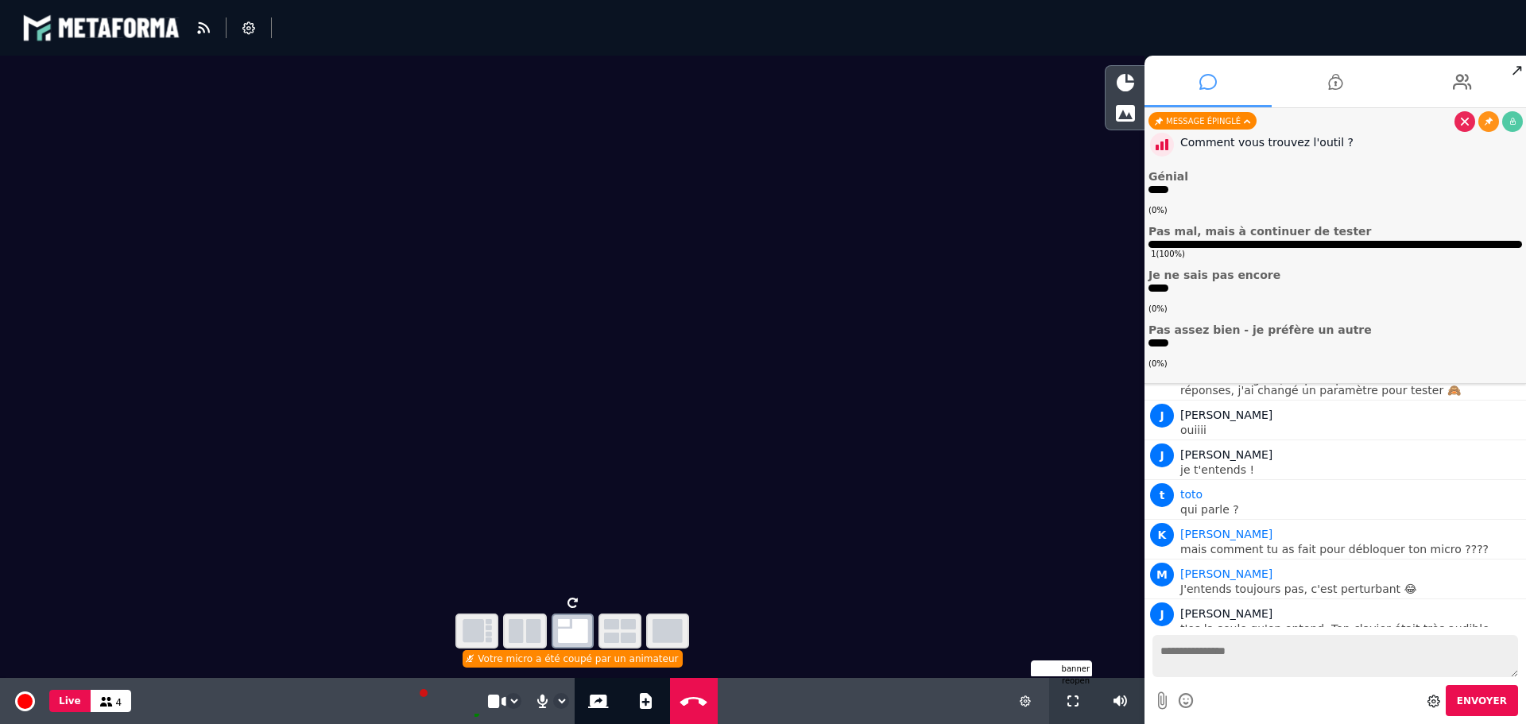
click at [1279, 657] on textarea at bounding box center [1336, 656] width 366 height 42
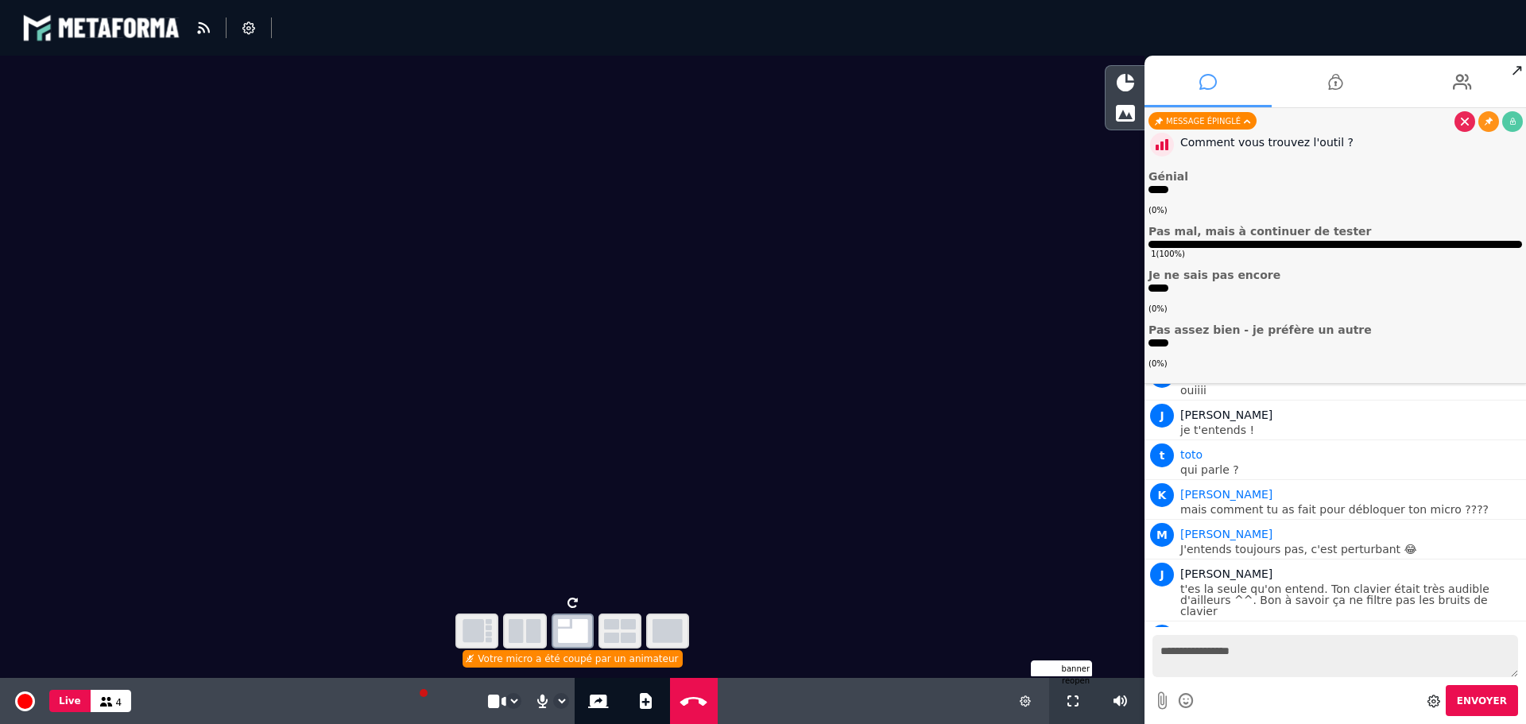
type textarea "**********"
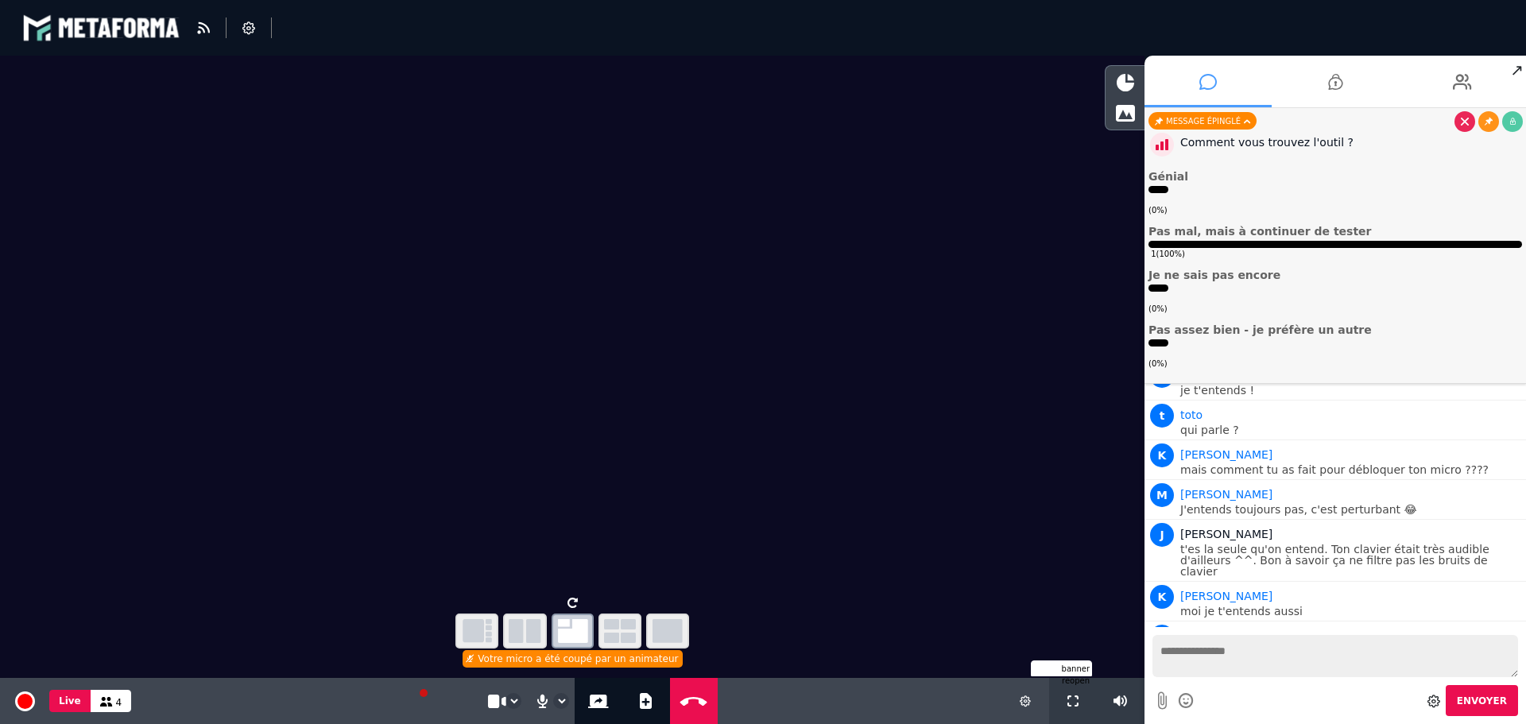
click at [1236, 662] on textarea at bounding box center [1336, 656] width 366 height 42
type textarea "**********"
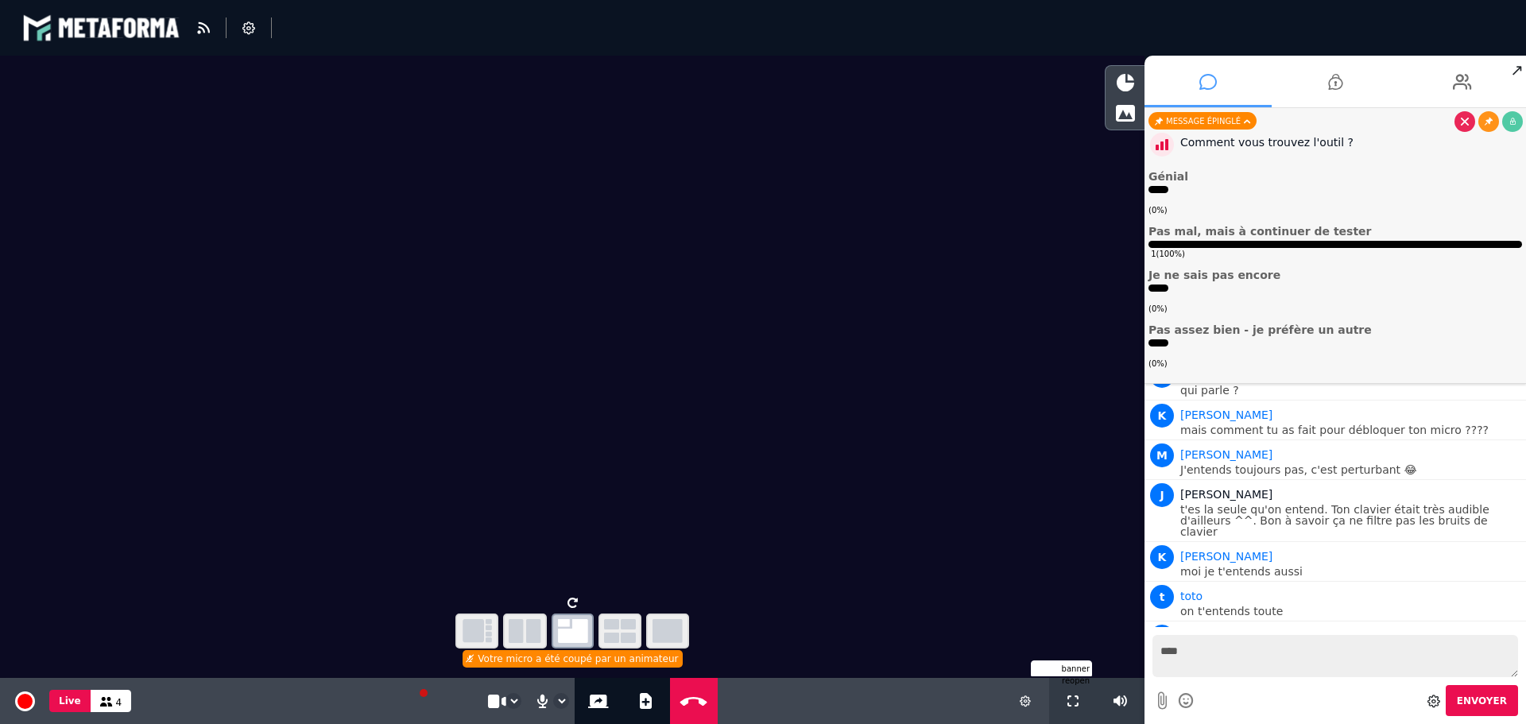
type textarea "****"
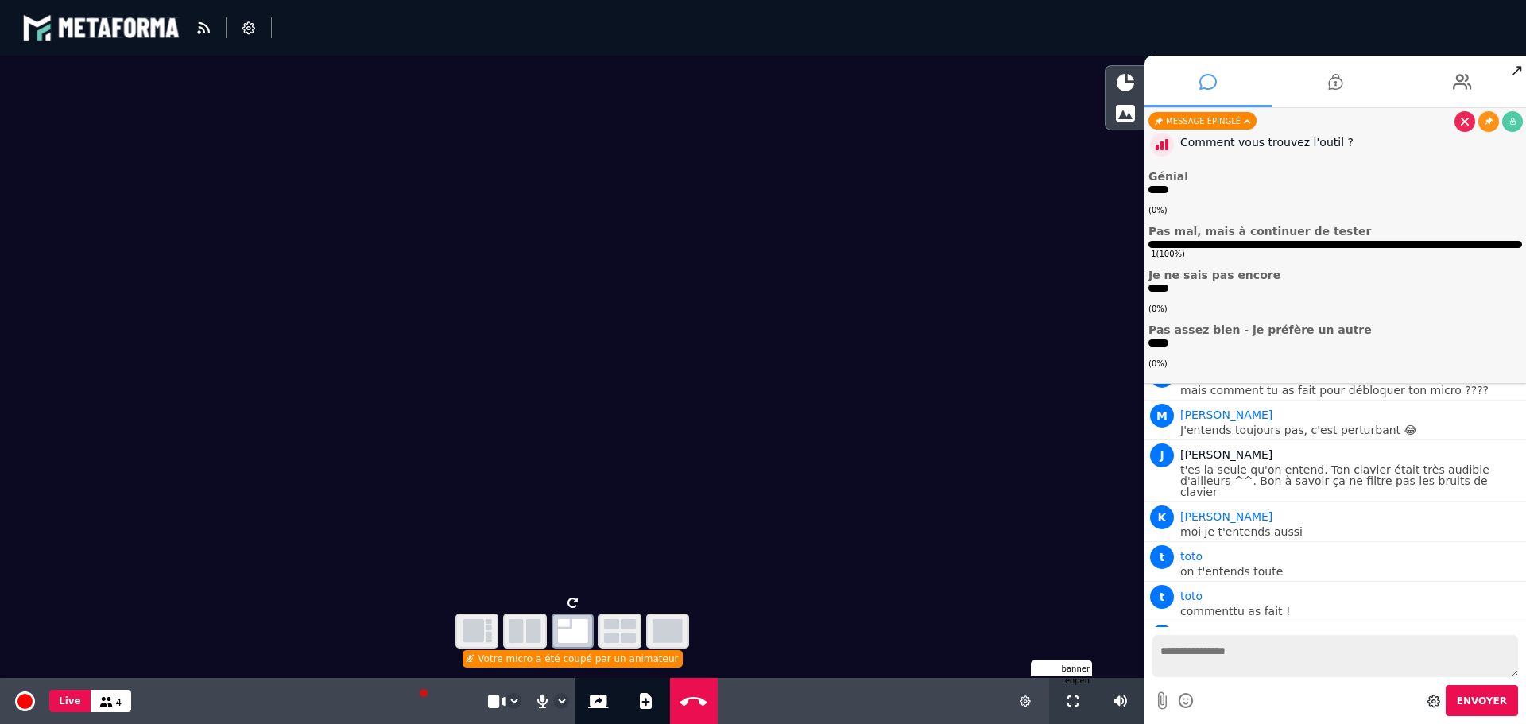
click at [1221, 661] on textarea at bounding box center [1336, 656] width 366 height 42
type textarea "**"
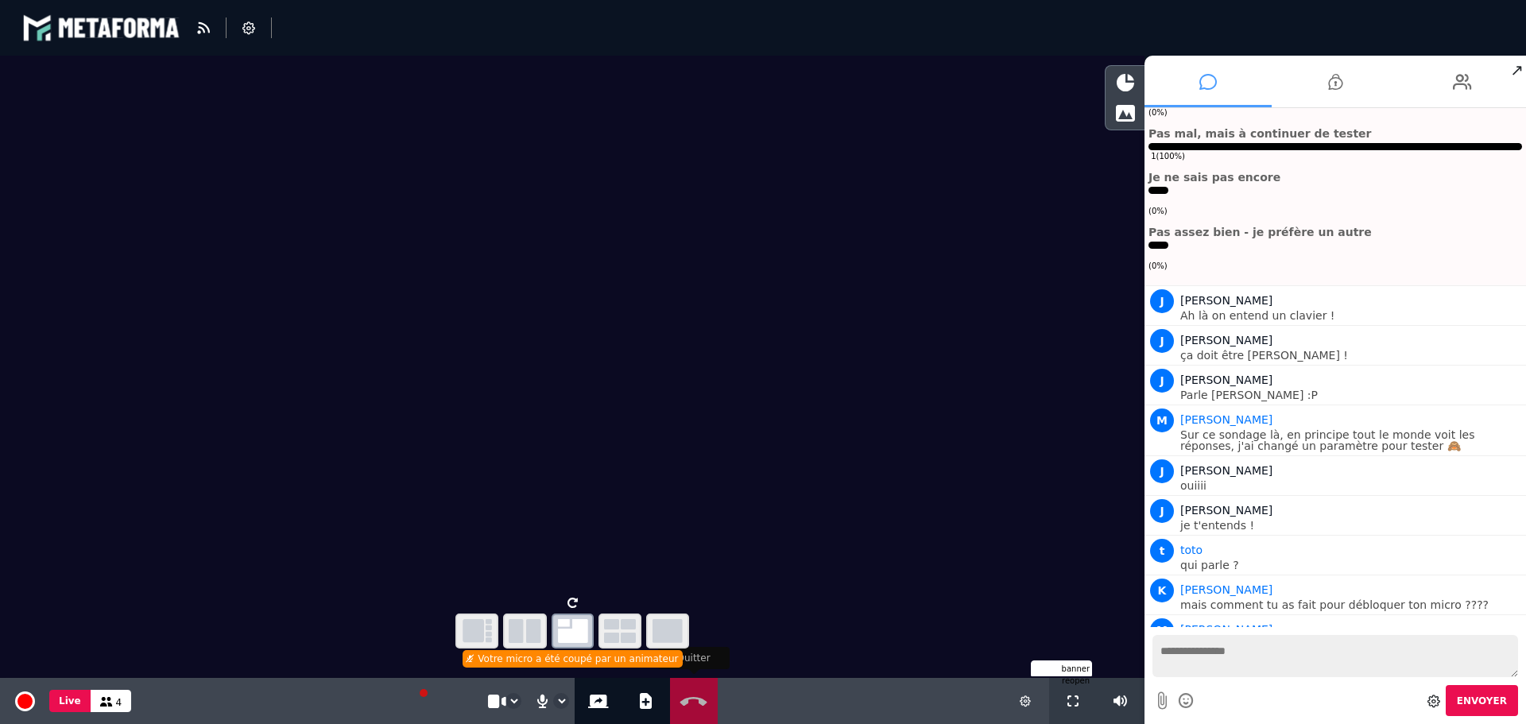
click at [696, 693] on button "Quitter" at bounding box center [693, 701] width 41 height 46
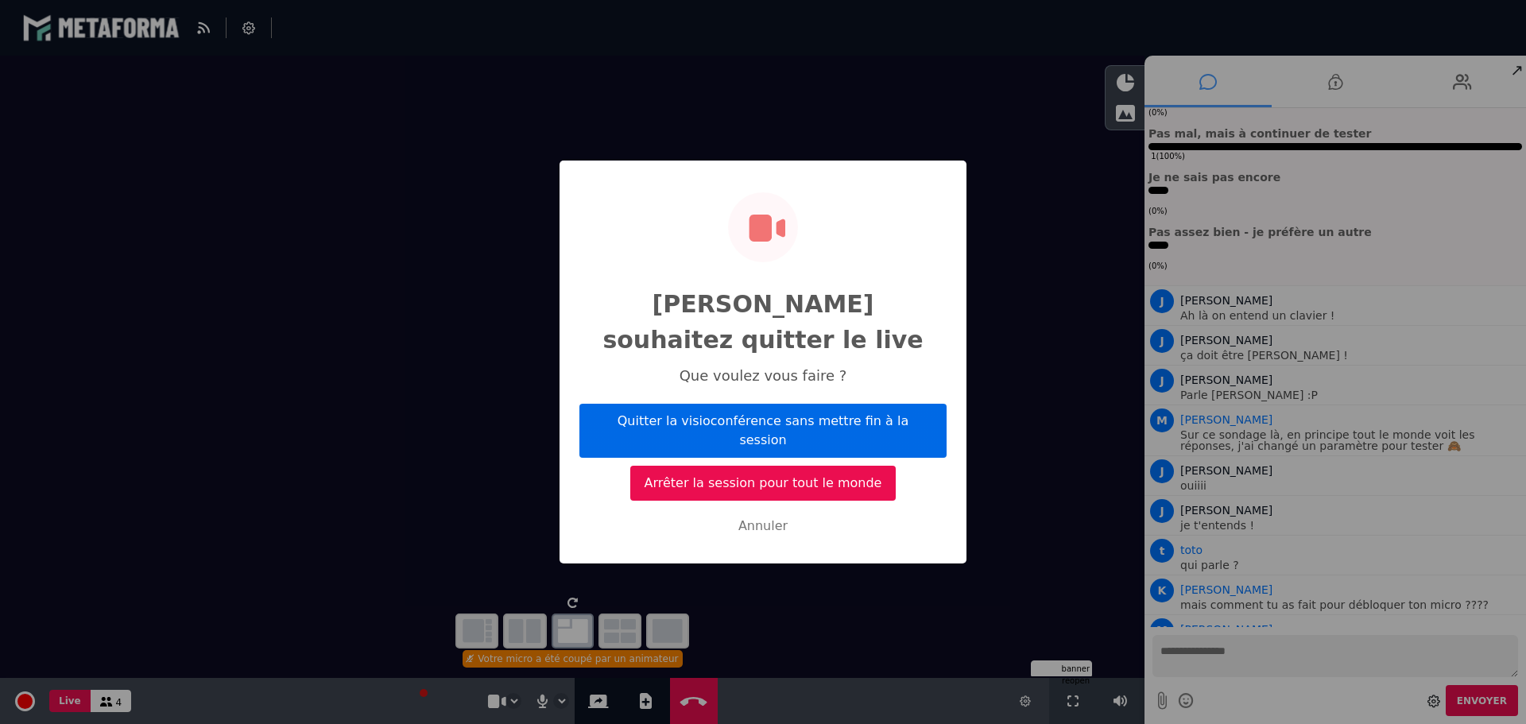
click at [743, 416] on button "Quitter la visioconférence sans mettre fin à la session" at bounding box center [762, 431] width 367 height 54
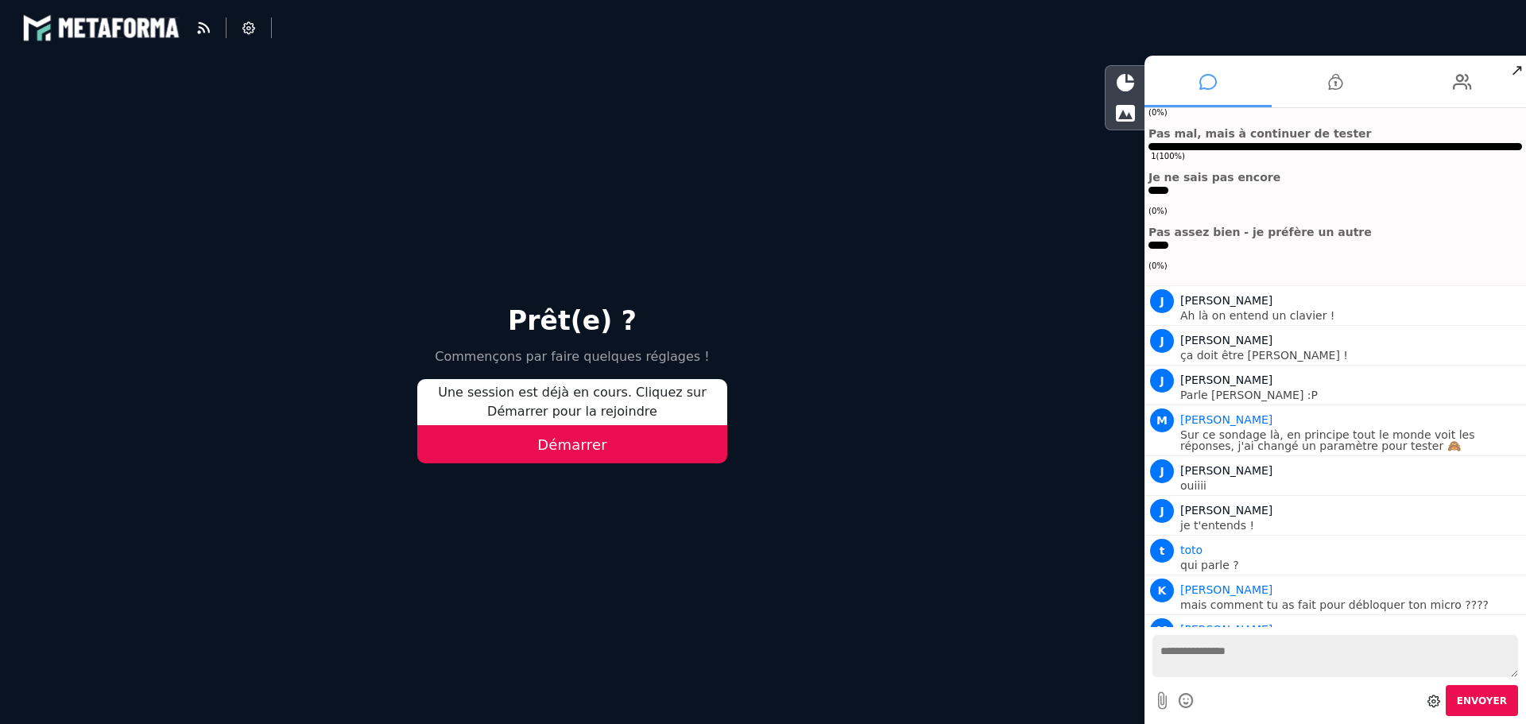
scroll to position [3076, 0]
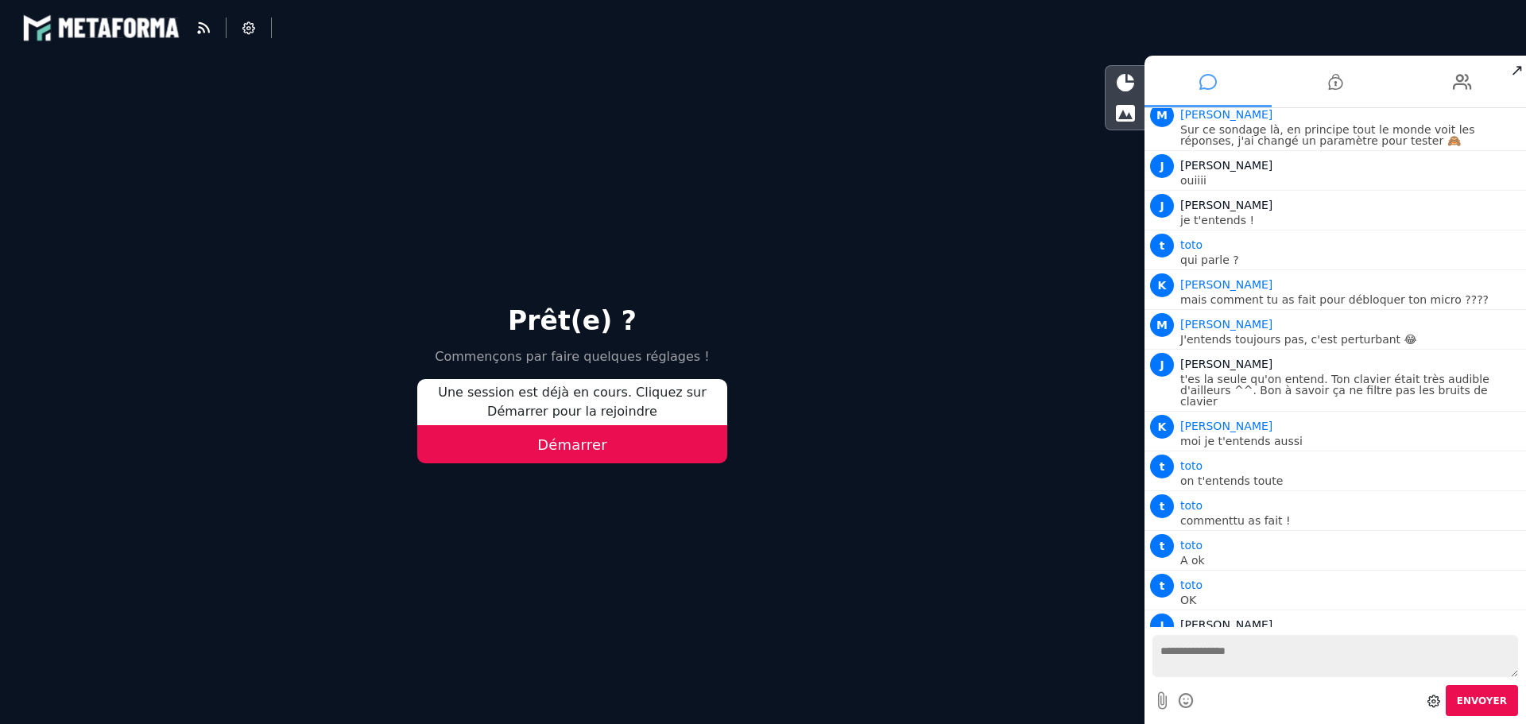
click at [555, 442] on button "Démarrer" at bounding box center [572, 444] width 310 height 38
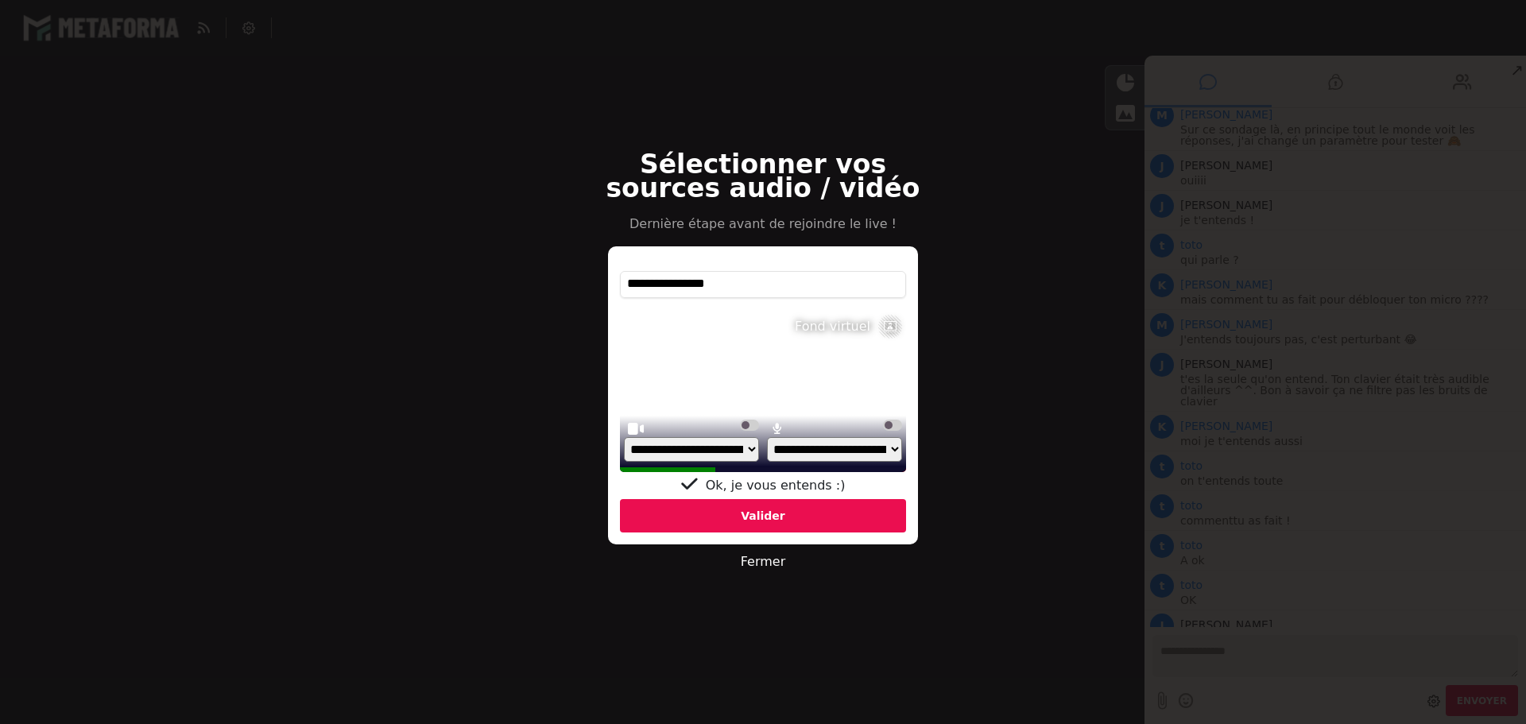
click at [767, 512] on div "Valider" at bounding box center [763, 515] width 286 height 33
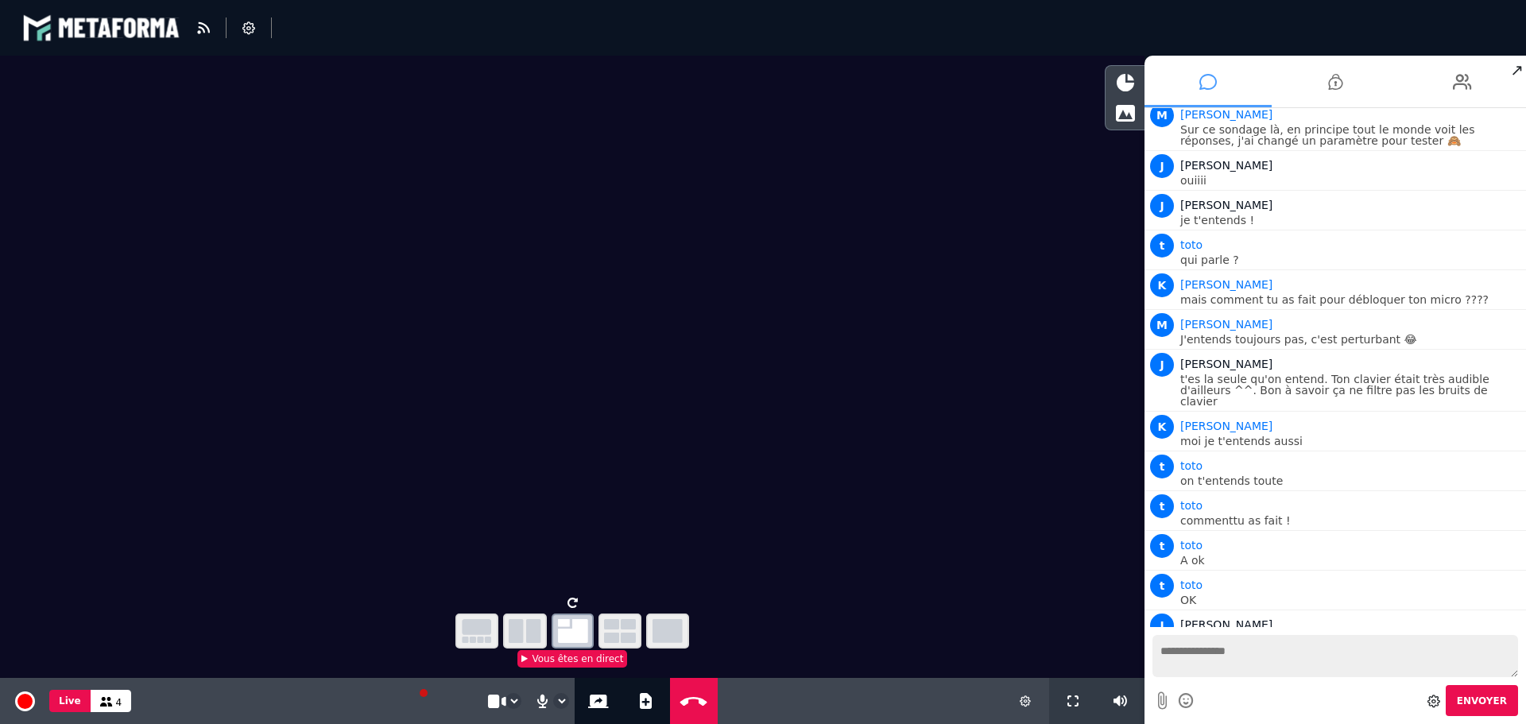
scroll to position [3116, 0]
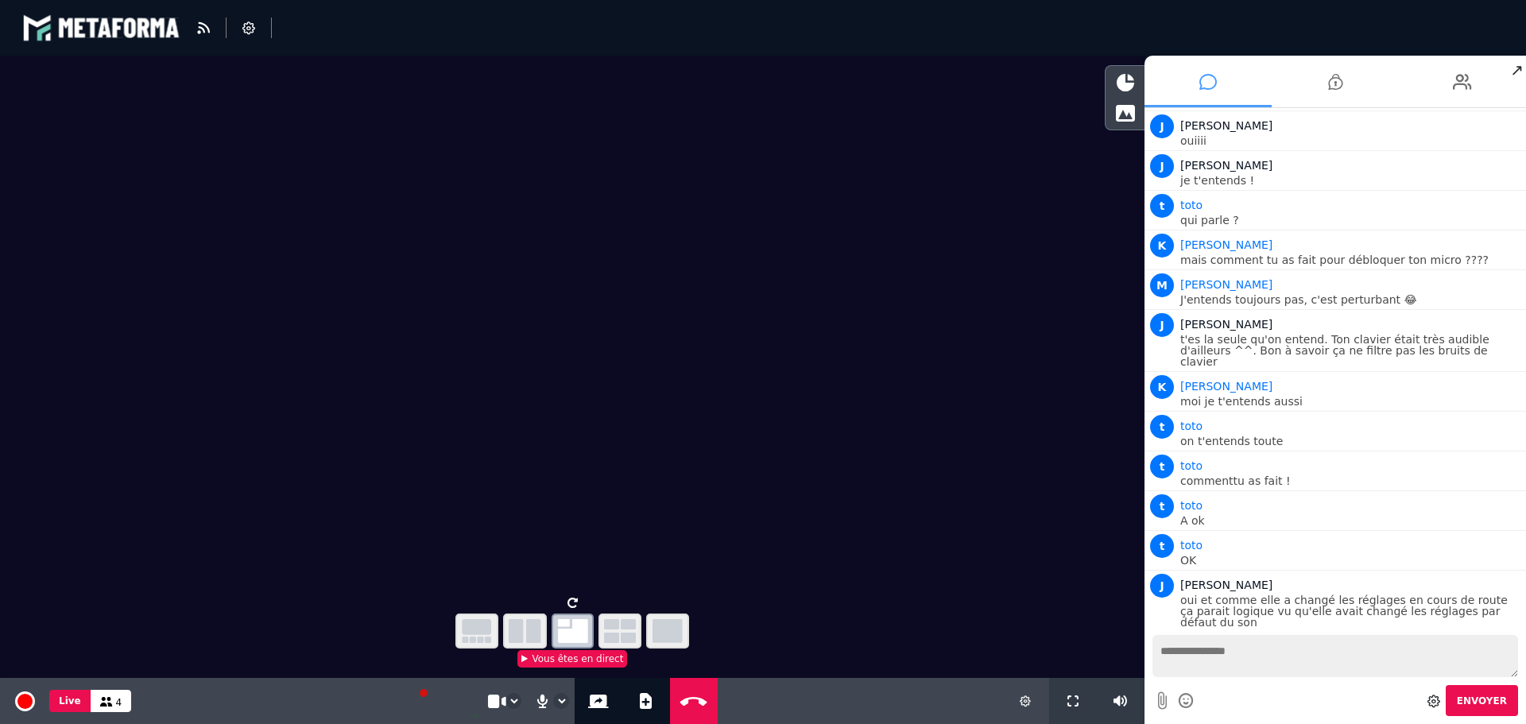
drag, startPoint x: 1288, startPoint y: 623, endPoint x: 1364, endPoint y: 626, distance: 75.6
click at [1359, 633] on li "K Kelly mais tu es connectée comme visiteur du coup ?" at bounding box center [1336, 652] width 382 height 39
click at [1381, 633] on li "K Kelly mais tu es connectée comme visiteur du coup ?" at bounding box center [1336, 652] width 382 height 39
click at [1457, 79] on icon at bounding box center [1462, 82] width 19 height 40
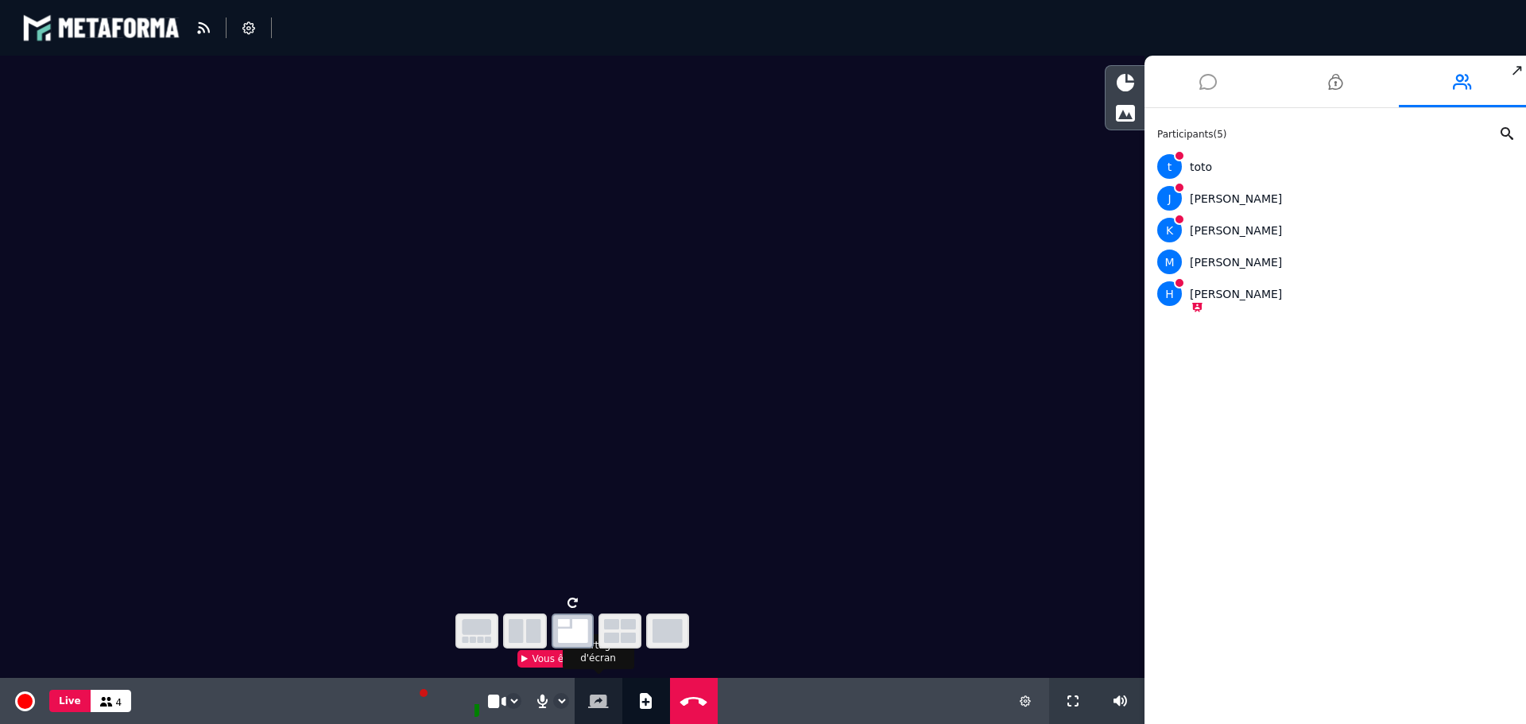
click at [603, 703] on icon at bounding box center [598, 702] width 21 height 14
click at [247, 24] on icon at bounding box center [248, 27] width 13 height 13
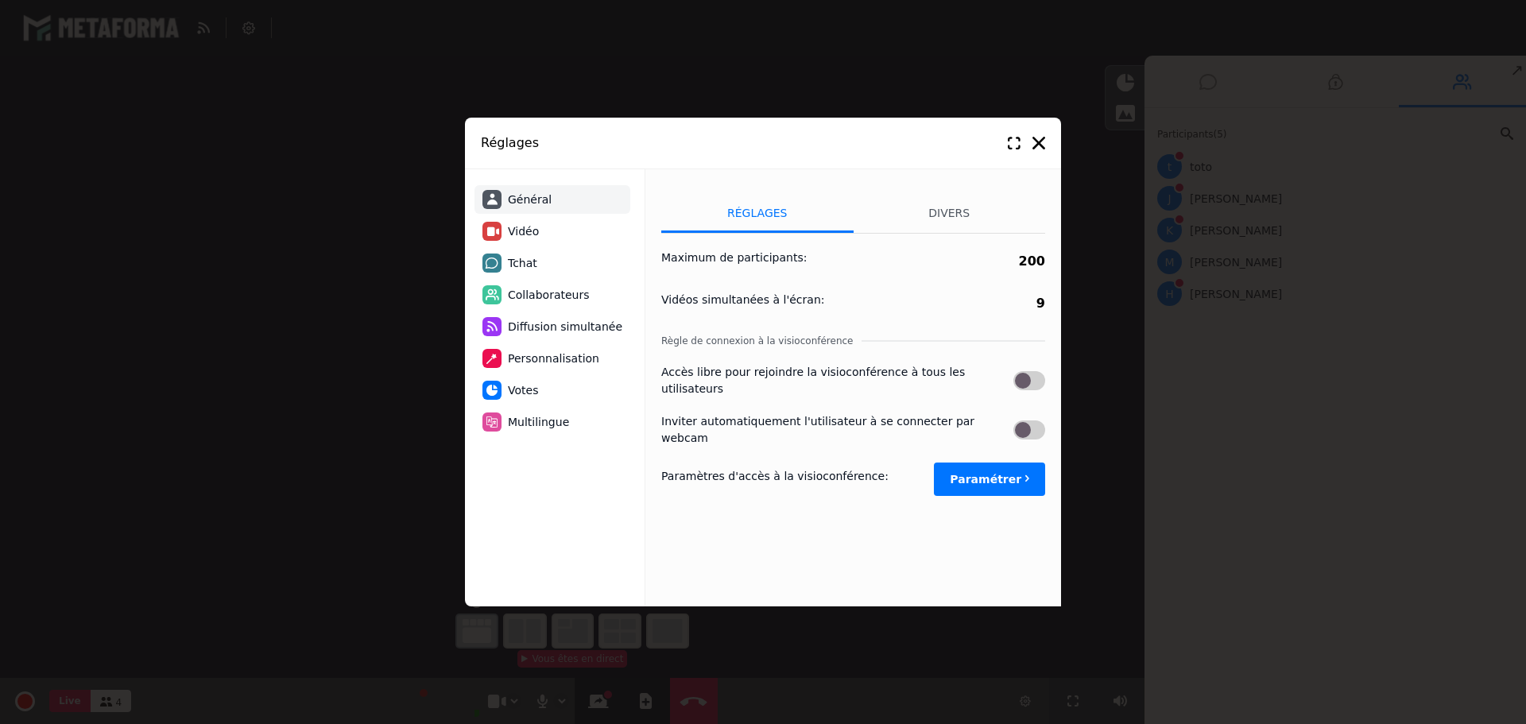
click at [995, 463] on button "Paramétrer" at bounding box center [989, 479] width 111 height 33
select select "****"
select select "**********"
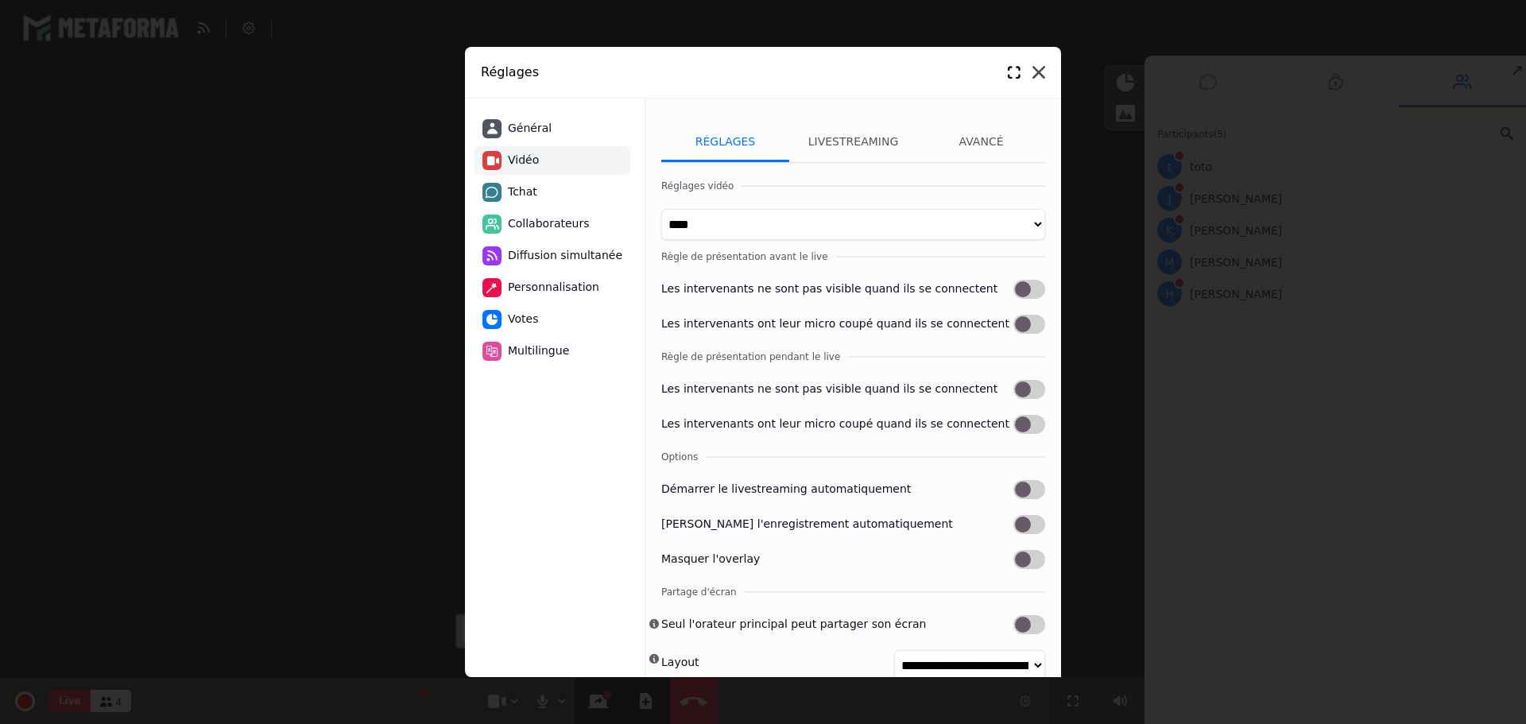
click at [1040, 73] on icon at bounding box center [1038, 72] width 13 height 13
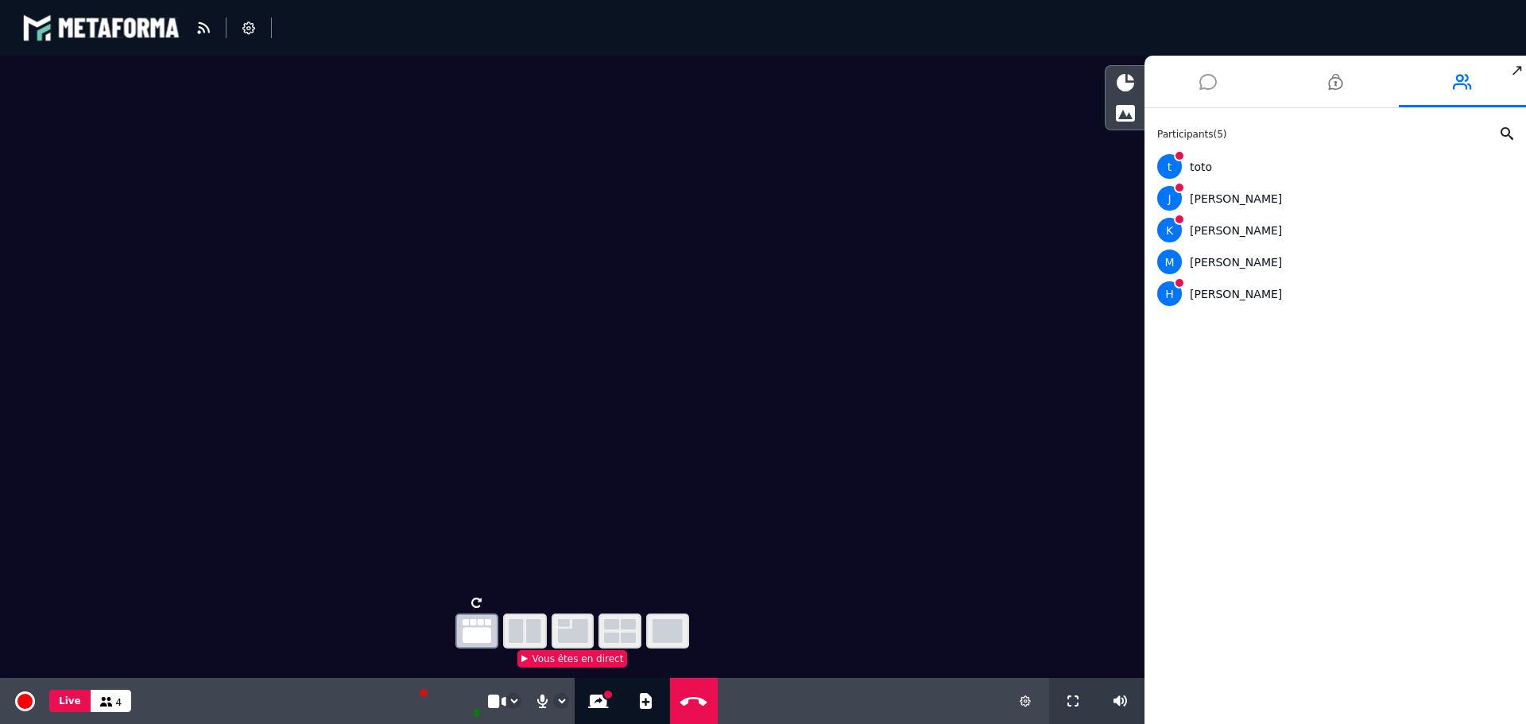
click at [1205, 91] on icon at bounding box center [1207, 82] width 17 height 40
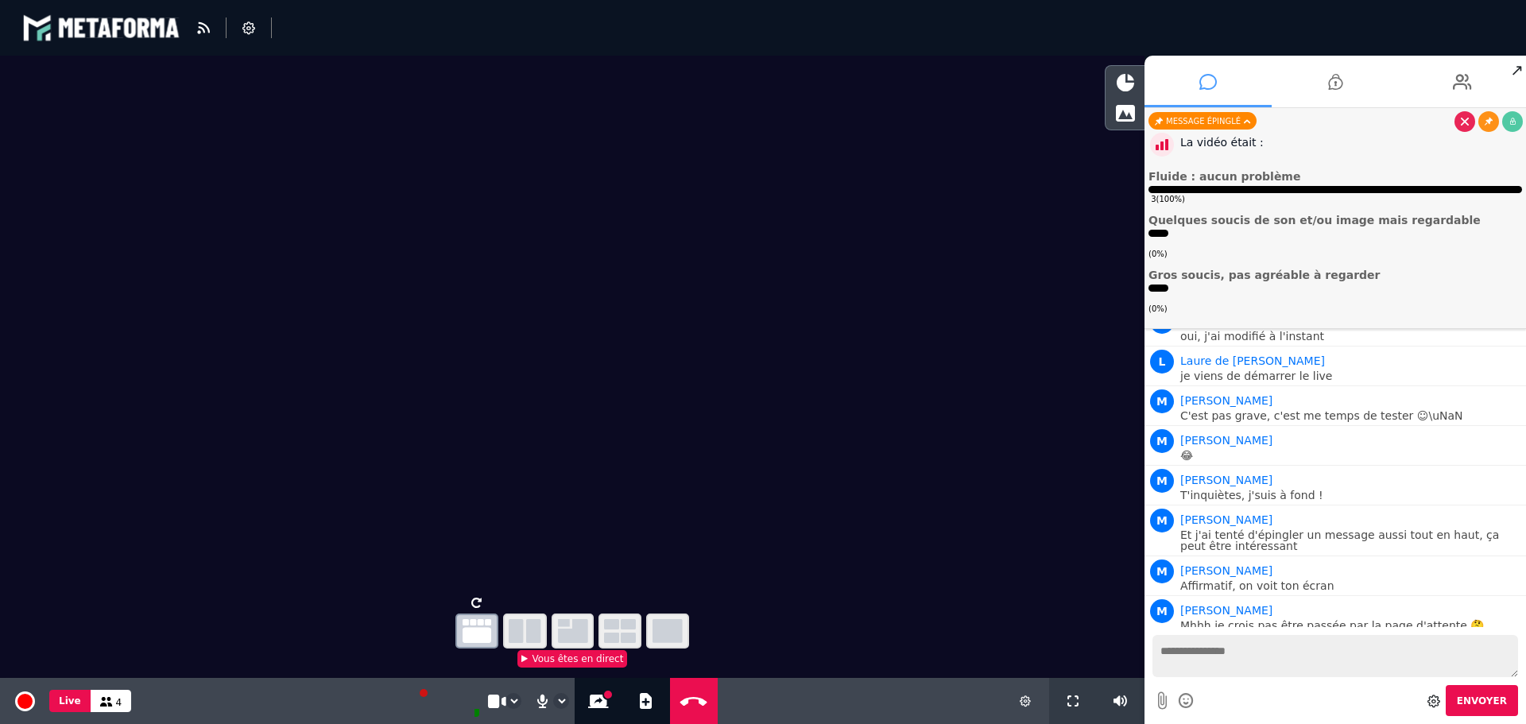
scroll to position [2916, 0]
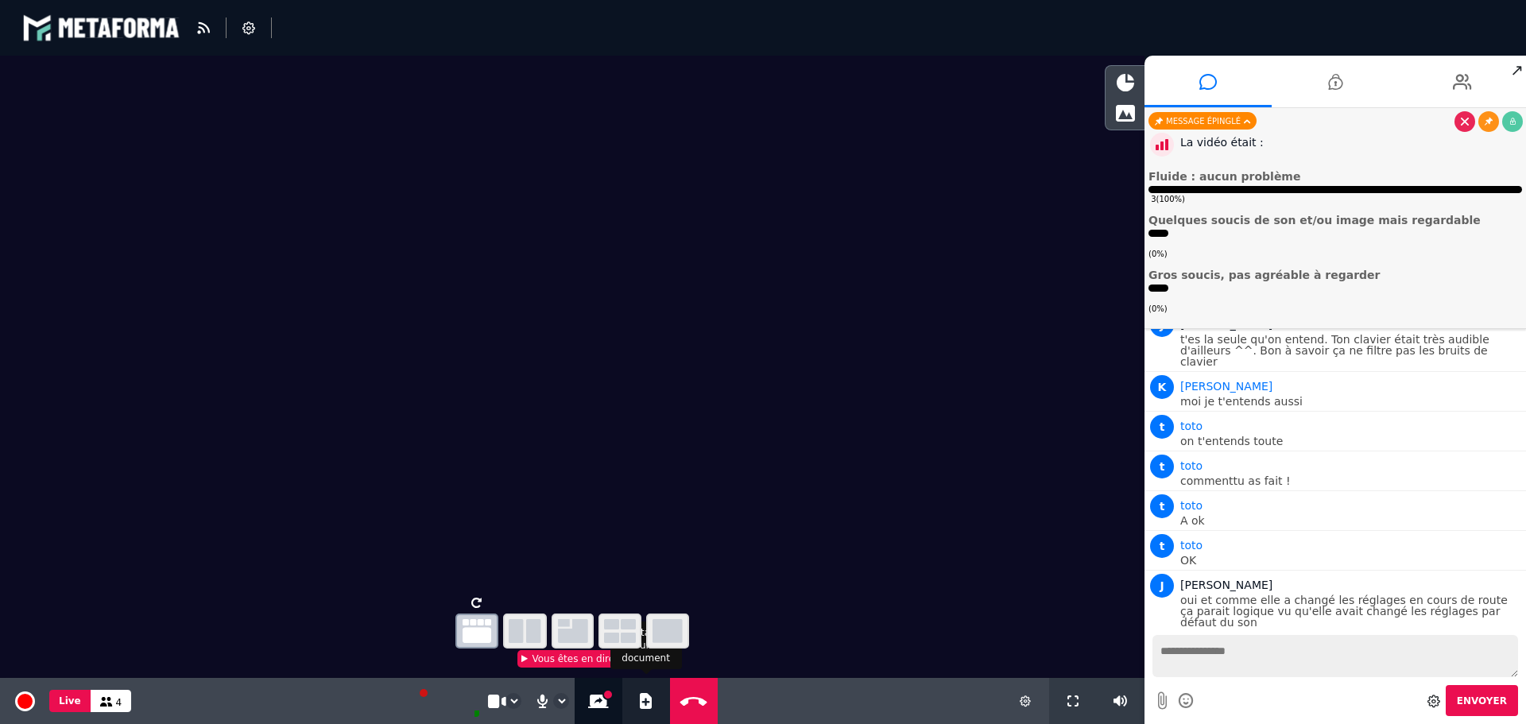
click at [640, 700] on icon at bounding box center [646, 701] width 12 height 16
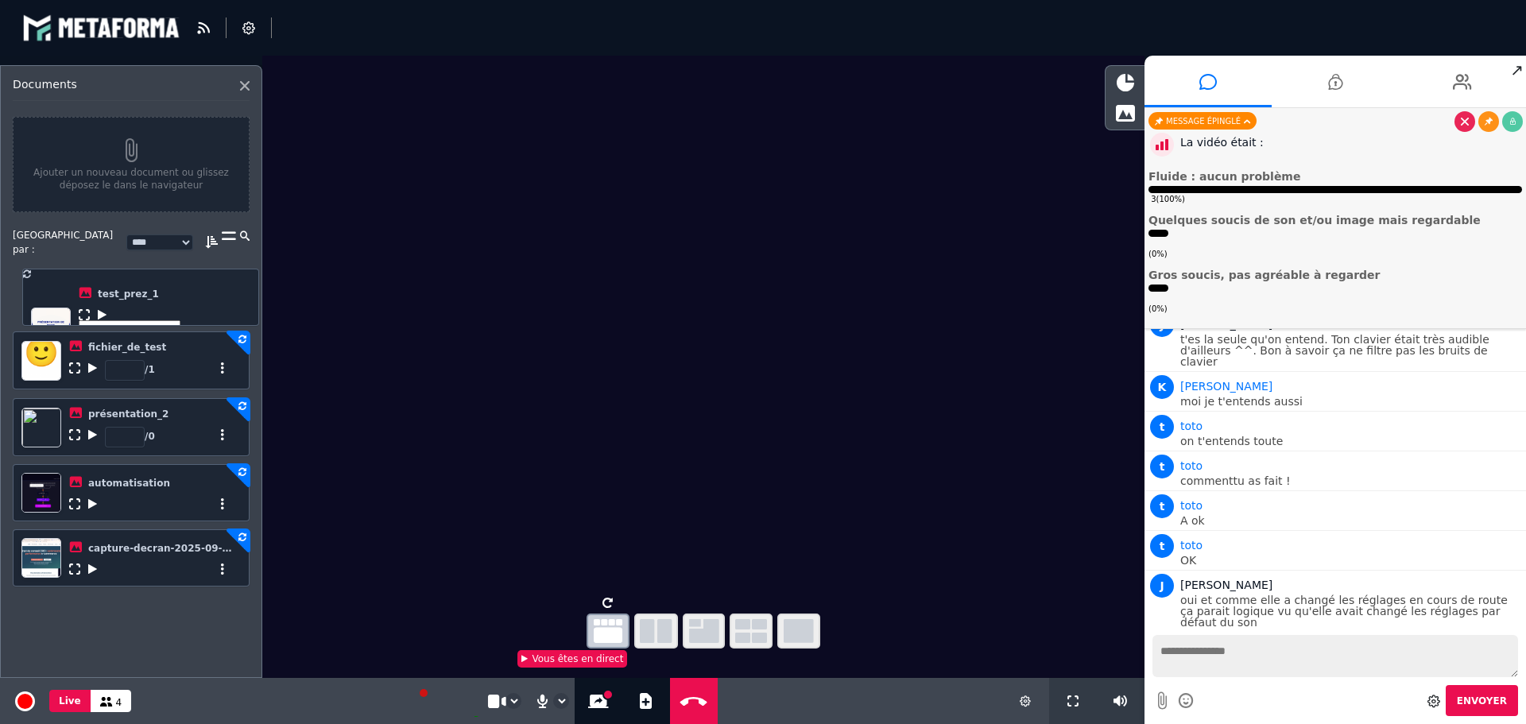
drag, startPoint x: 37, startPoint y: 353, endPoint x: 46, endPoint y: 296, distance: 58.0
click at [46, 296] on ul "fichier_de_test * / 1 test_prez_1 * / 13 présentation_2 * / 0 automatisation ca…" at bounding box center [131, 426] width 237 height 320
select select "******"
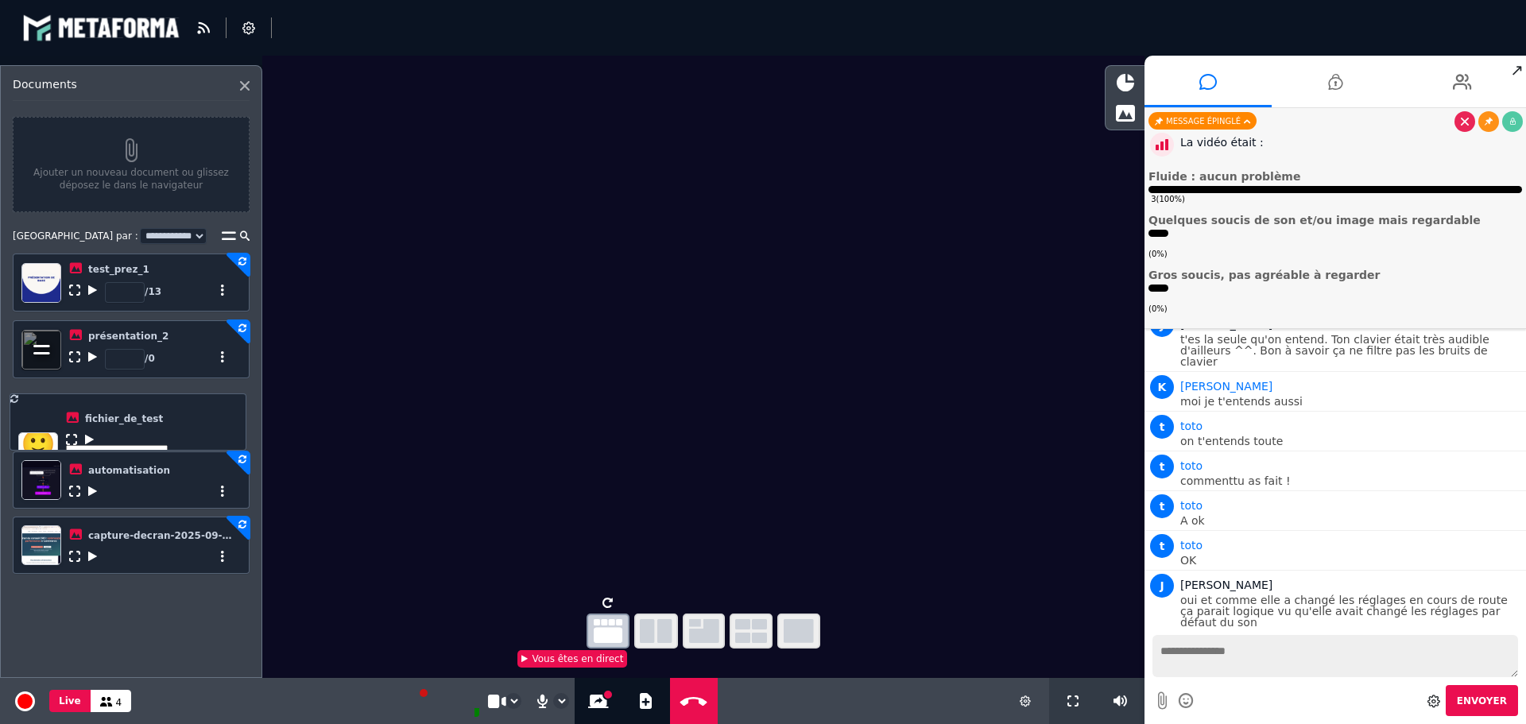
drag, startPoint x: 43, startPoint y: 351, endPoint x: 41, endPoint y: 420, distance: 69.2
click at [40, 422] on ul "test_prez_1 * / 13 fichier_de_test * / 1 présentation_2 * / 0 automatisation ca…" at bounding box center [131, 414] width 237 height 320
click at [92, 424] on icon at bounding box center [92, 421] width 9 height 11
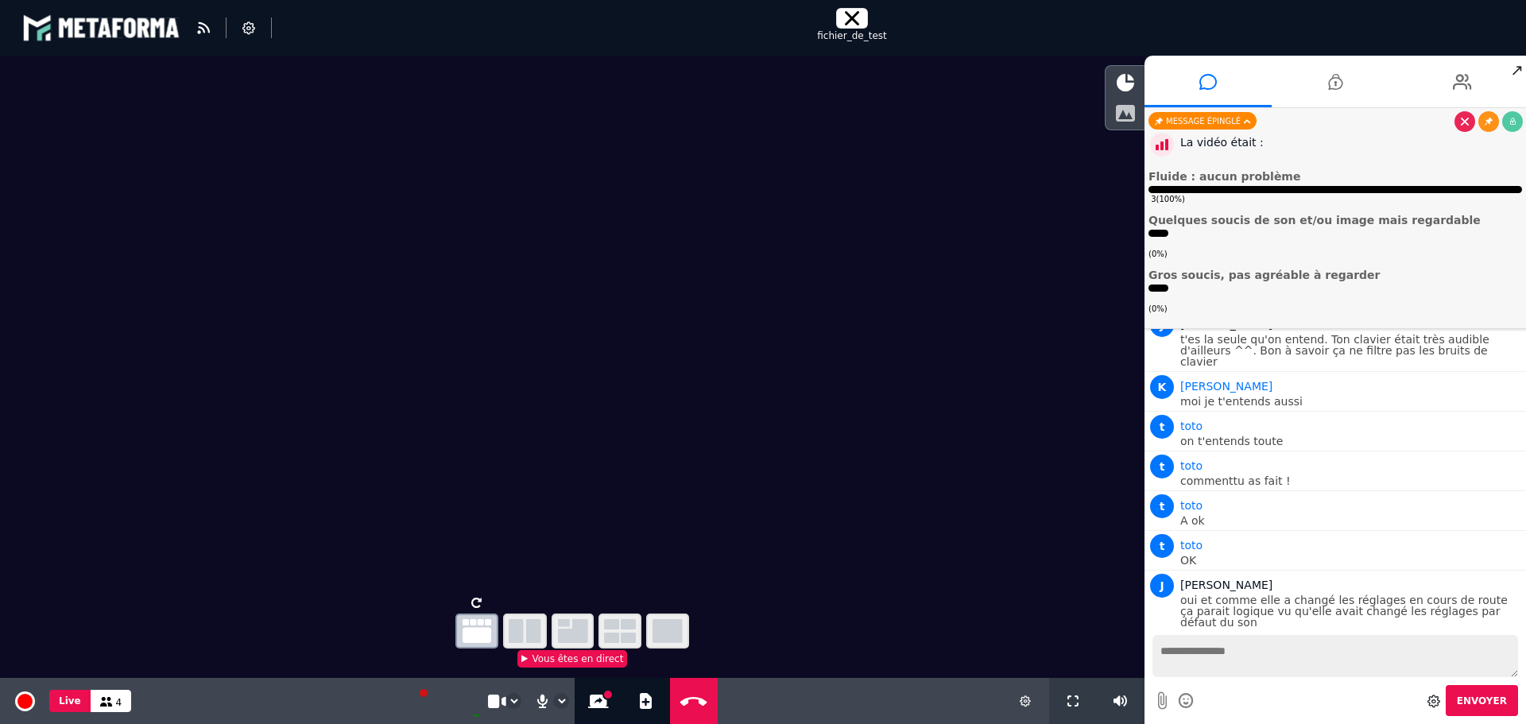
click at [1127, 107] on icon at bounding box center [1125, 112] width 20 height 17
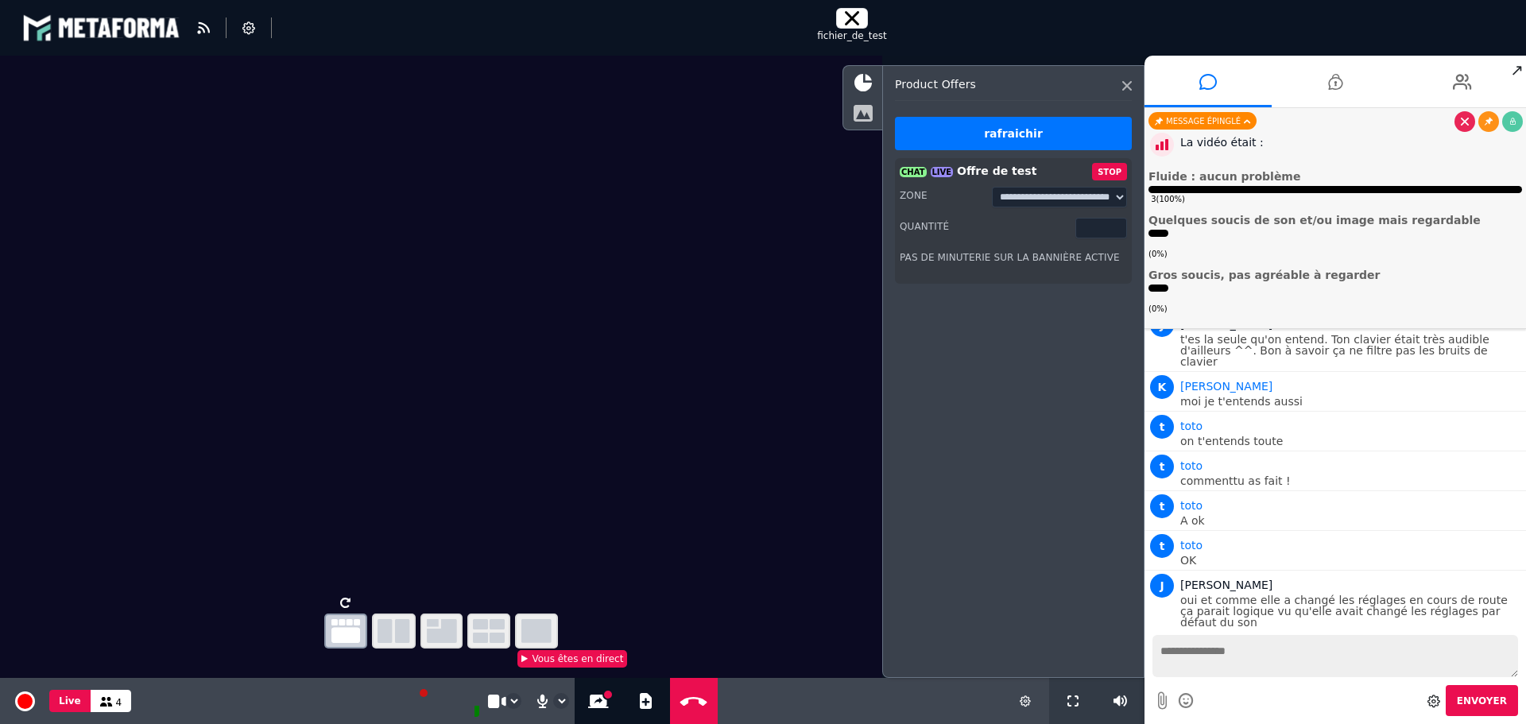
click at [865, 119] on icon at bounding box center [863, 112] width 20 height 17
click at [863, 85] on icon at bounding box center [862, 82] width 17 height 17
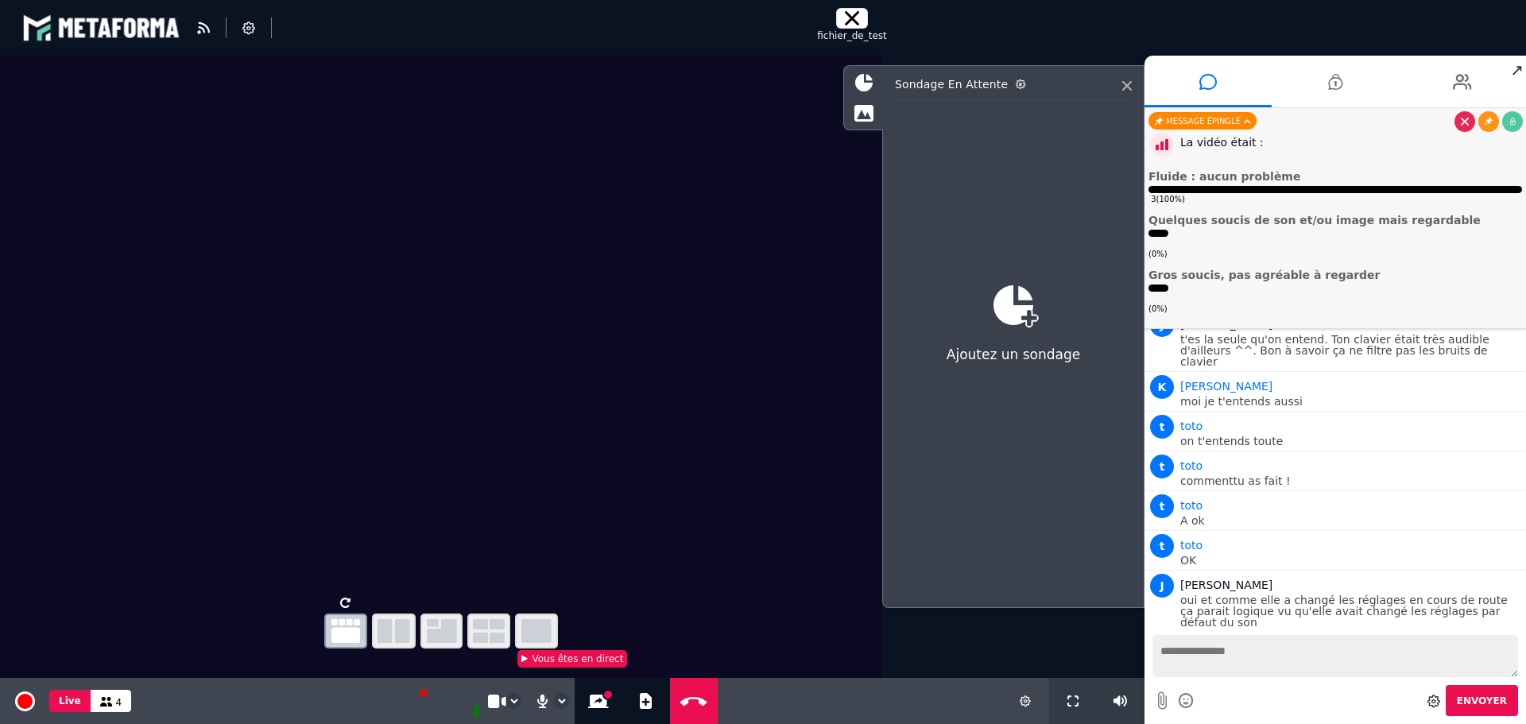
click at [1296, 148] on div "La vidéo était :" at bounding box center [1351, 142] width 342 height 17
click at [1203, 73] on icon at bounding box center [1207, 82] width 17 height 40
click at [1250, 661] on textarea at bounding box center [1336, 656] width 366 height 42
click at [1128, 81] on icon at bounding box center [1127, 86] width 10 height 10
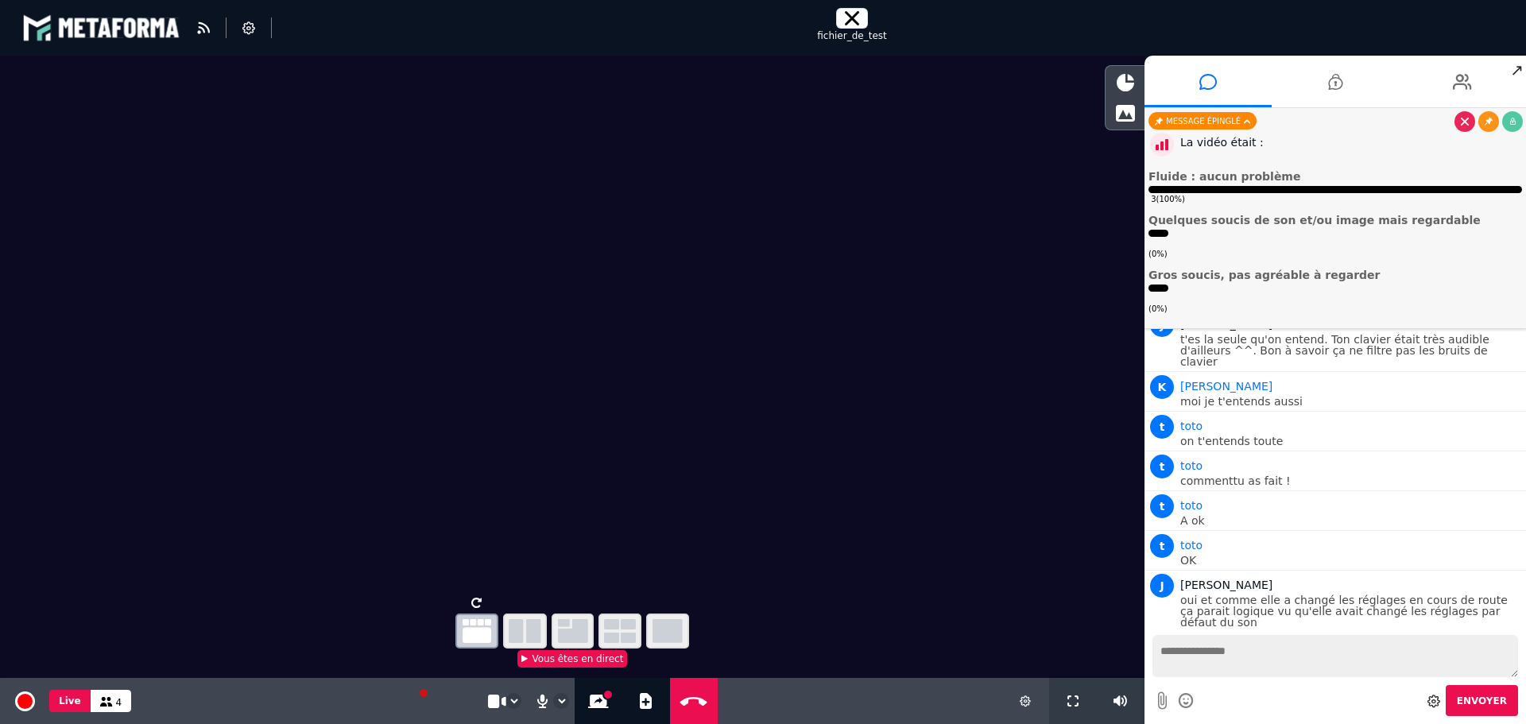
click at [851, 21] on icon at bounding box center [852, 18] width 14 height 14
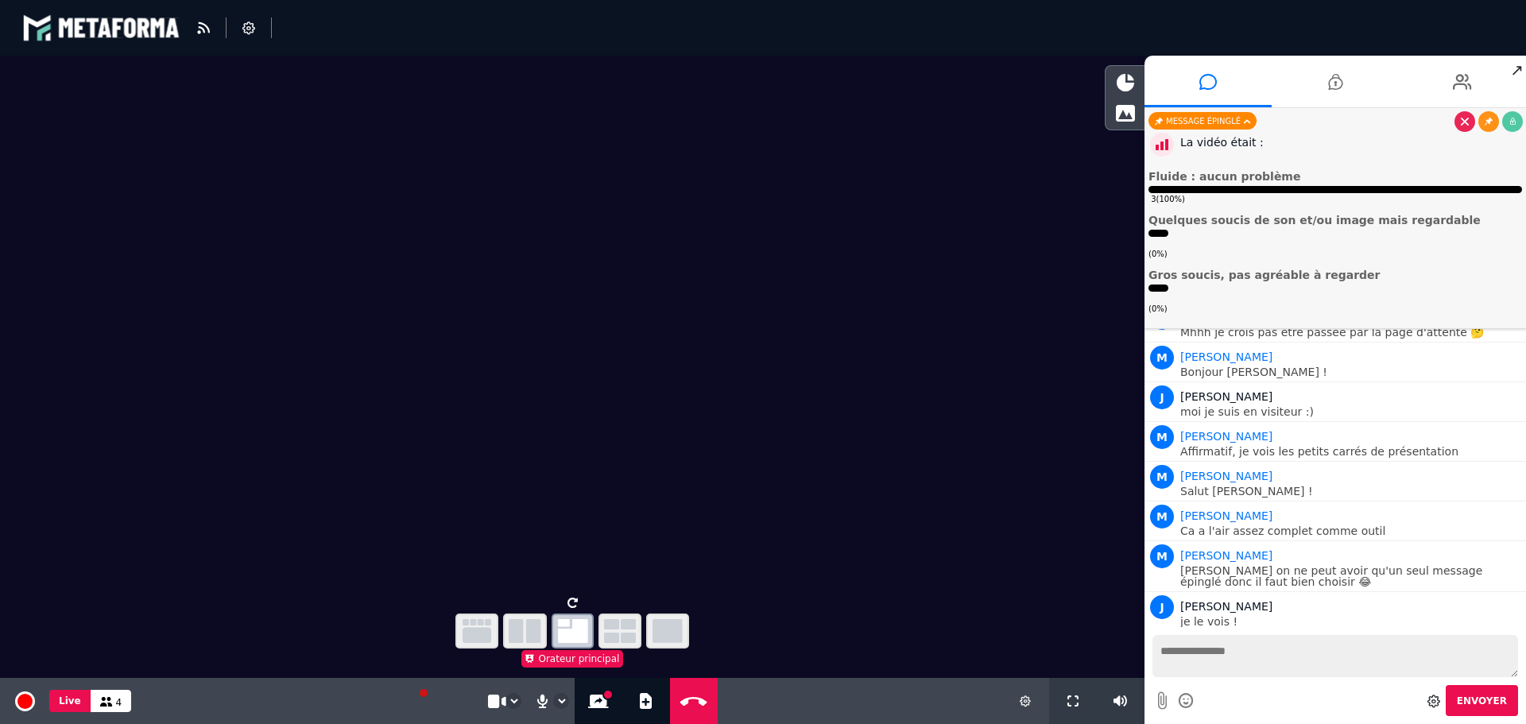
scroll to position [0, 0]
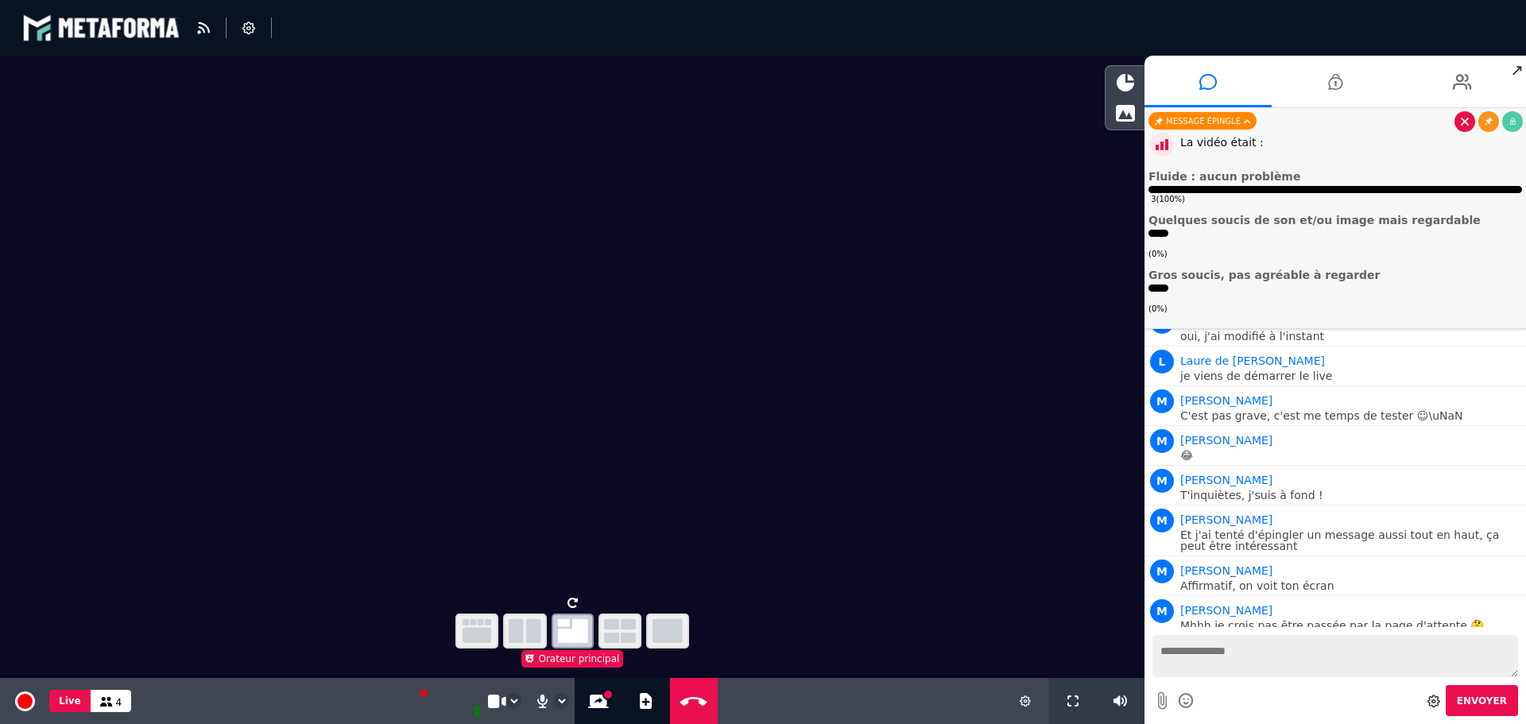
click at [1462, 117] on link at bounding box center [1465, 121] width 21 height 21
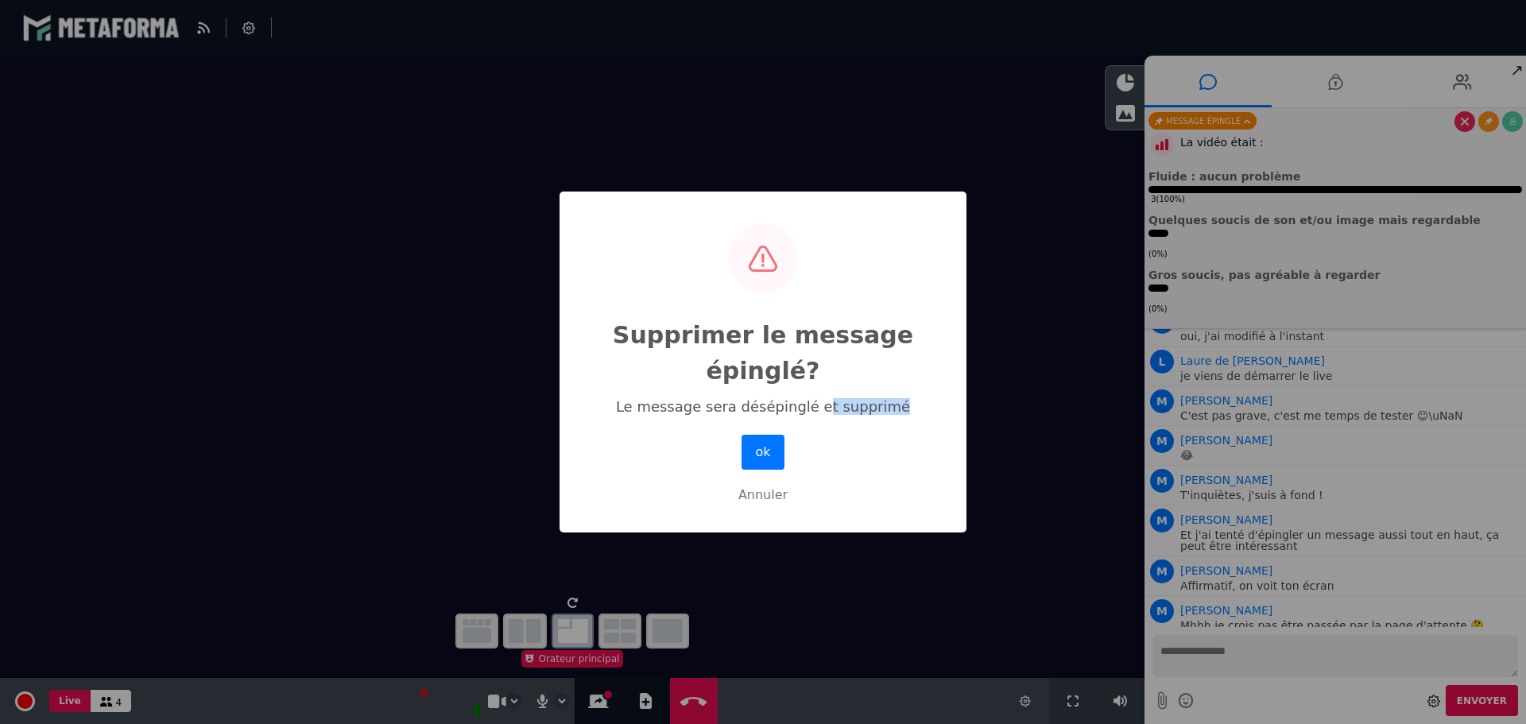
drag, startPoint x: 823, startPoint y: 405, endPoint x: 893, endPoint y: 407, distance: 69.2
click at [893, 407] on div "Le message sera désépinglé et supprimé" at bounding box center [763, 406] width 329 height 17
click at [768, 500] on button "Annuler" at bounding box center [762, 495] width 367 height 35
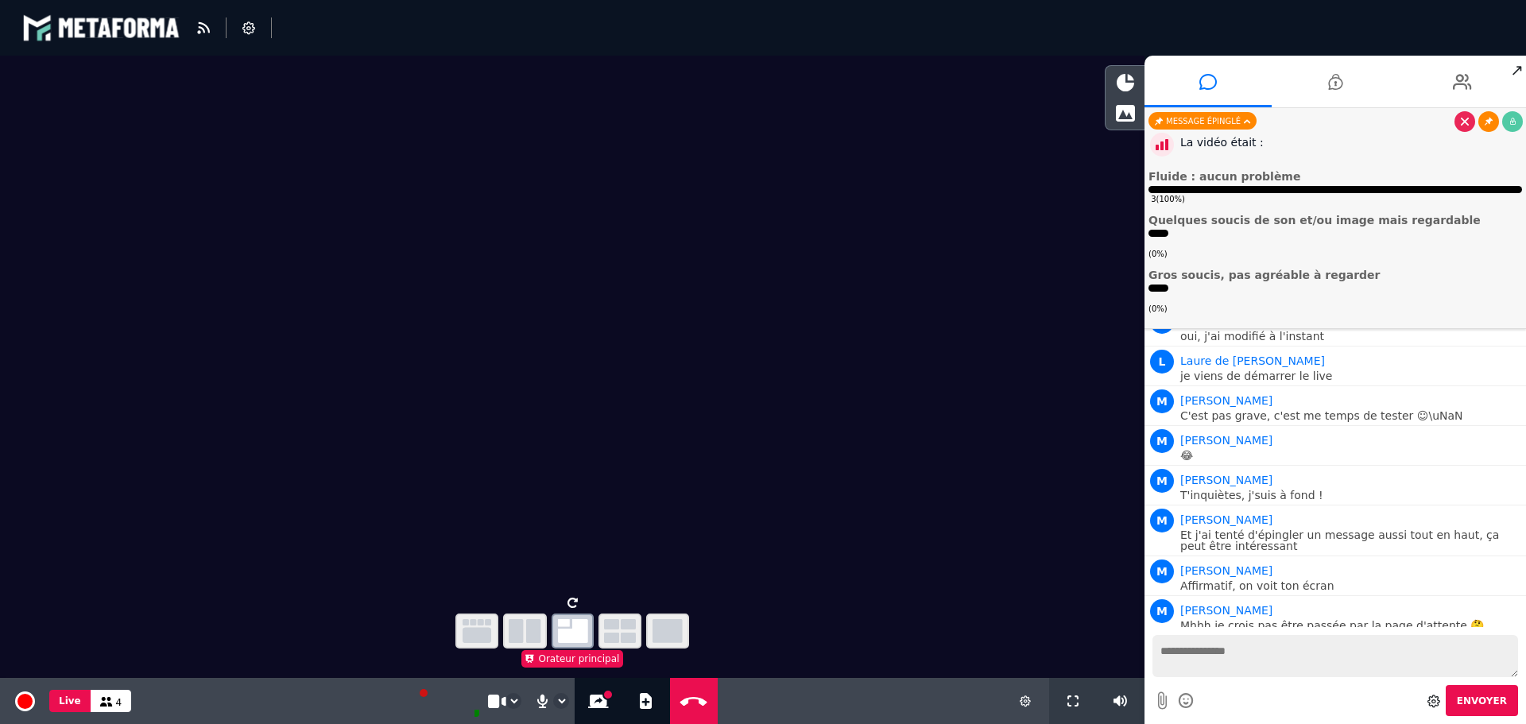
click at [1488, 129] on link at bounding box center [1488, 121] width 21 height 21
click at [671, 622] on icon "button" at bounding box center [668, 631] width 30 height 24
click at [609, 627] on icon "button" at bounding box center [620, 631] width 32 height 24
click at [556, 626] on button "button" at bounding box center [573, 631] width 43 height 35
click at [522, 632] on icon "button" at bounding box center [525, 631] width 33 height 24
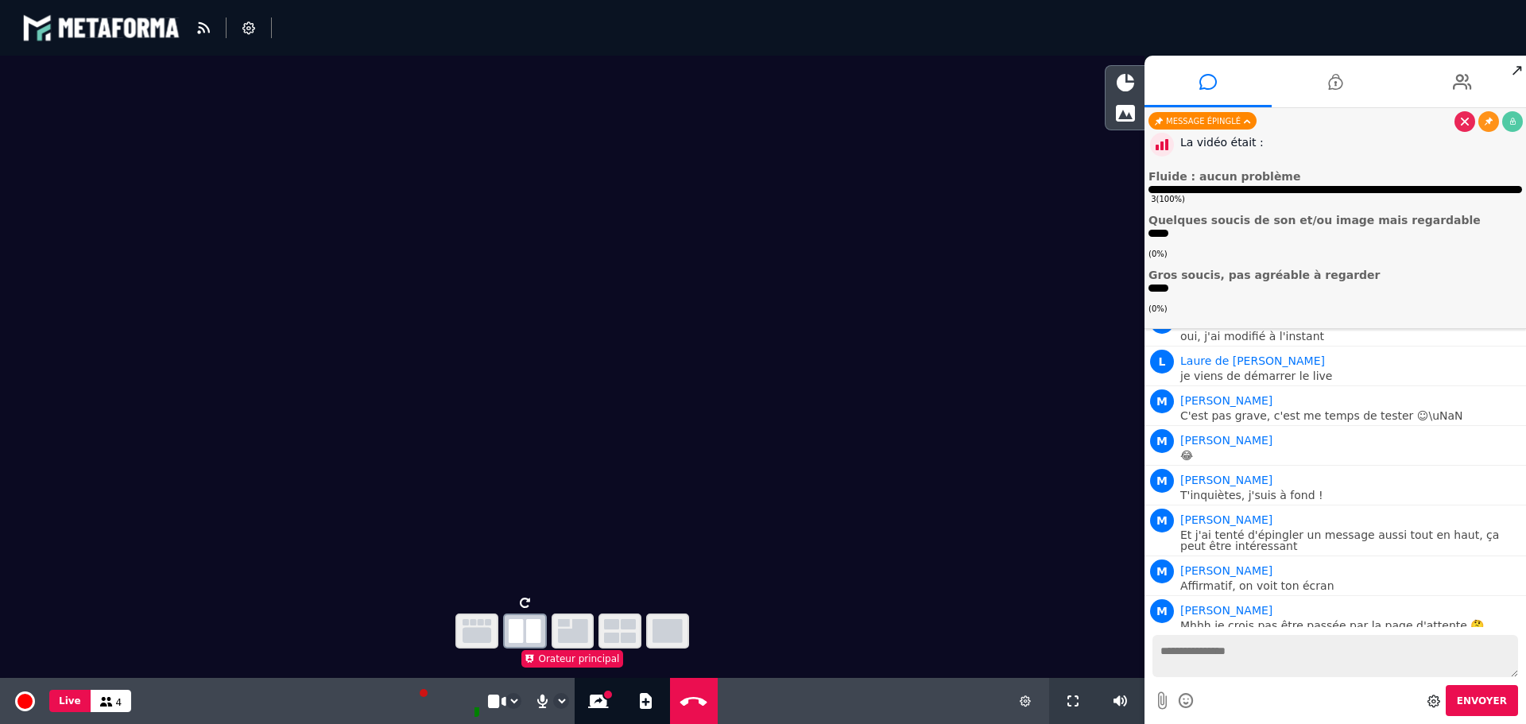
click at [477, 626] on icon "button" at bounding box center [477, 631] width 29 height 24
click at [673, 627] on icon "button" at bounding box center [668, 631] width 30 height 24
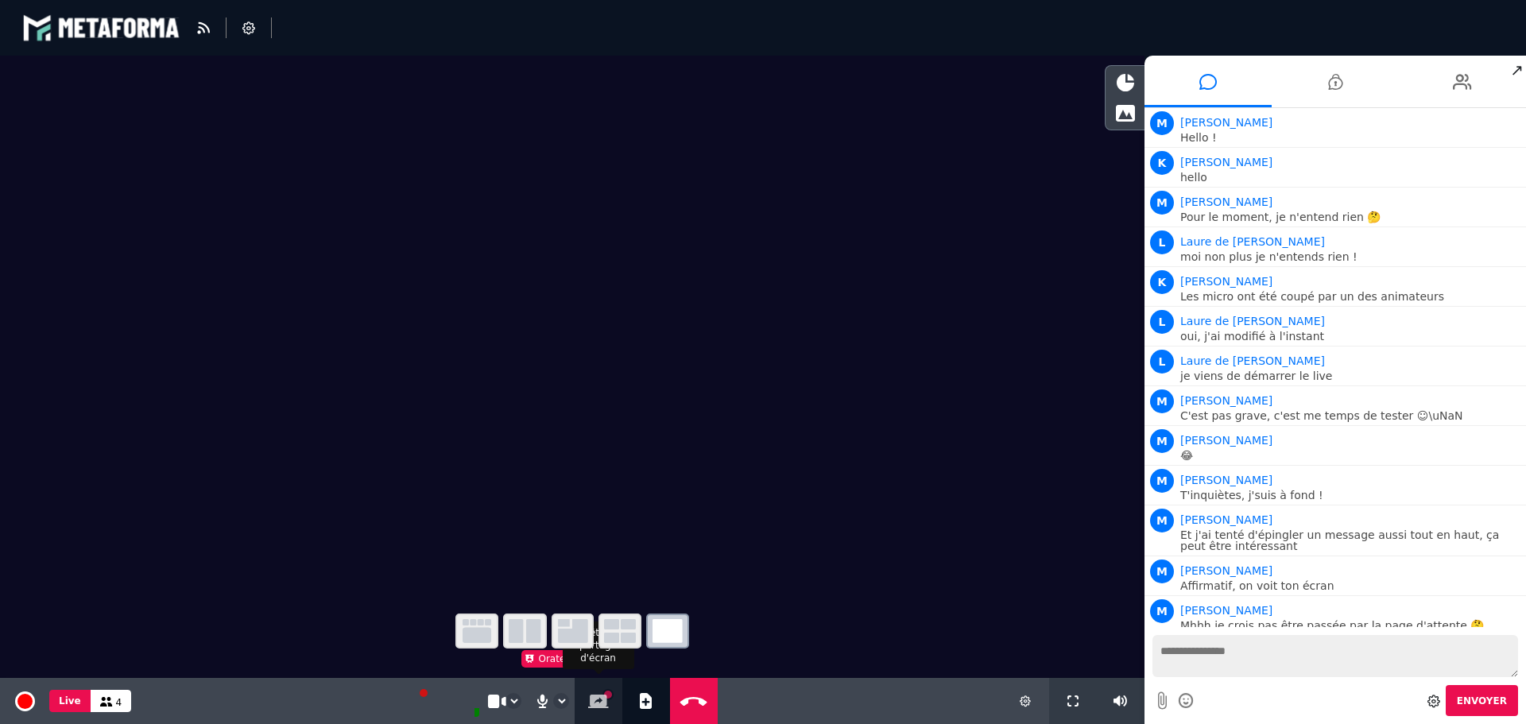
click at [601, 711] on button "Stopper le partage d'écran" at bounding box center [598, 701] width 27 height 46
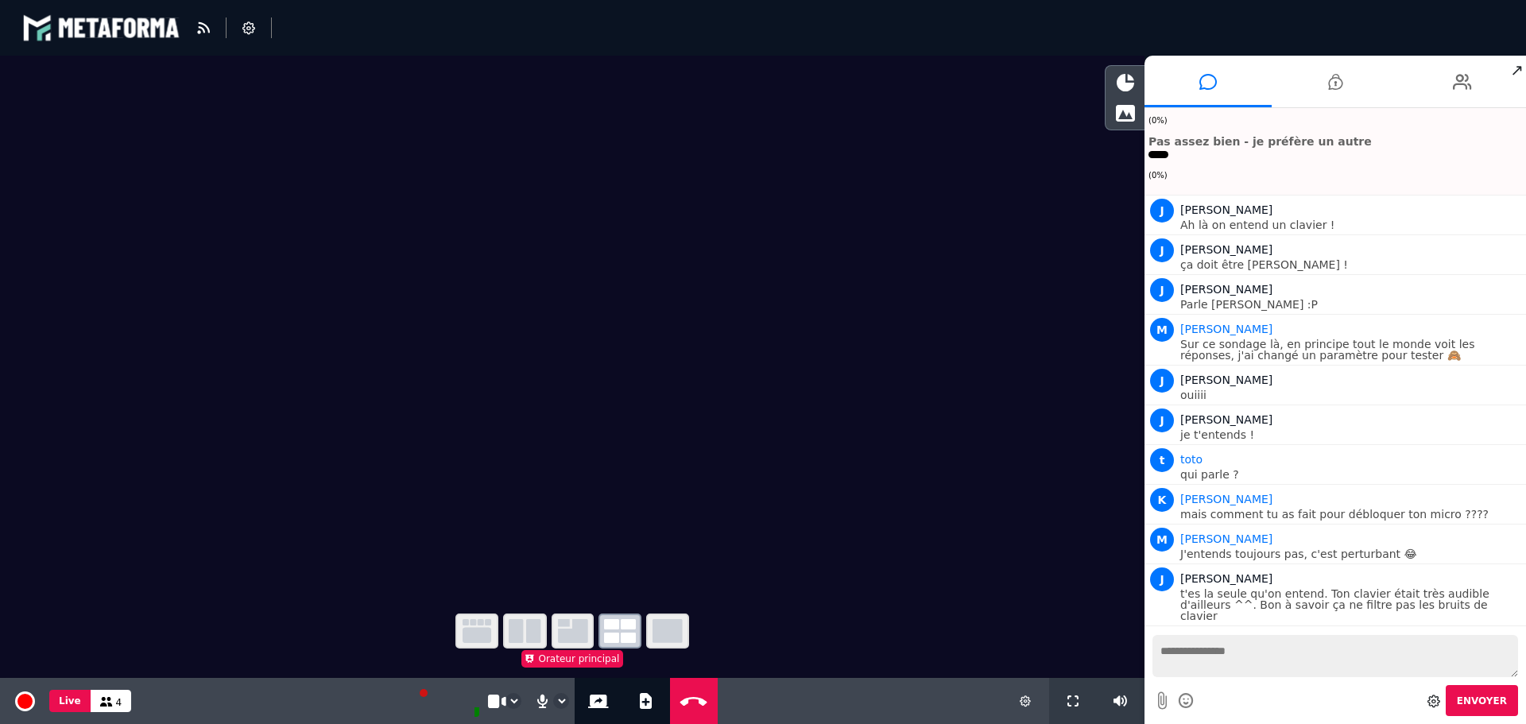
scroll to position [3178, 0]
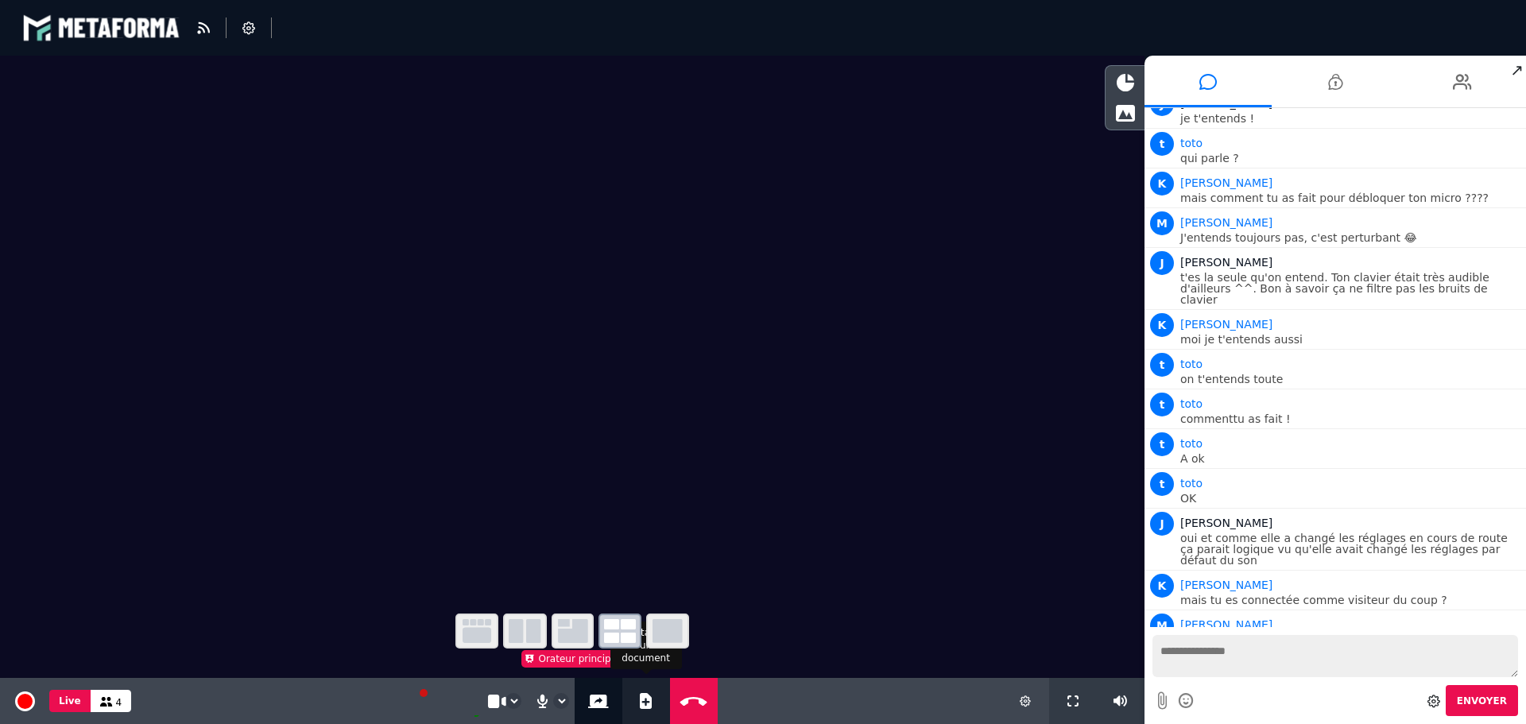
click at [645, 692] on button "Ajouter un document" at bounding box center [646, 701] width 18 height 46
select select "******"
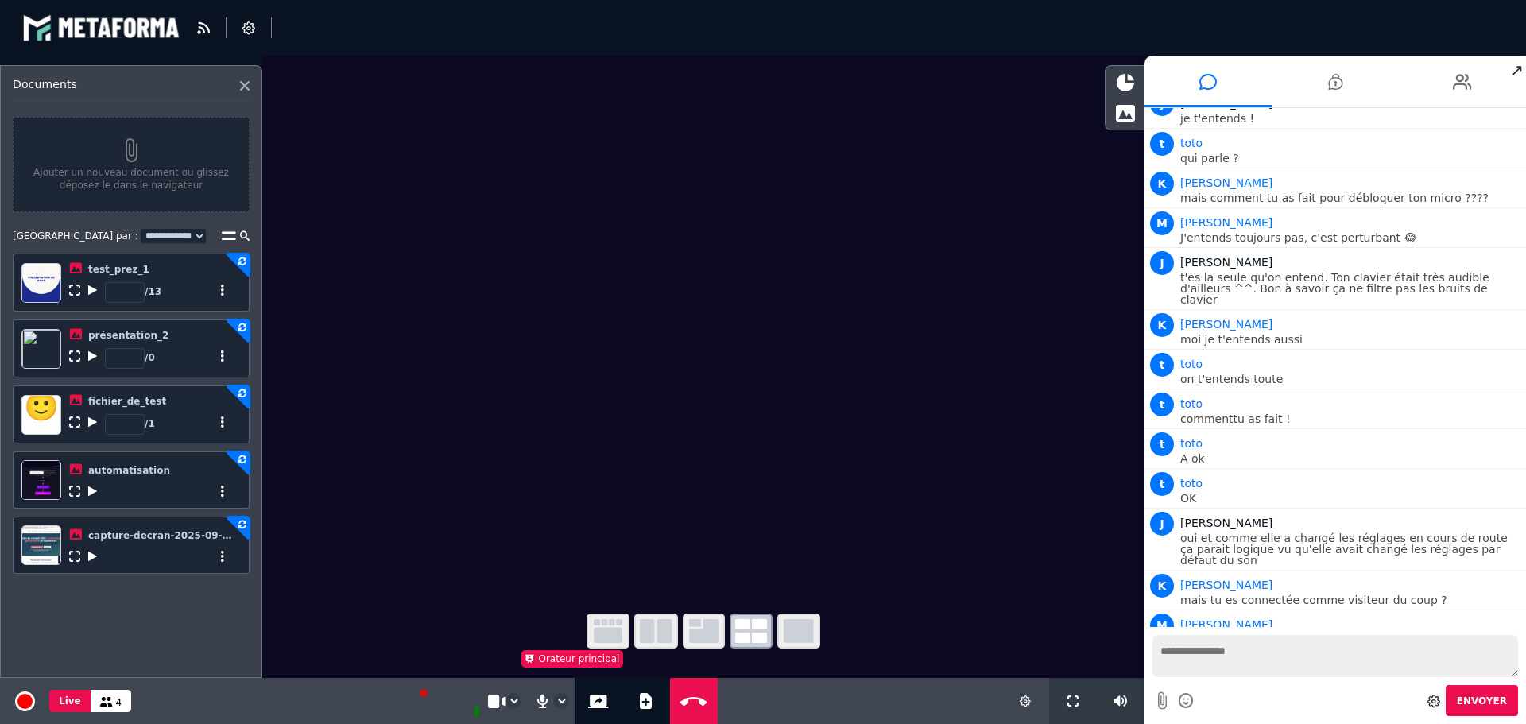
scroll to position [3217, 0]
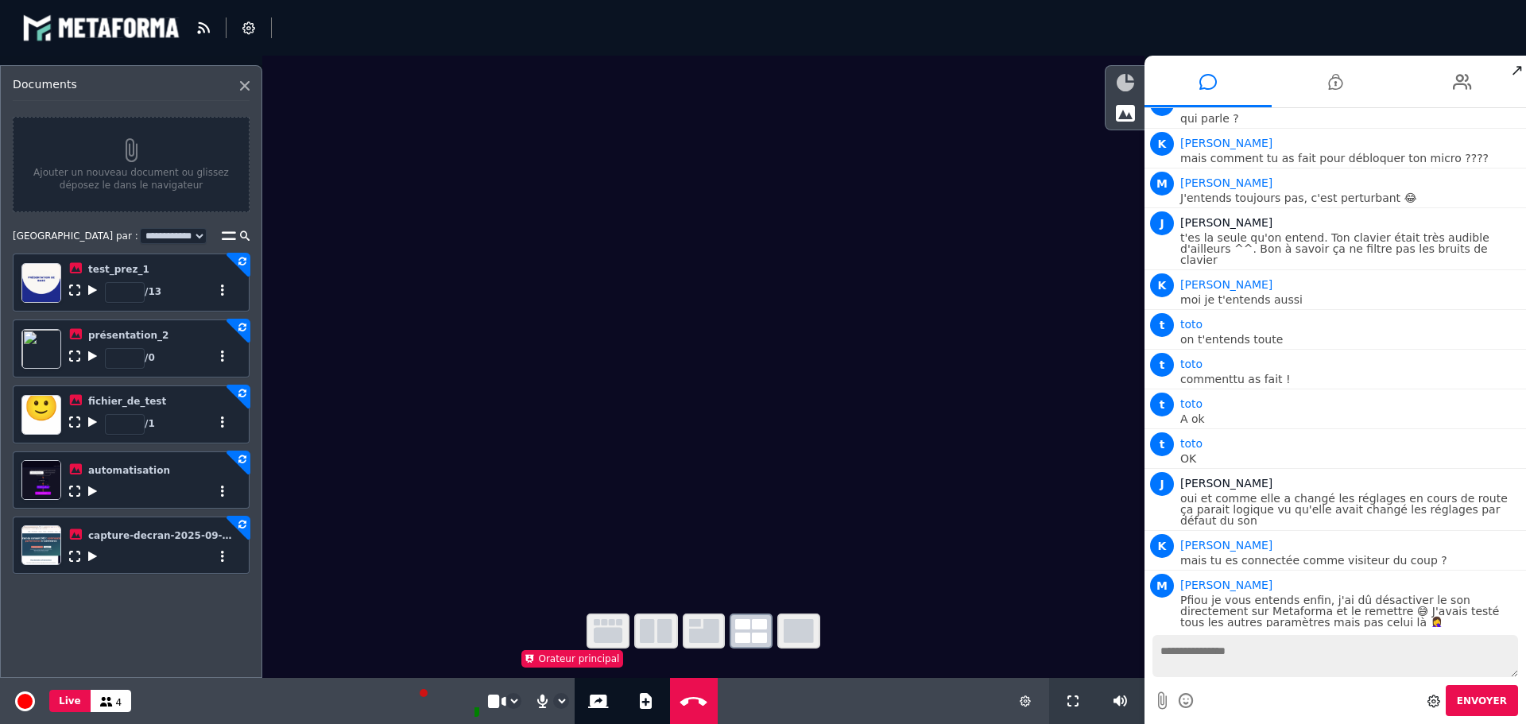
click at [1129, 76] on icon at bounding box center [1125, 82] width 17 height 17
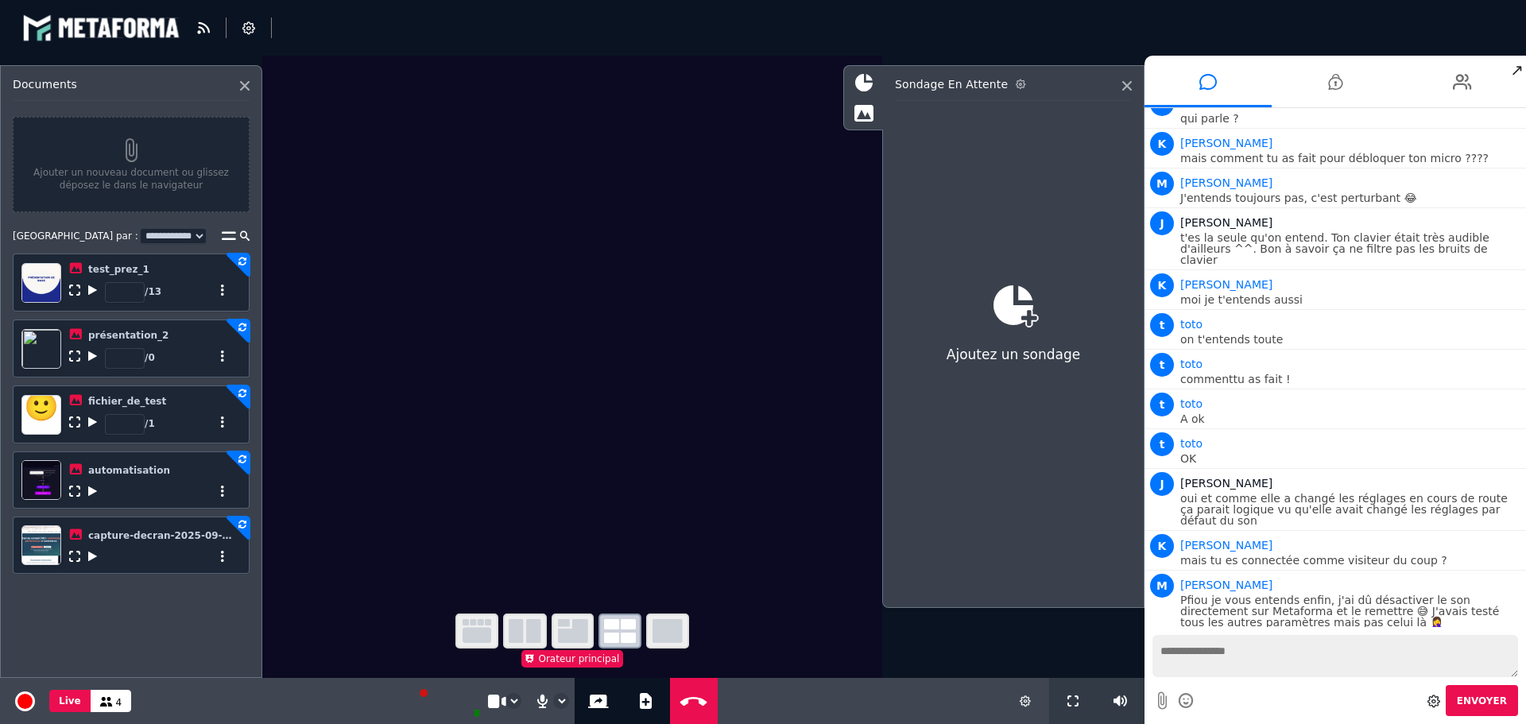
click at [1016, 82] on icon at bounding box center [1021, 84] width 10 height 10
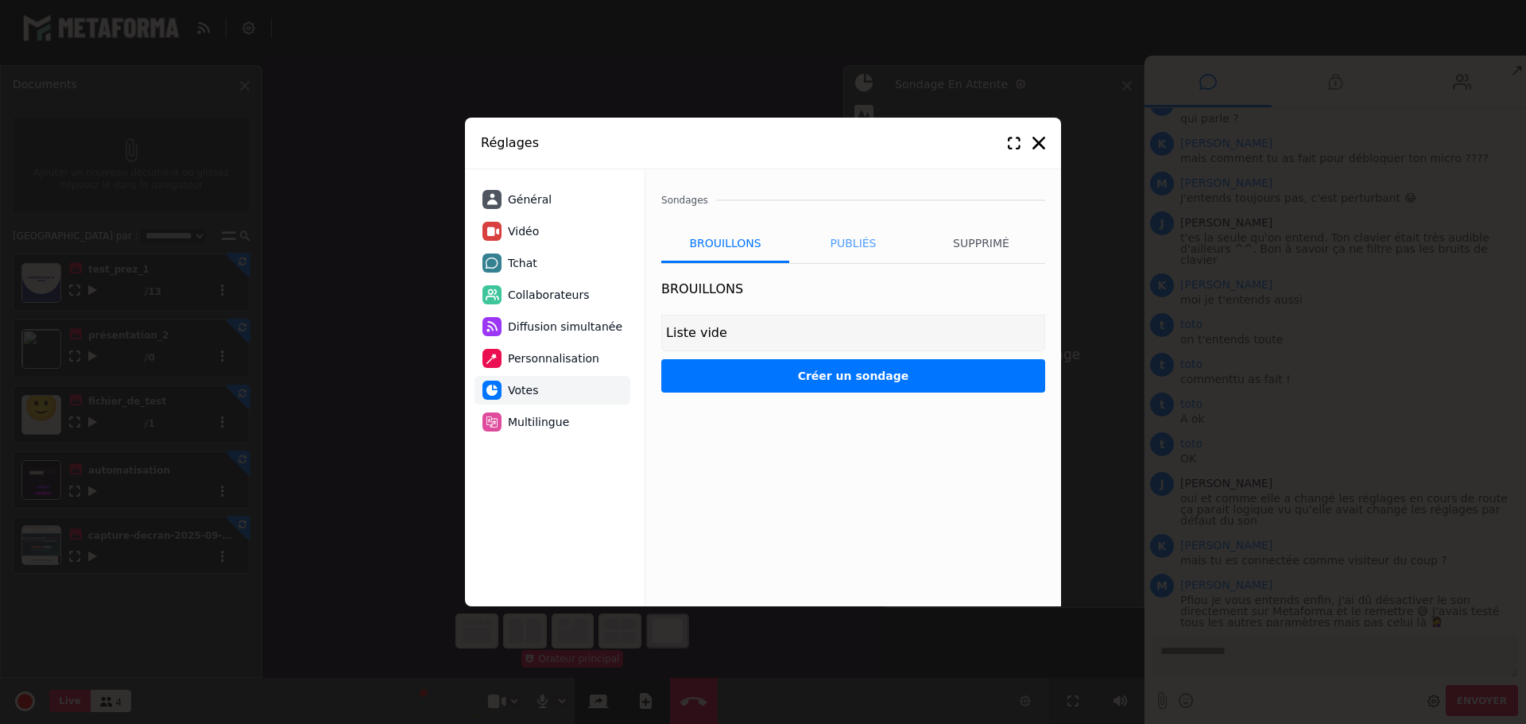
click at [843, 242] on li "Publiés" at bounding box center [853, 243] width 128 height 40
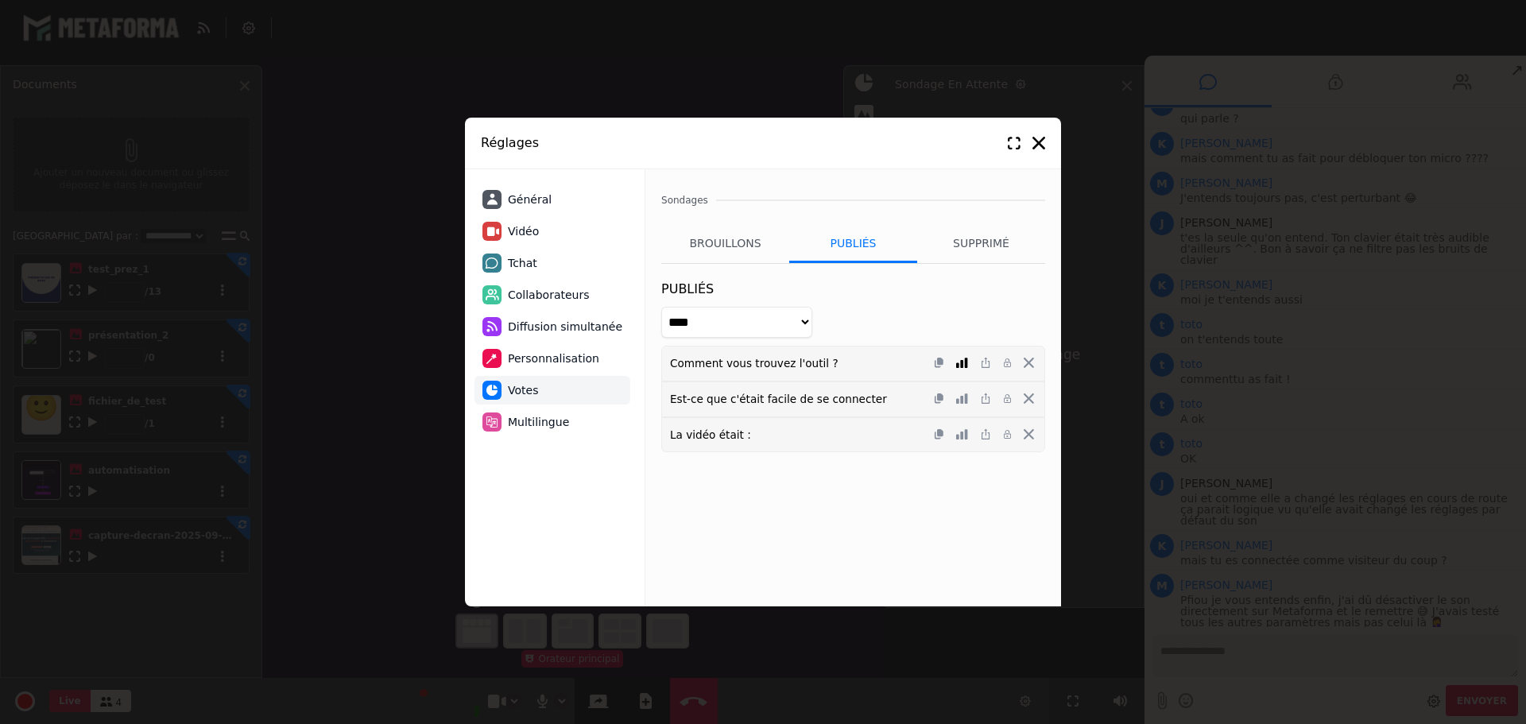
click at [967, 368] on icon at bounding box center [962, 363] width 12 height 10
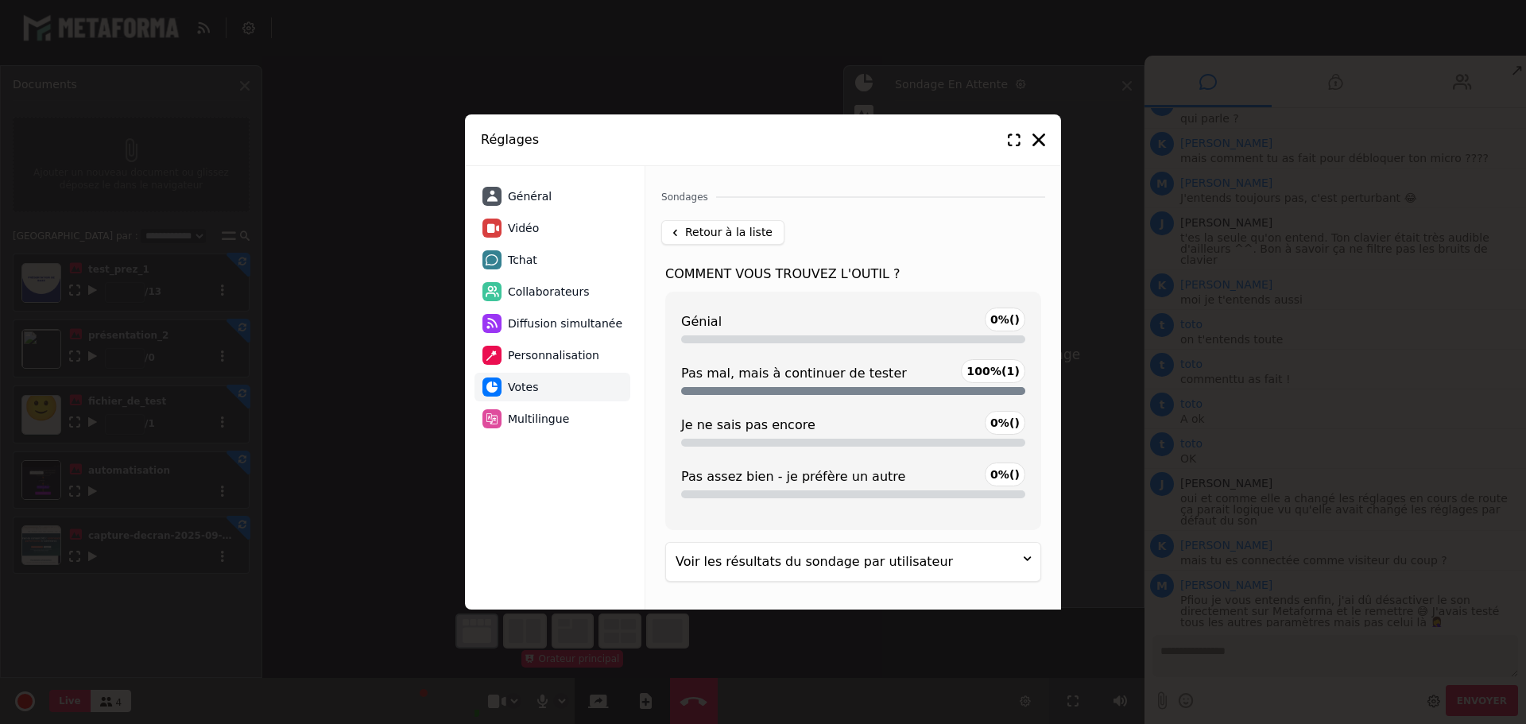
click at [921, 559] on div "Voir les résultats du sondage par utilisateur" at bounding box center [853, 562] width 374 height 38
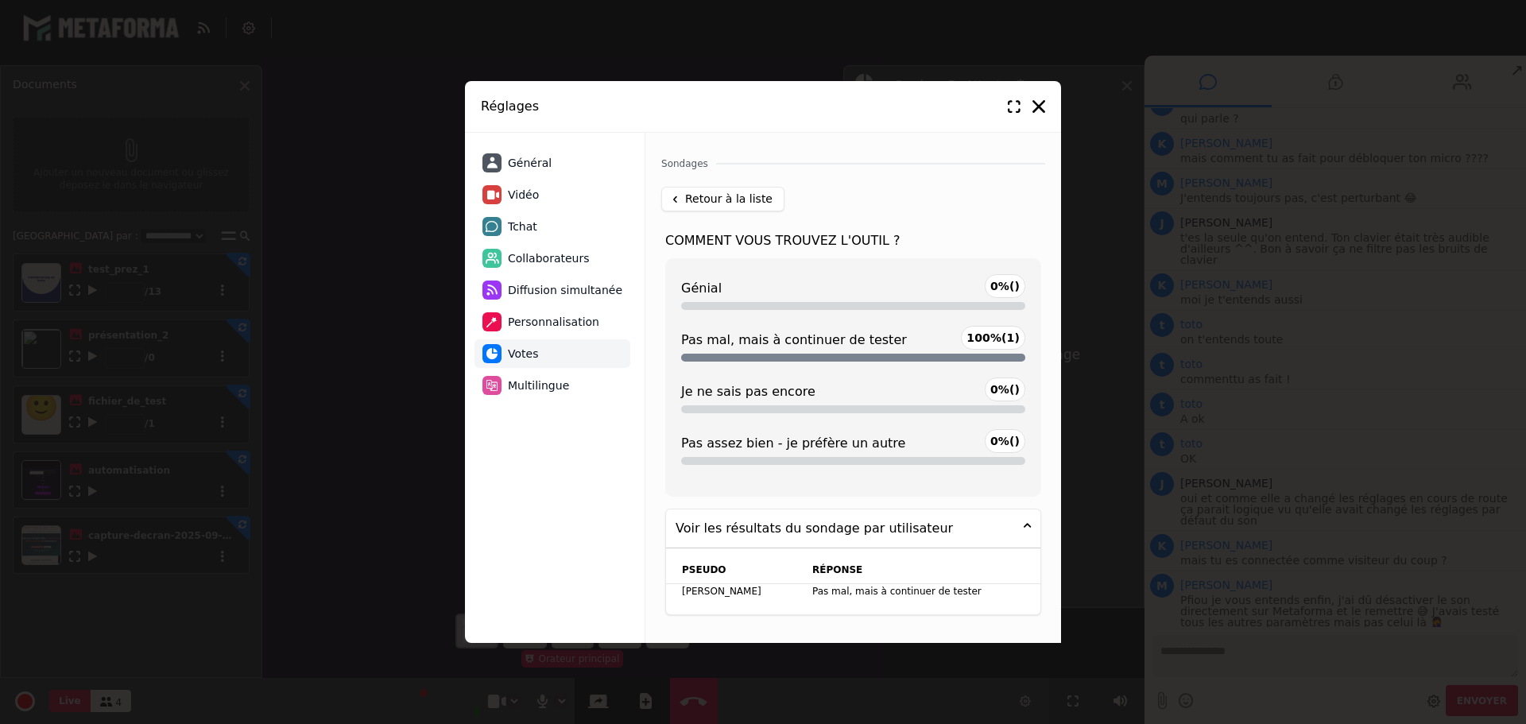
click at [684, 197] on div "Retour à la liste" at bounding box center [722, 199] width 123 height 25
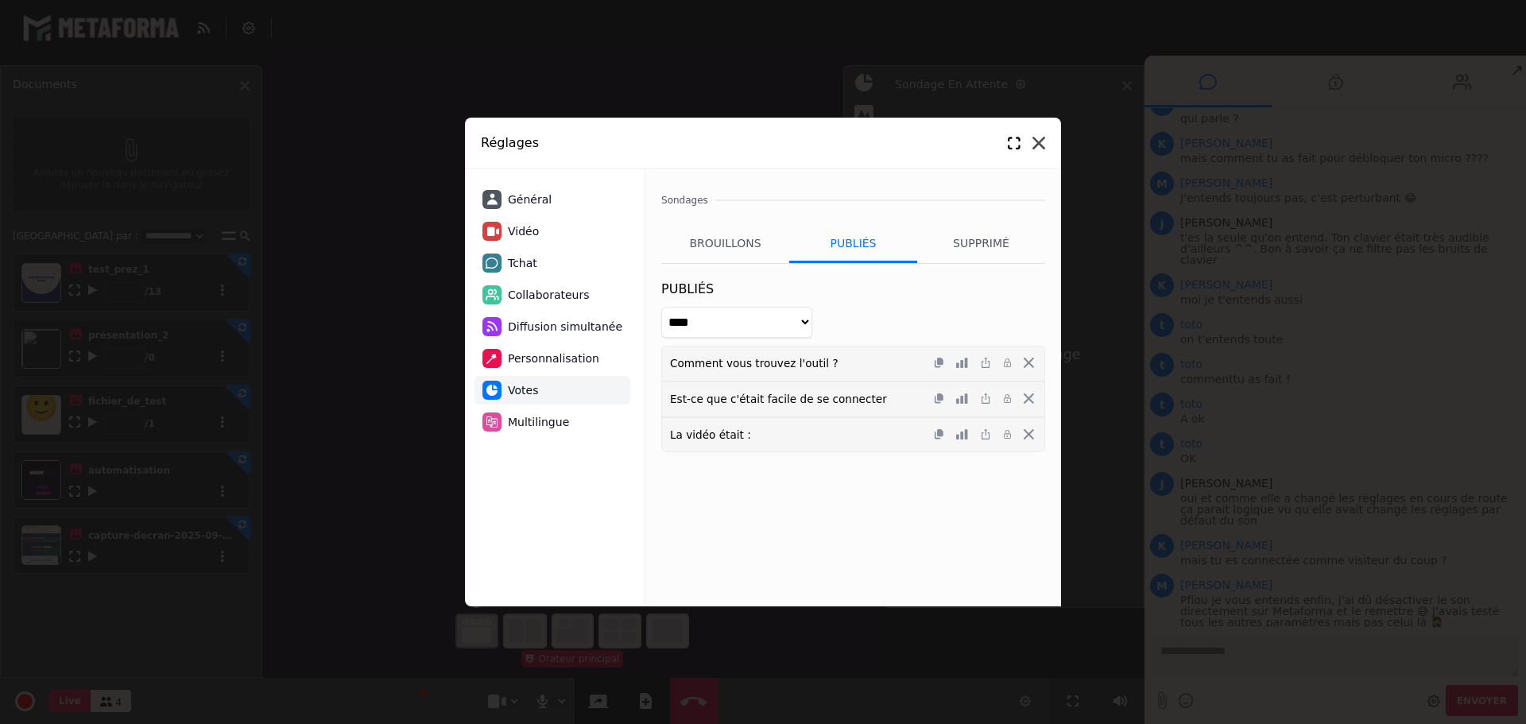
click at [1041, 147] on icon at bounding box center [1038, 143] width 13 height 13
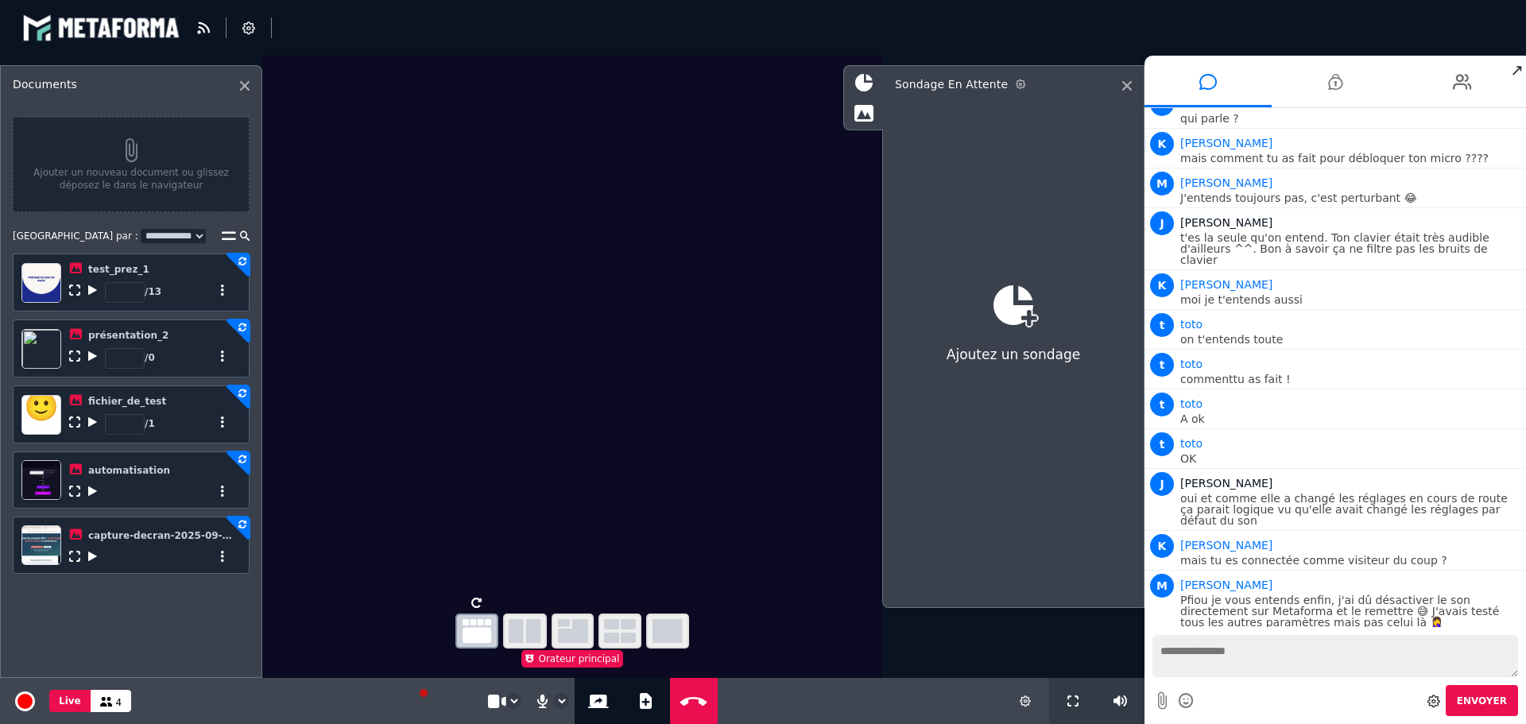
click at [1016, 83] on icon at bounding box center [1021, 84] width 10 height 10
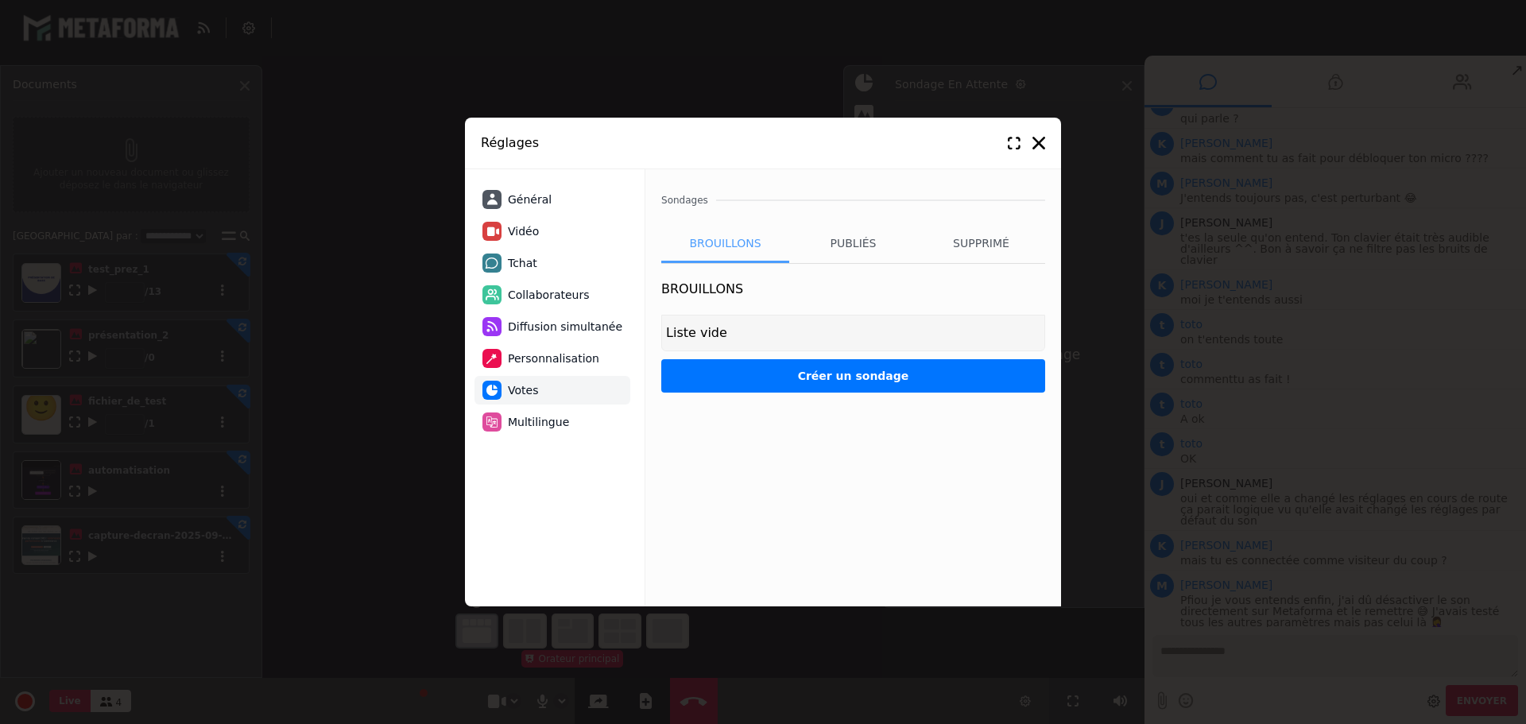
click at [741, 238] on li "Brouillons" at bounding box center [725, 243] width 128 height 40
click at [849, 248] on li "Publiés" at bounding box center [853, 243] width 128 height 40
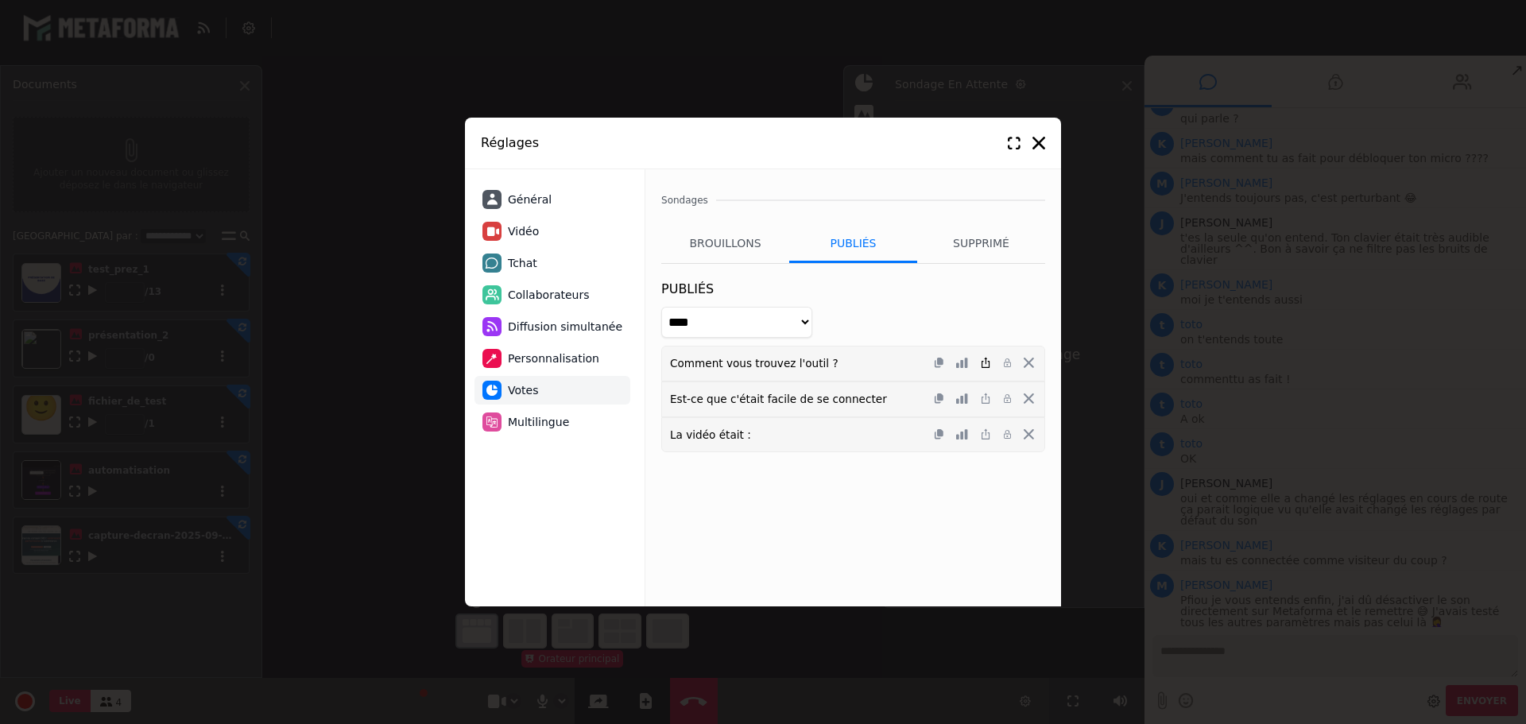
click at [989, 366] on icon at bounding box center [986, 363] width 10 height 10
click at [1038, 148] on icon at bounding box center [1038, 143] width 13 height 13
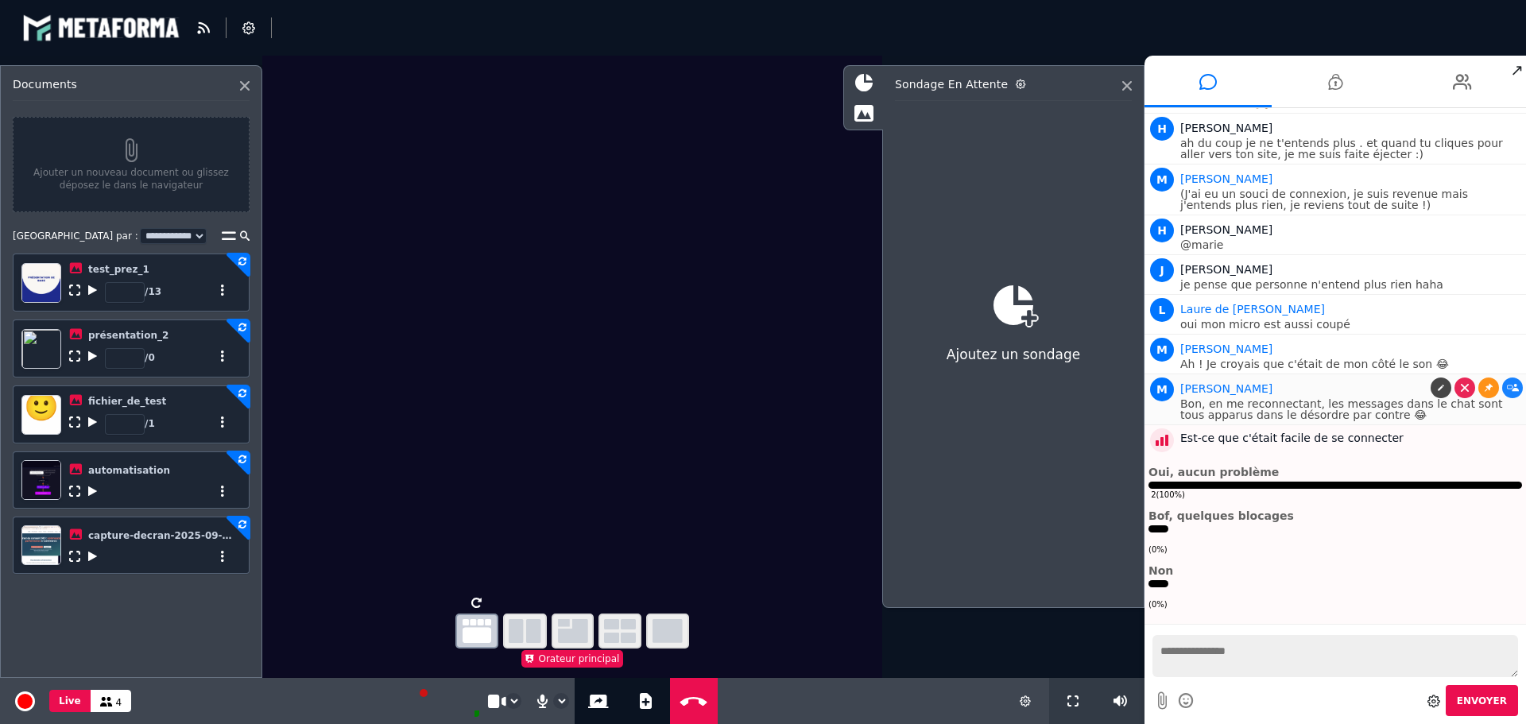
scroll to position [2105, 0]
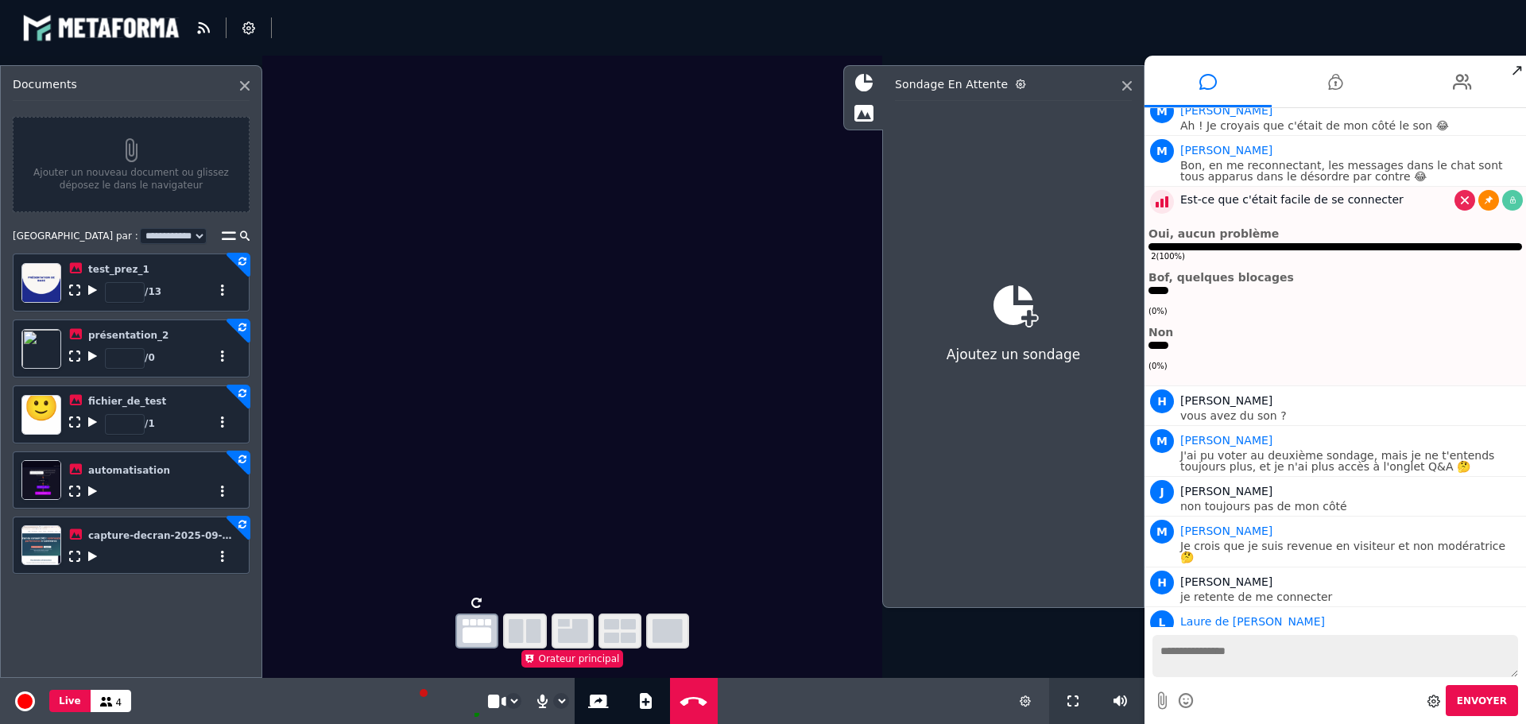
click at [1485, 196] on icon at bounding box center [1489, 200] width 8 height 8
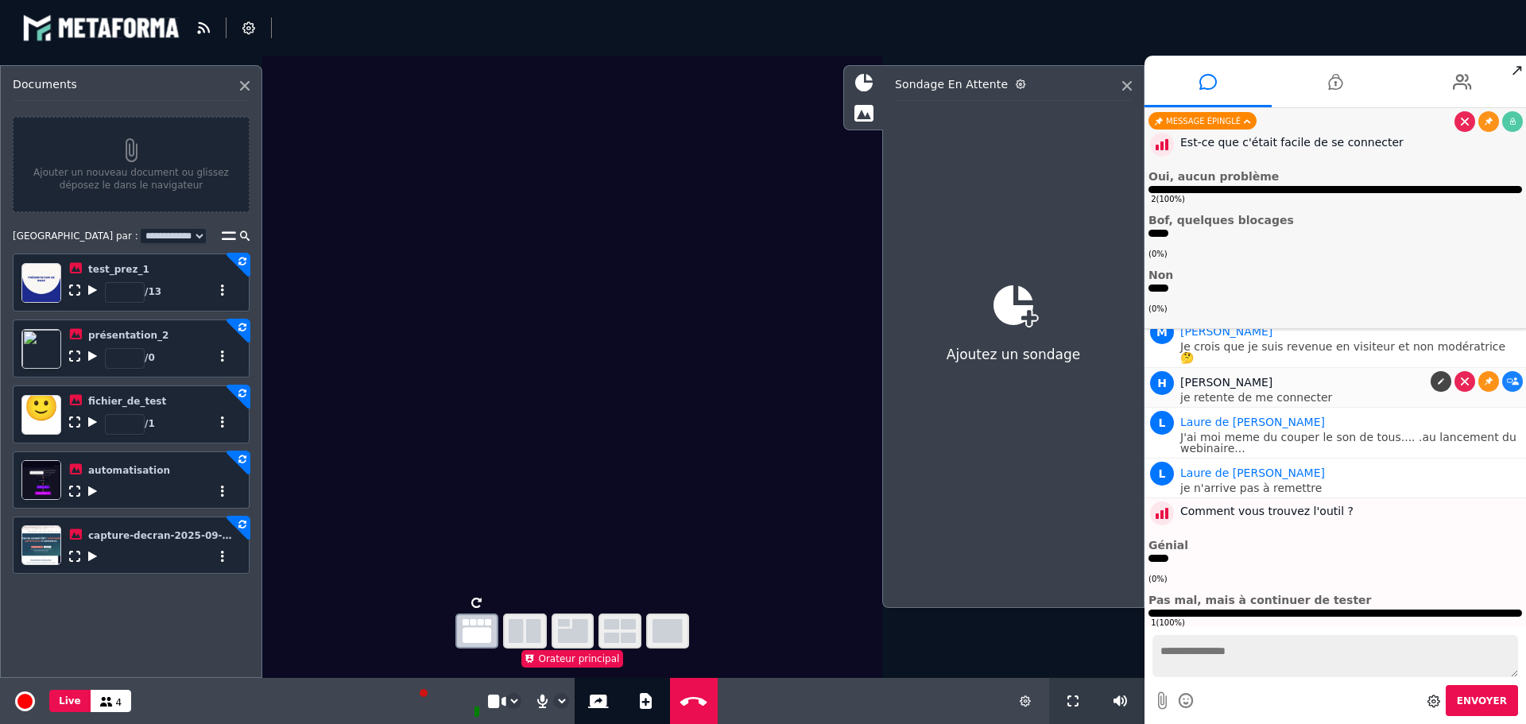
scroll to position [1946, 0]
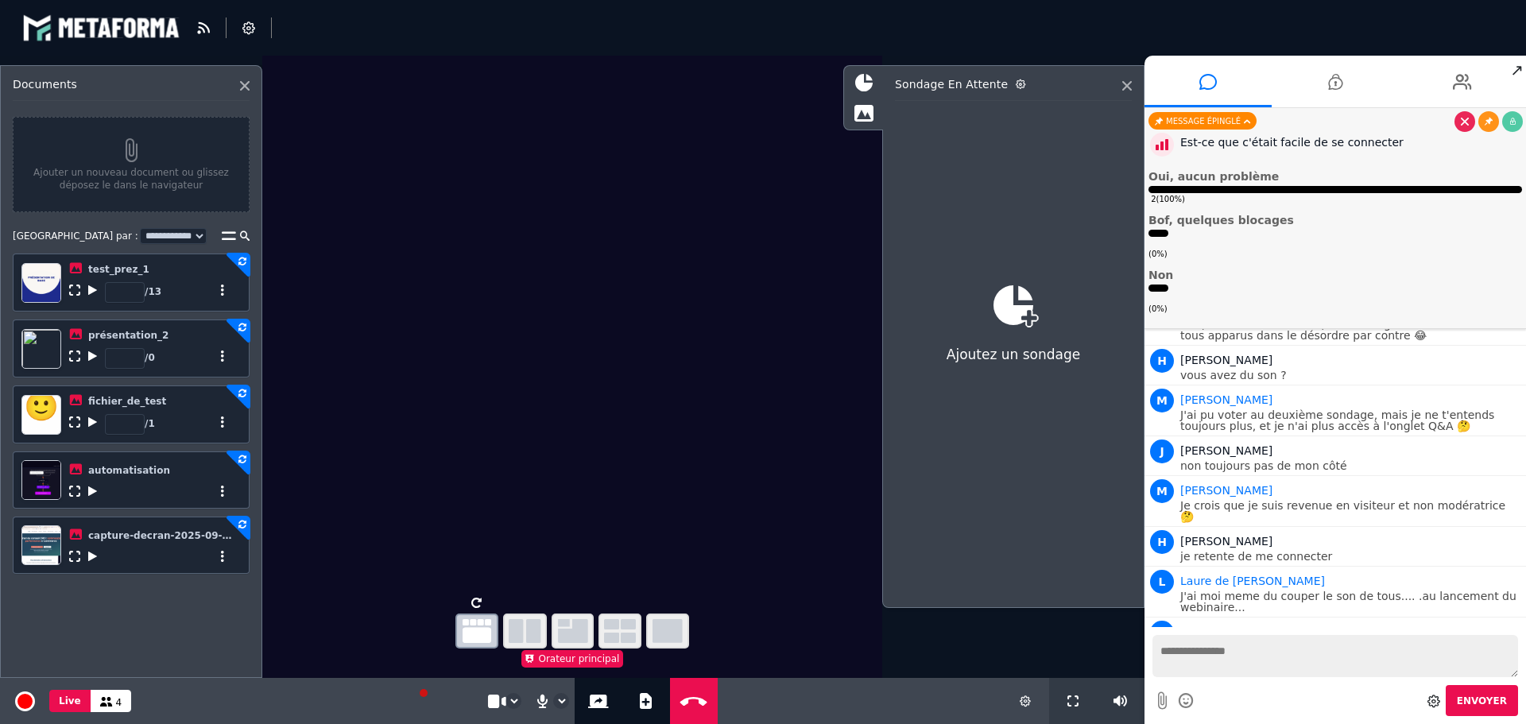
click at [1220, 303] on div "( 0% )" at bounding box center [1336, 300] width 374 height 30
click at [1234, 128] on div "Message épinglé" at bounding box center [1203, 120] width 108 height 17
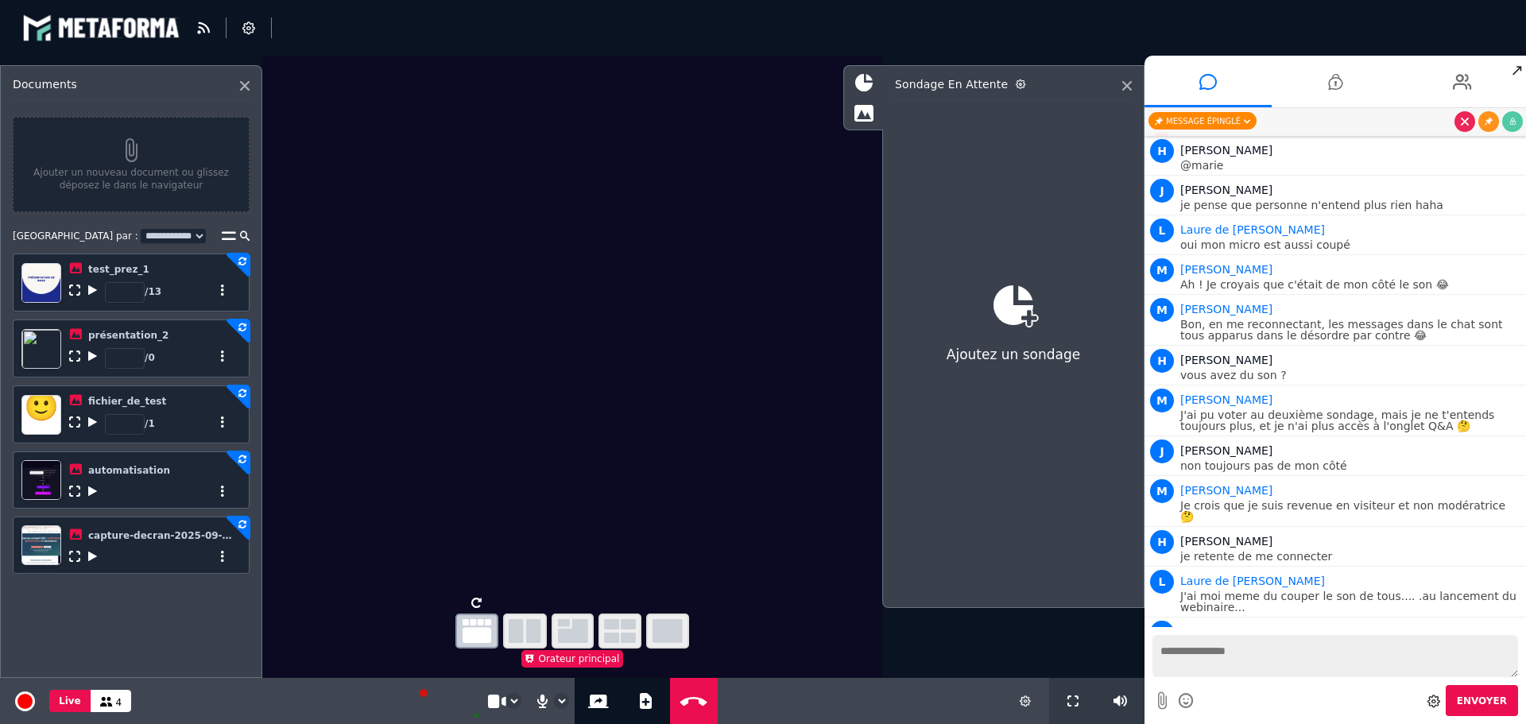
click at [1233, 116] on div "Message épinglé" at bounding box center [1203, 120] width 108 height 17
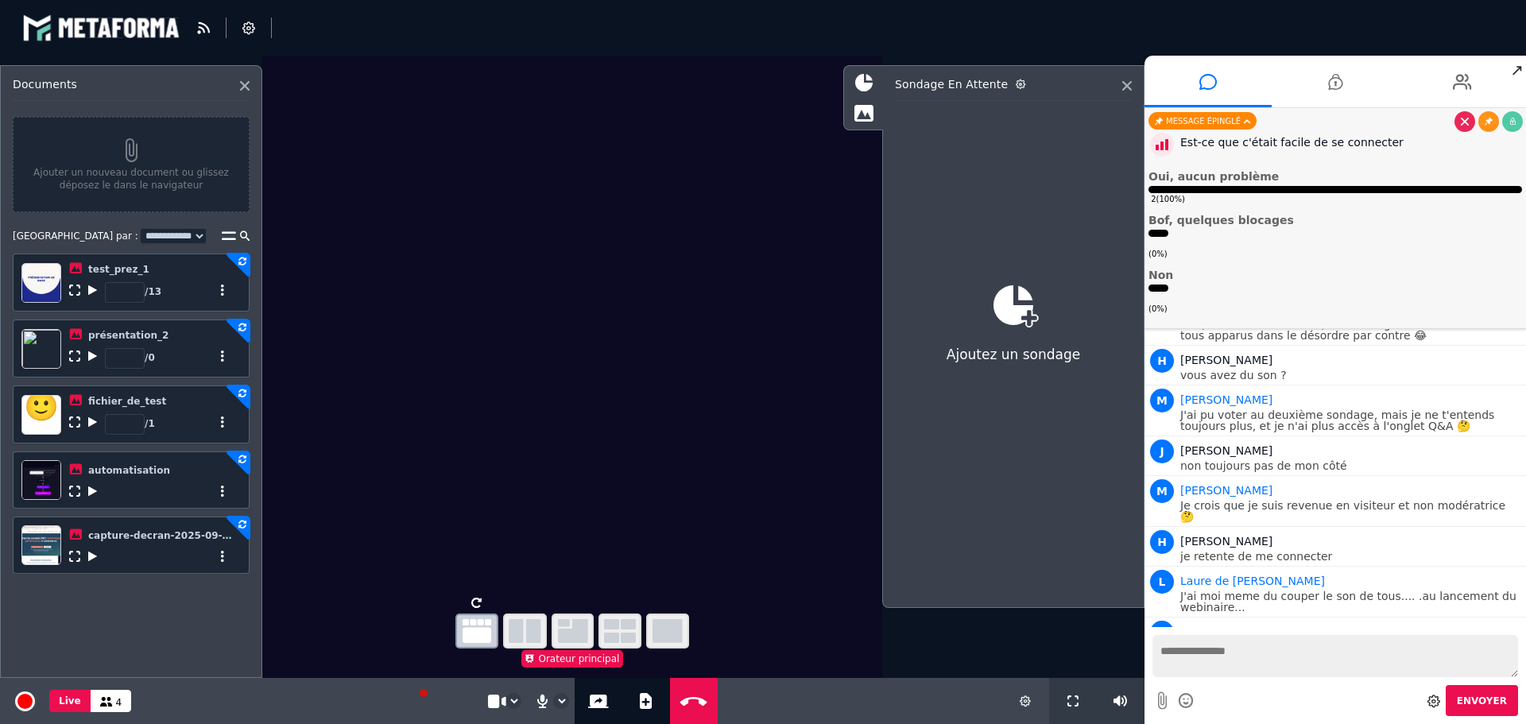
click at [1251, 172] on span "Oui, aucun problème" at bounding box center [1214, 176] width 130 height 13
click at [1324, 234] on div "( 0% )" at bounding box center [1336, 245] width 374 height 30
click at [1339, 87] on icon at bounding box center [1335, 82] width 14 height 40
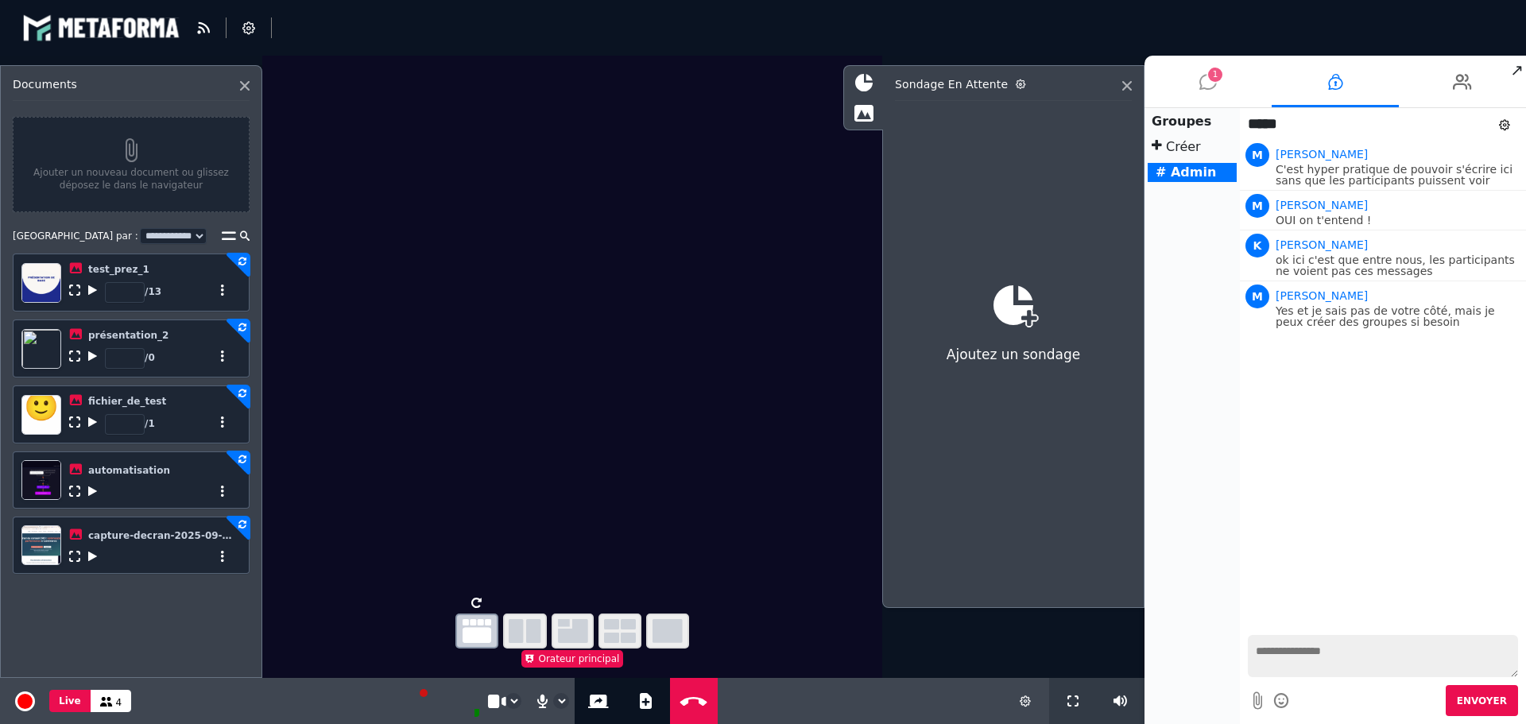
click at [1208, 80] on icon at bounding box center [1207, 82] width 17 height 40
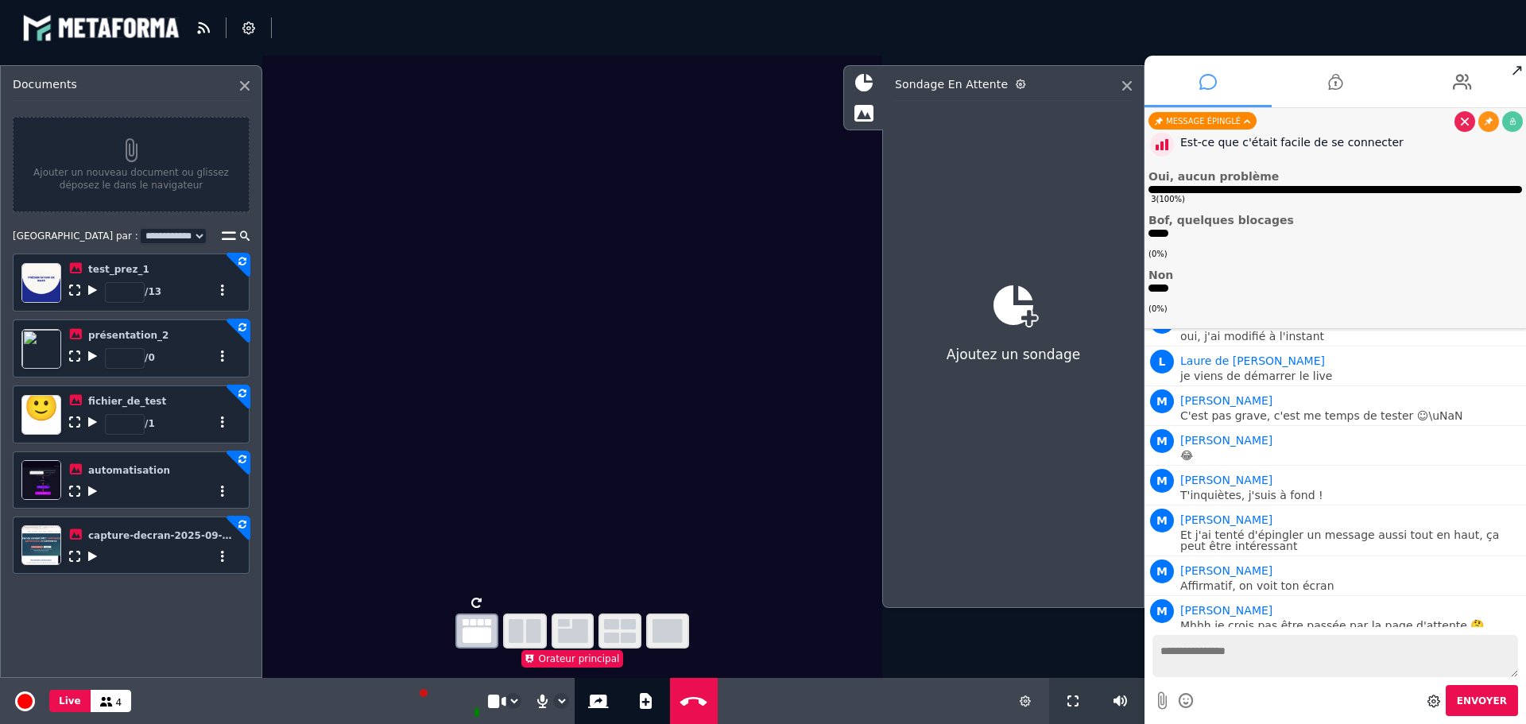
scroll to position [3109, 0]
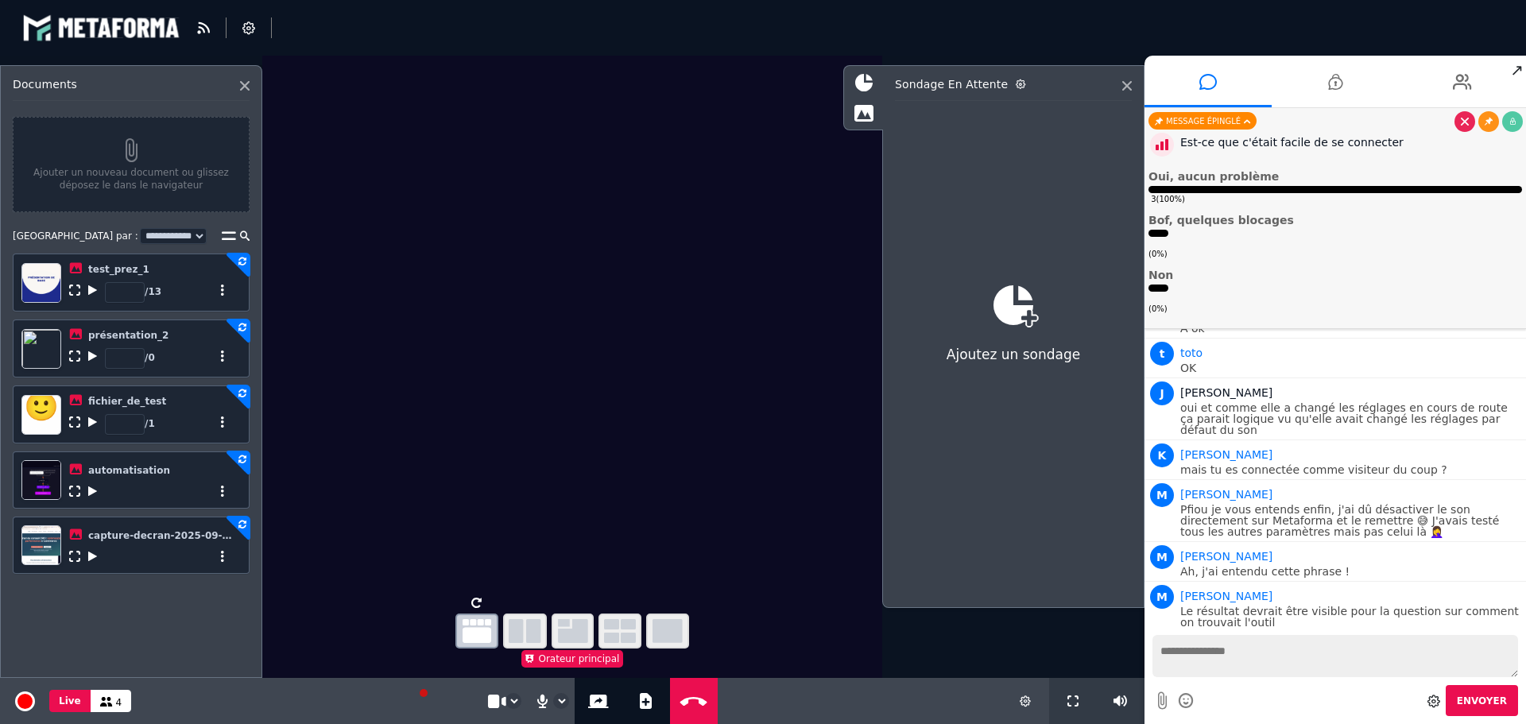
click at [1239, 657] on p "J'avais coché pour cette question là uniquement pour tester" at bounding box center [1351, 662] width 342 height 11
click at [595, 706] on icon at bounding box center [598, 702] width 21 height 14
click at [1334, 72] on icon at bounding box center [1335, 82] width 14 height 40
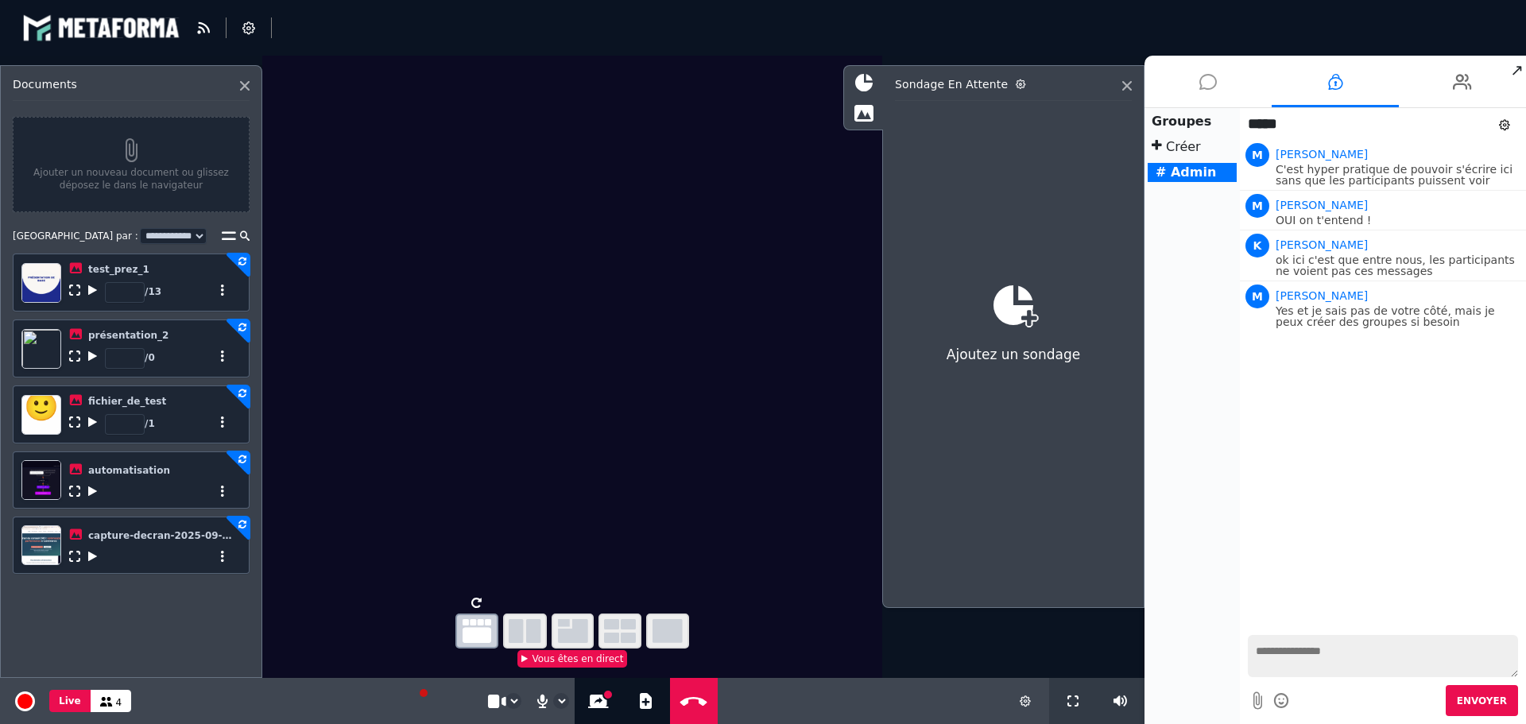
click at [1202, 74] on icon at bounding box center [1207, 82] width 17 height 40
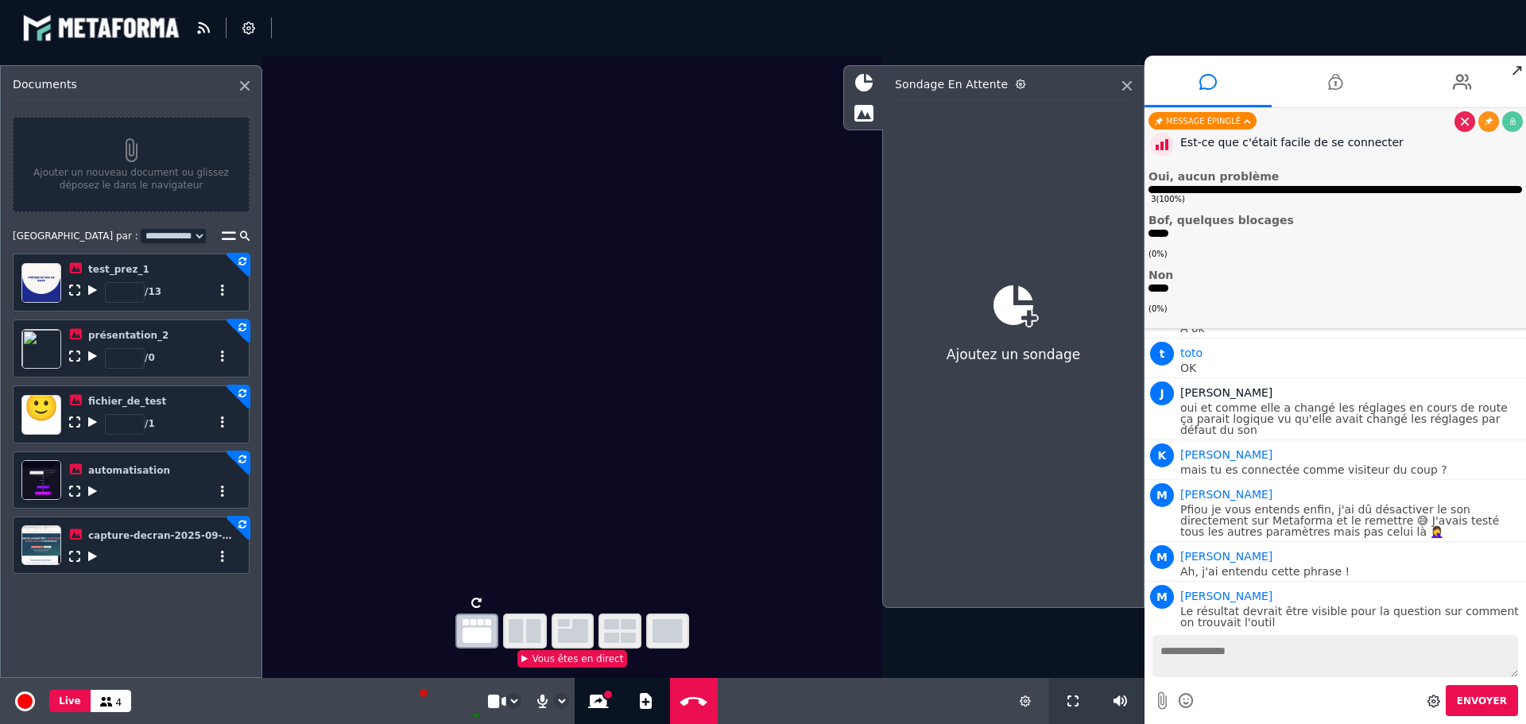
click at [1440, 703] on icon at bounding box center [1434, 701] width 13 height 13
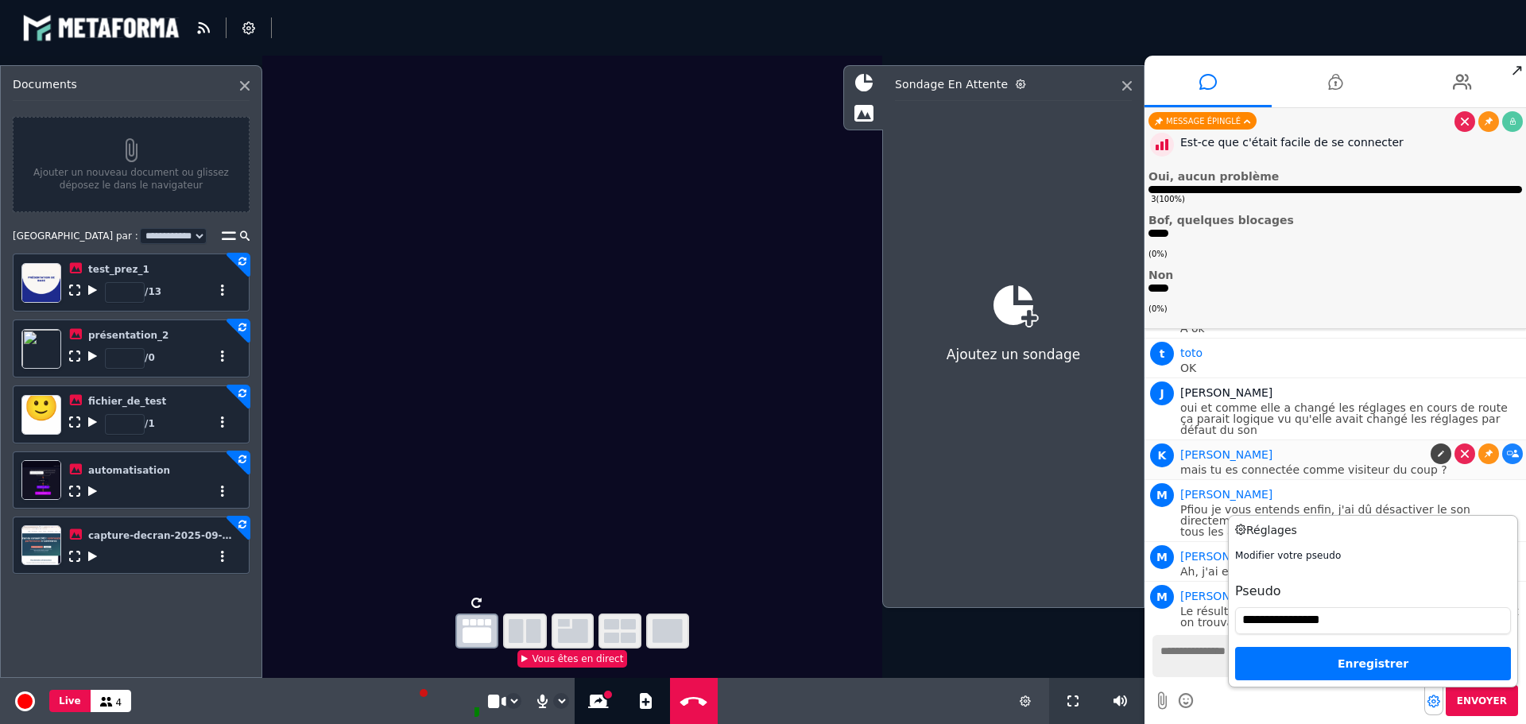
click at [1347, 464] on p "mais tu es connectée comme visiteur du coup ?" at bounding box center [1351, 469] width 342 height 11
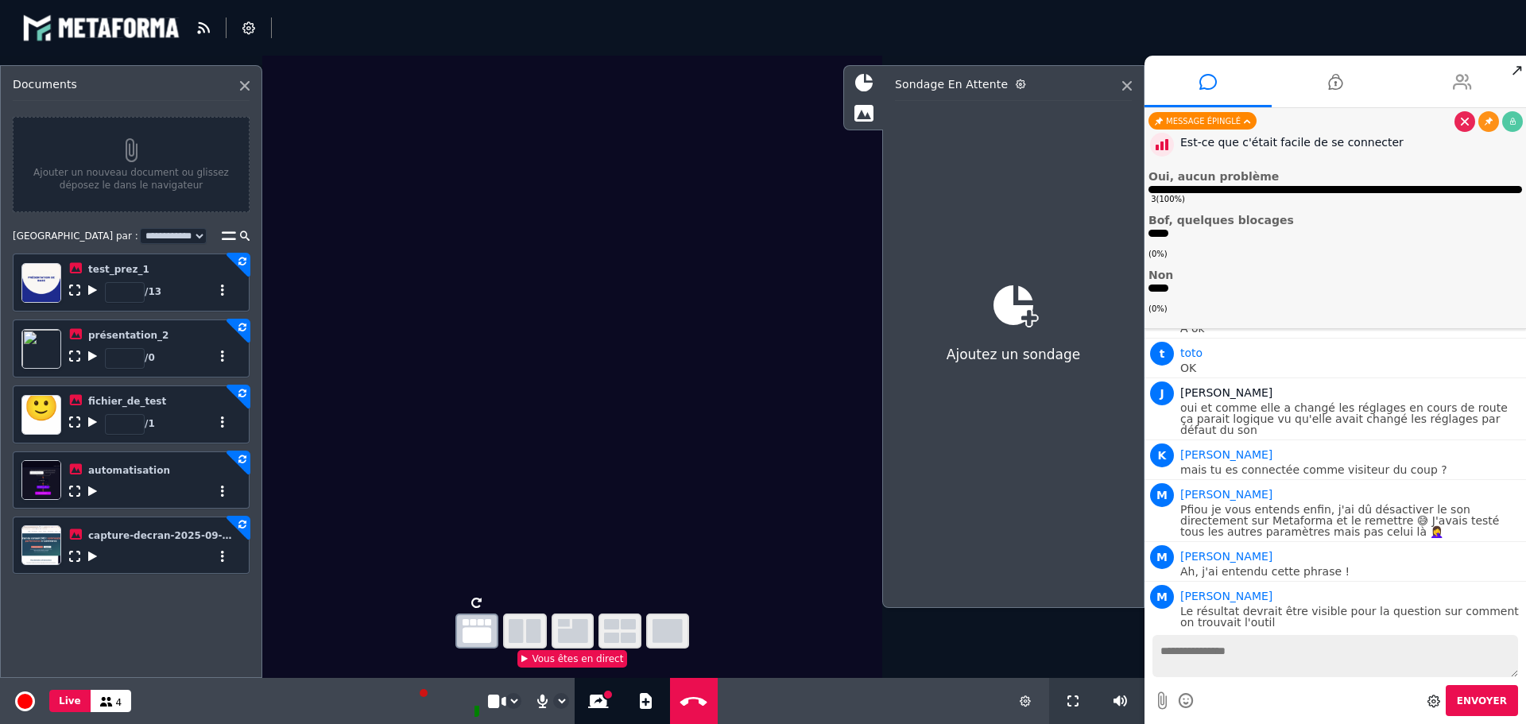
click at [1450, 76] on li at bounding box center [1462, 82] width 127 height 52
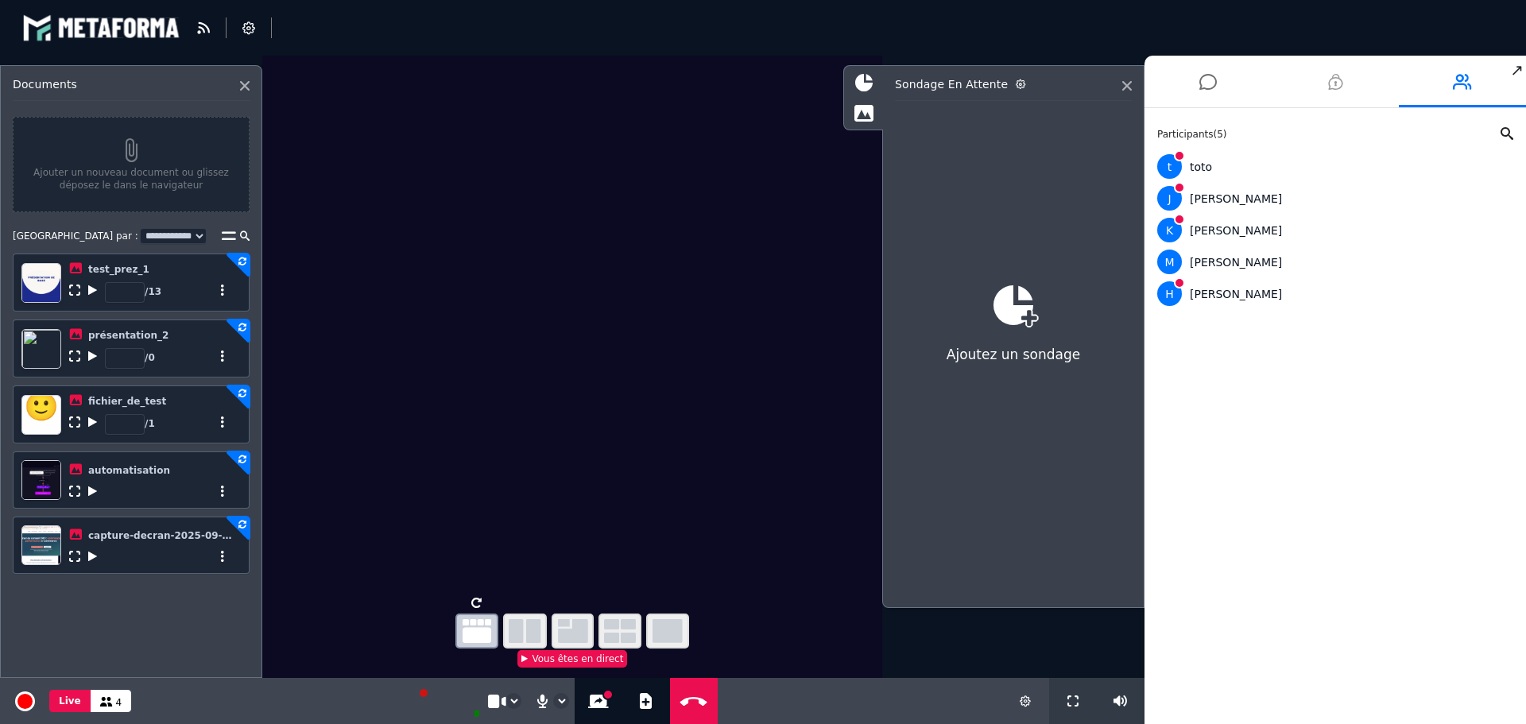
click at [1338, 80] on icon at bounding box center [1335, 82] width 14 height 40
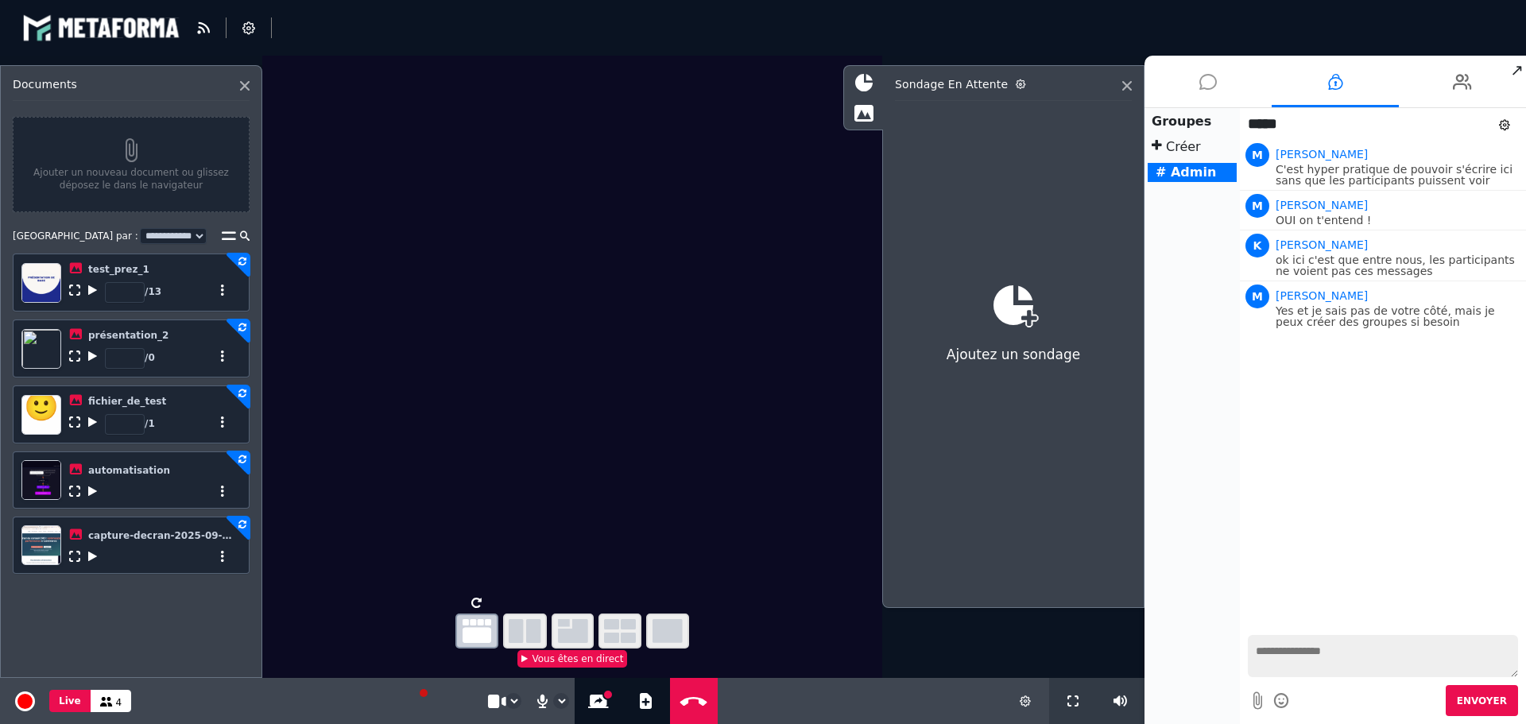
click at [1213, 81] on icon at bounding box center [1207, 82] width 17 height 40
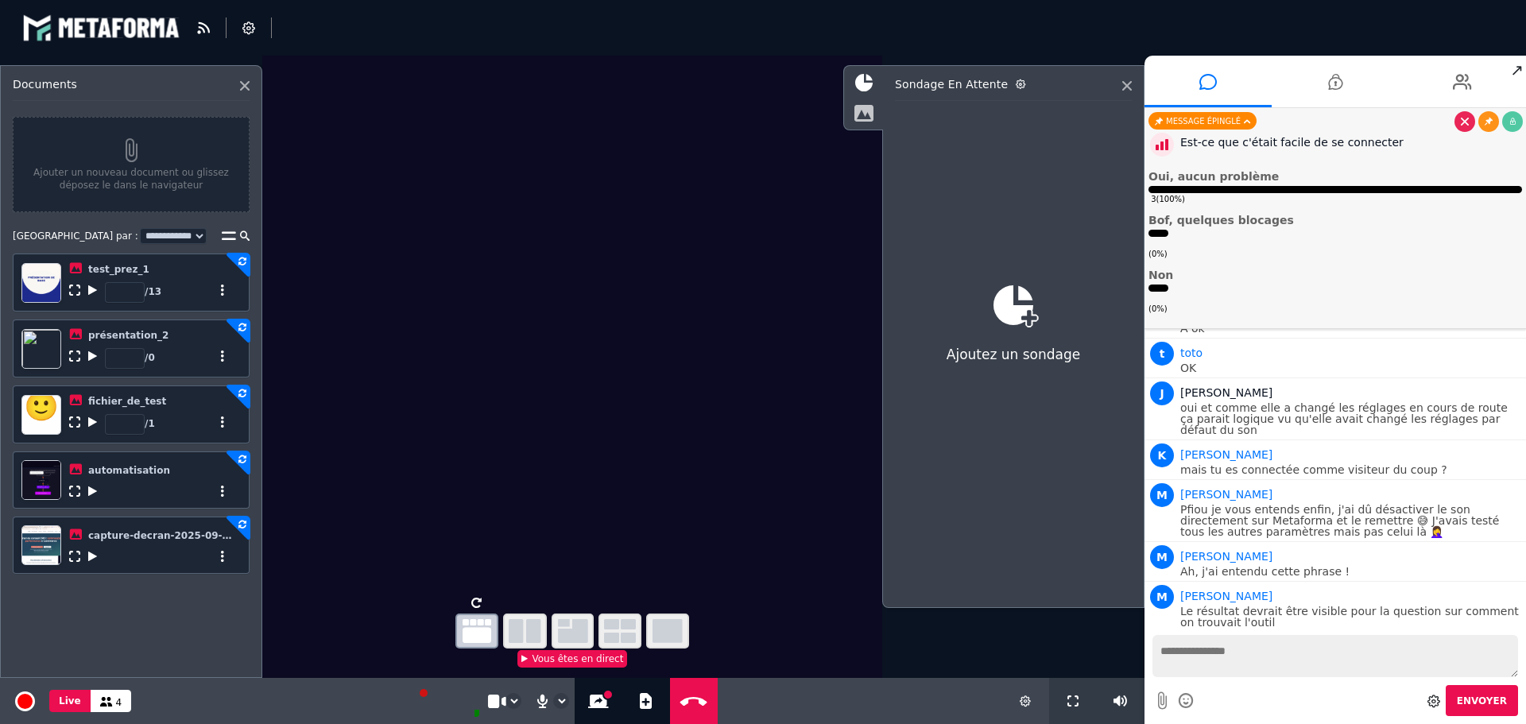
click at [866, 113] on icon at bounding box center [864, 112] width 20 height 17
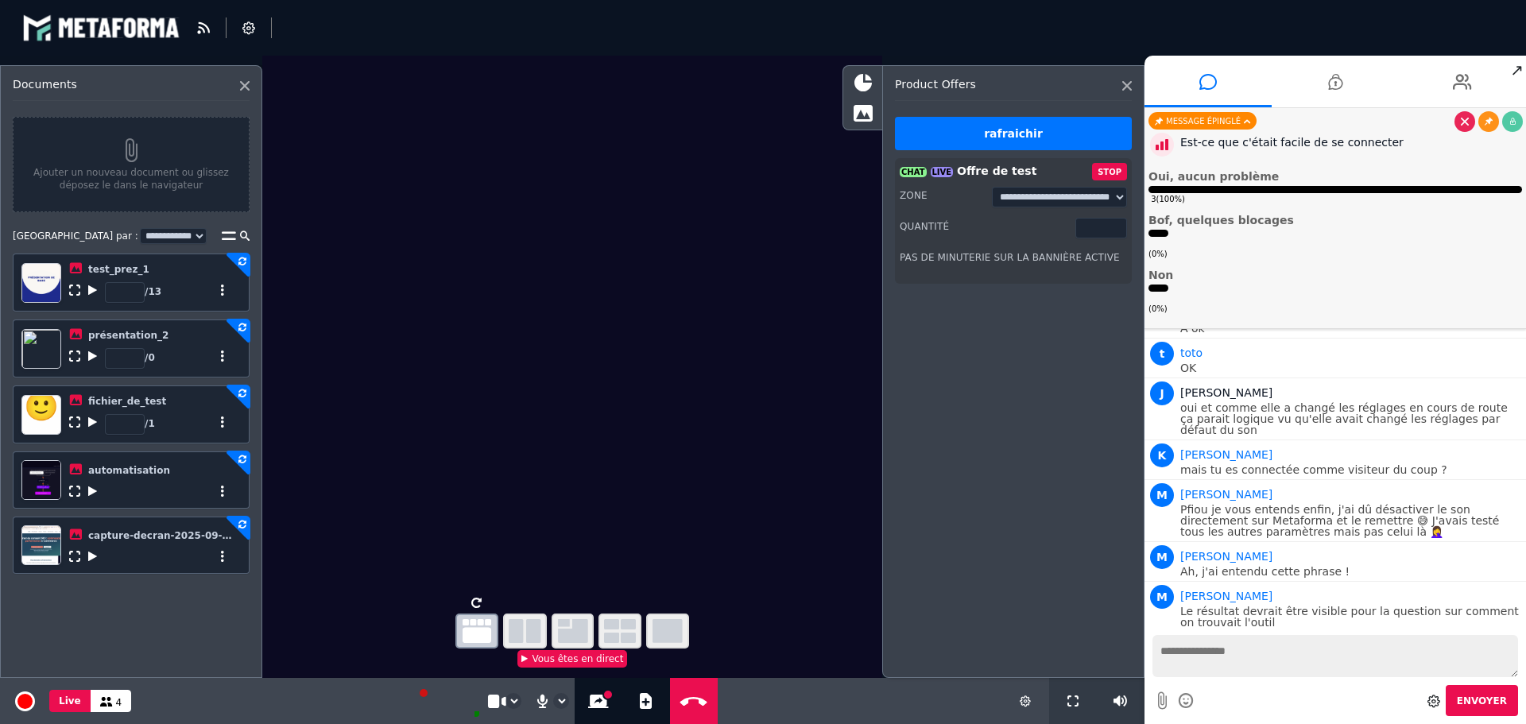
click at [1114, 169] on button "STOP" at bounding box center [1109, 171] width 35 height 17
click at [1122, 164] on button "PLAY" at bounding box center [1110, 171] width 33 height 17
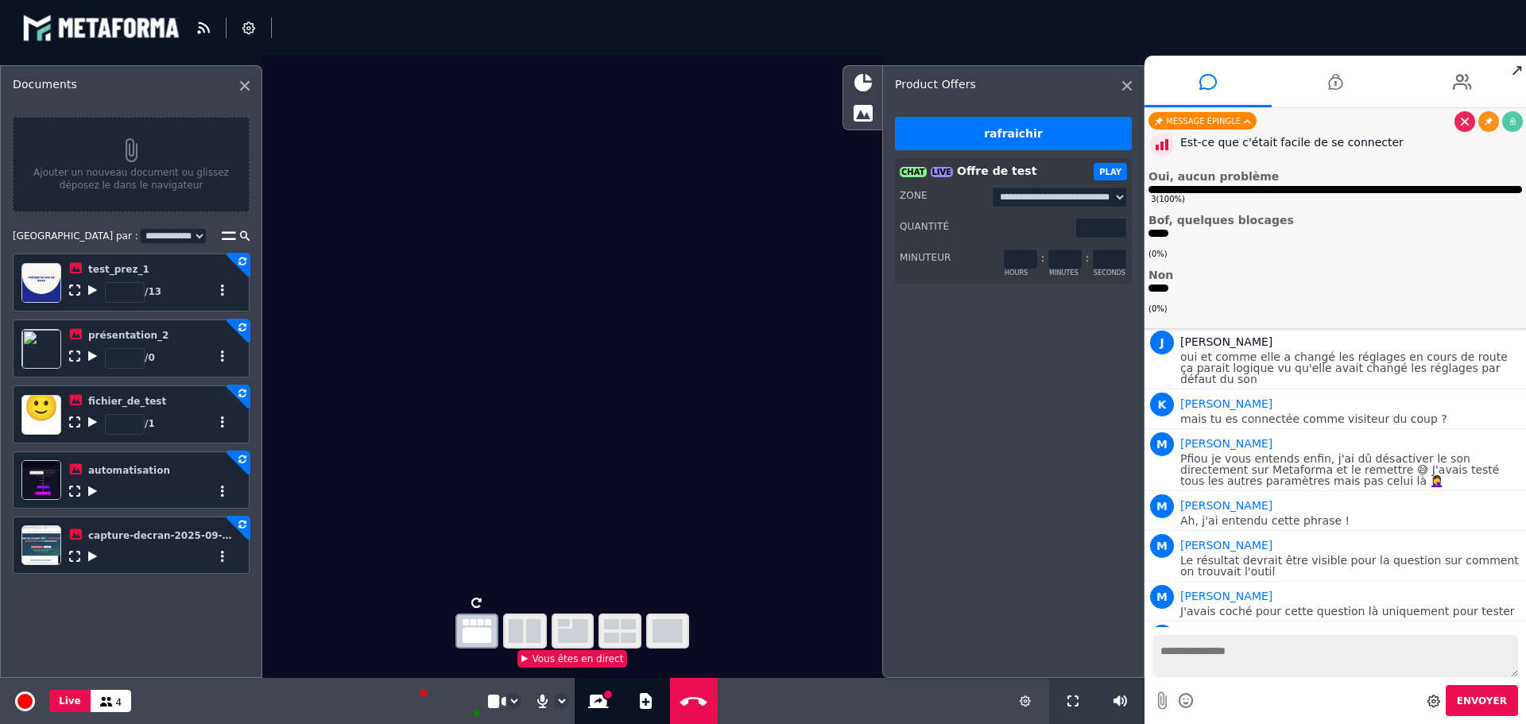
drag, startPoint x: 1063, startPoint y: 260, endPoint x: 1036, endPoint y: 253, distance: 27.2
click at [1036, 253] on div "* hours : * minutes : * seconds" at bounding box center [1065, 259] width 124 height 21
type input "*"
click at [1116, 175] on button "PLAY" at bounding box center [1110, 171] width 33 height 17
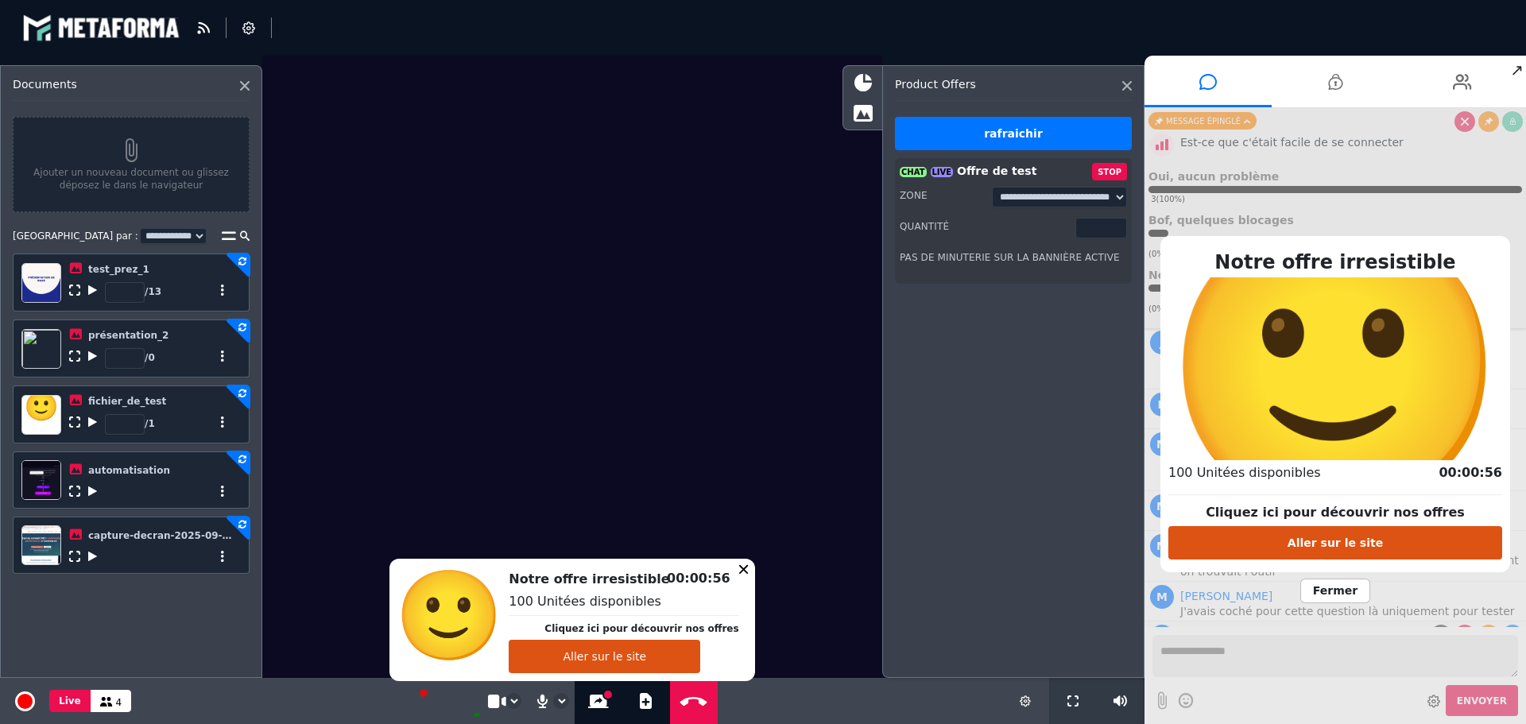
click at [1335, 590] on span "Fermer" at bounding box center [1335, 591] width 70 height 25
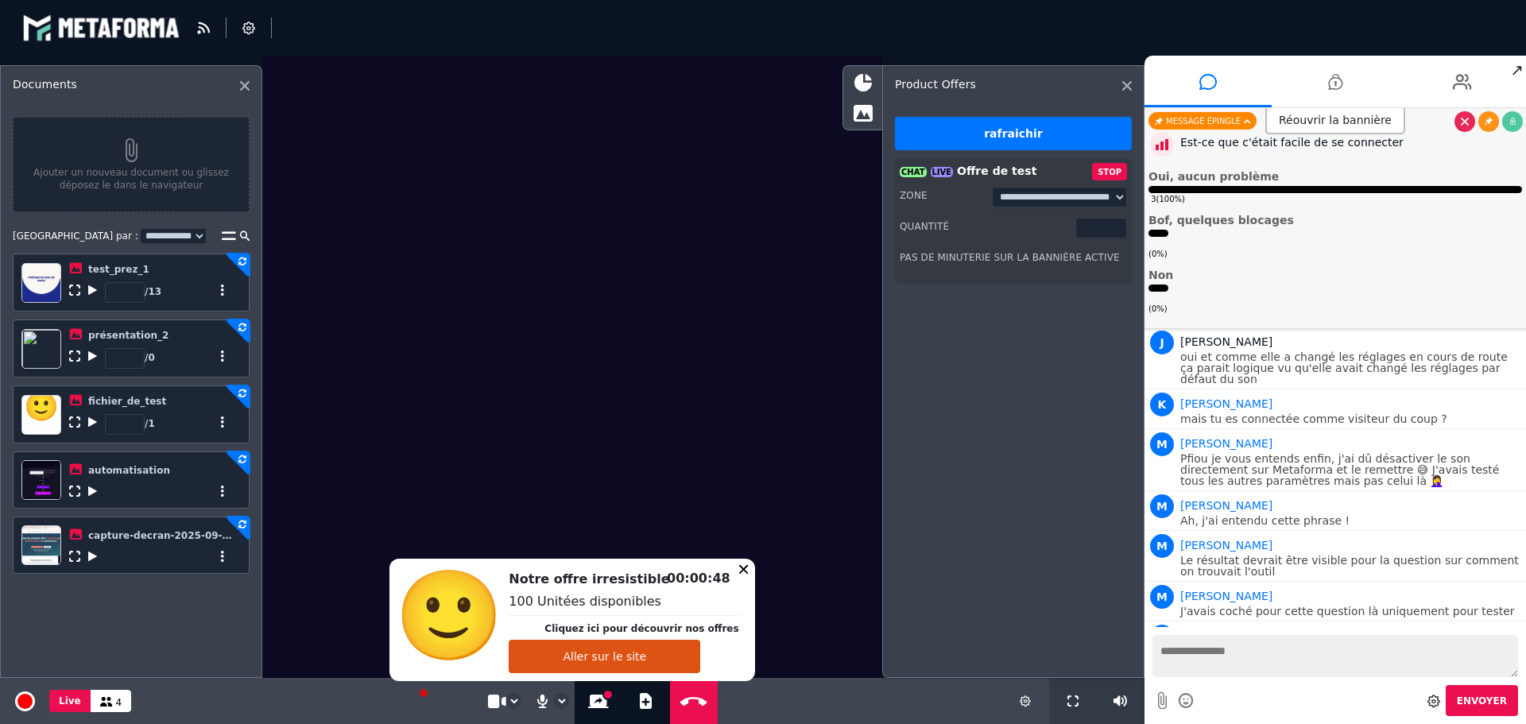
click at [739, 571] on icon at bounding box center [743, 568] width 9 height 9
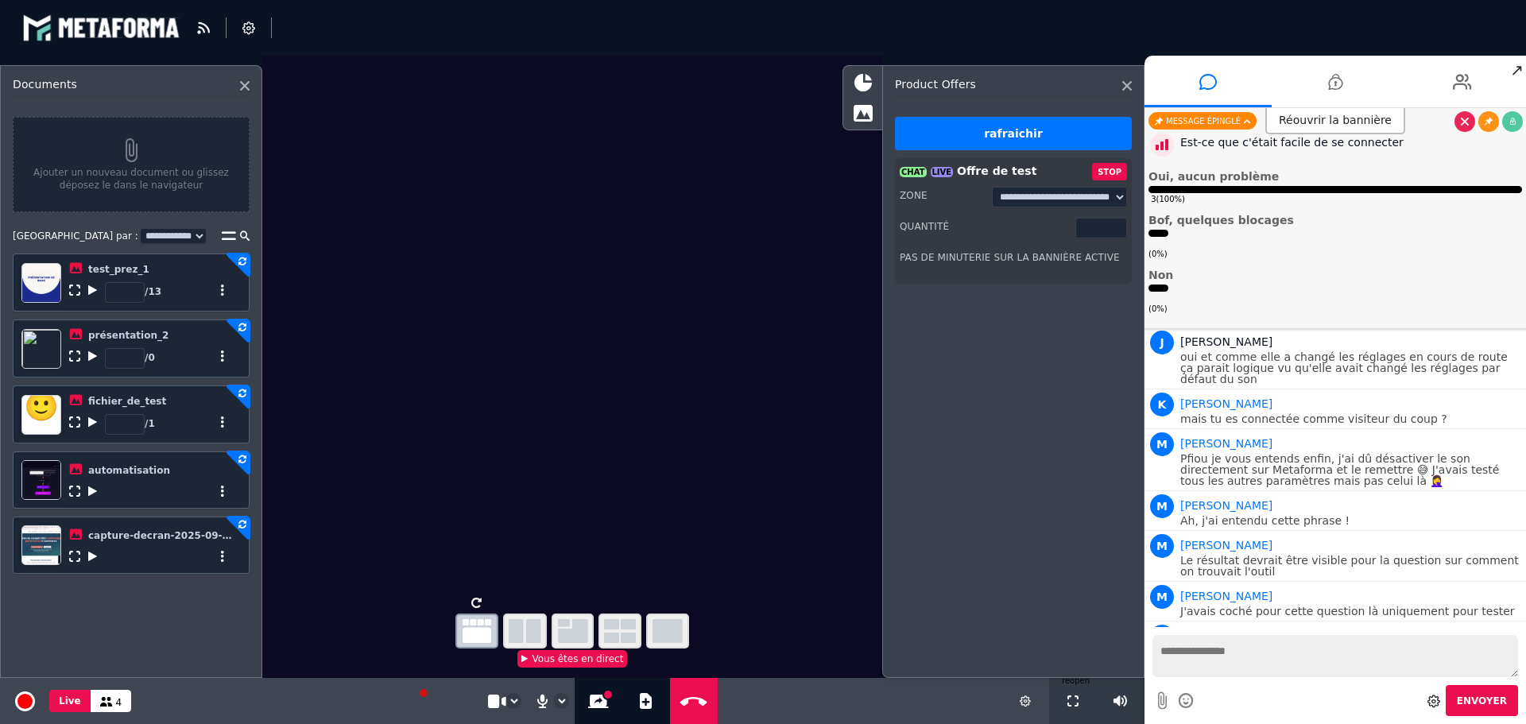
click at [1114, 172] on button "STOP" at bounding box center [1109, 171] width 35 height 17
click at [1114, 173] on button "PLAY" at bounding box center [1110, 171] width 33 height 17
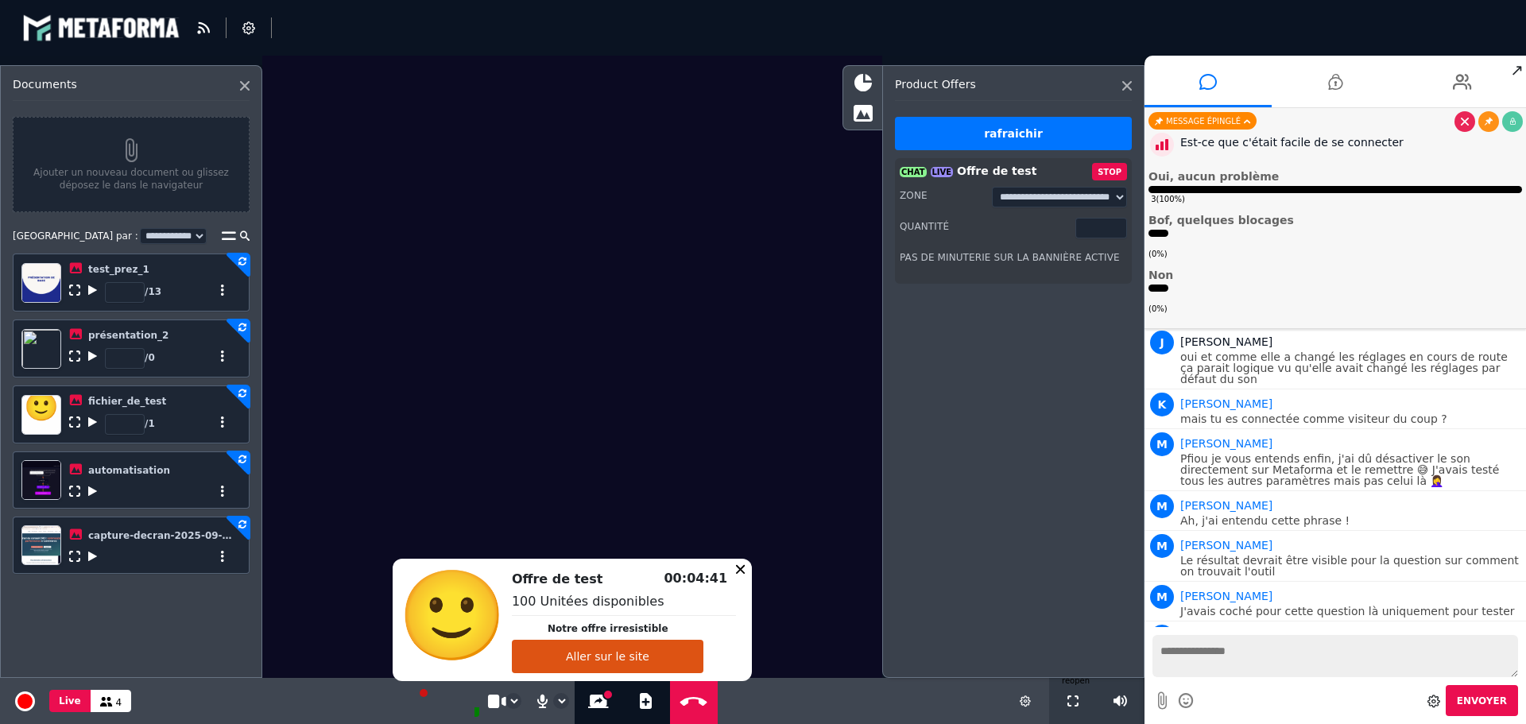
click at [736, 568] on icon at bounding box center [740, 568] width 9 height 9
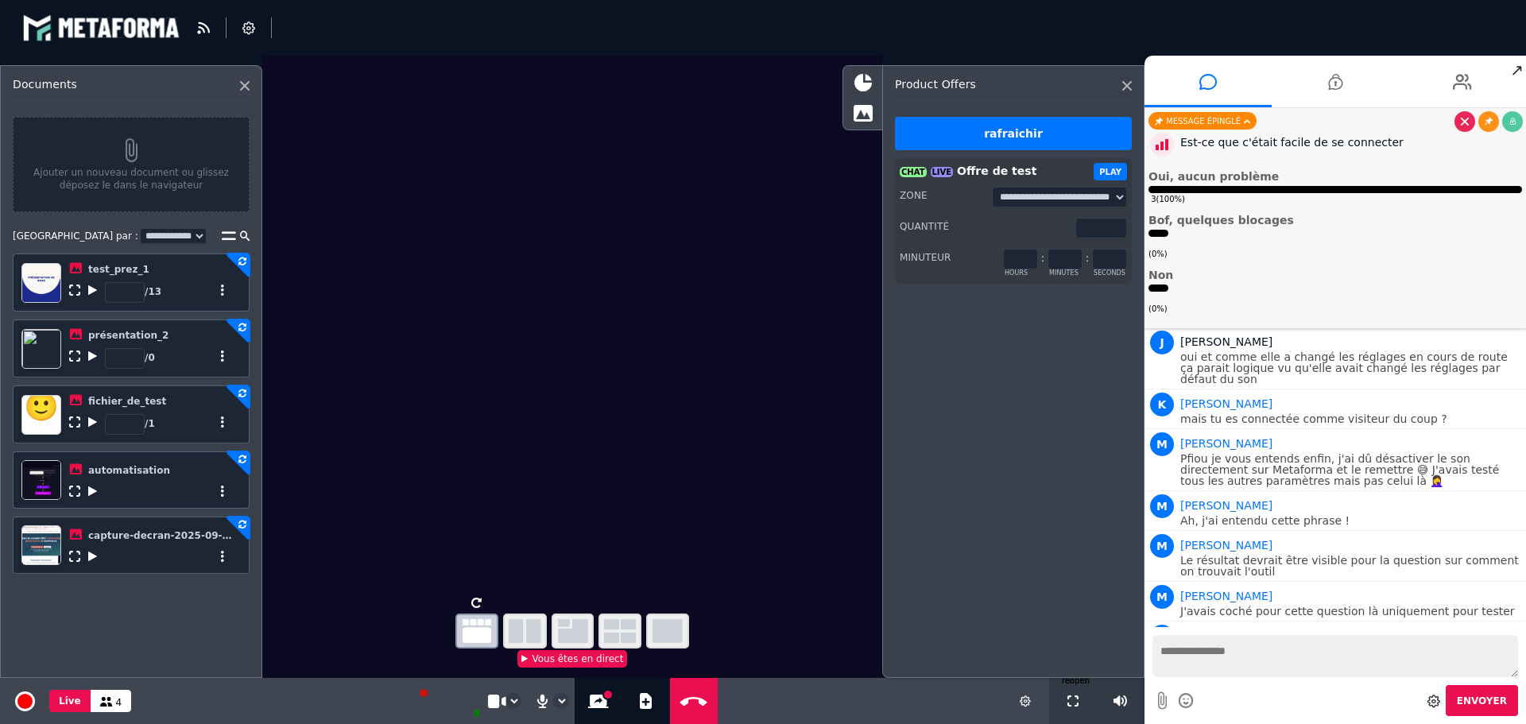
click at [91, 420] on icon at bounding box center [92, 421] width 9 height 11
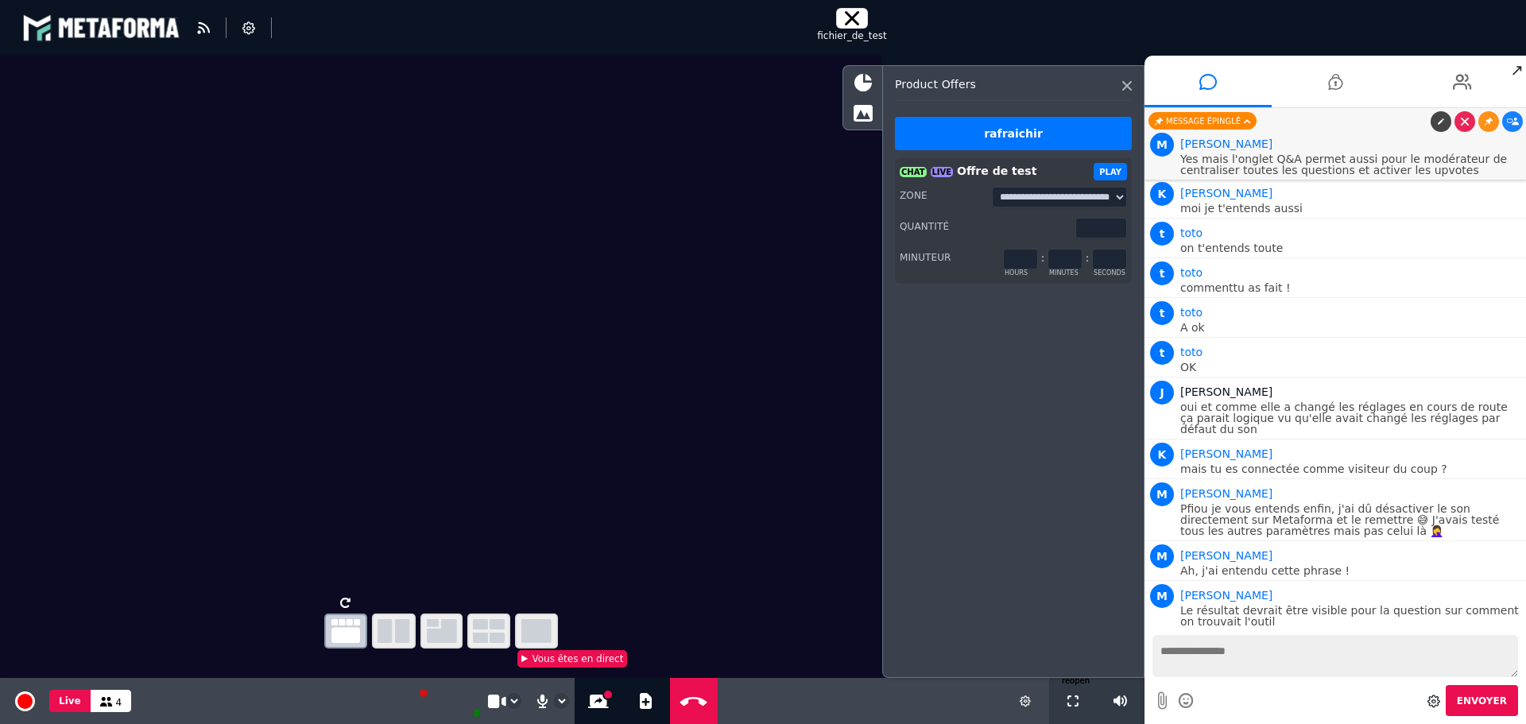
scroll to position [2911, 0]
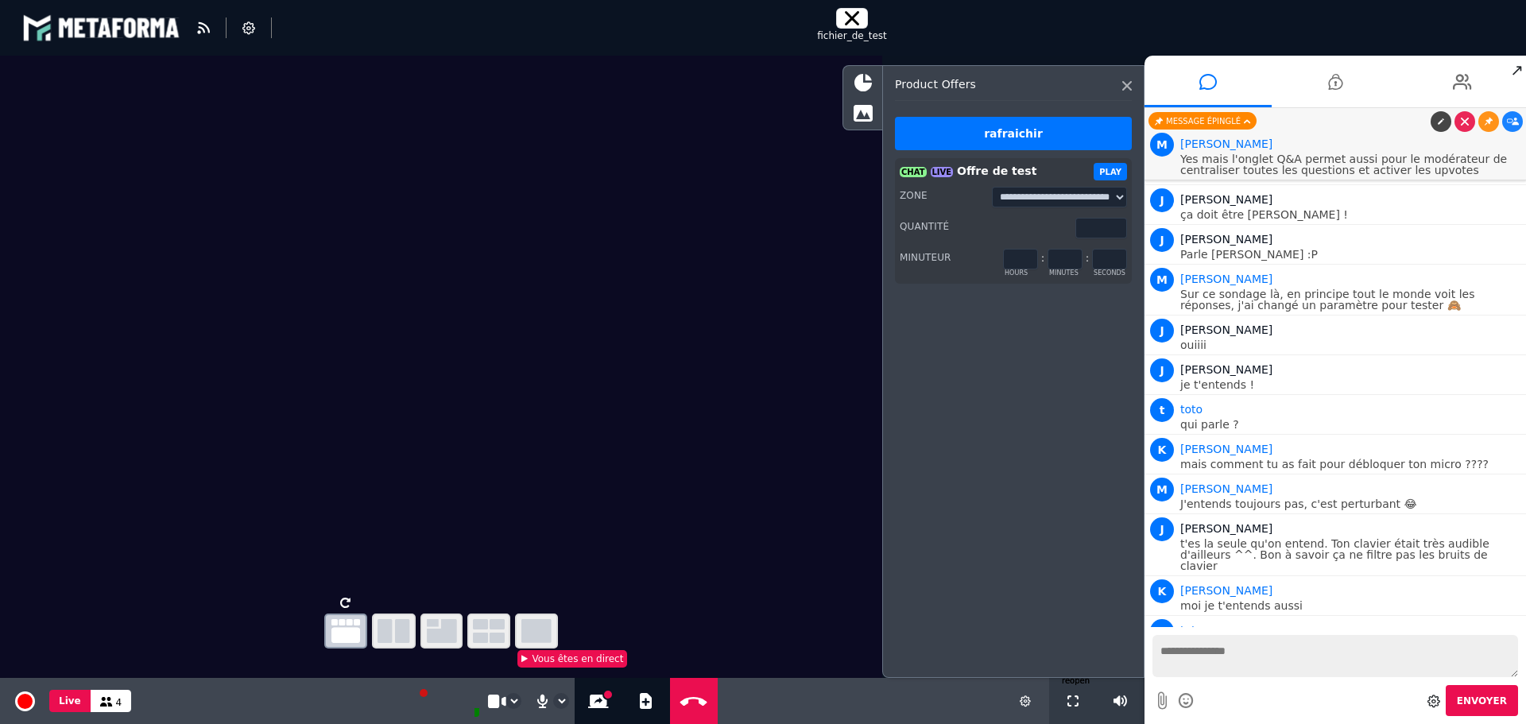
click at [428, 260] on video at bounding box center [441, 323] width 882 height 535
click at [780, 6] on div "blastream fr en fr" at bounding box center [763, 28] width 1482 height 48
click at [860, 25] on div at bounding box center [852, 18] width 32 height 21
click at [1019, 694] on div "**********" at bounding box center [1013, 394] width 262 height 659
click at [1025, 701] on div "**********" at bounding box center [1013, 394] width 262 height 659
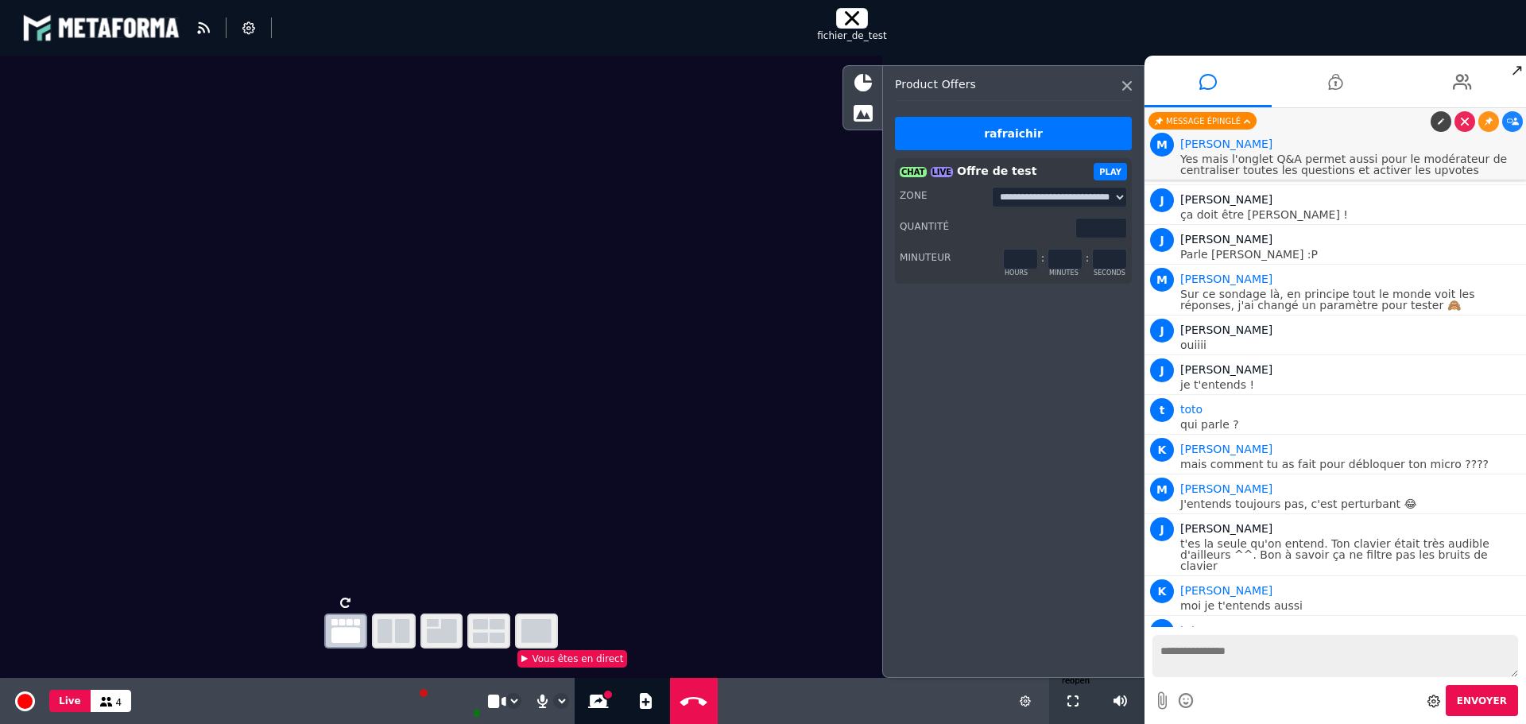
click at [858, 17] on icon at bounding box center [852, 18] width 14 height 14
click at [1023, 702] on div "**********" at bounding box center [1013, 394] width 262 height 659
click at [1133, 85] on div "**********" at bounding box center [1013, 371] width 262 height 613
click at [1128, 85] on icon at bounding box center [1127, 86] width 10 height 10
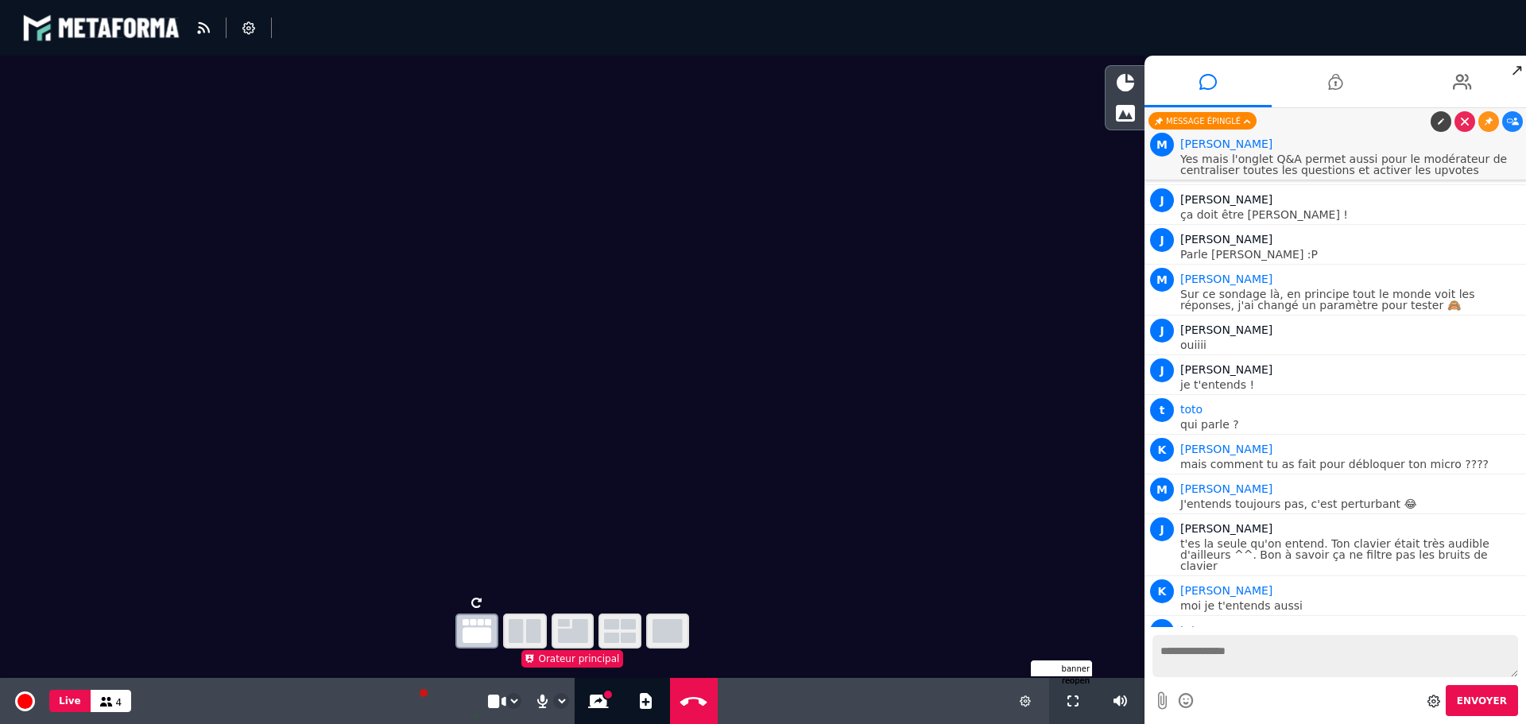
click at [1017, 689] on div at bounding box center [1025, 701] width 48 height 46
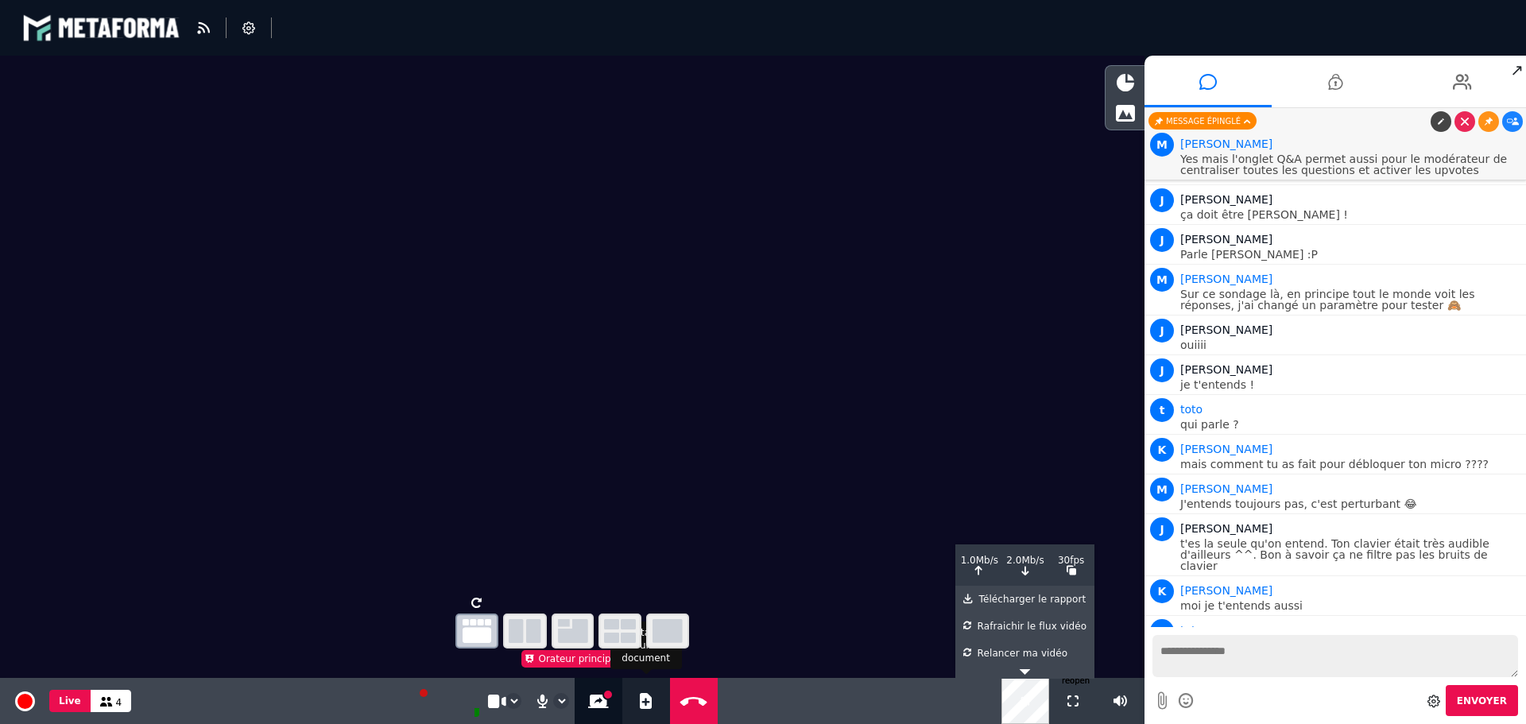
click at [645, 712] on button "Ajouter un document" at bounding box center [646, 701] width 18 height 46
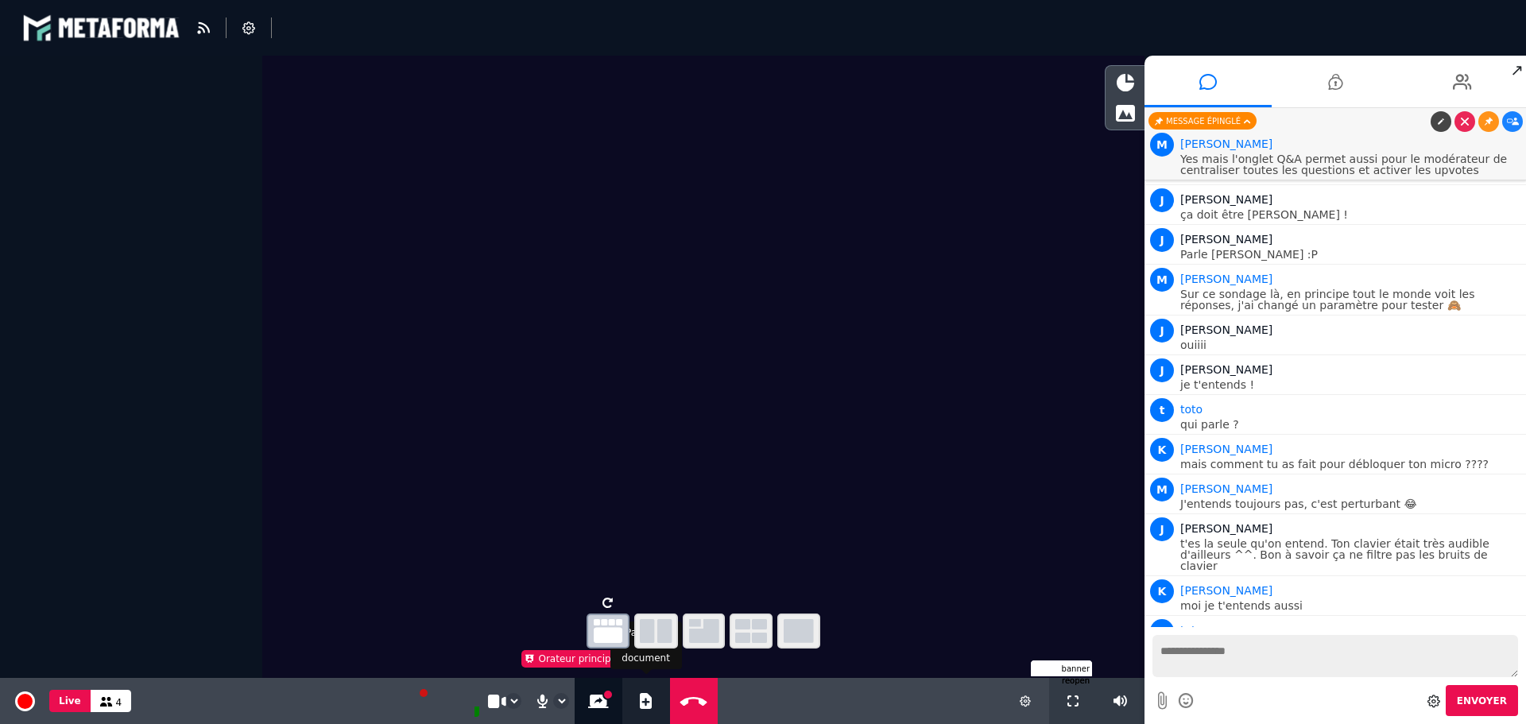
select select "******"
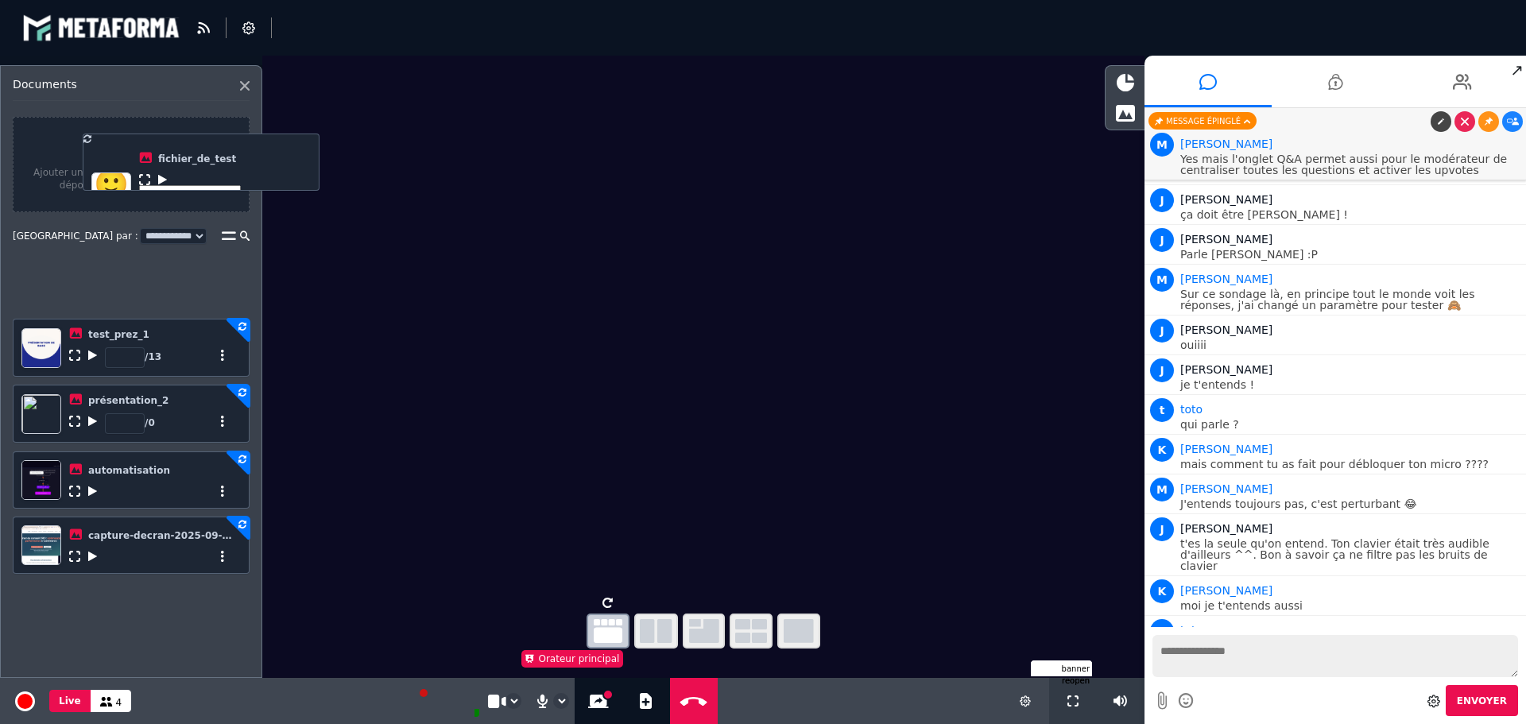
drag, startPoint x: 36, startPoint y: 420, endPoint x: 106, endPoint y: 166, distance: 263.0
click at [106, 166] on div "**********" at bounding box center [131, 345] width 237 height 457
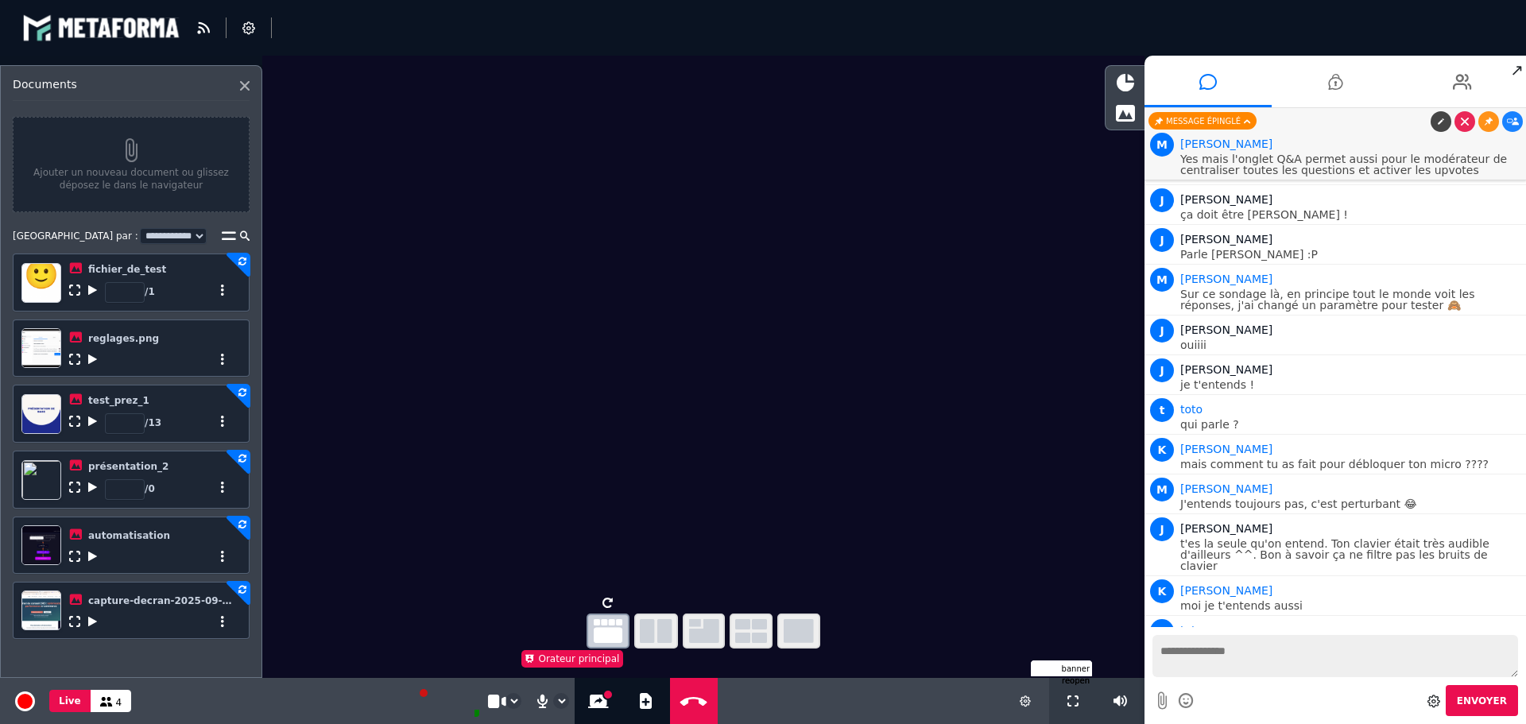
click at [74, 365] on icon at bounding box center [74, 359] width 11 height 11
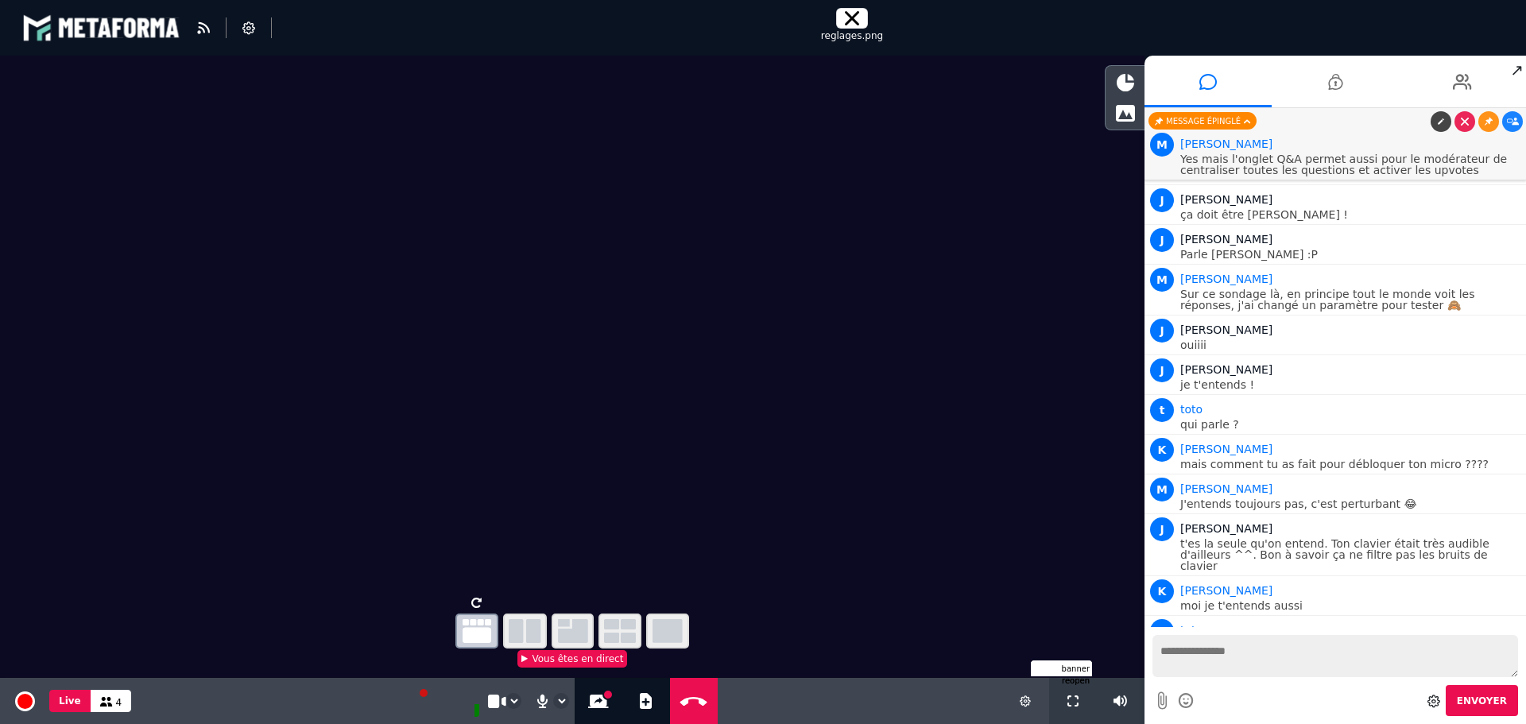
click at [851, 14] on icon at bounding box center [852, 18] width 14 height 14
click at [637, 706] on button "Ajouter un document" at bounding box center [646, 701] width 18 height 46
select select "******"
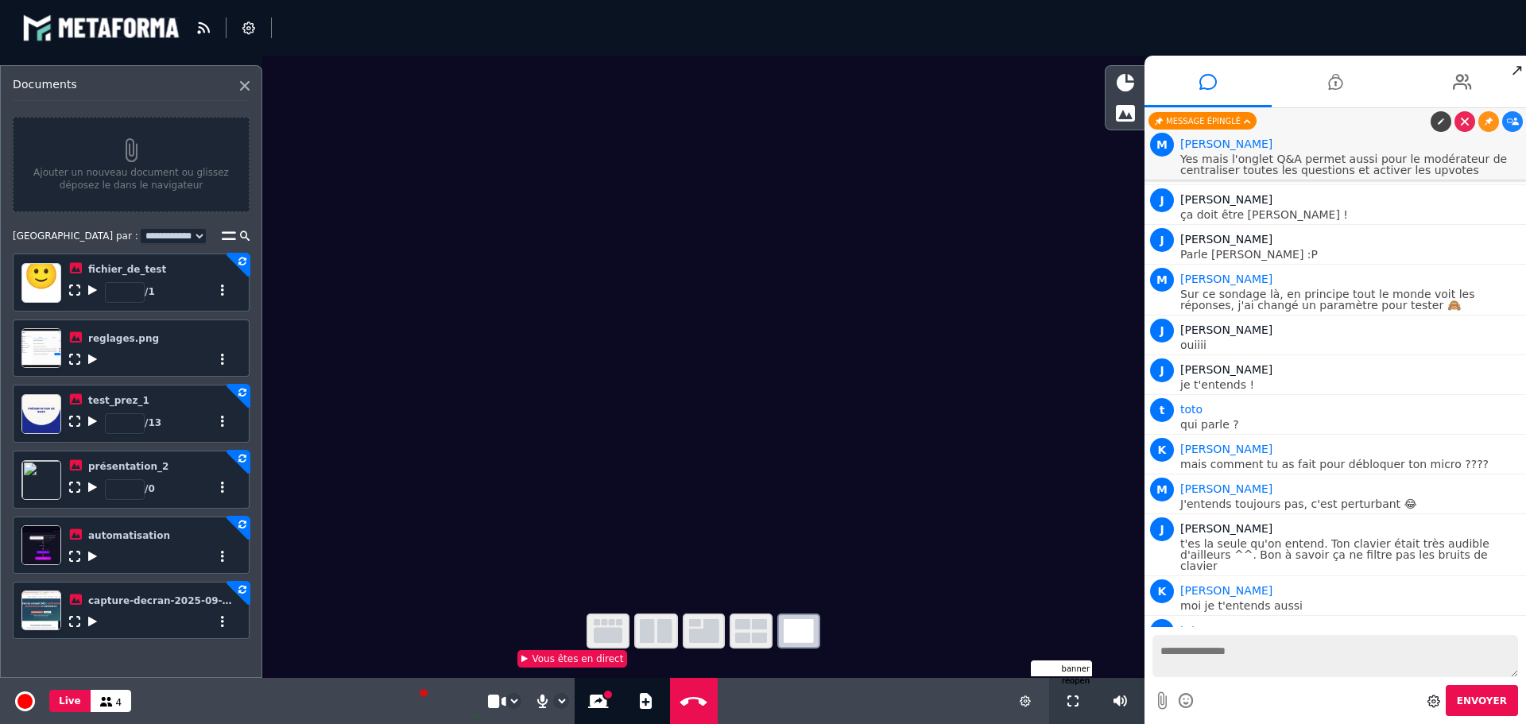
click at [73, 290] on icon at bounding box center [74, 290] width 11 height 11
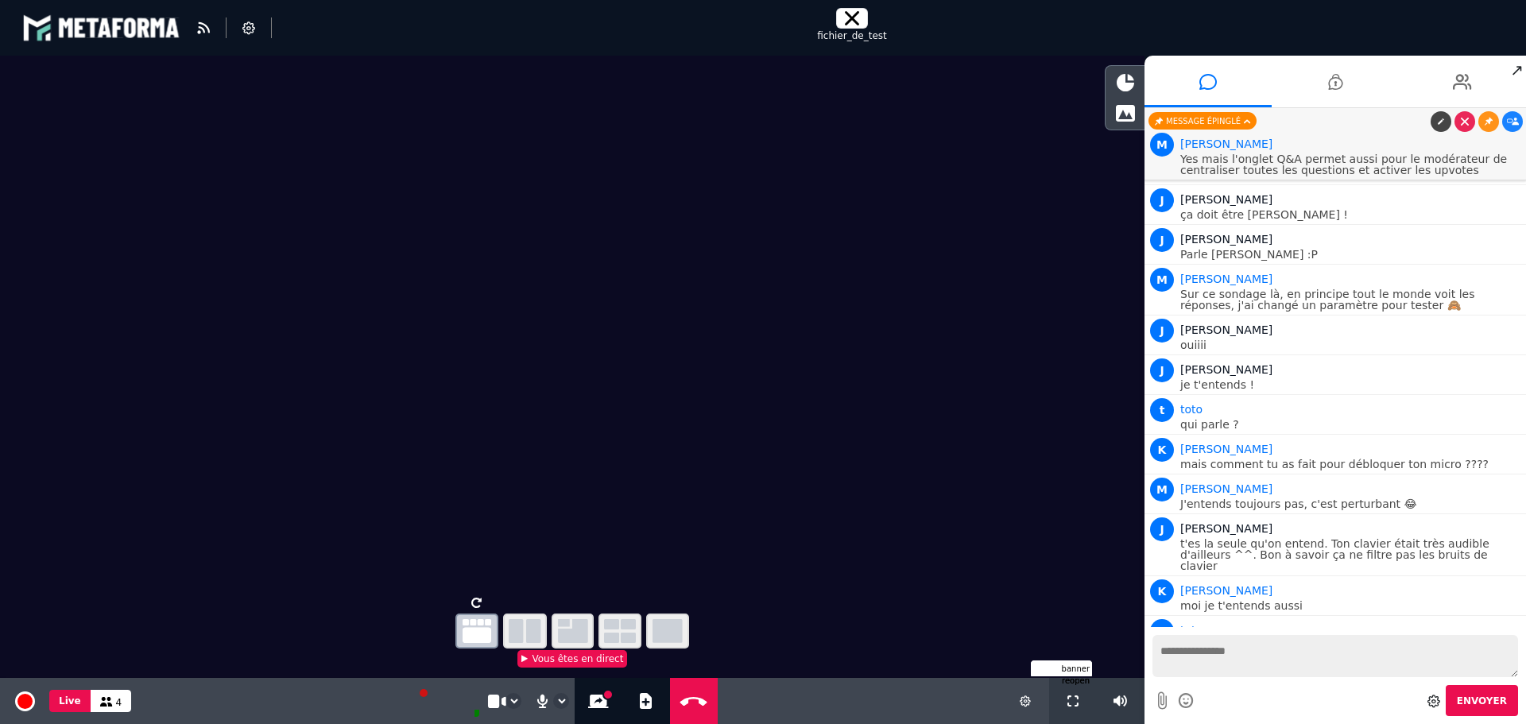
click at [841, 262] on video at bounding box center [572, 323] width 1145 height 535
click at [861, 21] on button at bounding box center [852, 18] width 21 height 14
click at [640, 706] on icon at bounding box center [646, 701] width 12 height 16
select select "******"
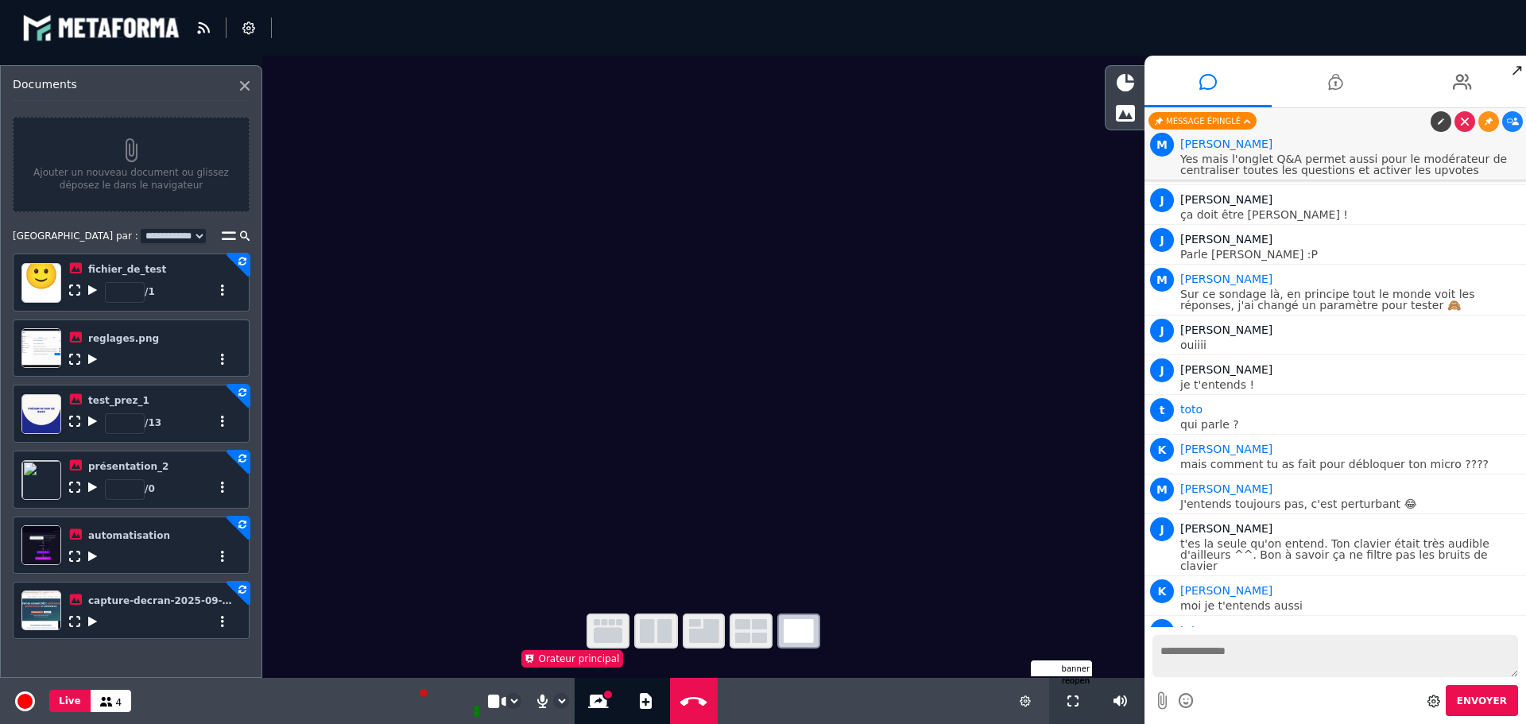
click at [225, 295] on icon at bounding box center [222, 290] width 11 height 11
click at [200, 308] on div "Partager sur le tchat" at bounding box center [180, 316] width 103 height 29
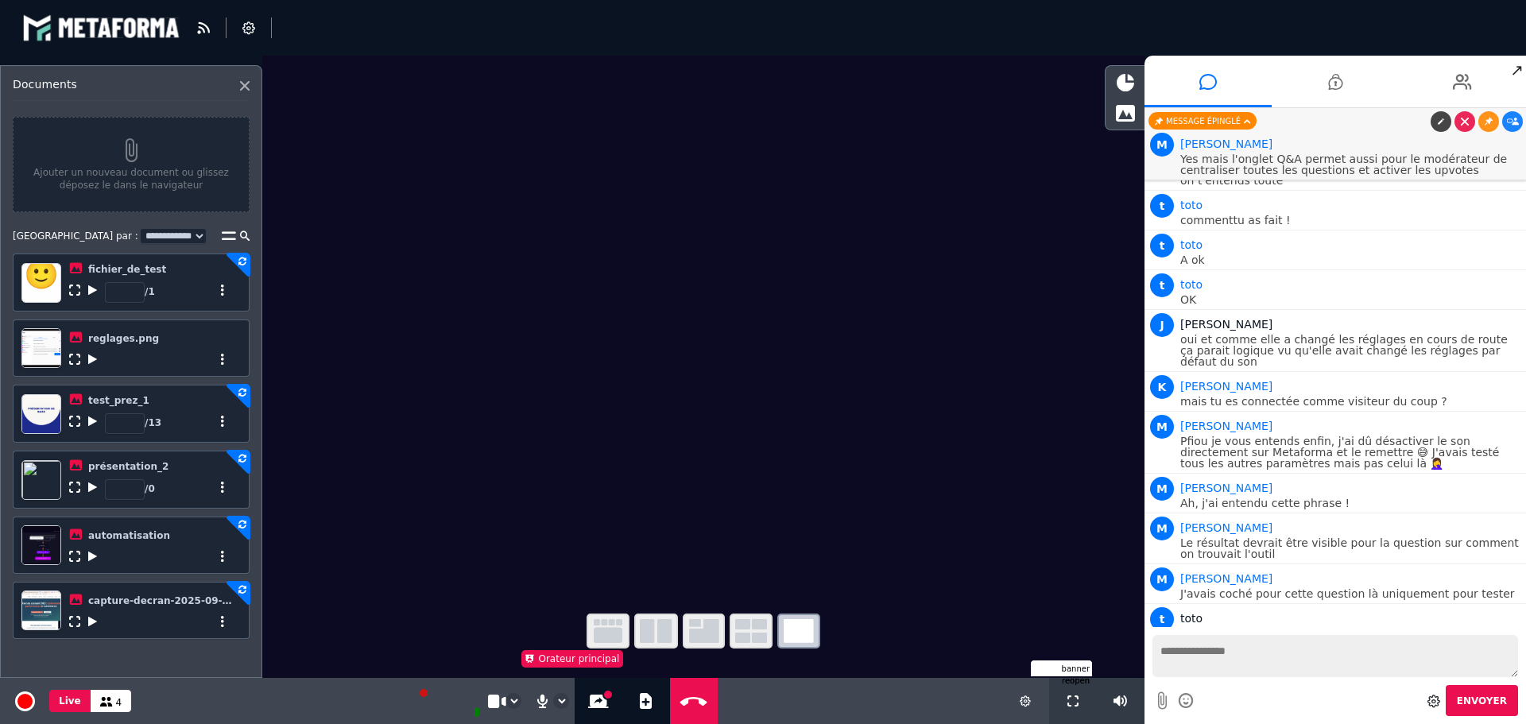
click at [221, 361] on icon at bounding box center [222, 359] width 11 height 11
click at [158, 378] on div "Partager sur le tchat" at bounding box center [180, 385] width 103 height 29
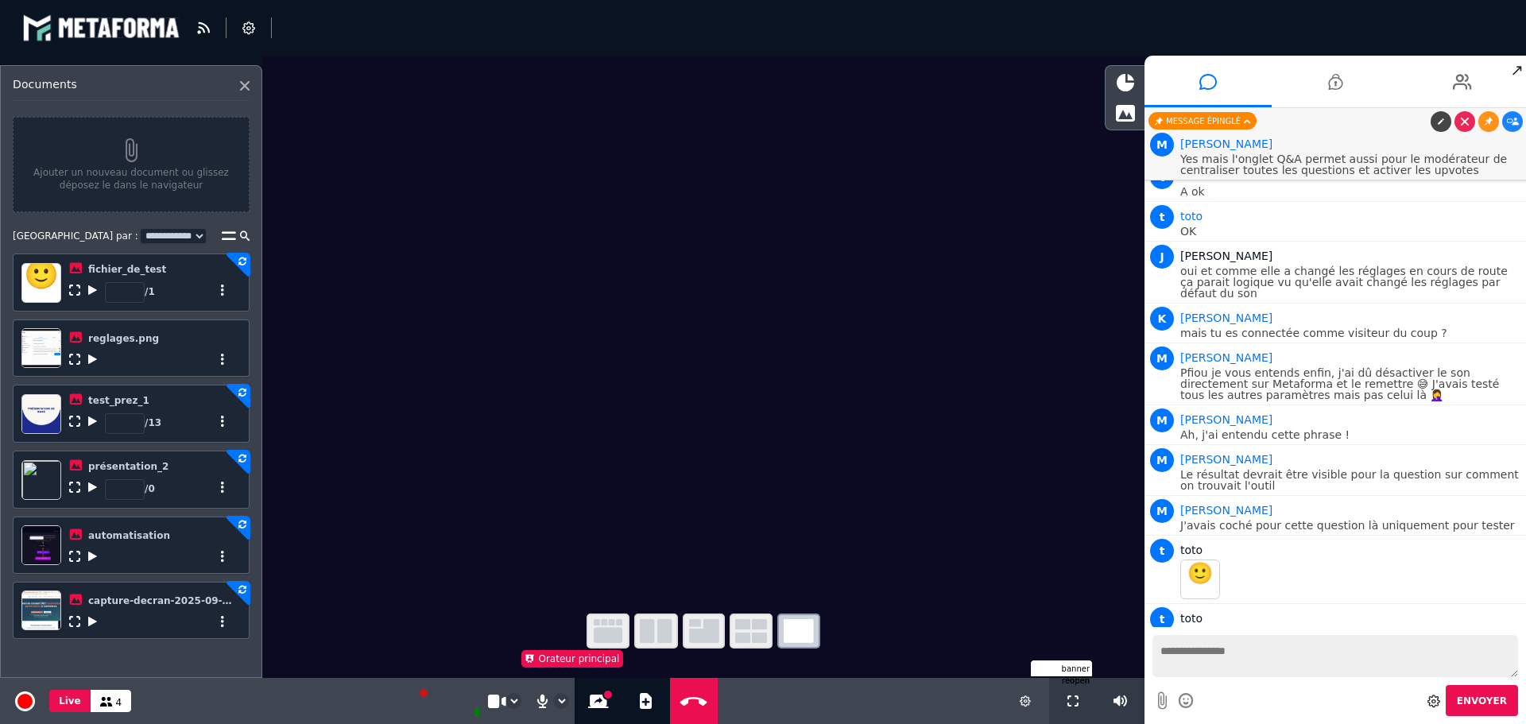
click at [220, 425] on icon at bounding box center [222, 421] width 11 height 11
click at [202, 443] on div "Partager sur le tchat" at bounding box center [180, 447] width 103 height 29
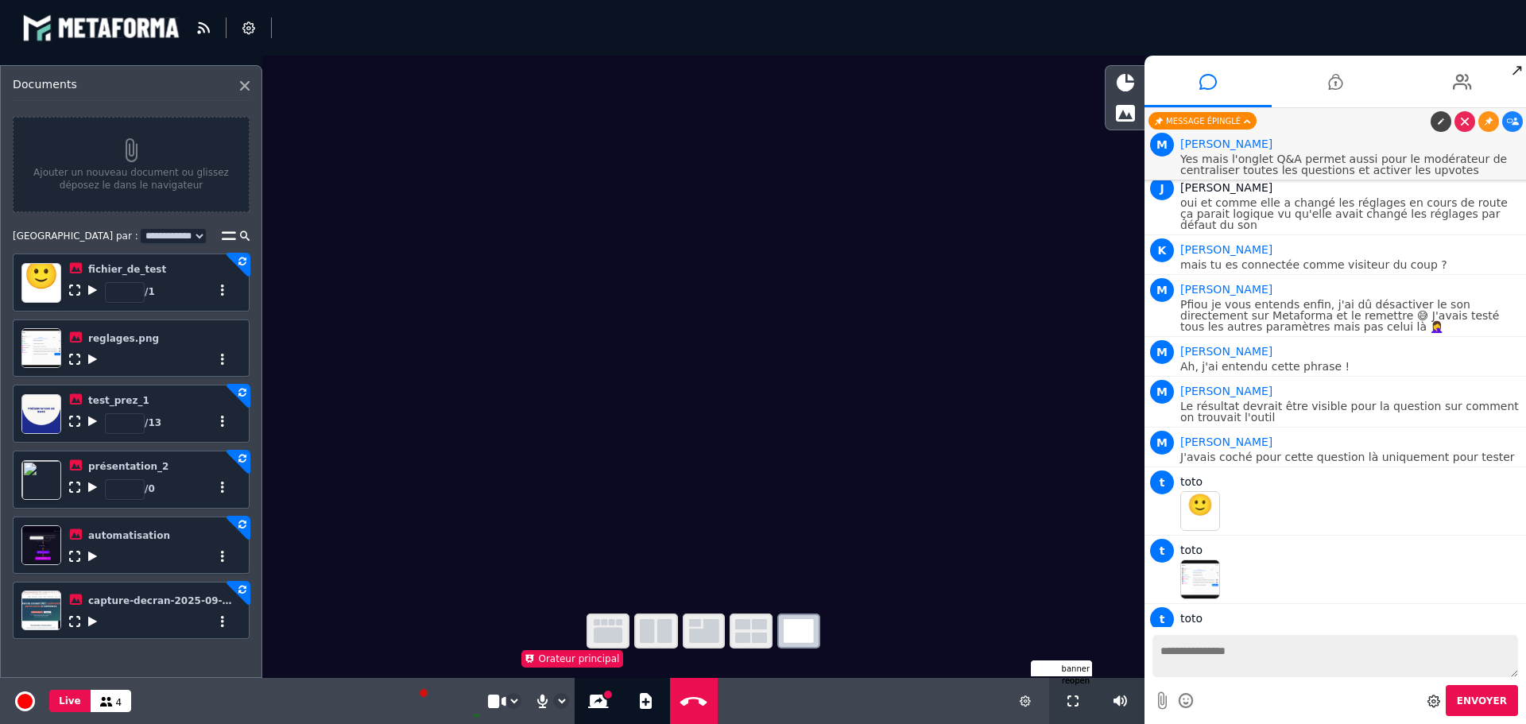
click at [219, 490] on icon at bounding box center [222, 487] width 11 height 11
click at [165, 561] on div at bounding box center [152, 552] width 167 height 19
click at [223, 556] on icon at bounding box center [222, 556] width 11 height 11
click at [190, 580] on div "Partager sur le tchat" at bounding box center [180, 582] width 103 height 29
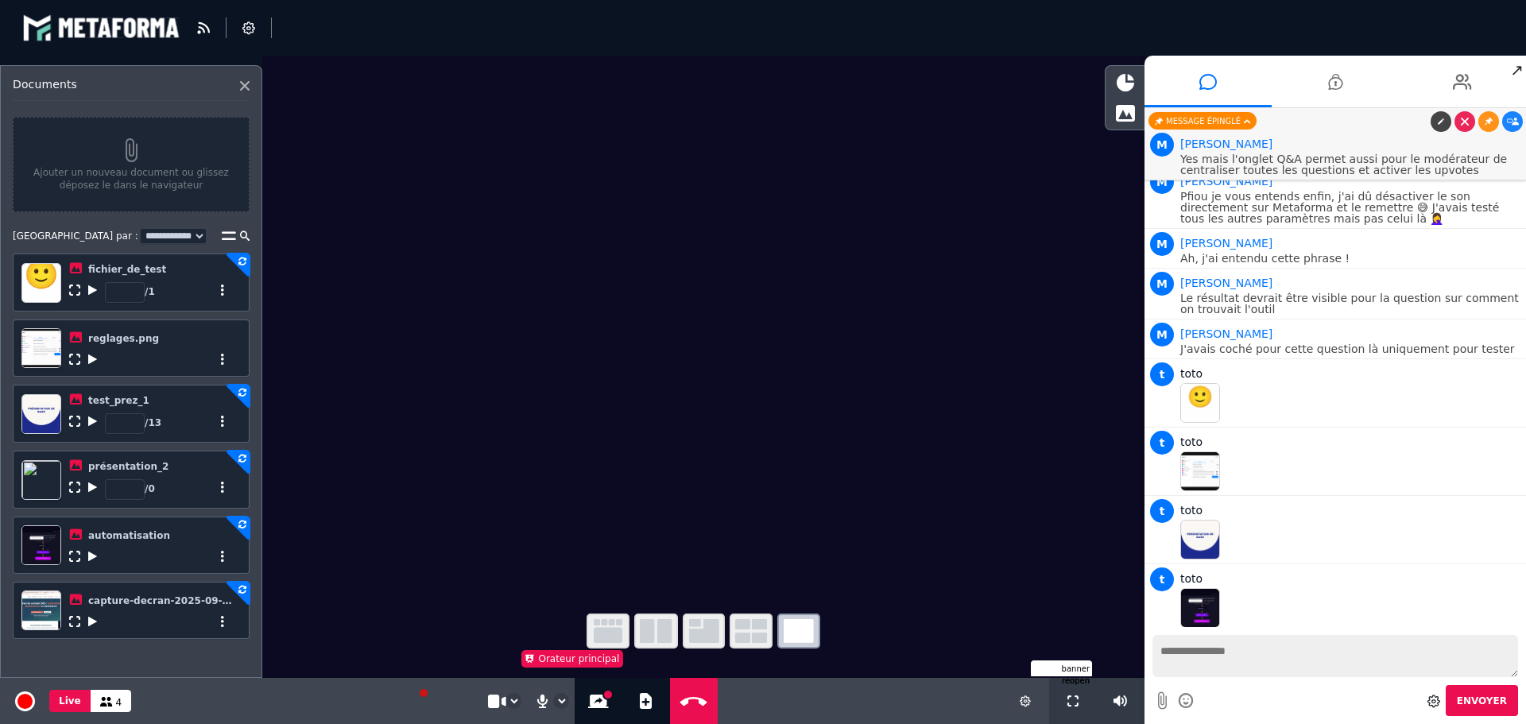
scroll to position [3661, 0]
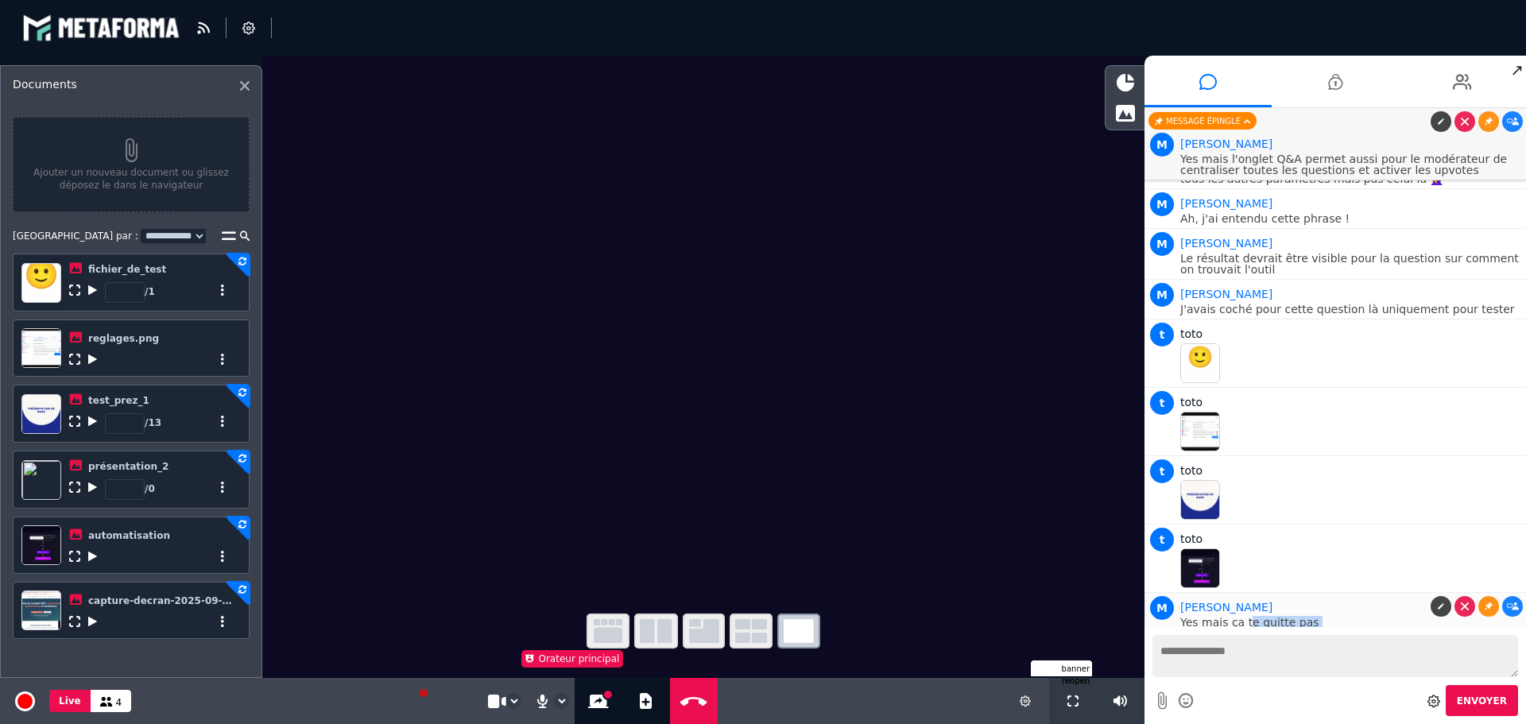
drag, startPoint x: 1244, startPoint y: 616, endPoint x: 1276, endPoint y: 622, distance: 32.3
click at [1229, 617] on p "Yes mais ça te quitte pas" at bounding box center [1351, 622] width 342 height 11
drag, startPoint x: 1209, startPoint y: 612, endPoint x: 1330, endPoint y: 622, distance: 121.2
click at [1330, 657] on p "C'est jute pour avoir la popup de téléchargement" at bounding box center [1351, 662] width 342 height 11
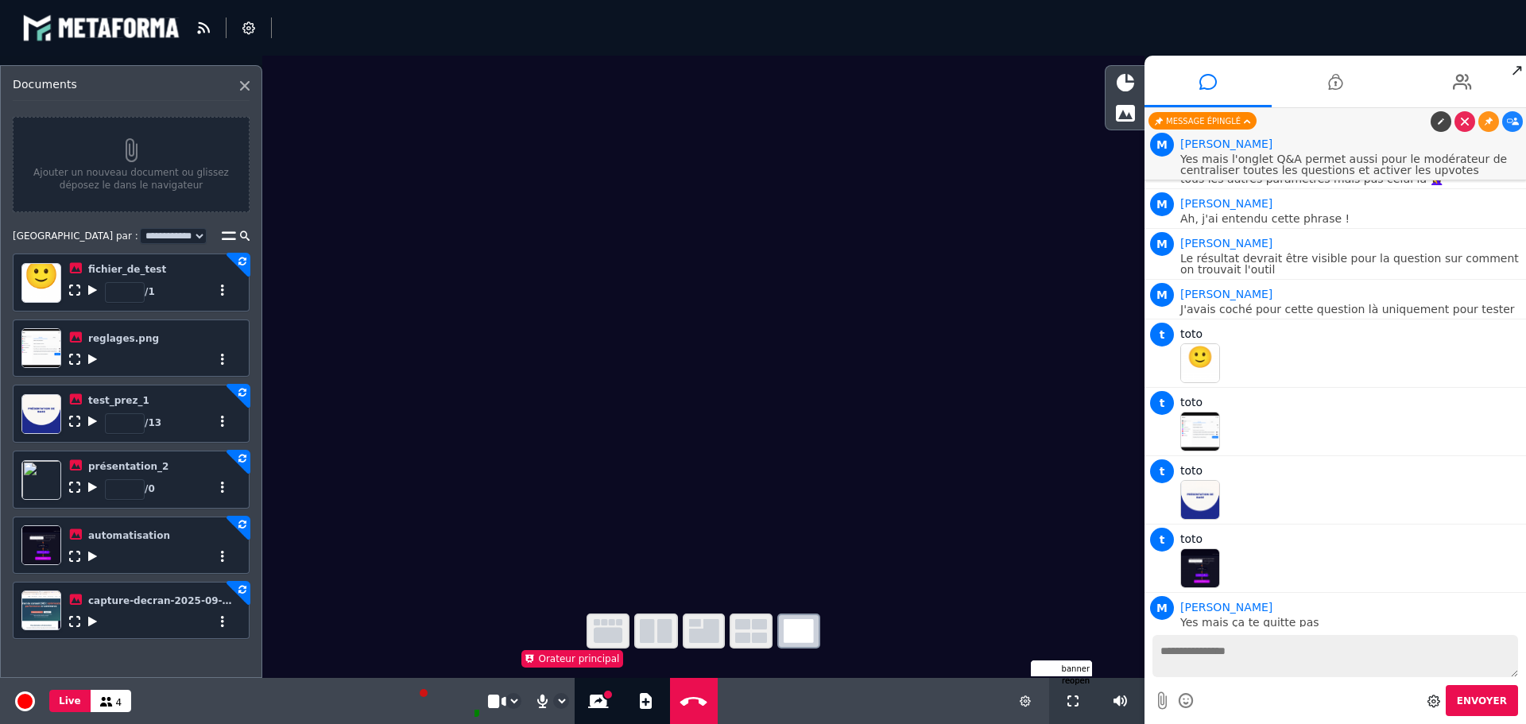
click at [1363, 657] on p "C'est jute pour avoir la popup de téléchargement" at bounding box center [1351, 662] width 342 height 11
click at [246, 84] on icon at bounding box center [245, 86] width 10 height 10
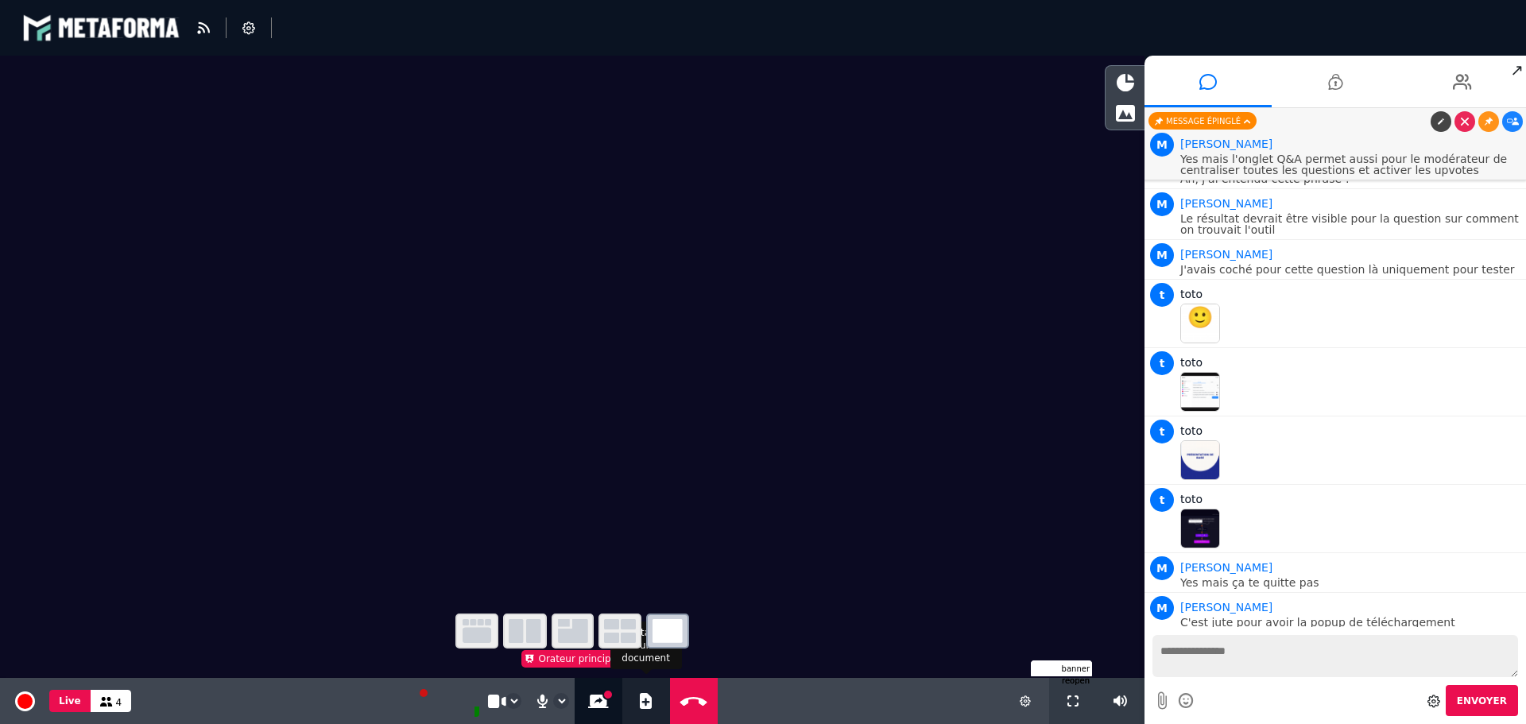
click at [645, 697] on icon at bounding box center [646, 701] width 12 height 16
select select "******"
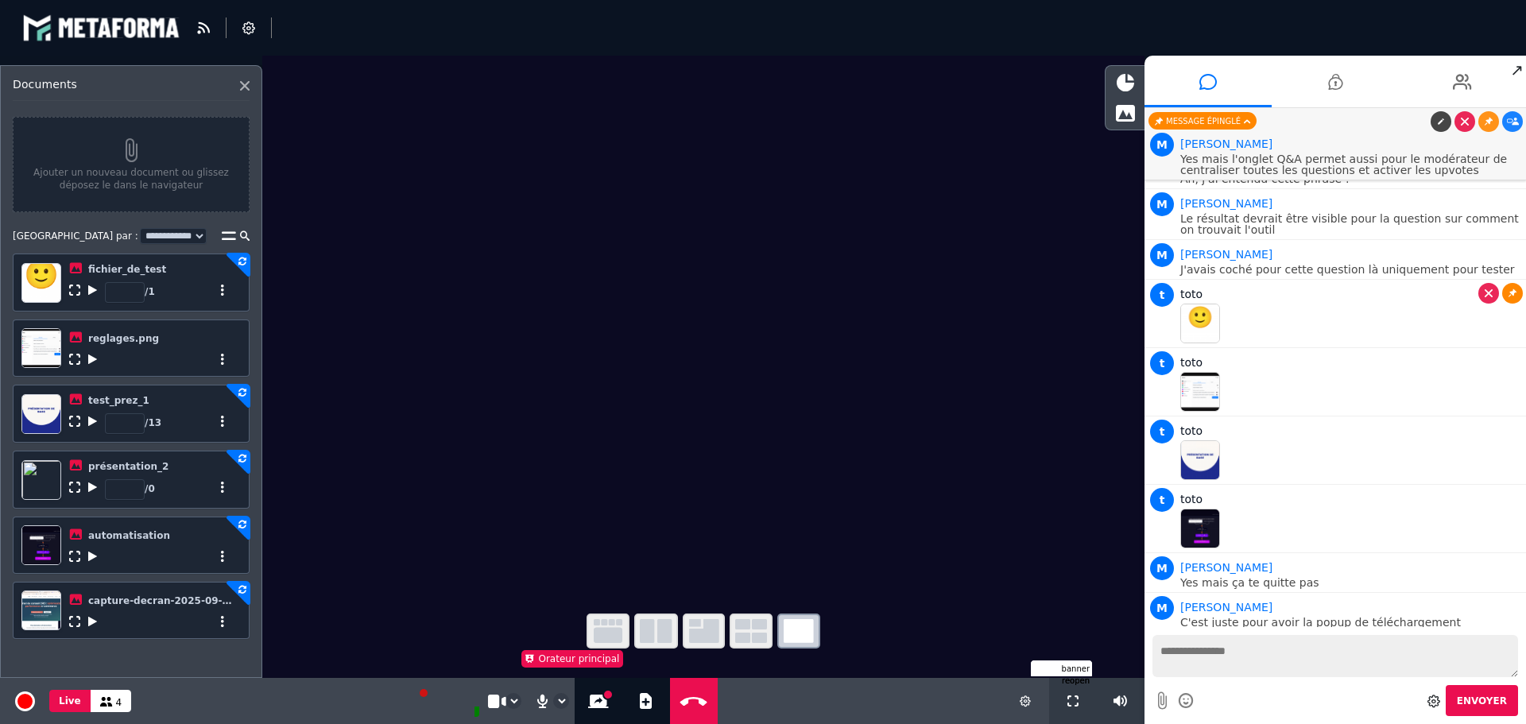
click at [1509, 283] on link at bounding box center [1512, 293] width 21 height 21
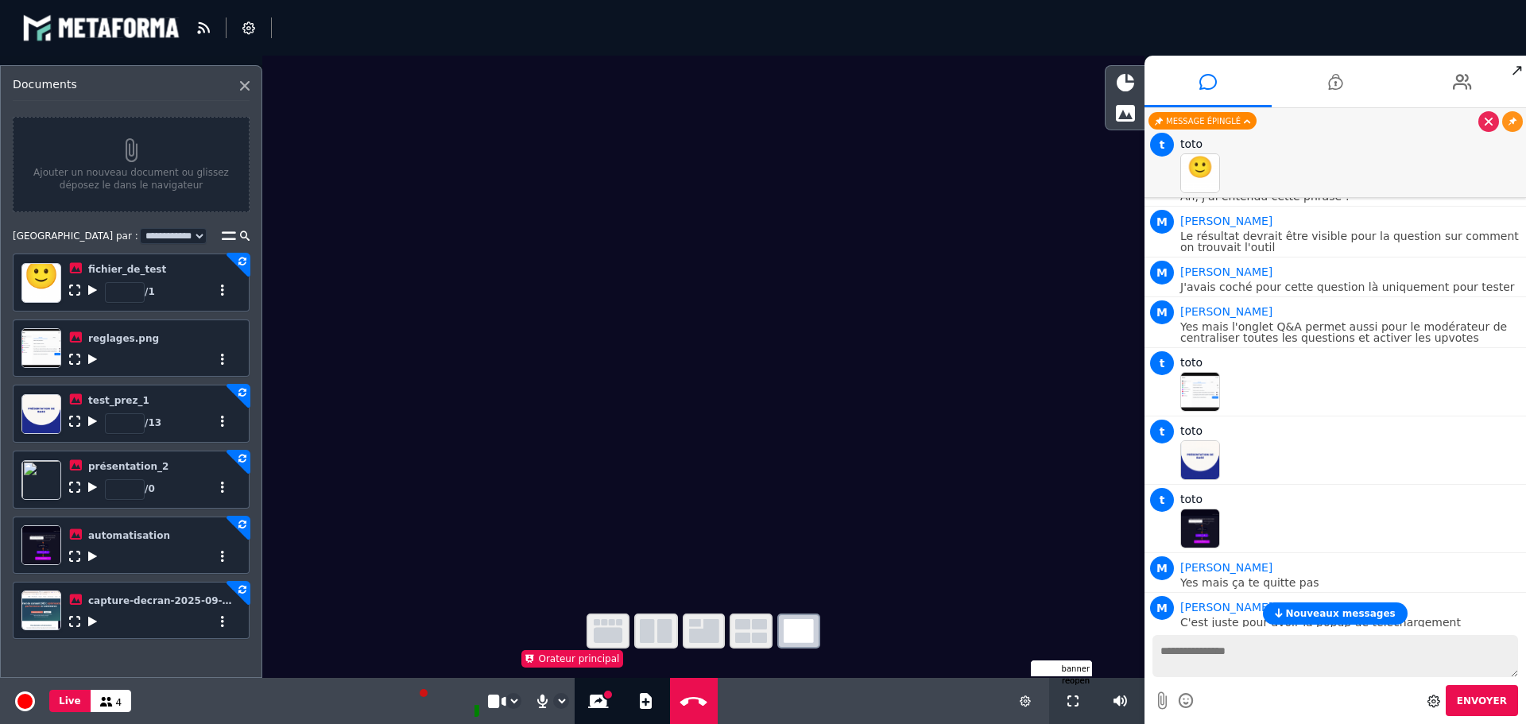
click at [1204, 165] on img at bounding box center [1200, 173] width 40 height 40
click at [1332, 620] on button "Nouveaux messages" at bounding box center [1335, 613] width 144 height 22
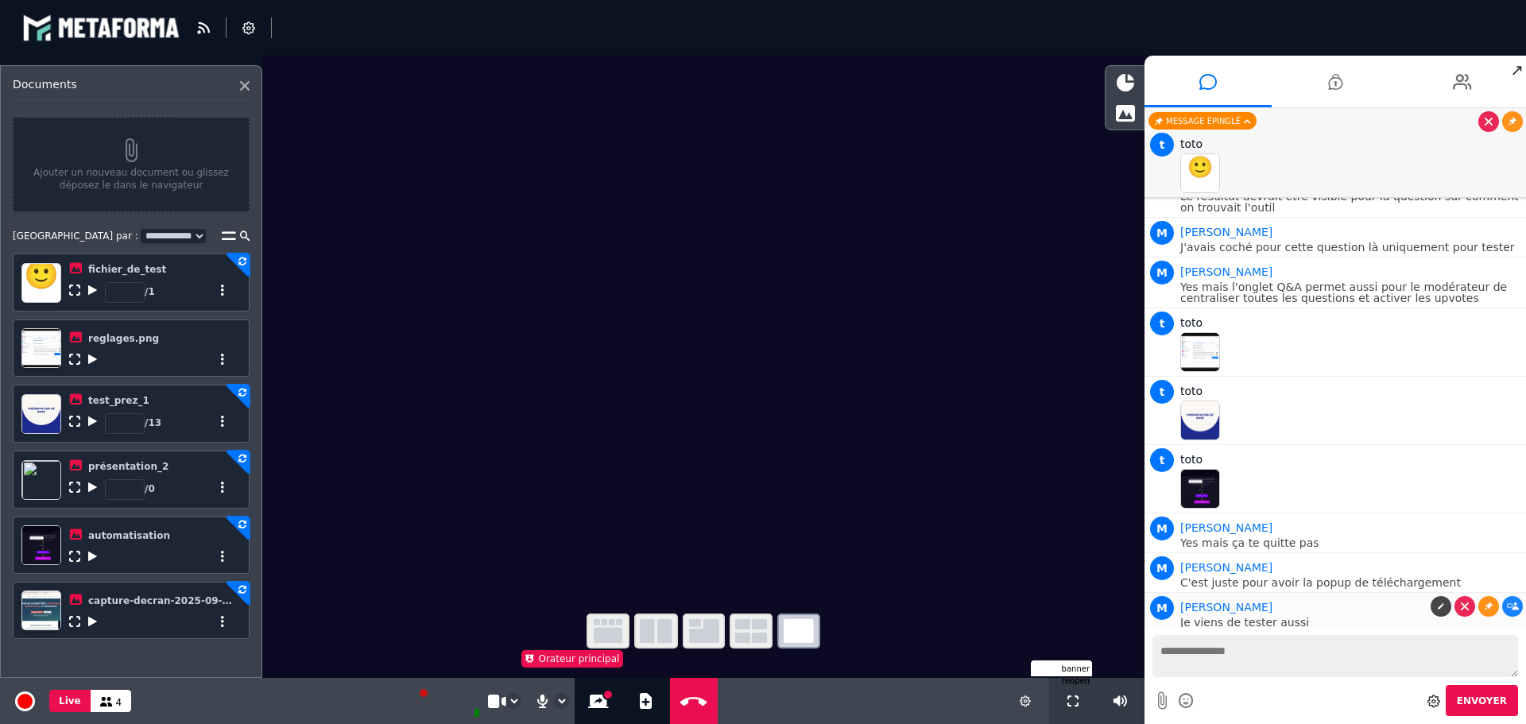
click at [1268, 598] on div "[PERSON_NAME]" at bounding box center [1351, 607] width 342 height 19
click at [1458, 77] on icon at bounding box center [1462, 82] width 19 height 40
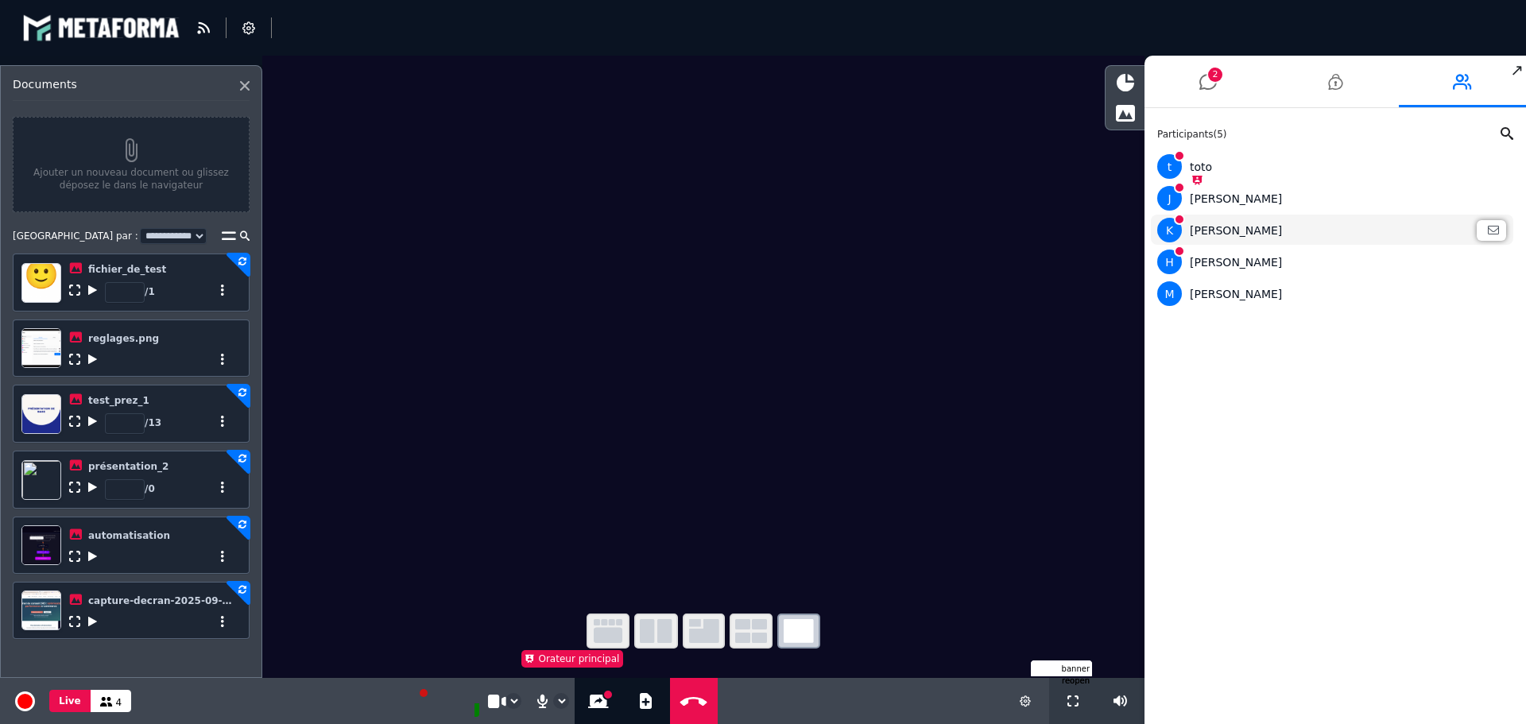
click at [1228, 231] on div "[PERSON_NAME]" at bounding box center [1332, 230] width 350 height 25
click at [1219, 230] on div "[PERSON_NAME]" at bounding box center [1332, 230] width 350 height 25
click at [595, 701] on icon at bounding box center [598, 702] width 21 height 14
click at [339, 687] on div "**********" at bounding box center [572, 701] width 1145 height 46
click at [1207, 83] on icon at bounding box center [1207, 82] width 17 height 40
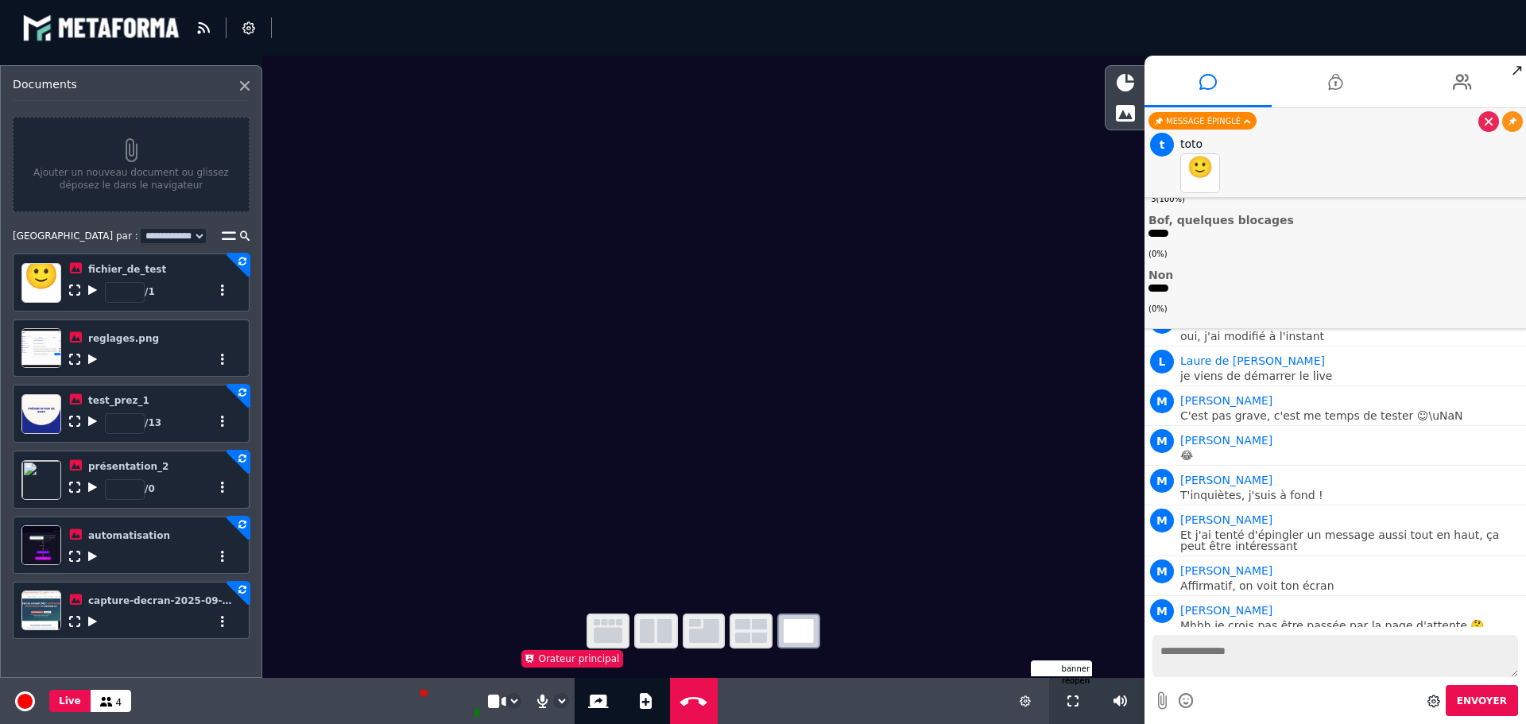
scroll to position [3592, 0]
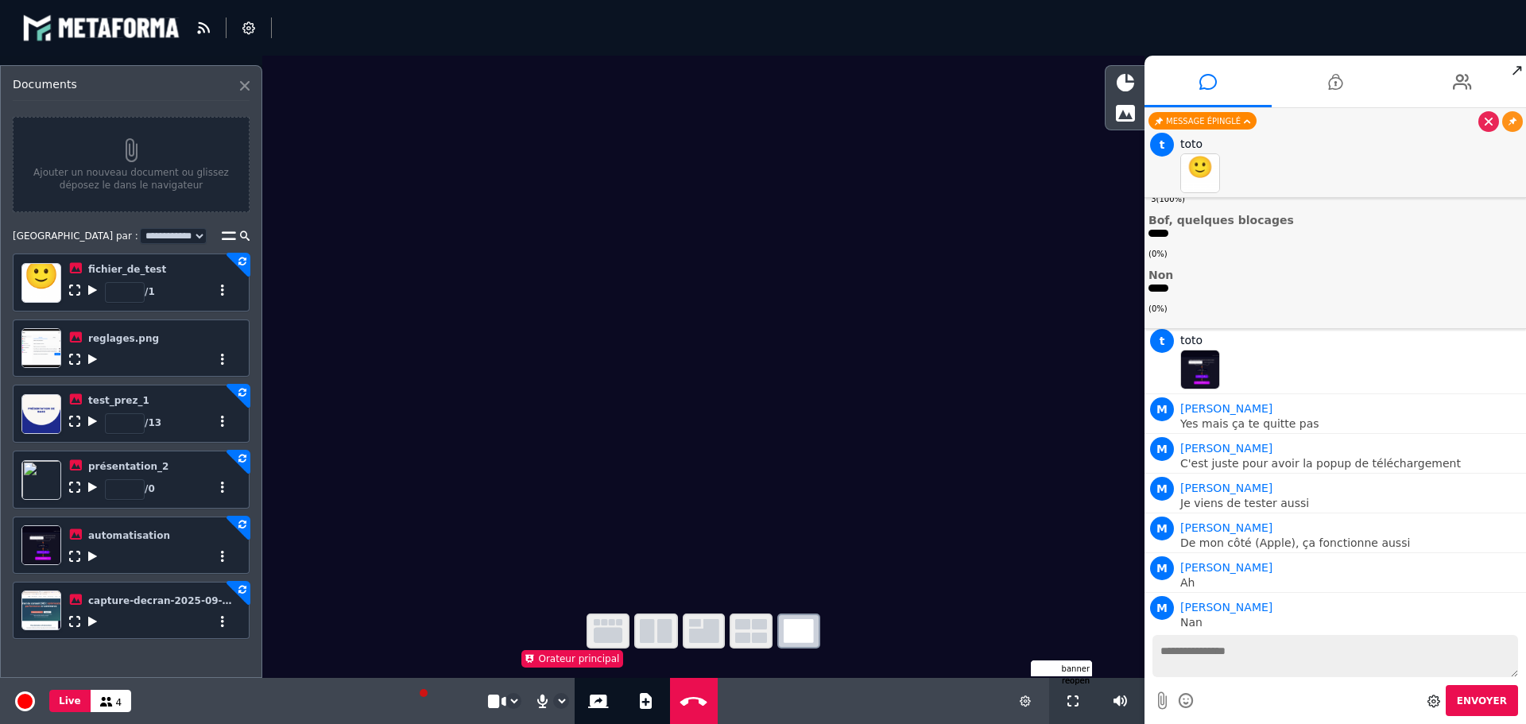
click at [242, 90] on icon at bounding box center [245, 86] width 10 height 10
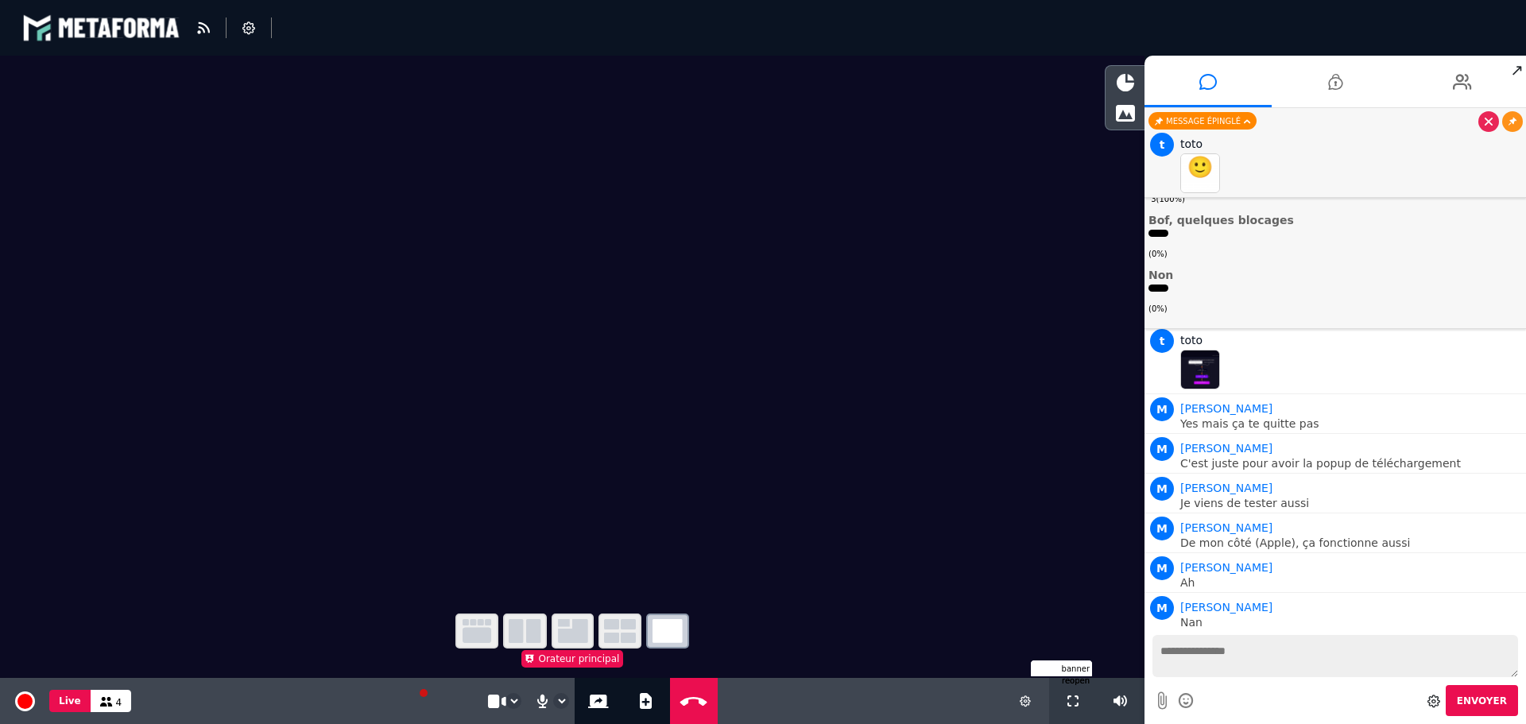
scroll to position [3632, 0]
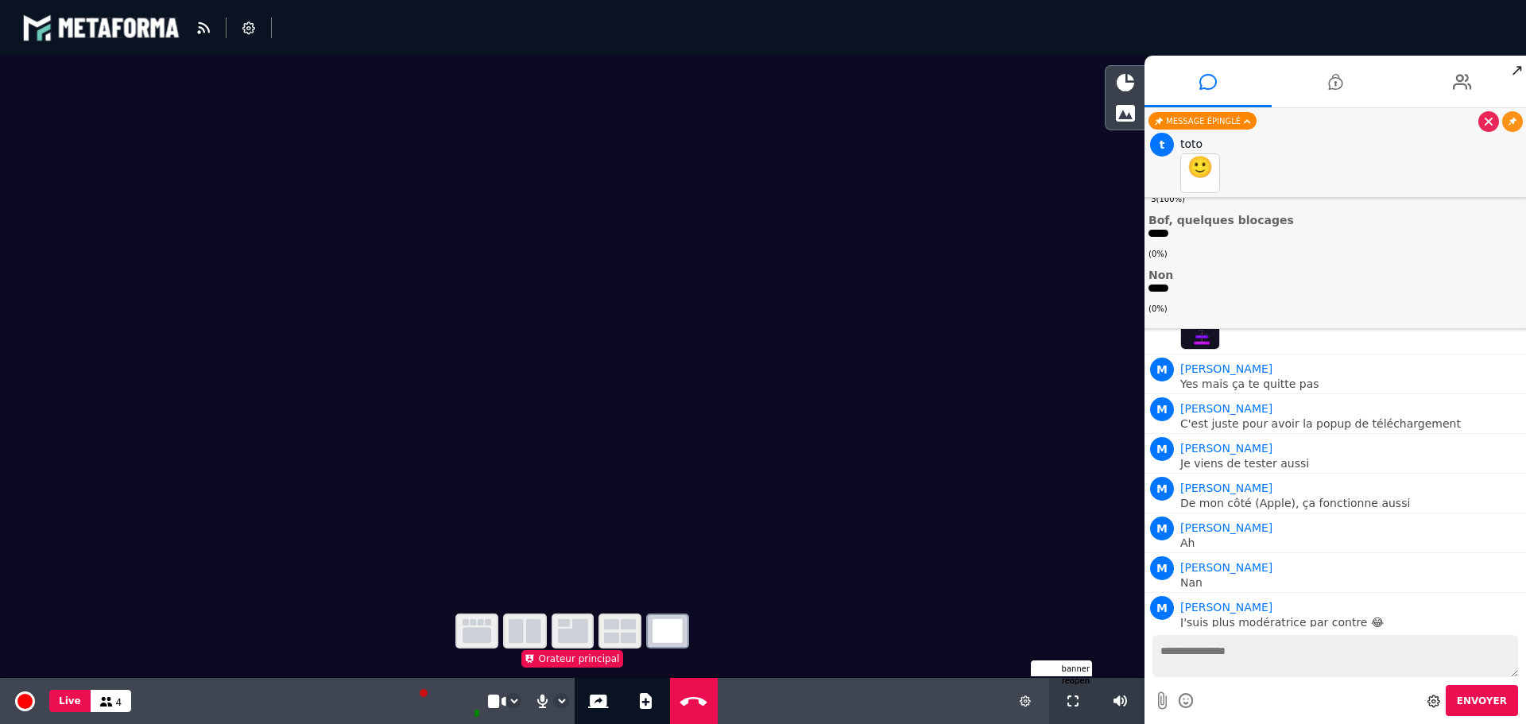
click at [481, 623] on icon "button" at bounding box center [477, 631] width 29 height 24
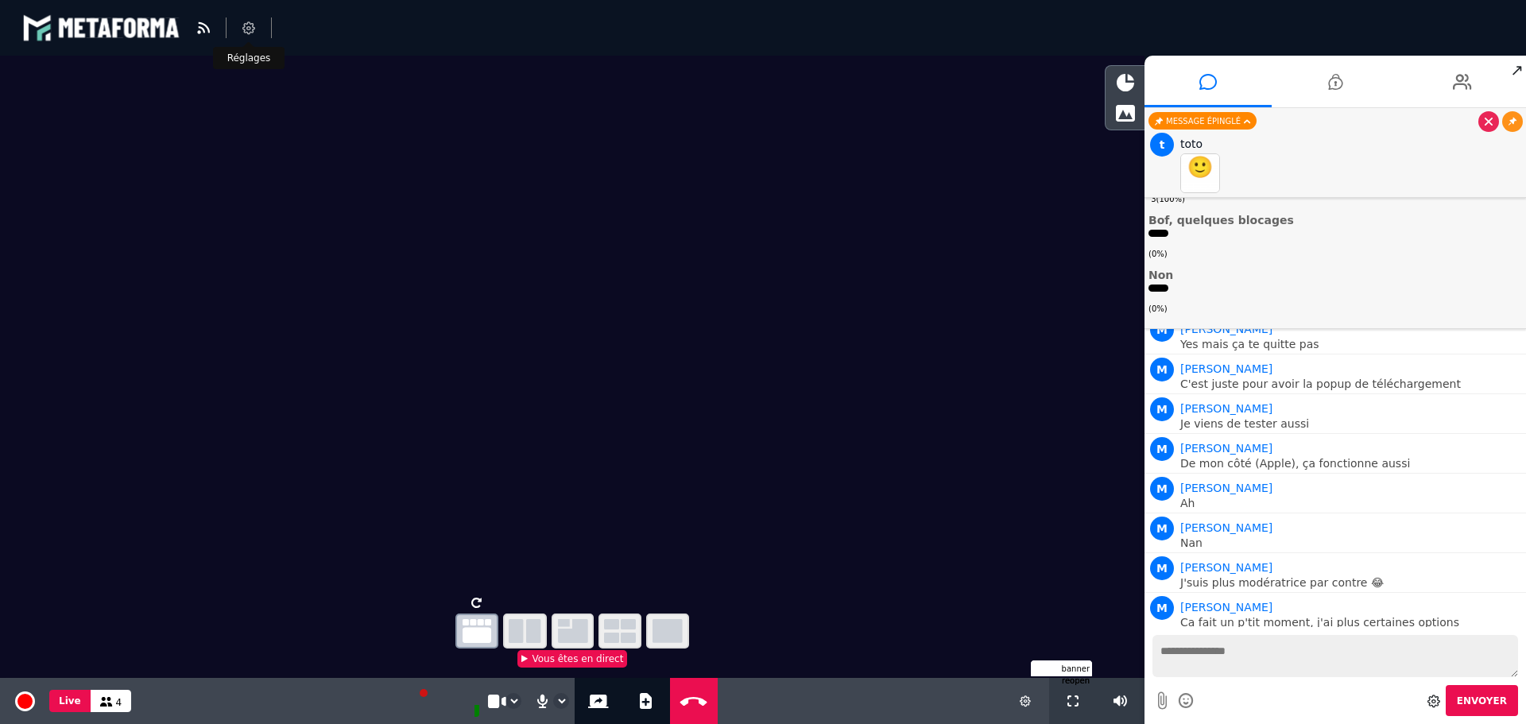
click at [246, 21] on li at bounding box center [249, 27] width 45 height 21
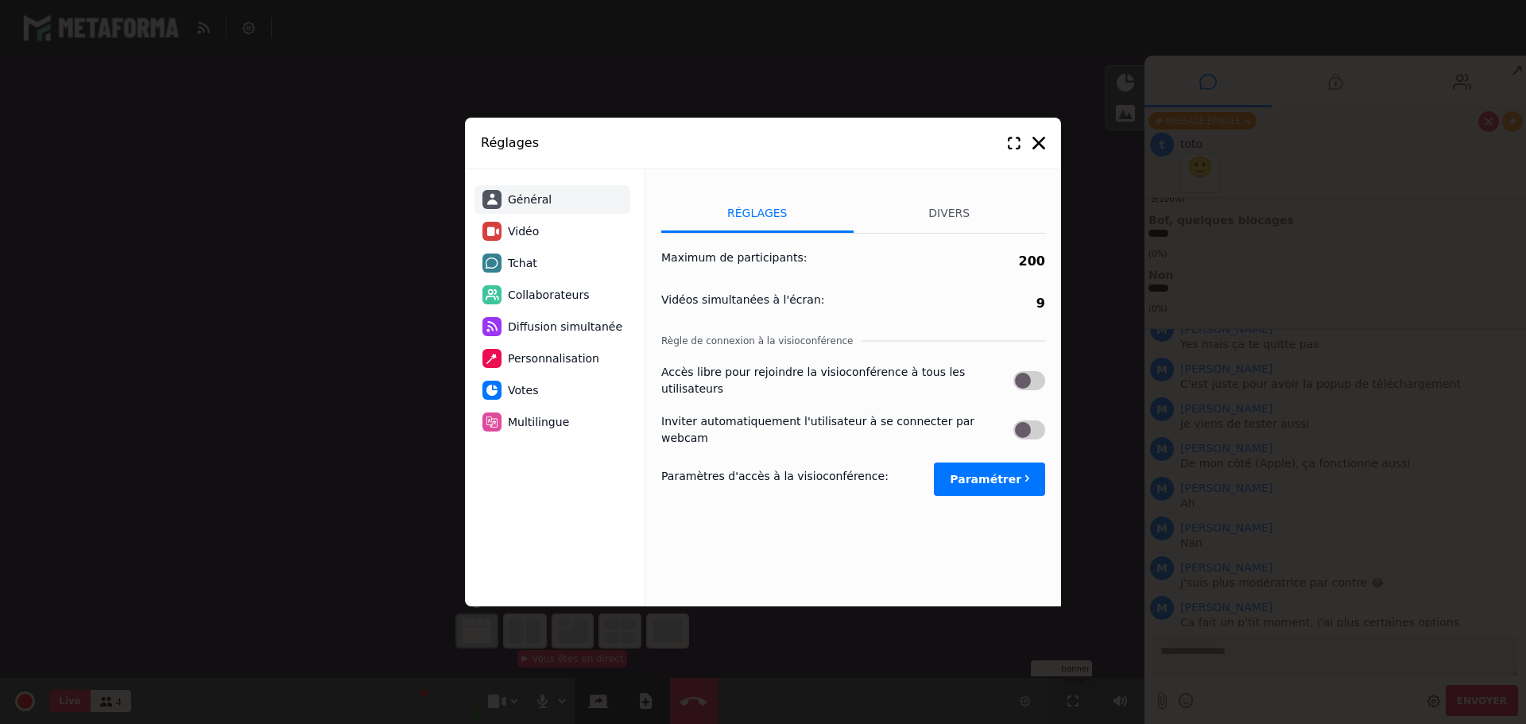
click at [537, 229] on li "Vidéo" at bounding box center [553, 231] width 156 height 29
select select "****"
select select "**********"
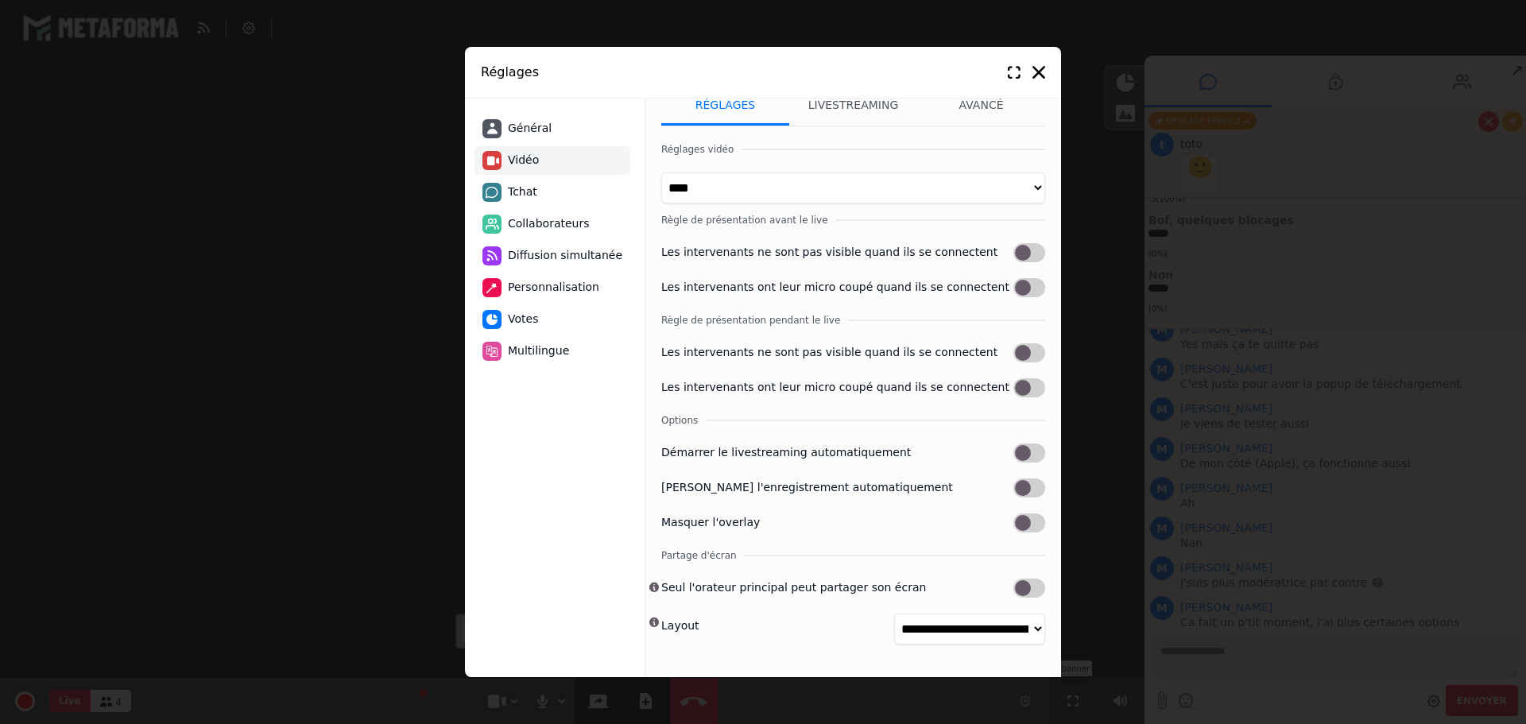
scroll to position [0, 0]
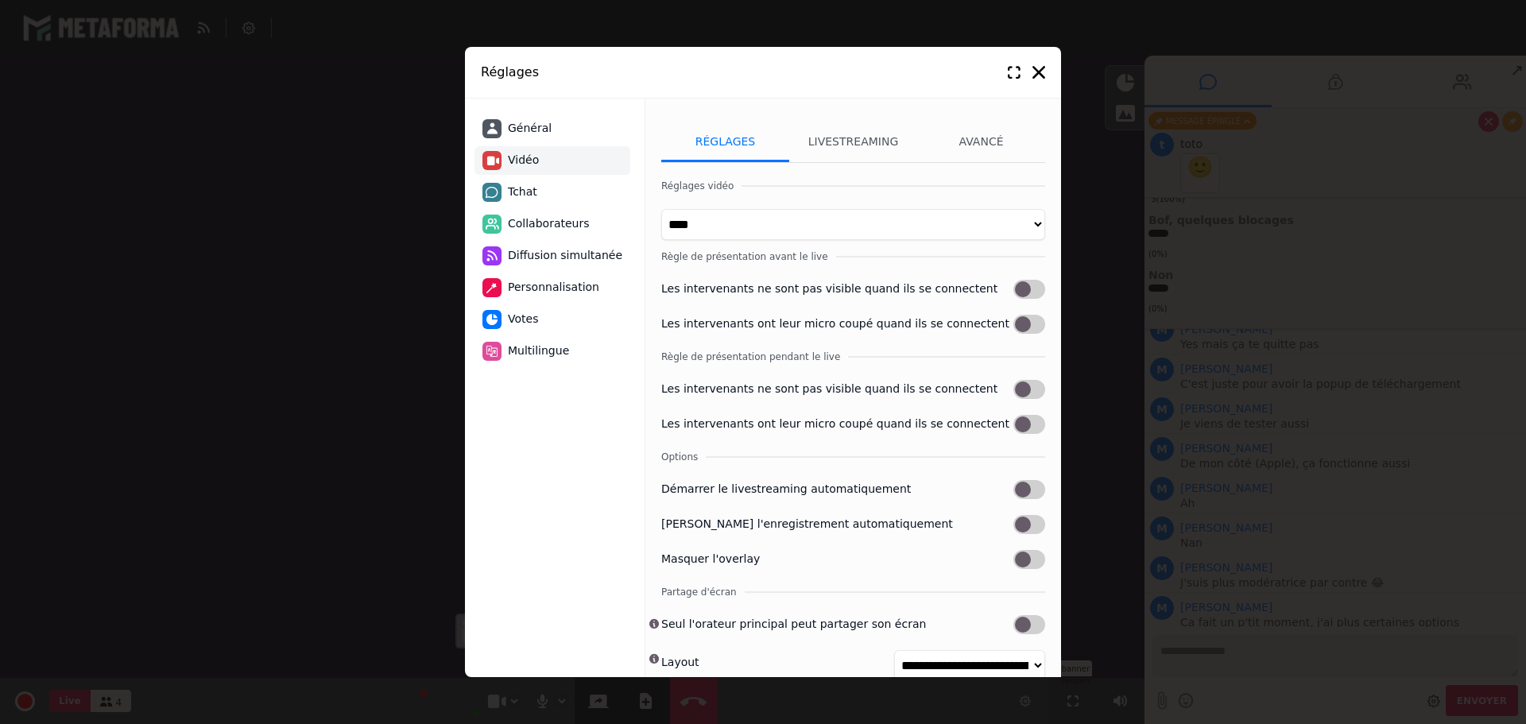
click at [531, 212] on li "Collaborateurs" at bounding box center [553, 224] width 156 height 29
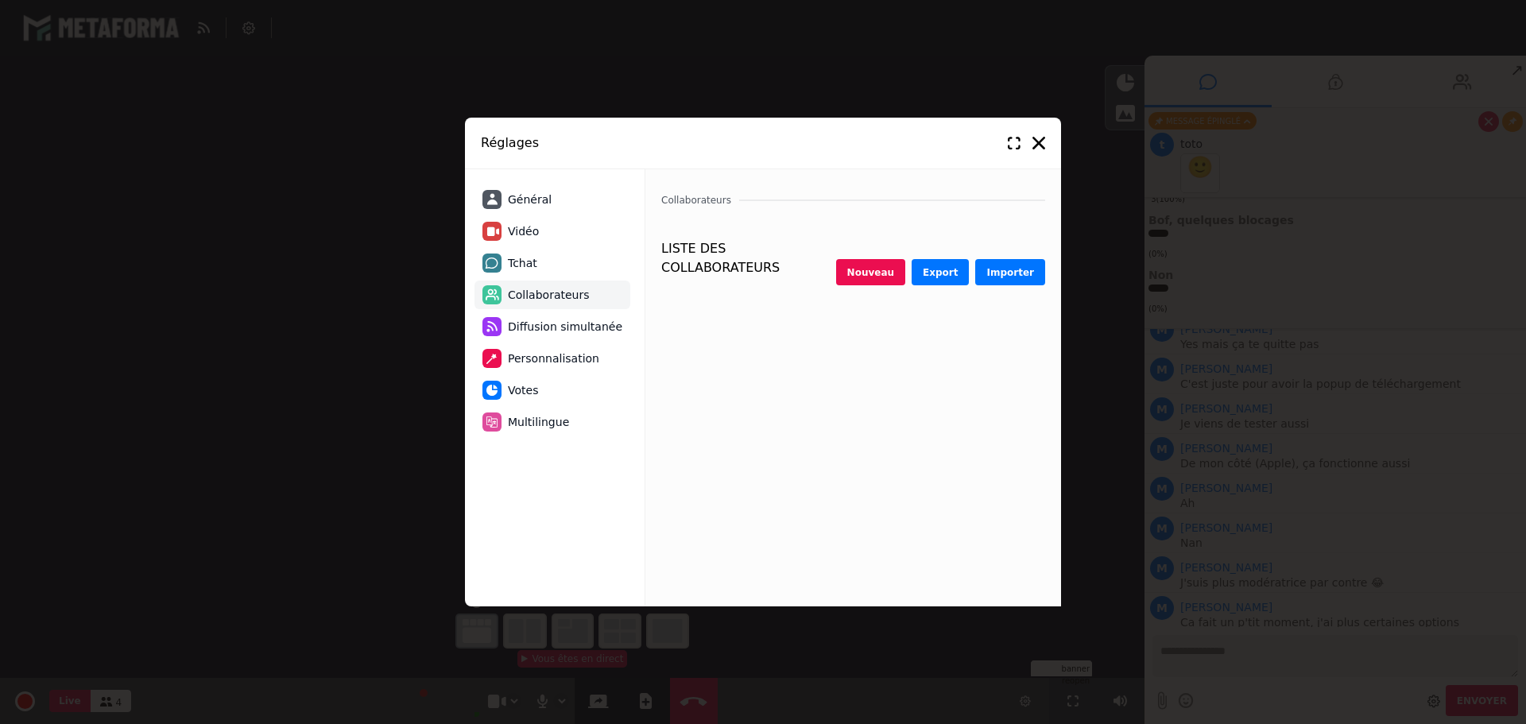
select select "********"
select select "*********"
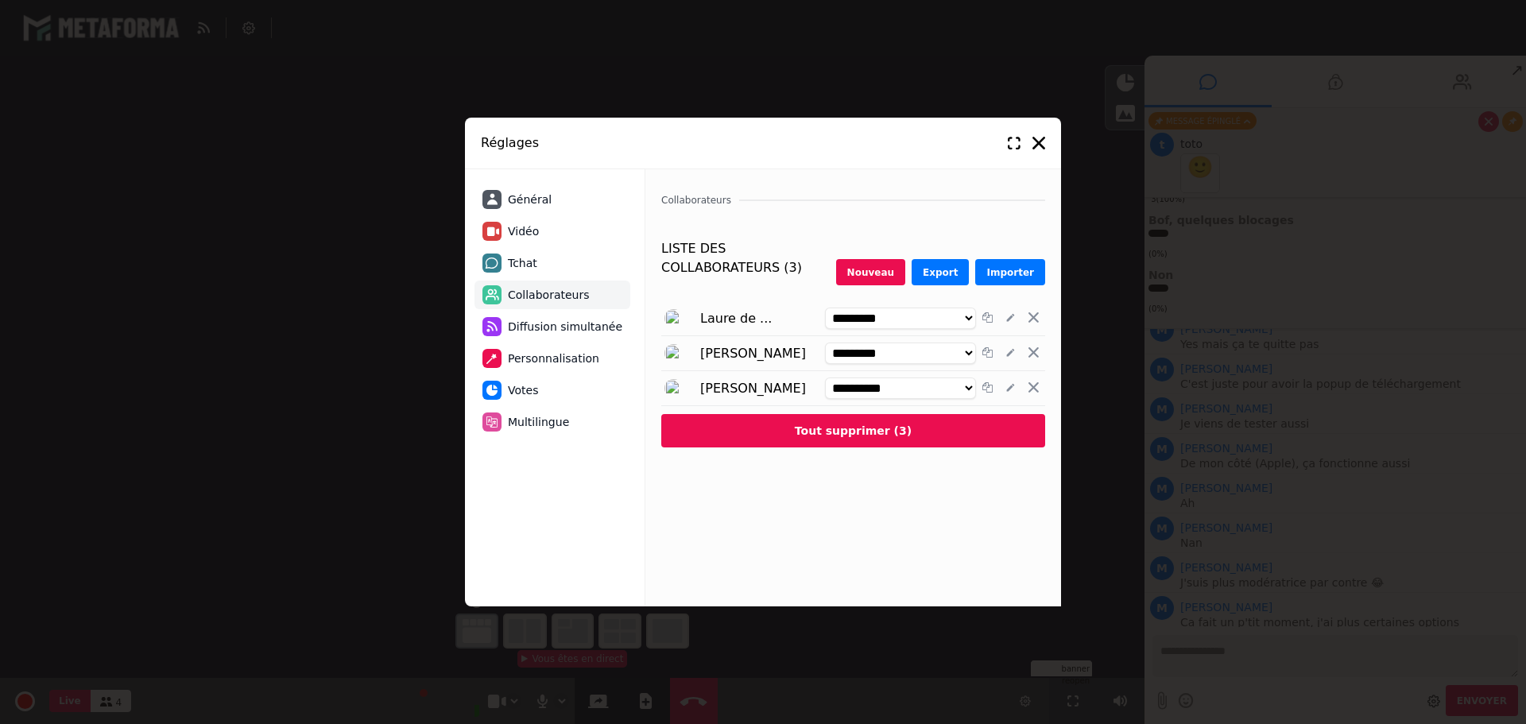
click at [517, 263] on span "Tchat" at bounding box center [522, 263] width 29 height 17
select select "**********"
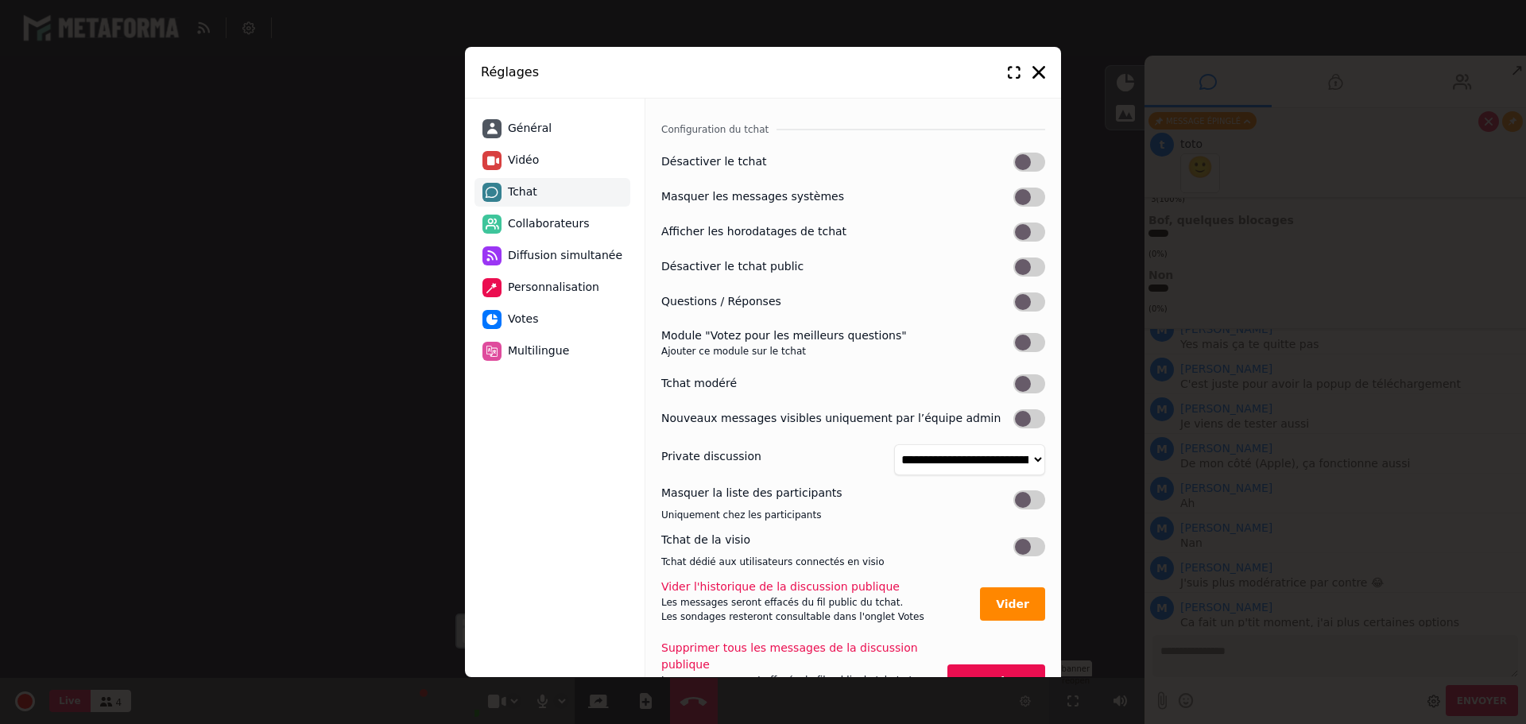
scroll to position [3711, 0]
click at [1033, 234] on label at bounding box center [1029, 232] width 32 height 19
click at [1037, 302] on label at bounding box center [1029, 301] width 32 height 19
click at [1043, 344] on div "**********" at bounding box center [853, 388] width 416 height 579
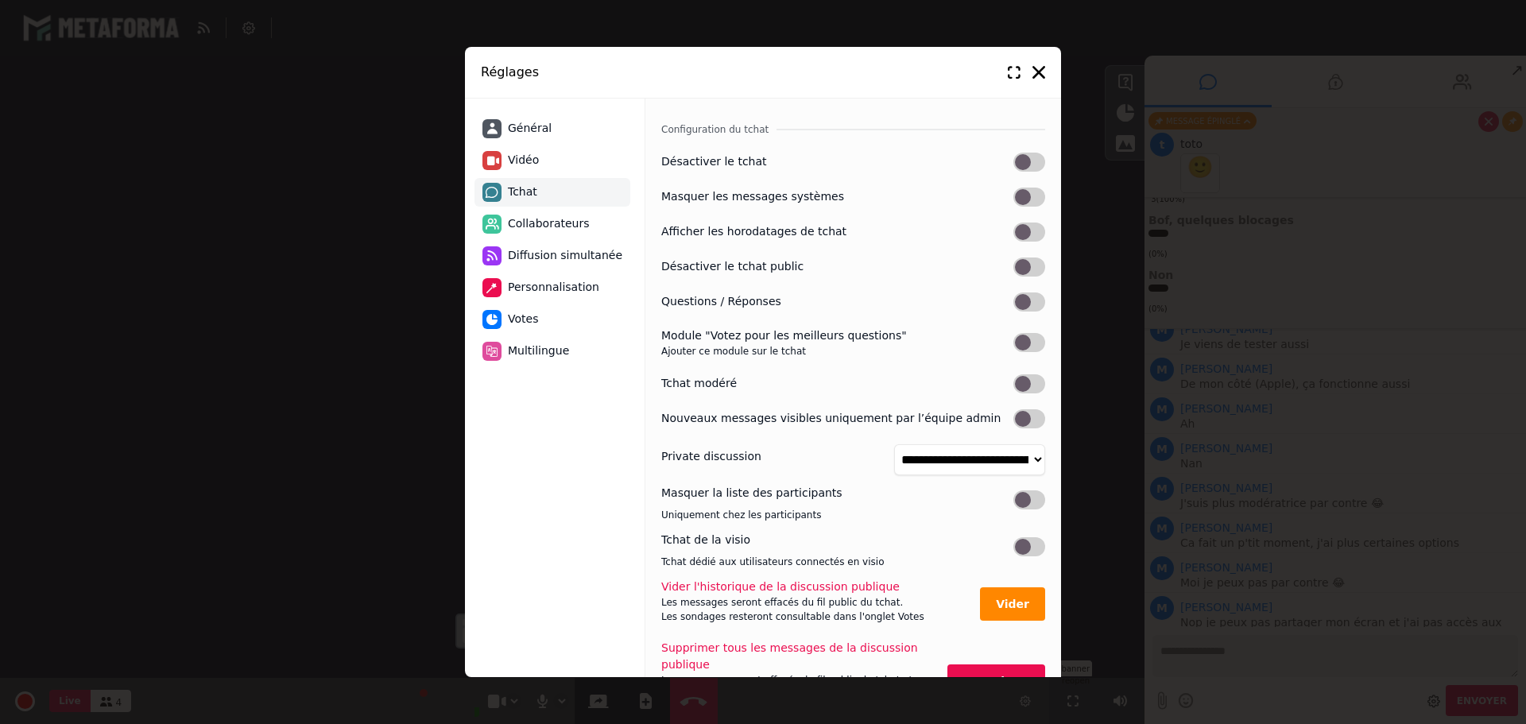
click at [1019, 345] on label at bounding box center [1029, 342] width 32 height 19
click at [1030, 388] on label at bounding box center [1029, 383] width 32 height 19
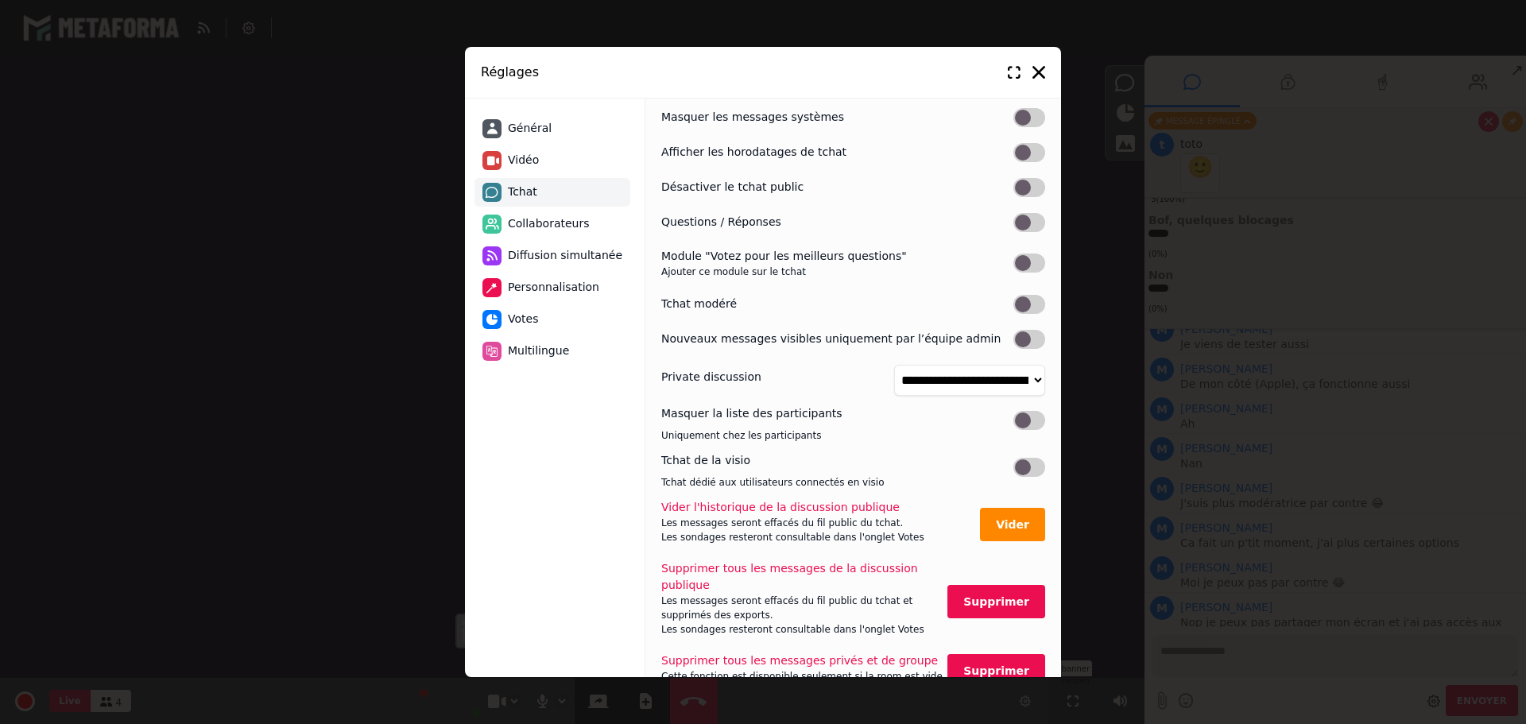
scroll to position [159, 0]
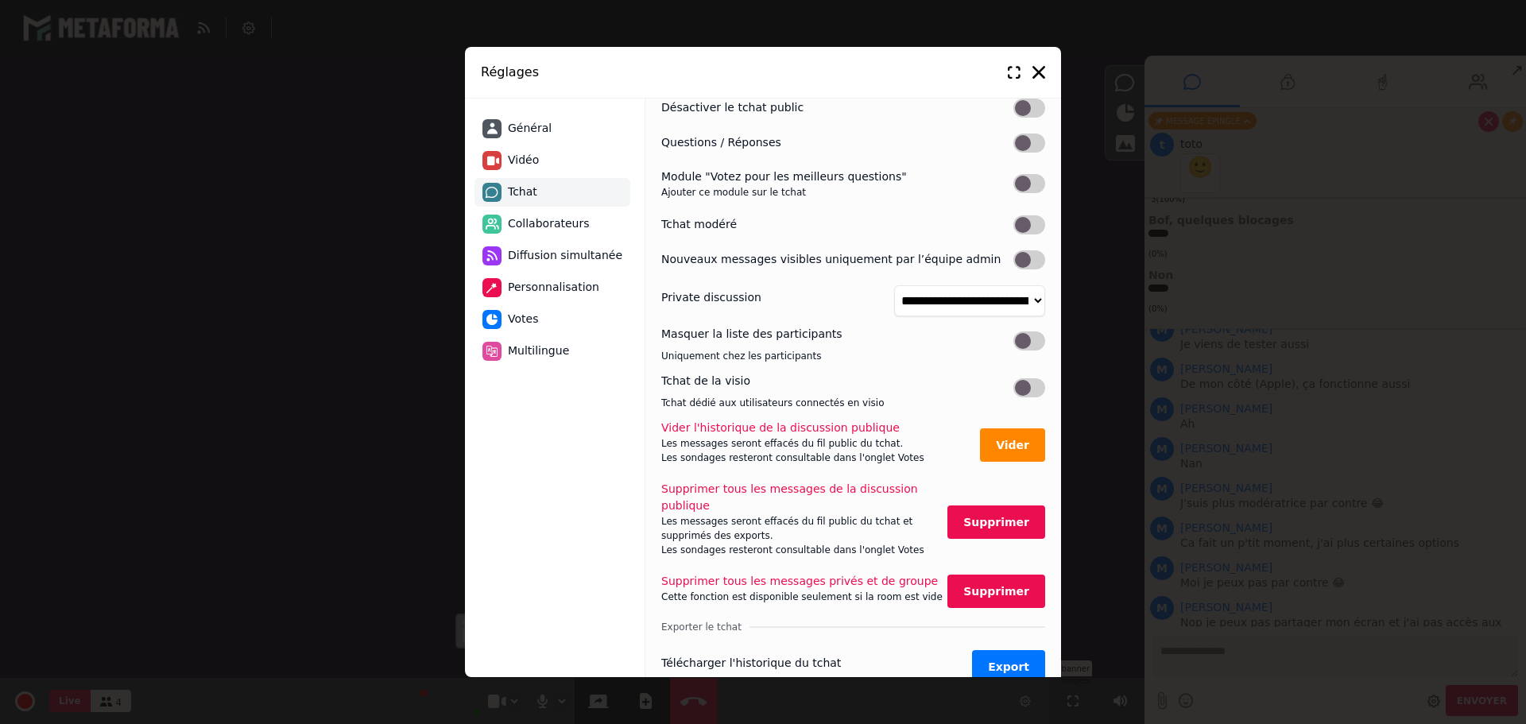
click at [1031, 349] on label at bounding box center [1029, 340] width 32 height 19
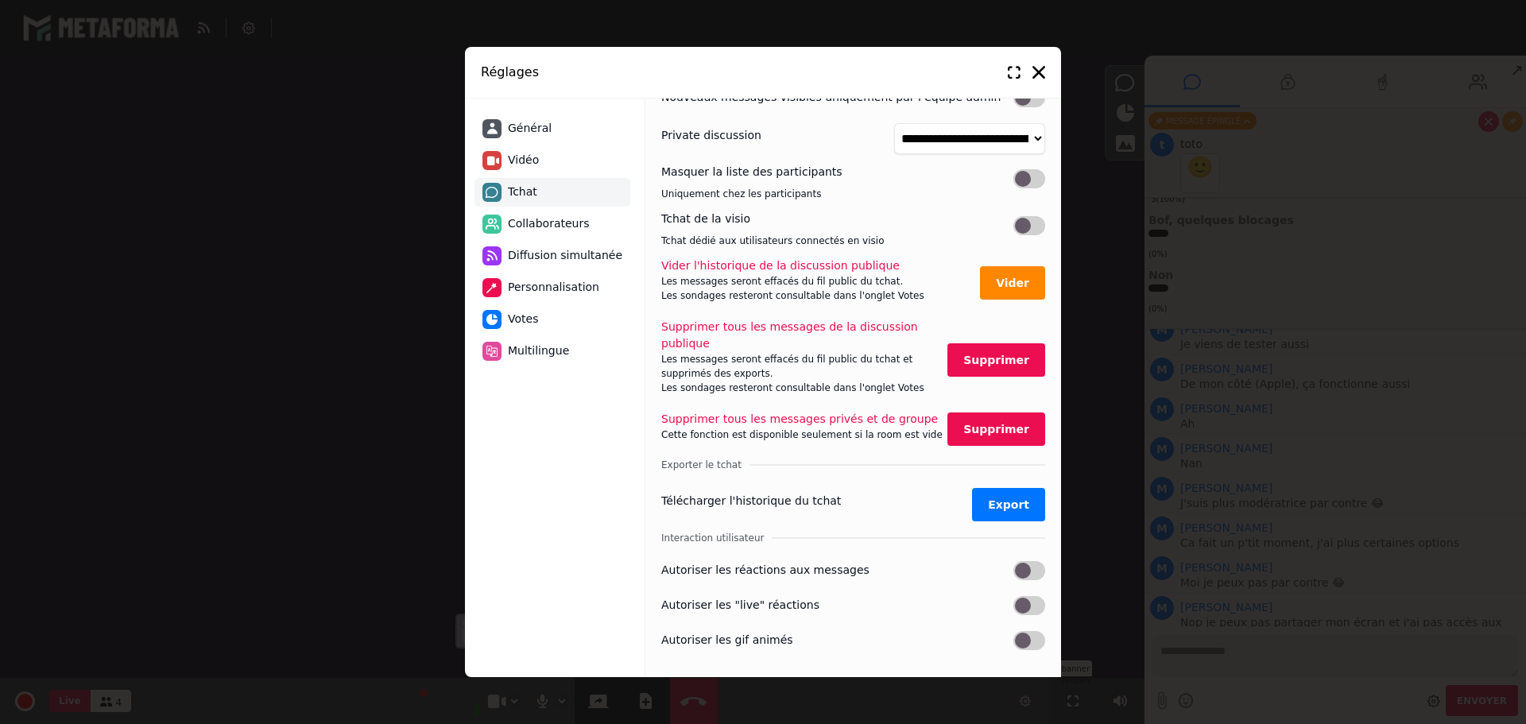
click at [1033, 561] on label at bounding box center [1029, 570] width 32 height 19
click at [1029, 599] on label at bounding box center [1029, 605] width 32 height 19
click at [1029, 632] on label at bounding box center [1029, 640] width 32 height 19
click at [1040, 74] on icon at bounding box center [1038, 72] width 13 height 13
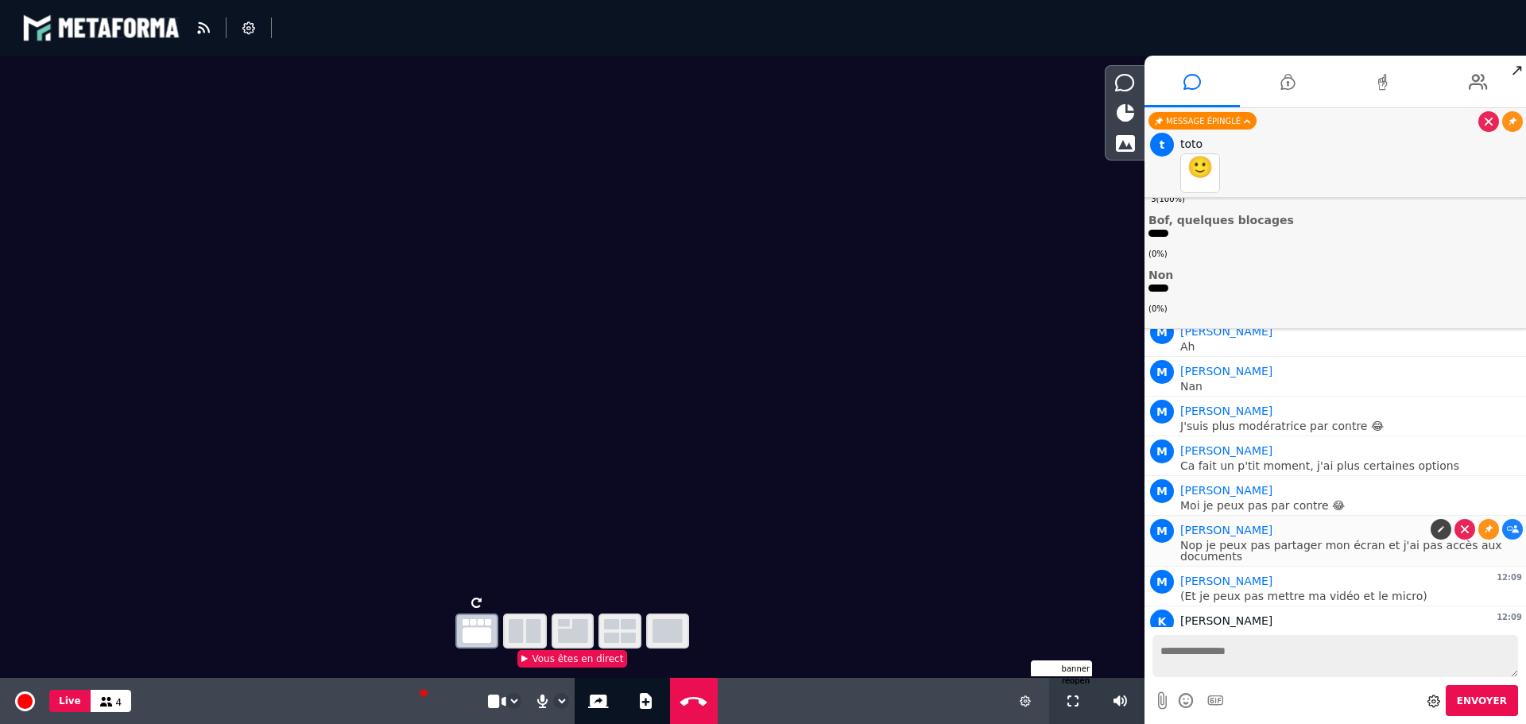
click at [1215, 521] on div "[PERSON_NAME]" at bounding box center [1351, 530] width 342 height 19
click at [1118, 95] on div at bounding box center [1125, 82] width 39 height 27
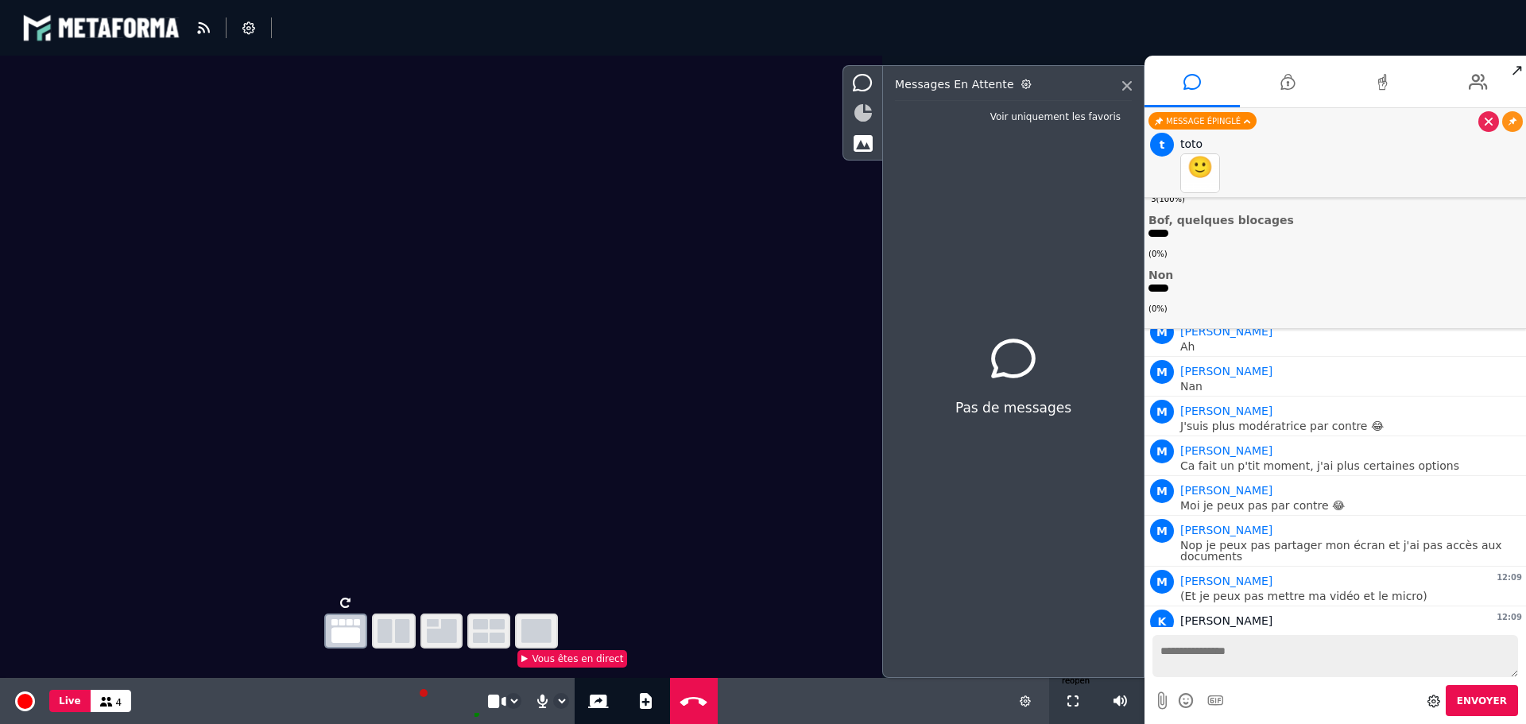
click at [860, 111] on icon at bounding box center [862, 112] width 17 height 17
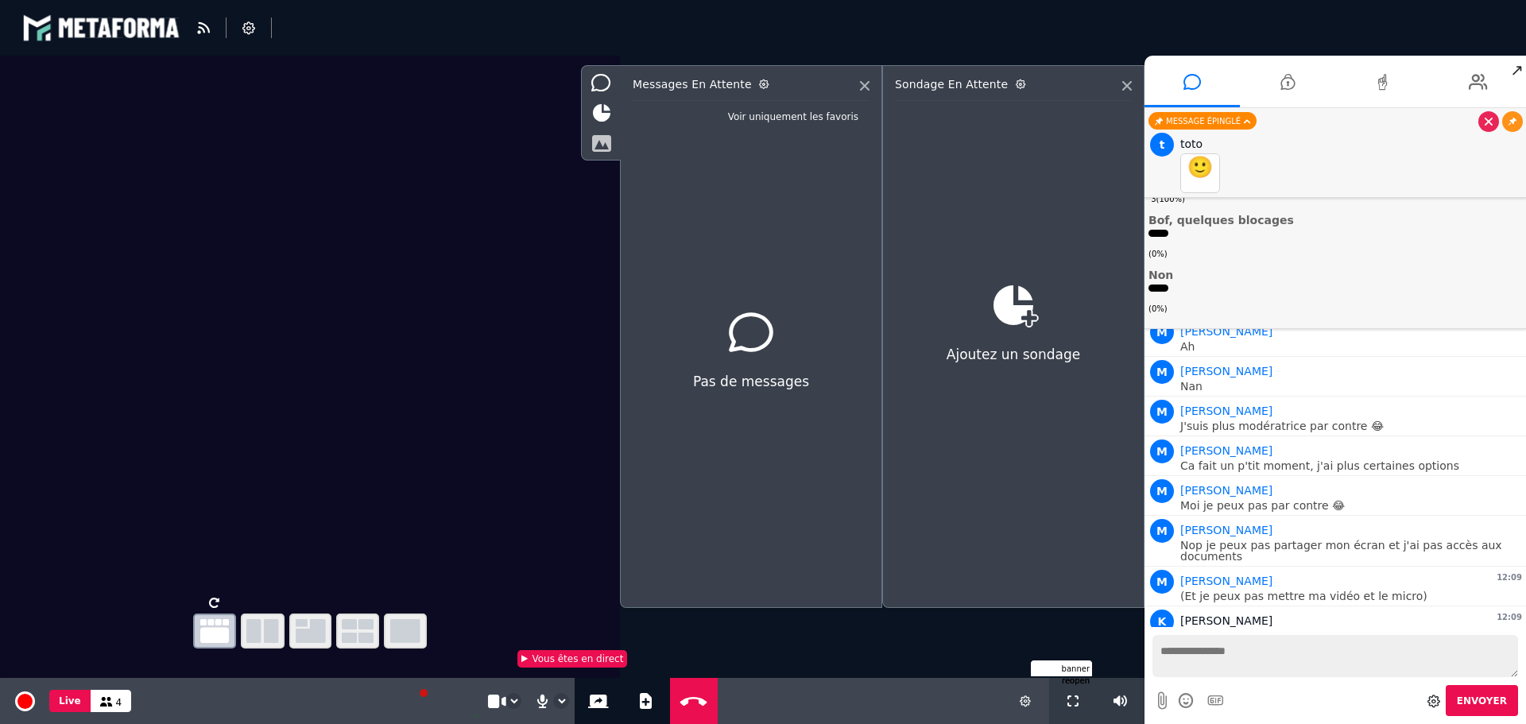
click at [594, 146] on icon at bounding box center [601, 142] width 20 height 17
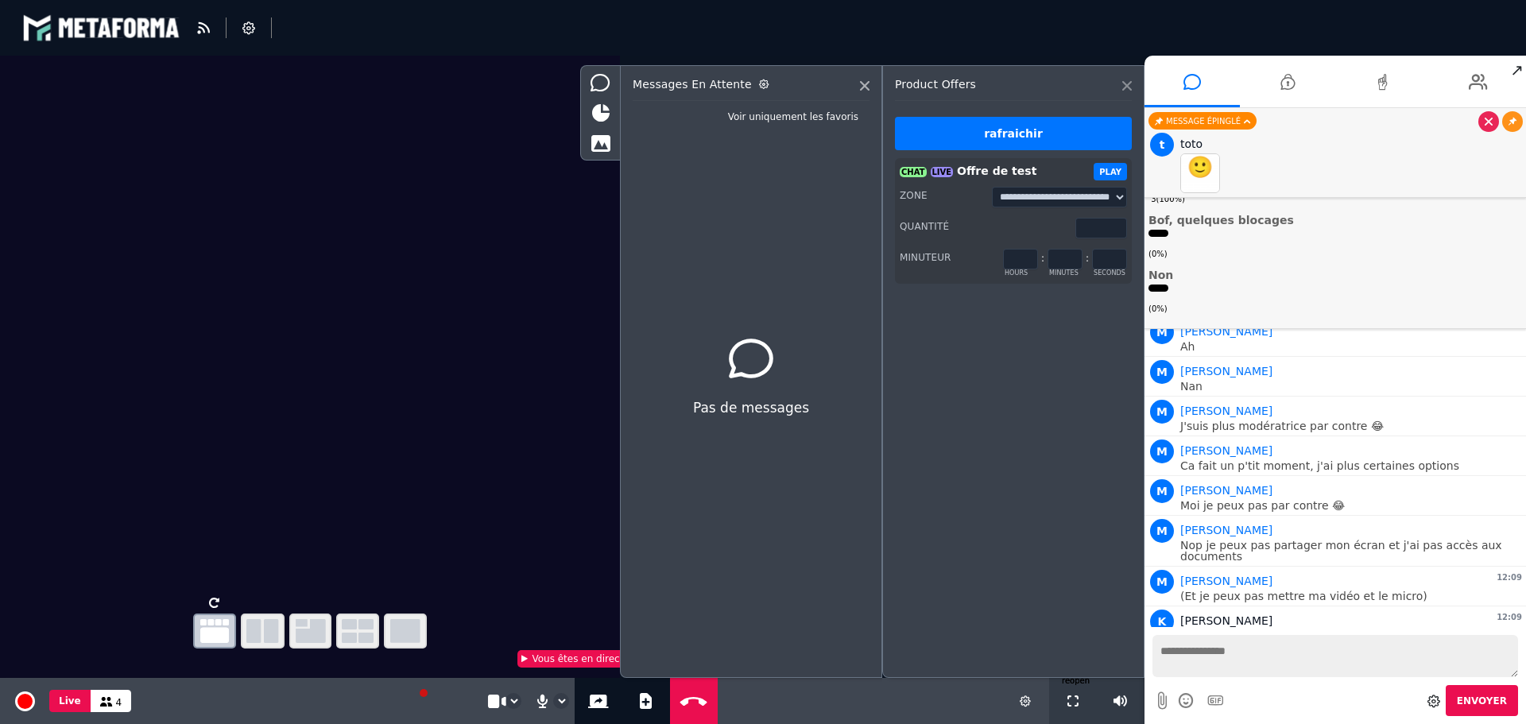
click at [1129, 81] on icon at bounding box center [1127, 86] width 10 height 10
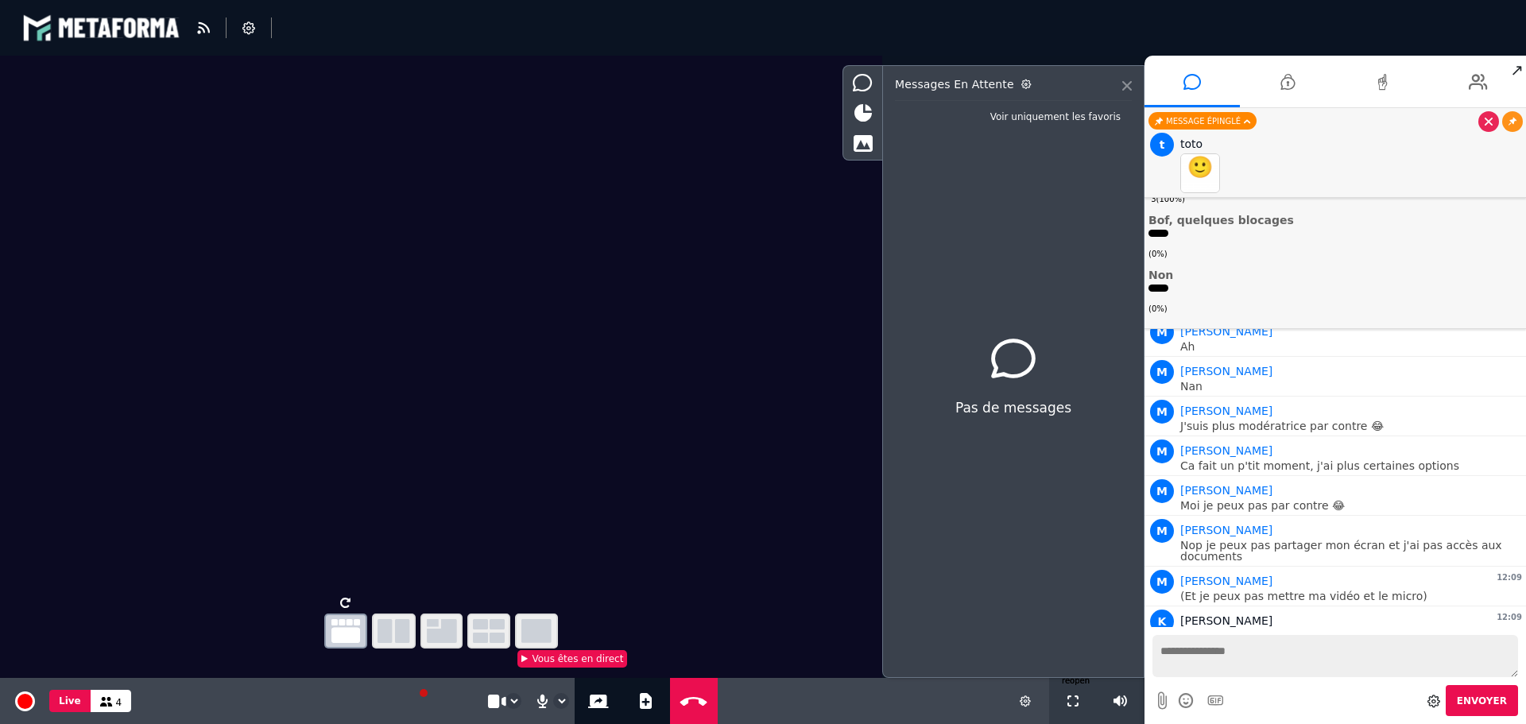
click at [1129, 87] on icon at bounding box center [1127, 86] width 10 height 10
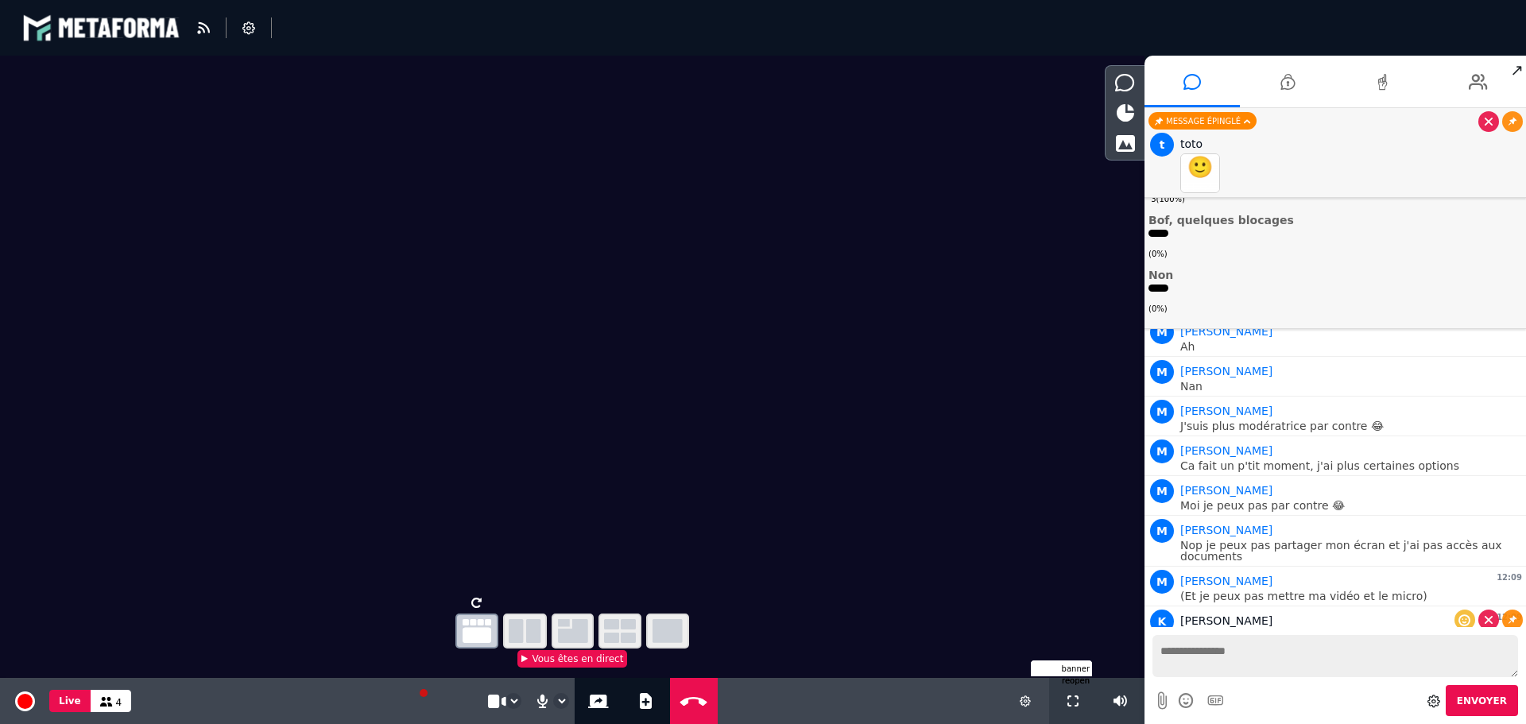
click at [1204, 630] on img at bounding box center [1200, 650] width 40 height 40
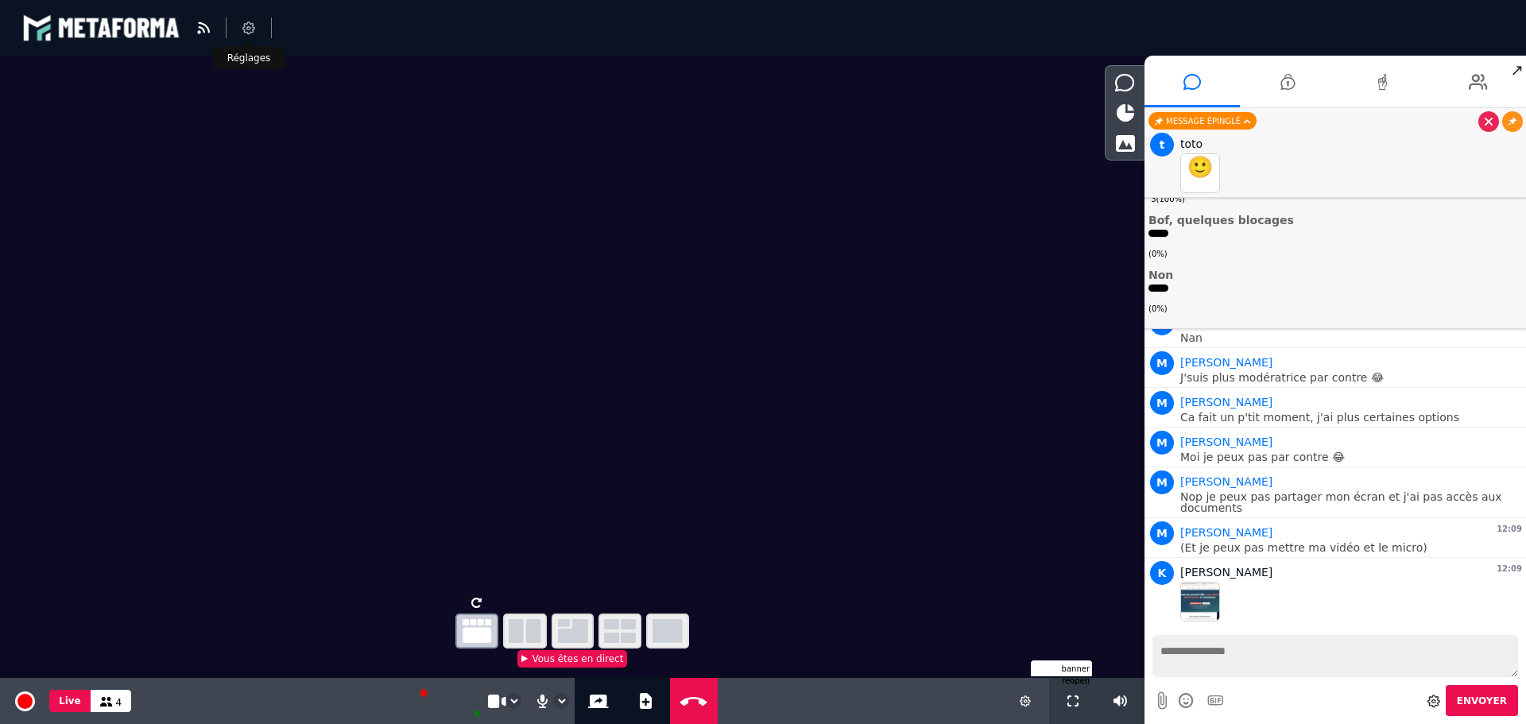
click at [250, 21] on icon at bounding box center [248, 27] width 13 height 13
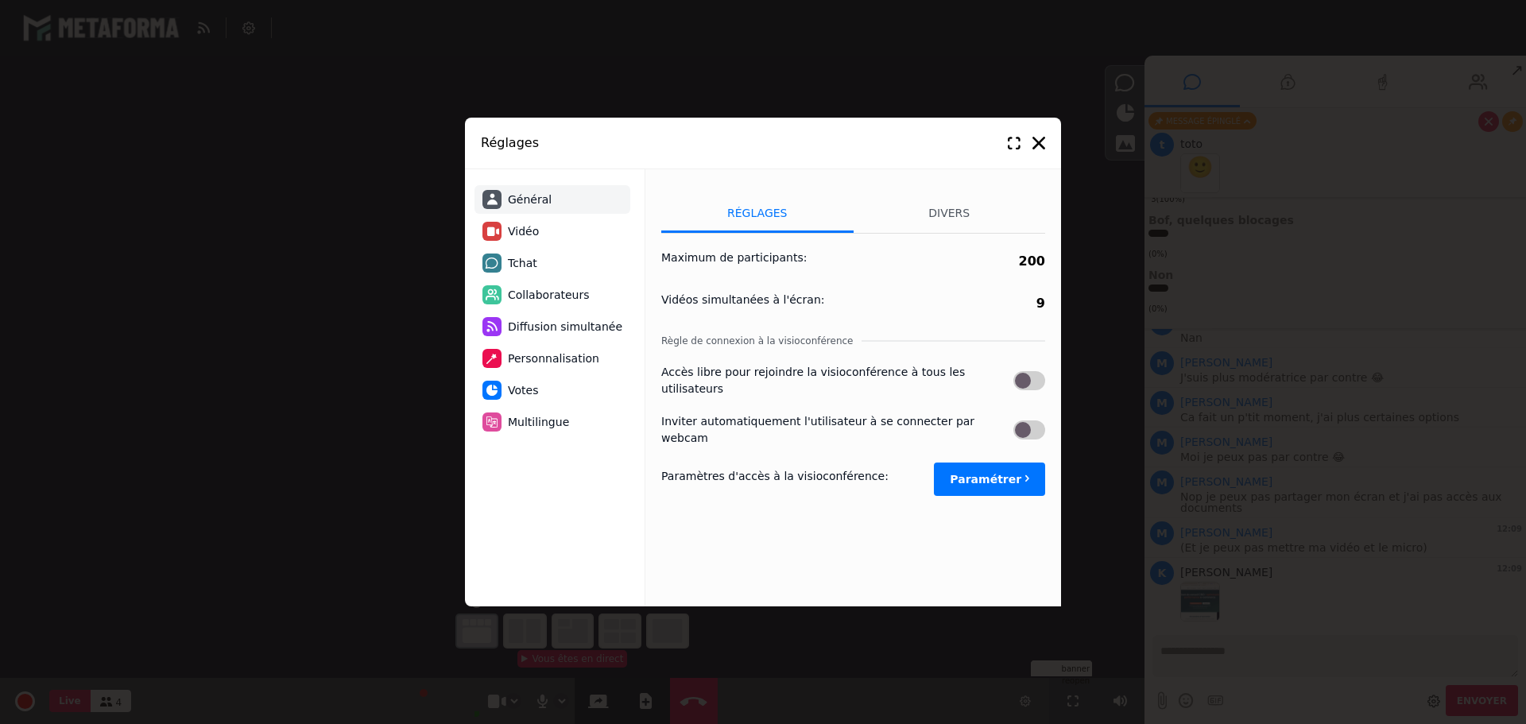
click at [971, 463] on button "Paramétrer" at bounding box center [989, 479] width 111 height 33
select select "****"
select select "**********"
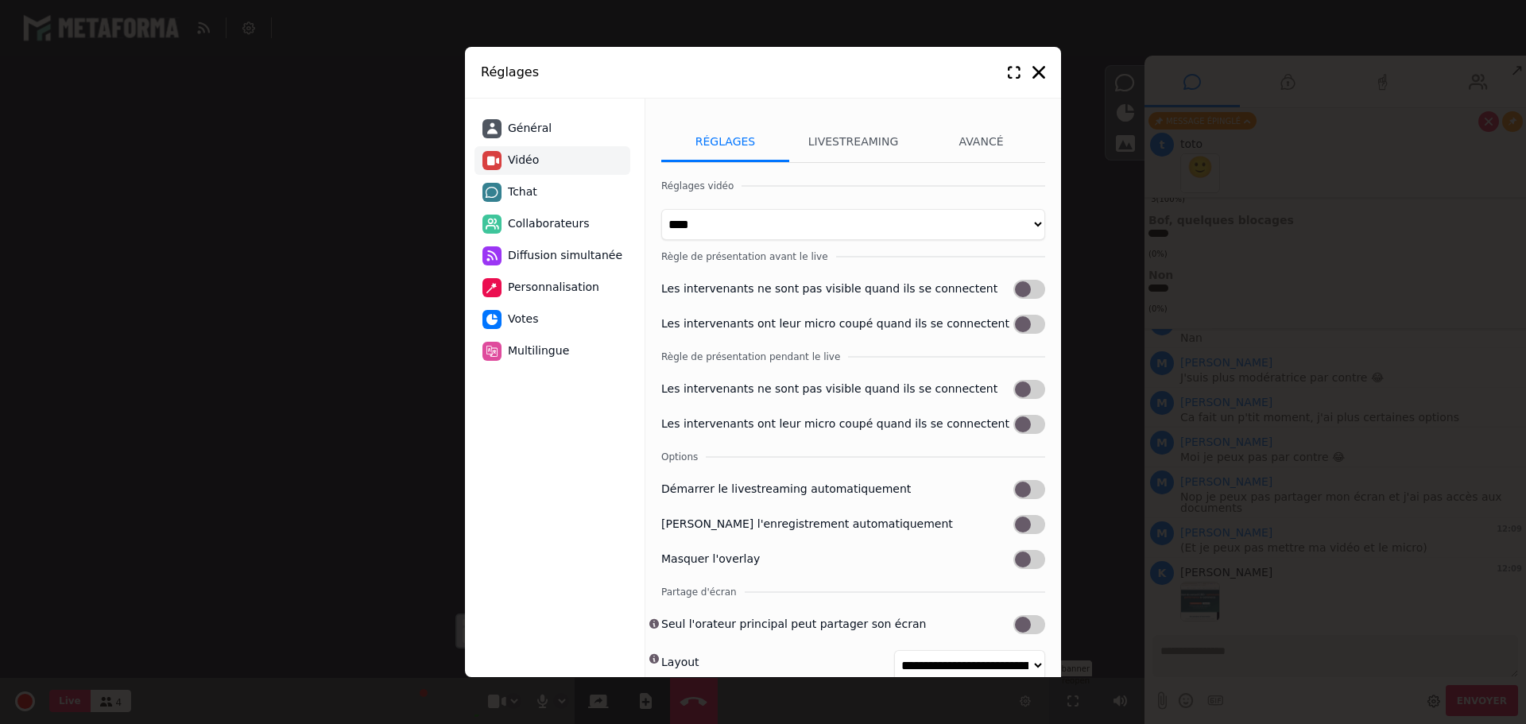
scroll to position [46, 0]
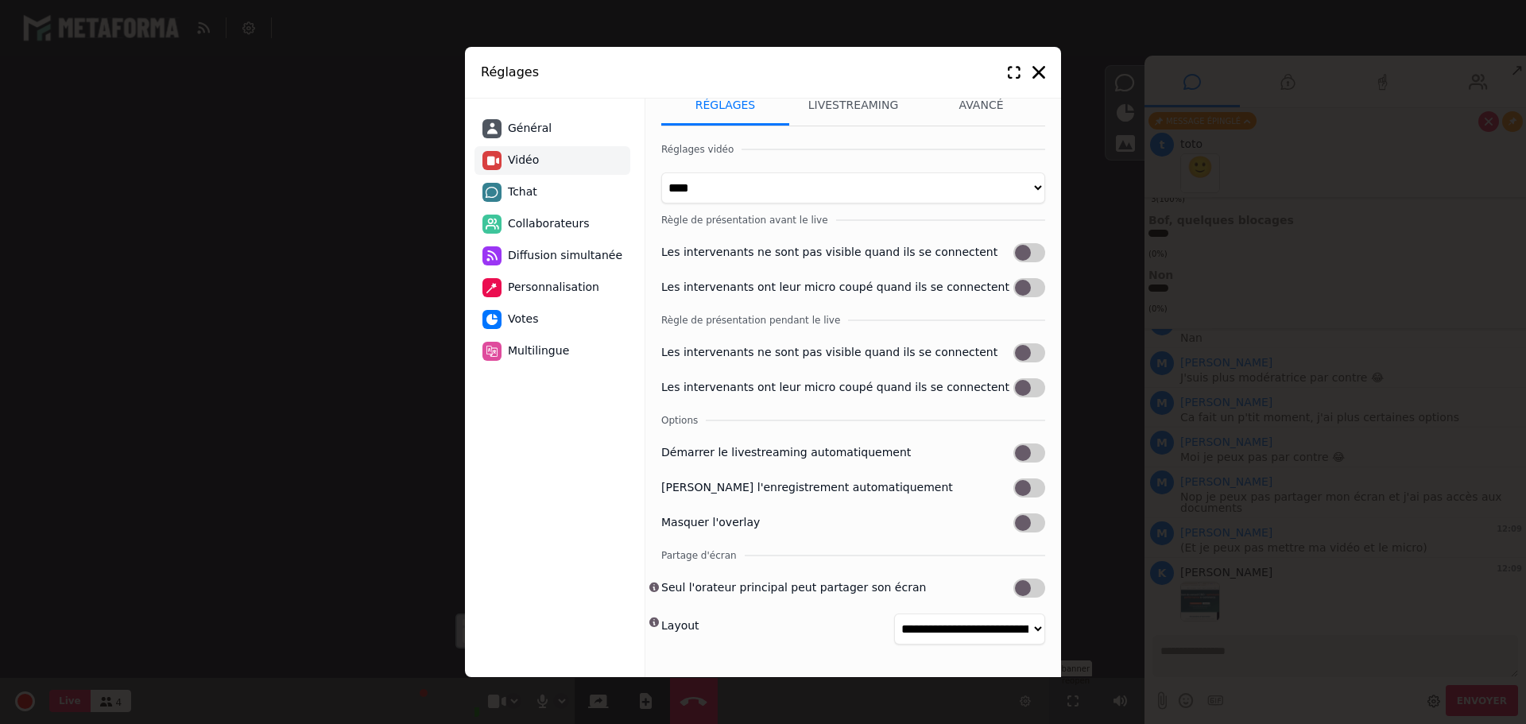
click at [715, 587] on label "Seul l'orateur principal peut partager son écran" at bounding box center [793, 587] width 265 height 17
click at [262, 396] on div "**********" at bounding box center [763, 362] width 1526 height 724
click at [1044, 67] on icon at bounding box center [1038, 72] width 13 height 13
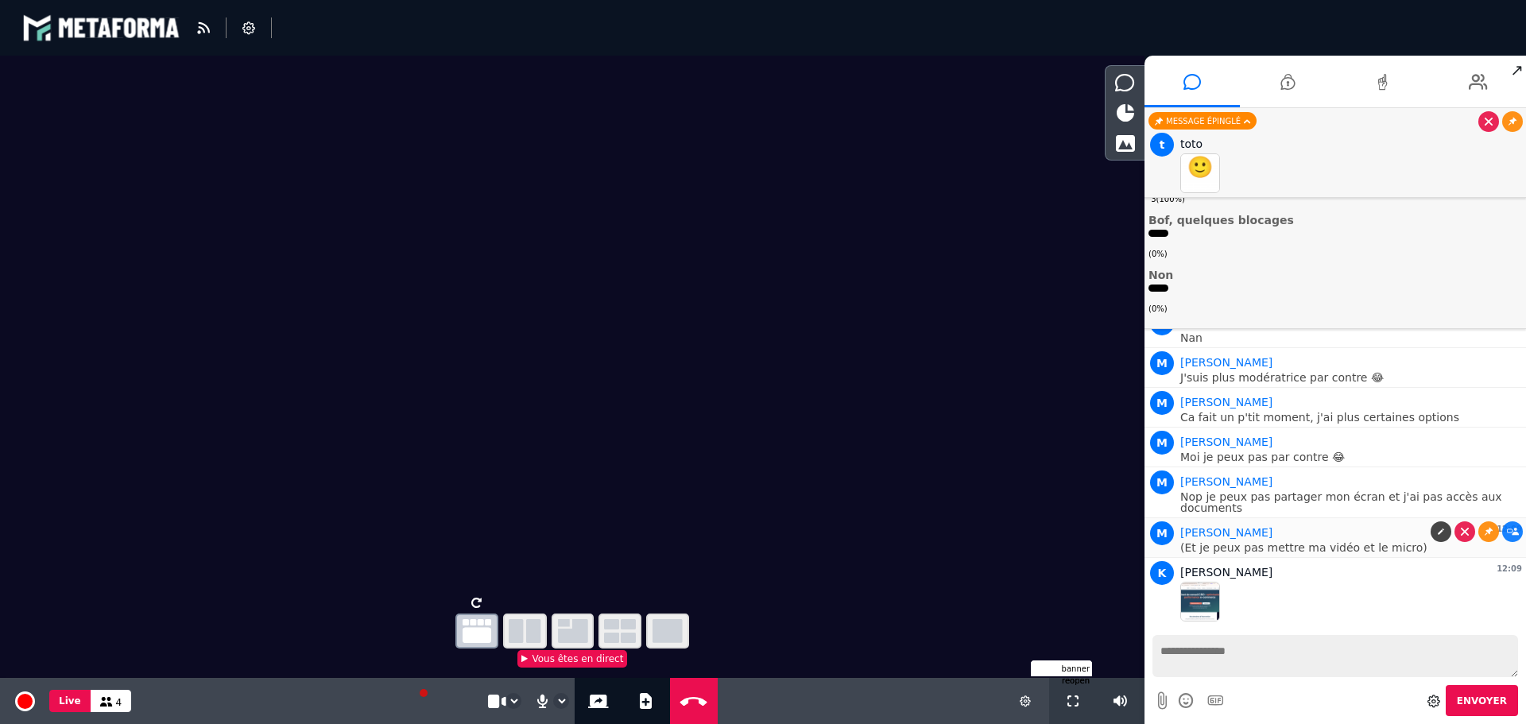
scroll to position [3890, 0]
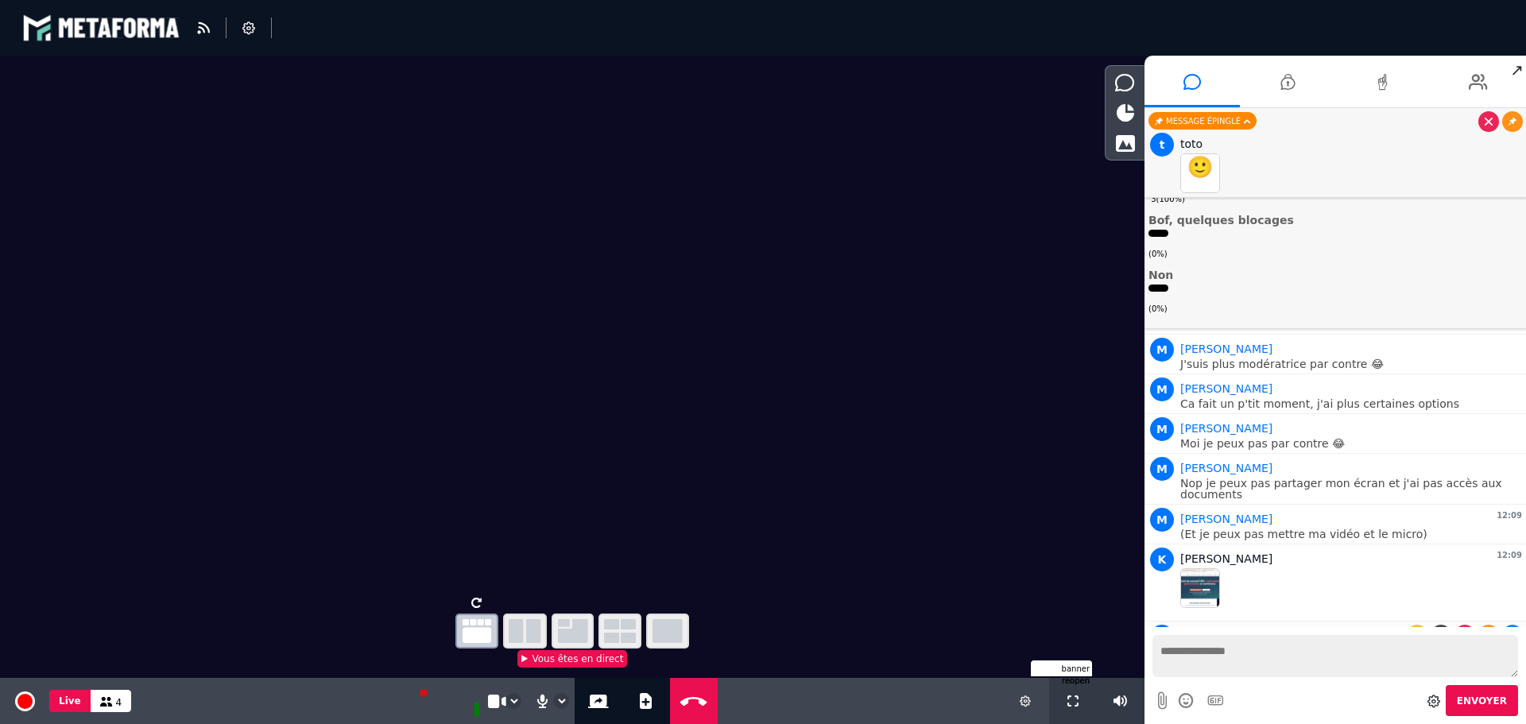
click at [1172, 664] on link "😂 1" at bounding box center [1165, 671] width 28 height 15
click at [1191, 645] on p "😂" at bounding box center [1351, 650] width 342 height 11
click at [1325, 645] on p "😂" at bounding box center [1351, 650] width 342 height 11
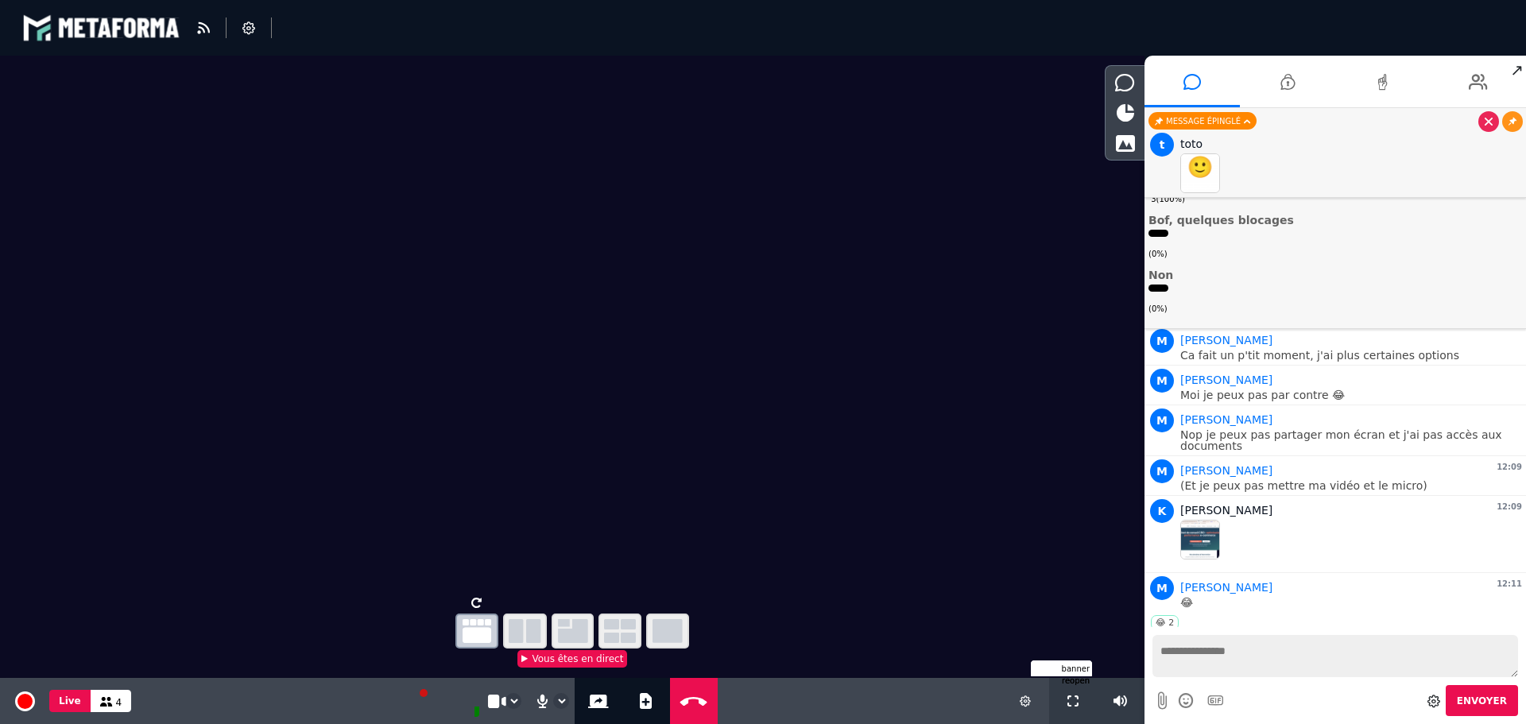
click at [1379, 83] on icon at bounding box center [1383, 82] width 16 height 40
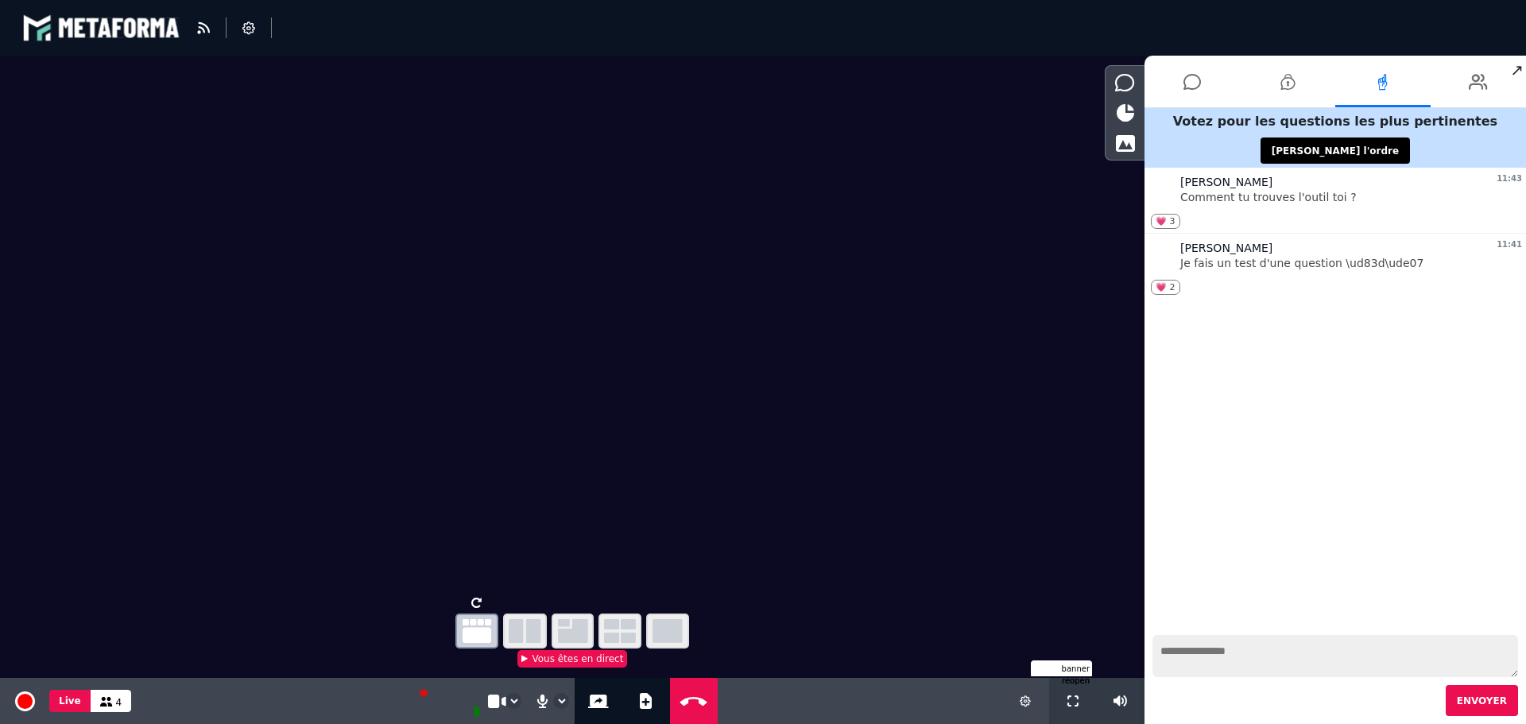
scroll to position [0, 0]
click at [1169, 219] on link "💗 3" at bounding box center [1165, 221] width 29 height 15
click at [1163, 293] on link "💗 2" at bounding box center [1165, 287] width 29 height 15
click at [1314, 155] on button "Rafraichissez l'ordre" at bounding box center [1335, 151] width 149 height 26
click at [591, 705] on icon at bounding box center [598, 702] width 21 height 14
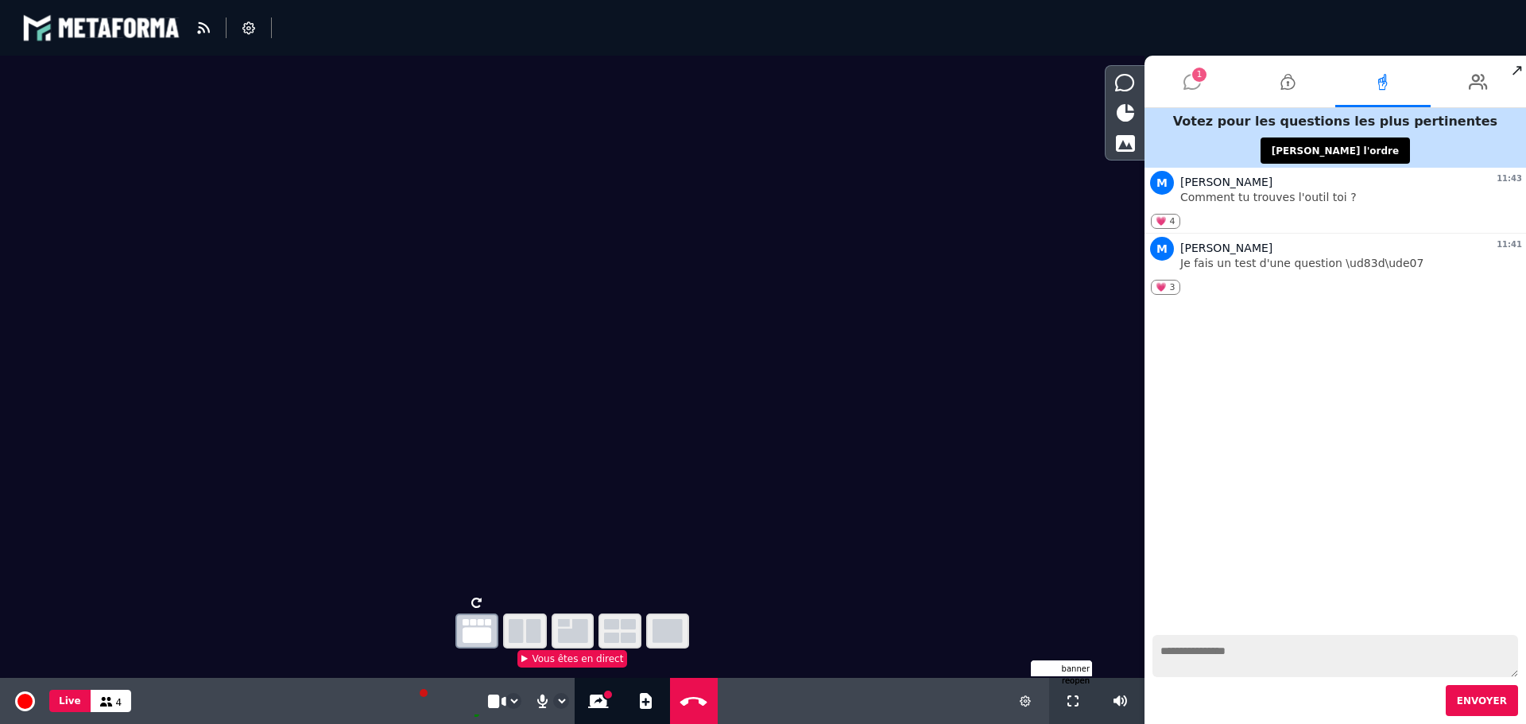
click at [1197, 74] on span "1" at bounding box center [1199, 75] width 14 height 14
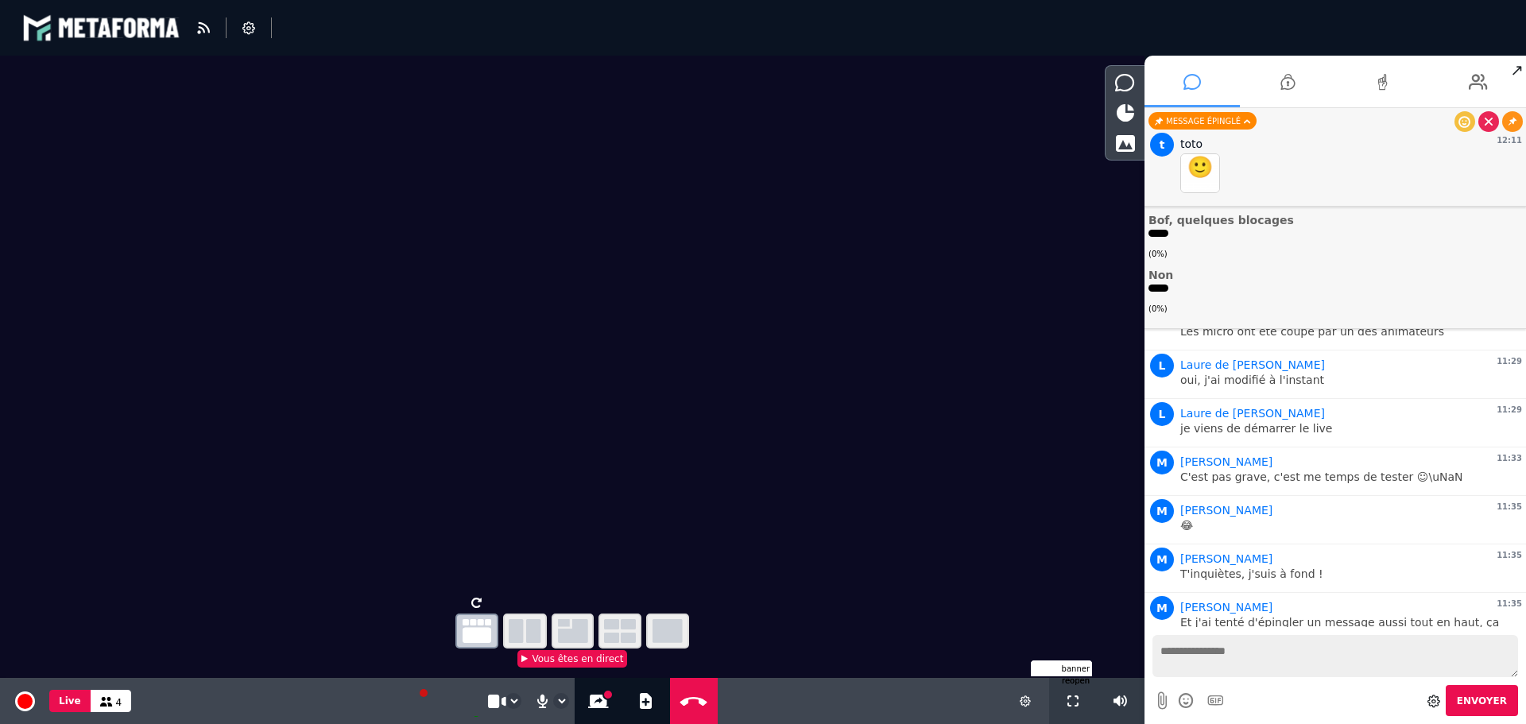
scroll to position [4756, 0]
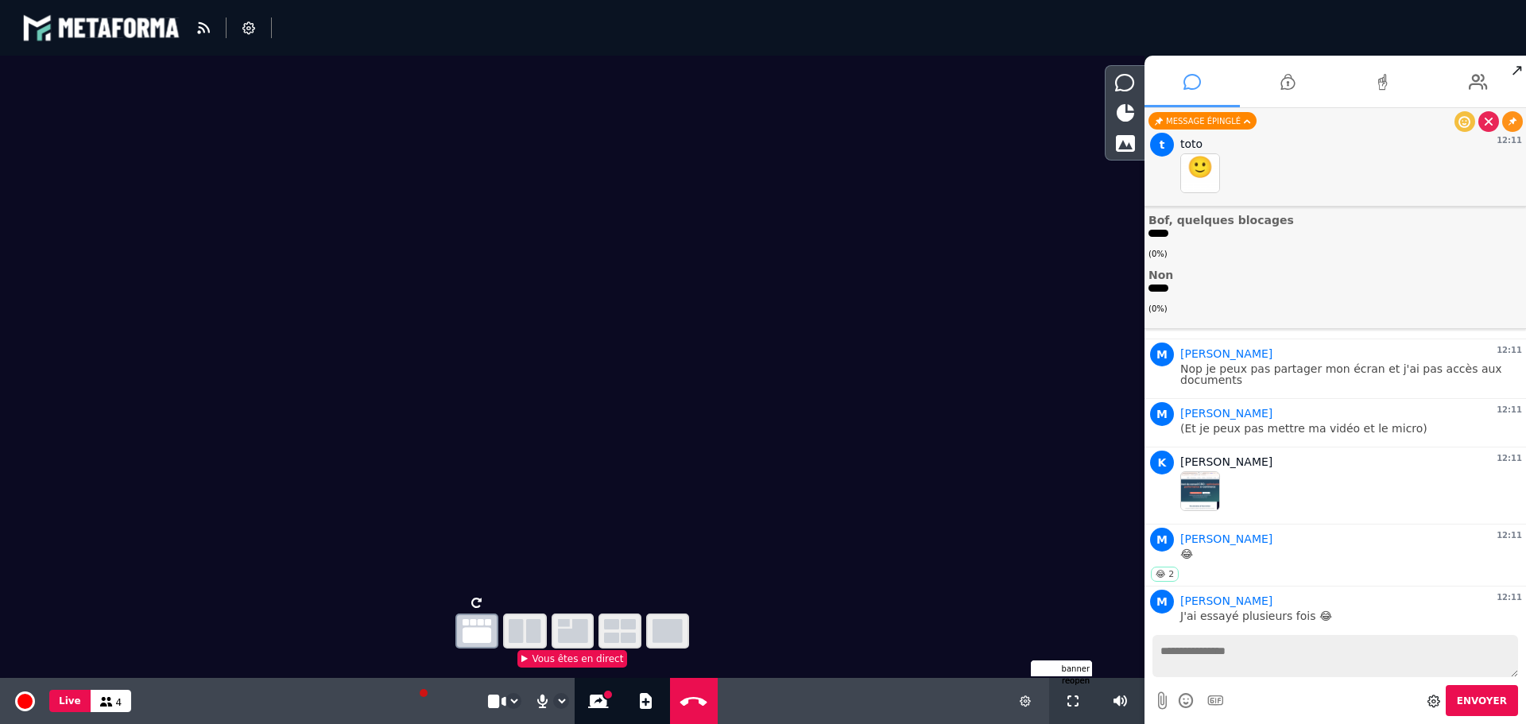
drag, startPoint x: 1233, startPoint y: 612, endPoint x: 1370, endPoint y: 610, distance: 137.5
click at [1370, 659] on p "Yes je pense que c'est moi qui compte pas" at bounding box center [1351, 664] width 342 height 11
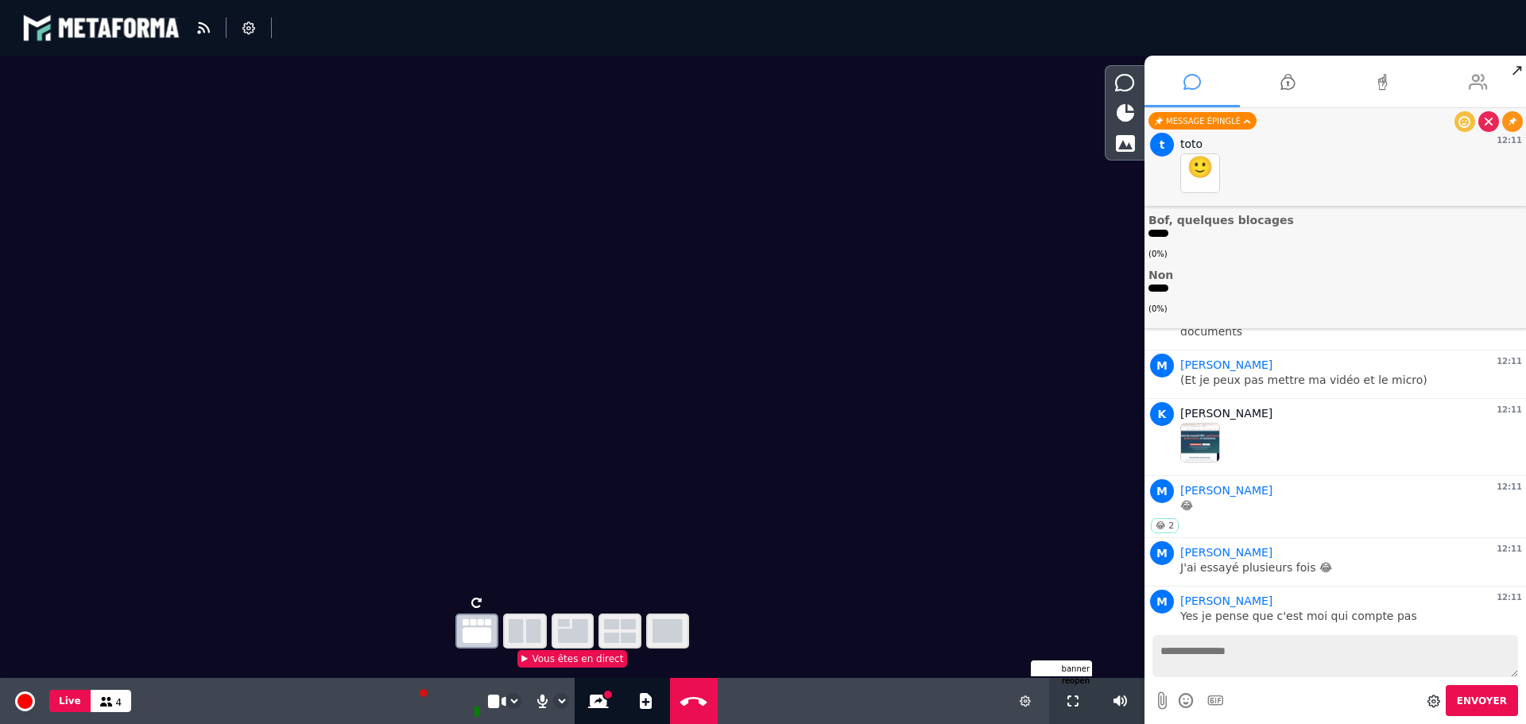
click at [1474, 87] on icon at bounding box center [1478, 82] width 19 height 40
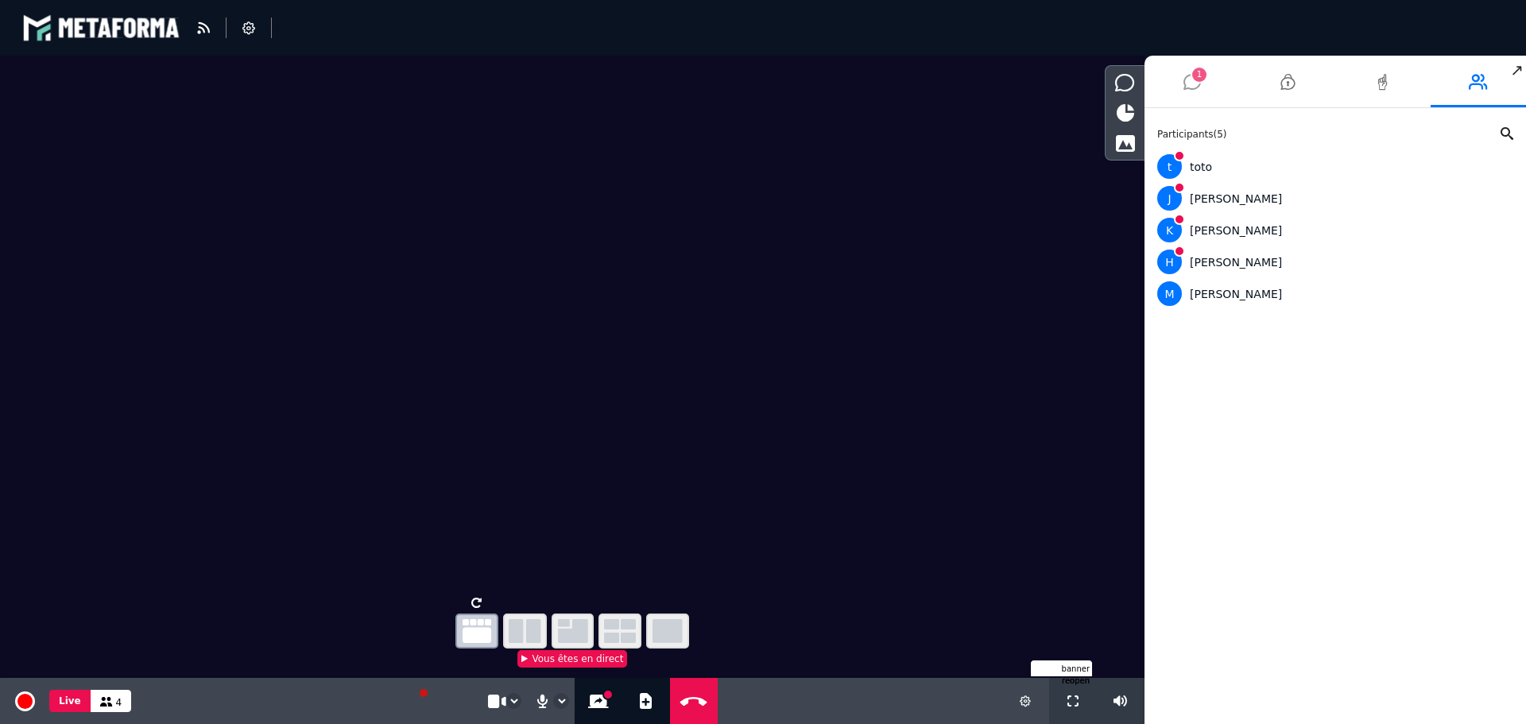
click at [1195, 81] on icon at bounding box center [1192, 82] width 17 height 40
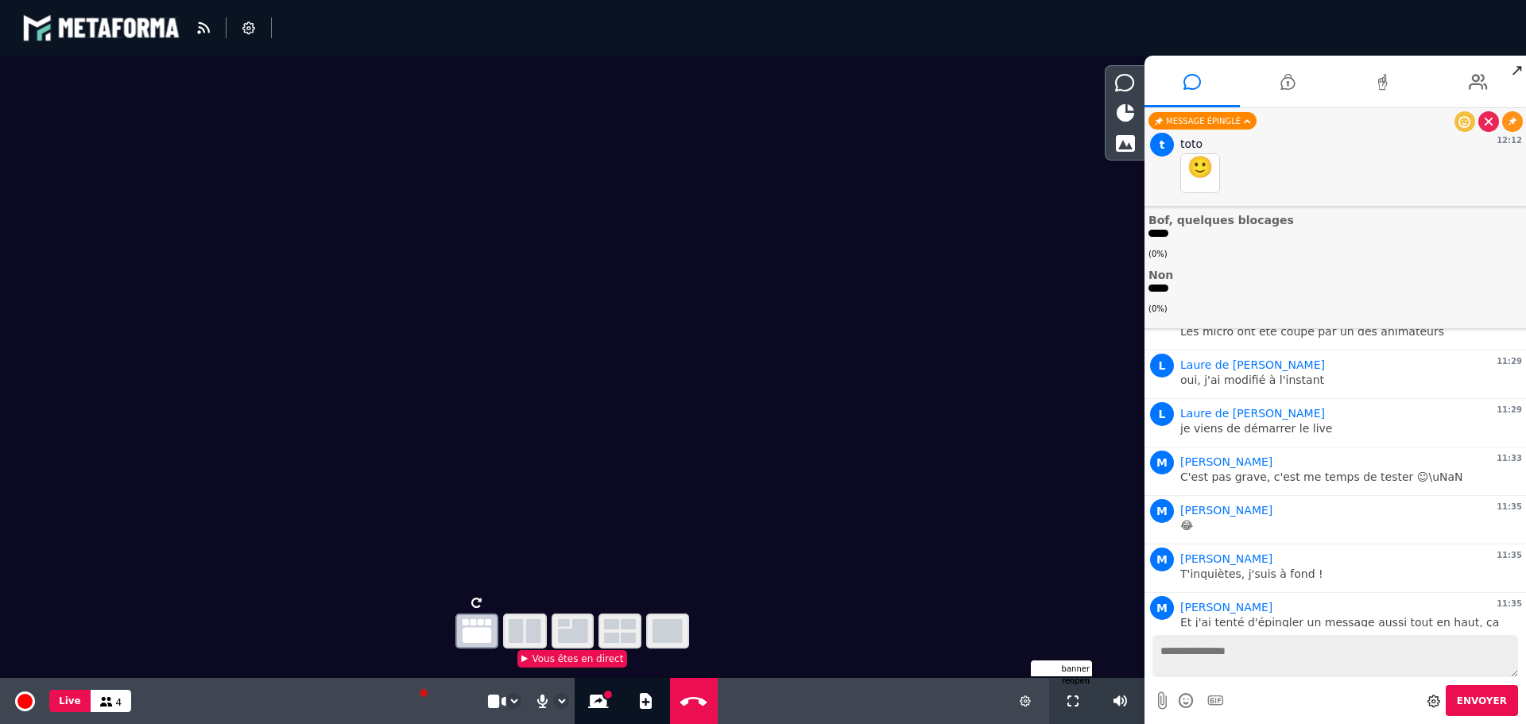
scroll to position [4853, 0]
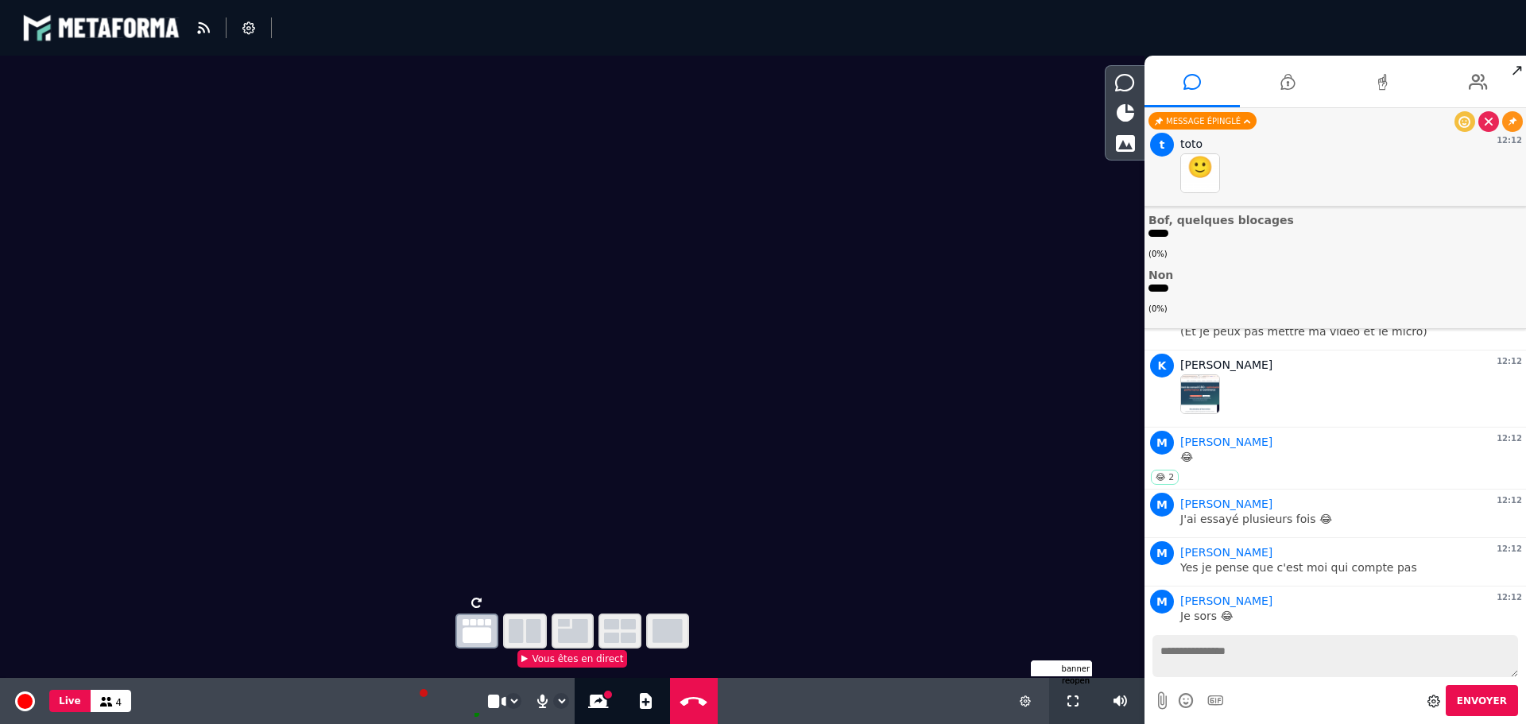
drag, startPoint x: 1286, startPoint y: 608, endPoint x: 1350, endPoint y: 606, distance: 63.6
click at [1346, 659] on p "Héhé, on ne me bannie pas comme ça 😛" at bounding box center [1351, 664] width 342 height 11
click at [1354, 659] on p "Héhé, on ne me bannie pas comme ça 😛" at bounding box center [1351, 664] width 342 height 11
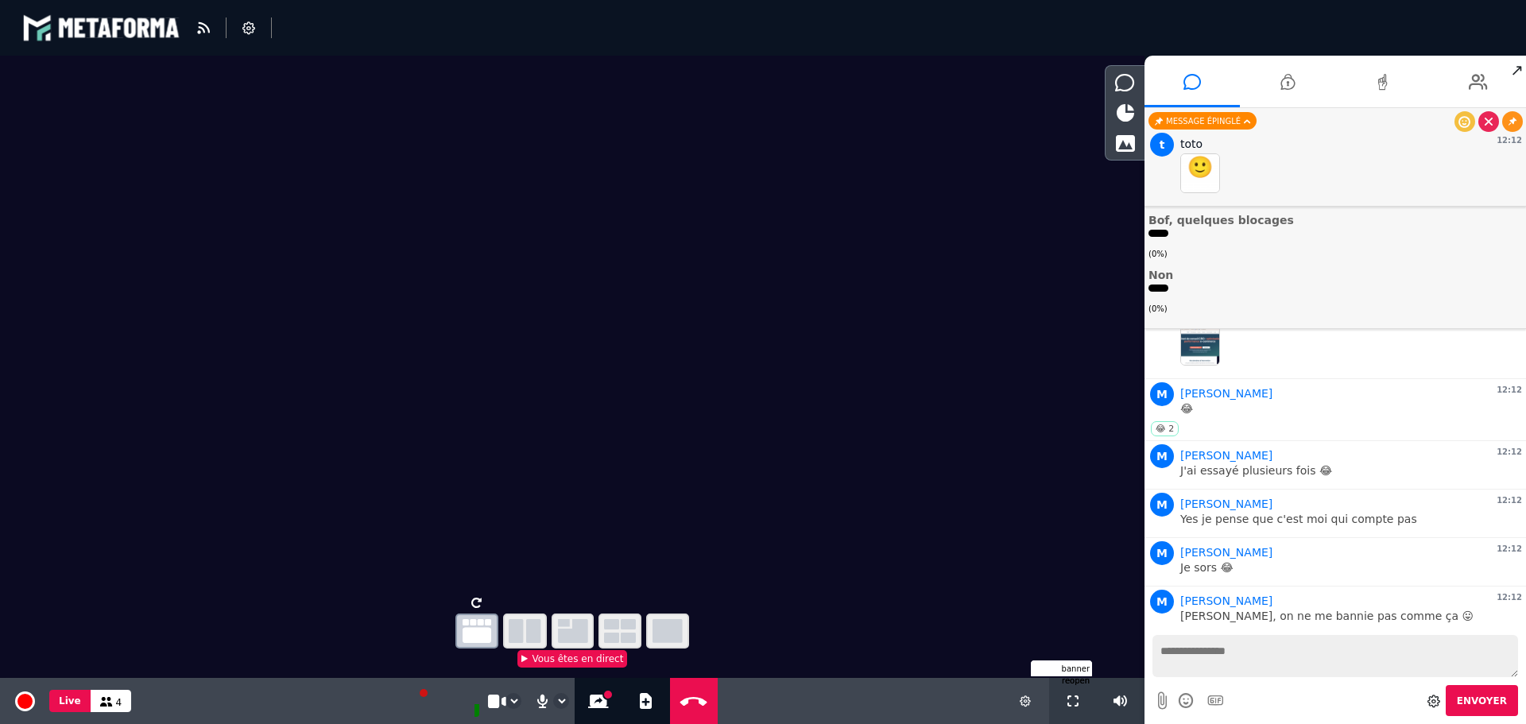
click at [1282, 268] on ul "Oui, aucun problème 3 ( 100% ) Bof, quelques blocages ( 0% ) Non ( 0% )" at bounding box center [1336, 243] width 374 height 144
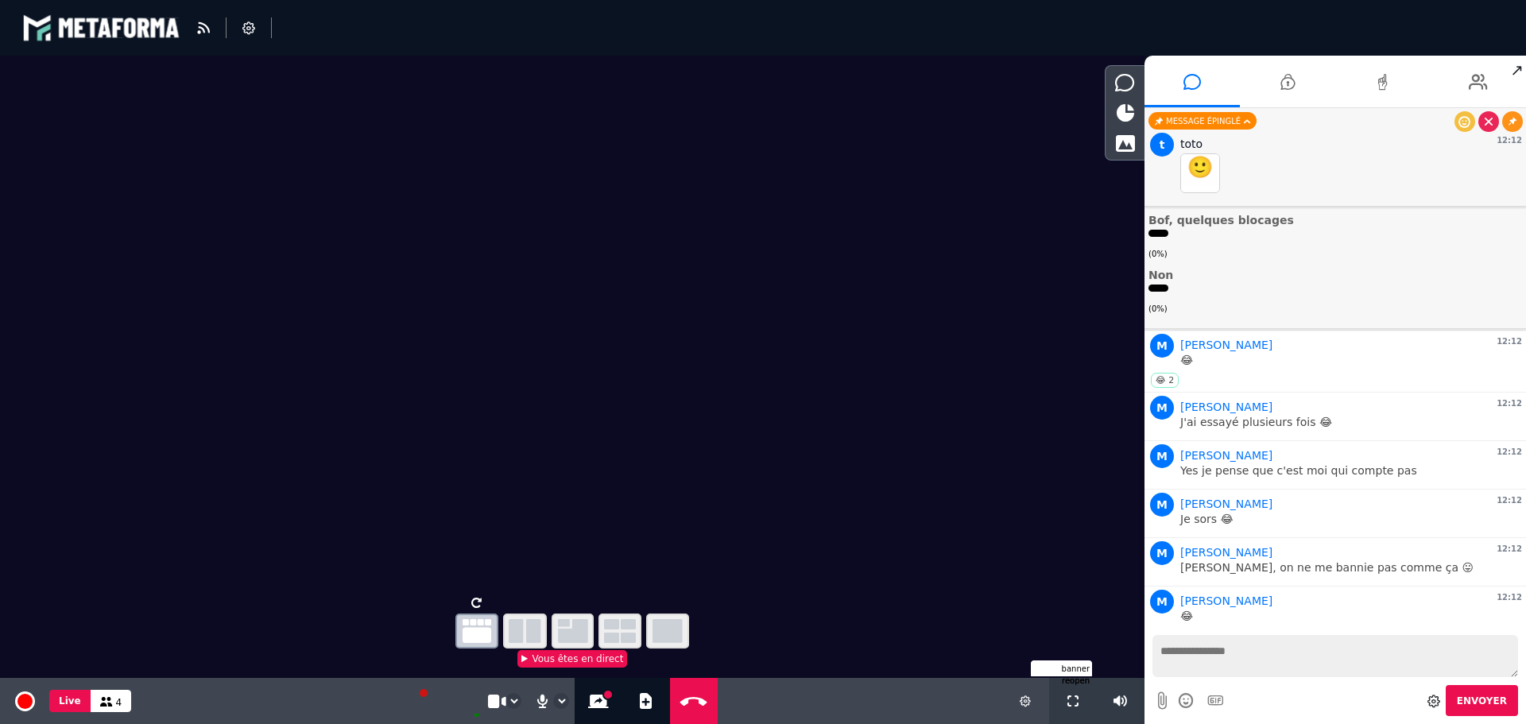
scroll to position [4999, 0]
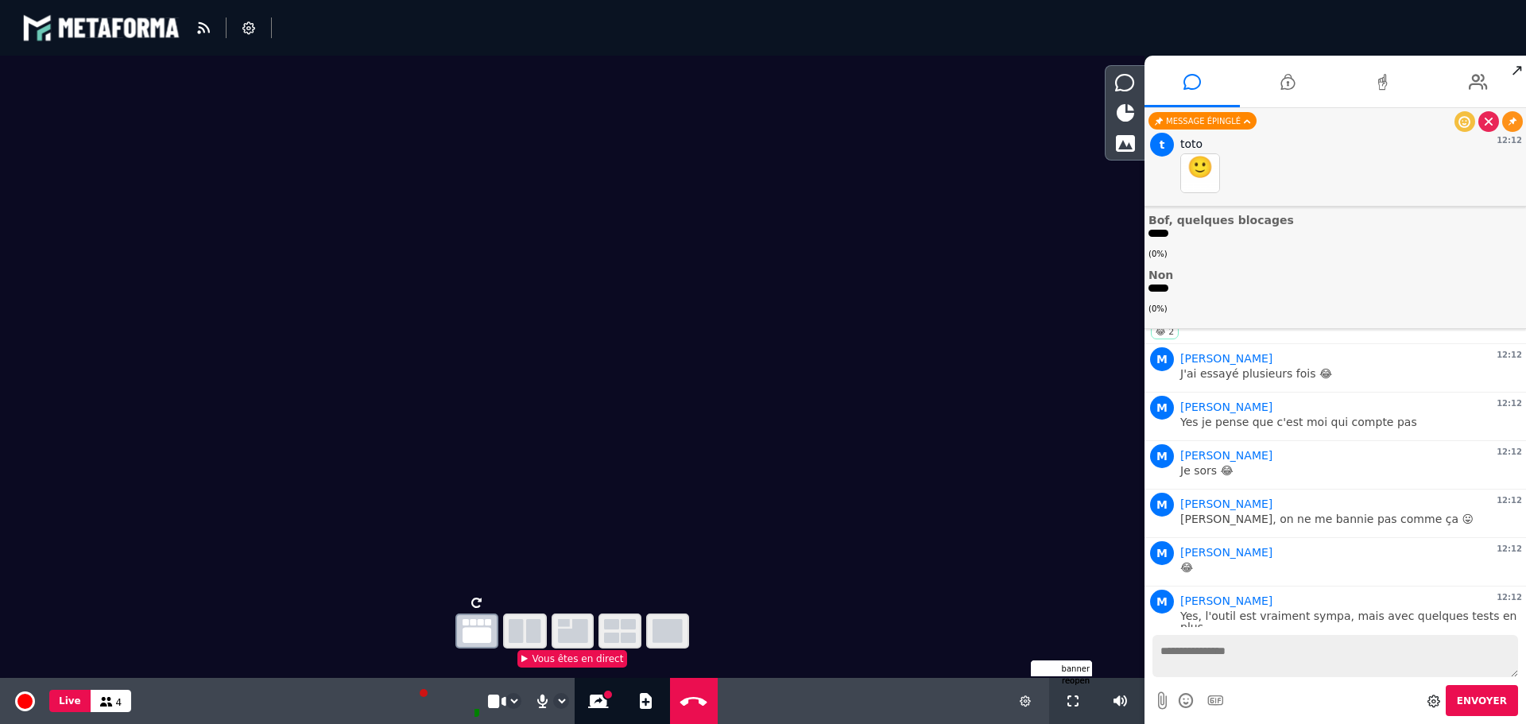
click at [1437, 670] on p "Je sais pour les résultats" at bounding box center [1351, 675] width 342 height 11
drag, startPoint x: 1189, startPoint y: 611, endPoint x: 1249, endPoint y: 607, distance: 59.7
click at [1246, 670] on p "Je sais pour les résultats" at bounding box center [1351, 675] width 342 height 11
click at [1258, 670] on p "Je sais pour les résultats" at bounding box center [1351, 675] width 342 height 11
click at [592, 706] on icon at bounding box center [598, 702] width 21 height 14
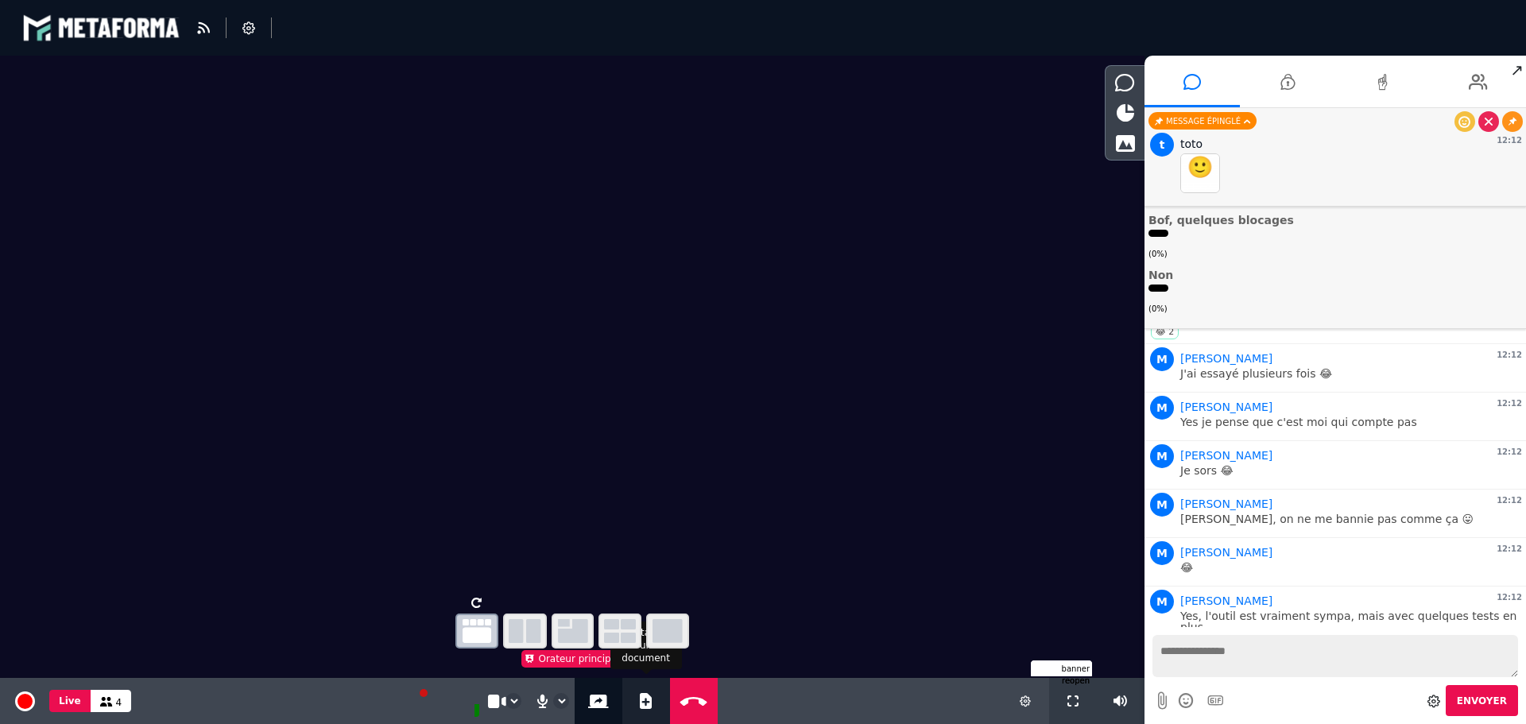
scroll to position [5047, 0]
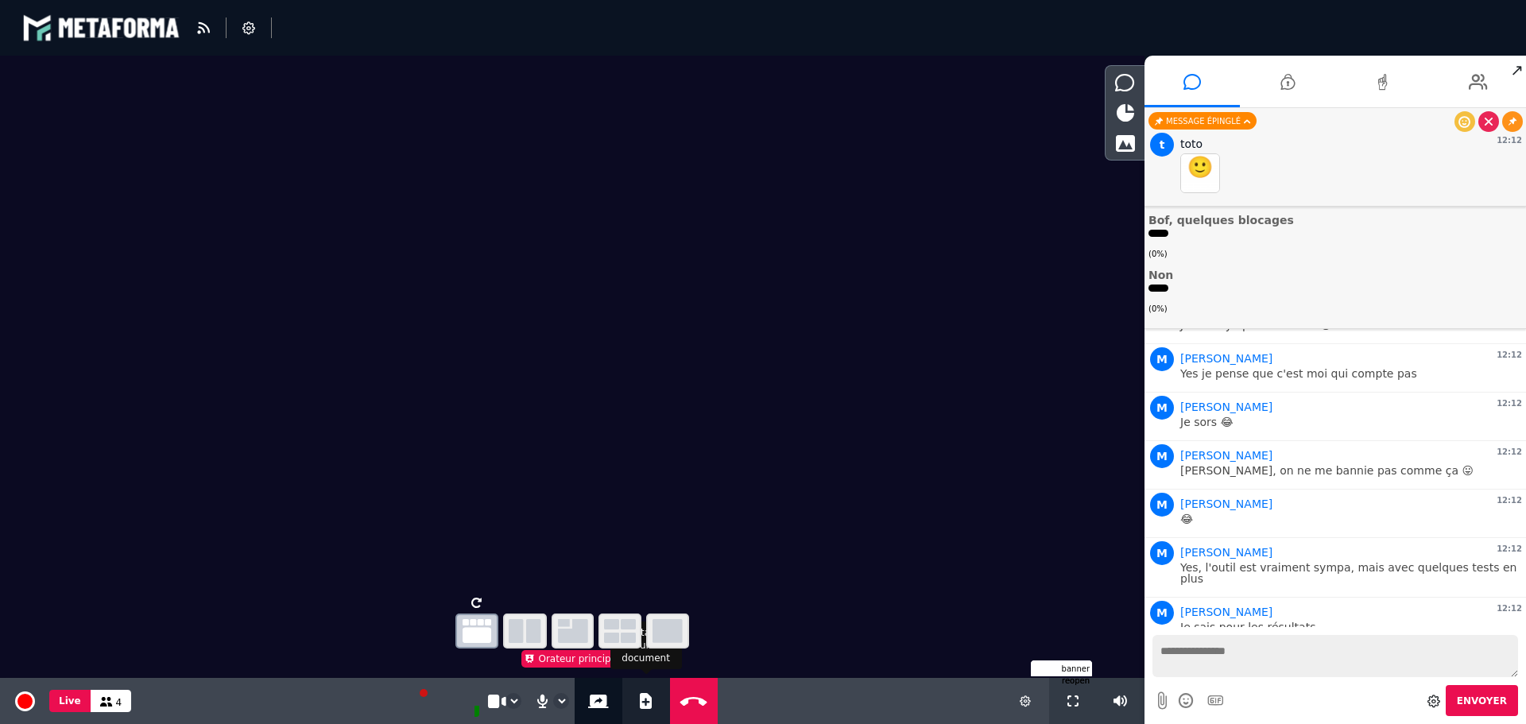
click at [643, 706] on icon at bounding box center [646, 701] width 12 height 16
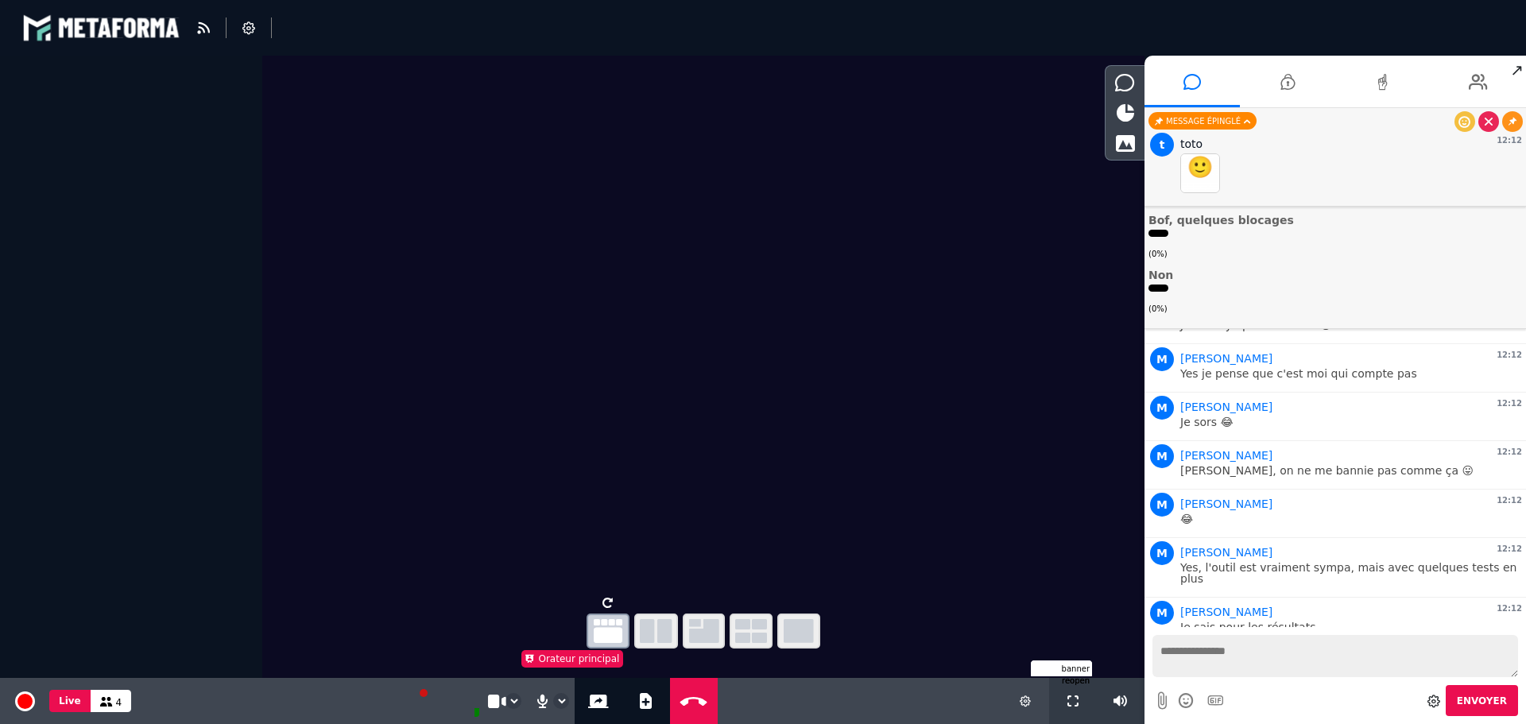
select select "******"
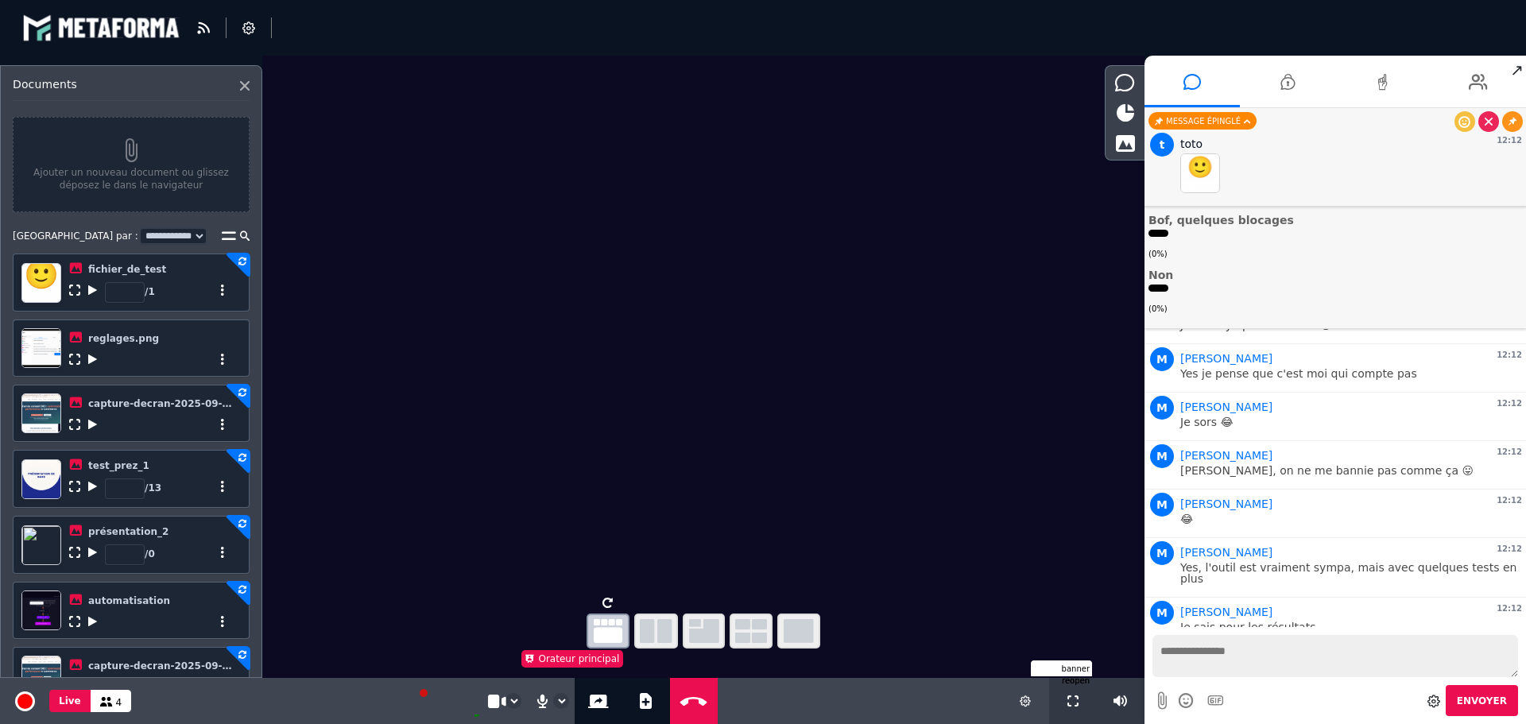
click at [87, 488] on div "* / 13" at bounding box center [152, 486] width 167 height 26
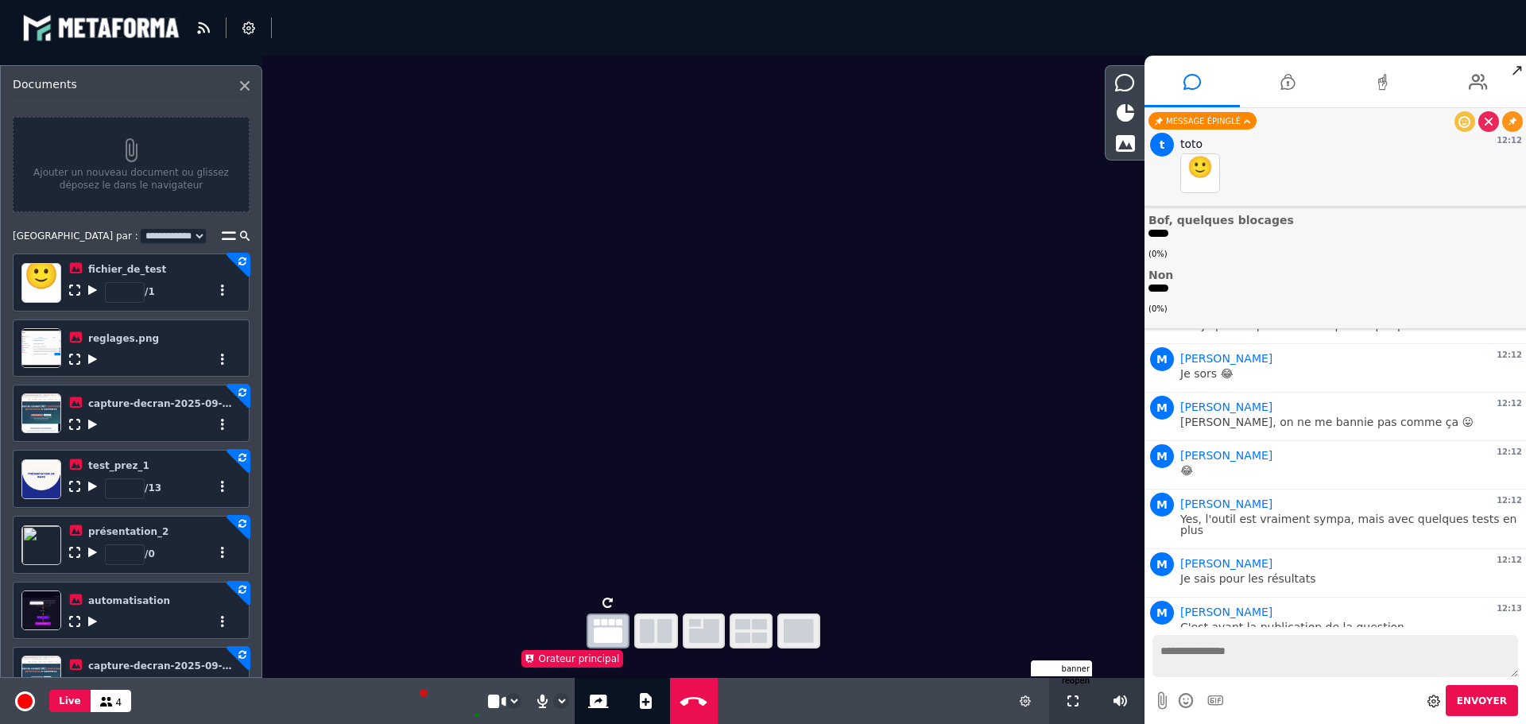
click at [92, 485] on icon at bounding box center [92, 486] width 9 height 11
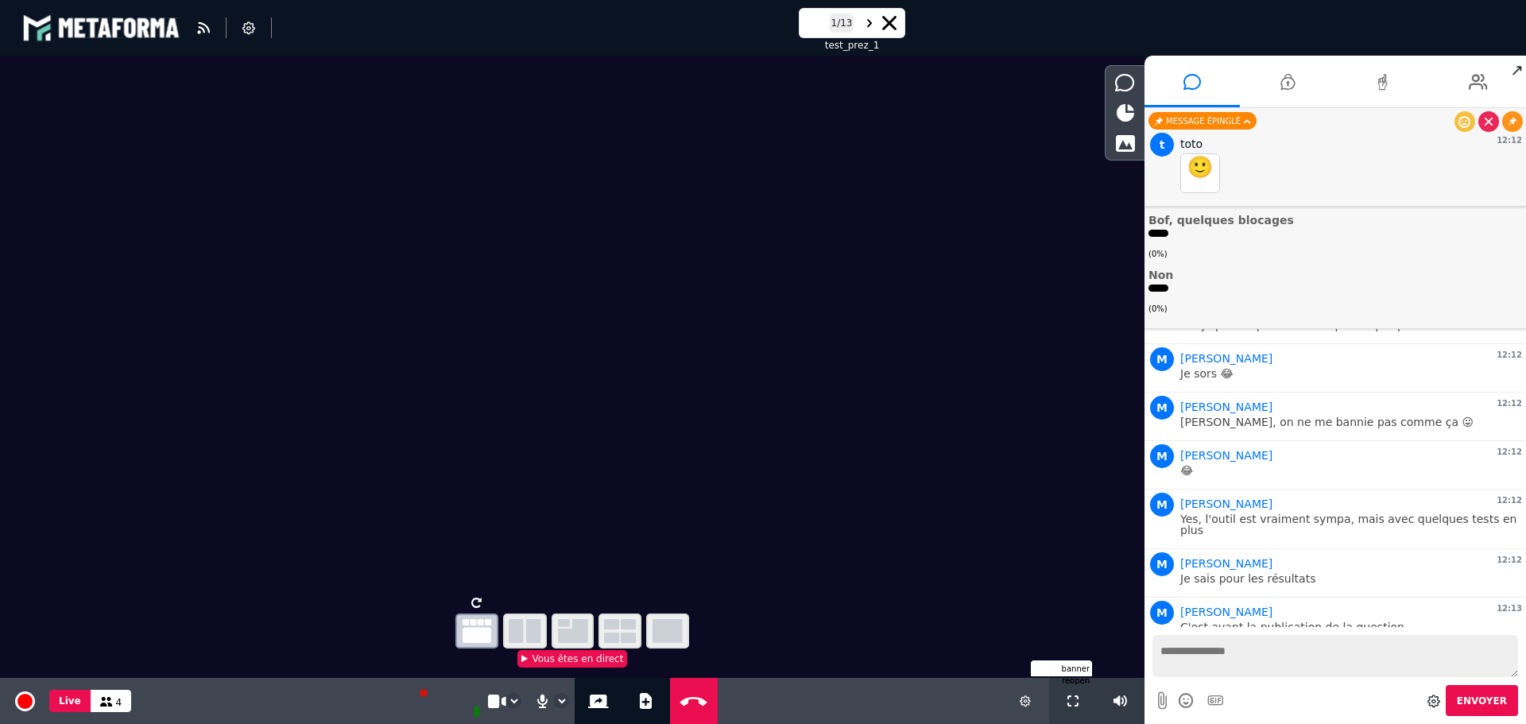
drag, startPoint x: 1236, startPoint y: 614, endPoint x: 1297, endPoint y: 606, distance: 61.7
click at [1293, 670] on p "Il y a une option à cocher" at bounding box center [1351, 675] width 342 height 11
click at [1315, 670] on p "Il y a une option à cocher" at bounding box center [1351, 675] width 342 height 11
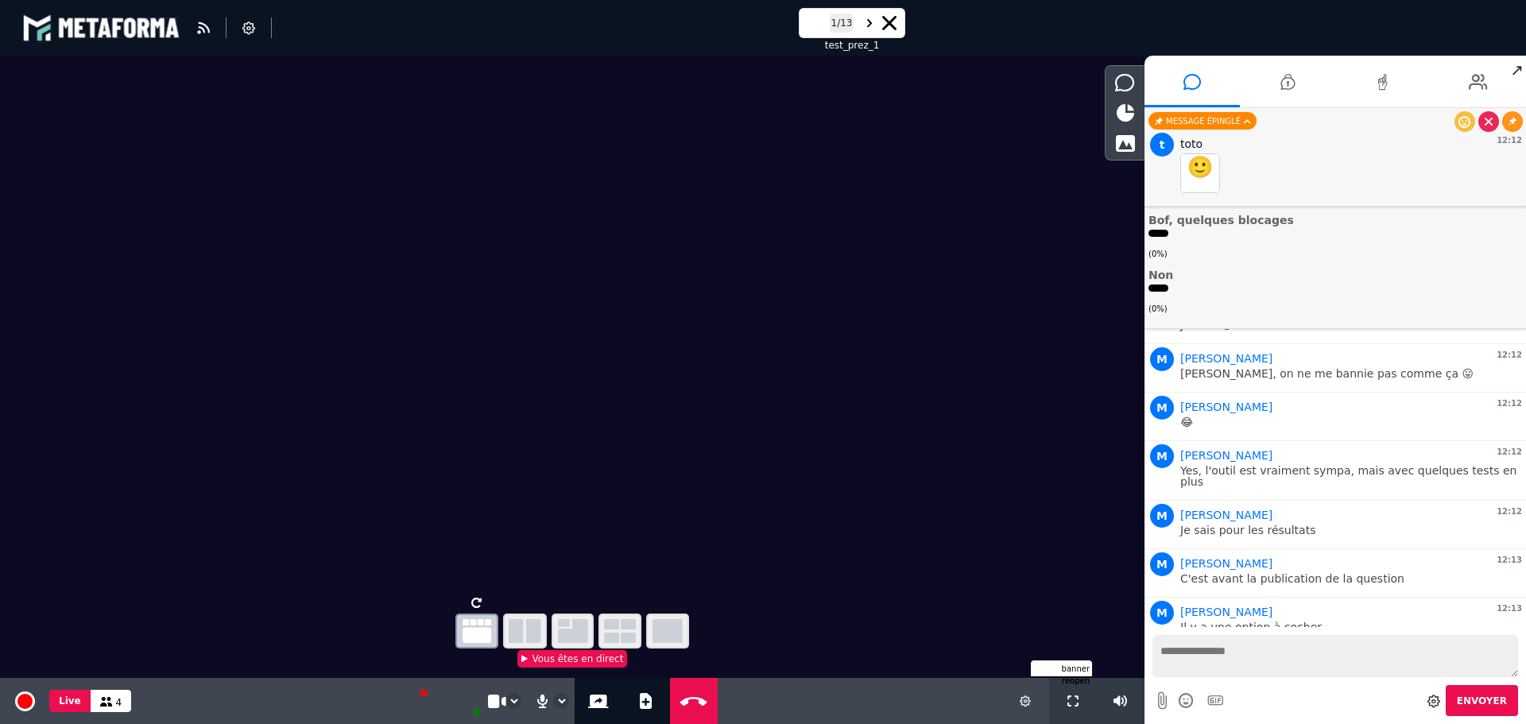
click at [870, 17] on icon at bounding box center [869, 23] width 5 height 14
drag, startPoint x: 1229, startPoint y: 606, endPoint x: 1329, endPoint y: 604, distance: 100.2
click at [1329, 670] on p "J'ai testé sur la question "comment vous trouvez l'outil"" at bounding box center [1351, 675] width 342 height 11
click at [1269, 670] on p "J'ai testé sur la question "comment vous trouvez l'outil"" at bounding box center [1351, 675] width 342 height 11
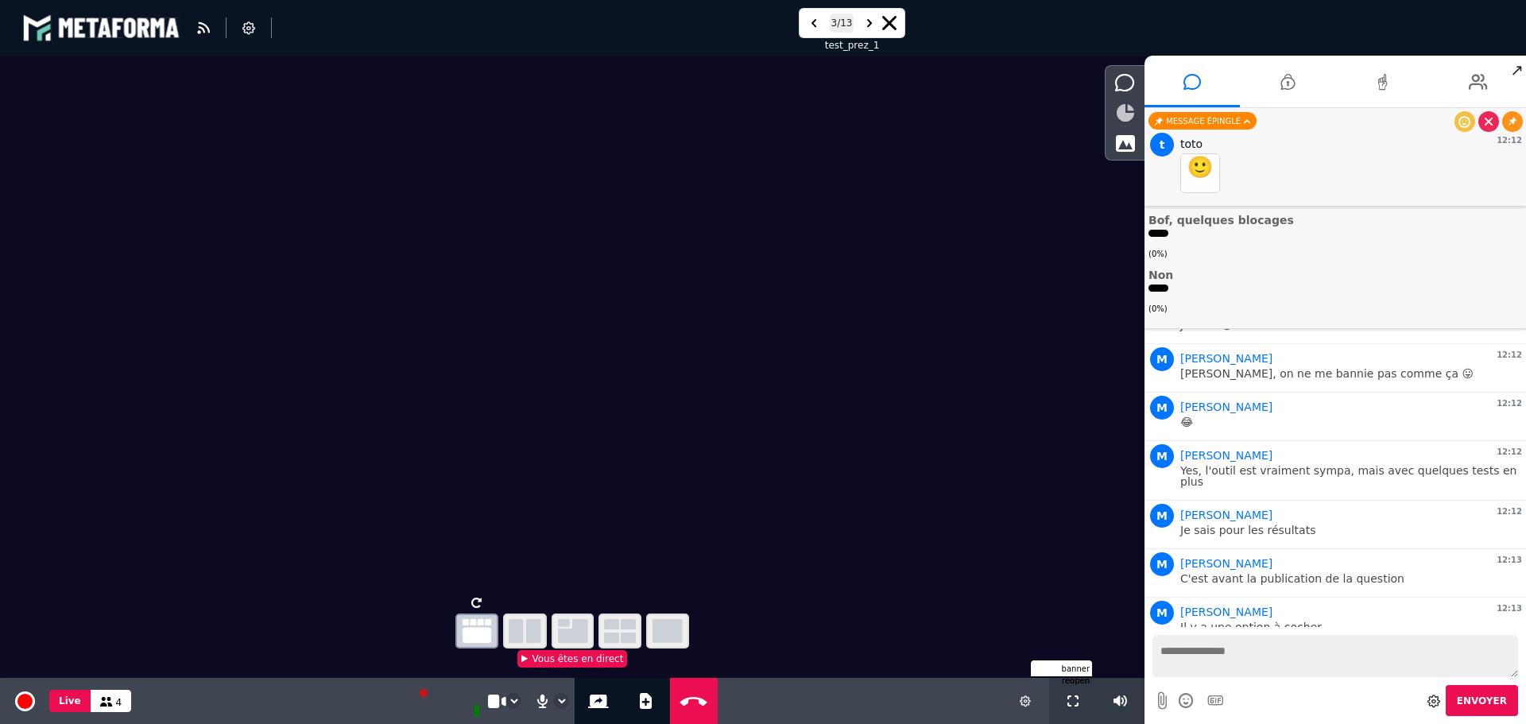
click at [1120, 107] on icon at bounding box center [1125, 112] width 17 height 17
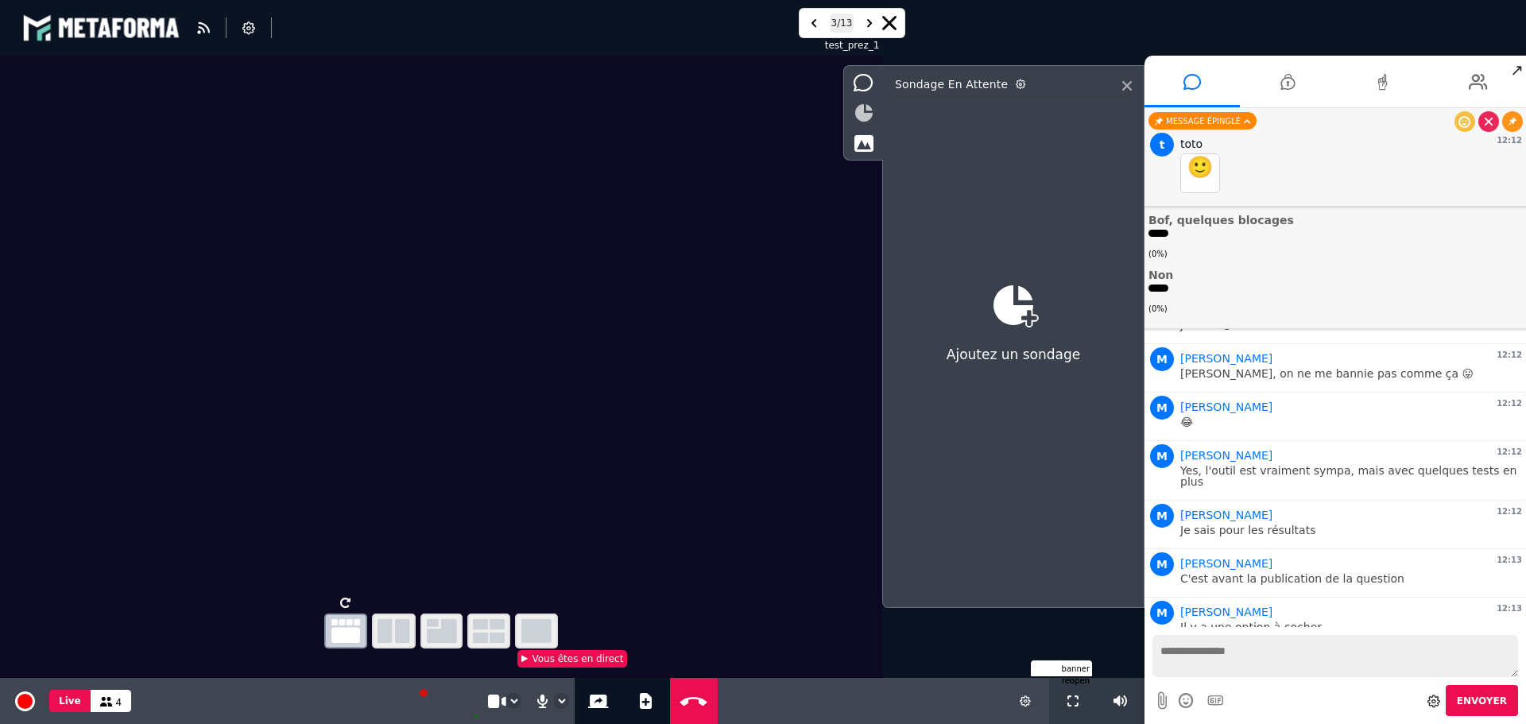
click at [863, 109] on icon at bounding box center [863, 112] width 17 height 17
click at [1268, 265] on ul "Oui, aucun problème 3 ( 100% ) Bof, quelques blocages ( 0% ) Non ( 0% )" at bounding box center [1336, 243] width 374 height 144
click at [1440, 695] on icon at bounding box center [1434, 701] width 13 height 13
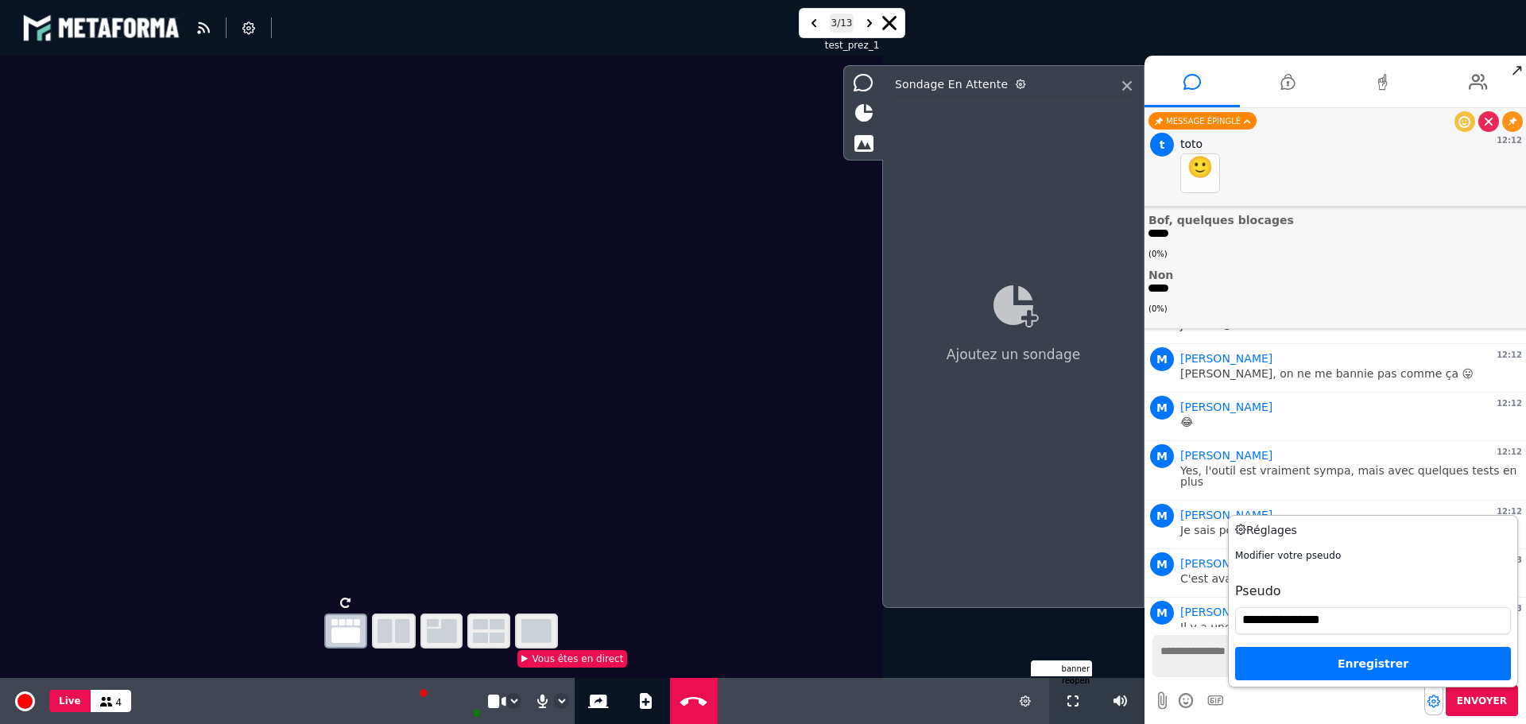
click at [1106, 489] on div "Ajoutez un sondage" at bounding box center [1013, 325] width 237 height 358
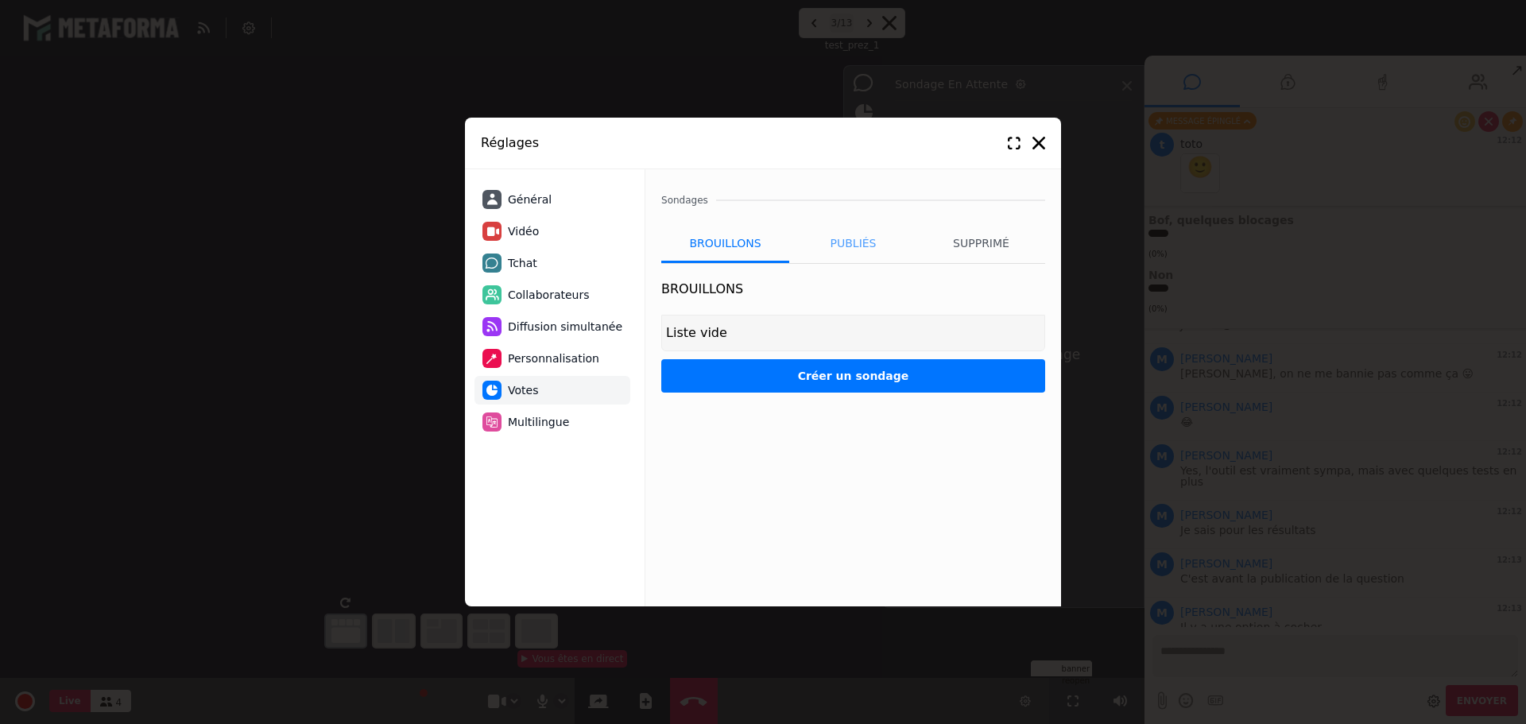
click at [869, 246] on li "Publiés" at bounding box center [853, 243] width 128 height 40
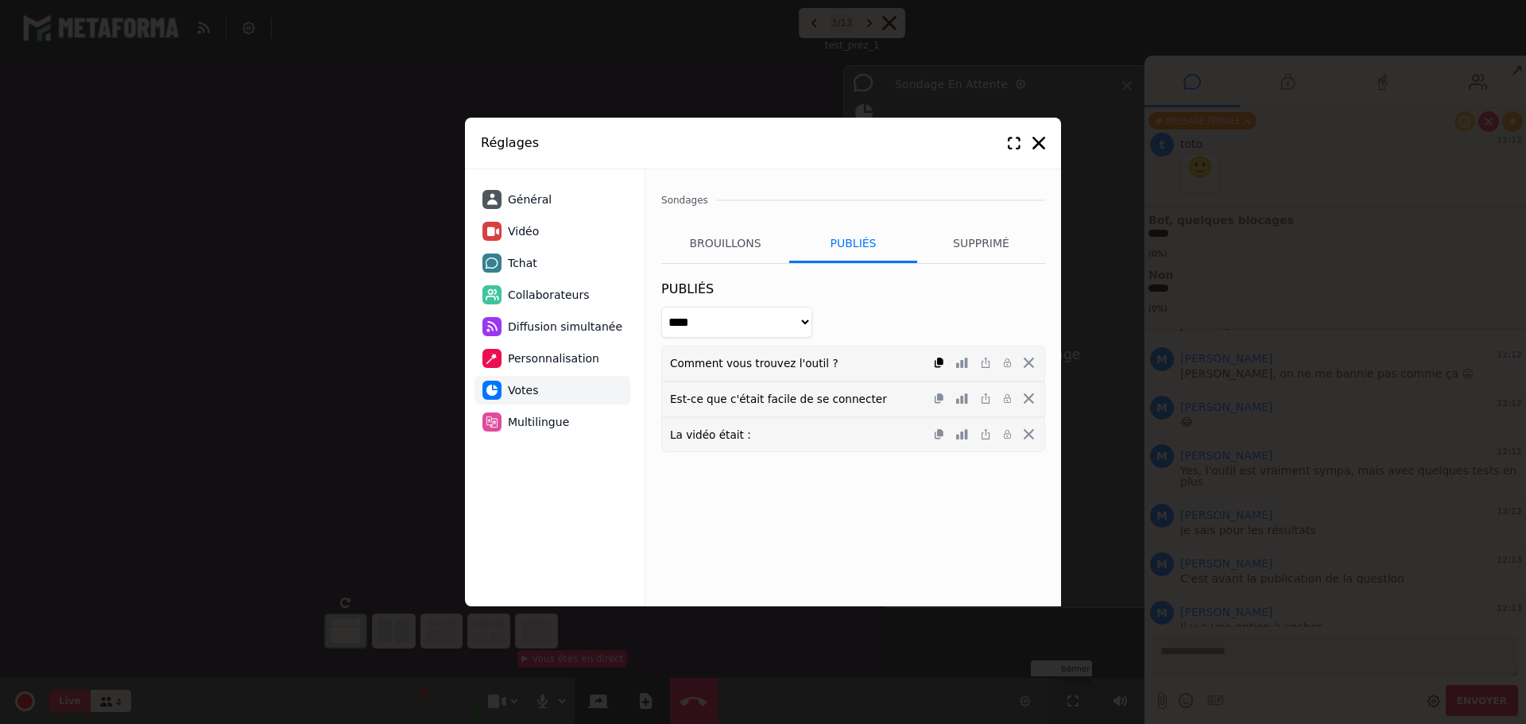
click at [940, 366] on icon at bounding box center [939, 363] width 9 height 10
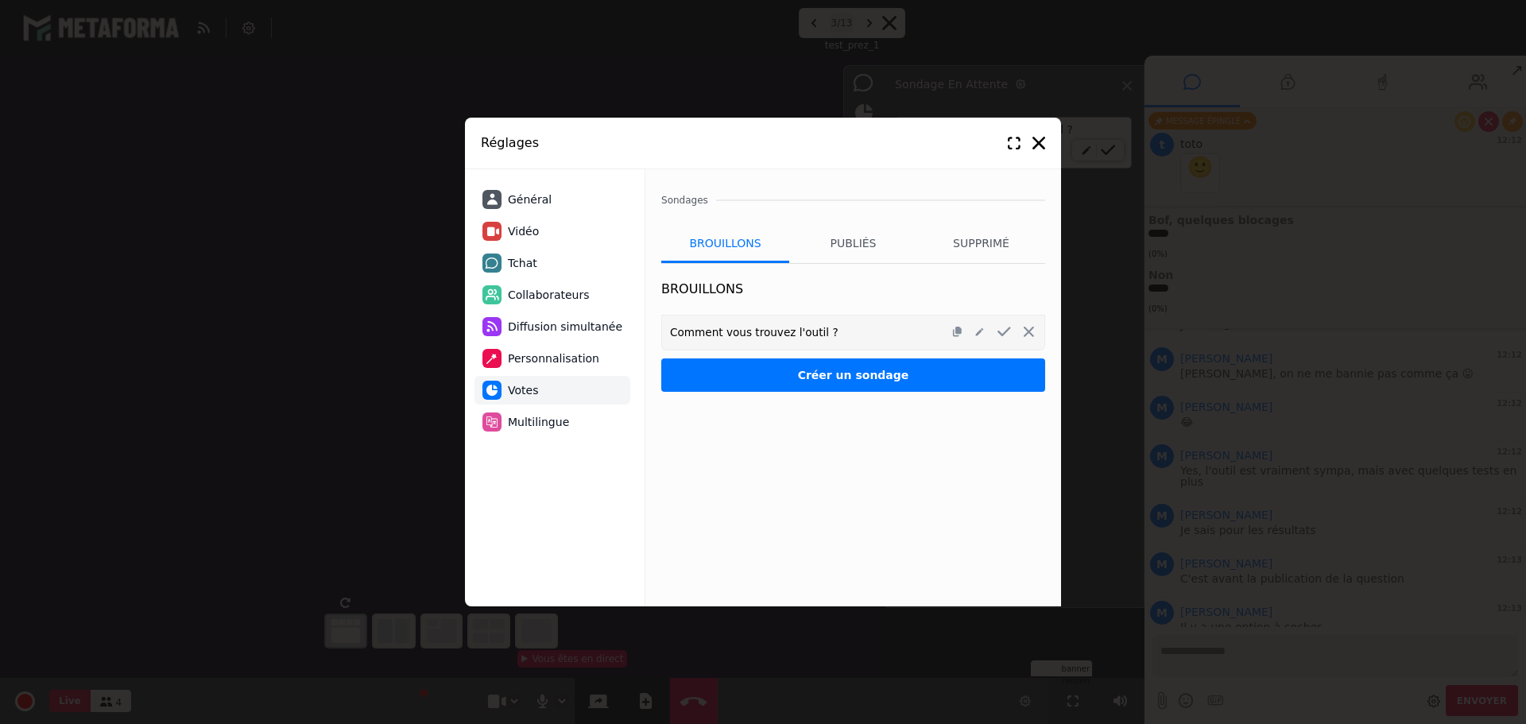
click at [846, 380] on button "Créer un sondage" at bounding box center [853, 374] width 384 height 33
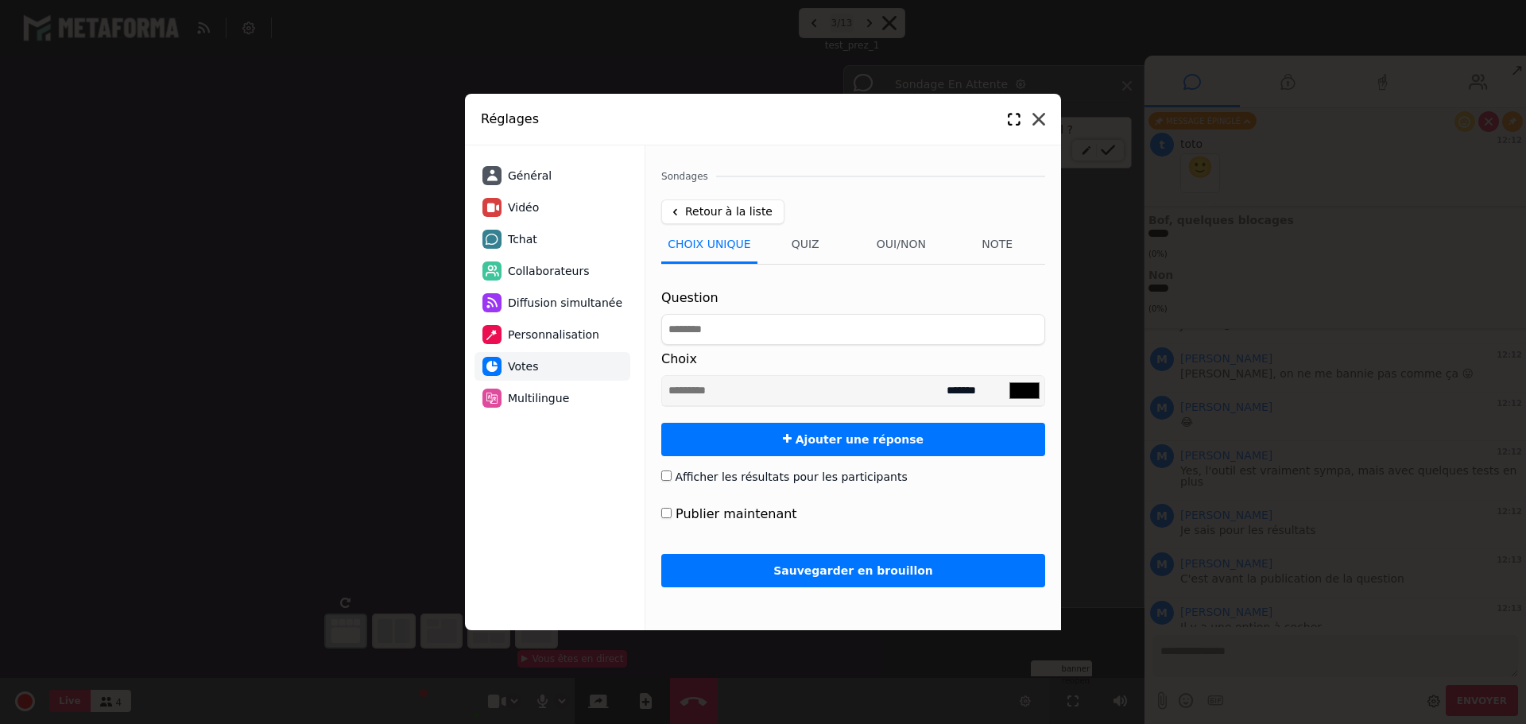
click at [1036, 115] on icon at bounding box center [1038, 119] width 13 height 13
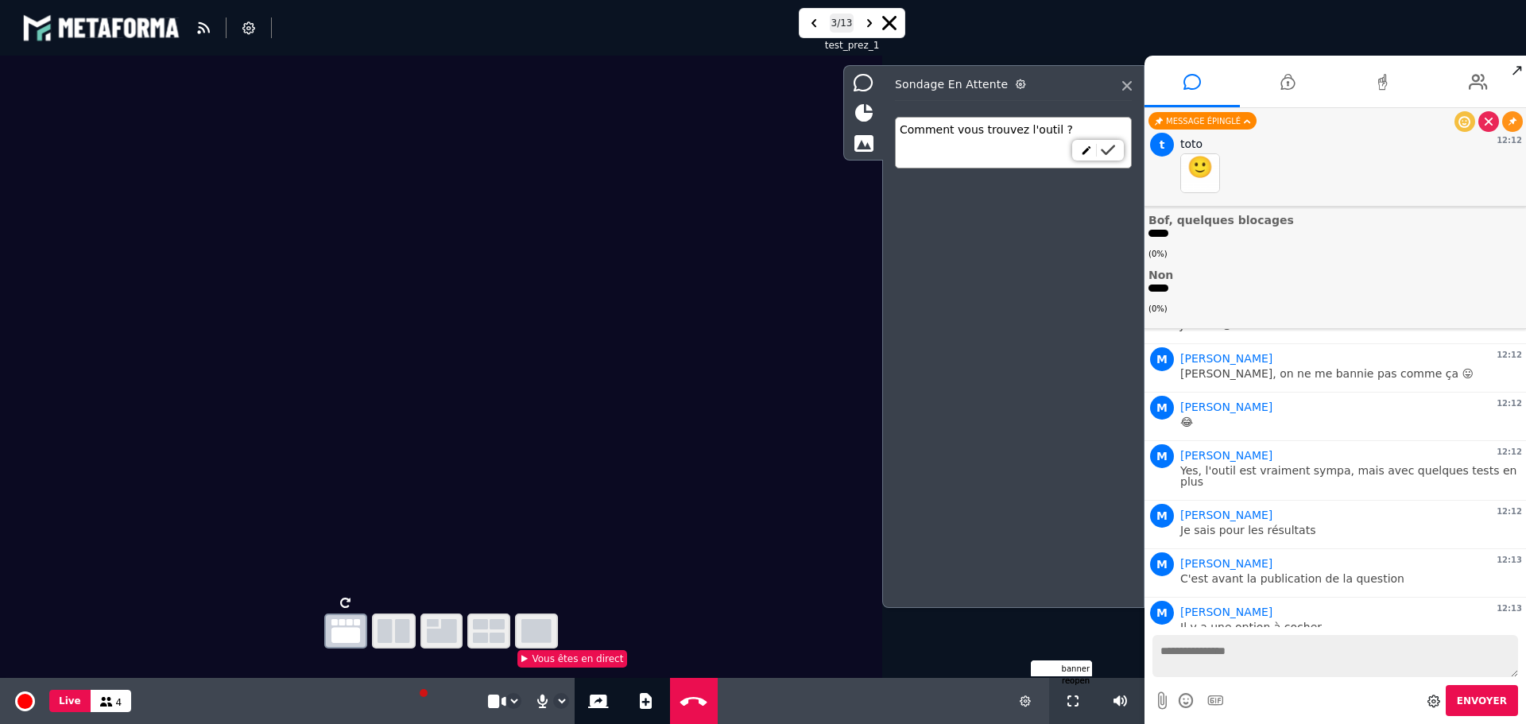
click at [1112, 153] on icon at bounding box center [1108, 150] width 14 height 11
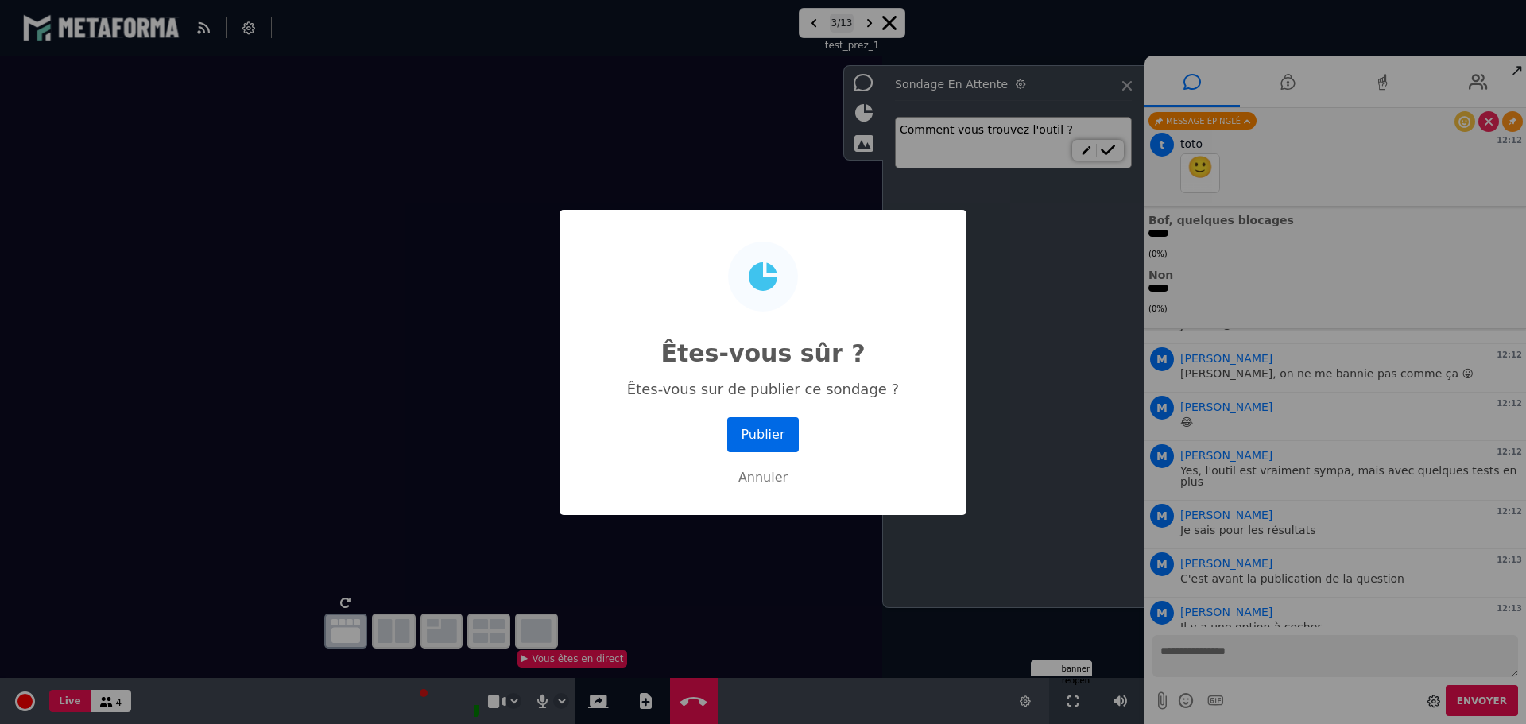
click at [762, 435] on button "Publier" at bounding box center [763, 434] width 72 height 35
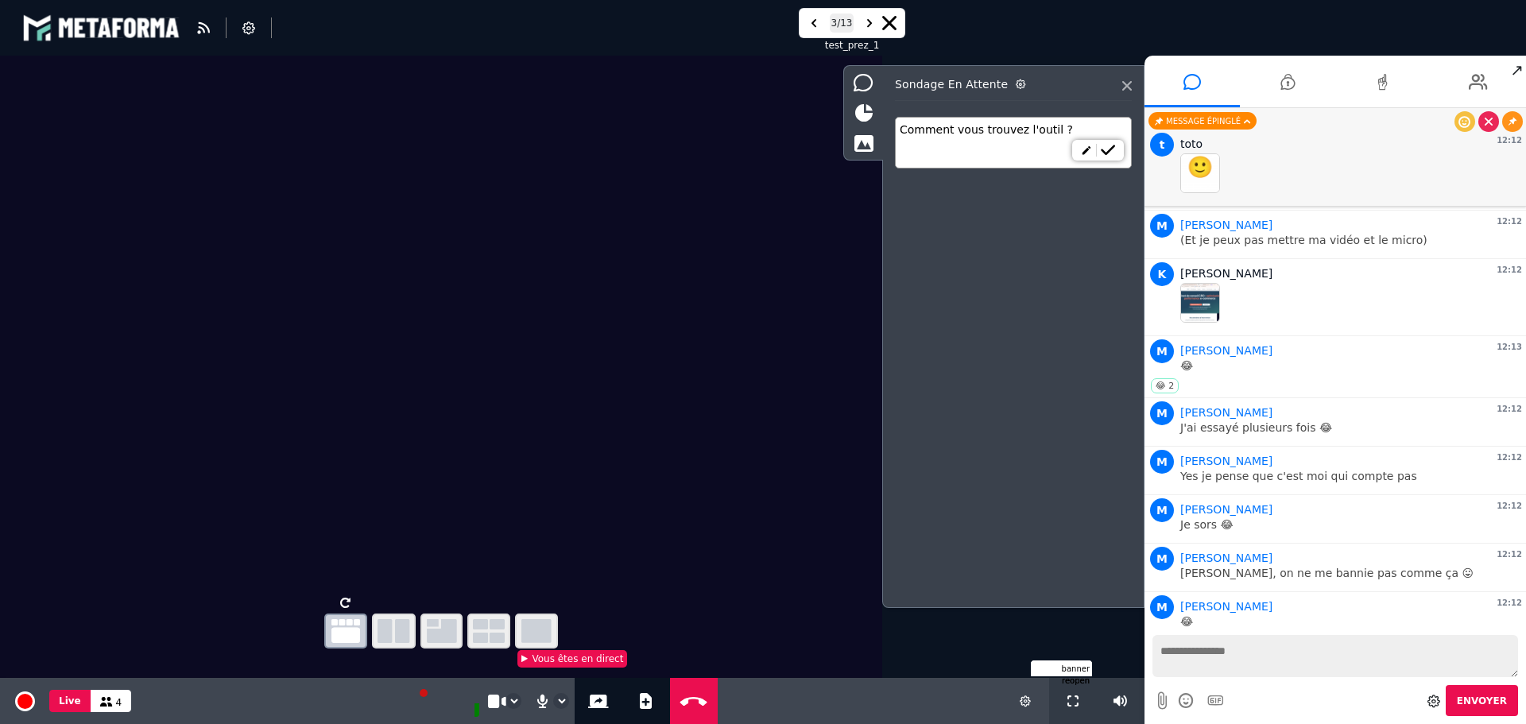
scroll to position [5404, 0]
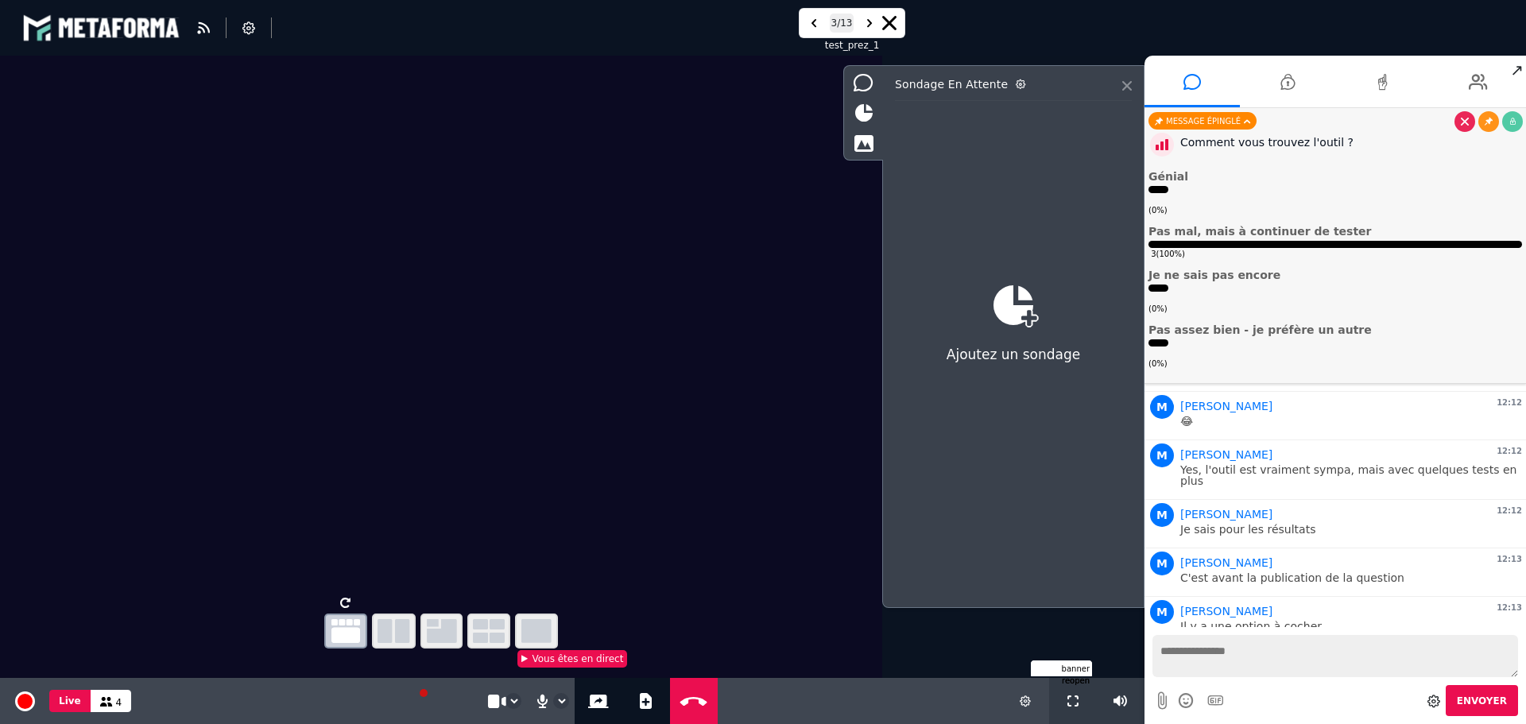
click at [1125, 87] on icon at bounding box center [1127, 86] width 10 height 10
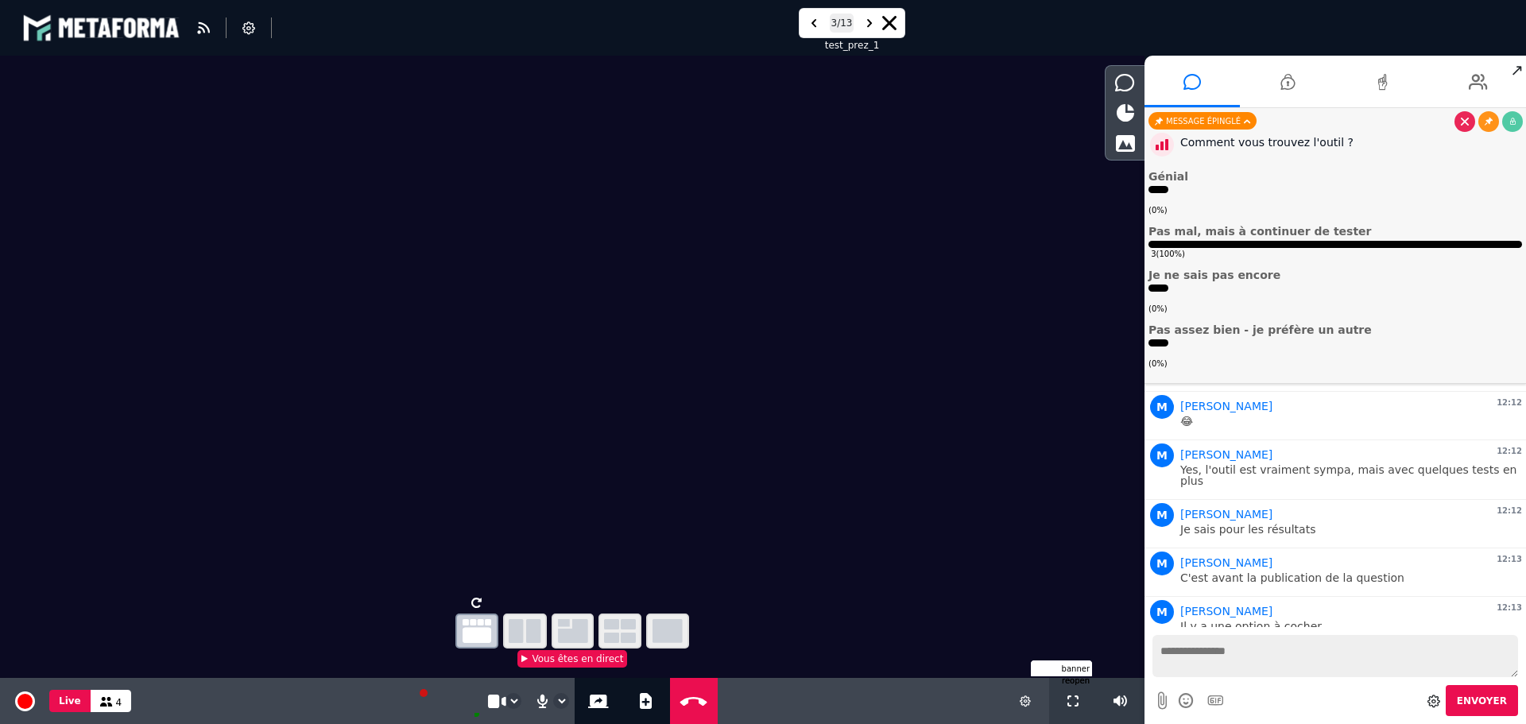
drag, startPoint x: 1207, startPoint y: 606, endPoint x: 1369, endPoint y: 611, distance: 162.2
click at [1369, 669] on p "J'ai testé sur la question "comment vous trouvez l'outil"" at bounding box center [1351, 674] width 342 height 11
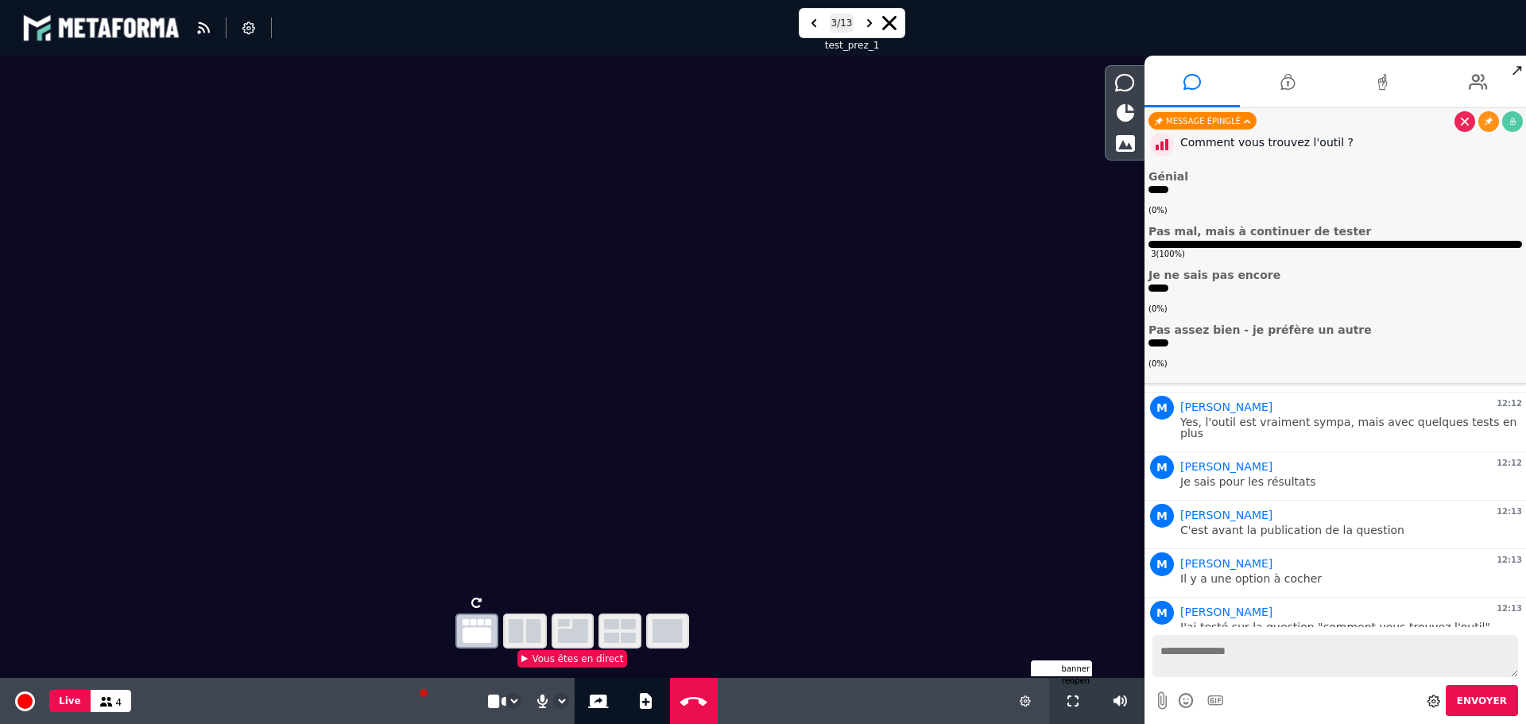
drag, startPoint x: 1229, startPoint y: 610, endPoint x: 1354, endPoint y: 606, distance: 124.9
click at [1354, 670] on p "Pour cette question là, yes j'avais activé" at bounding box center [1351, 675] width 342 height 11
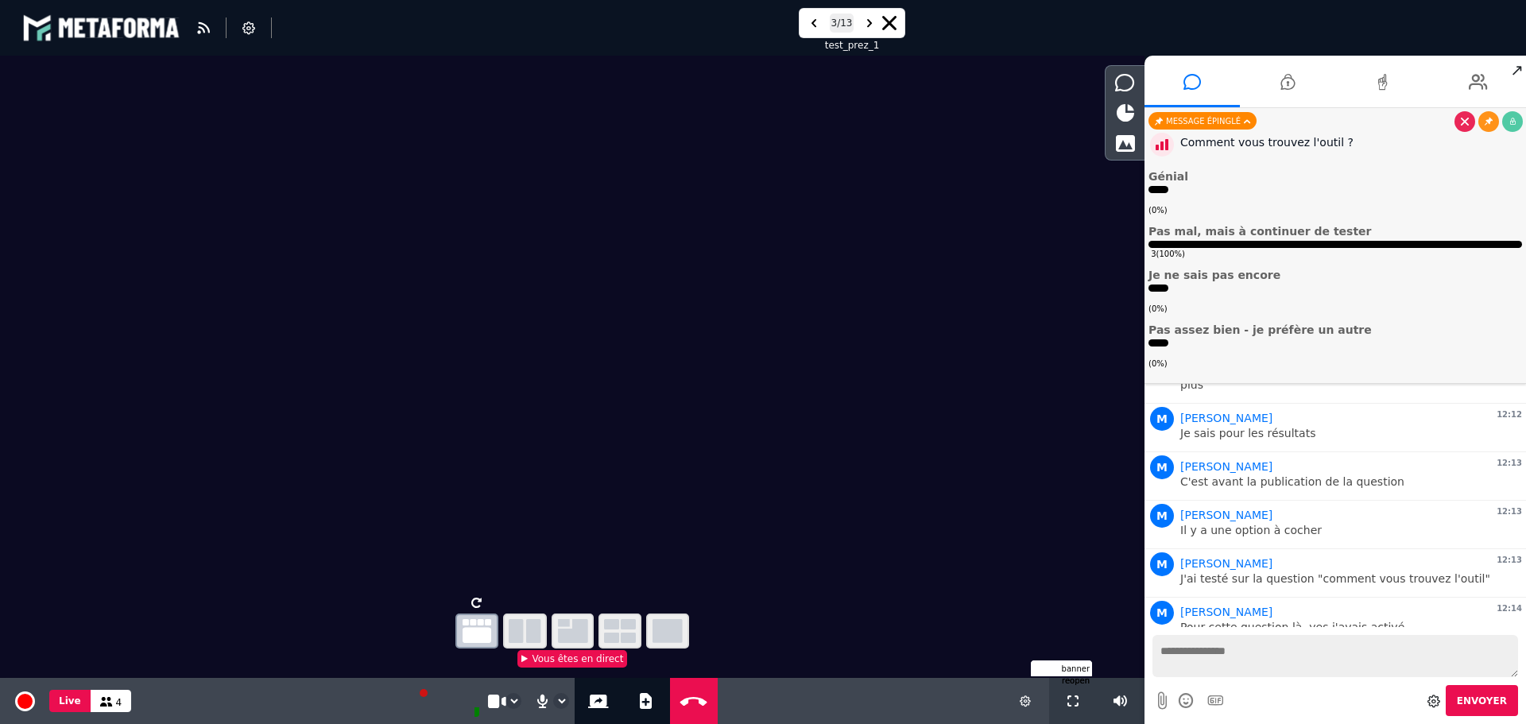
scroll to position [5560, 0]
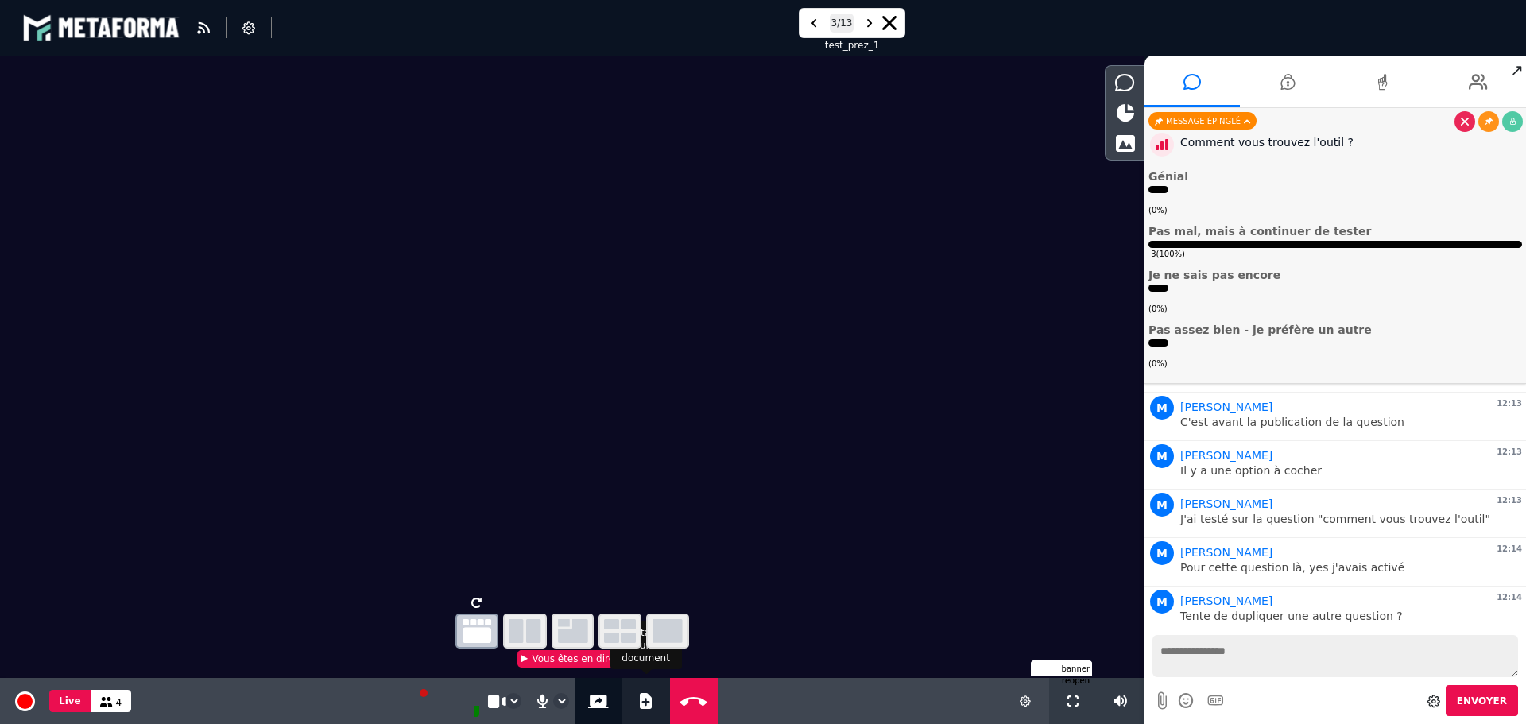
click at [642, 702] on icon at bounding box center [646, 701] width 12 height 16
select select "******"
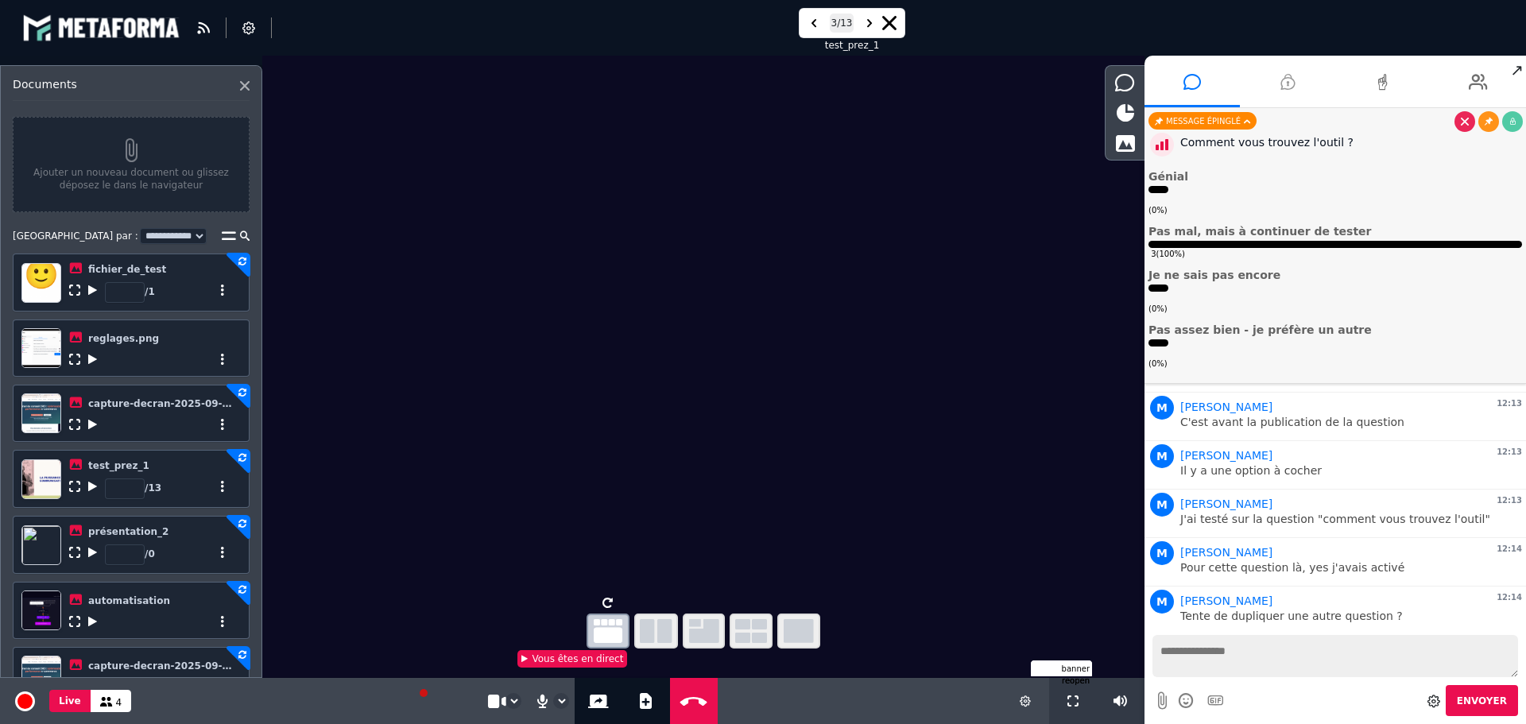
click at [1296, 85] on li at bounding box center [1287, 82] width 95 height 52
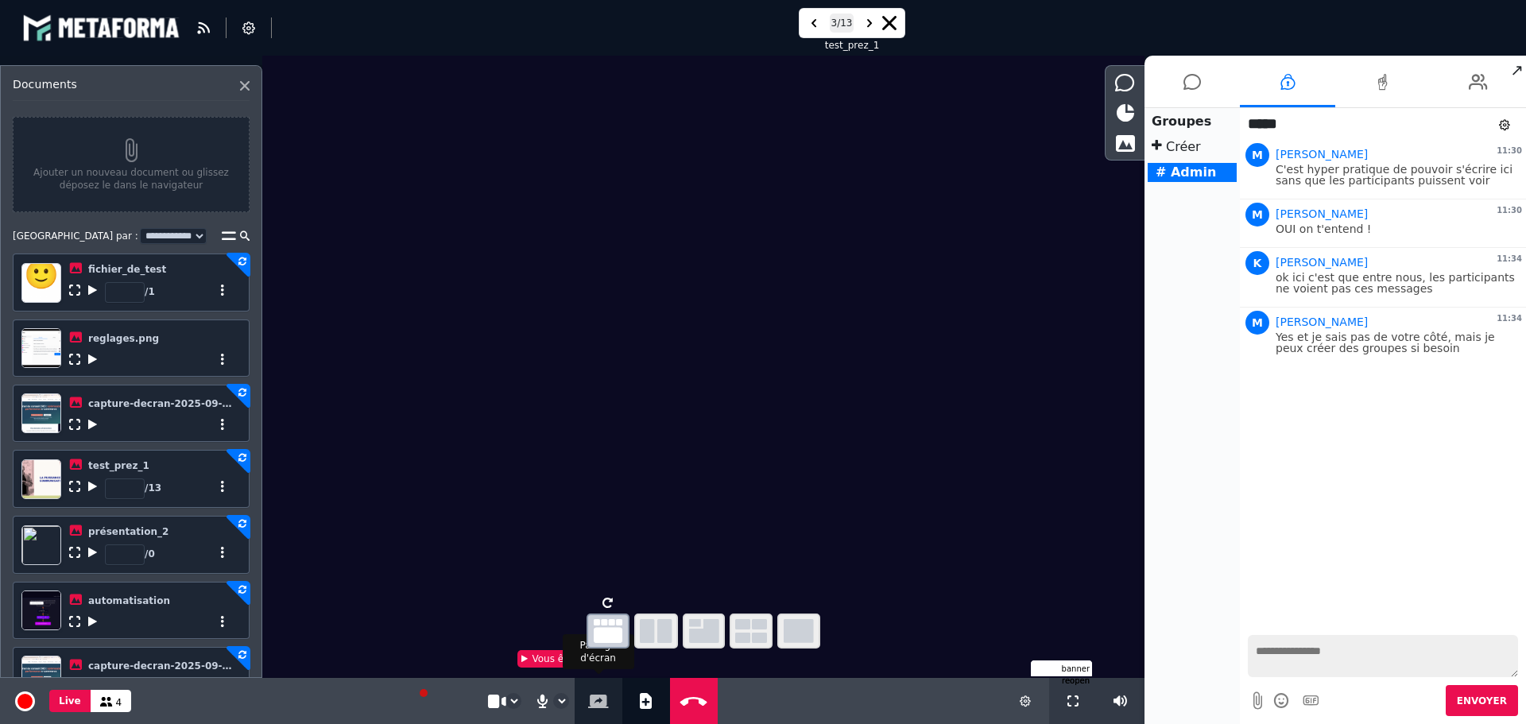
click at [594, 698] on icon at bounding box center [598, 702] width 21 height 14
click at [241, 83] on icon at bounding box center [245, 86] width 10 height 10
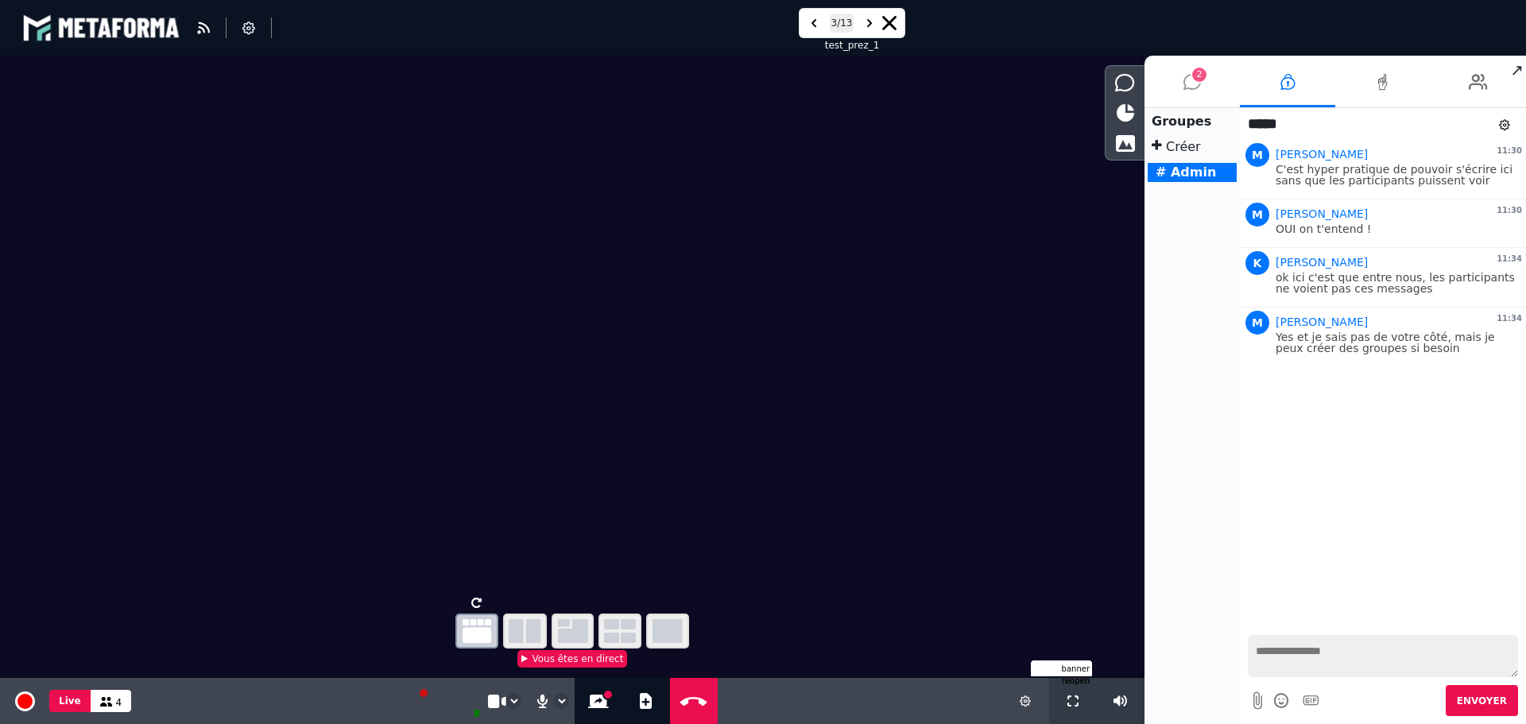
click at [1191, 87] on icon at bounding box center [1192, 82] width 17 height 40
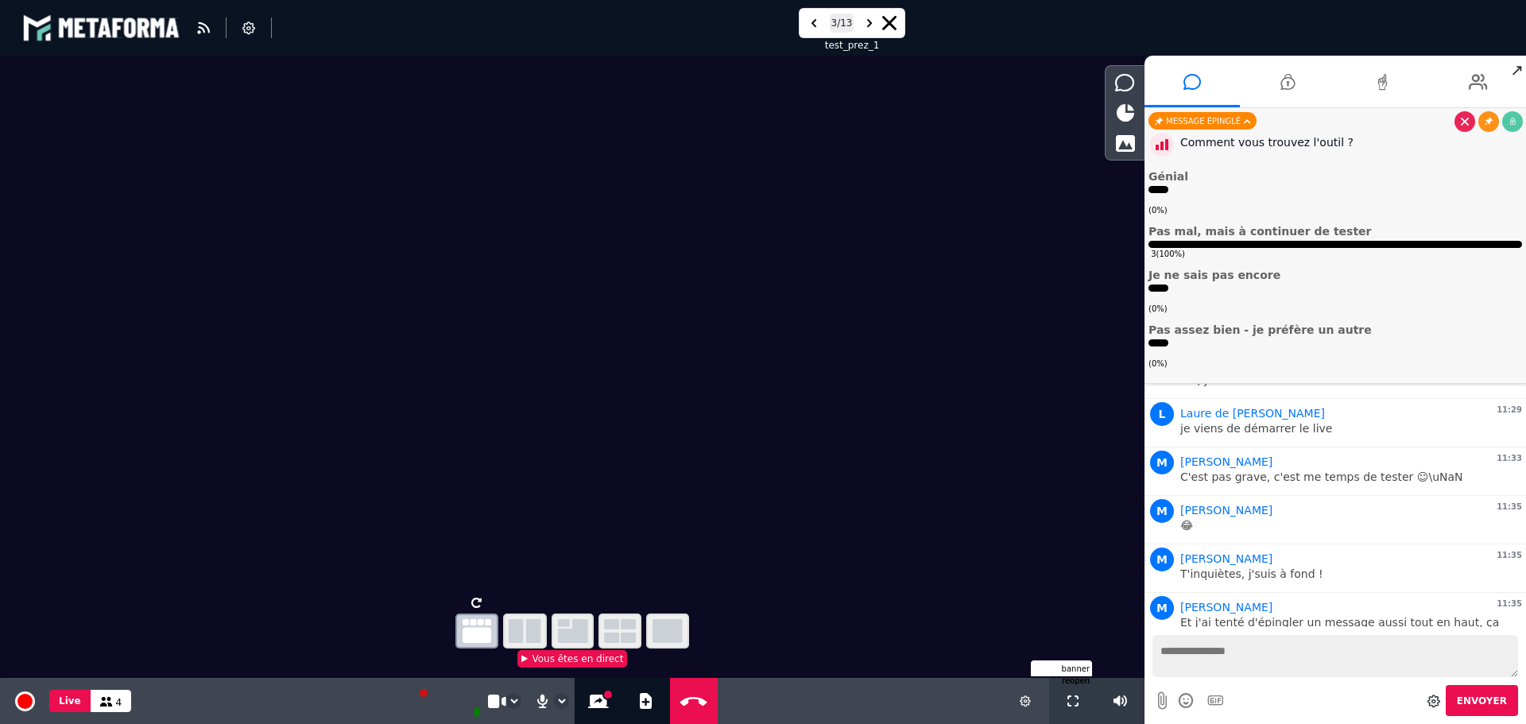
scroll to position [5409, 0]
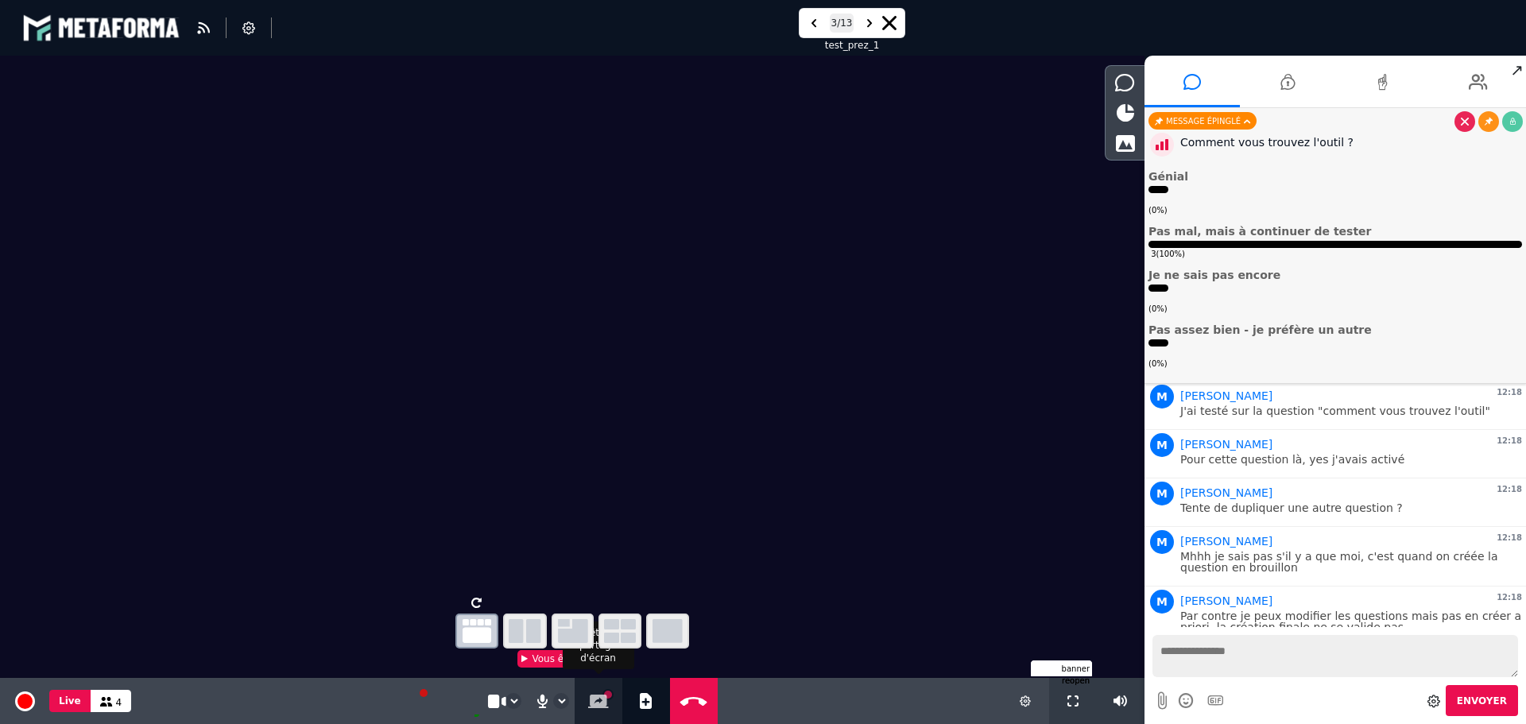
click at [596, 701] on icon at bounding box center [598, 702] width 21 height 14
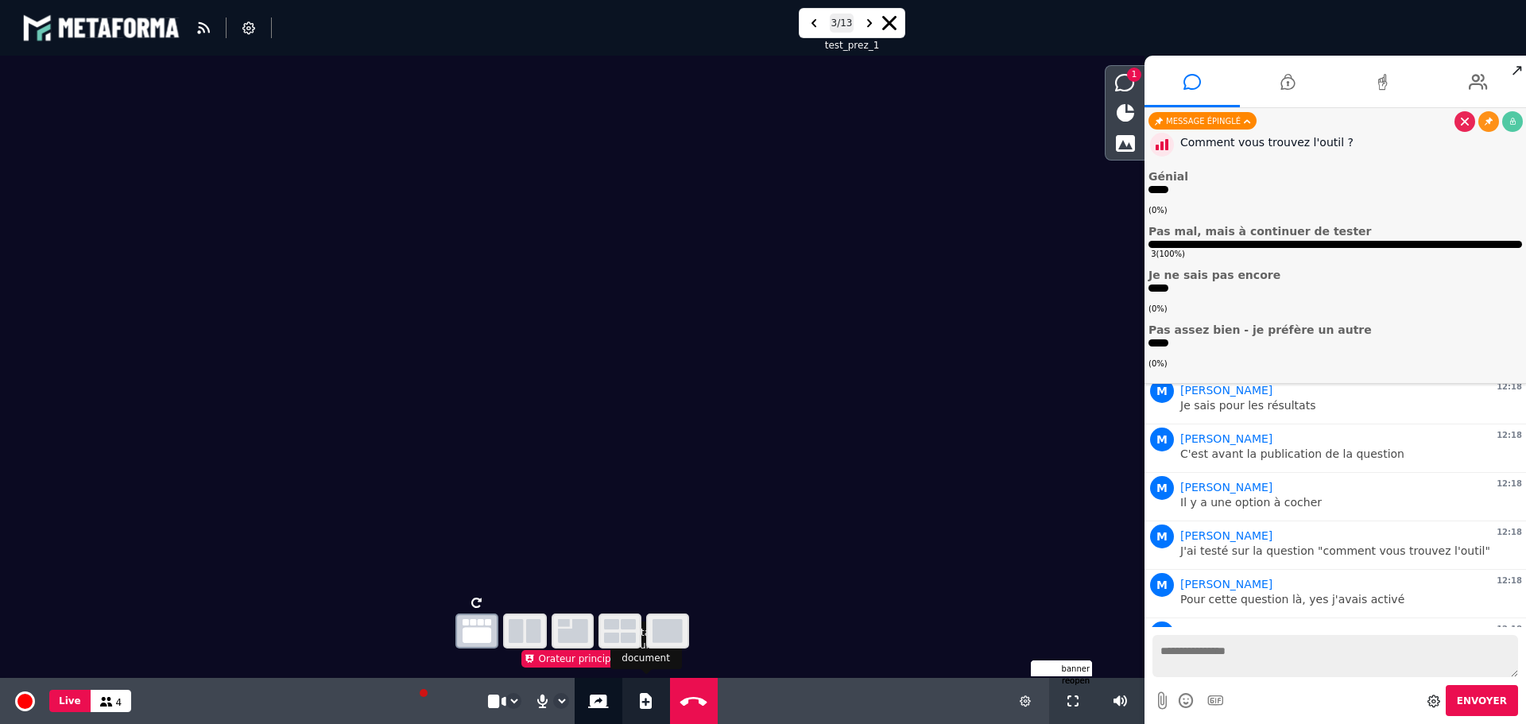
scroll to position [5716, 0]
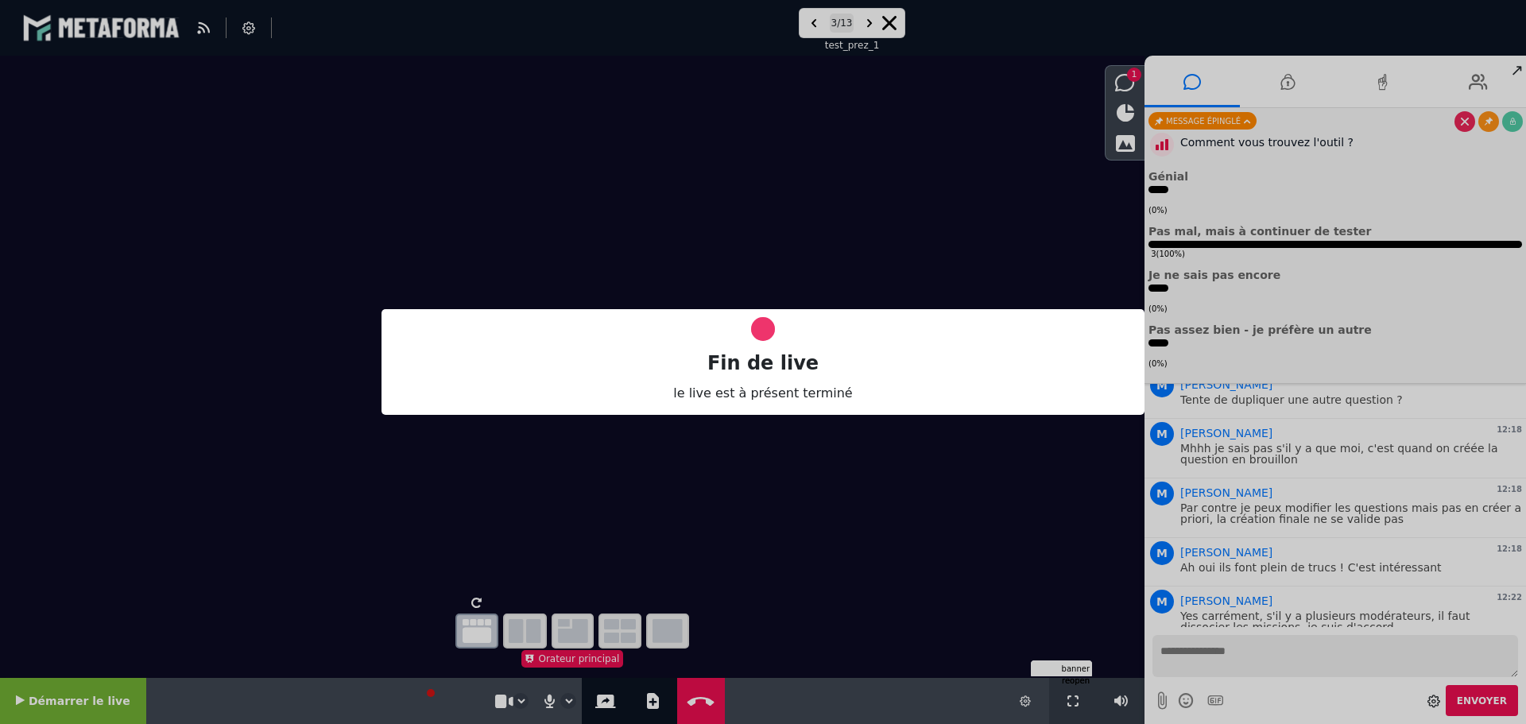
select select "****"
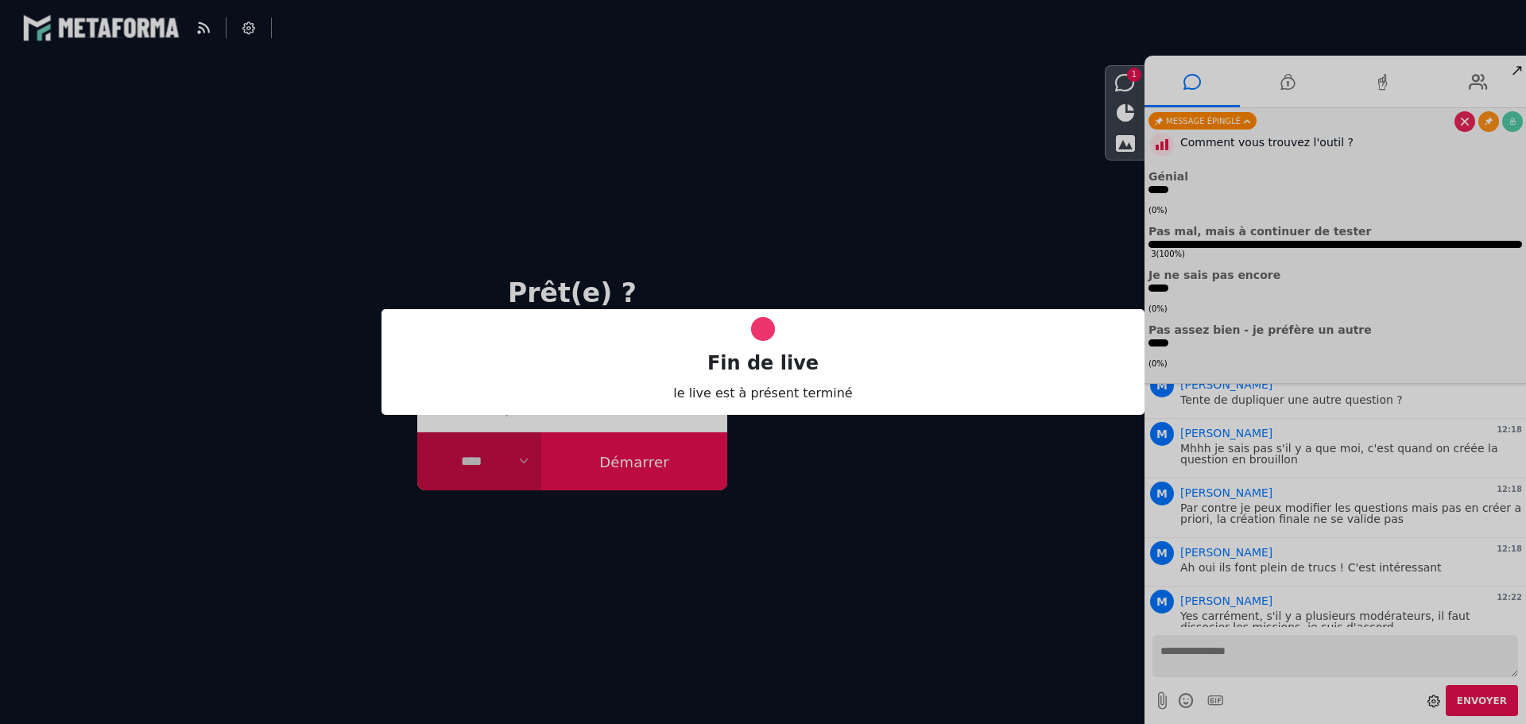
scroll to position [0, 0]
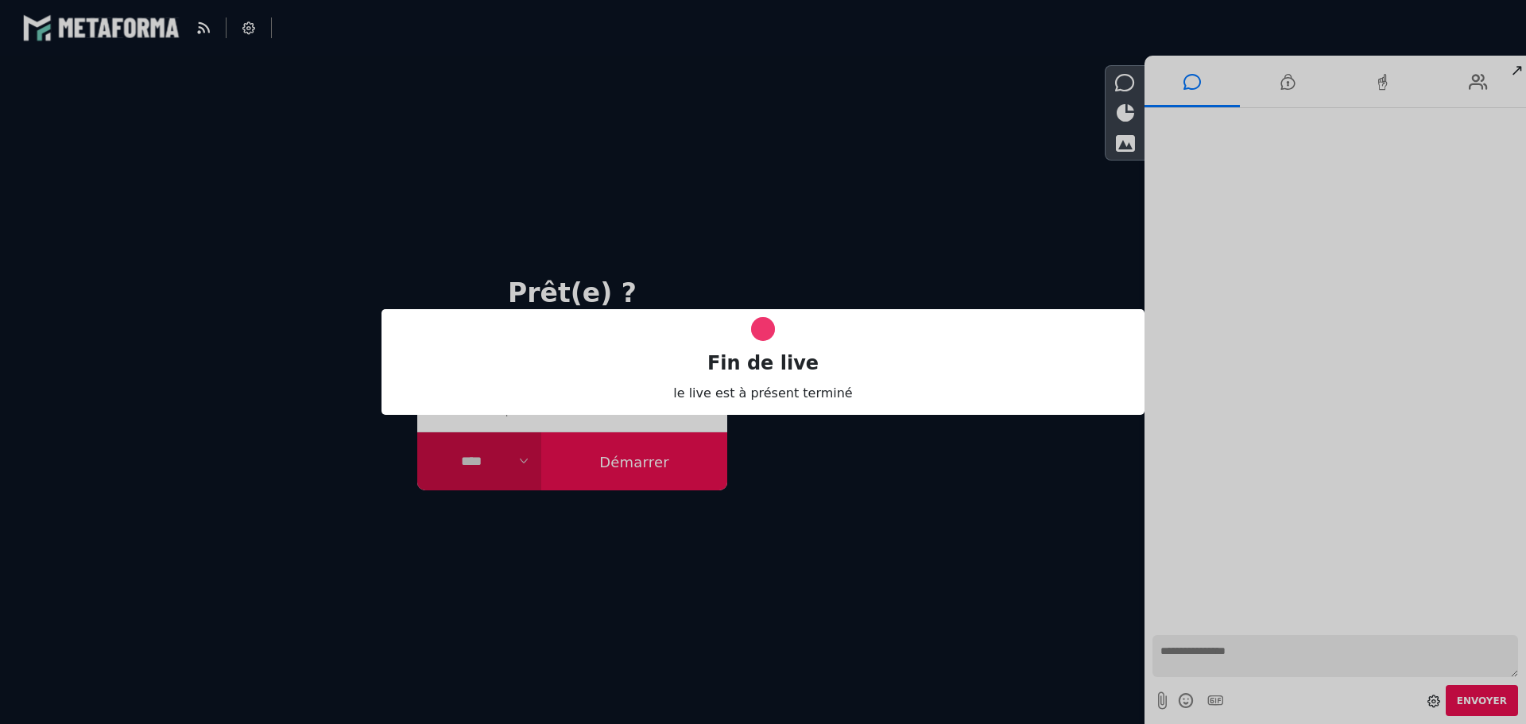
click at [933, 209] on div "Fin de live le live est à présent terminé" at bounding box center [763, 362] width 1526 height 724
